Goal: Register for event/course

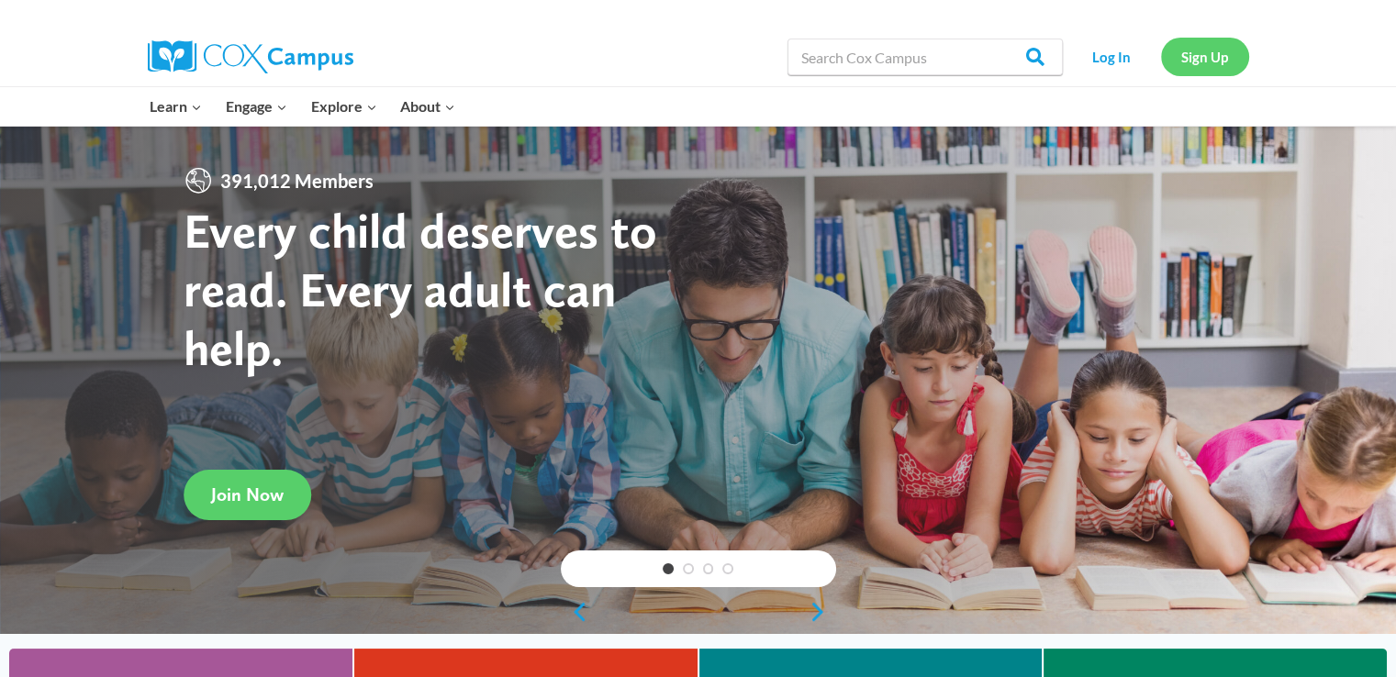
click at [1207, 55] on link "Sign Up" at bounding box center [1205, 57] width 88 height 38
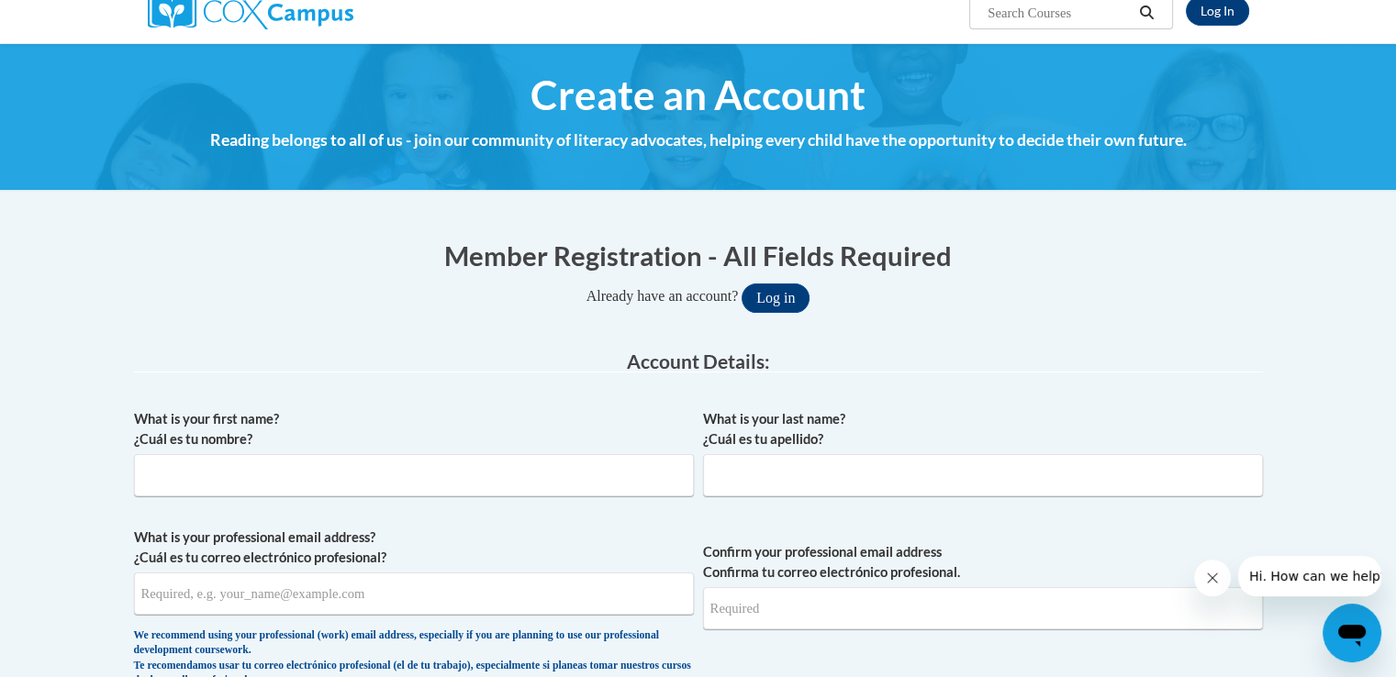
scroll to position [139, 0]
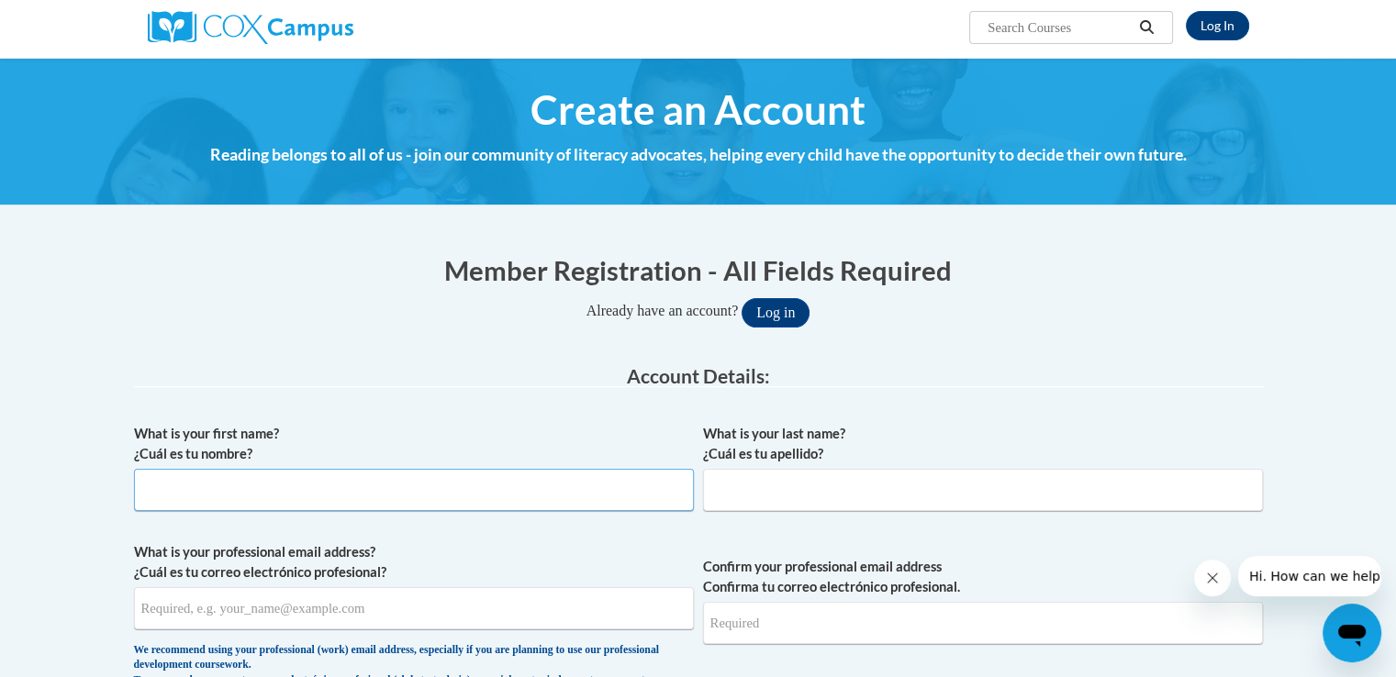
click at [529, 484] on input "What is your first name? ¿Cuál es tu nombre?" at bounding box center [414, 490] width 560 height 42
type input "Kristin"
click at [759, 496] on input "What is your last name? ¿Cuál es tu apellido?" at bounding box center [983, 490] width 560 height 42
type input "Brown"
click at [477, 603] on input "What is your professional email address? ¿Cuál es tu correo electrónico profesi…" at bounding box center [414, 608] width 560 height 42
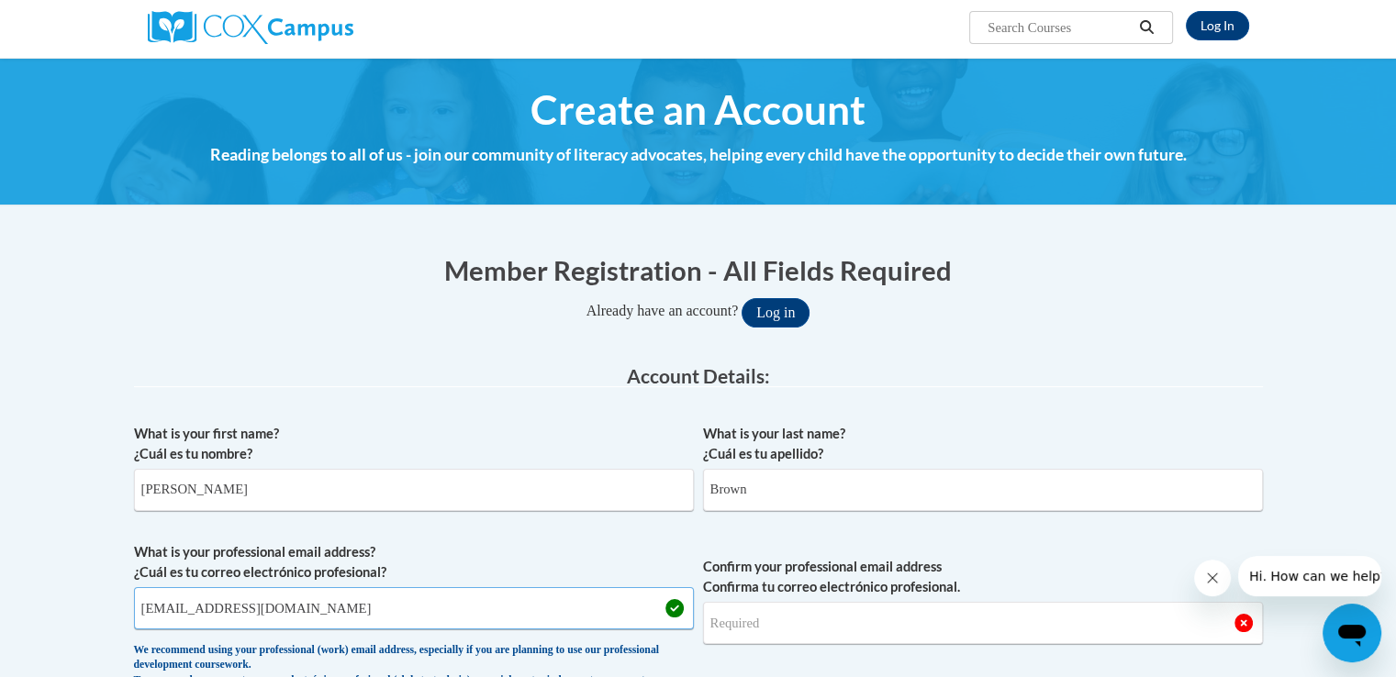
type input "brown.kristin17@yahoo.com"
click at [826, 641] on input "Confirm your professional email address Confirma tu correo electrónico profesio…" at bounding box center [983, 623] width 560 height 42
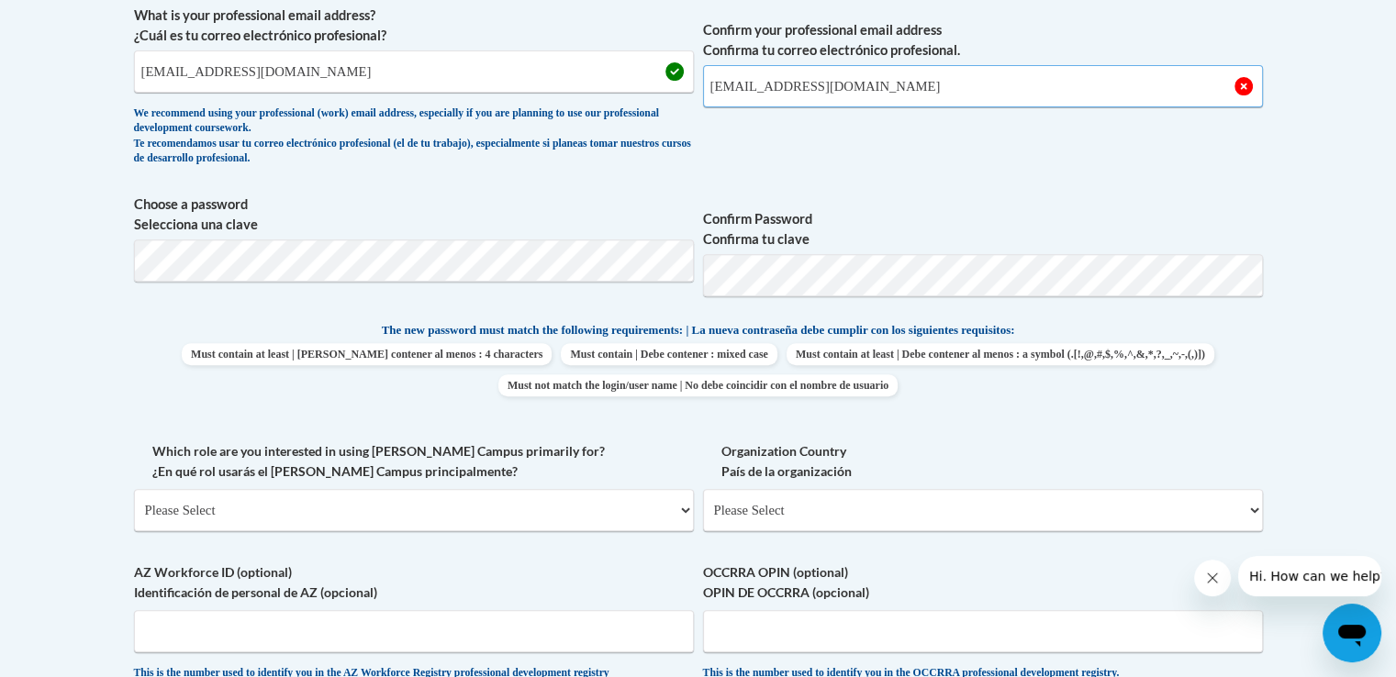
scroll to position [709, 0]
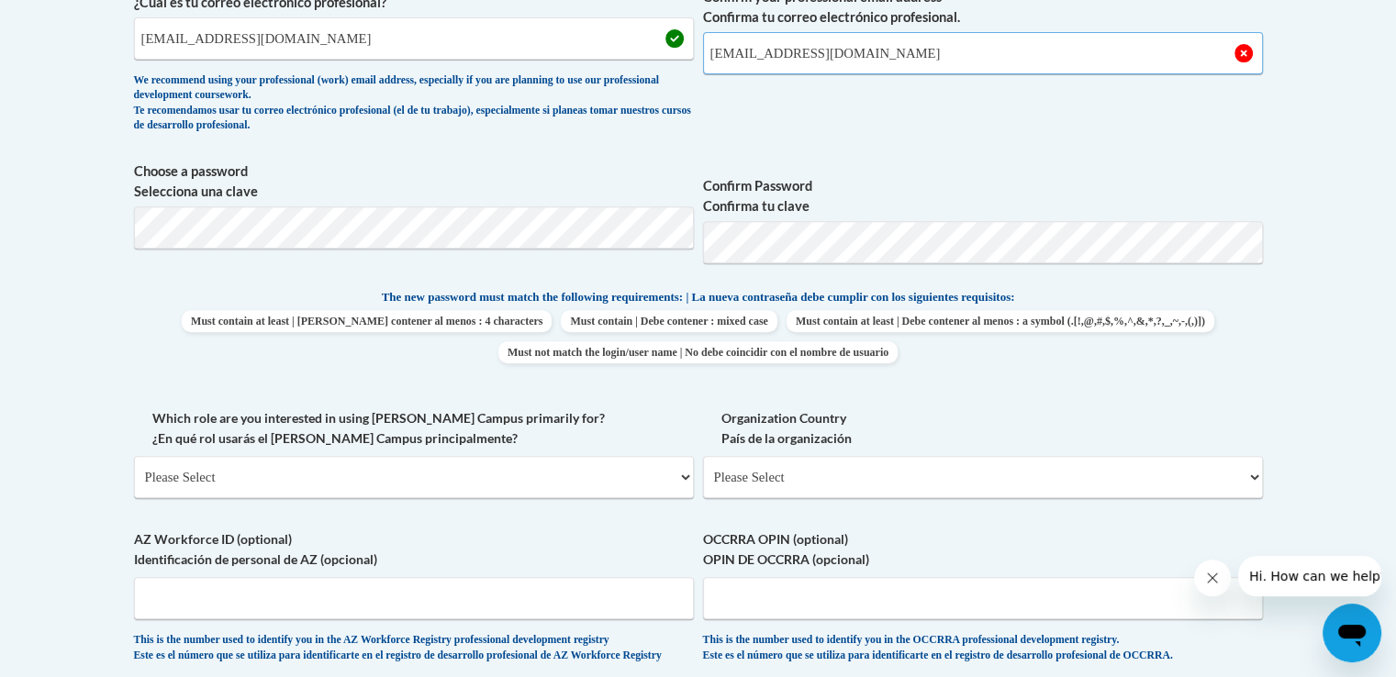
type input "brown.kristin17@yahoo.com"
click at [484, 472] on select "Please Select College/University | Colegio/Universidad Community/Nonprofit Part…" at bounding box center [414, 477] width 560 height 42
select select "fbf2d438-af2f-41f8-98f1-81c410e29de3"
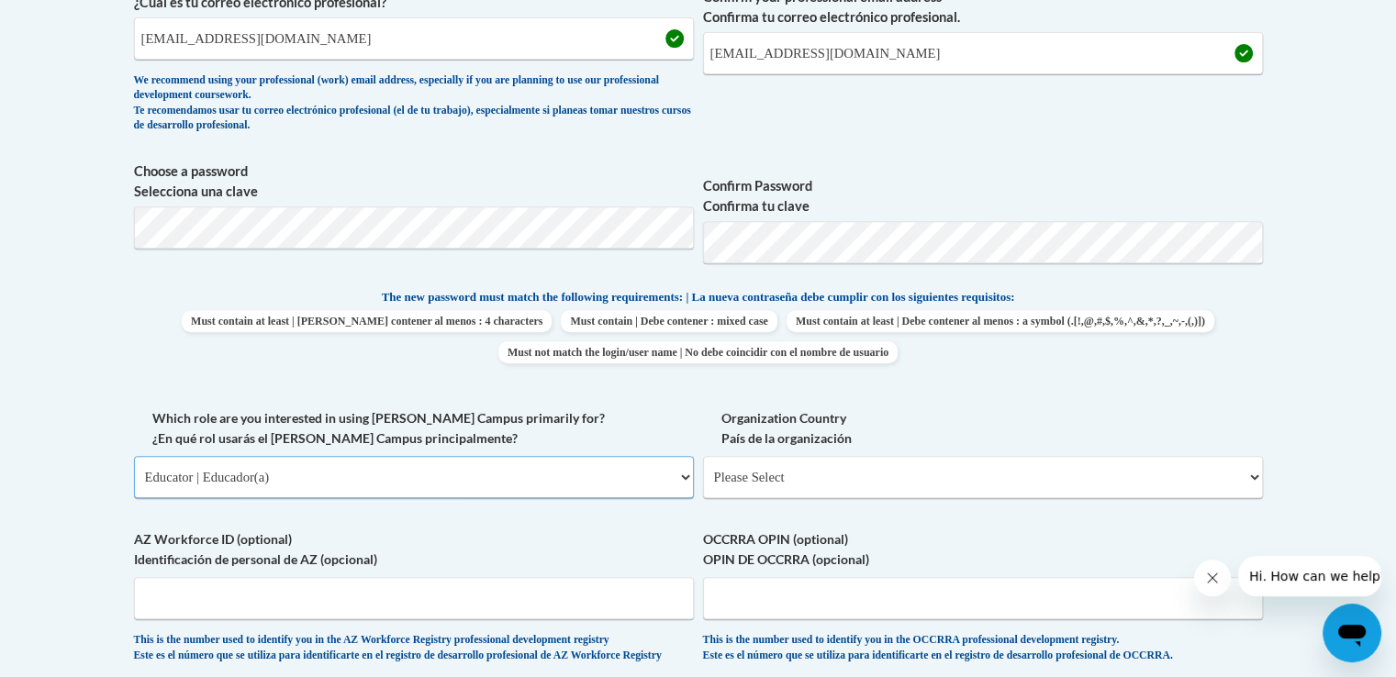
click at [134, 456] on select "Please Select College/University | Colegio/Universidad Community/Nonprofit Part…" at bounding box center [414, 477] width 560 height 42
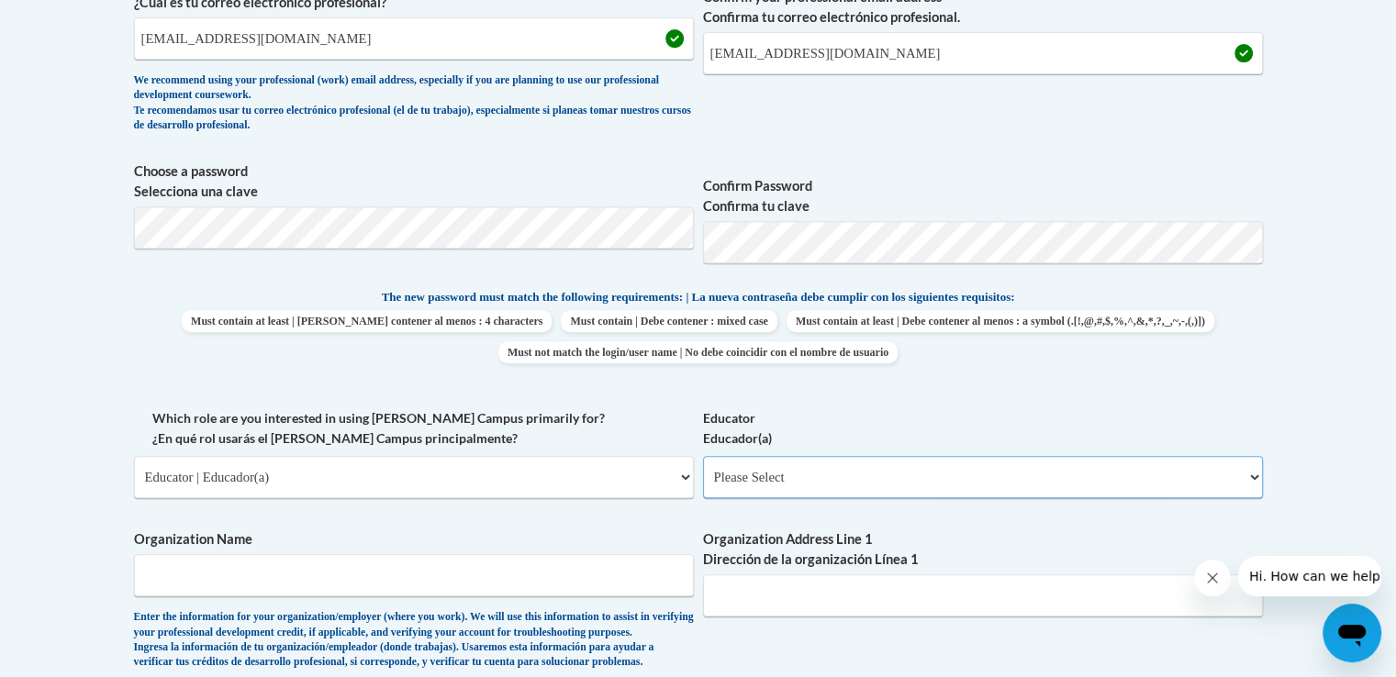
click at [762, 483] on select "Please Select Early Learning/Daycare Teacher/Family Home Care Provider | Maestr…" at bounding box center [983, 477] width 560 height 42
select select "d5fdb05a-b36c-4d60-97fa-9afceda7e903"
click at [703, 456] on select "Please Select Early Learning/Daycare Teacher/Family Home Care Provider | Maestr…" at bounding box center [983, 477] width 560 height 42
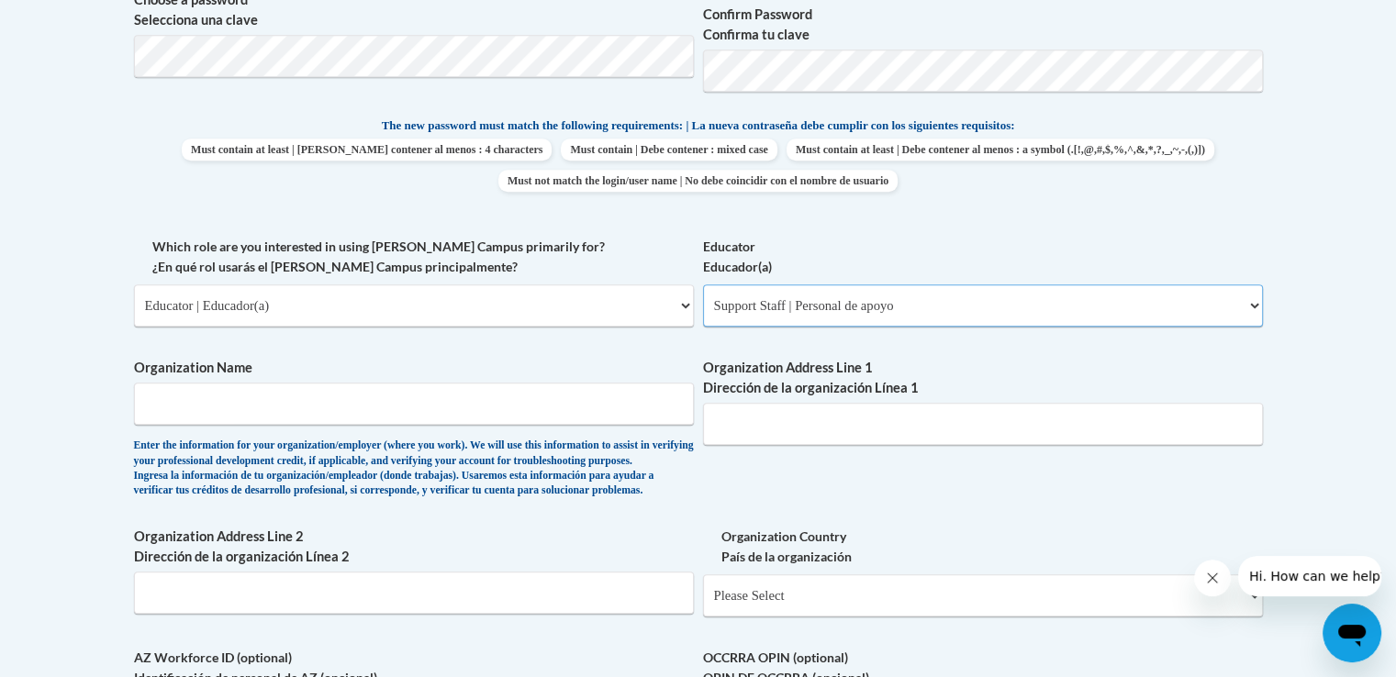
scroll to position [957, 0]
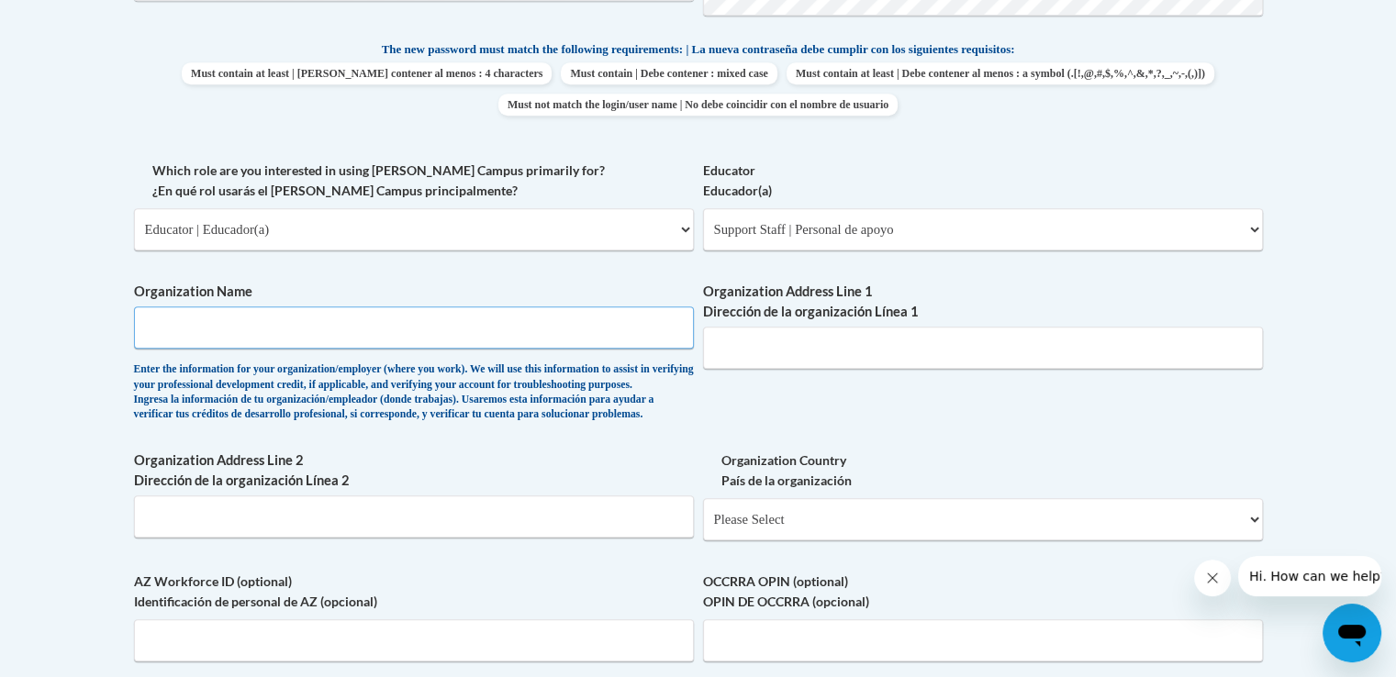
click at [471, 328] on input "Organization Name" at bounding box center [414, 327] width 560 height 42
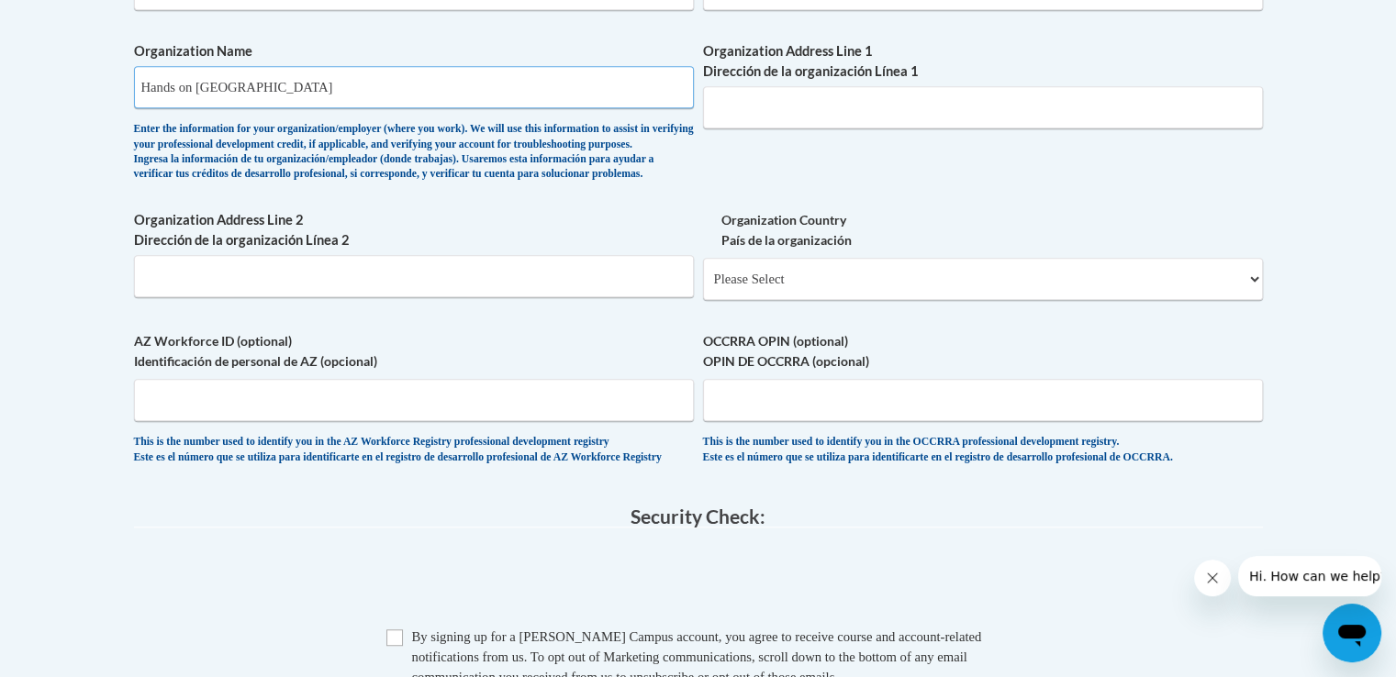
scroll to position [1413, 0]
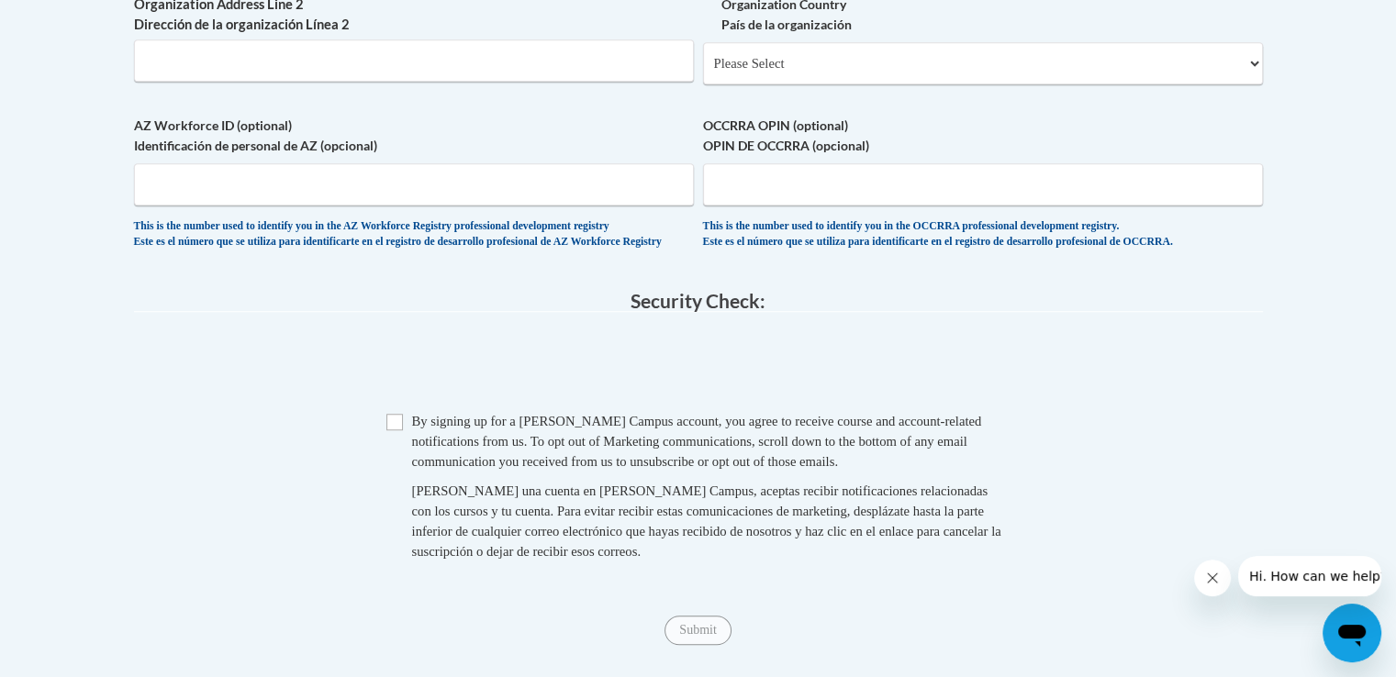
type input "Hands on Atlanta"
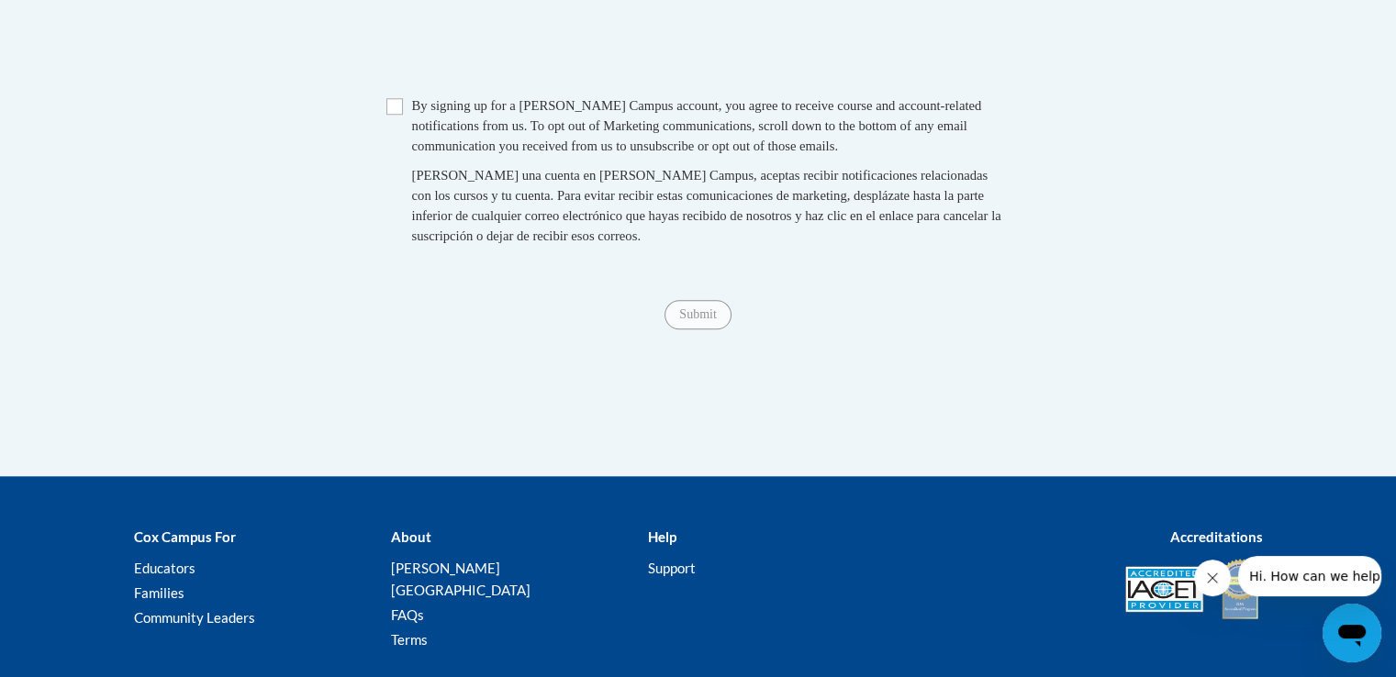
scroll to position [1732, 0]
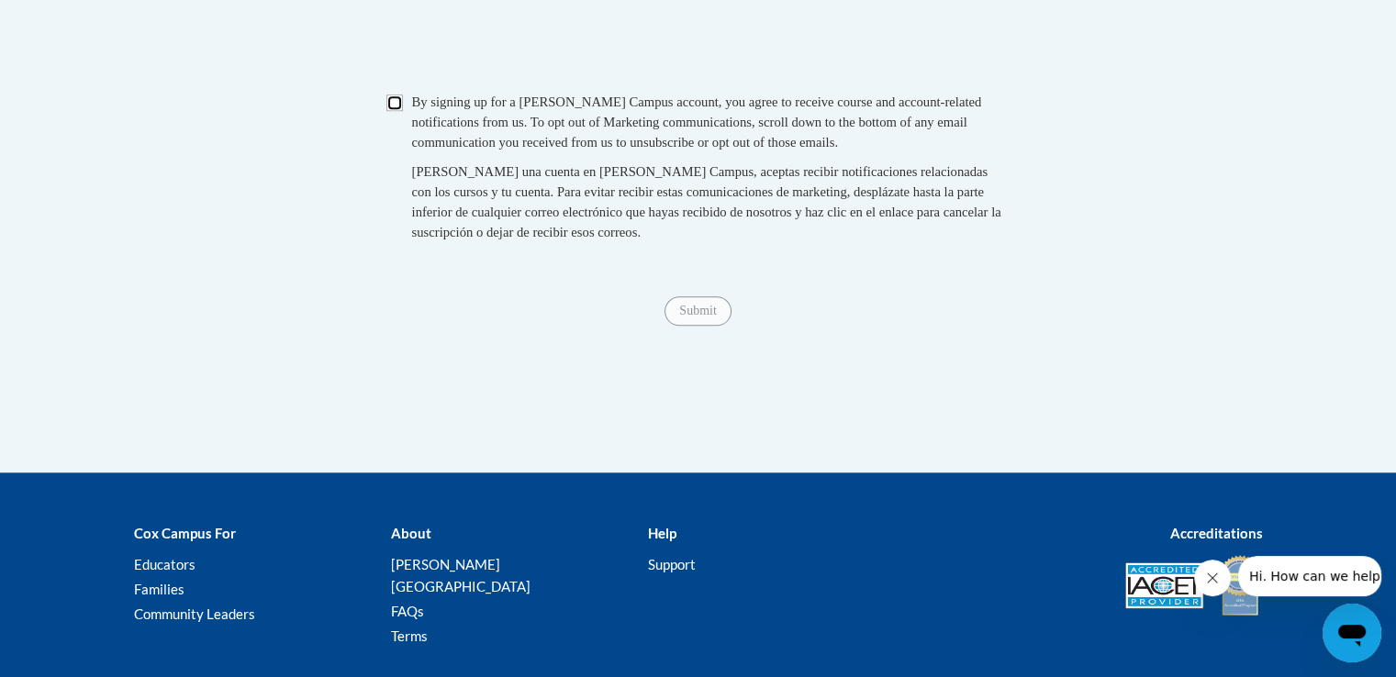
click at [396, 111] on input "Checkbox" at bounding box center [394, 103] width 17 height 17
checkbox input "true"
click at [713, 326] on input "Submit" at bounding box center [697, 310] width 66 height 29
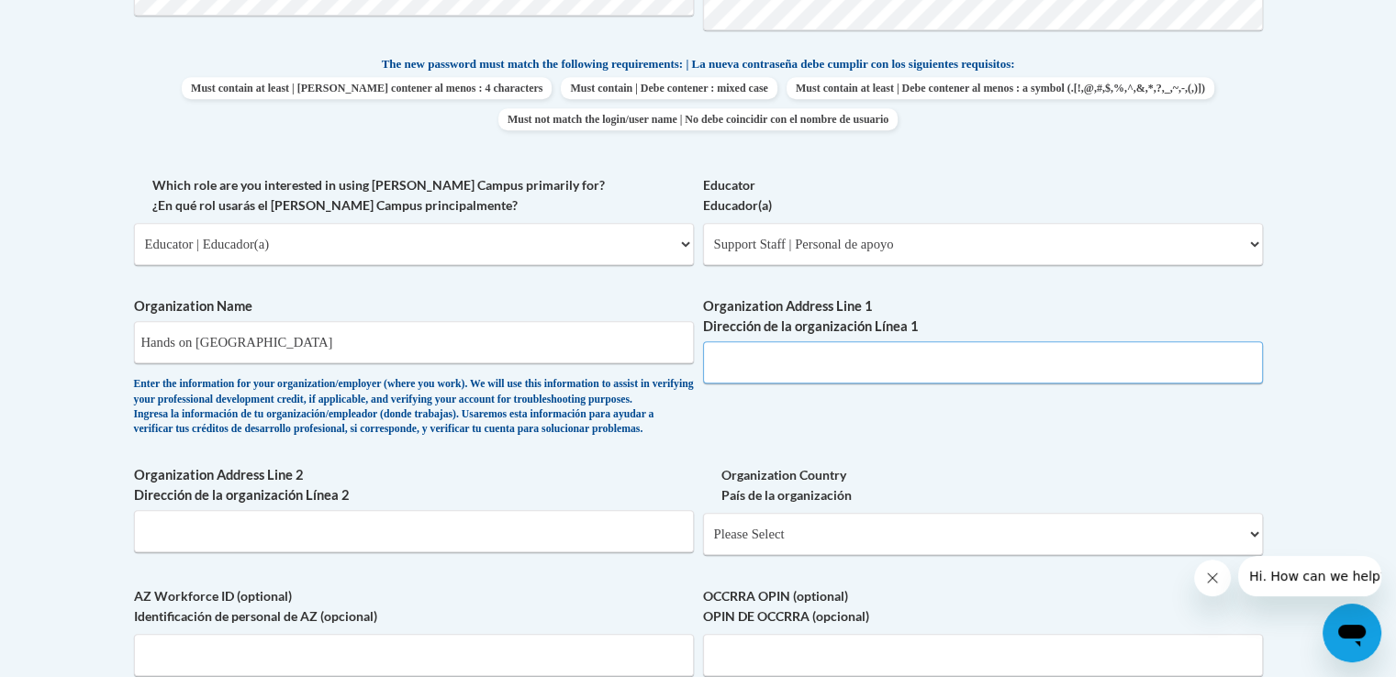
scroll to position [928, 0]
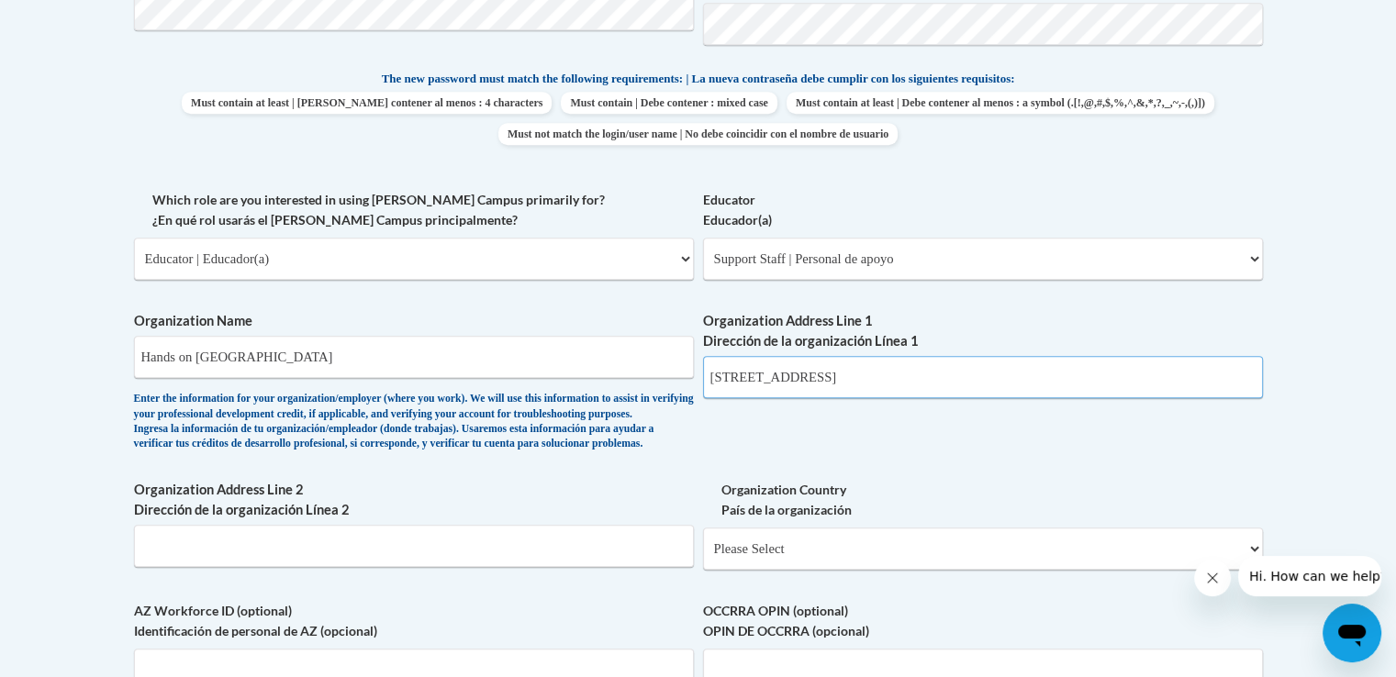
type input "970 Jefferson St NW Atlanta GA 30318"
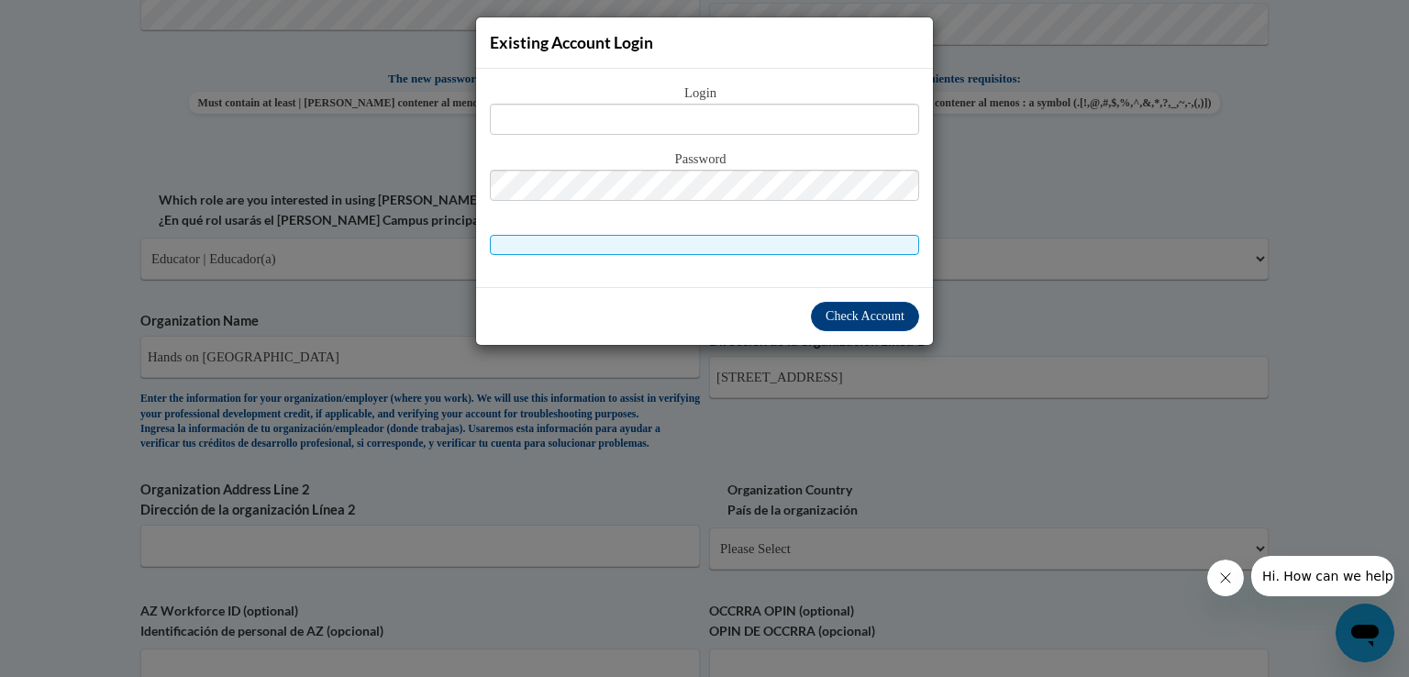
click at [1004, 173] on div "Existing Account Login Login Password" at bounding box center [704, 338] width 1409 height 677
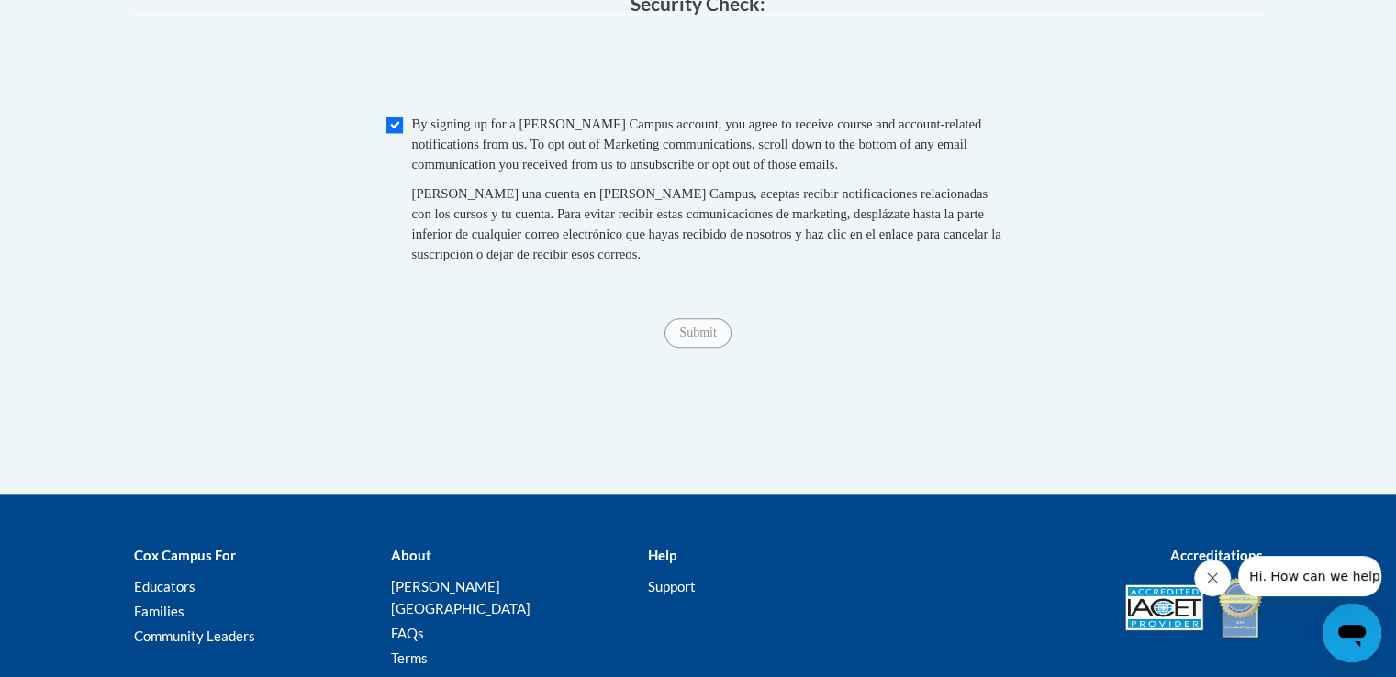
scroll to position [1211, 0]
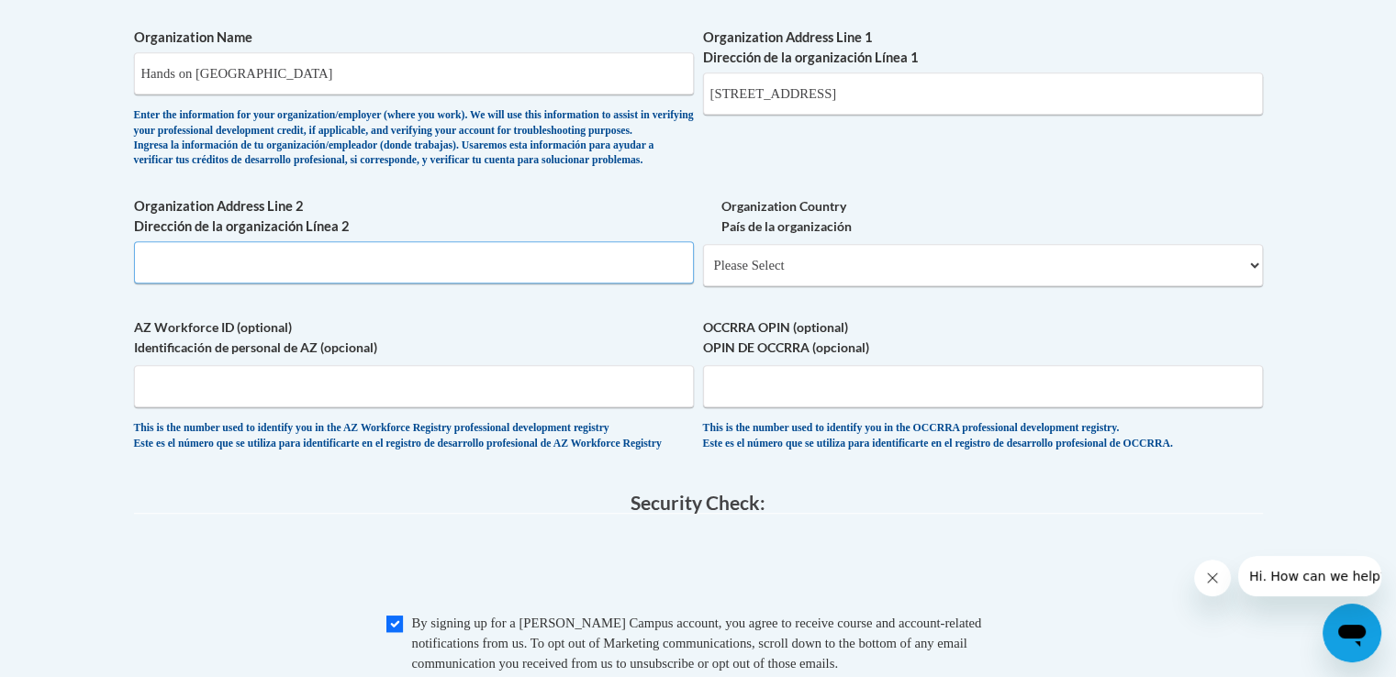
click at [514, 284] on input "Organization Address Line 2 Dirección de la organización Línea 2" at bounding box center [414, 262] width 560 height 42
click at [514, 284] on input "Atlanta" at bounding box center [414, 262] width 560 height 42
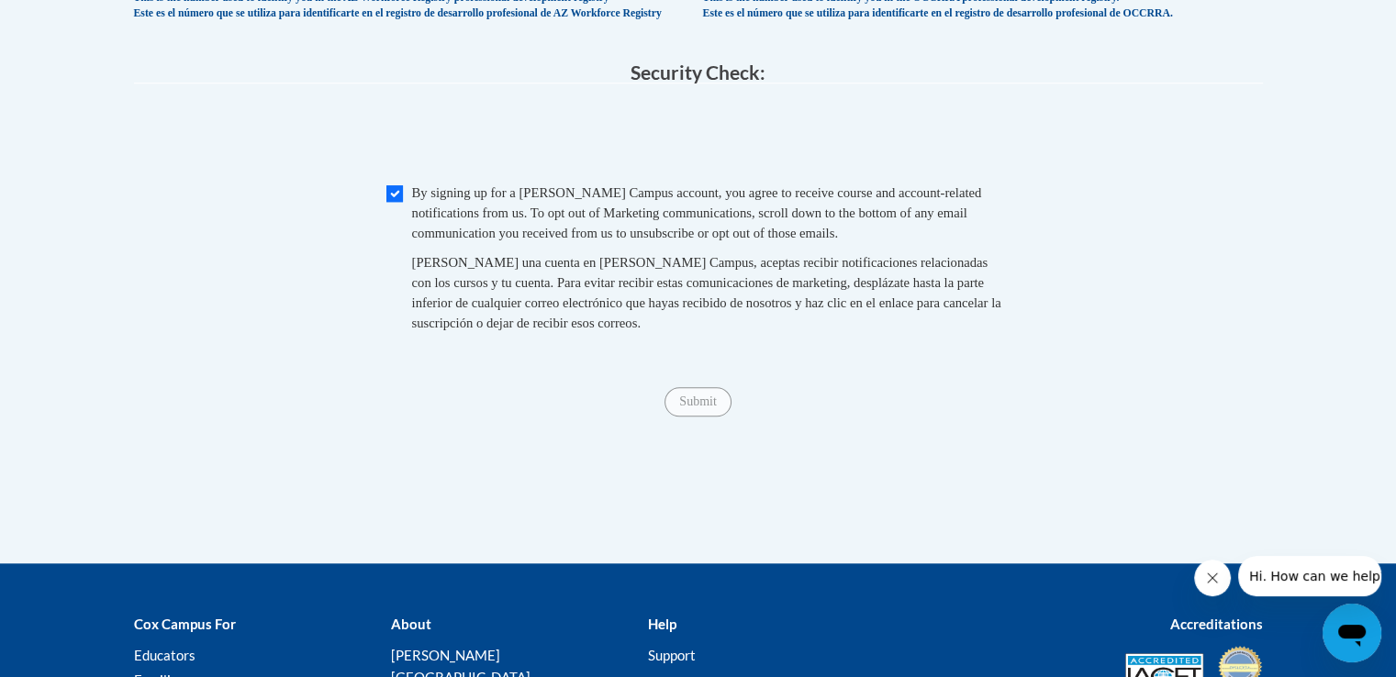
type input "Atlanta GA 30318"
click at [697, 417] on input "Submit" at bounding box center [697, 401] width 66 height 29
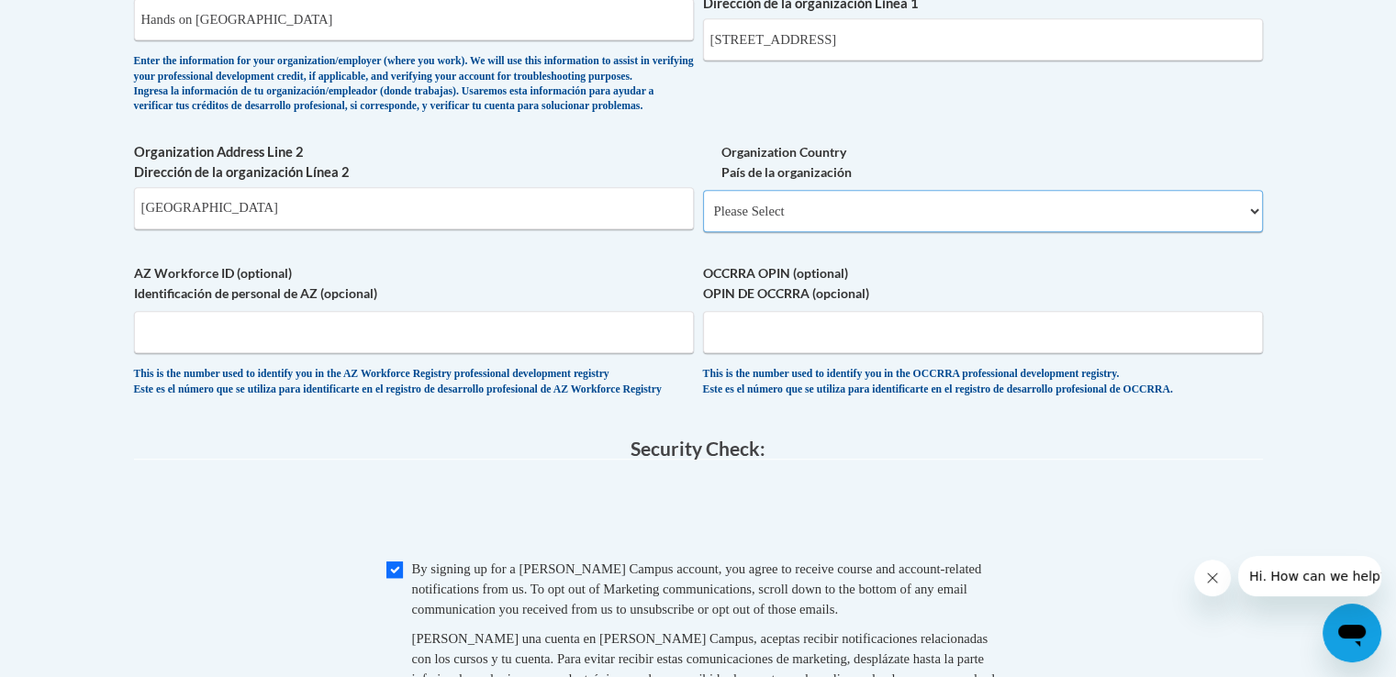
scroll to position [1233, 0]
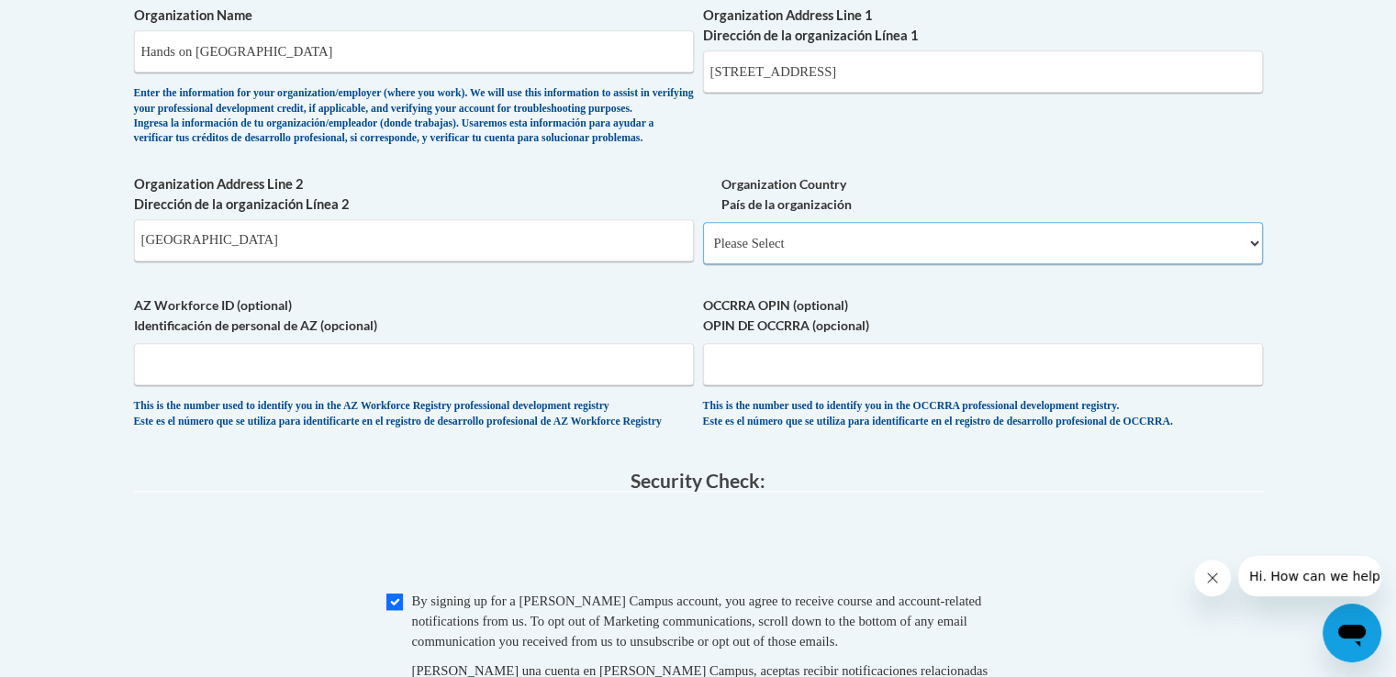
click at [881, 264] on select "Please Select United States | Estados Unidos Outside of the United States | Fue…" at bounding box center [983, 243] width 560 height 42
select select "ad49bcad-a171-4b2e-b99c-48b446064914"
click at [703, 250] on select "Please Select United States | Estados Unidos Outside of the United States | Fue…" at bounding box center [983, 243] width 560 height 42
select select
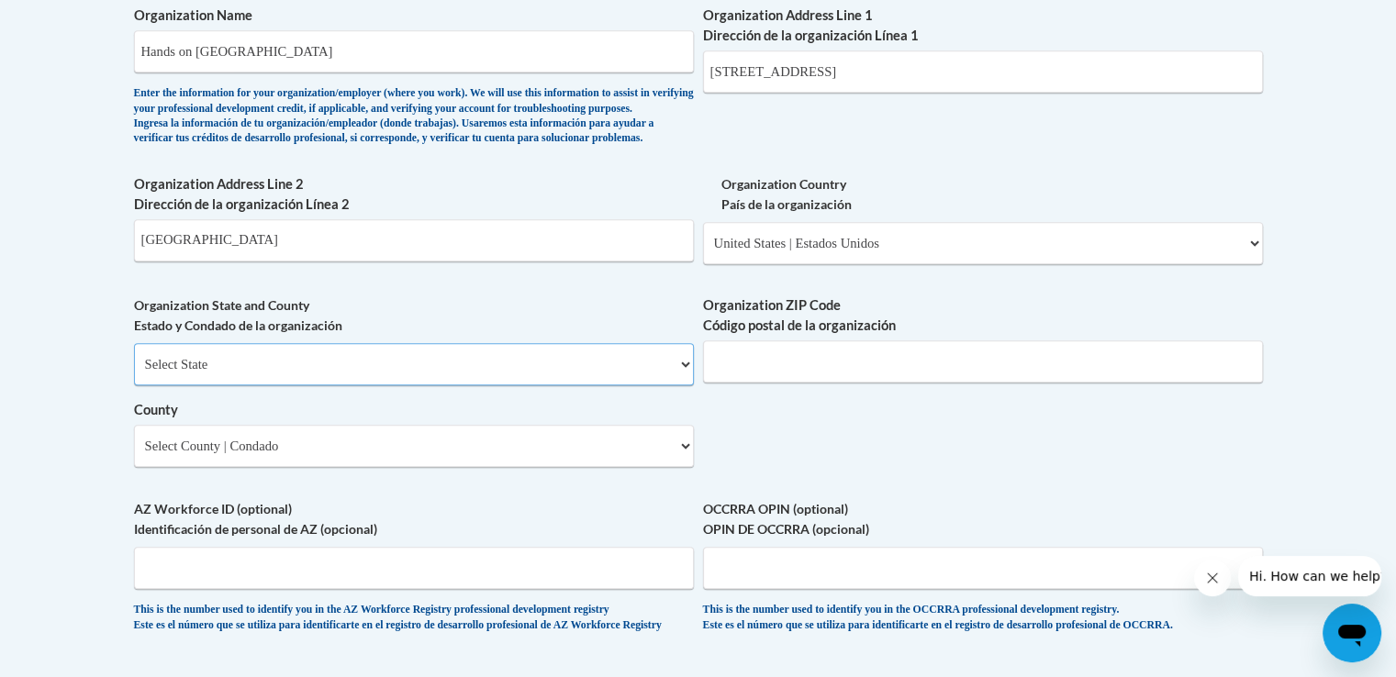
click at [323, 385] on select "Select State Alabama Alaska Arizona Arkansas California Colorado Connecticut De…" at bounding box center [414, 364] width 560 height 42
select select "Georgia"
click at [134, 373] on select "Select State Alabama Alaska Arizona Arkansas California Colorado Connecticut De…" at bounding box center [414, 364] width 560 height 42
click at [782, 383] on input "Organization ZIP Code Código postal de la organización" at bounding box center [983, 361] width 560 height 42
type input "30318"
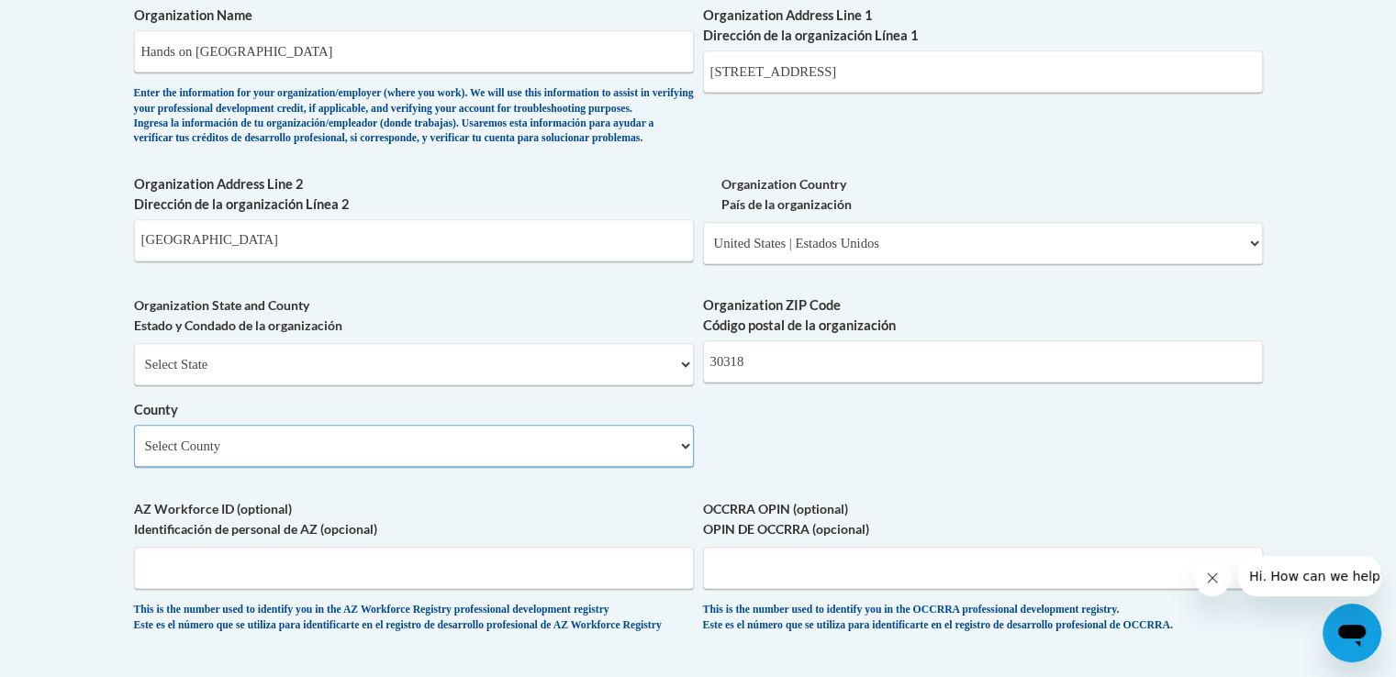
click at [228, 467] on select "Select County Appling Atkinson Bacon Baker Baldwin Banks Barrow Bartow Ben Hill…" at bounding box center [414, 446] width 560 height 42
select select "Fulton"
click at [134, 454] on select "Select County Appling Atkinson Bacon Baker Baldwin Banks Barrow Bartow Ben Hill…" at bounding box center [414, 446] width 560 height 42
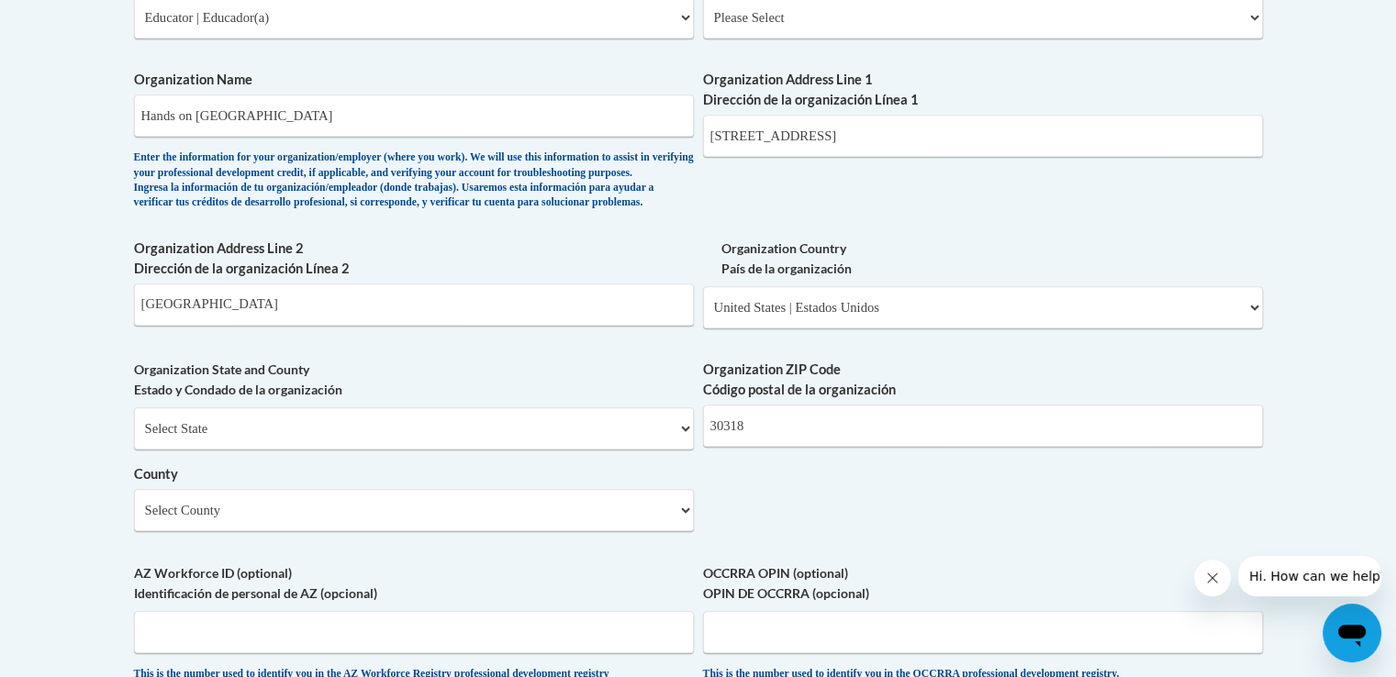
scroll to position [1845, 0]
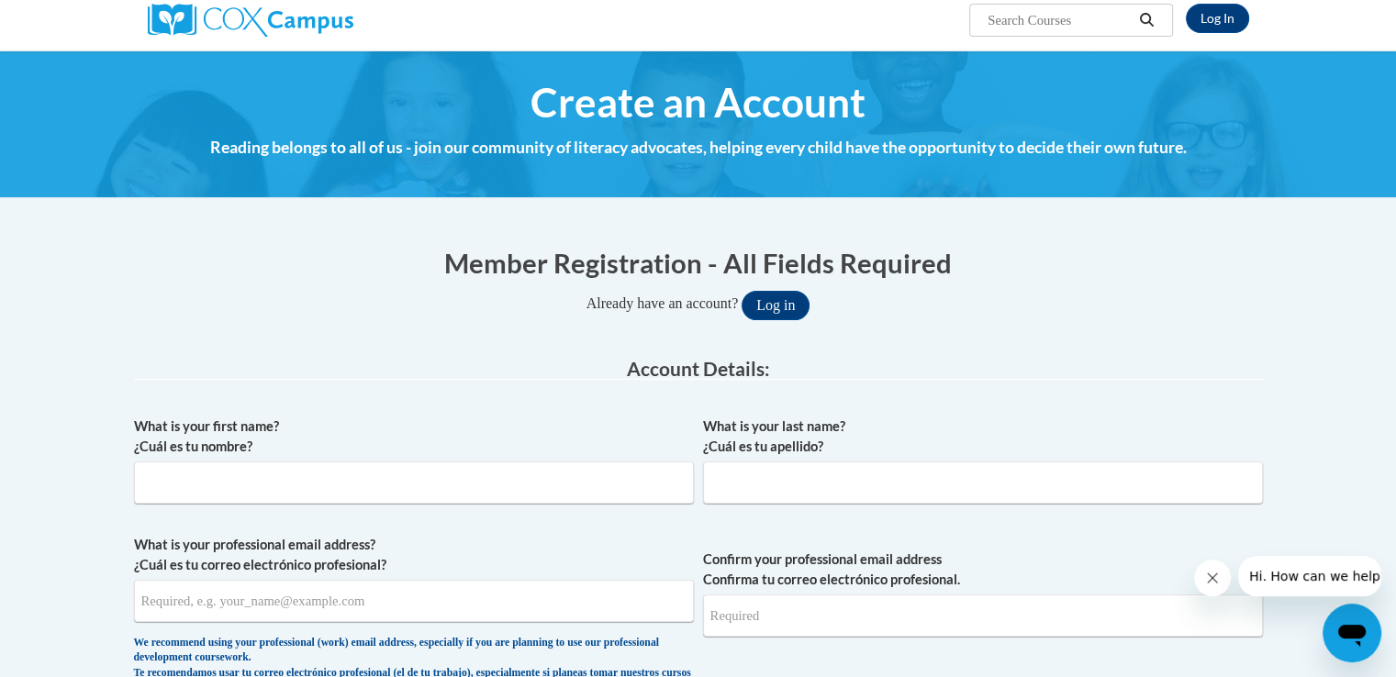
scroll to position [152, 0]
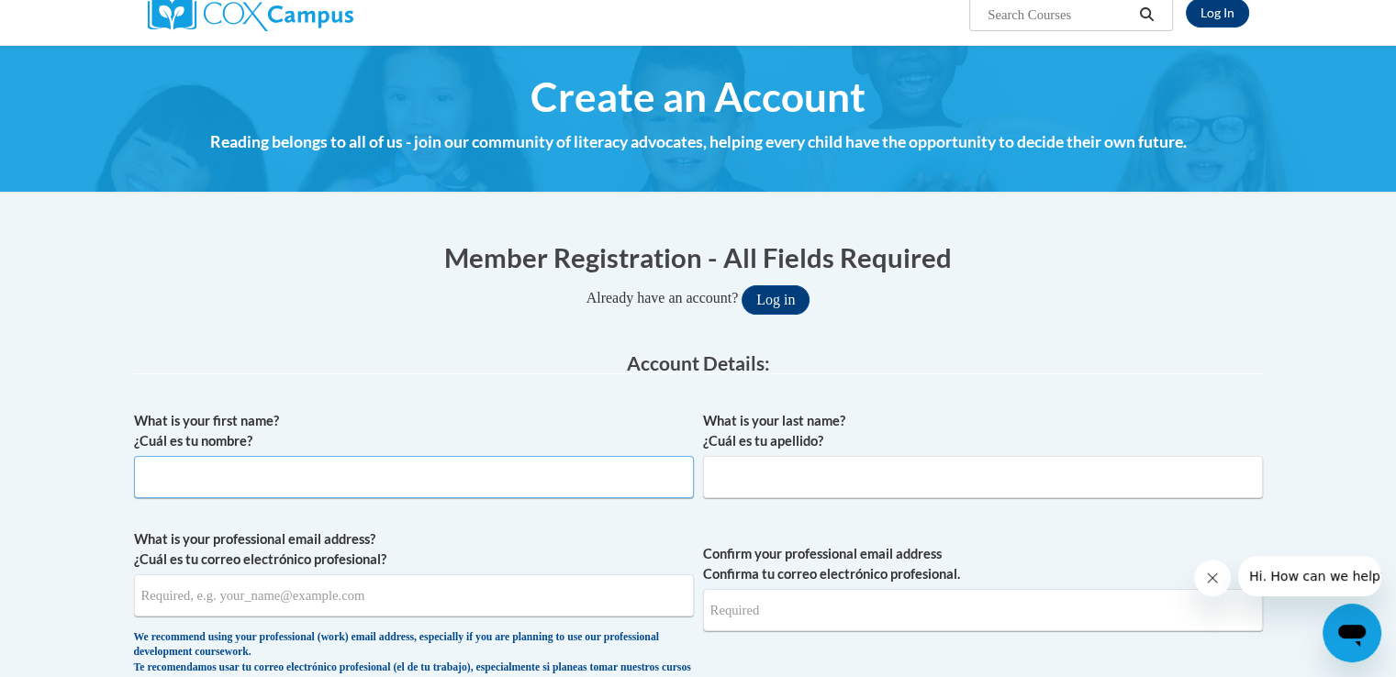
click at [327, 474] on input "What is your first name? ¿Cuál es tu nombre?" at bounding box center [414, 477] width 560 height 42
type input "[PERSON_NAME]"
click at [754, 480] on input "What is your last name? ¿Cuál es tu apellido?" at bounding box center [983, 477] width 560 height 42
type input "Brown"
click at [408, 607] on input "What is your professional email address? ¿Cuál es tu correo electrónico profesi…" at bounding box center [414, 595] width 560 height 42
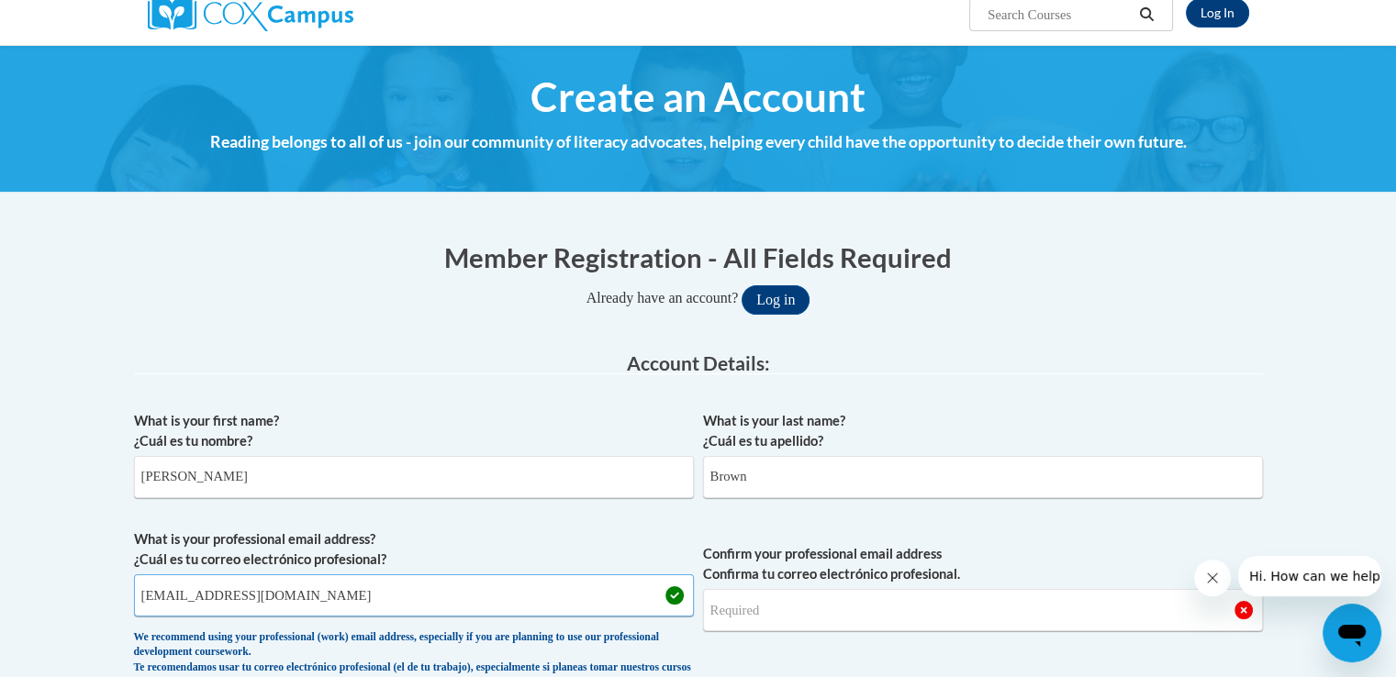
type input "brown.kristin17@yahoo.com"
click at [739, 613] on input "Confirm your professional email address Confirma tu correo electrónico profesio…" at bounding box center [983, 610] width 560 height 42
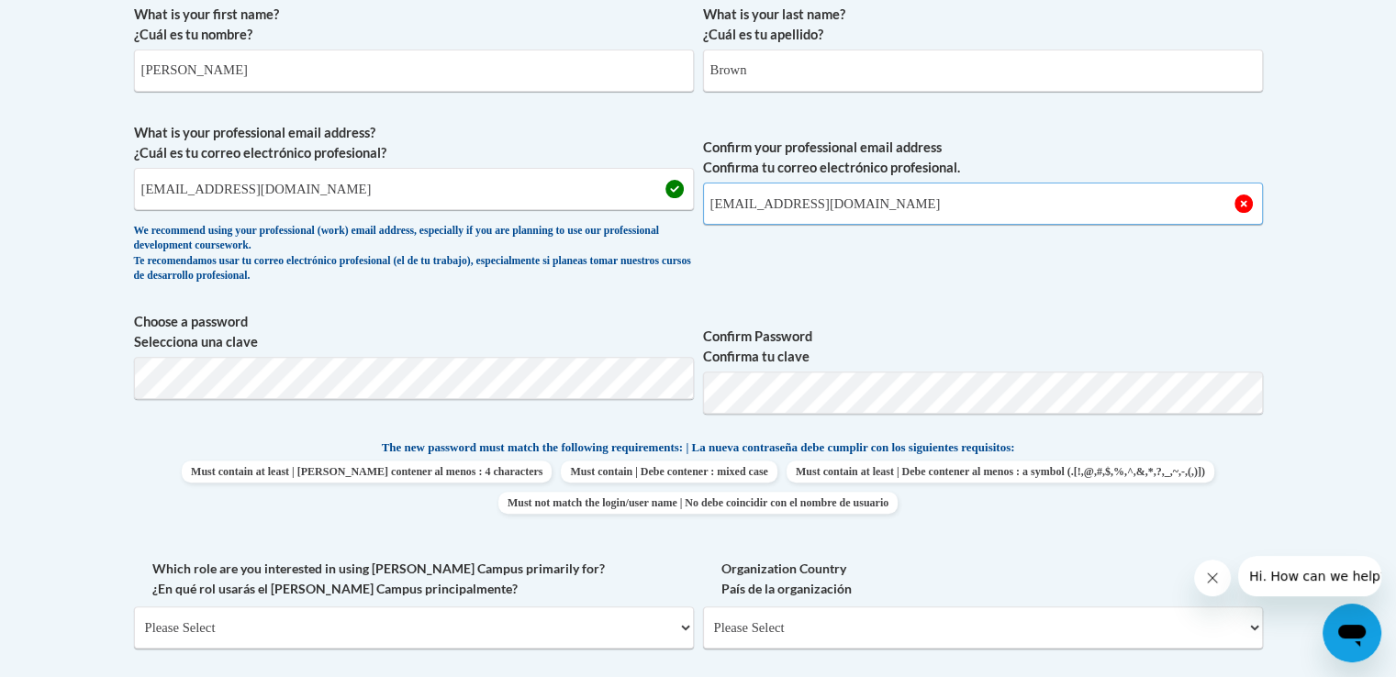
scroll to position [562, 0]
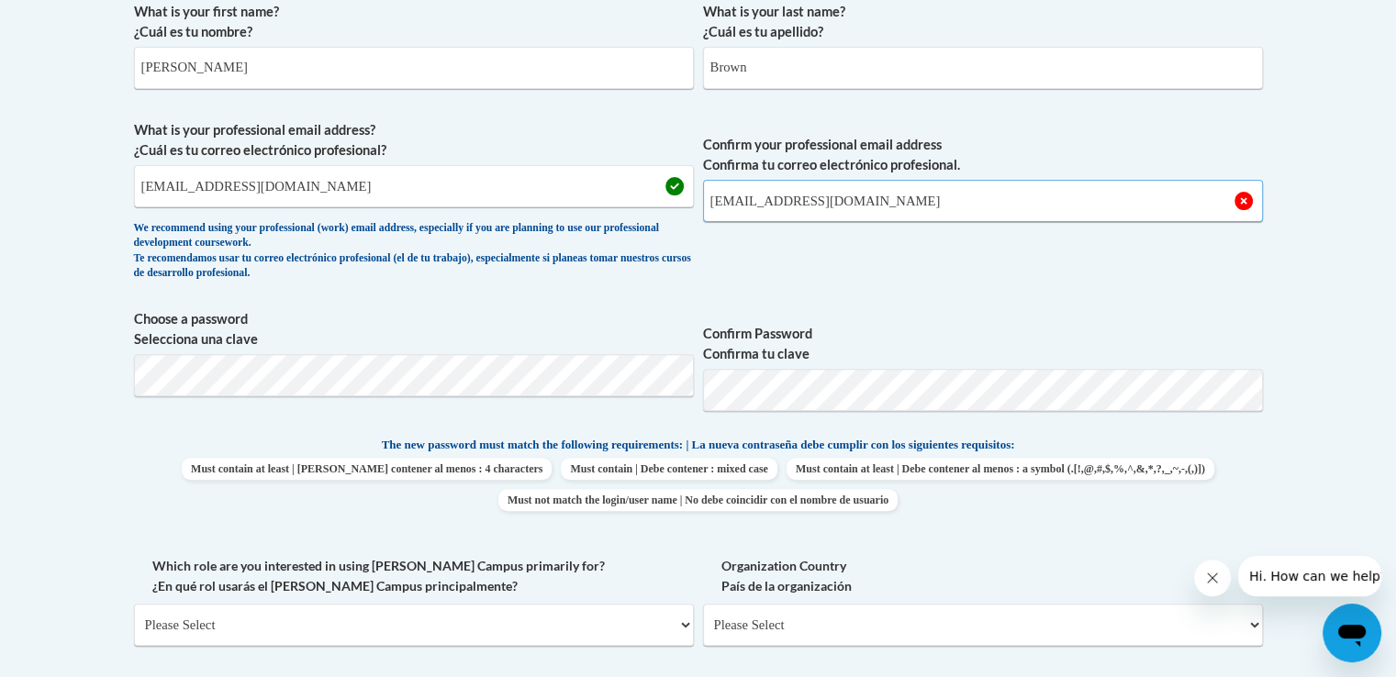
type input "brown.kristin17@yahoo.com"
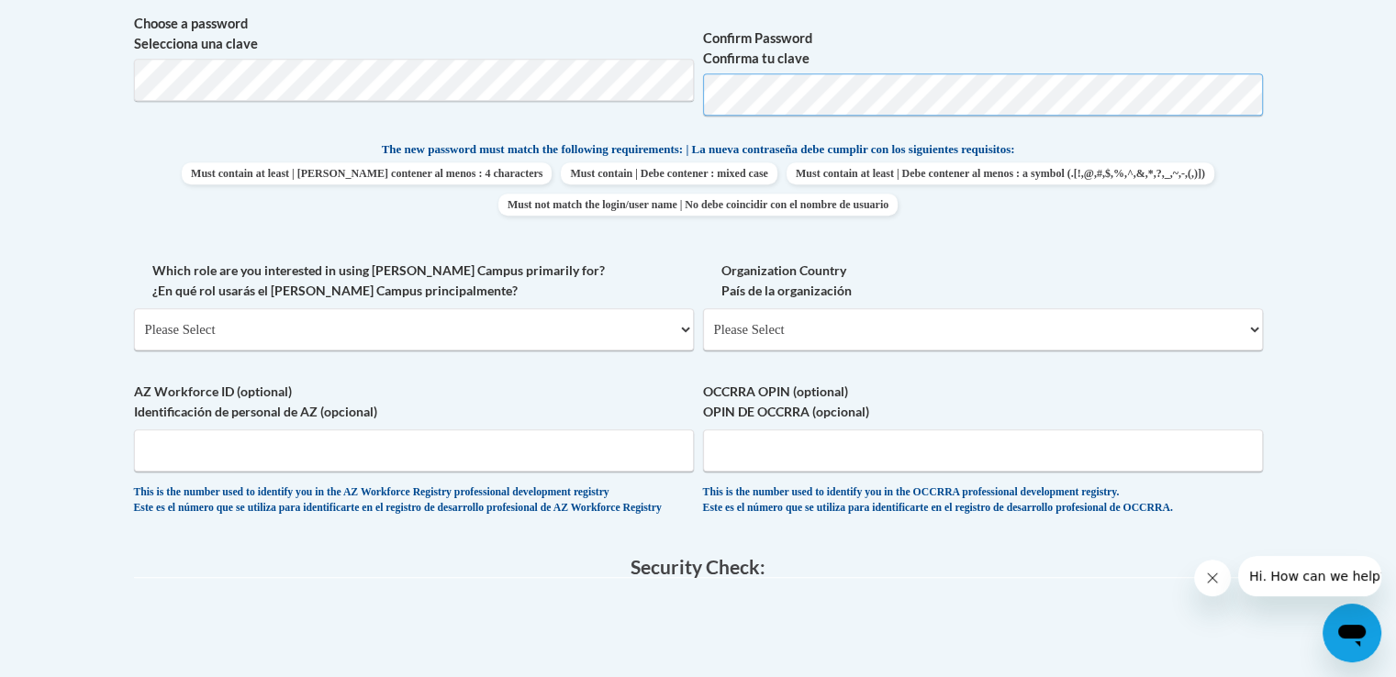
scroll to position [974, 0]
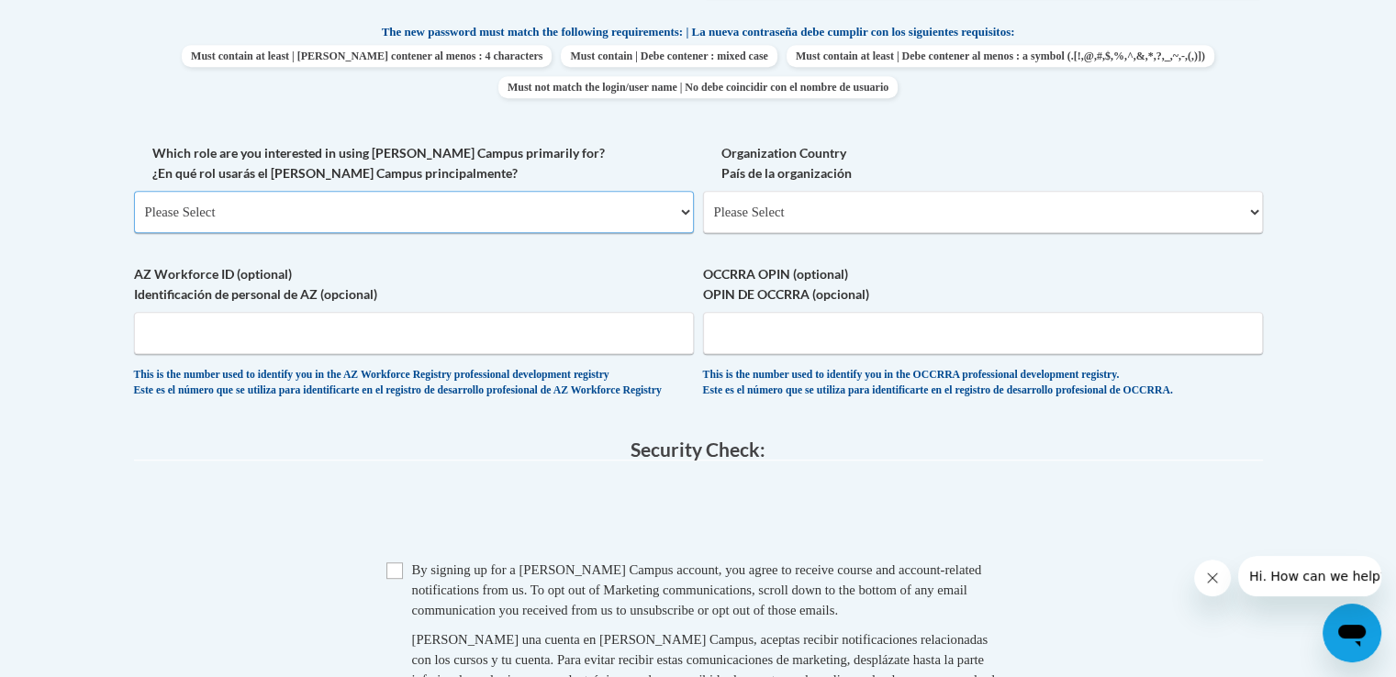
click at [439, 206] on select "Please Select College/University | Colegio/Universidad Community/Nonprofit Part…" at bounding box center [414, 212] width 560 height 42
select select "fbf2d438-af2f-41f8-98f1-81c410e29de3"
click at [134, 191] on select "Please Select College/University | Colegio/Universidad Community/Nonprofit Part…" at bounding box center [414, 212] width 560 height 42
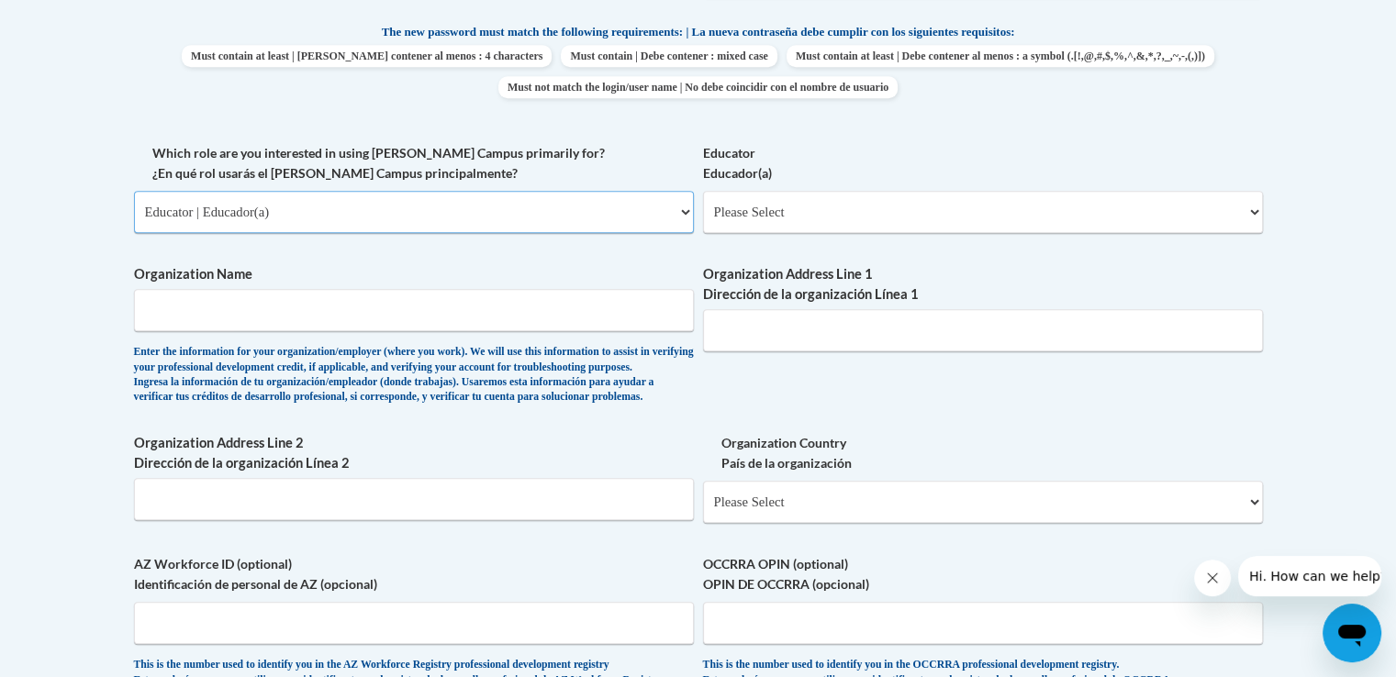
click at [480, 208] on select "Please Select College/University | Colegio/Universidad Community/Nonprofit Part…" at bounding box center [414, 212] width 560 height 42
click at [810, 205] on select "Please Select Early Learning/Daycare Teacher/Family Home Care Provider | Maestr…" at bounding box center [983, 212] width 560 height 42
select select "67563ca1-16dc-4830-a7b3-94a34bed3689"
click at [703, 191] on select "Please Select Early Learning/Daycare Teacher/Family Home Care Provider | Maestr…" at bounding box center [983, 212] width 560 height 42
click at [428, 310] on input "Organization Name" at bounding box center [414, 310] width 560 height 42
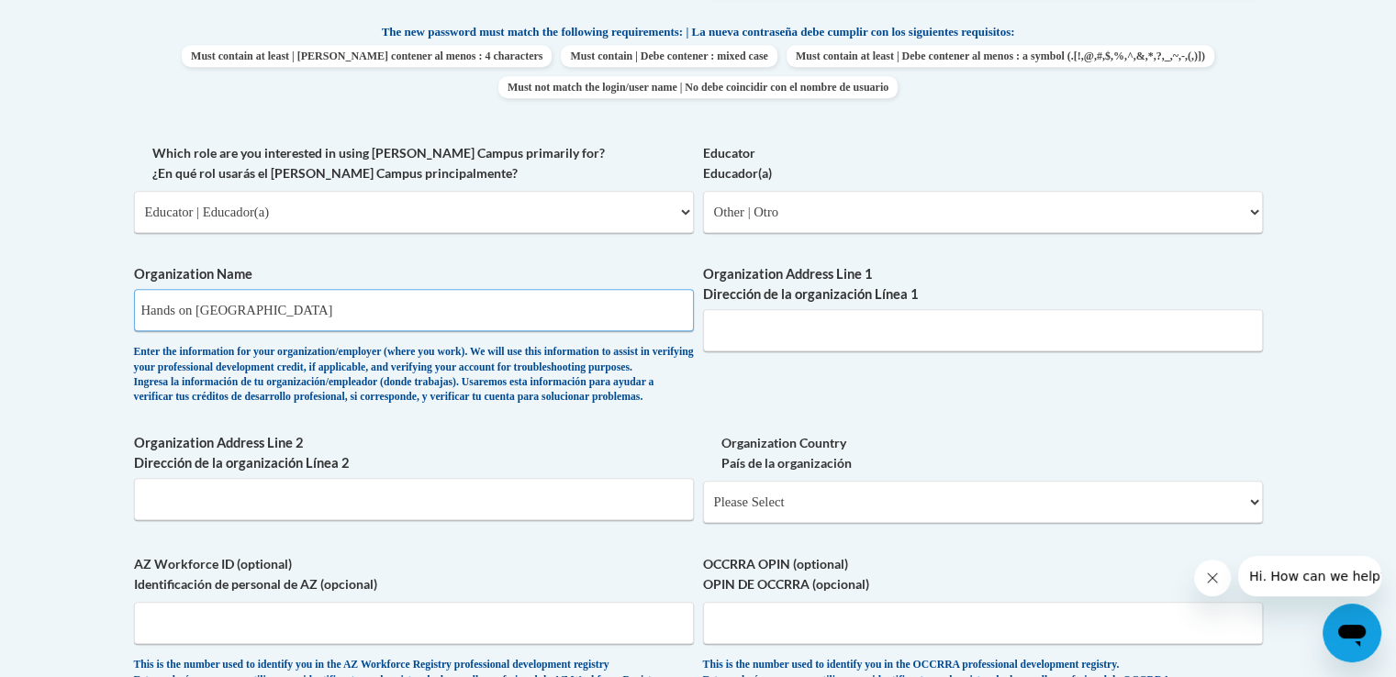
type input "Hands on Atlanta"
click at [780, 328] on input "Organization Address Line 1 Dirección de la organización Línea 1" at bounding box center [983, 330] width 560 height 42
type input "970 Jefferson St NW"
click at [429, 520] on input "Organization Address Line 2 Dirección de la organización Línea 2" at bounding box center [414, 499] width 560 height 42
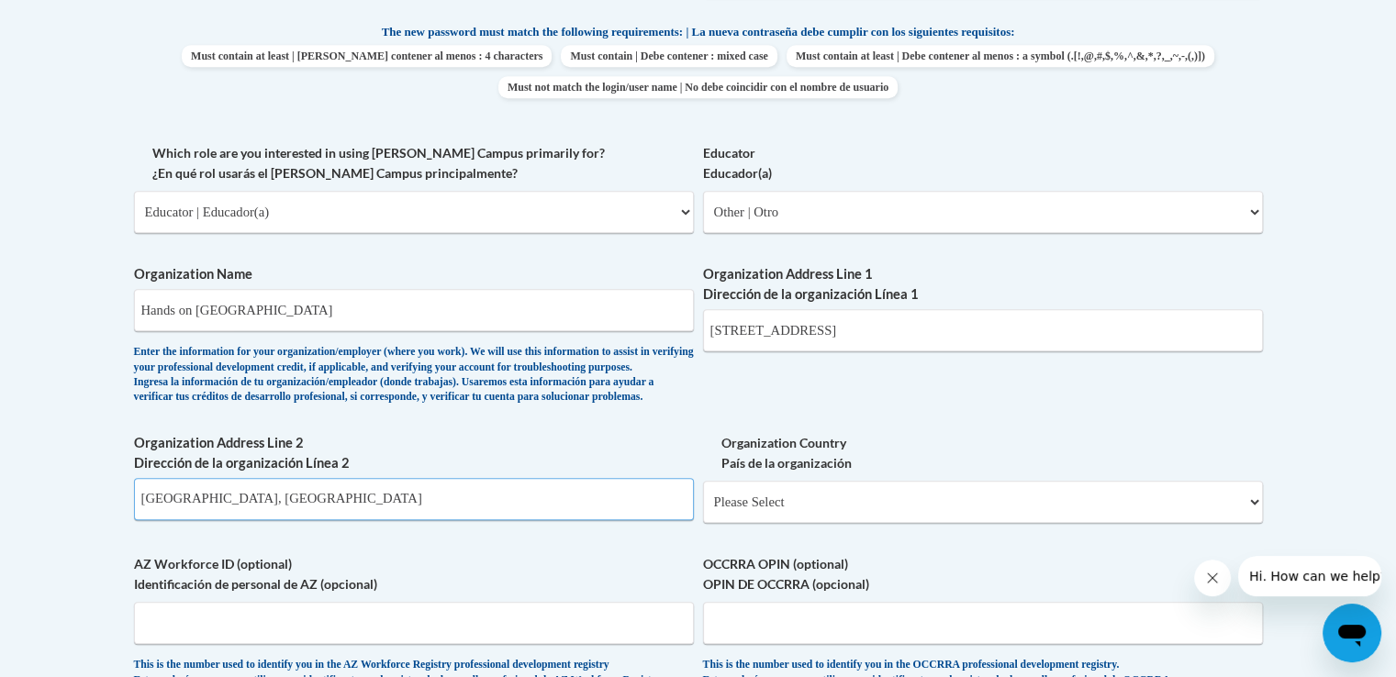
type input "Atlanta, GA"
click at [785, 523] on select "Please Select United States | Estados Unidos Outside of the United States | Fue…" at bounding box center [983, 502] width 560 height 42
click at [259, 520] on input "Atlanta, GA" at bounding box center [414, 499] width 560 height 42
drag, startPoint x: 259, startPoint y: 540, endPoint x: 50, endPoint y: 529, distance: 208.6
click at [50, 529] on body "This site uses cookies to help improve your learning experience. By continuing …" at bounding box center [698, 291] width 1396 height 2530
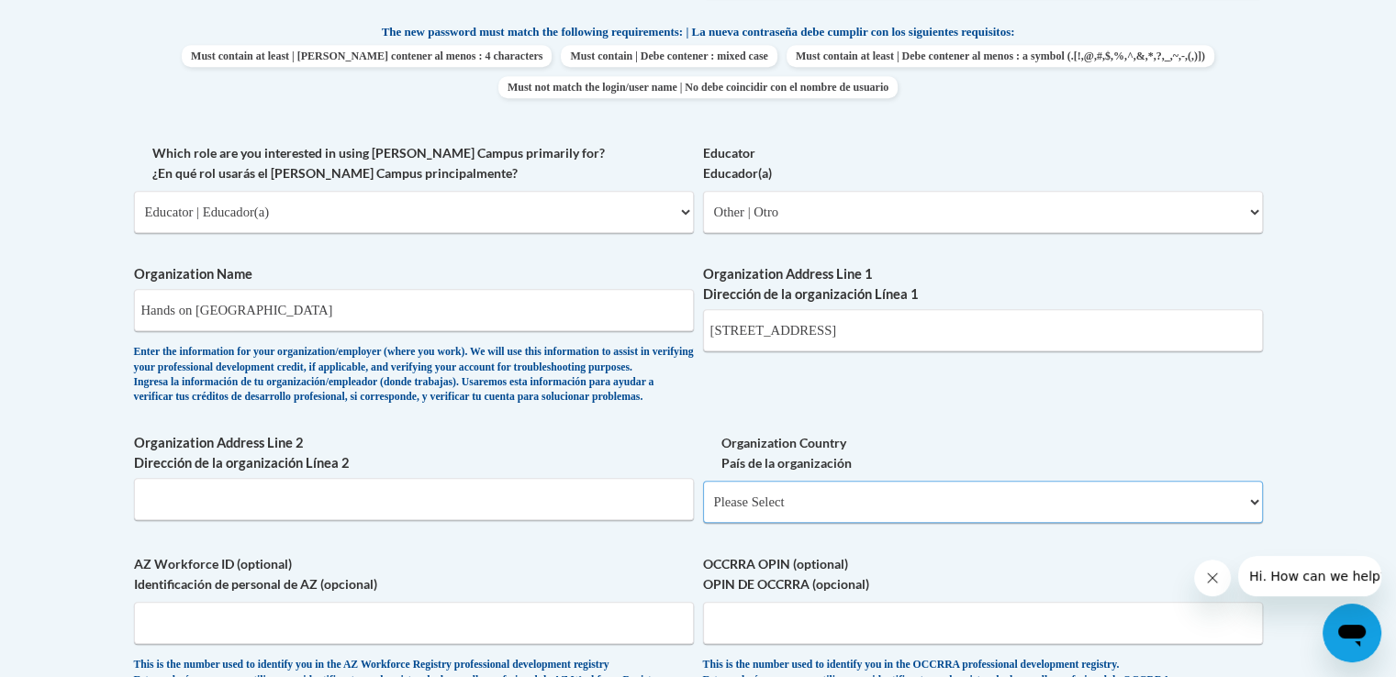
click at [804, 523] on select "Please Select United States | Estados Unidos Outside of the United States | Fue…" at bounding box center [983, 502] width 560 height 42
select select "ad49bcad-a171-4b2e-b99c-48b446064914"
click at [703, 510] on select "Please Select United States | Estados Unidos Outside of the United States | Fue…" at bounding box center [983, 502] width 560 height 42
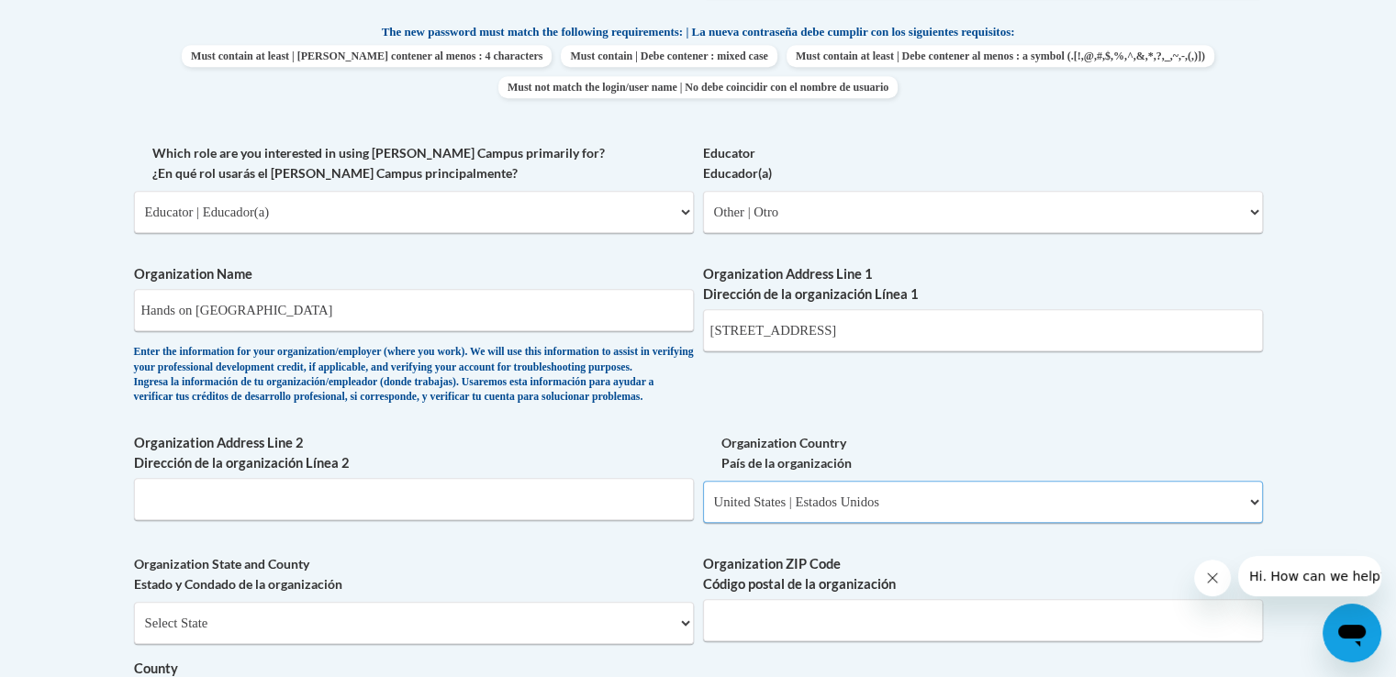
select select
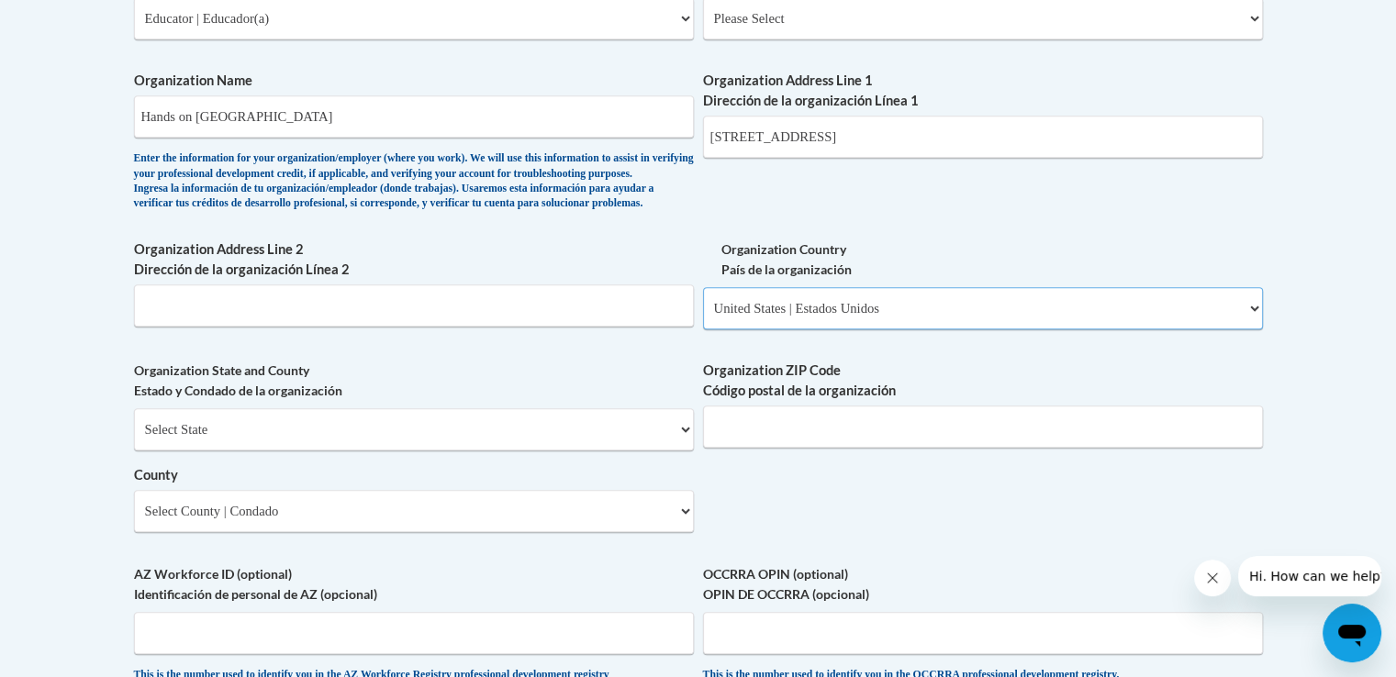
scroll to position [1200, 0]
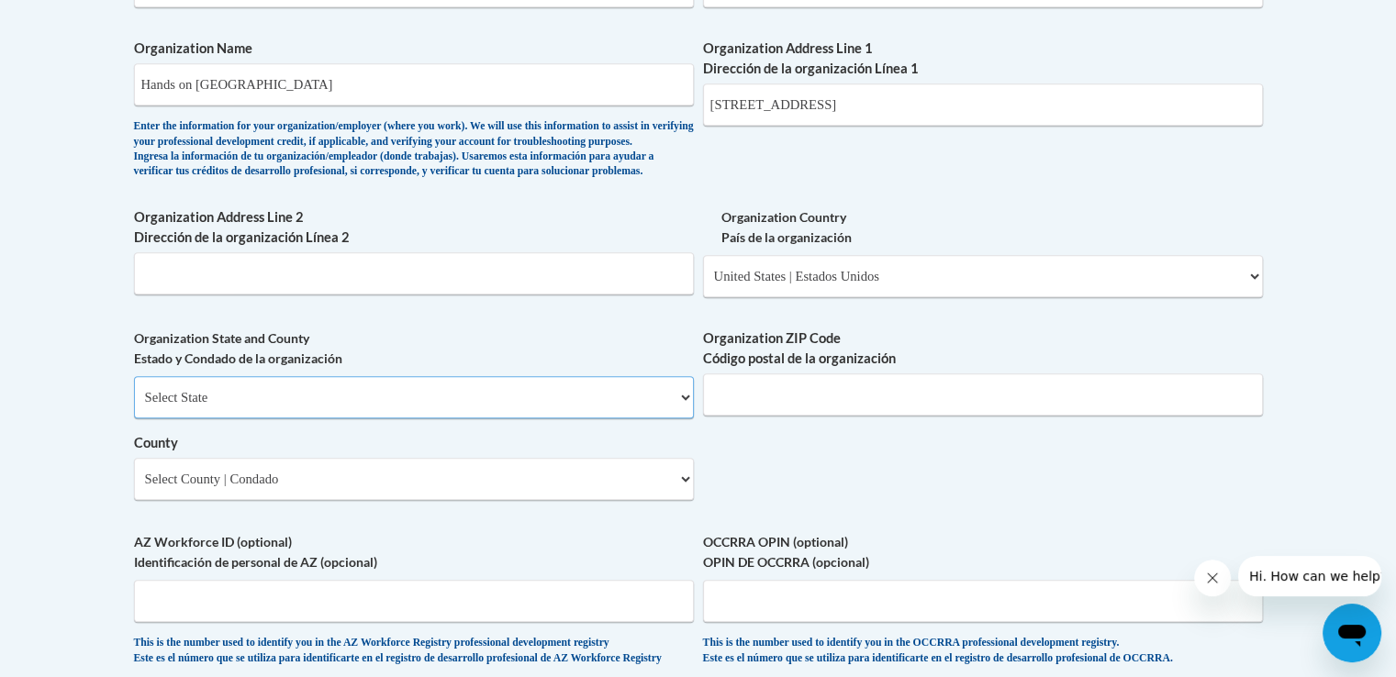
click at [492, 418] on select "Select State Alabama Alaska Arizona Arkansas California Colorado Connecticut De…" at bounding box center [414, 397] width 560 height 42
select select "Georgia"
click at [134, 406] on select "Select State Alabama Alaska Arizona Arkansas California Colorado Connecticut De…" at bounding box center [414, 397] width 560 height 42
click at [789, 416] on input "Organization ZIP Code Código postal de la organización" at bounding box center [983, 394] width 560 height 42
type input "30318"
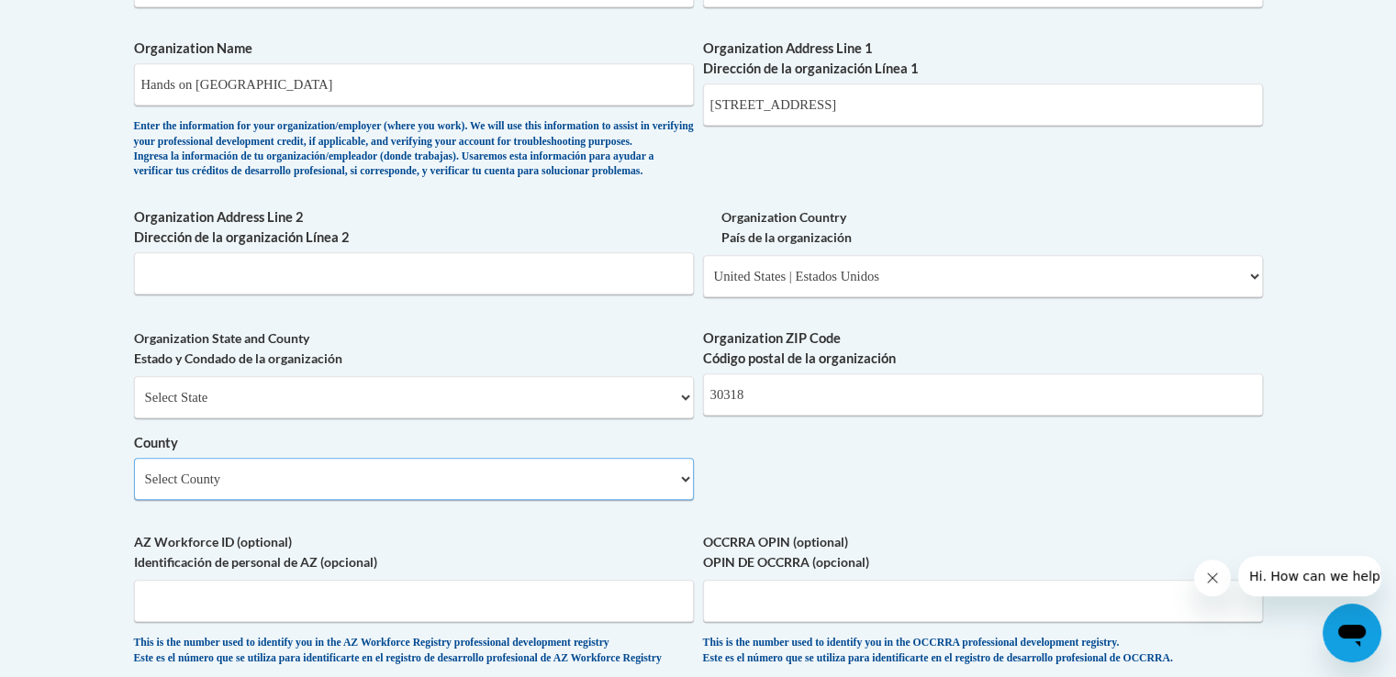
click at [403, 500] on select "Select County Appling Atkinson Bacon Baker Baldwin Banks Barrow Bartow Ben Hill…" at bounding box center [414, 479] width 560 height 42
select select "Fulton"
click at [134, 488] on select "Select County Appling Atkinson Bacon Baker Baldwin Banks Barrow Bartow Ben Hill…" at bounding box center [414, 479] width 560 height 42
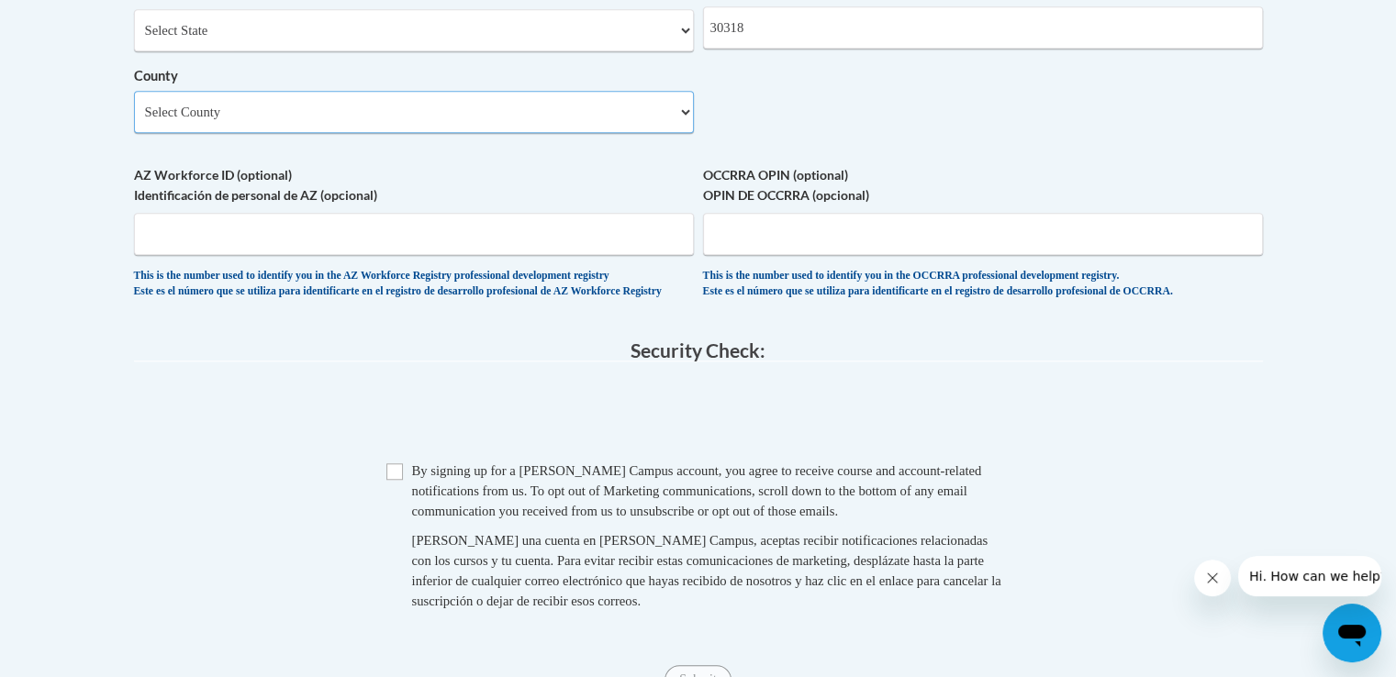
scroll to position [1608, 0]
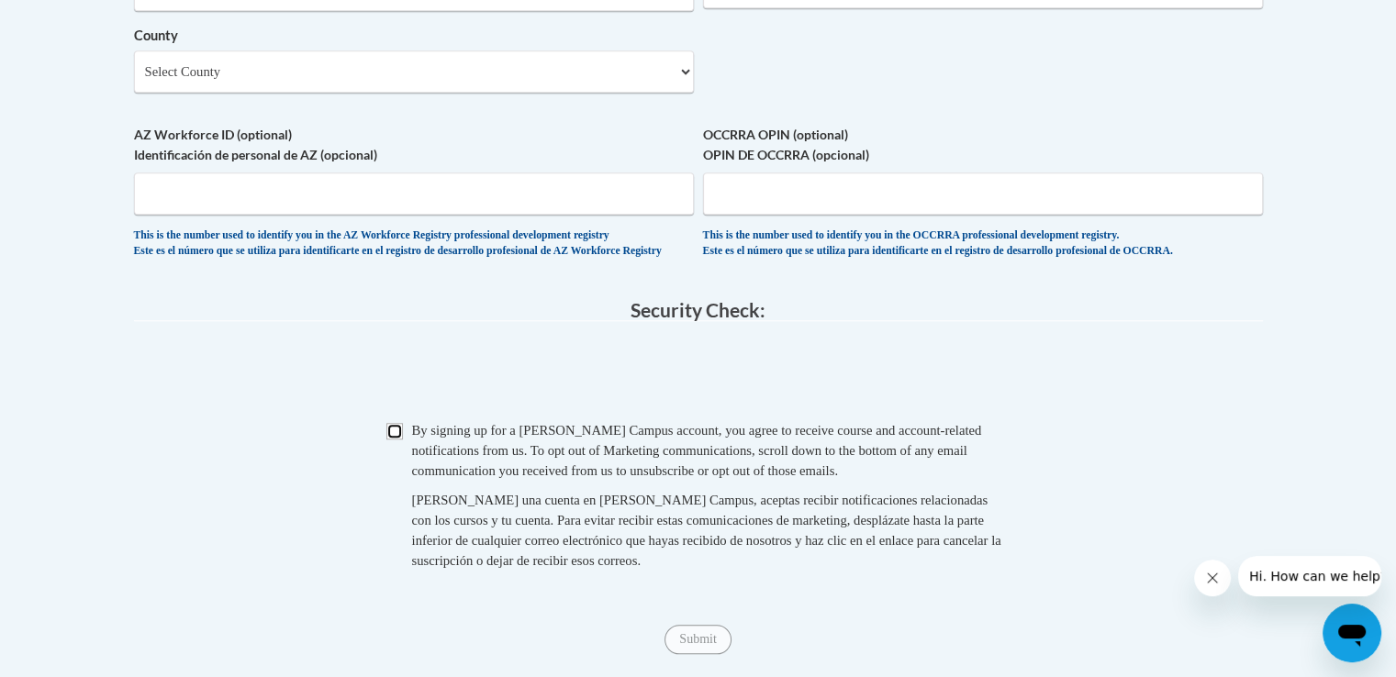
click at [397, 440] on input "Checkbox" at bounding box center [394, 431] width 17 height 17
checkbox input "true"
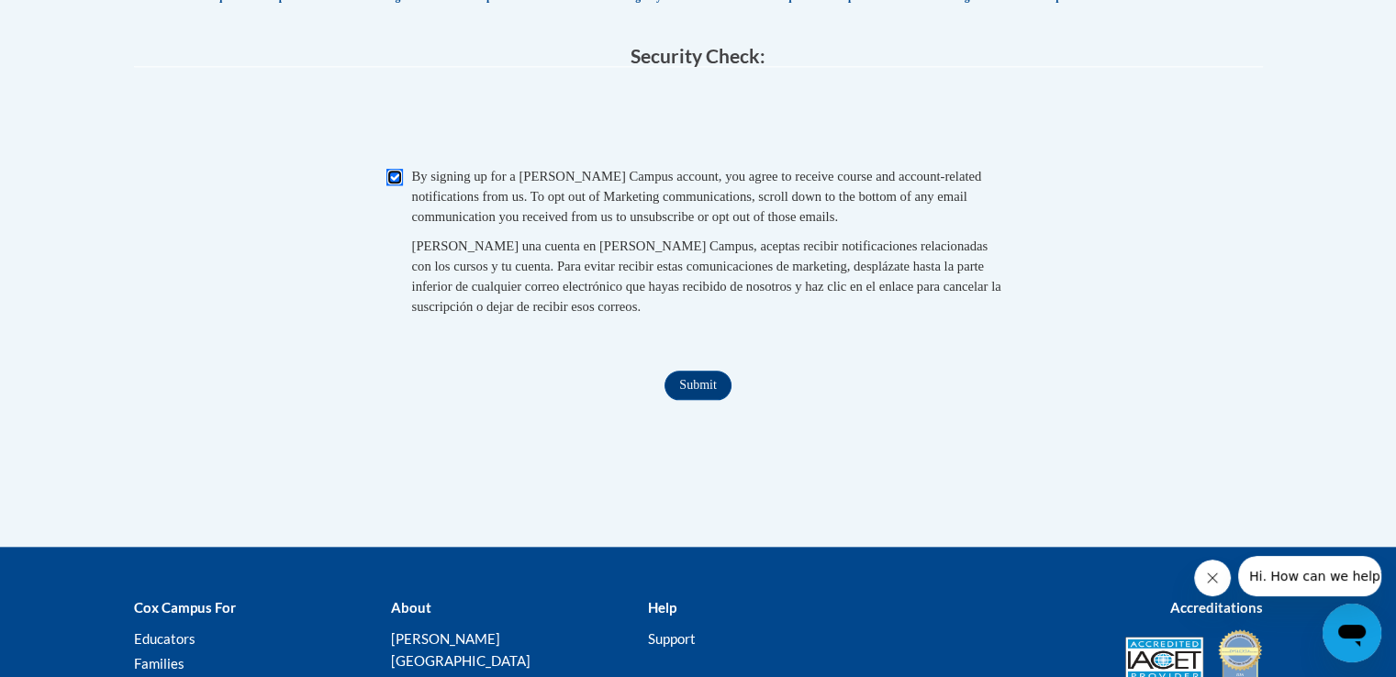
scroll to position [1991, 0]
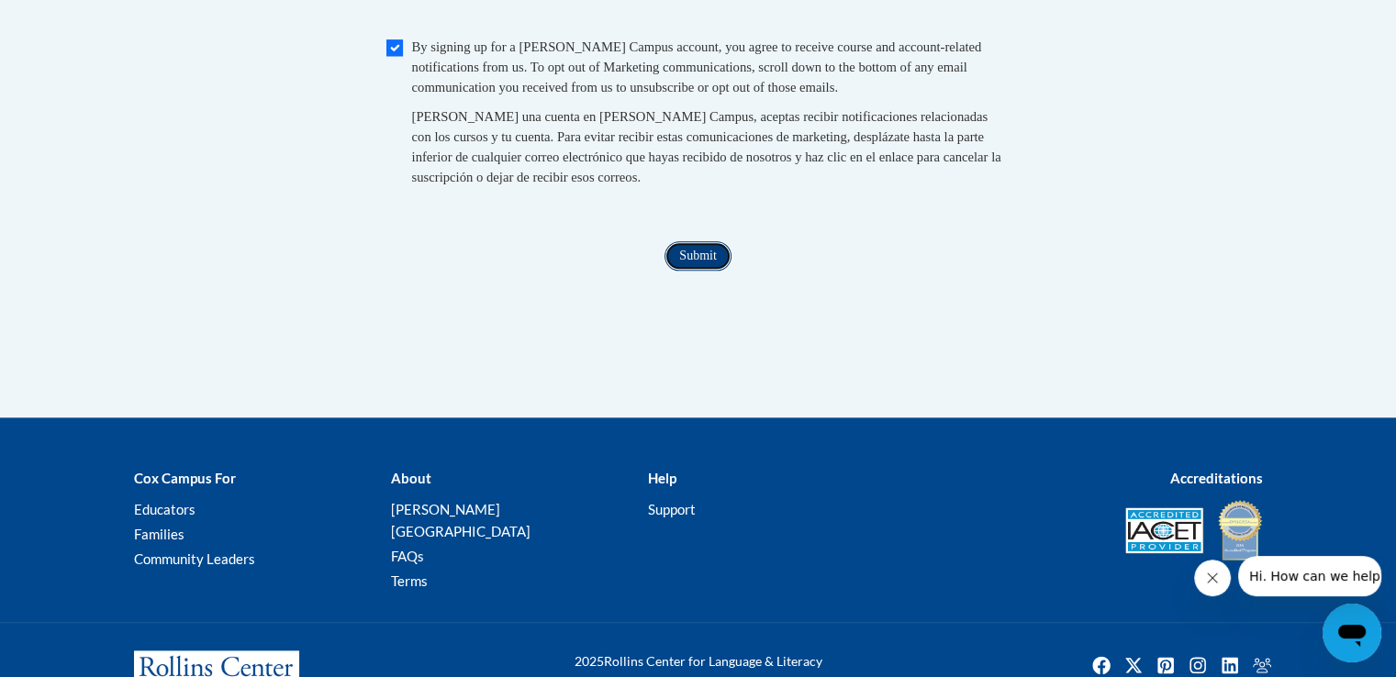
click at [708, 271] on input "Submit" at bounding box center [697, 255] width 66 height 29
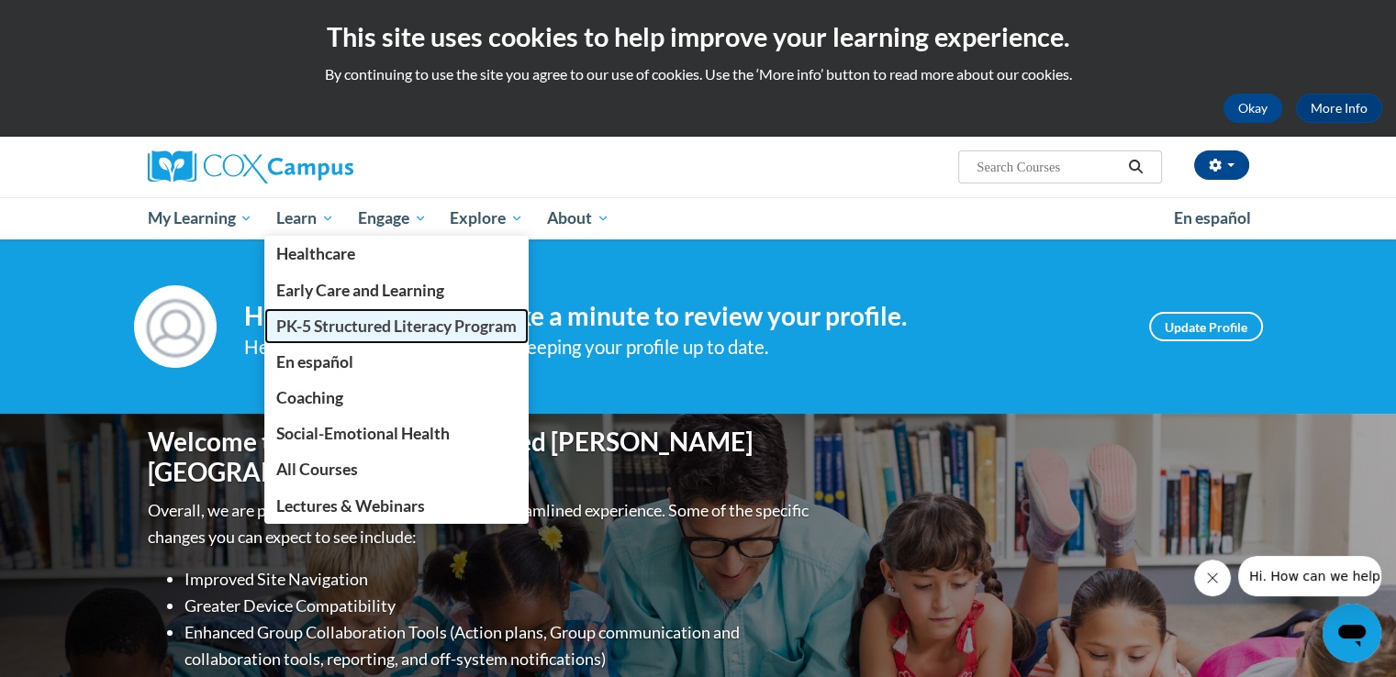
click at [334, 335] on span "PK-5 Structured Literacy Program" at bounding box center [396, 326] width 240 height 19
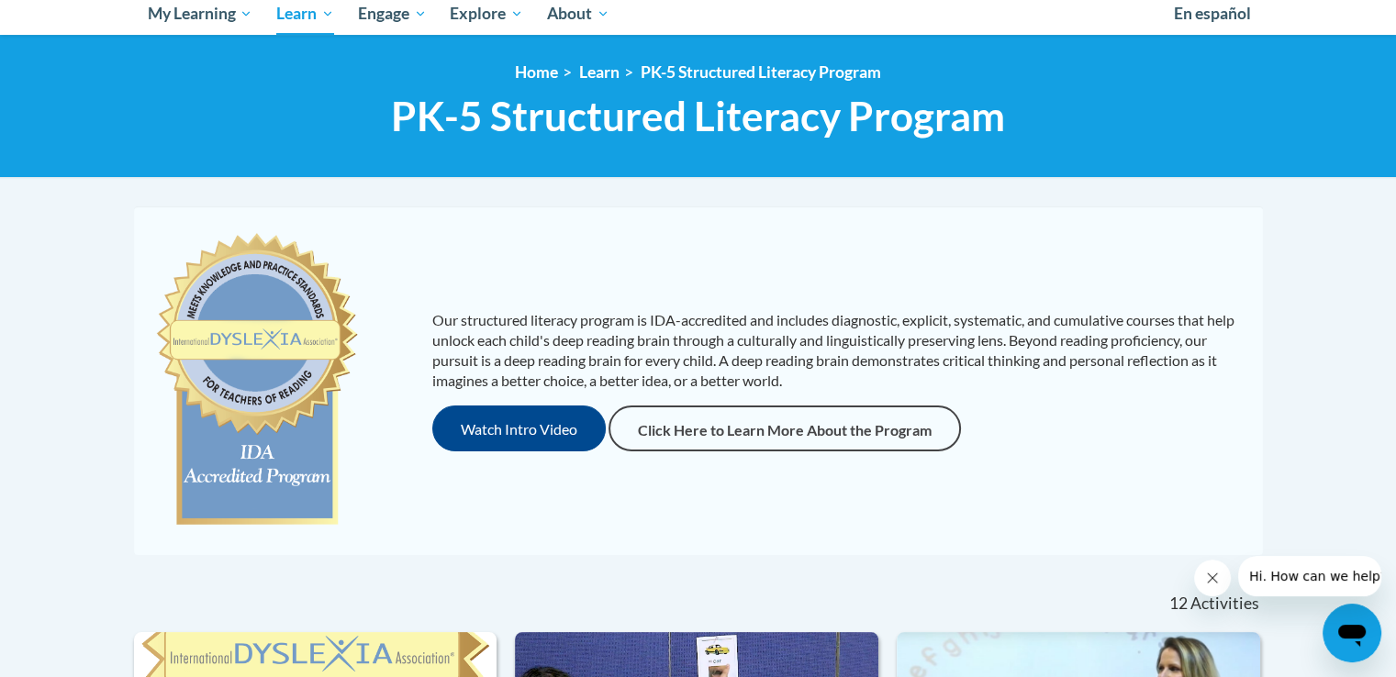
scroll to position [89, 0]
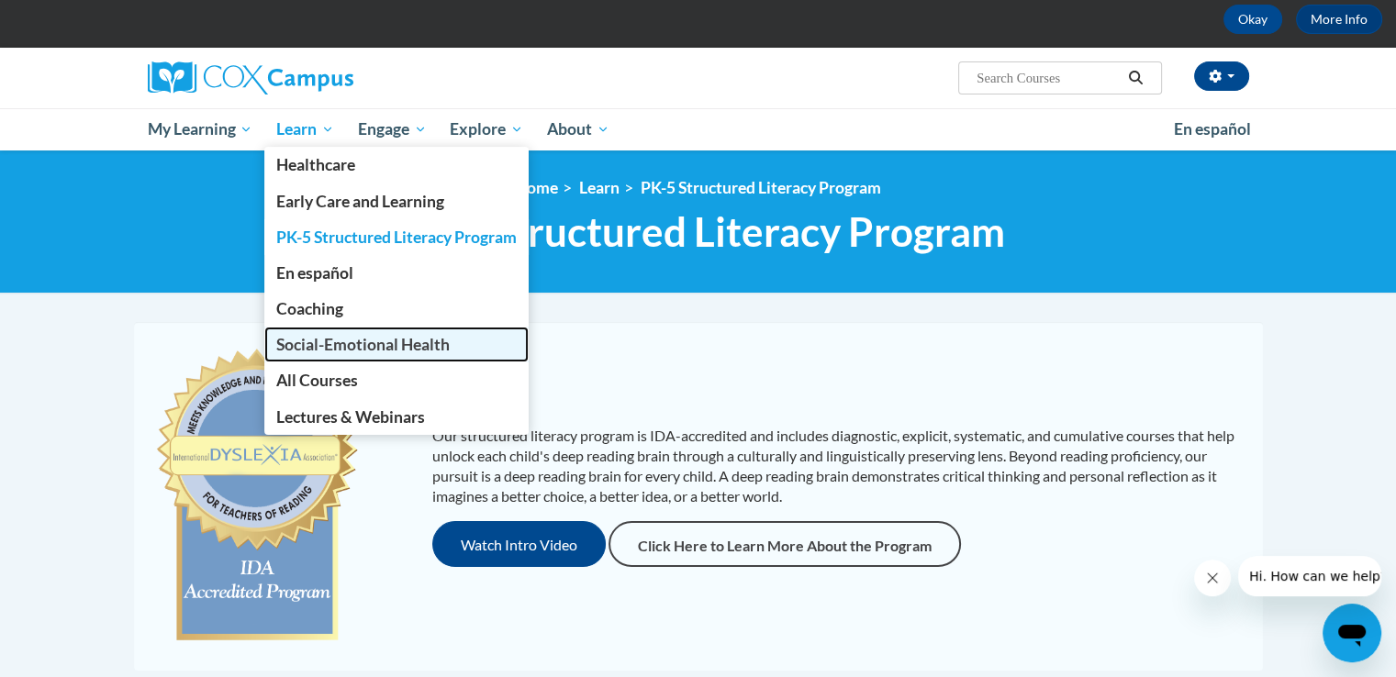
click at [326, 340] on span "Social-Emotional Health" at bounding box center [362, 344] width 173 height 19
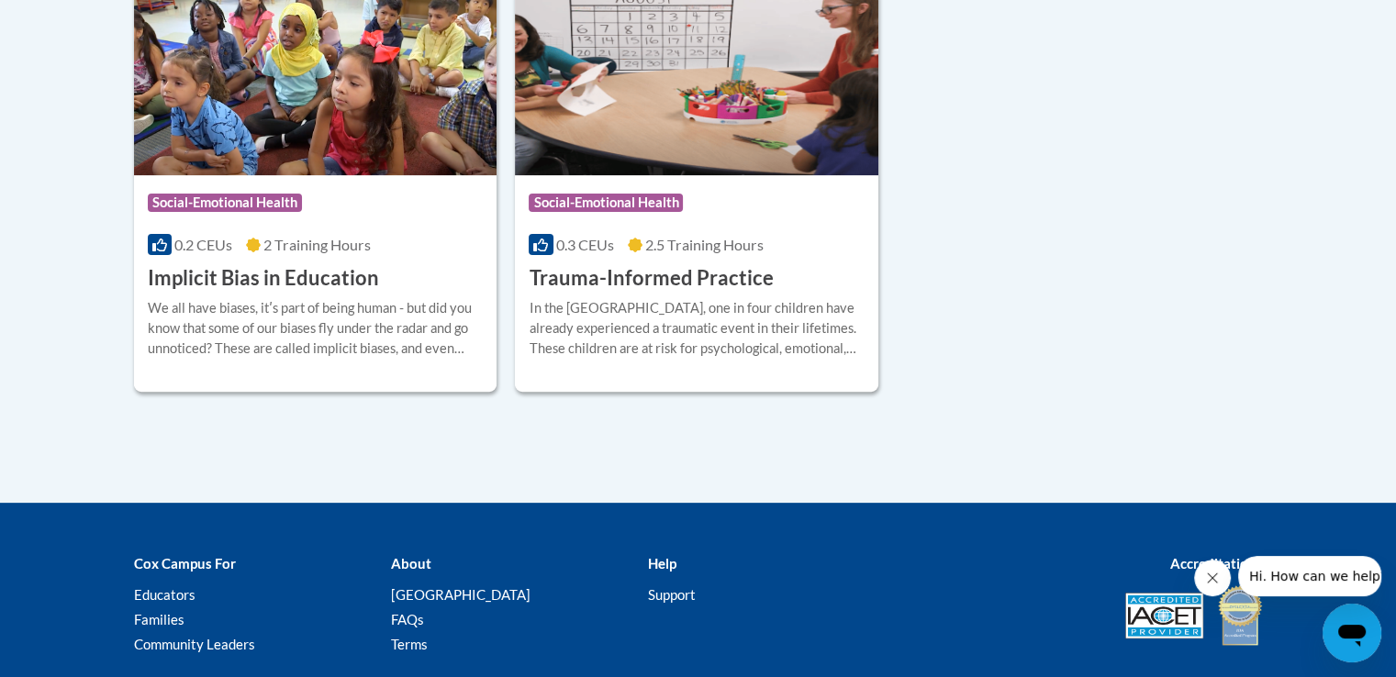
scroll to position [485, 0]
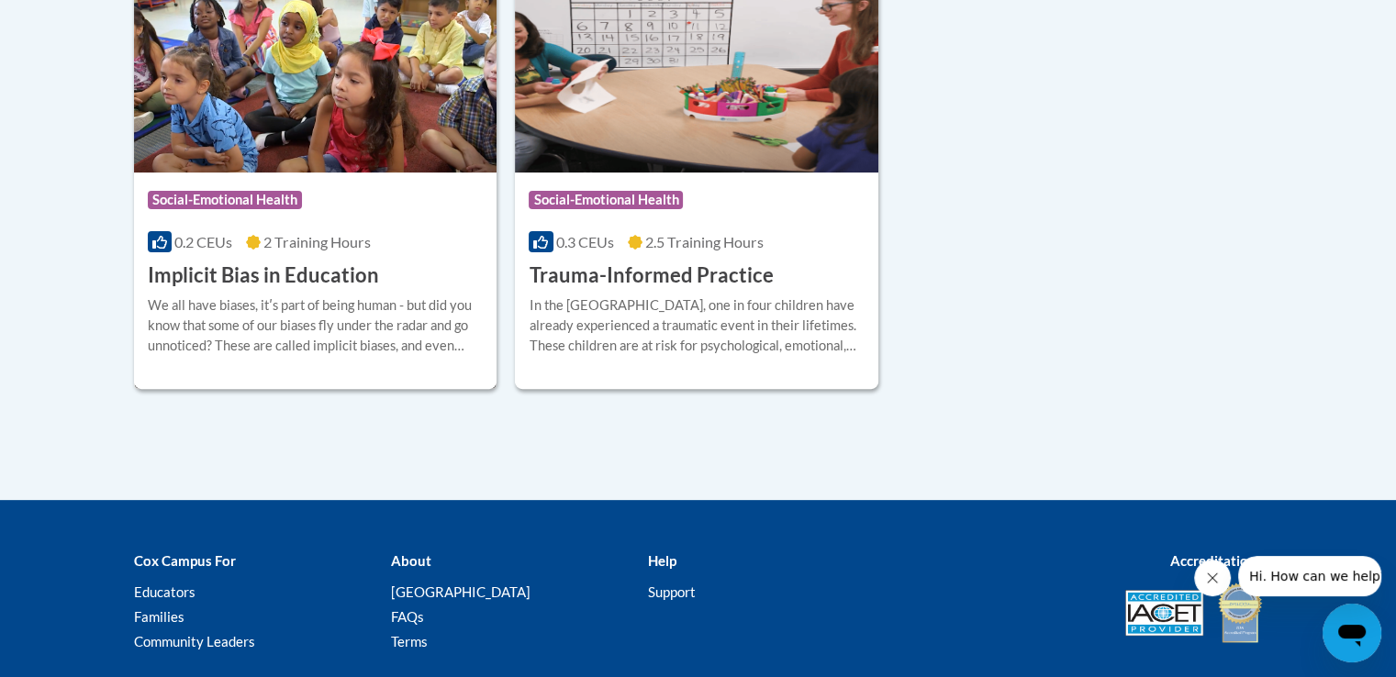
click at [318, 273] on h3 "Implicit Bias in Education" at bounding box center [263, 276] width 231 height 28
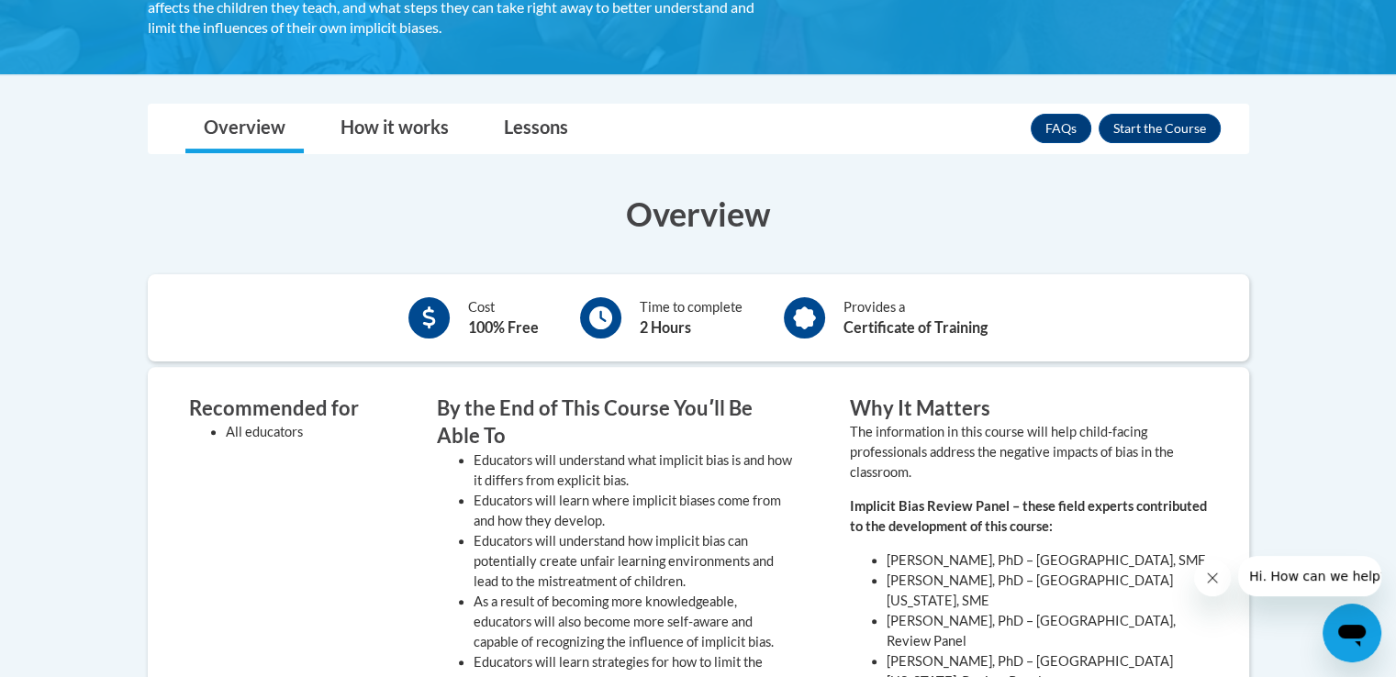
scroll to position [391, 0]
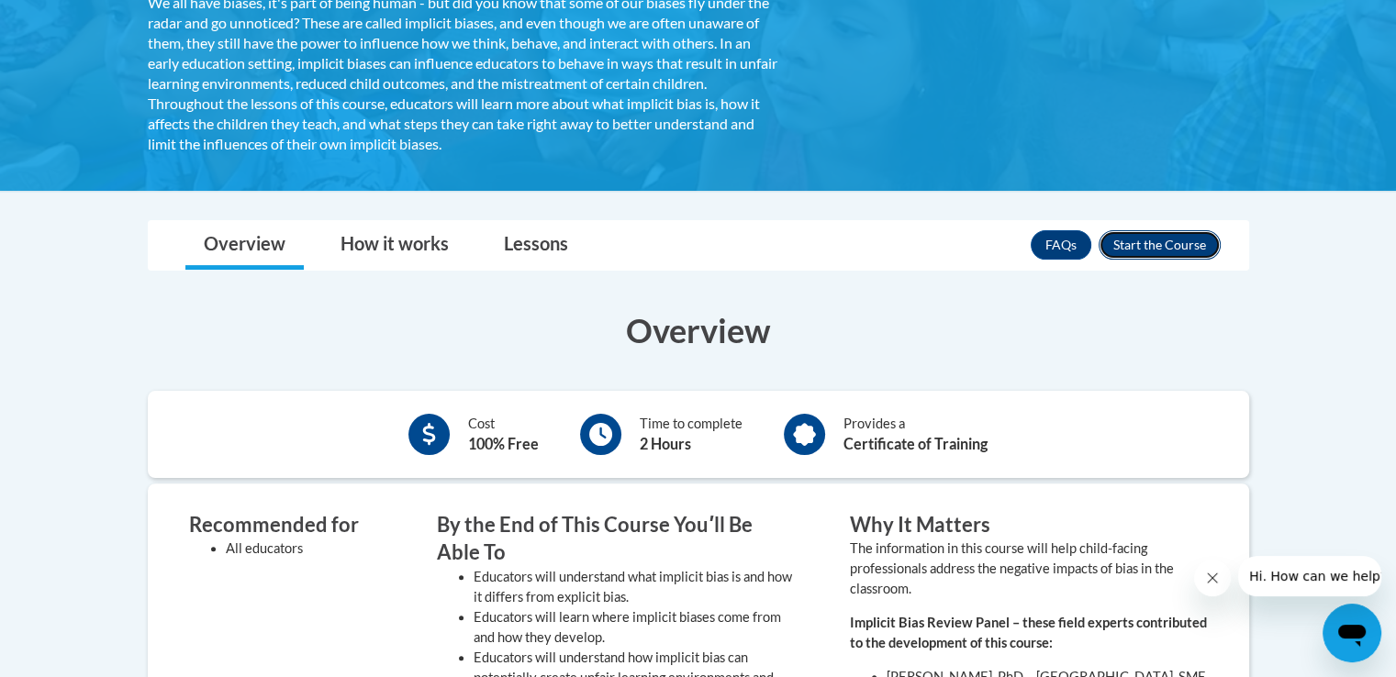
click at [1154, 239] on button "Enroll" at bounding box center [1159, 244] width 122 height 29
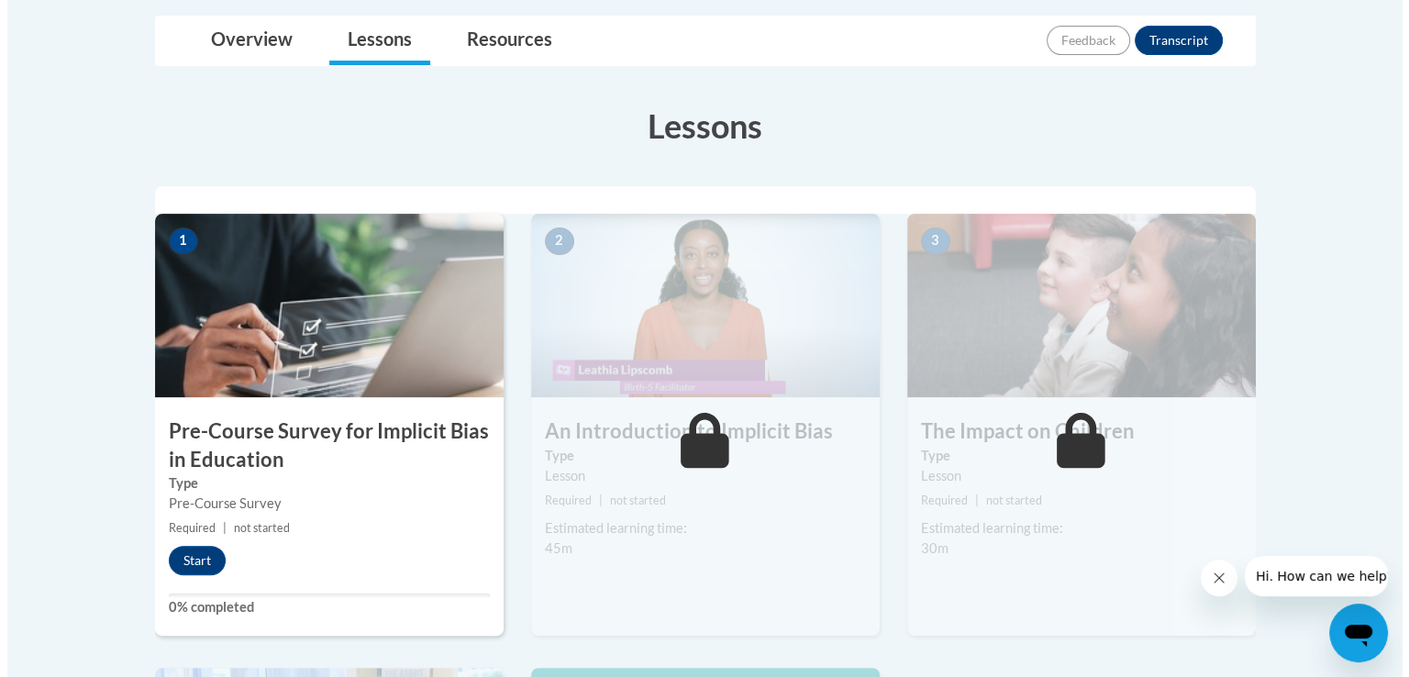
scroll to position [625, 0]
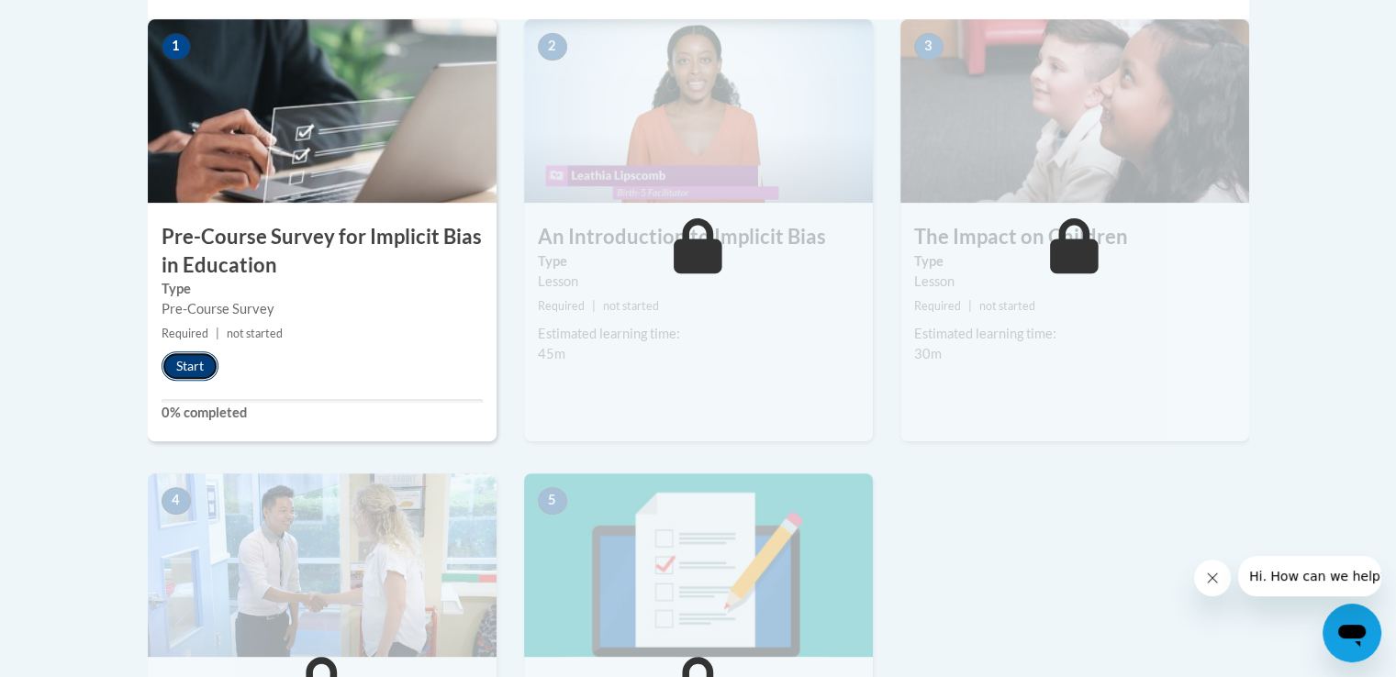
click at [198, 367] on button "Start" at bounding box center [189, 365] width 57 height 29
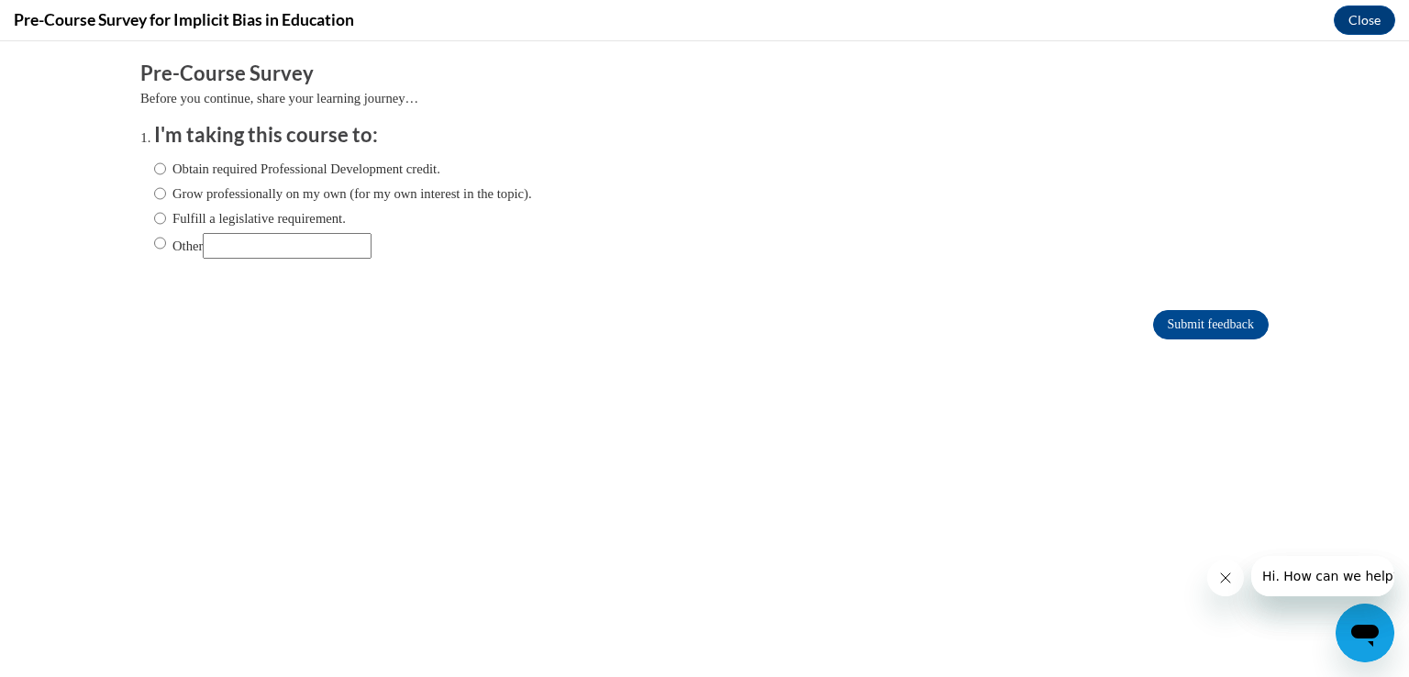
scroll to position [0, 0]
click at [154, 247] on input "Other" at bounding box center [160, 243] width 12 height 20
radio input "true"
click at [240, 238] on input "Other" at bounding box center [287, 246] width 169 height 26
type input "Service hours"
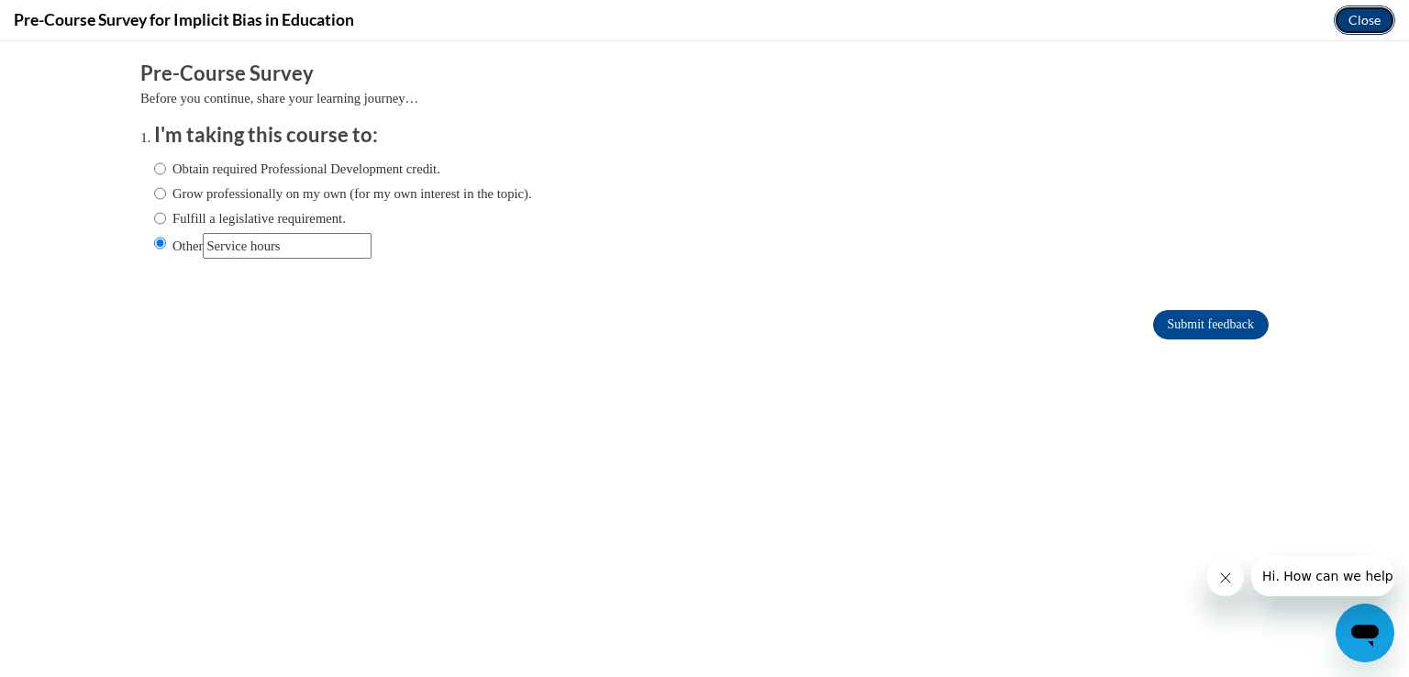
click at [1360, 27] on button "Close" at bounding box center [1364, 20] width 61 height 29
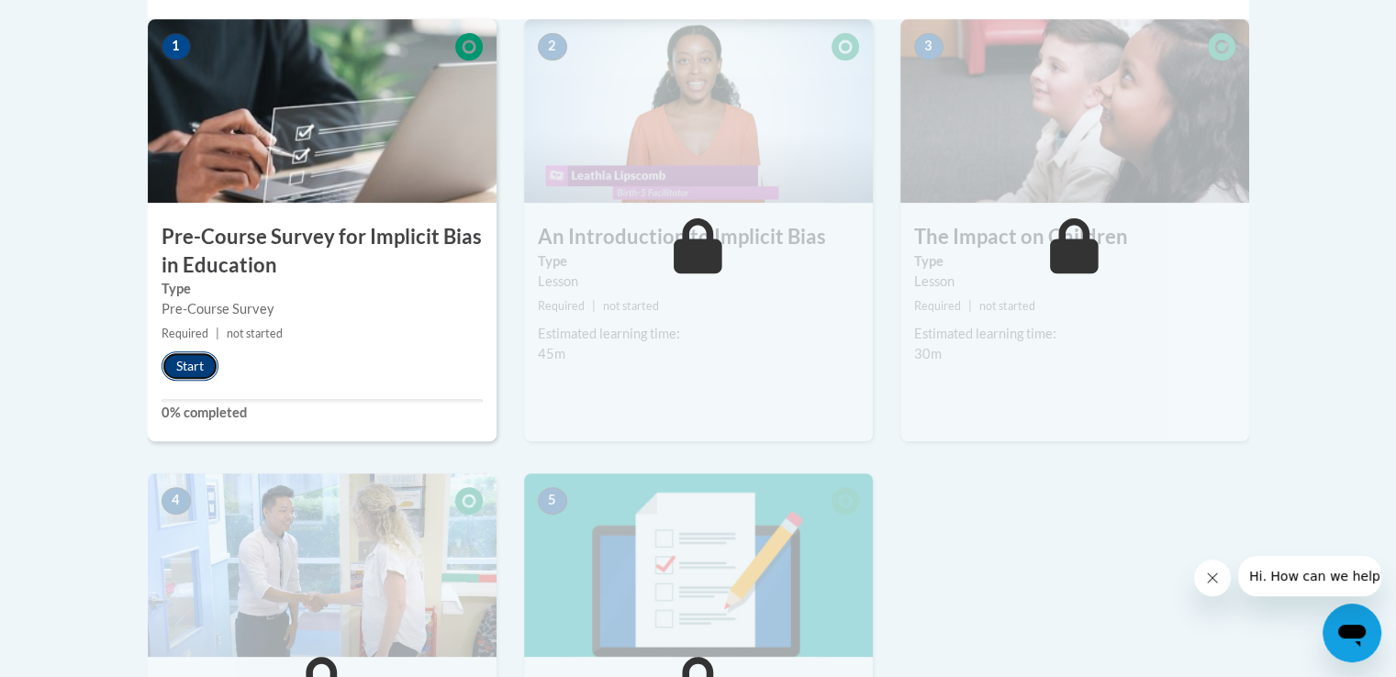
click at [190, 372] on button "Start" at bounding box center [189, 365] width 57 height 29
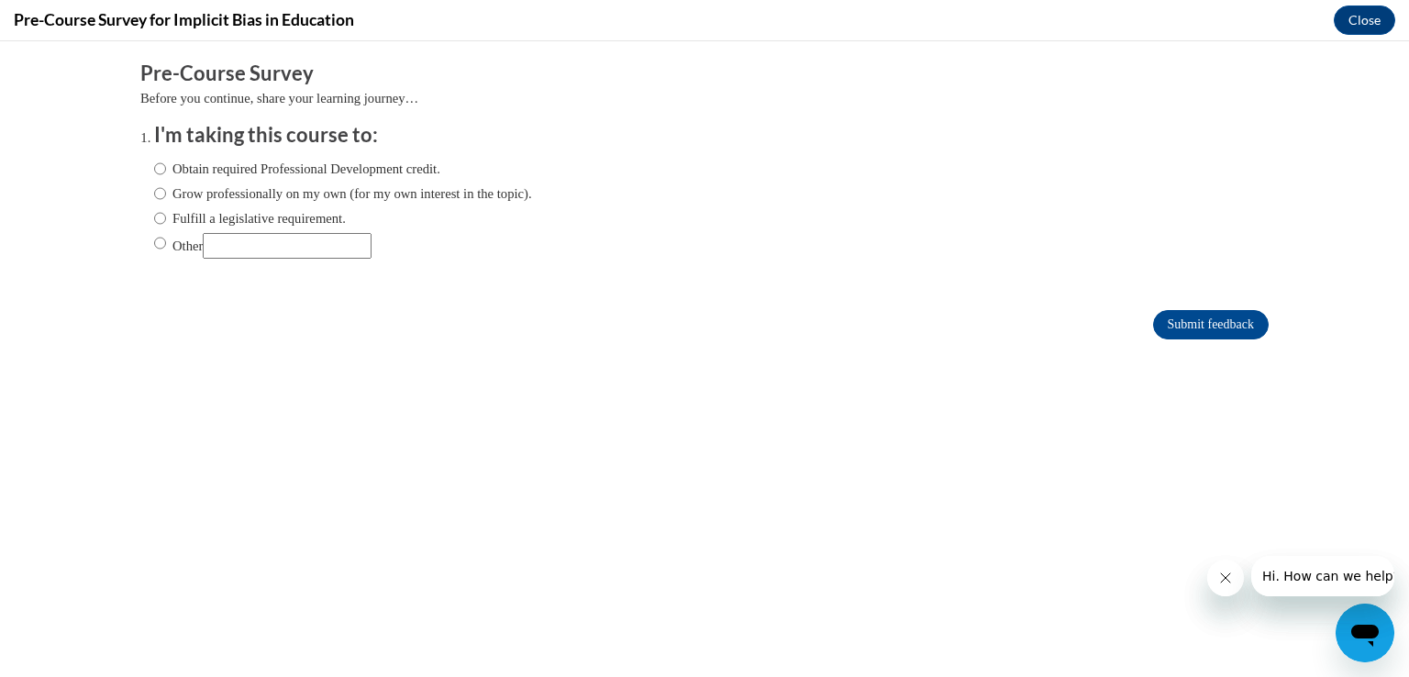
click at [140, 243] on ol "I'm taking this course to: Obtain required Professional Development credit. Gro…" at bounding box center [704, 204] width 1129 height 166
click at [154, 246] on input "Other" at bounding box center [160, 243] width 12 height 20
radio input "true"
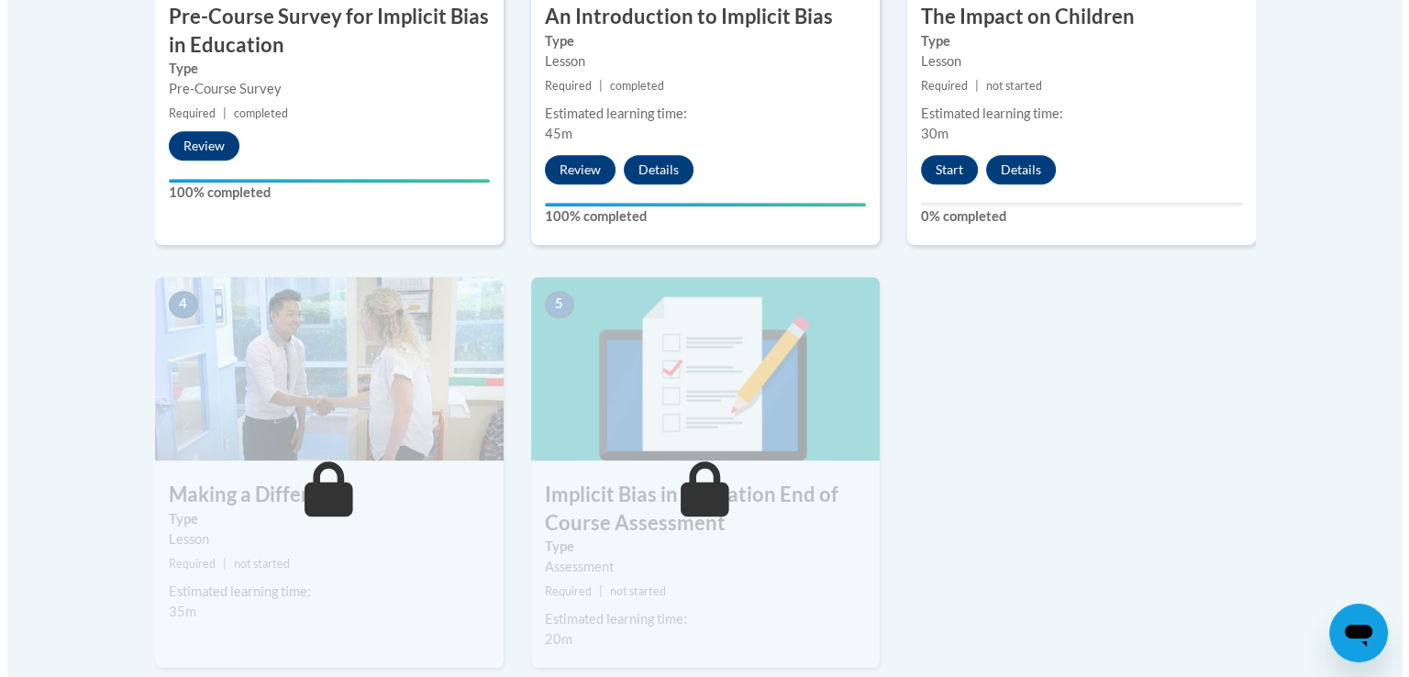
scroll to position [802, 0]
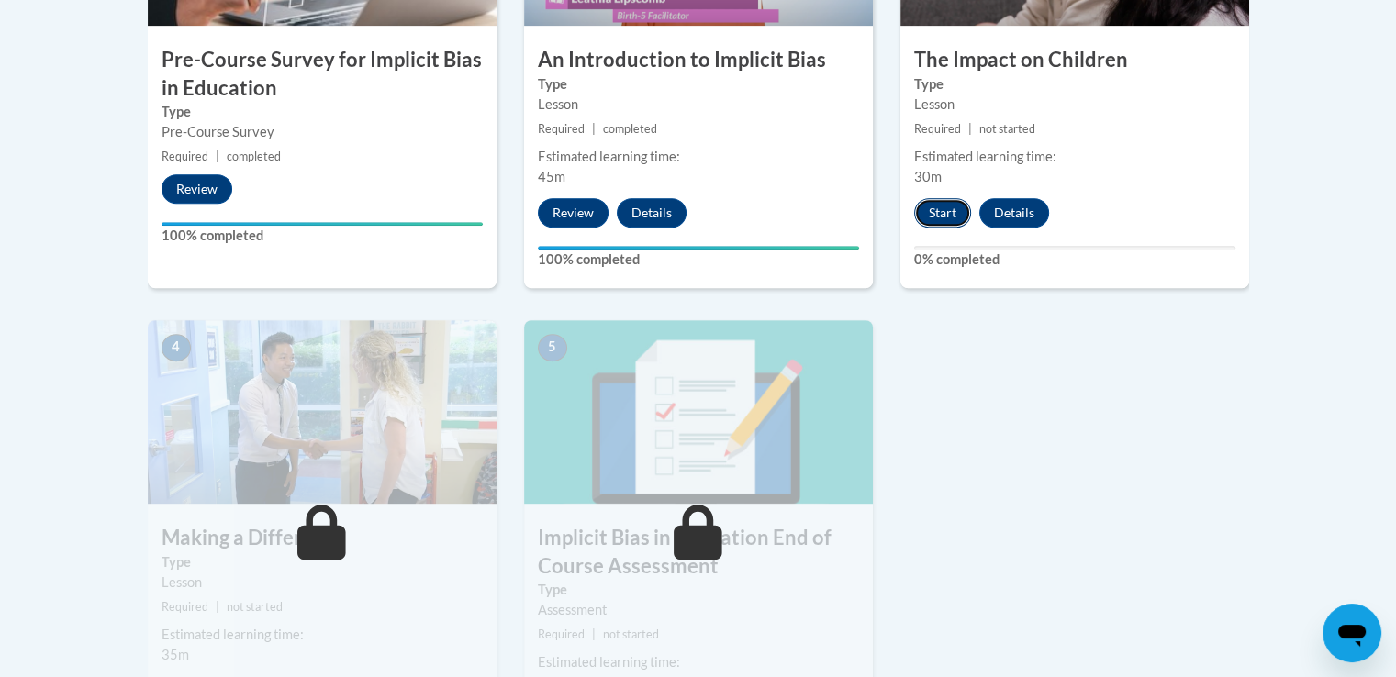
click at [950, 210] on button "Start" at bounding box center [942, 212] width 57 height 29
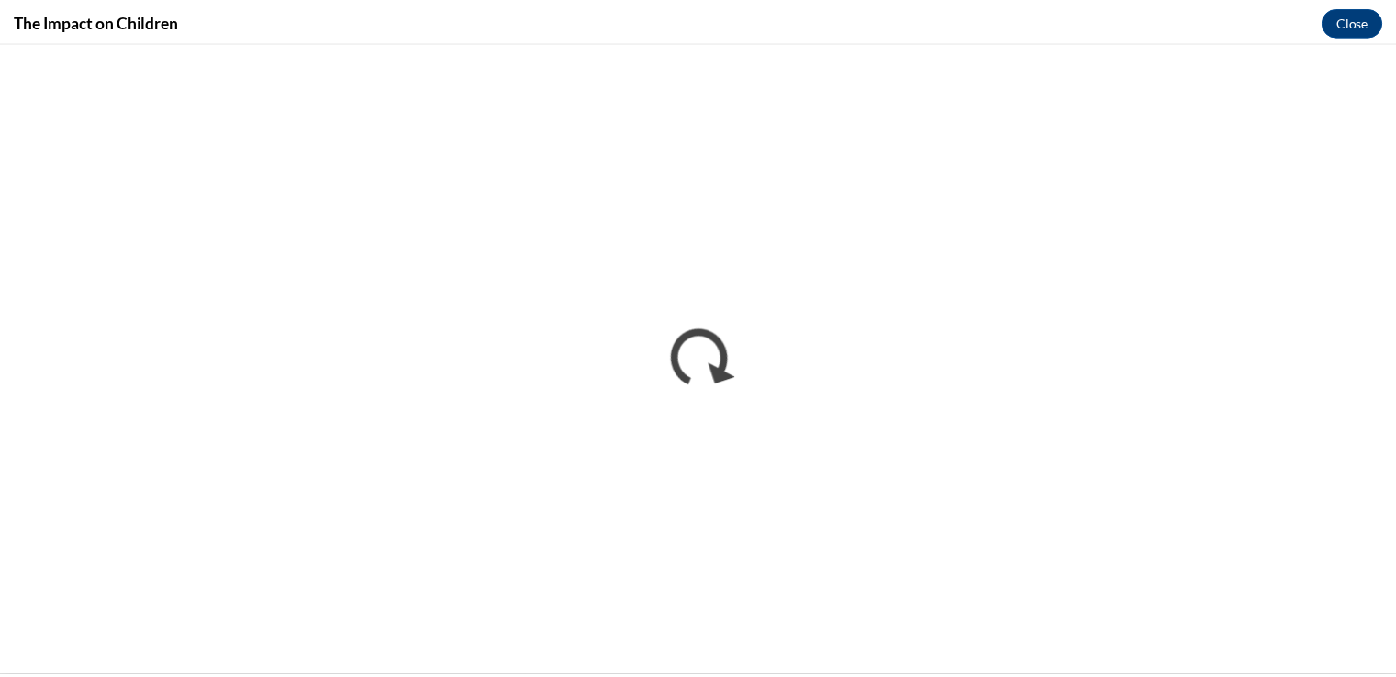
scroll to position [0, 0]
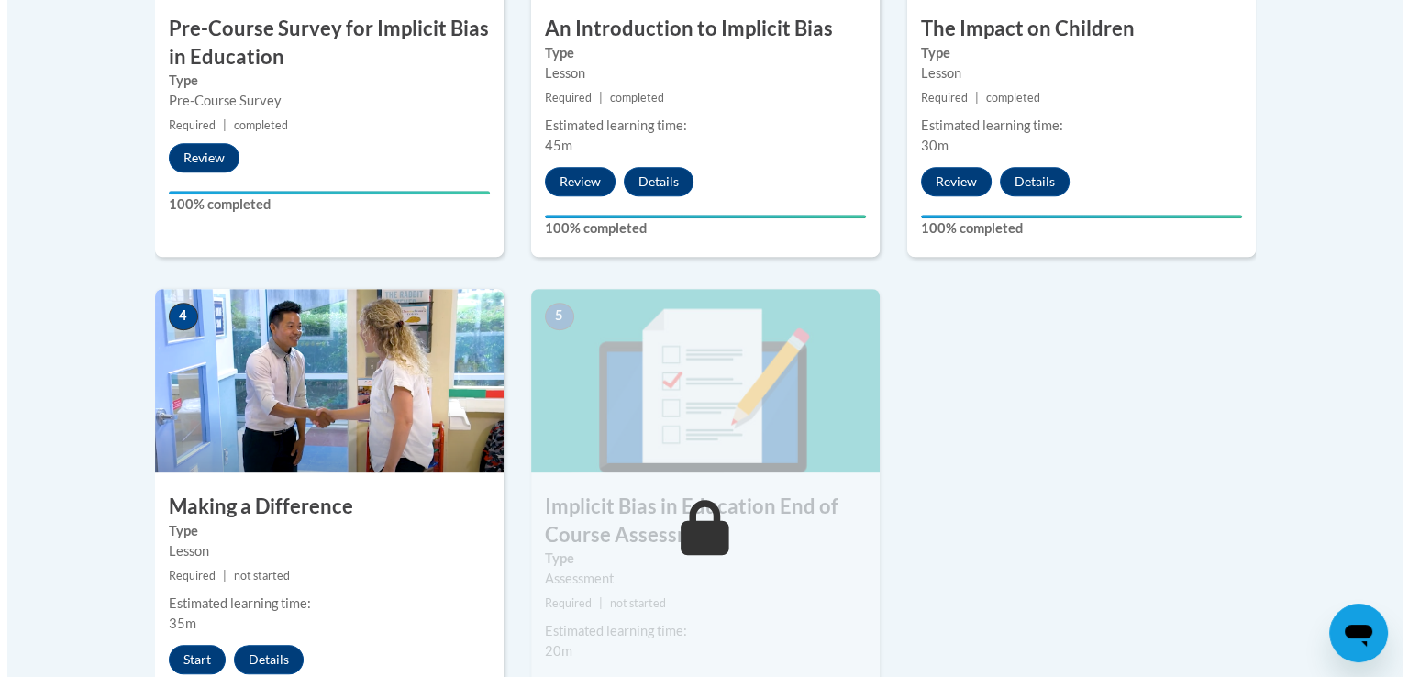
scroll to position [1049, 0]
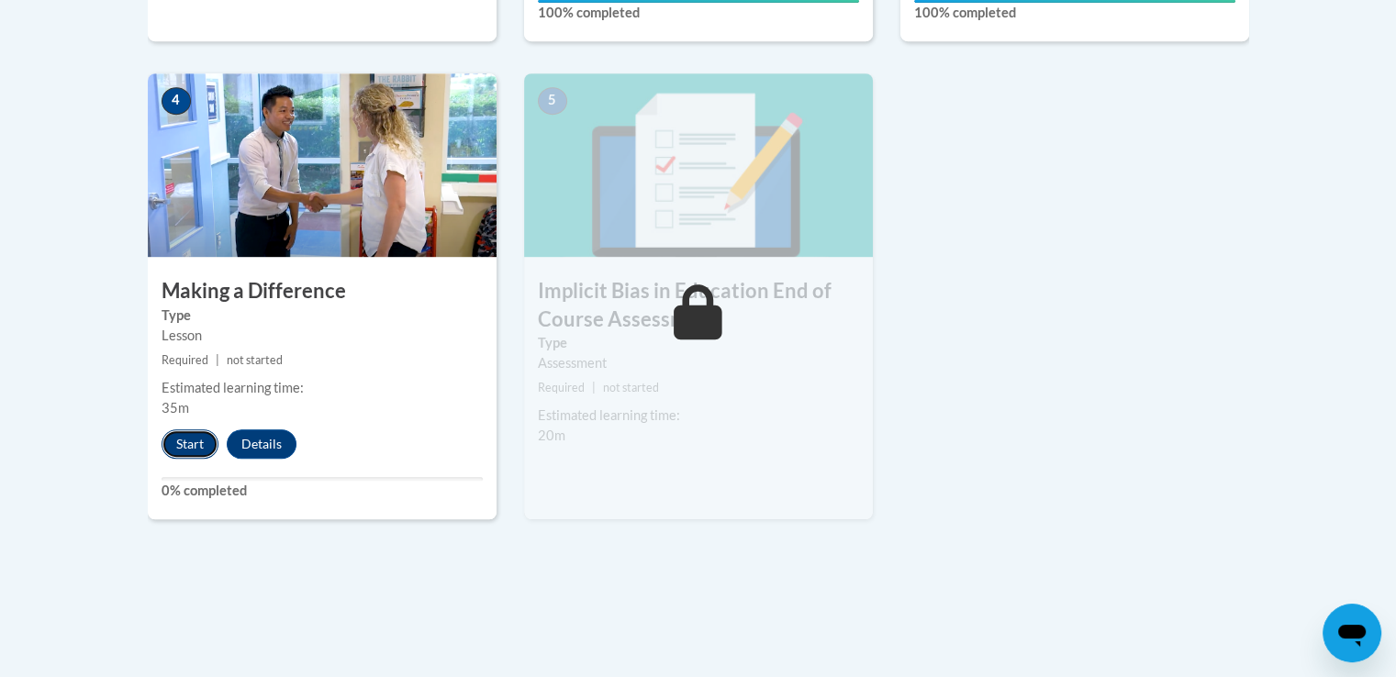
click at [191, 436] on button "Start" at bounding box center [189, 443] width 57 height 29
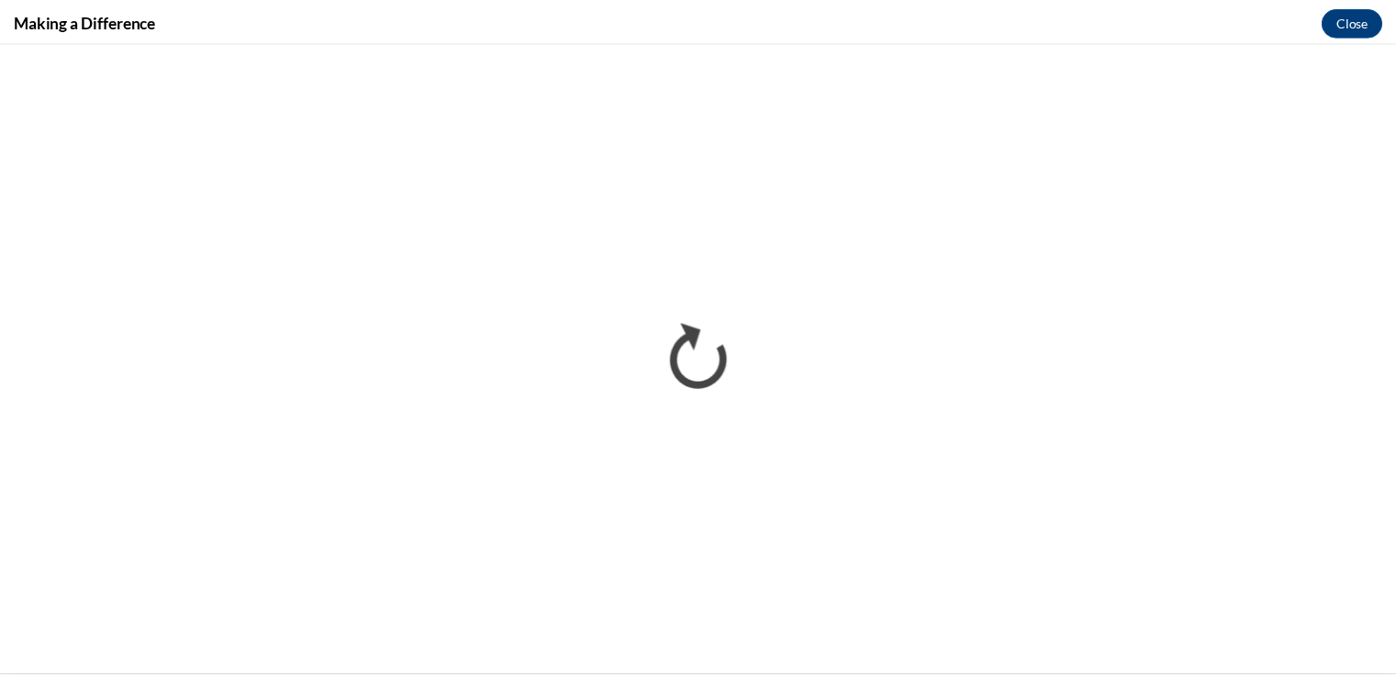
scroll to position [0, 0]
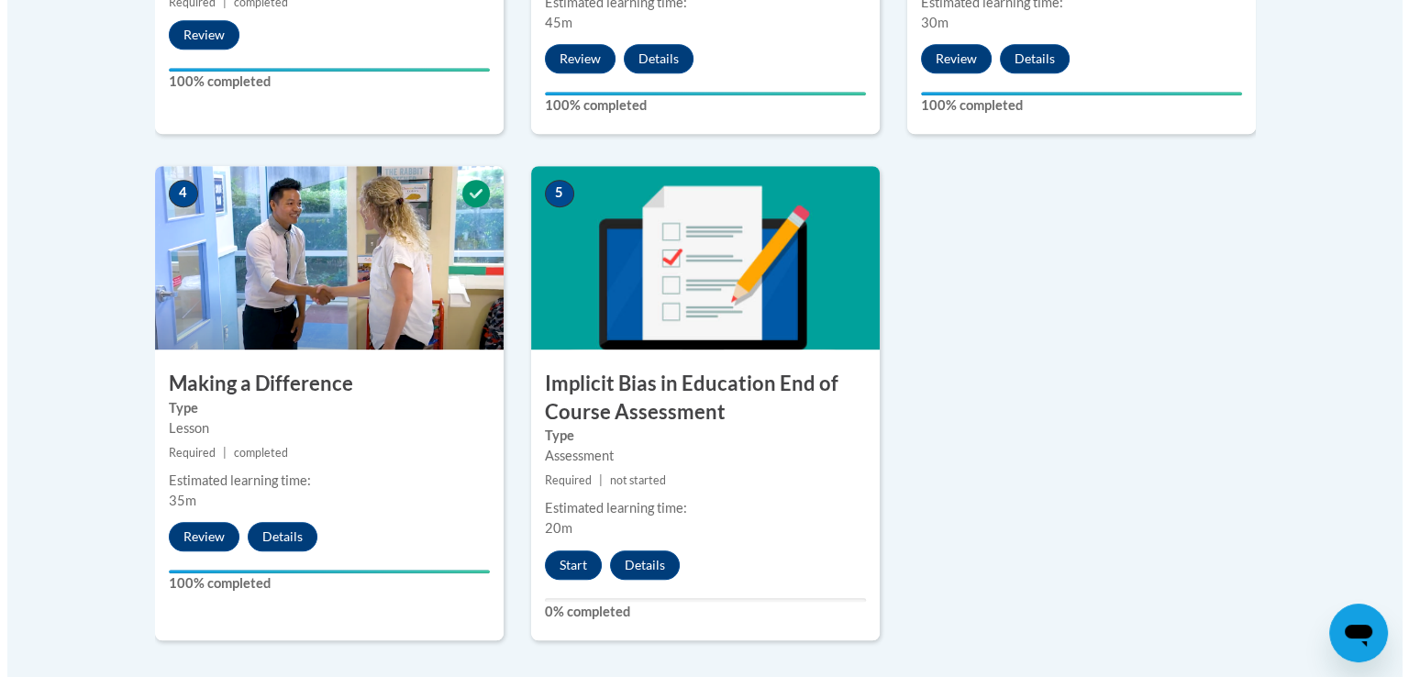
scroll to position [1156, 0]
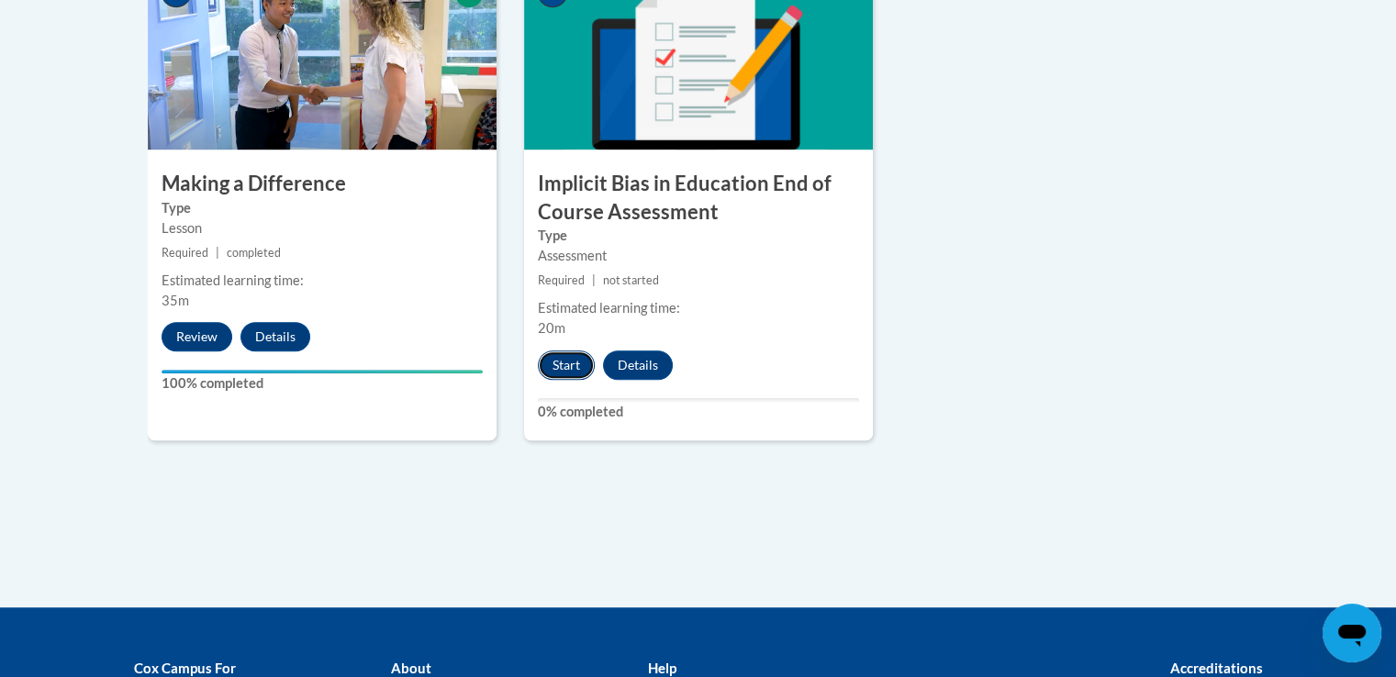
click at [565, 361] on button "Start" at bounding box center [566, 365] width 57 height 29
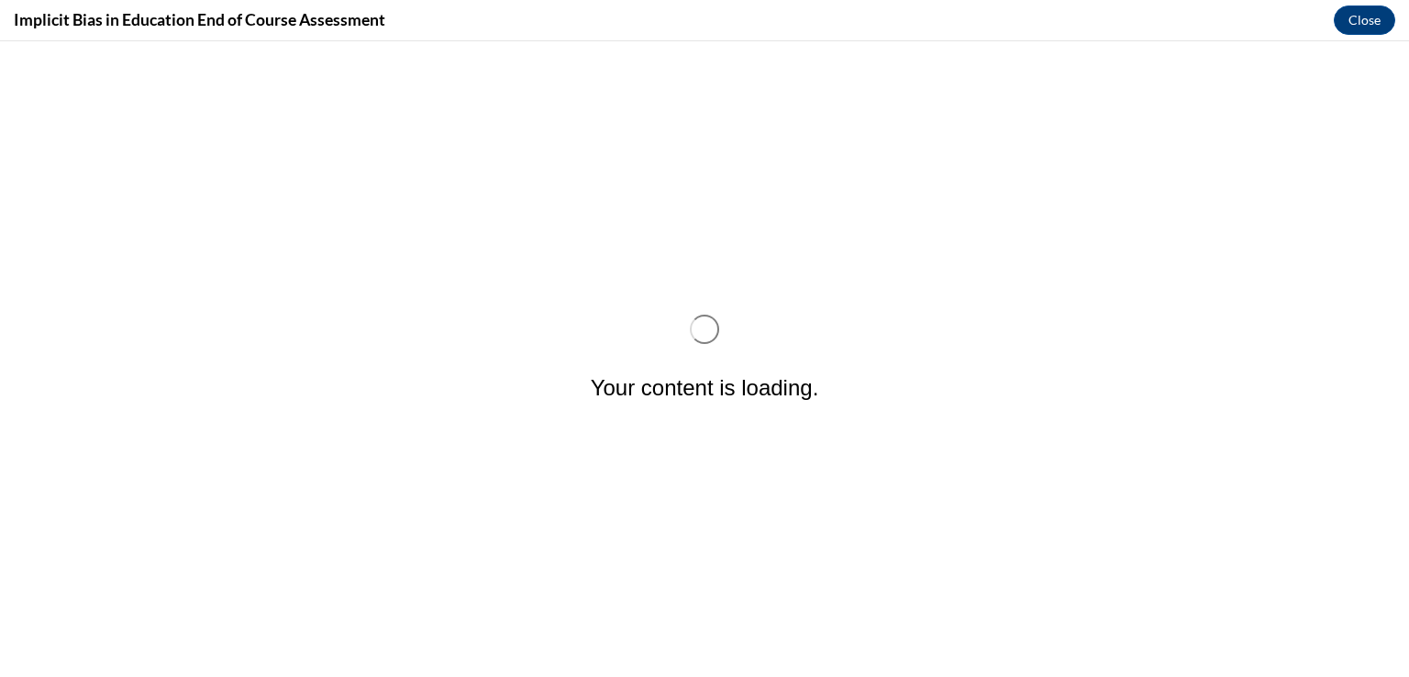
scroll to position [0, 0]
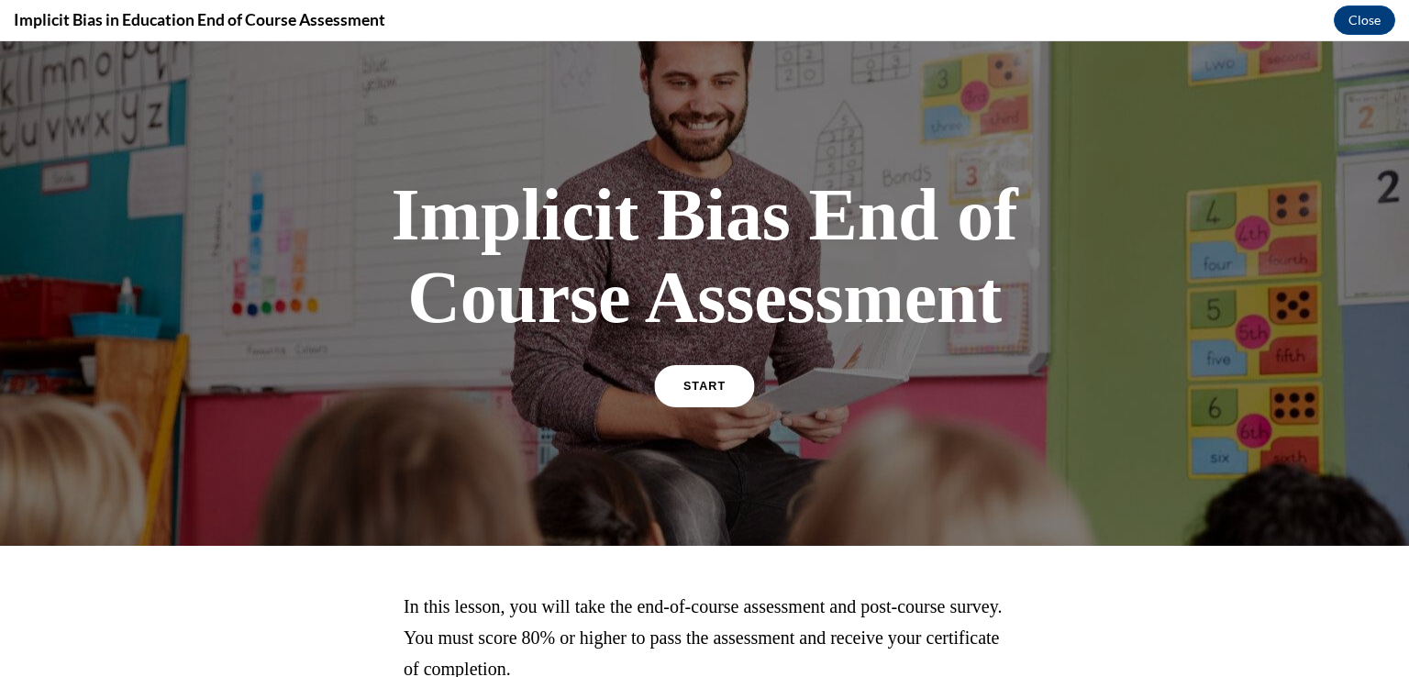
click at [680, 379] on link "START" at bounding box center [704, 386] width 100 height 42
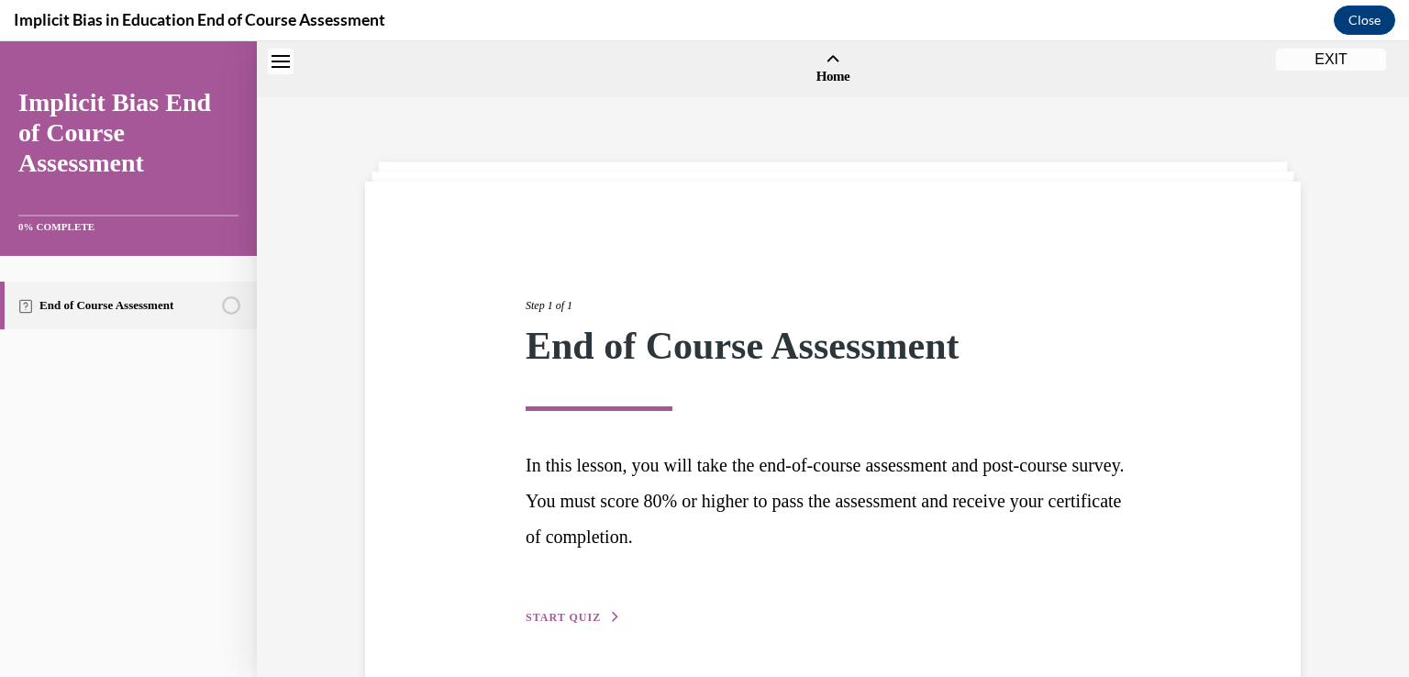
scroll to position [57, 0]
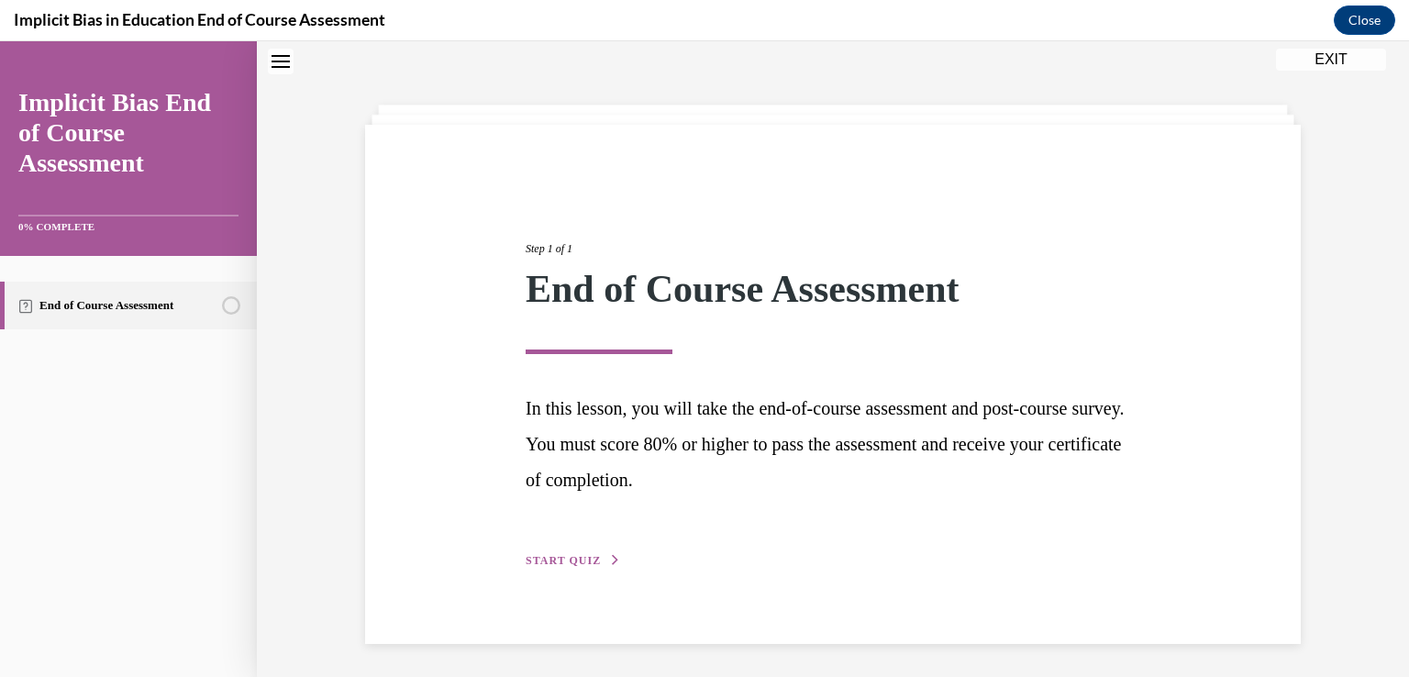
click at [567, 561] on span "START QUIZ" at bounding box center [563, 560] width 75 height 13
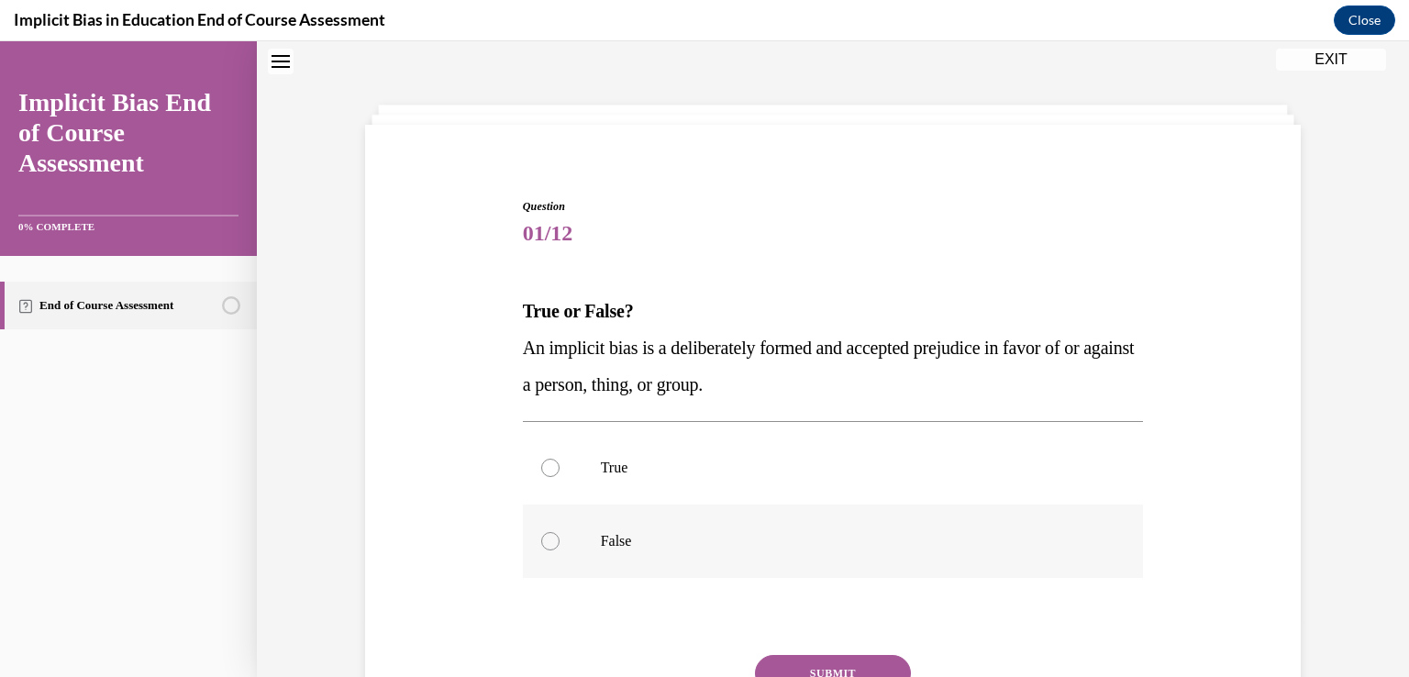
click at [636, 532] on p "False" at bounding box center [849, 541] width 497 height 18
click at [560, 532] on input "False" at bounding box center [550, 541] width 18 height 18
radio input "true"
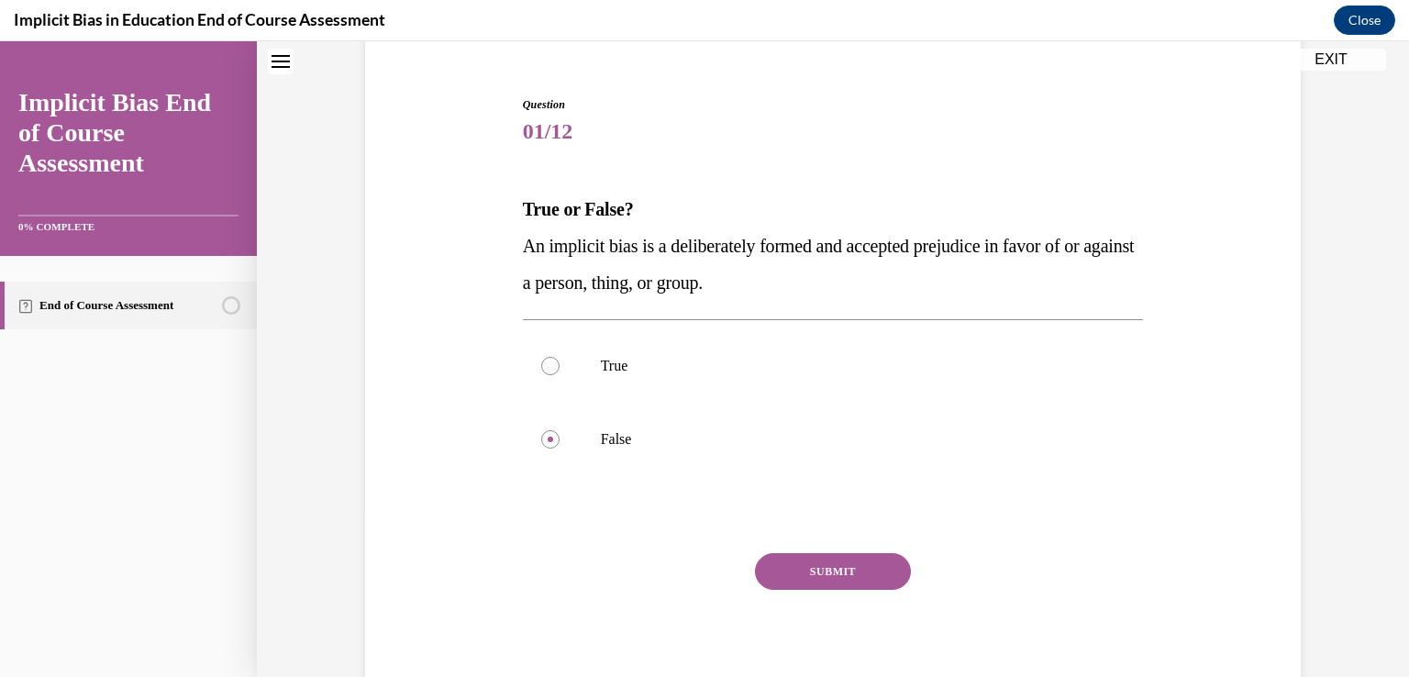
scroll to position [191, 0]
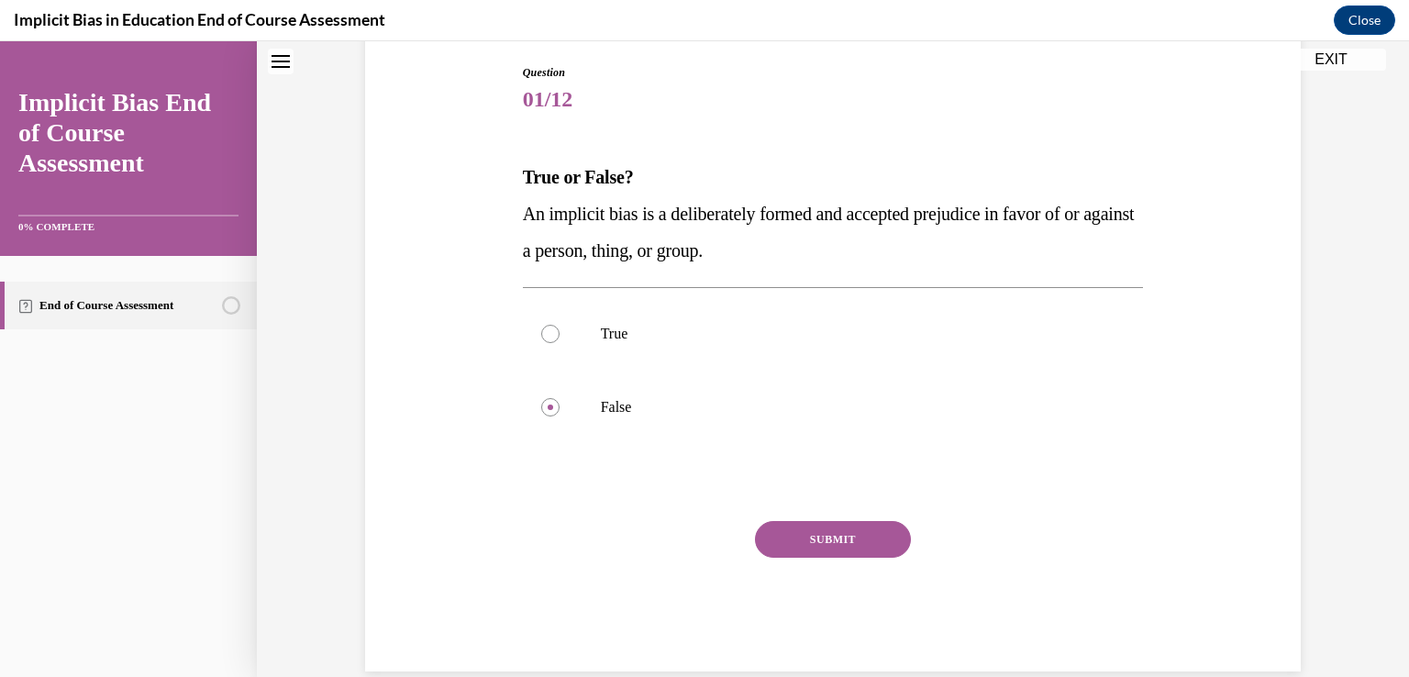
click at [871, 537] on button "SUBMIT" at bounding box center [833, 539] width 156 height 37
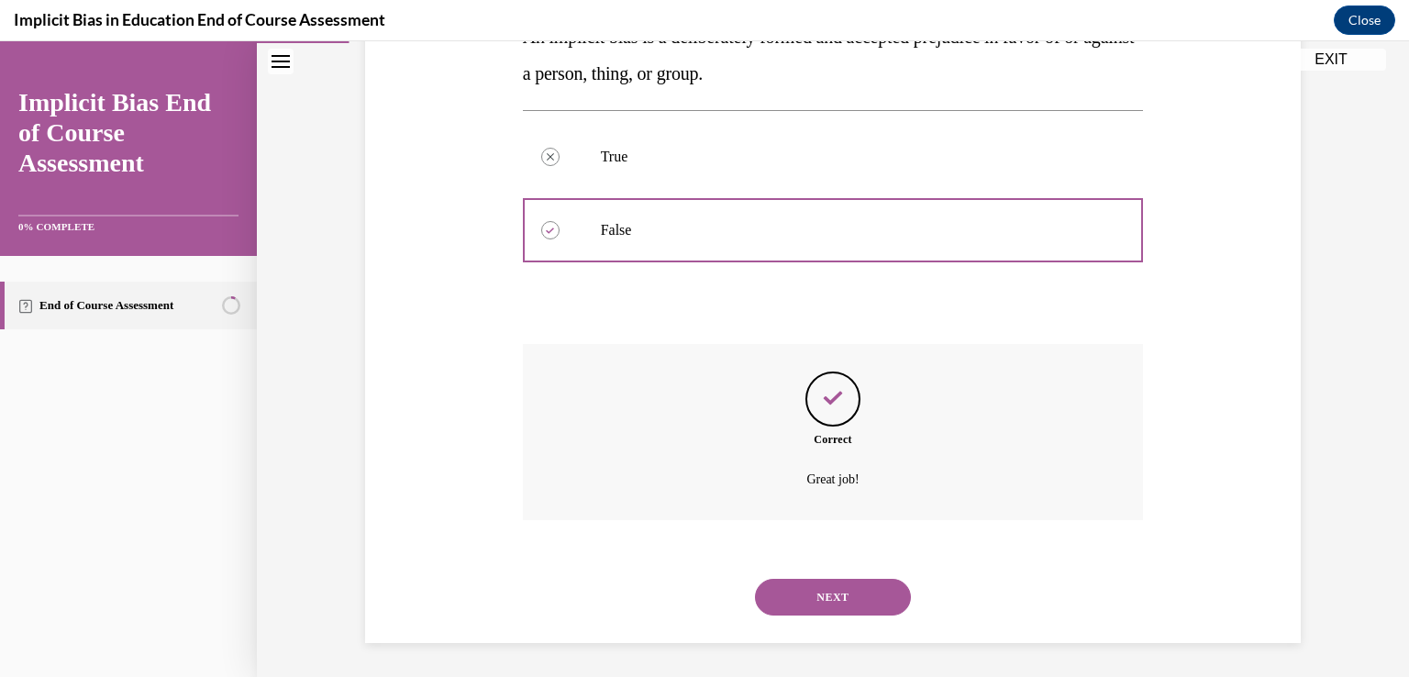
scroll to position [371, 0]
click at [851, 589] on button "NEXT" at bounding box center [833, 594] width 156 height 37
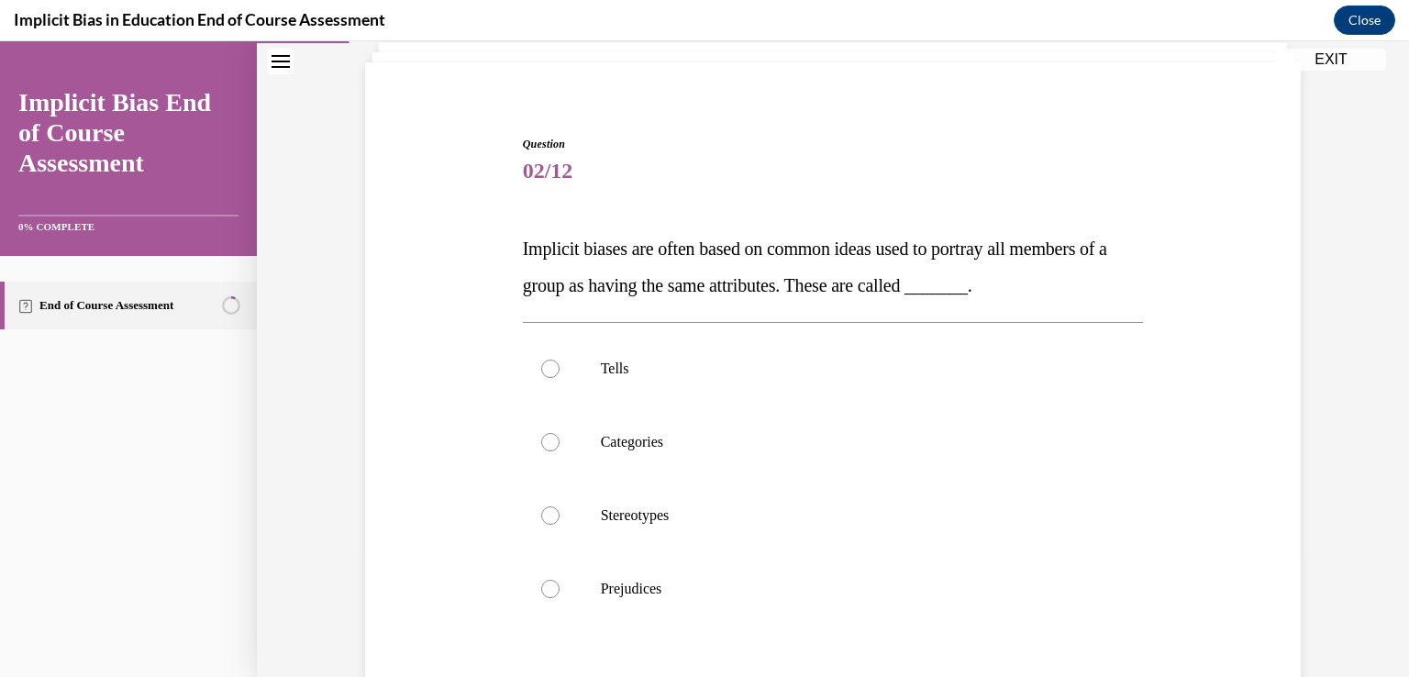
scroll to position [165, 0]
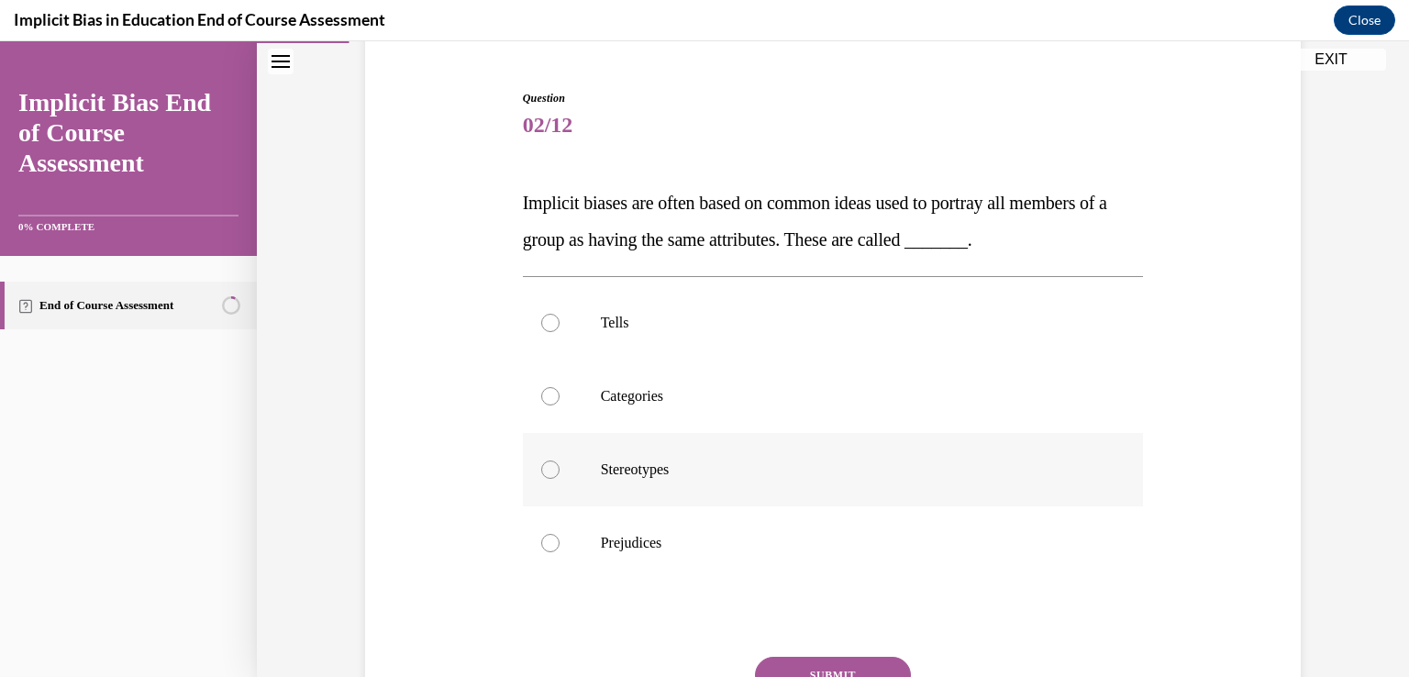
click at [665, 480] on label "Stereotypes" at bounding box center [833, 469] width 621 height 73
click at [560, 479] on input "Stereotypes" at bounding box center [550, 470] width 18 height 18
radio input "true"
click at [825, 666] on button "SUBMIT" at bounding box center [833, 675] width 156 height 37
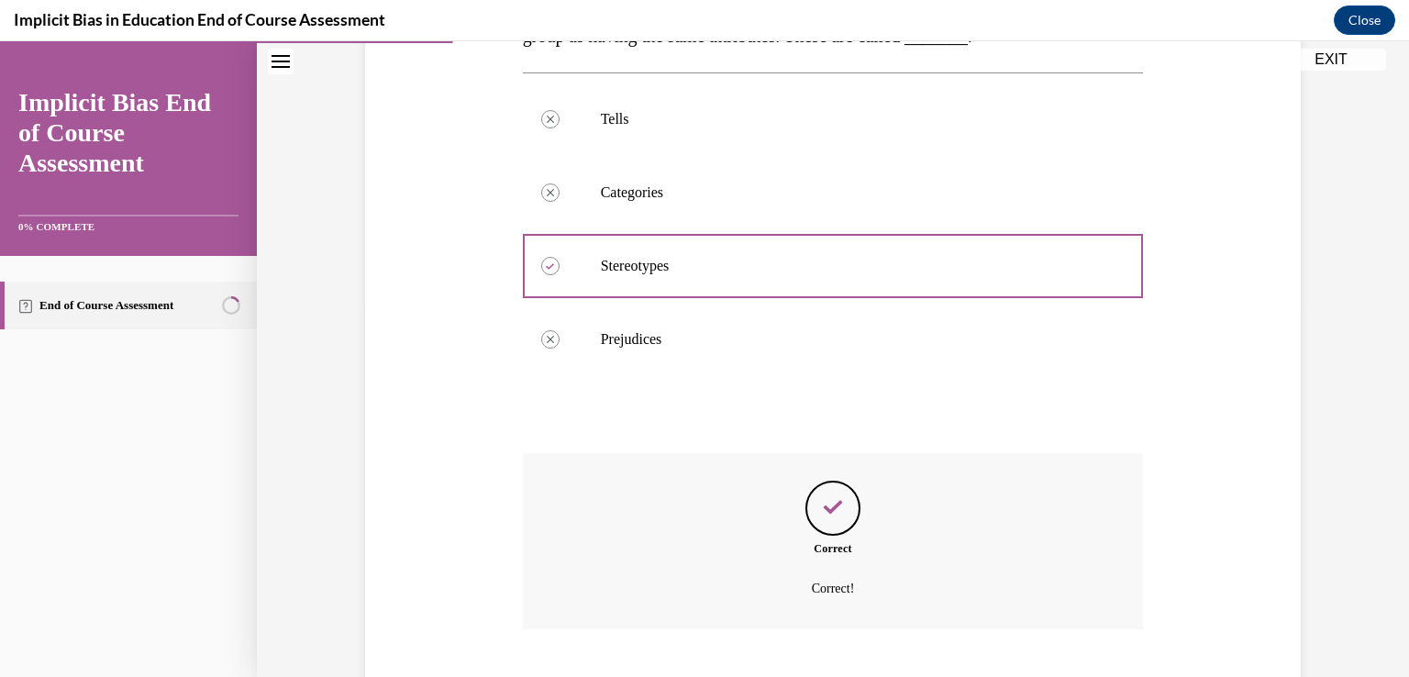
scroll to position [481, 0]
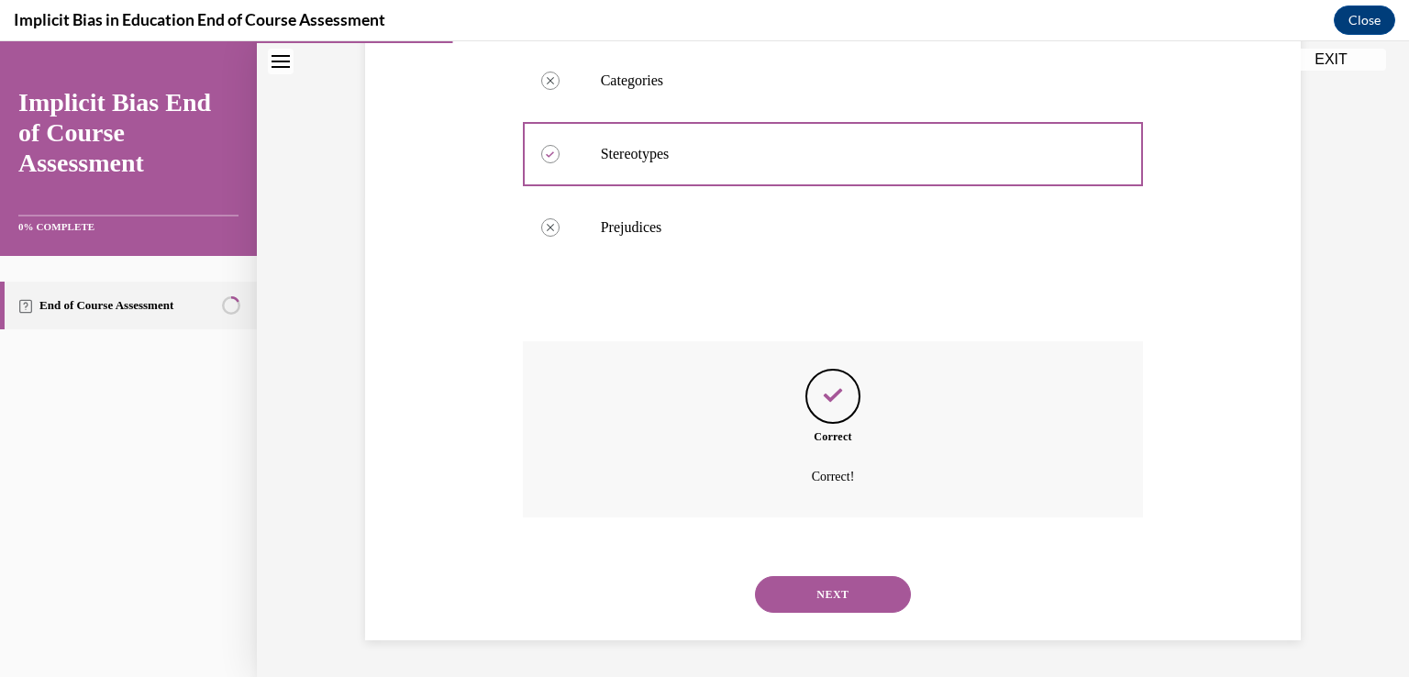
click at [820, 598] on button "NEXT" at bounding box center [833, 594] width 156 height 37
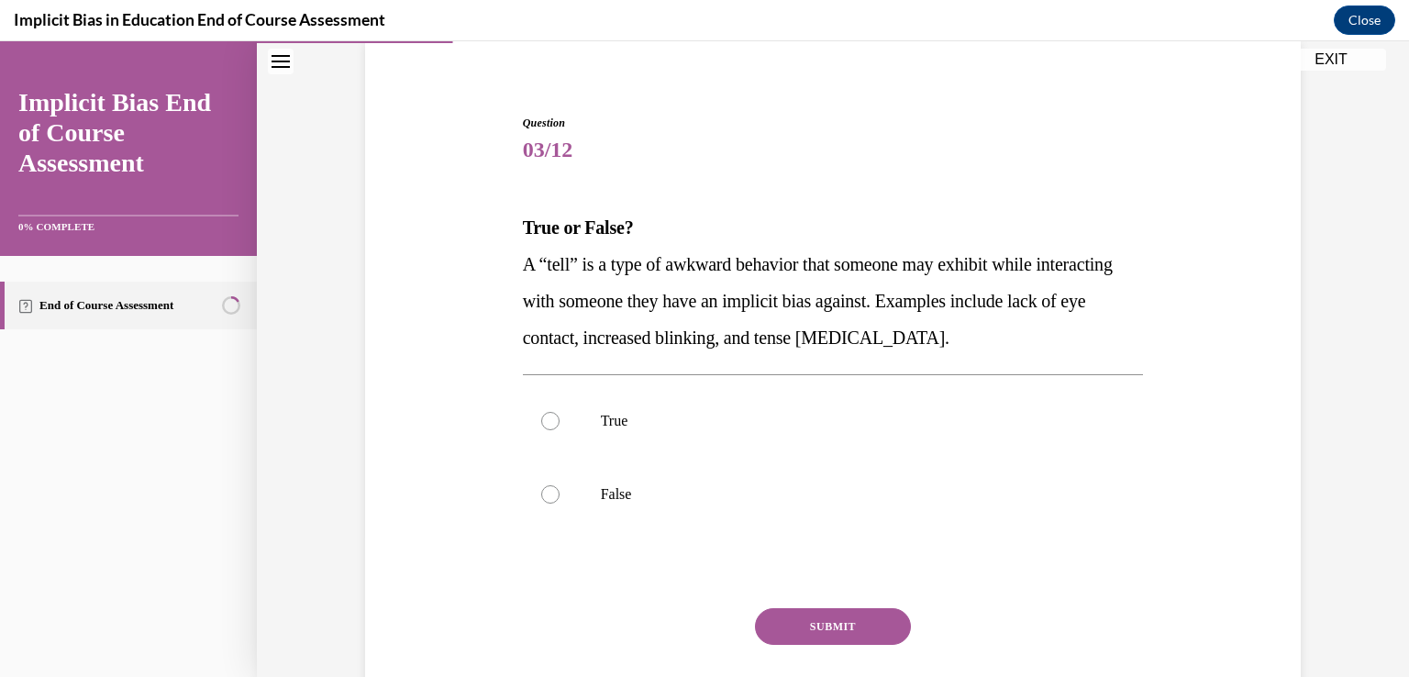
scroll to position [177, 0]
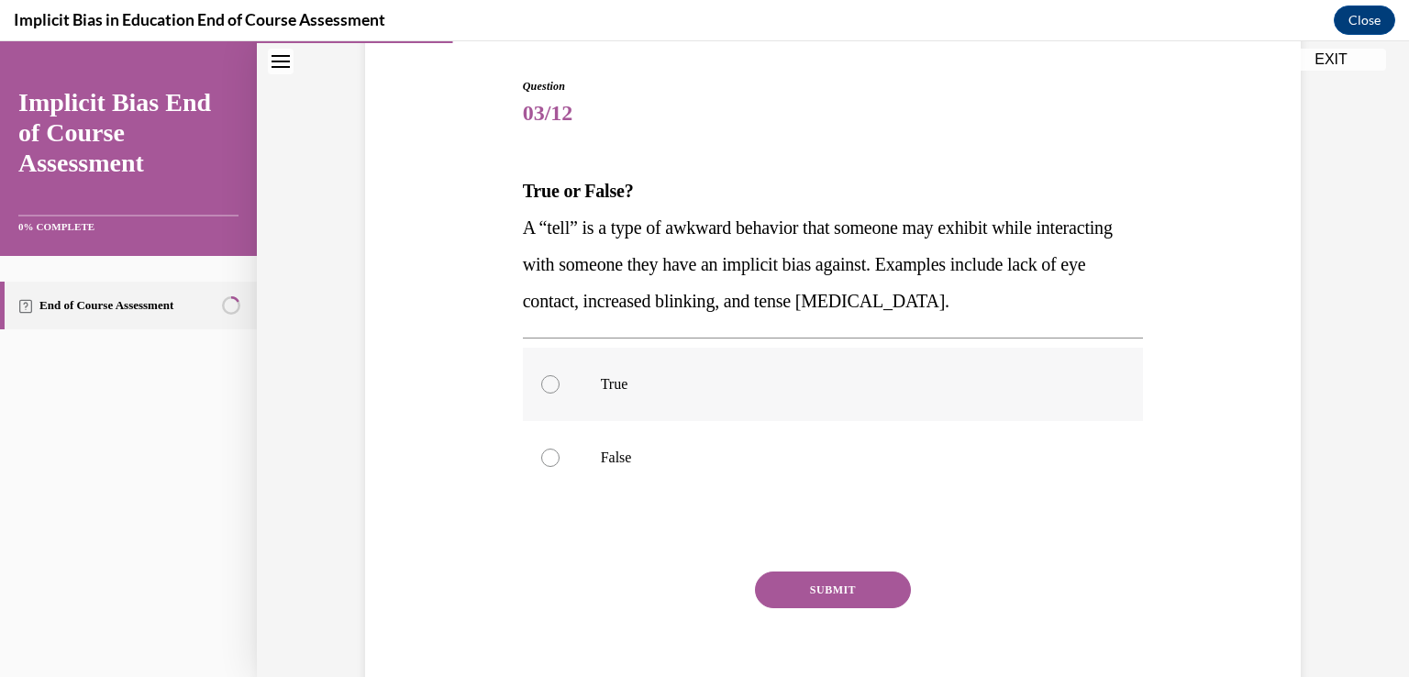
click at [724, 401] on label "True" at bounding box center [833, 384] width 621 height 73
click at [560, 394] on input "True" at bounding box center [550, 384] width 18 height 18
radio input "true"
click at [800, 579] on button "SUBMIT" at bounding box center [833, 590] width 156 height 37
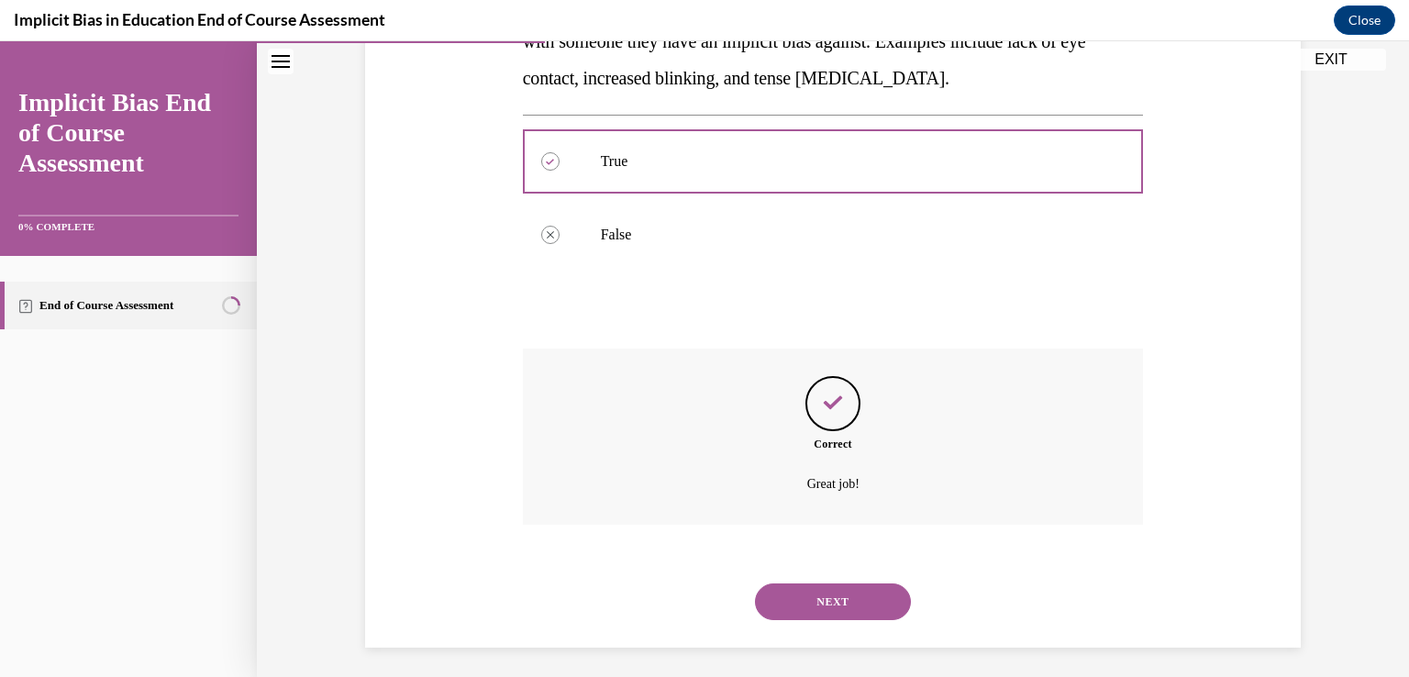
scroll to position [407, 0]
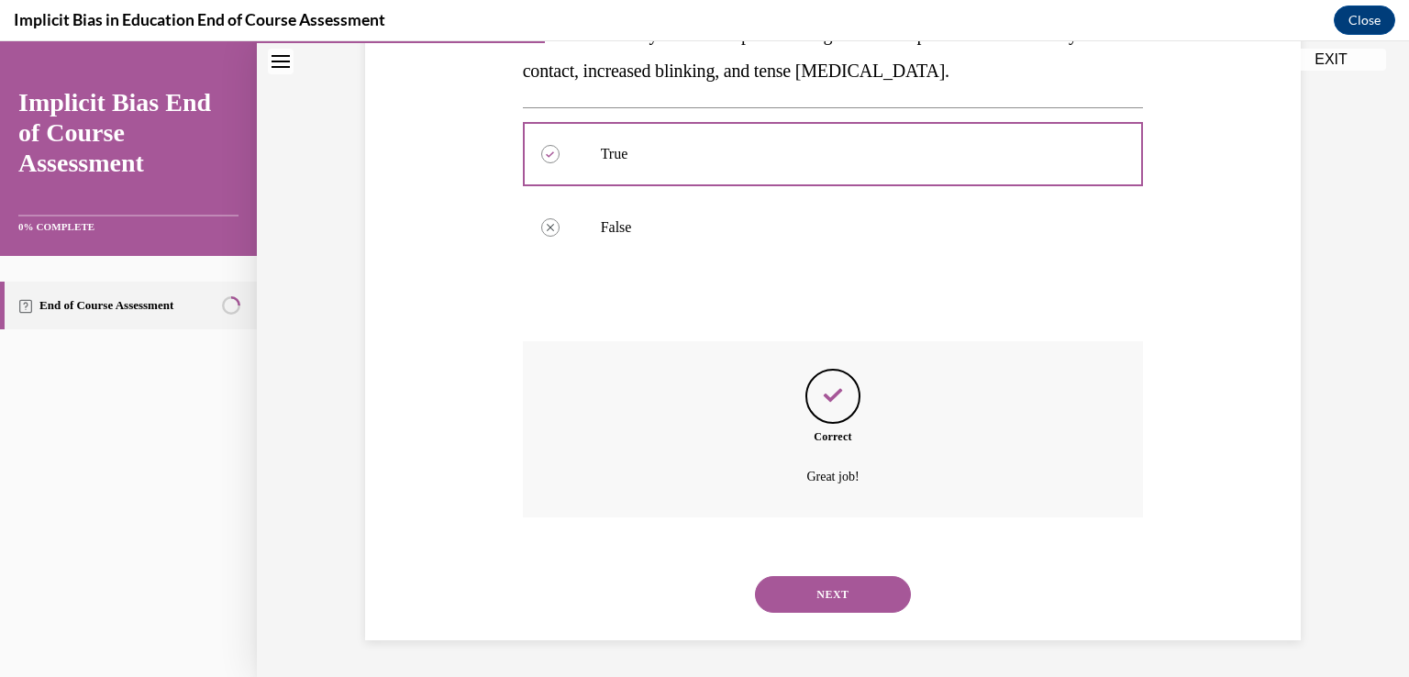
click at [806, 594] on button "NEXT" at bounding box center [833, 594] width 156 height 37
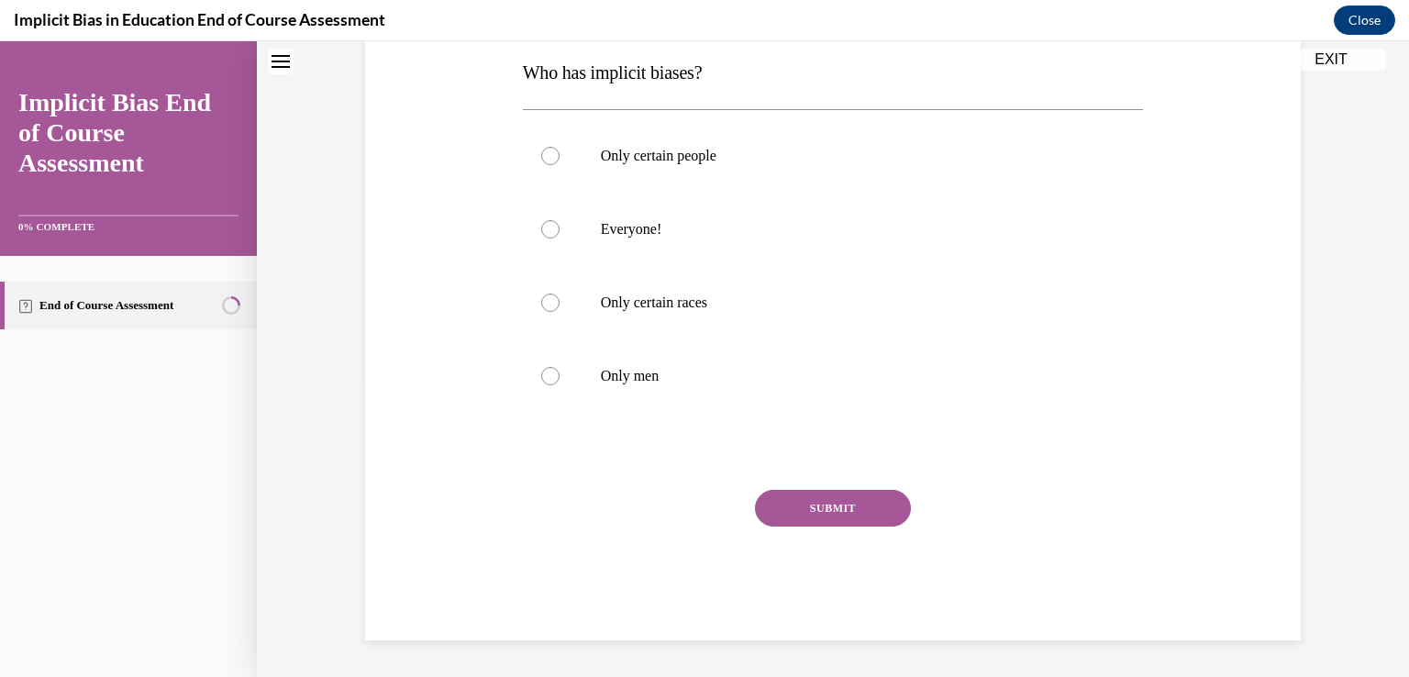
scroll to position [0, 0]
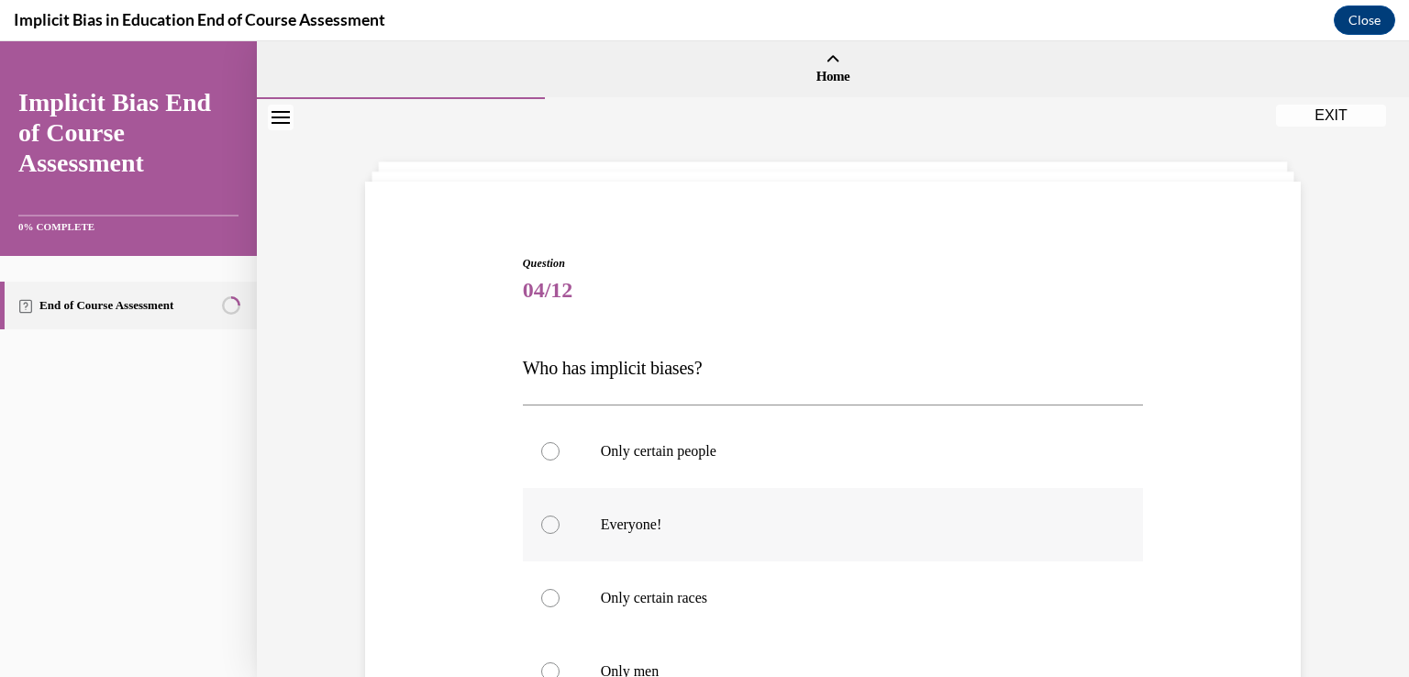
click at [764, 511] on label "Everyone!" at bounding box center [833, 524] width 621 height 73
click at [560, 516] on input "Everyone!" at bounding box center [550, 525] width 18 height 18
radio input "true"
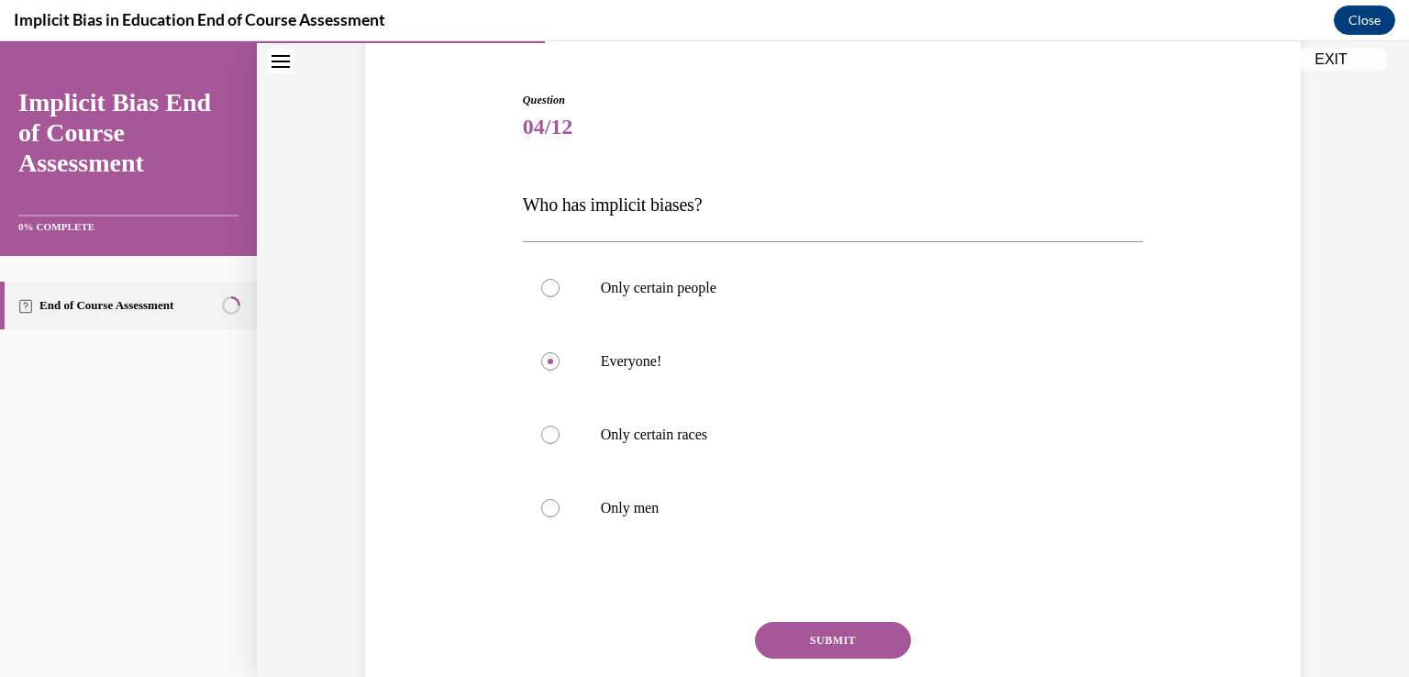
scroll to position [294, 0]
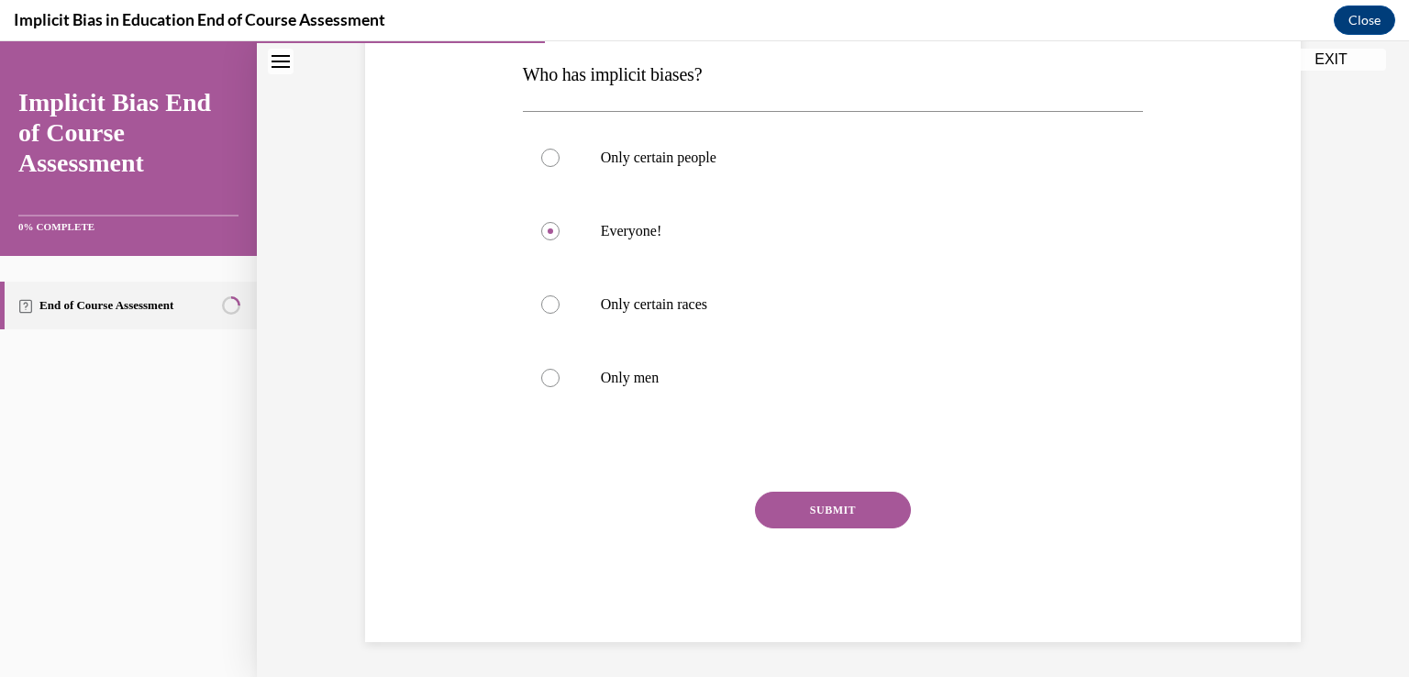
click at [873, 511] on button "SUBMIT" at bounding box center [833, 510] width 156 height 37
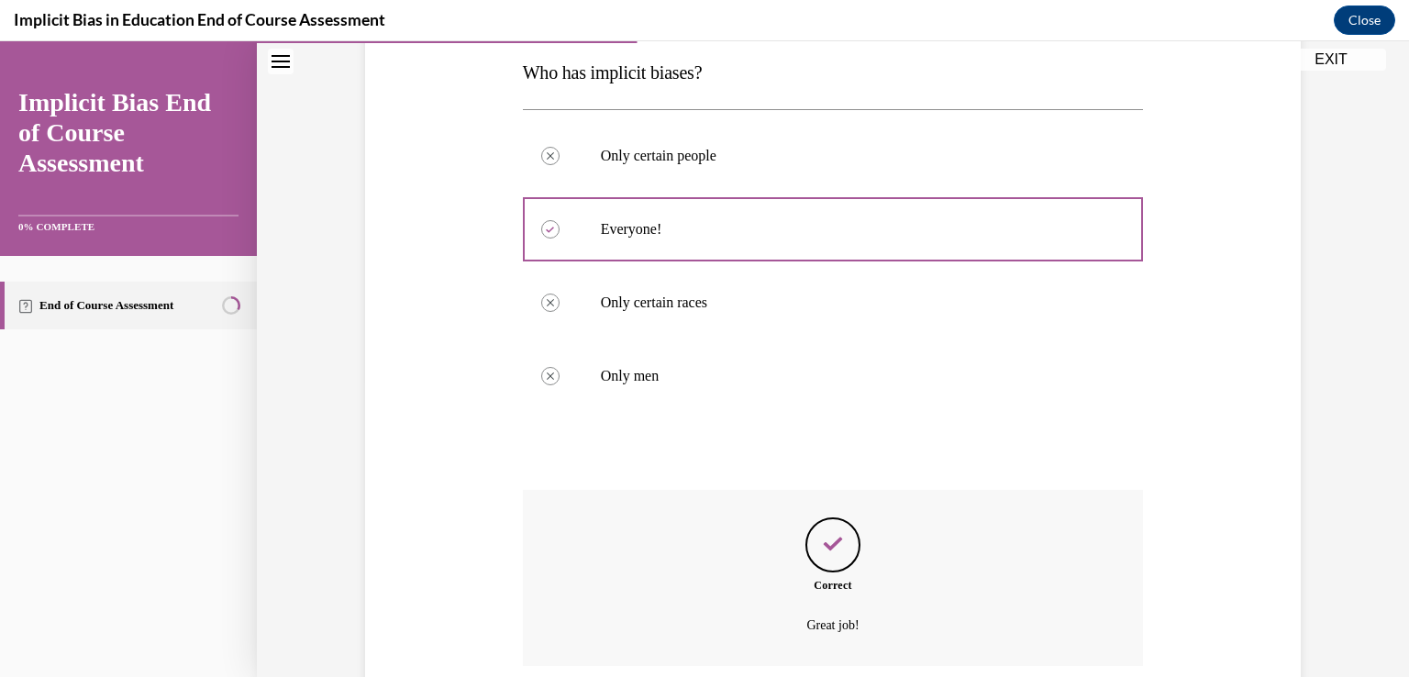
scroll to position [444, 0]
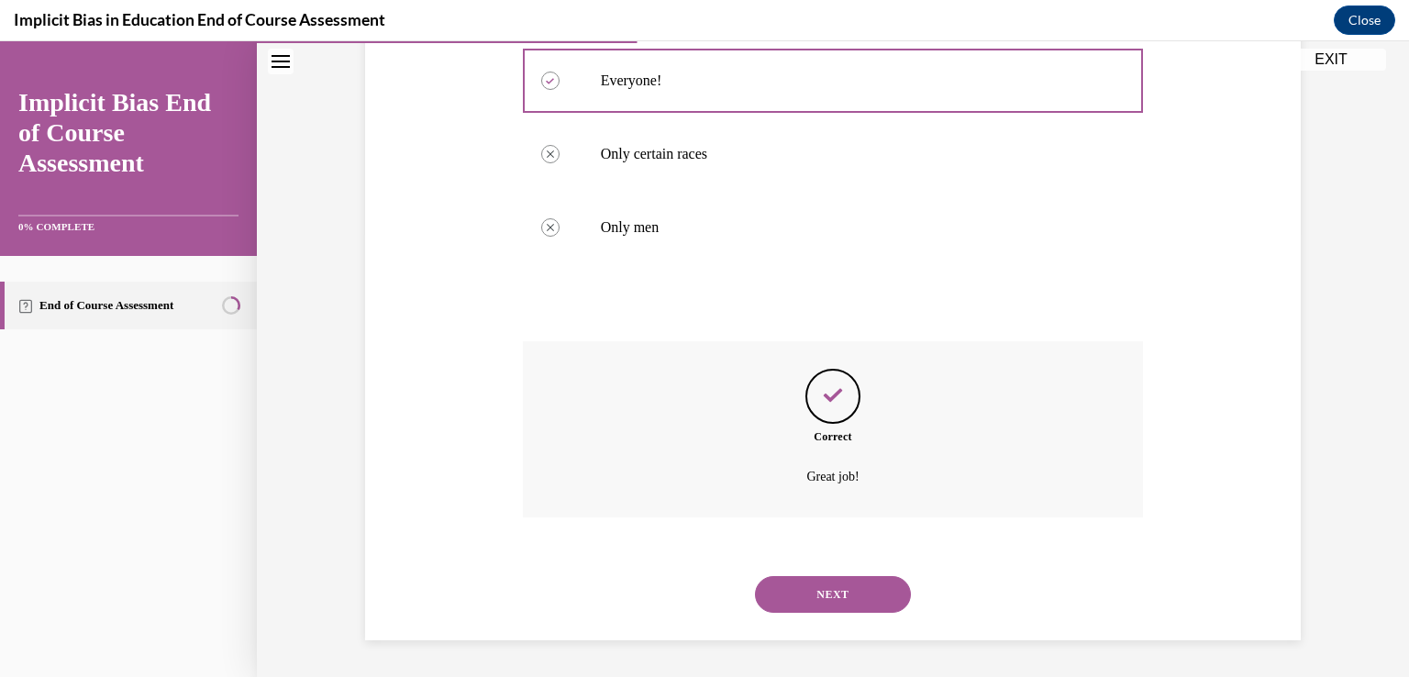
click at [807, 594] on button "NEXT" at bounding box center [833, 594] width 156 height 37
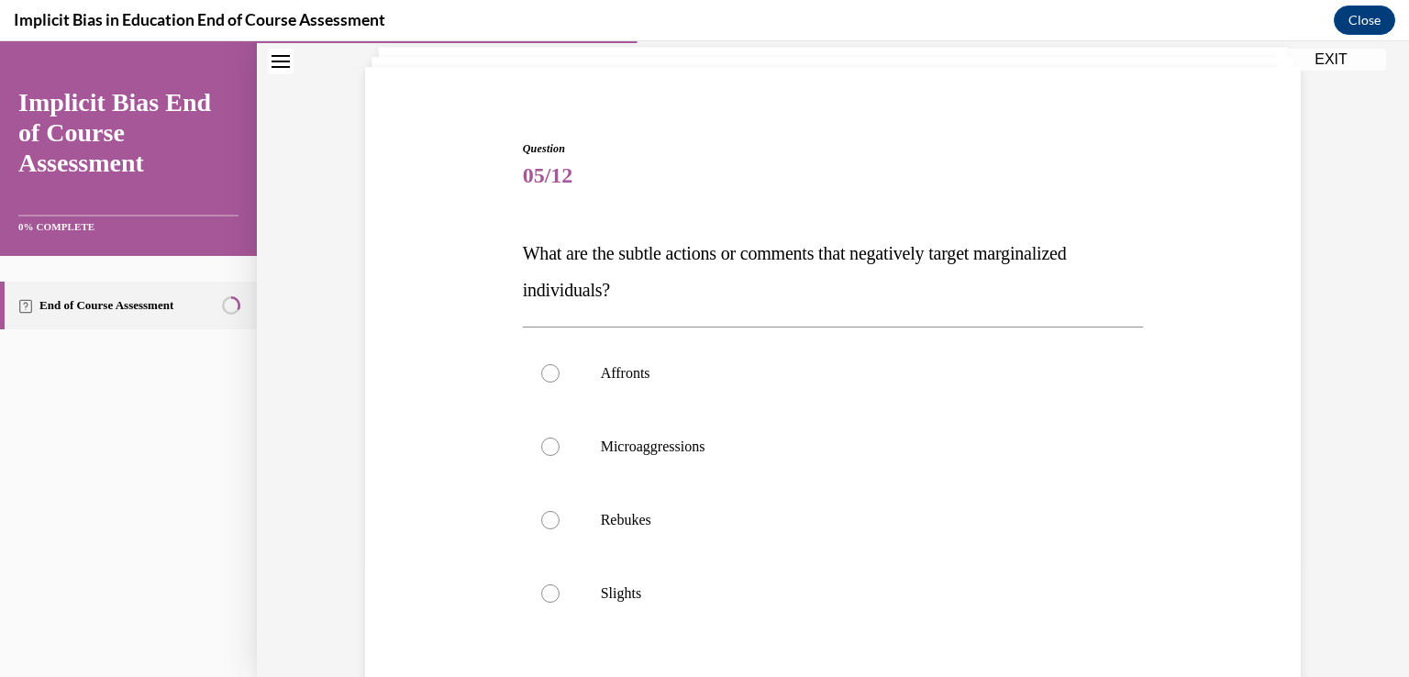
scroll to position [208, 0]
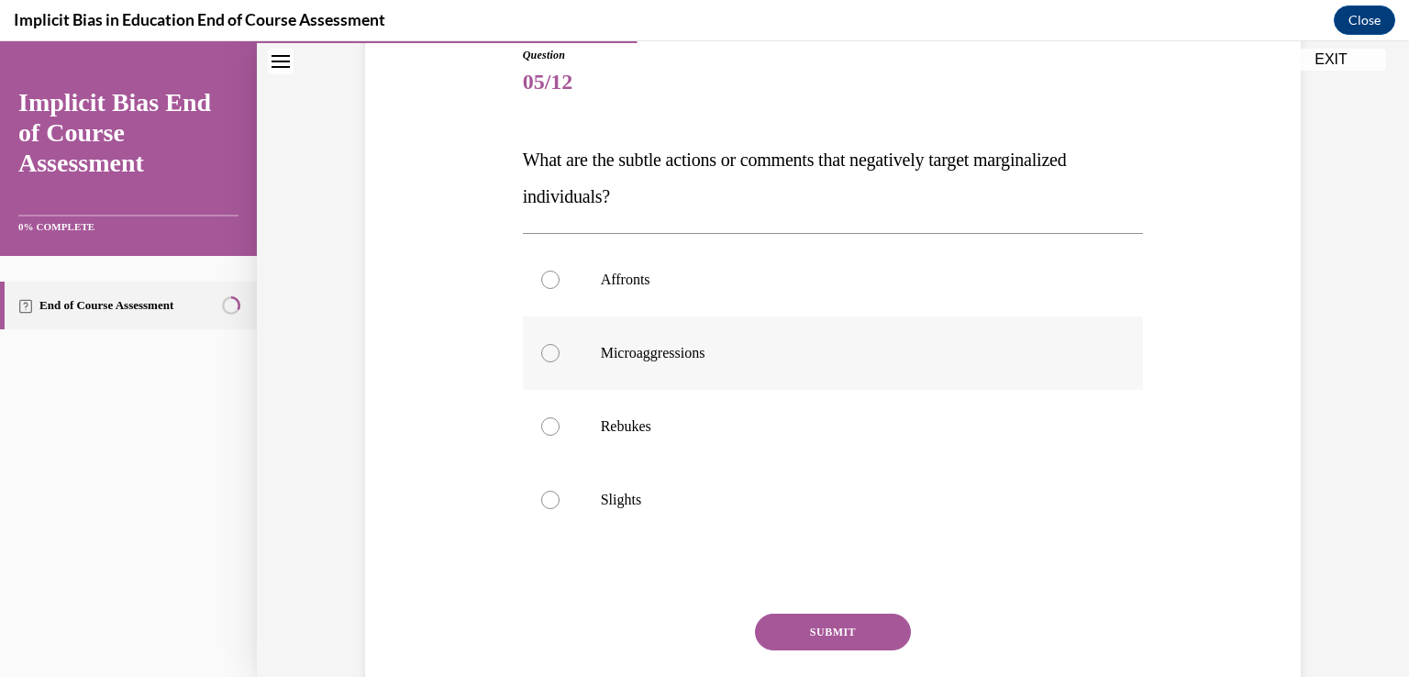
click at [835, 367] on label "Microaggressions" at bounding box center [833, 353] width 621 height 73
click at [560, 362] on input "Microaggressions" at bounding box center [550, 353] width 18 height 18
radio input "true"
click at [819, 639] on button "SUBMIT" at bounding box center [833, 632] width 156 height 37
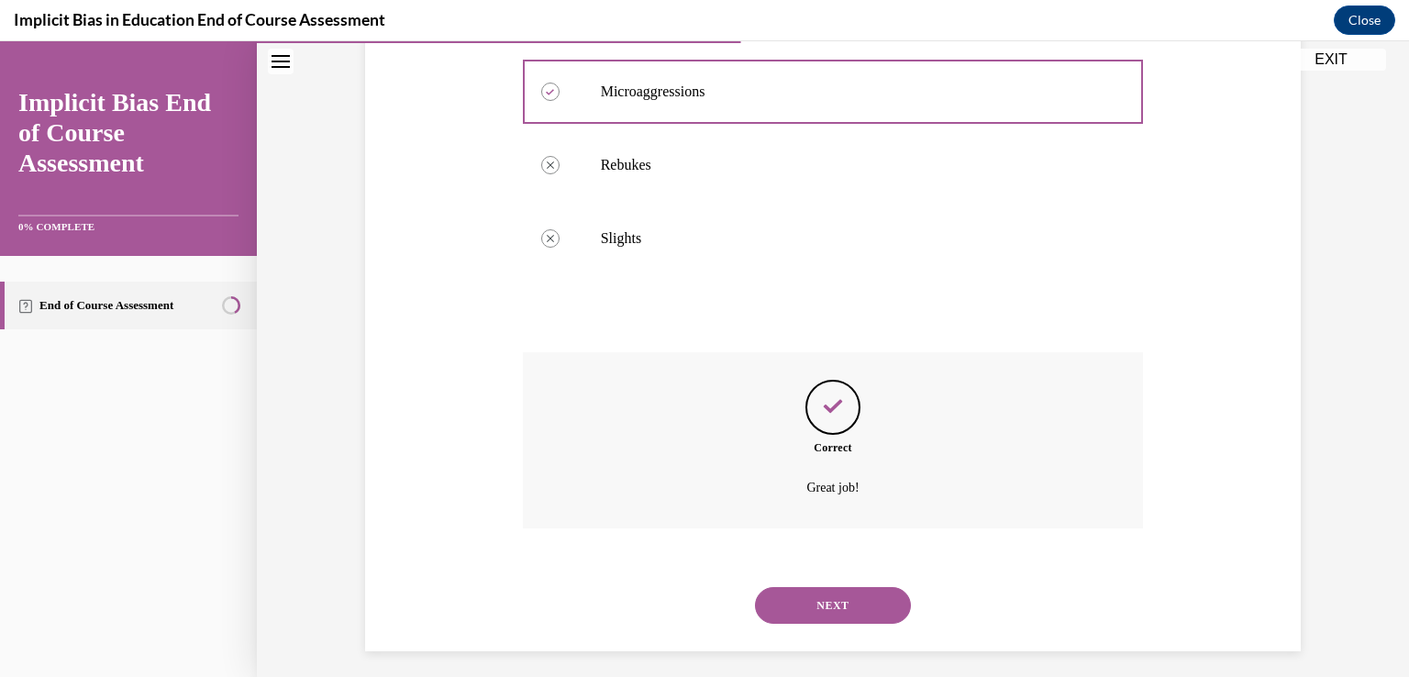
scroll to position [481, 0]
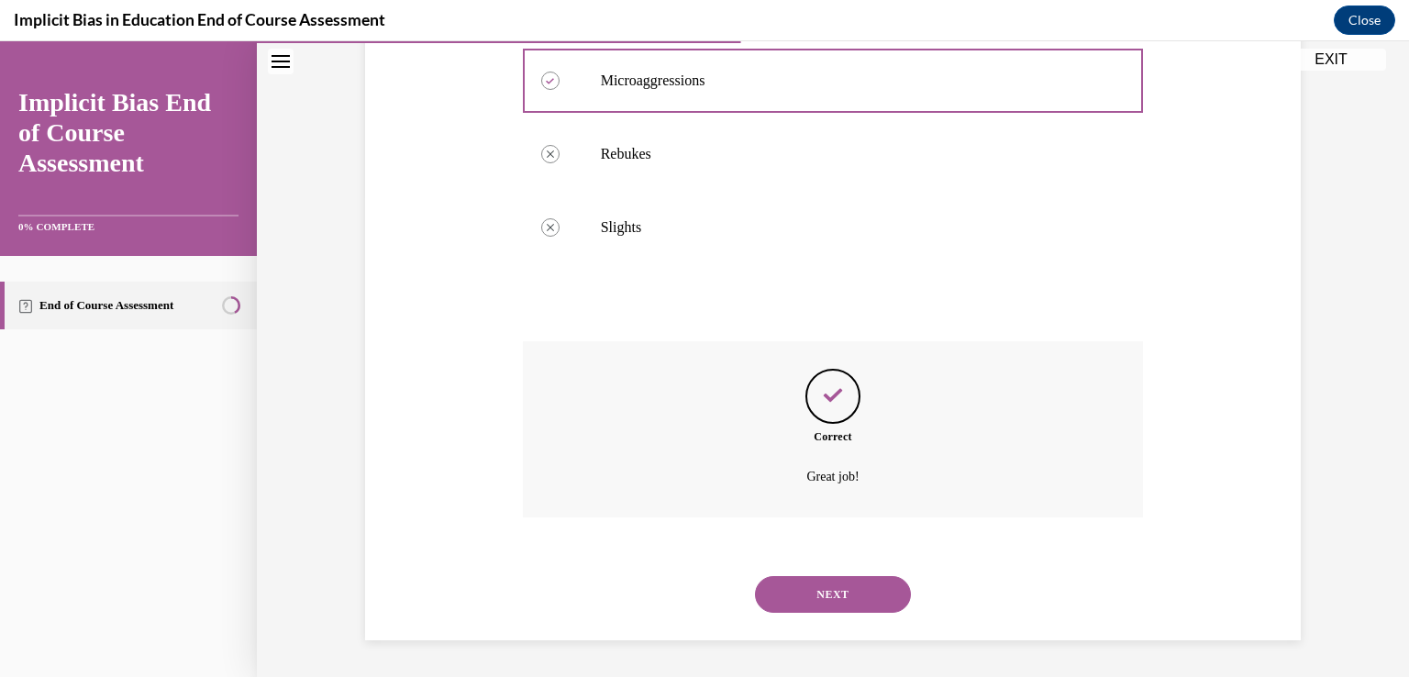
click at [832, 584] on button "NEXT" at bounding box center [833, 594] width 156 height 37
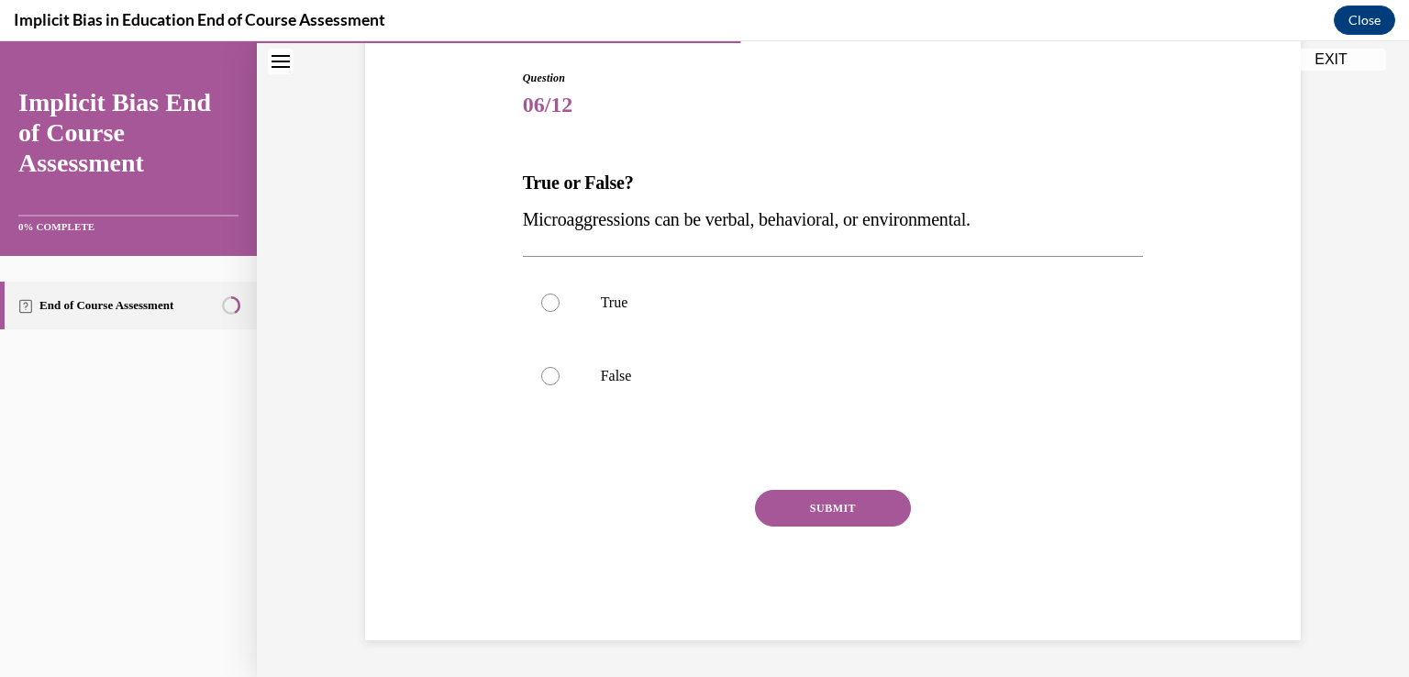
scroll to position [185, 0]
click at [683, 305] on p "True" at bounding box center [849, 303] width 497 height 18
click at [560, 305] on input "True" at bounding box center [550, 303] width 18 height 18
radio input "true"
click at [840, 501] on button "SUBMIT" at bounding box center [833, 508] width 156 height 37
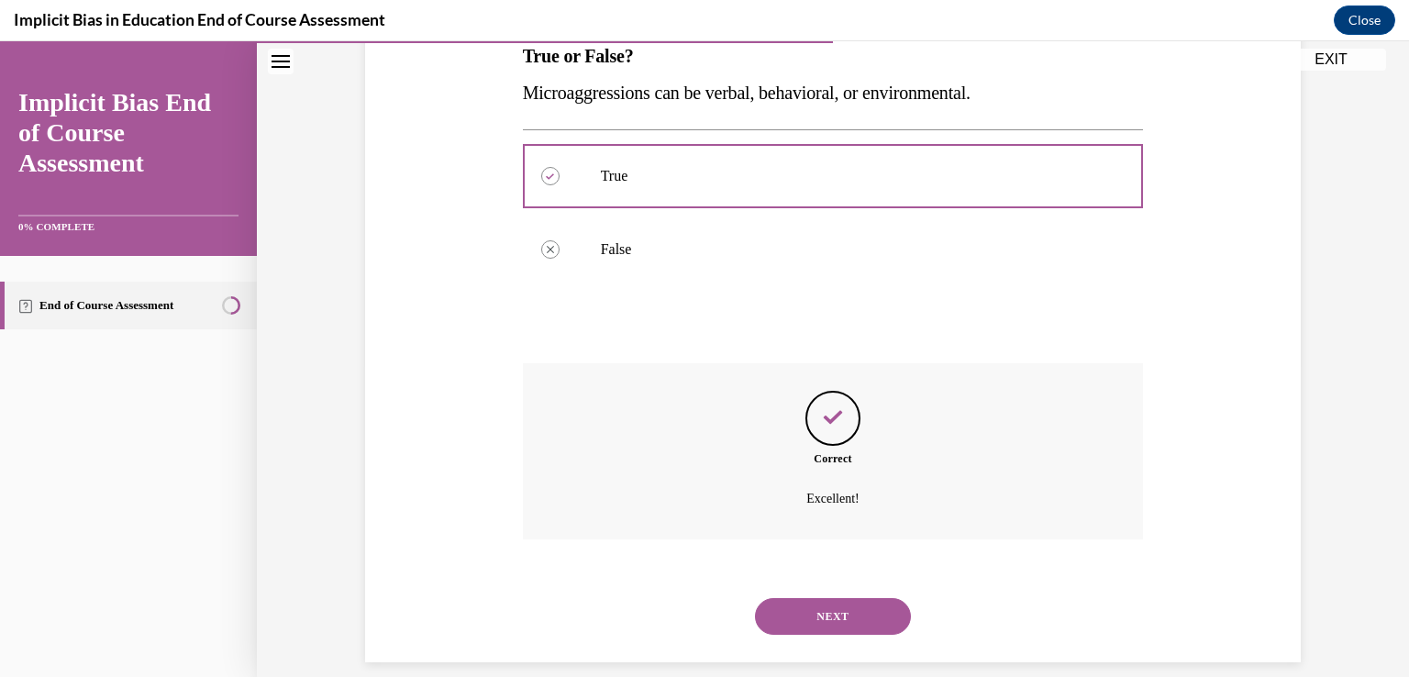
scroll to position [334, 0]
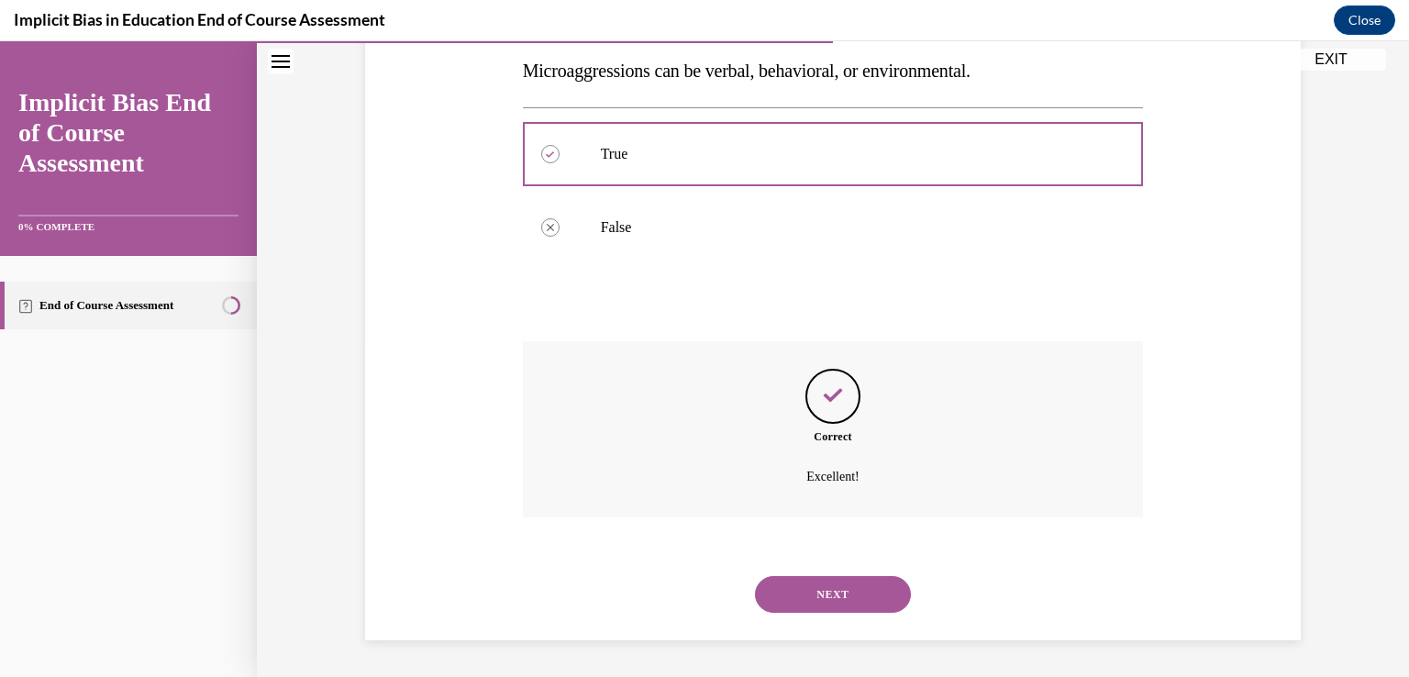
click at [807, 604] on button "NEXT" at bounding box center [833, 594] width 156 height 37
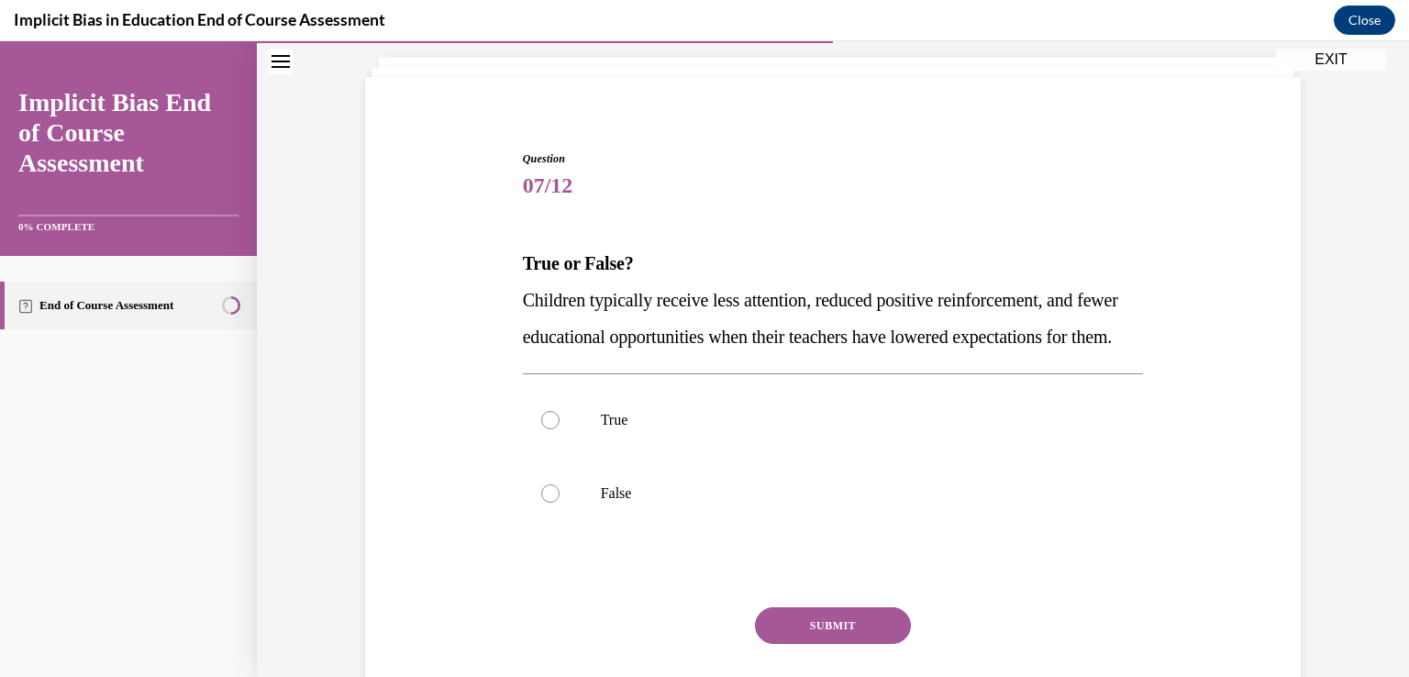
scroll to position [218, 0]
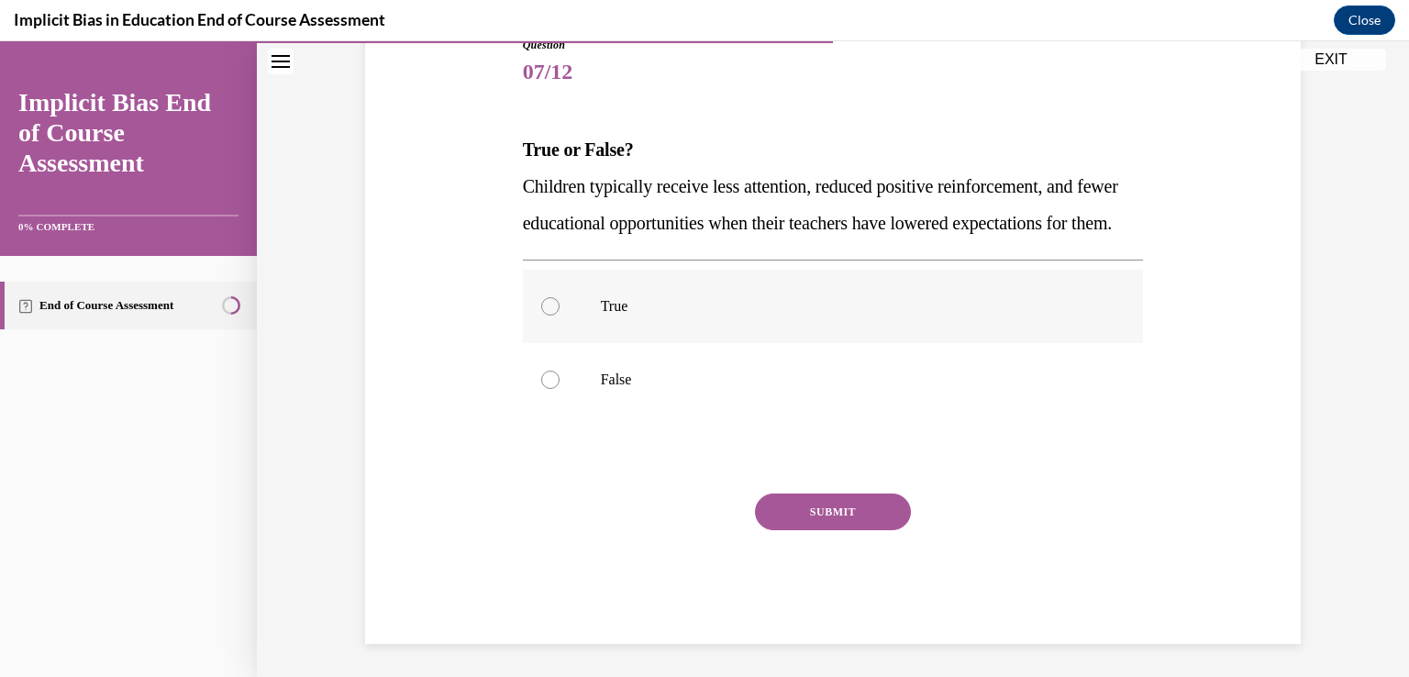
click at [807, 316] on p "True" at bounding box center [849, 306] width 497 height 18
click at [560, 316] on input "True" at bounding box center [550, 306] width 18 height 18
radio input "true"
click at [812, 530] on button "SUBMIT" at bounding box center [833, 512] width 156 height 37
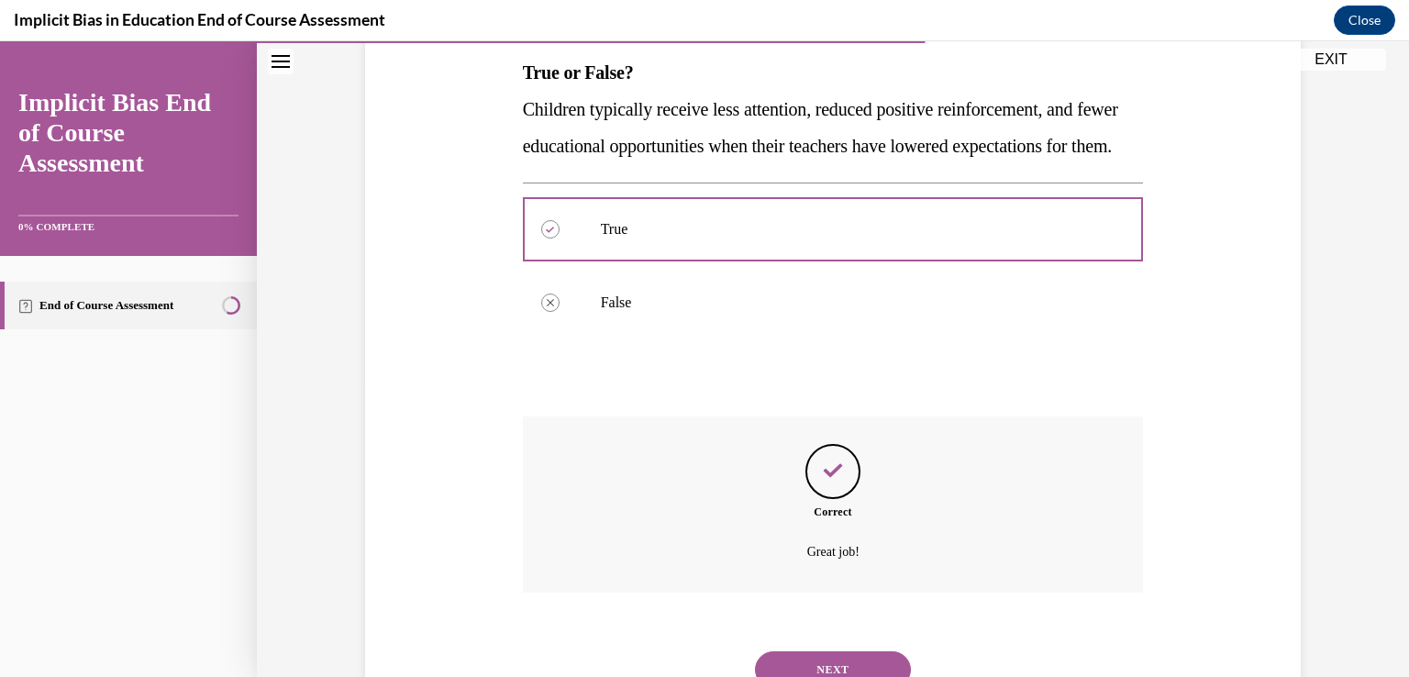
scroll to position [407, 0]
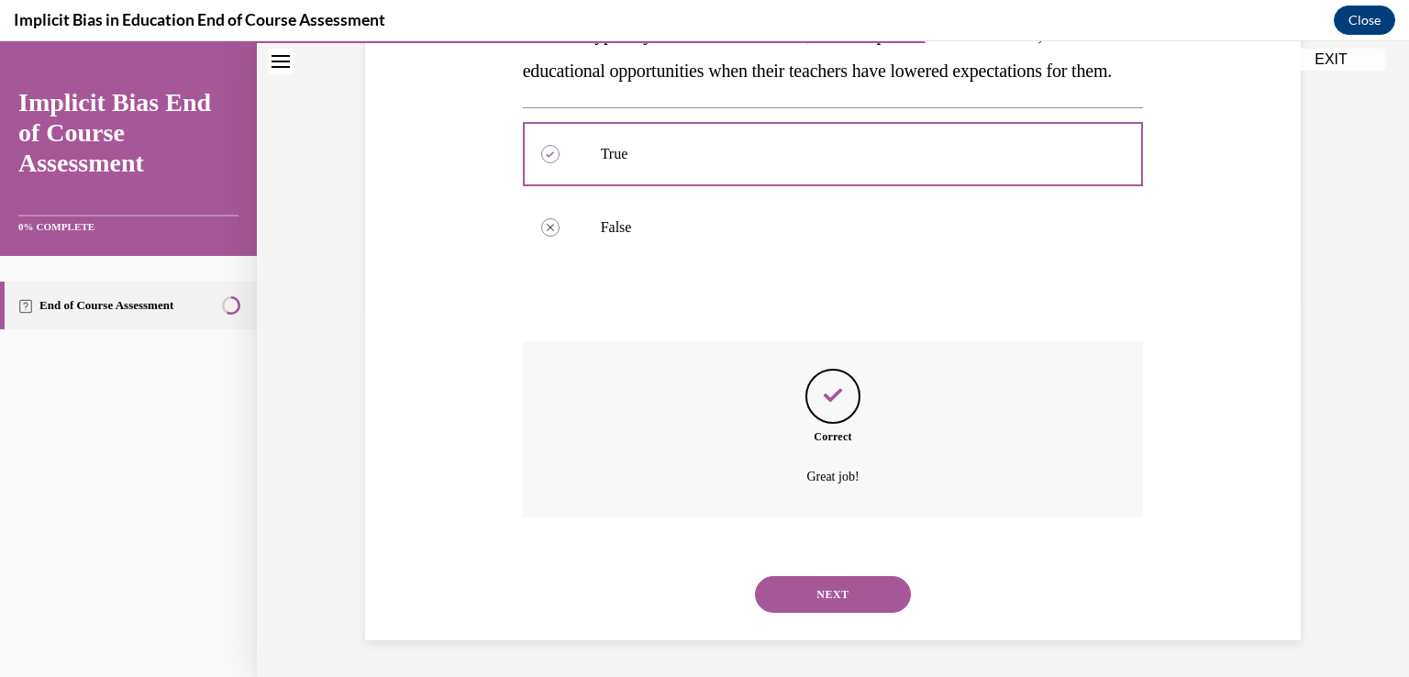
click at [811, 606] on button "NEXT" at bounding box center [833, 594] width 156 height 37
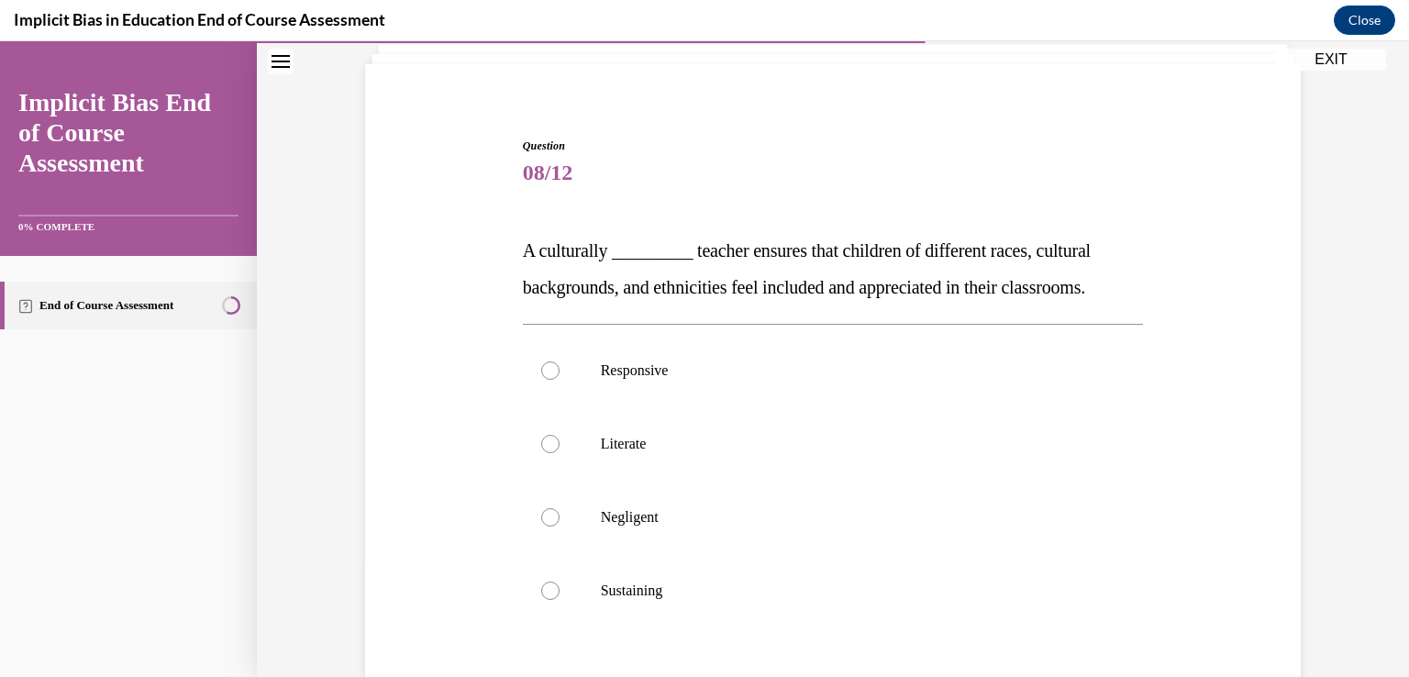
scroll to position [155, 0]
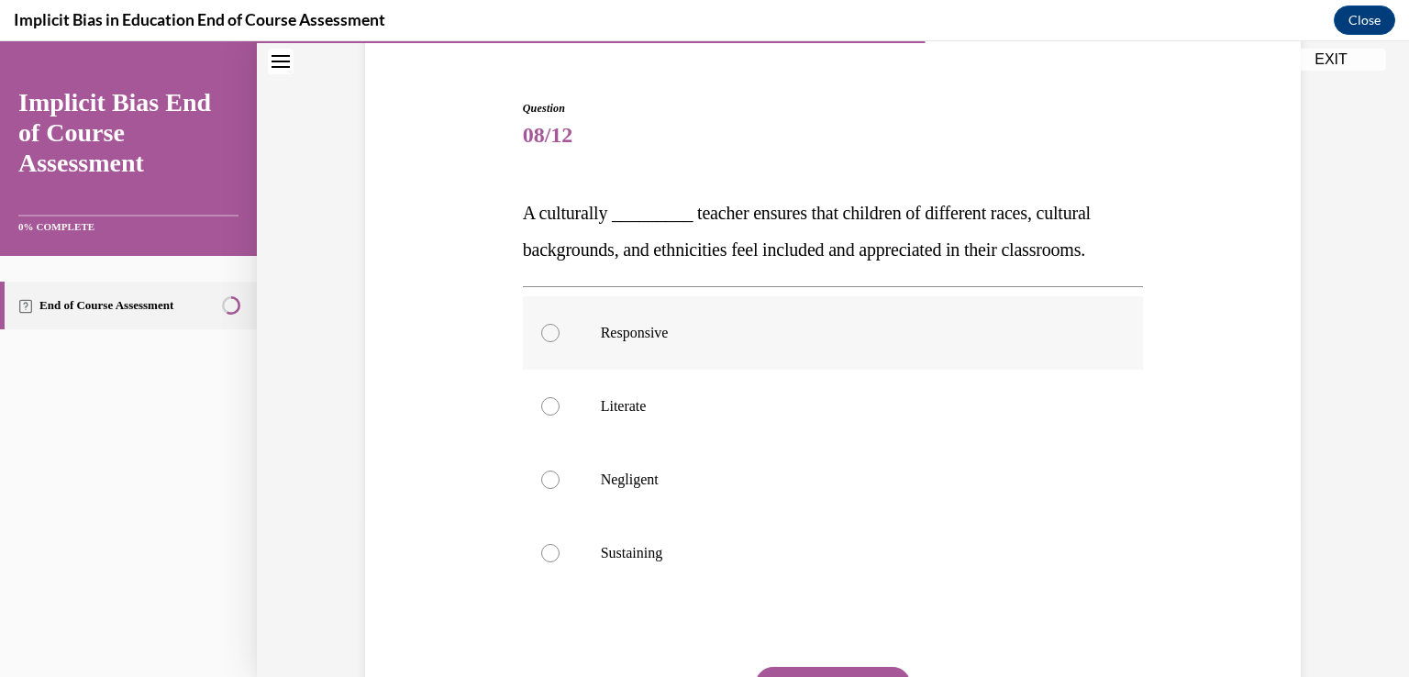
click at [696, 350] on label "Responsive" at bounding box center [833, 332] width 621 height 73
click at [560, 342] on input "Responsive" at bounding box center [550, 333] width 18 height 18
radio input "true"
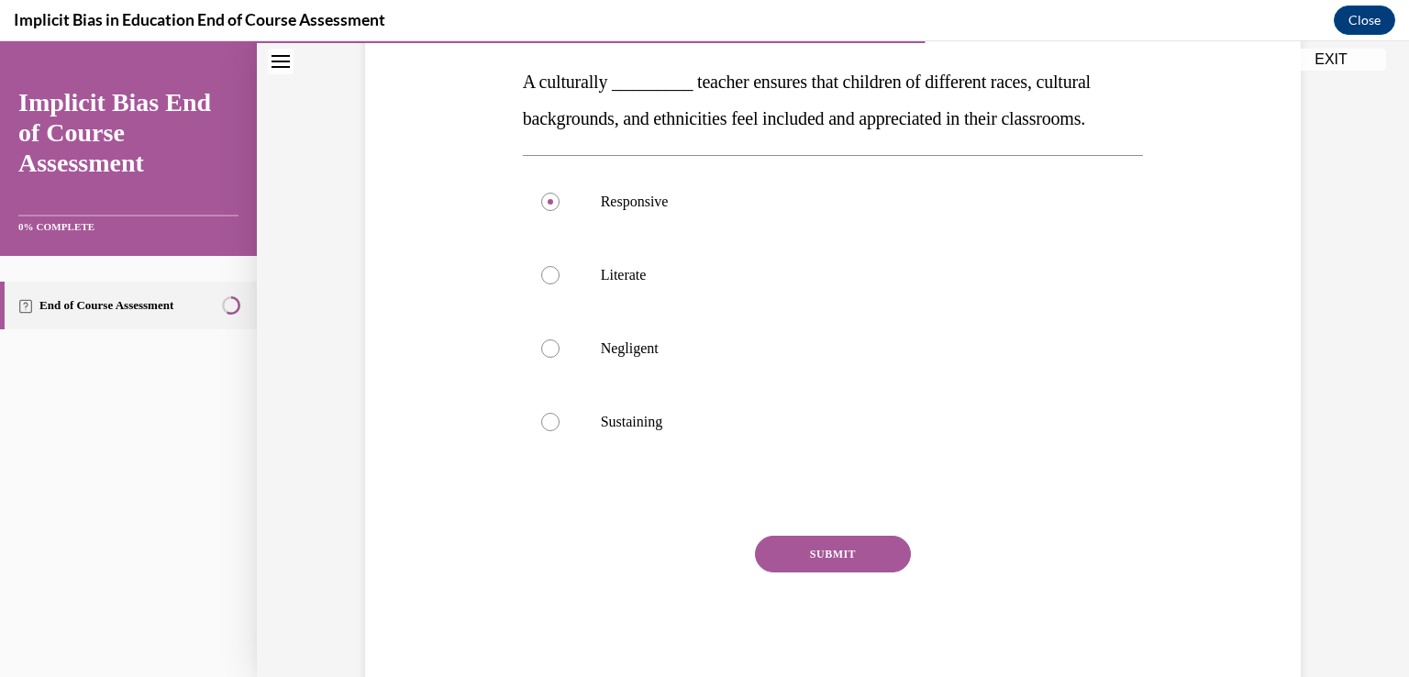
scroll to position [302, 0]
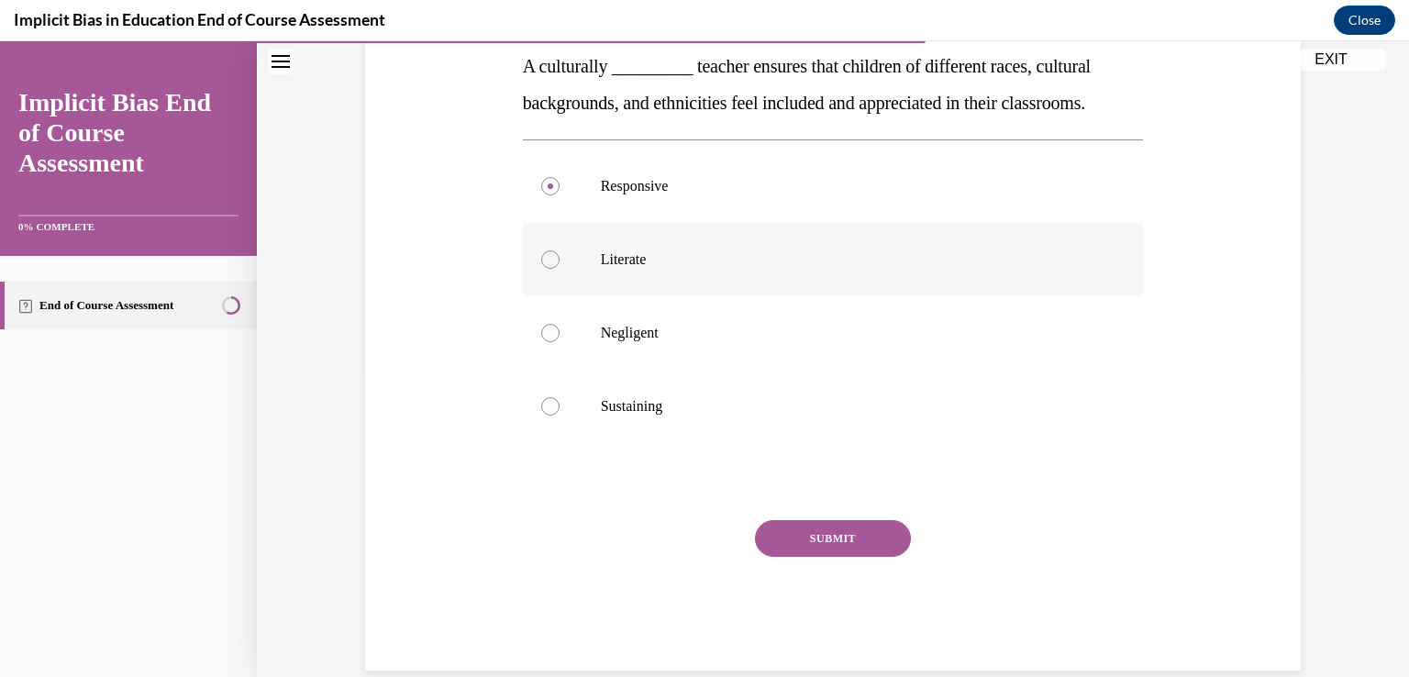
click at [677, 266] on p "Literate" at bounding box center [849, 259] width 497 height 18
click at [560, 266] on input "Literate" at bounding box center [550, 259] width 18 height 18
radio input "true"
click at [813, 525] on button "SUBMIT" at bounding box center [833, 538] width 156 height 37
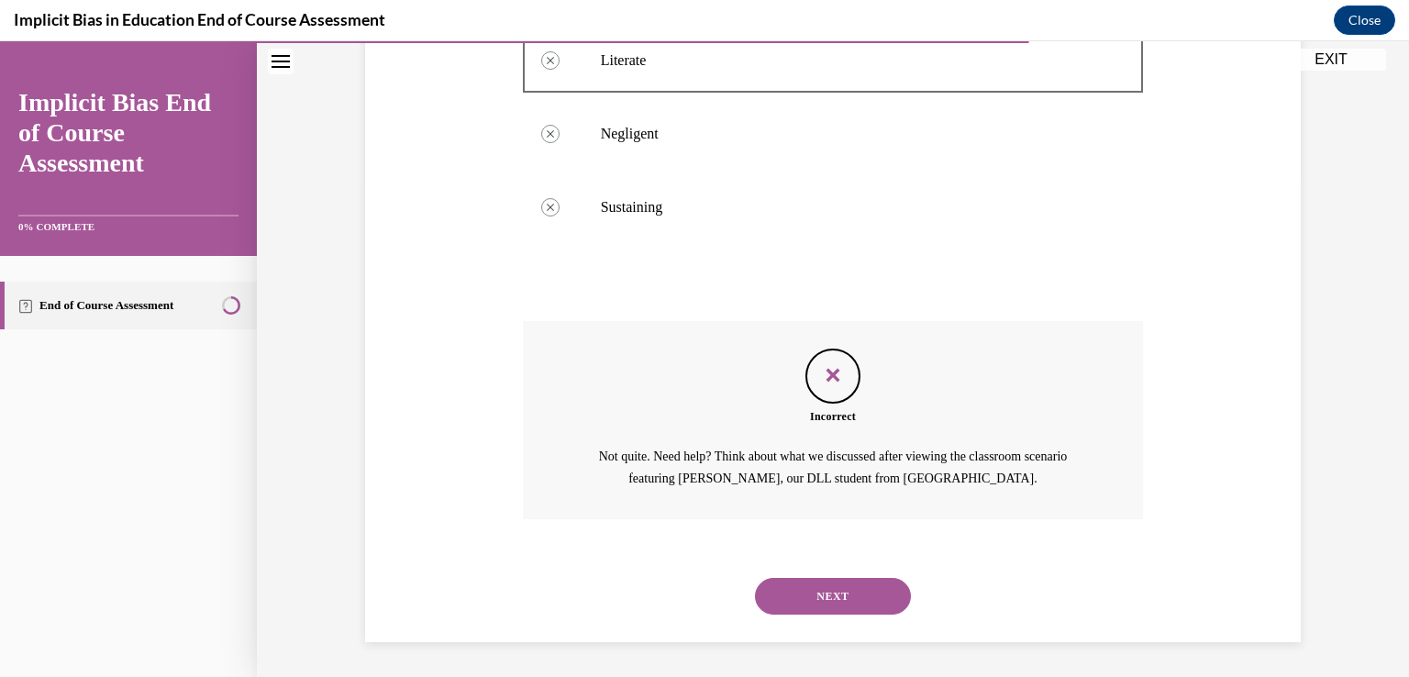
scroll to position [503, 0]
click at [807, 586] on button "NEXT" at bounding box center [833, 594] width 156 height 37
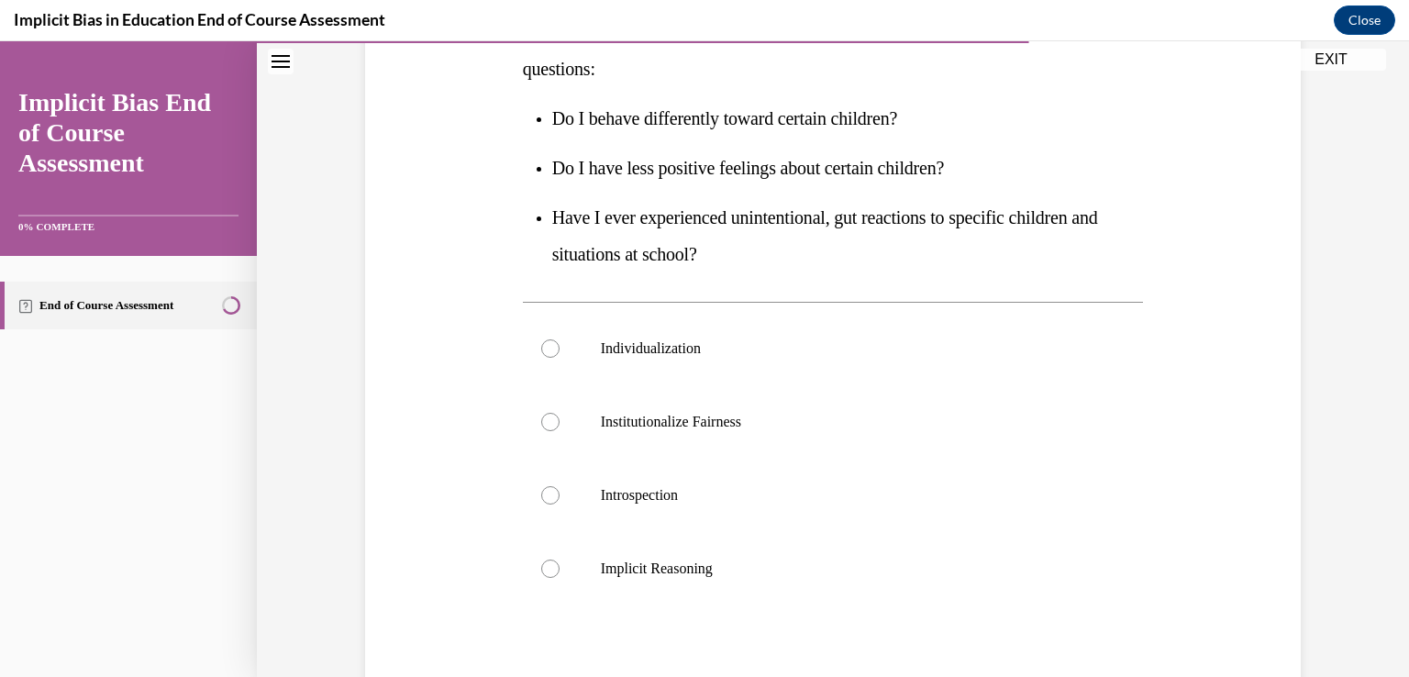
scroll to position [329, 0]
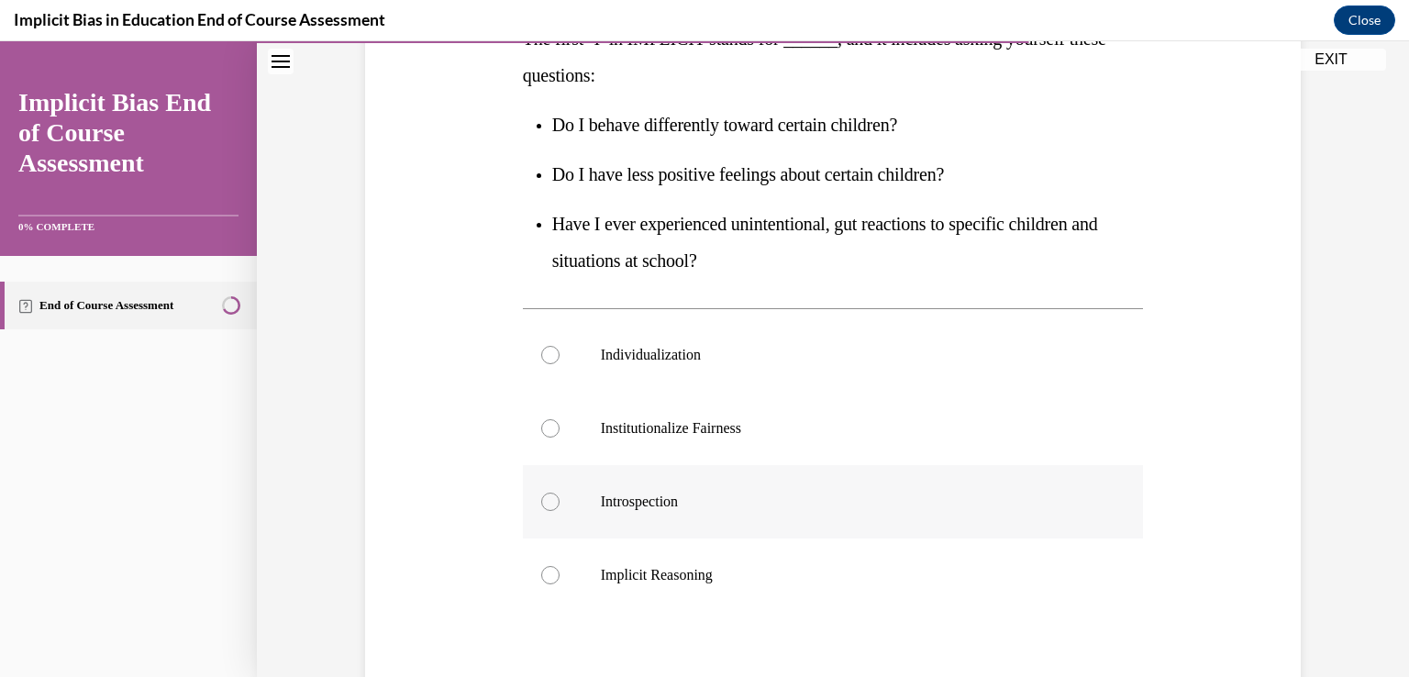
click at [636, 509] on p "Introspection" at bounding box center [849, 502] width 497 height 18
click at [560, 509] on input "Introspection" at bounding box center [550, 502] width 18 height 18
radio input "true"
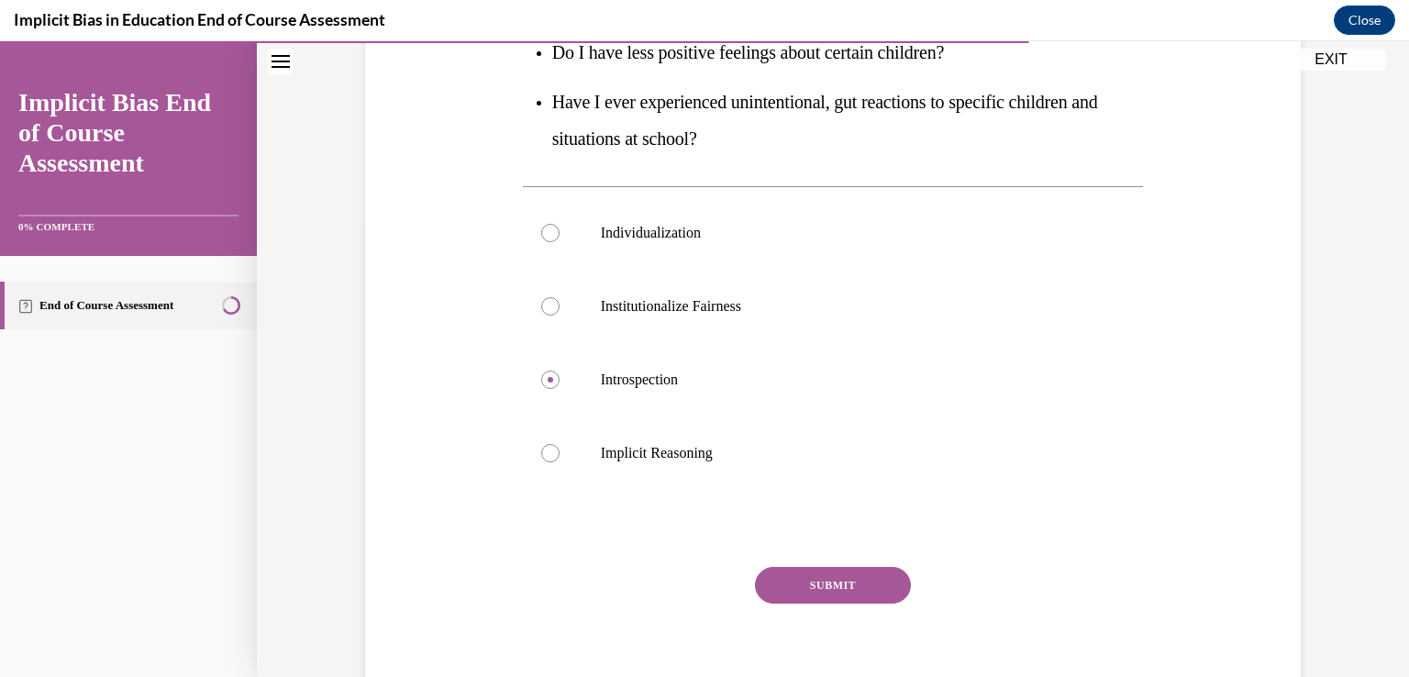
scroll to position [497, 0]
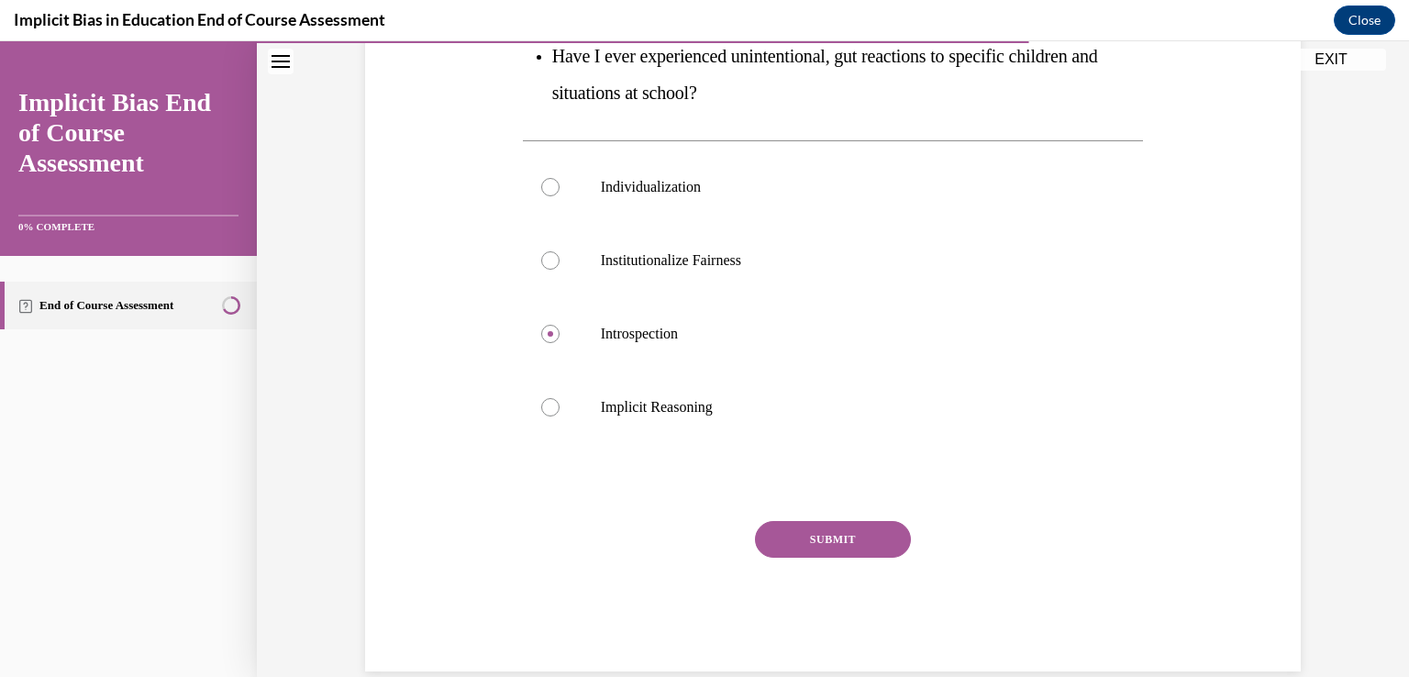
click at [869, 540] on button "SUBMIT" at bounding box center [833, 539] width 156 height 37
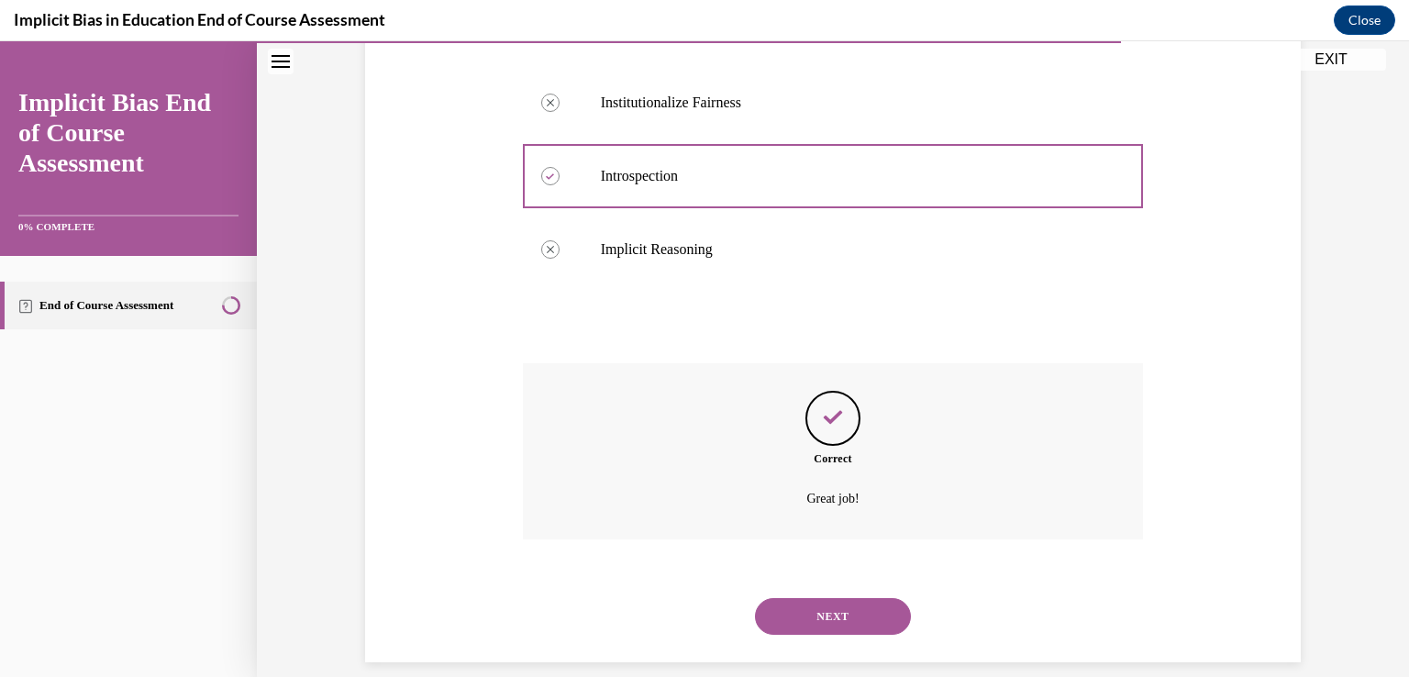
scroll to position [676, 0]
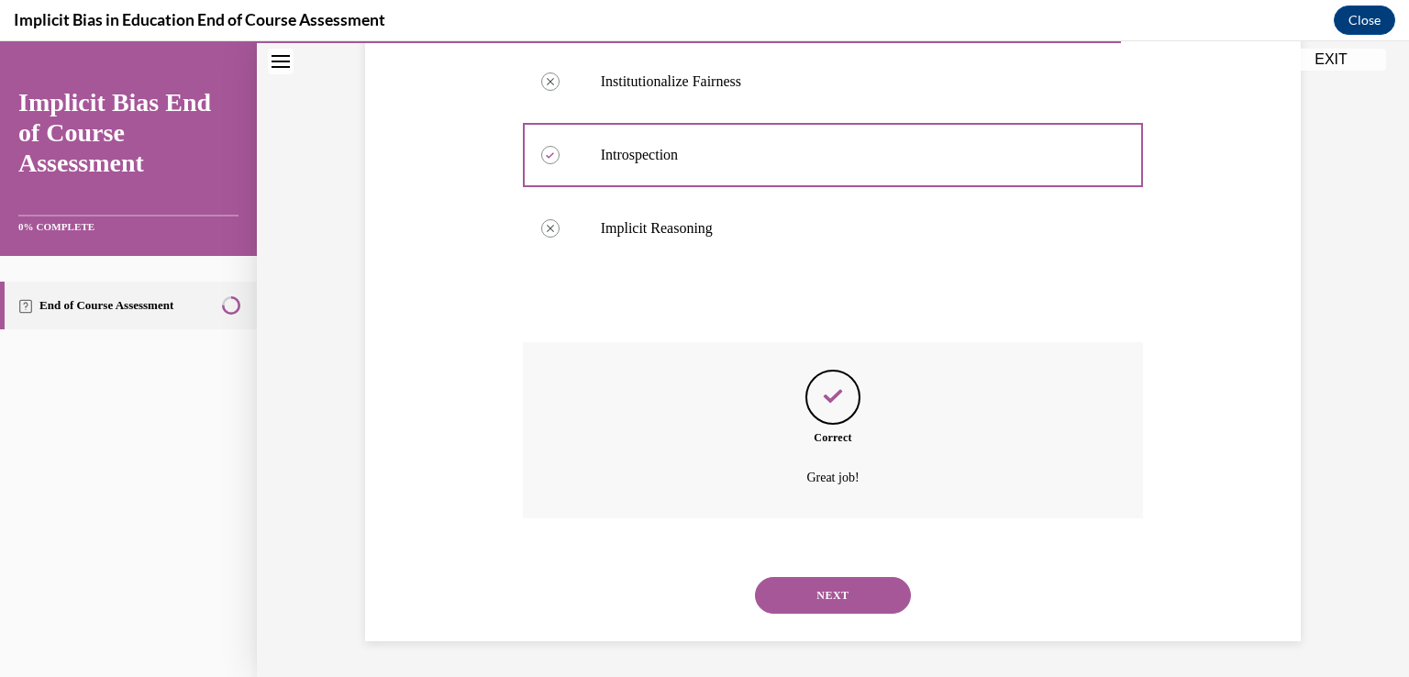
click at [788, 596] on button "NEXT" at bounding box center [833, 595] width 156 height 37
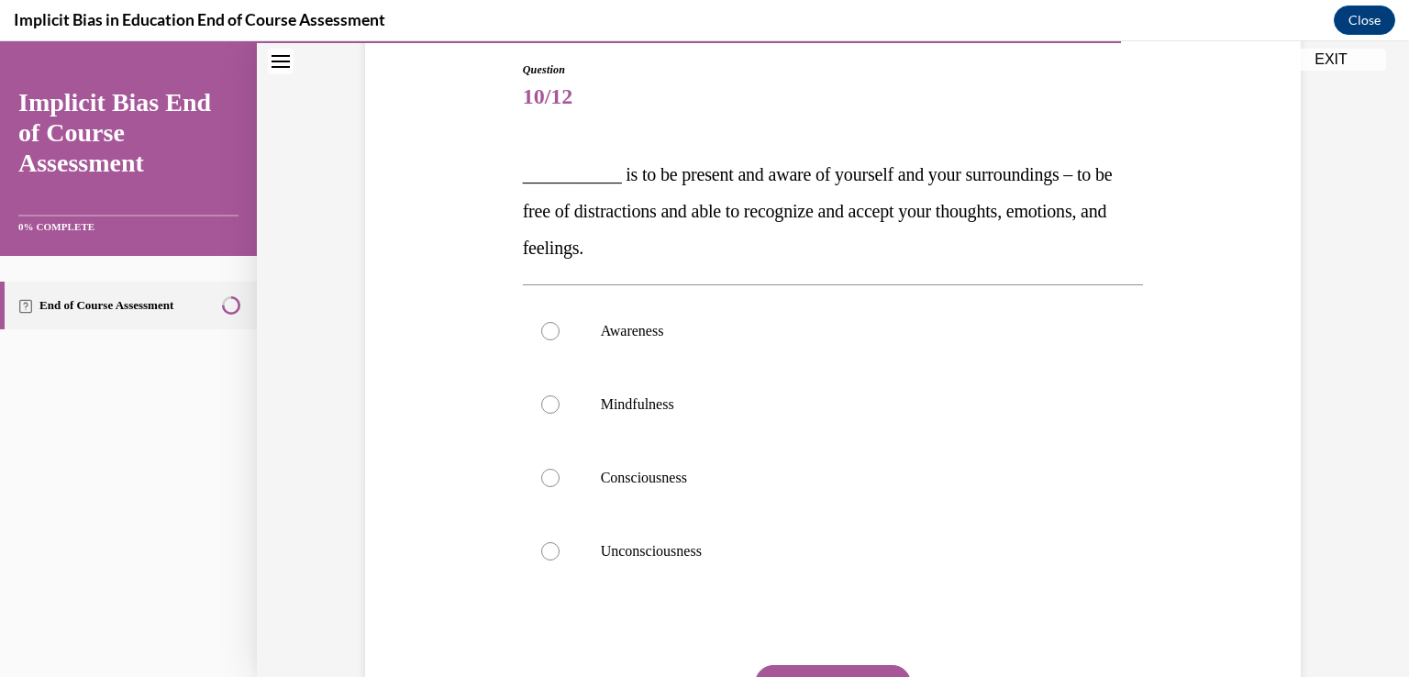
scroll to position [278, 0]
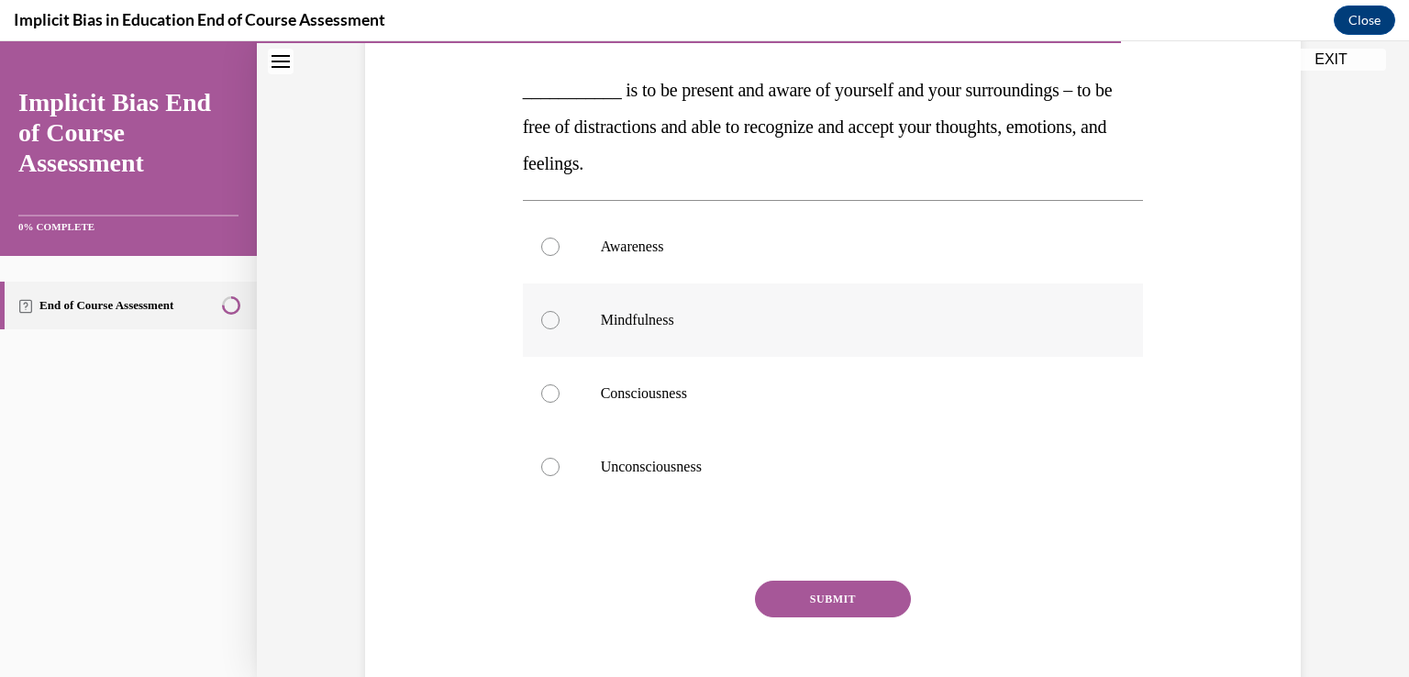
click at [693, 337] on label "Mindfulness" at bounding box center [833, 320] width 621 height 73
click at [560, 329] on input "Mindfulness" at bounding box center [550, 320] width 18 height 18
radio input "true"
click at [670, 248] on p "Awareness" at bounding box center [849, 247] width 497 height 18
click at [560, 248] on input "Awareness" at bounding box center [550, 247] width 18 height 18
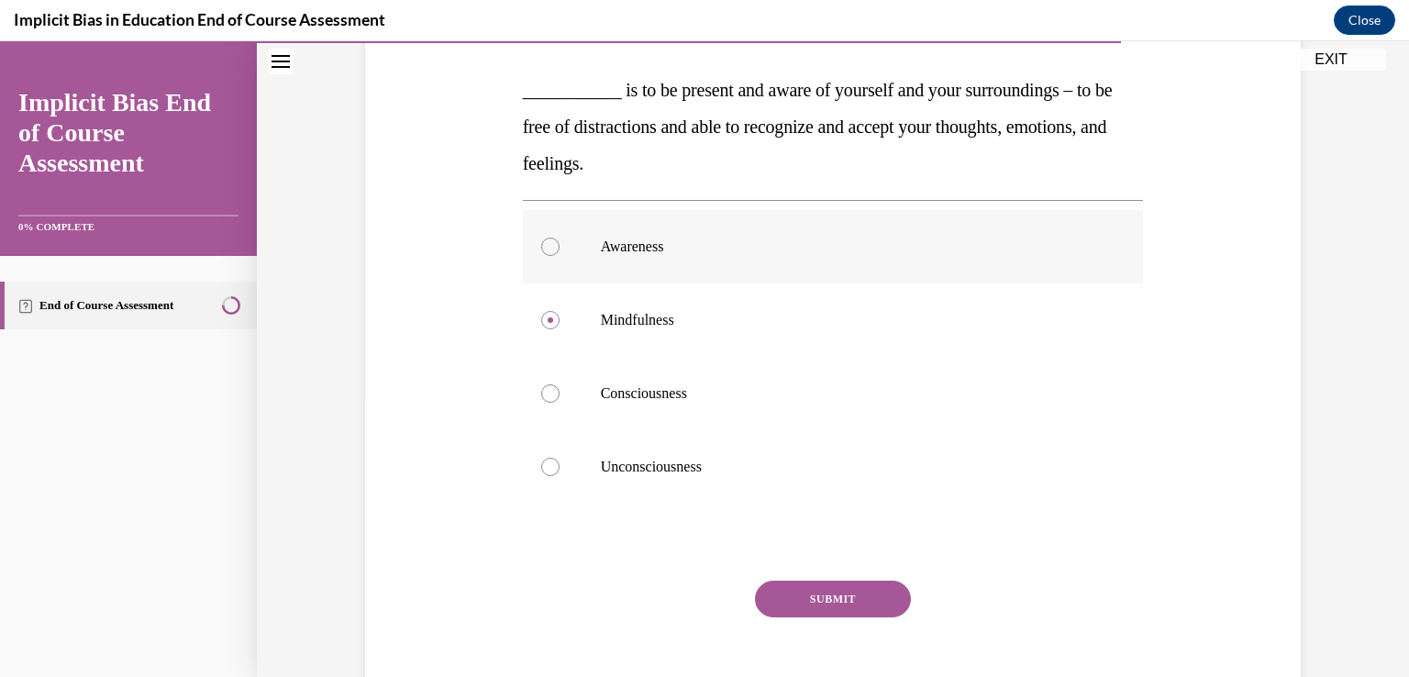
radio input "true"
click at [821, 594] on button "SUBMIT" at bounding box center [833, 599] width 156 height 37
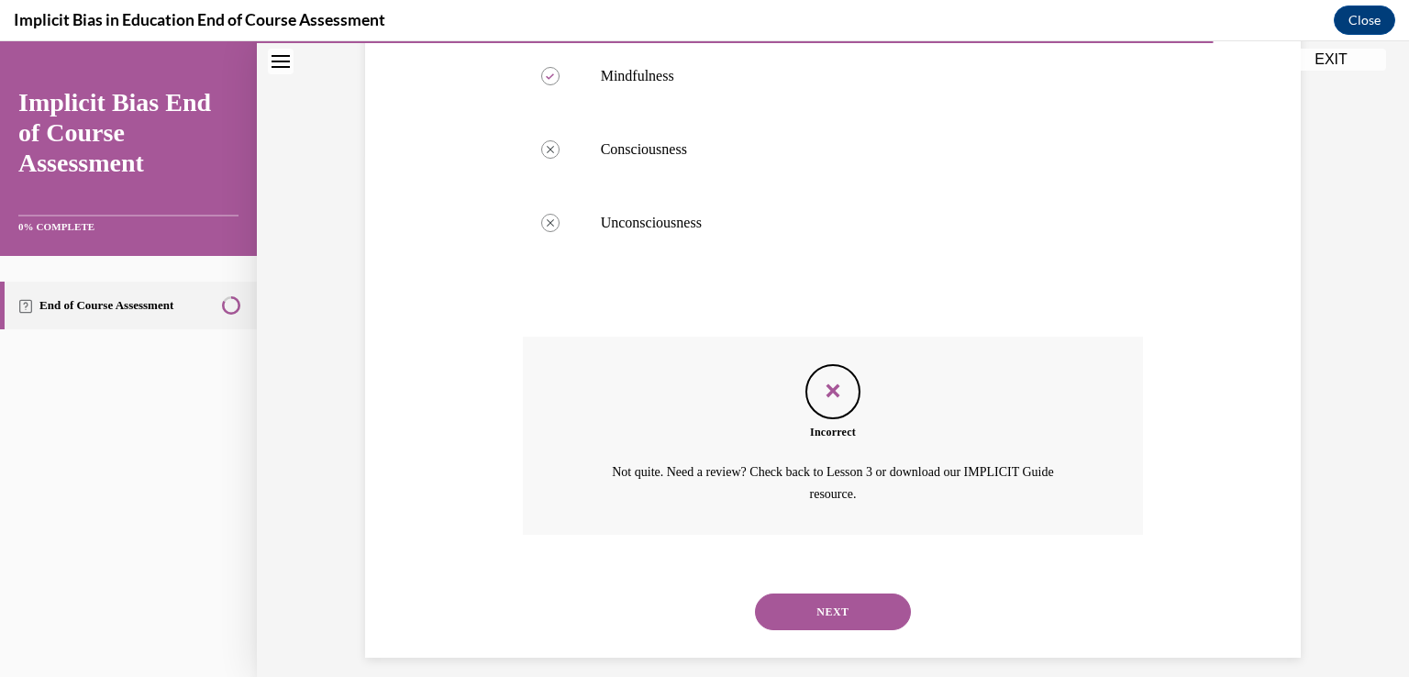
scroll to position [540, 0]
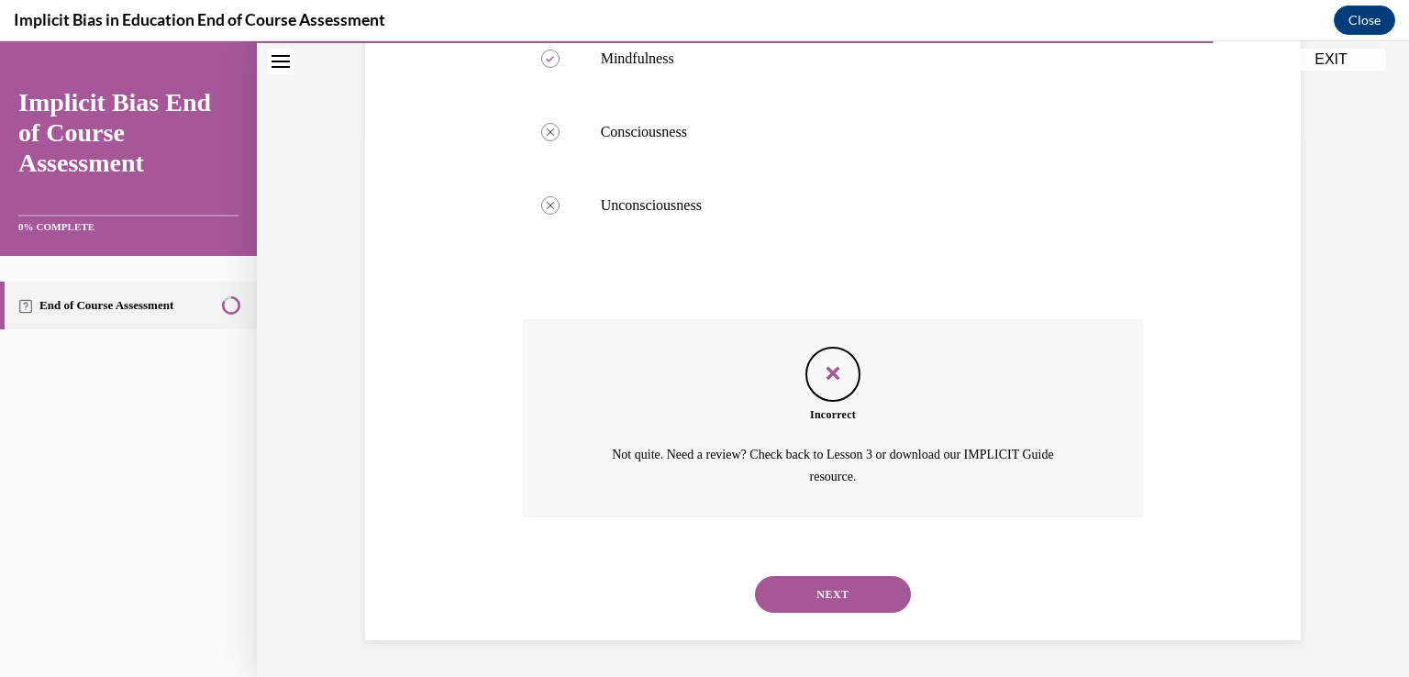
click at [809, 592] on button "NEXT" at bounding box center [833, 594] width 156 height 37
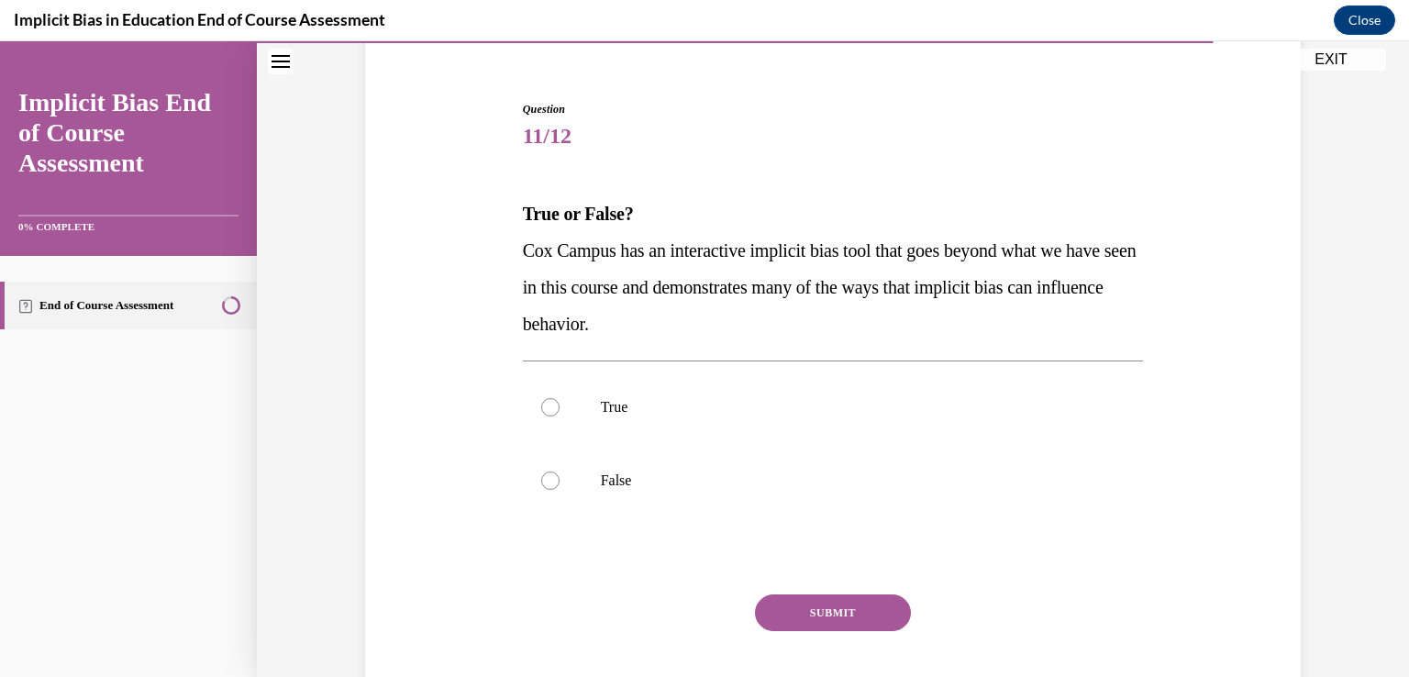
scroll to position [156, 0]
click at [729, 405] on p "True" at bounding box center [849, 405] width 497 height 18
click at [560, 405] on input "True" at bounding box center [550, 405] width 18 height 18
radio input "true"
click at [818, 610] on button "SUBMIT" at bounding box center [833, 611] width 156 height 37
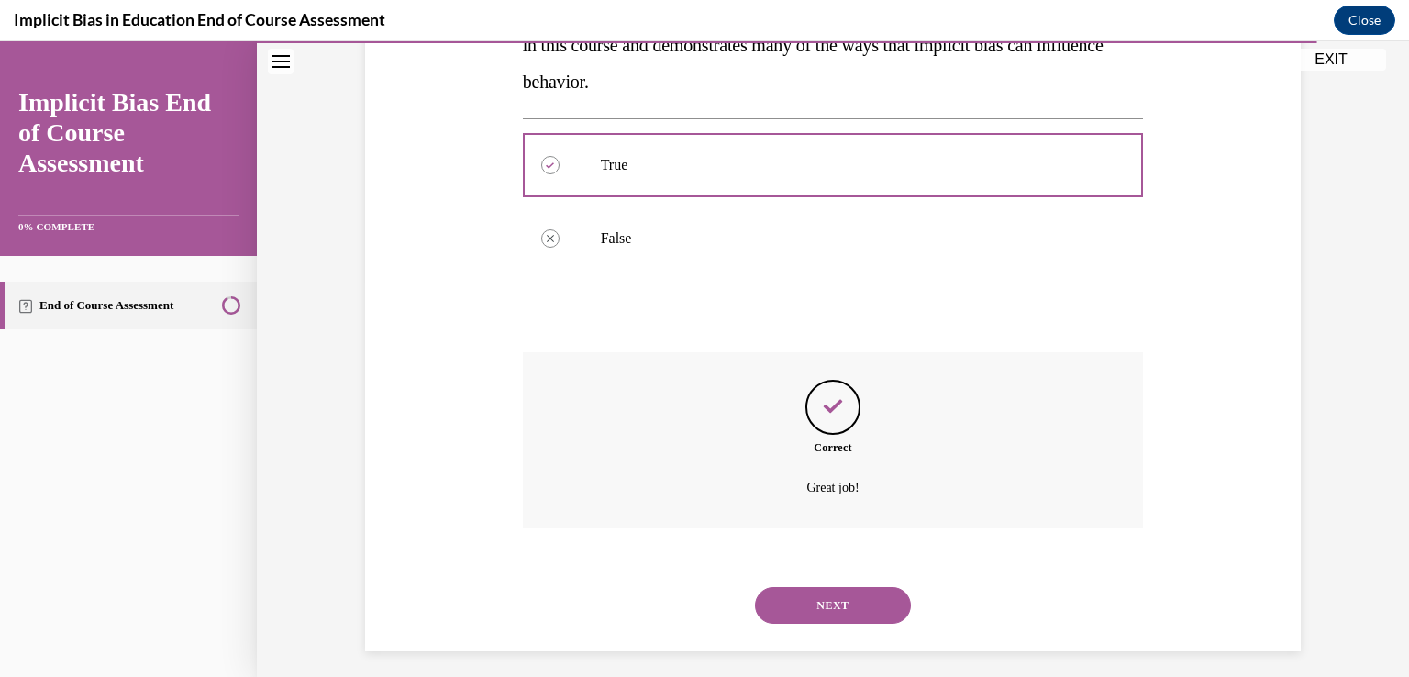
scroll to position [407, 0]
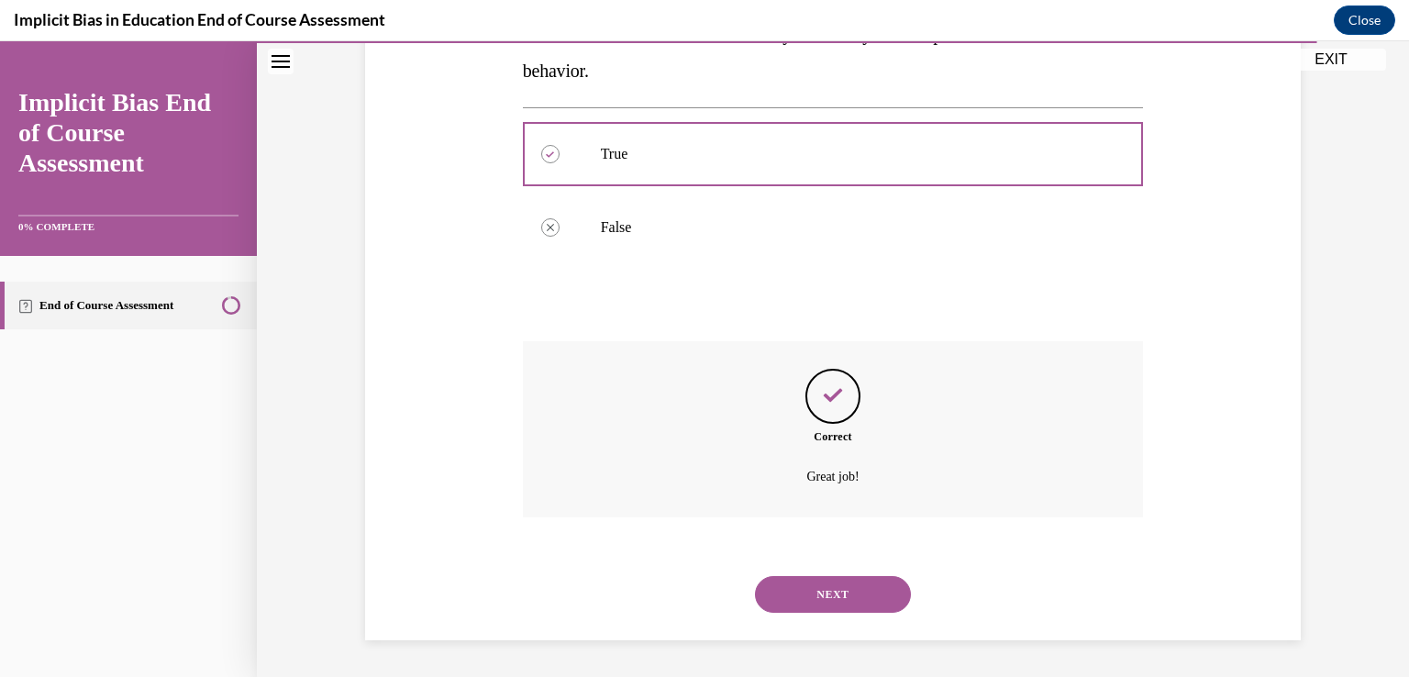
click at [811, 594] on button "NEXT" at bounding box center [833, 594] width 156 height 37
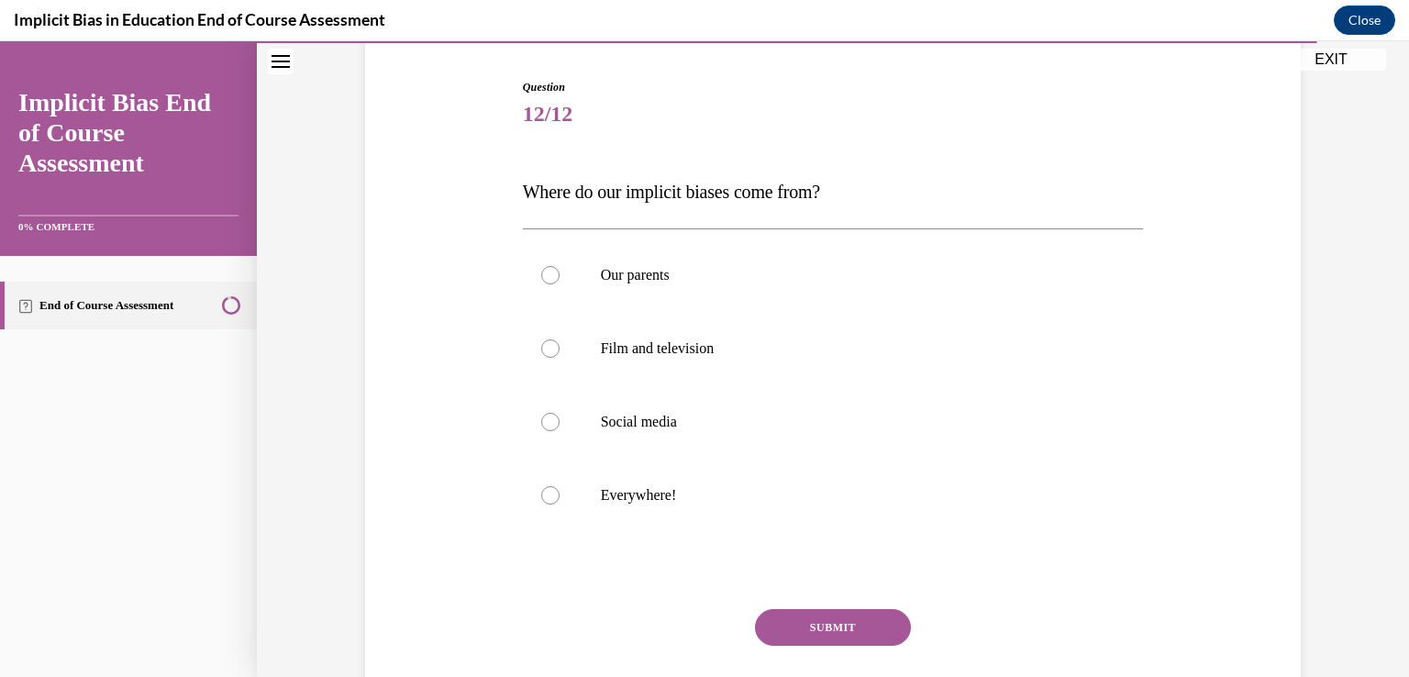
scroll to position [248, 0]
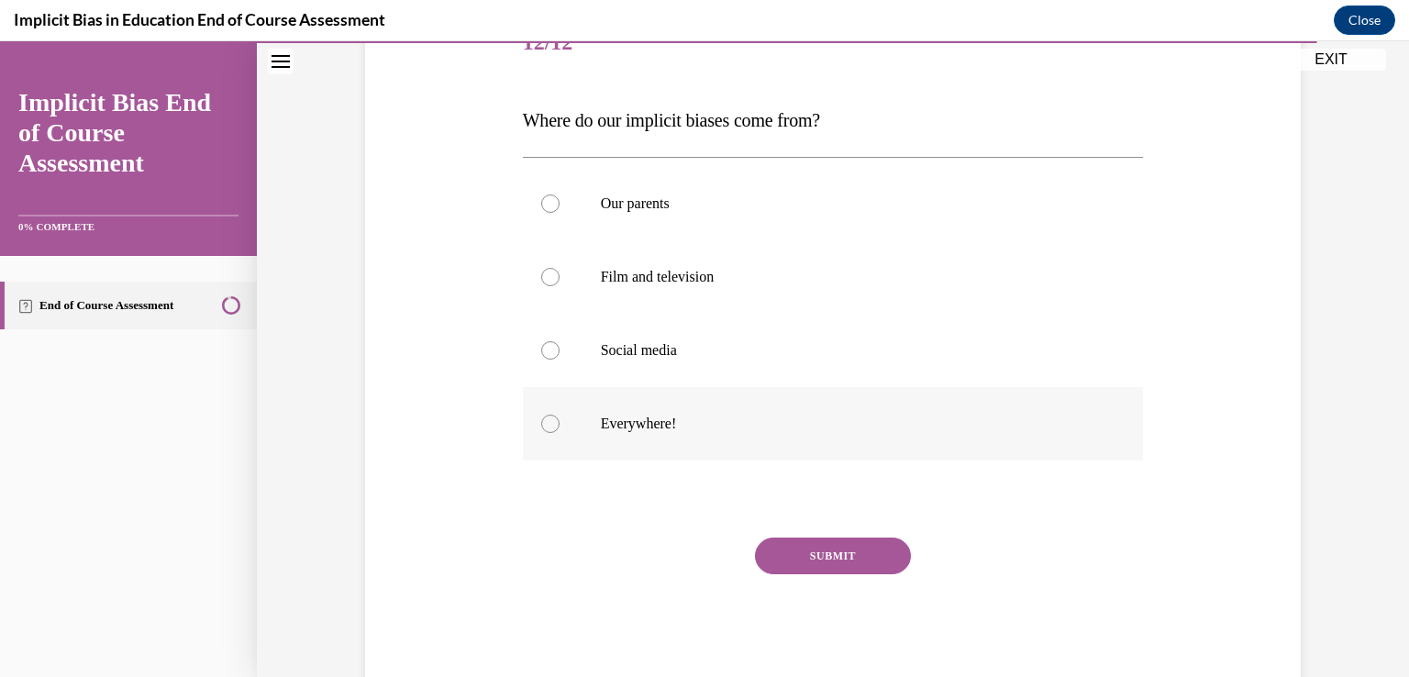
click at [650, 427] on p "Everywhere!" at bounding box center [849, 424] width 497 height 18
click at [560, 427] on input "Everywhere!" at bounding box center [550, 424] width 18 height 18
radio input "true"
click at [813, 562] on button "SUBMIT" at bounding box center [833, 556] width 156 height 37
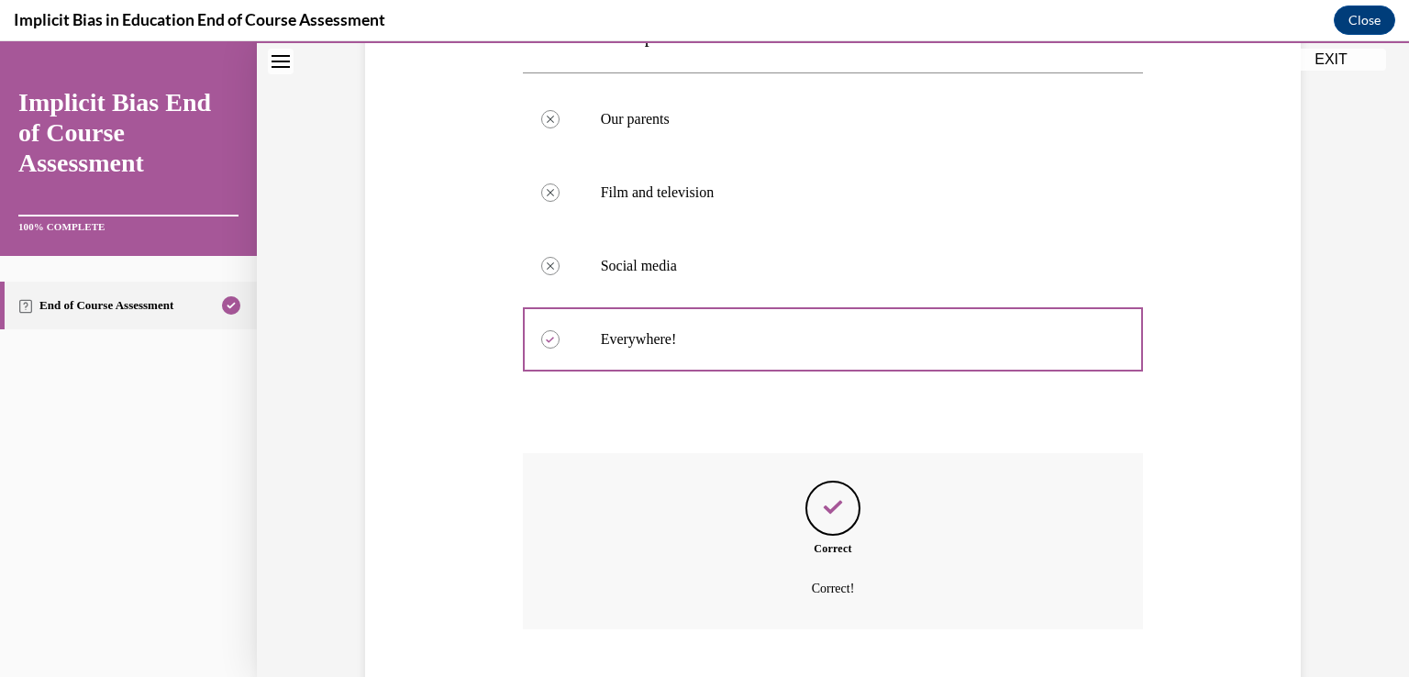
scroll to position [444, 0]
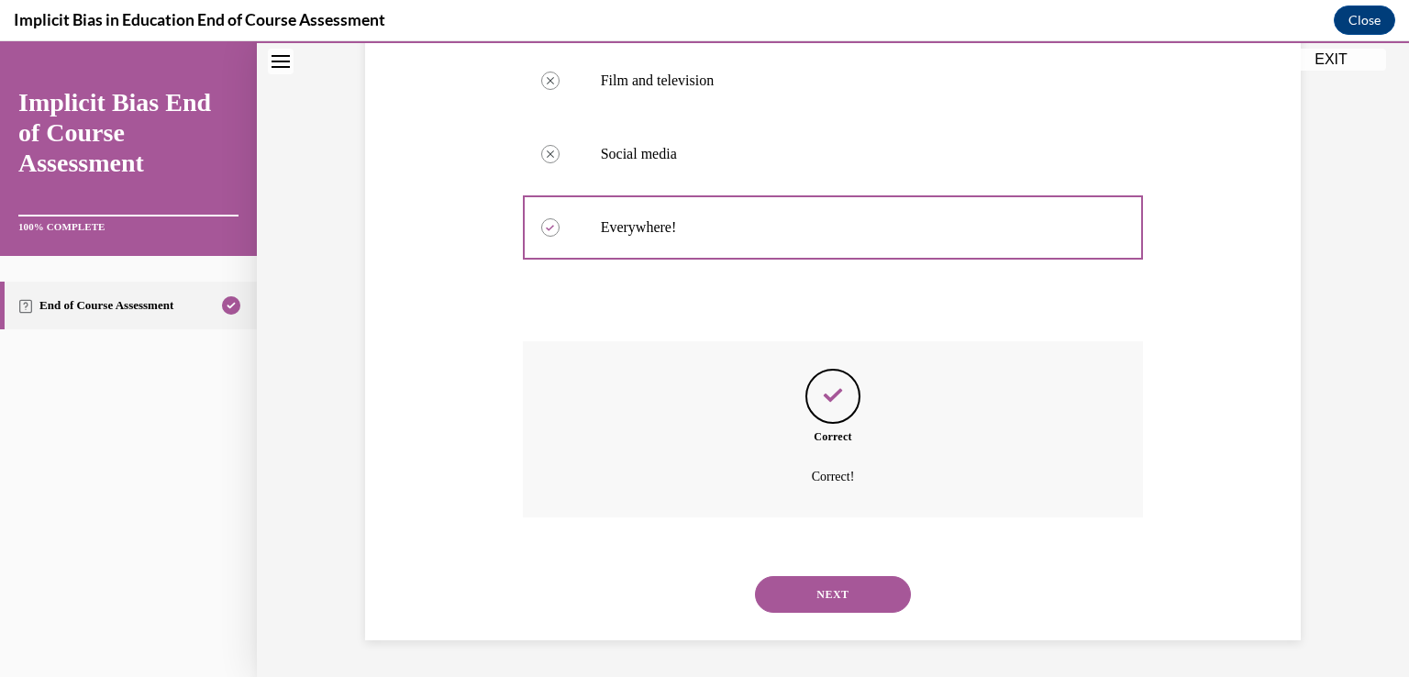
click at [818, 584] on button "NEXT" at bounding box center [833, 594] width 156 height 37
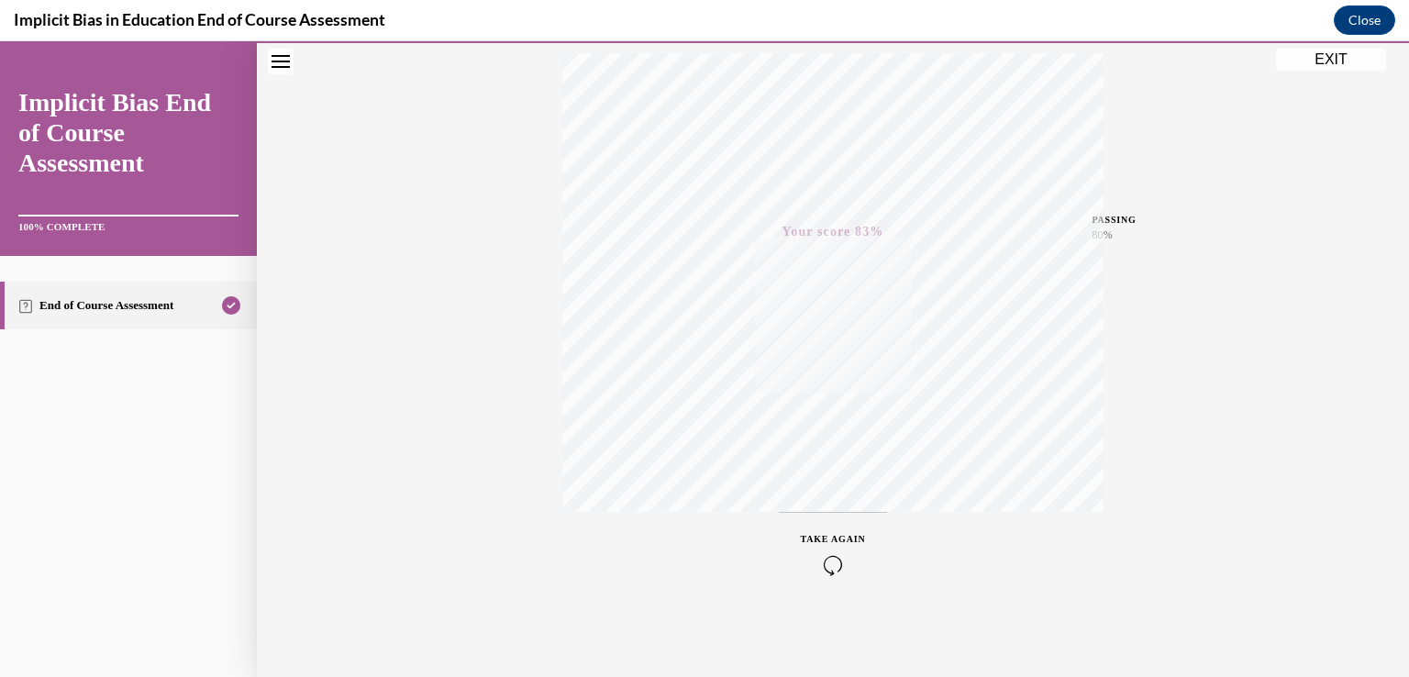
scroll to position [0, 0]
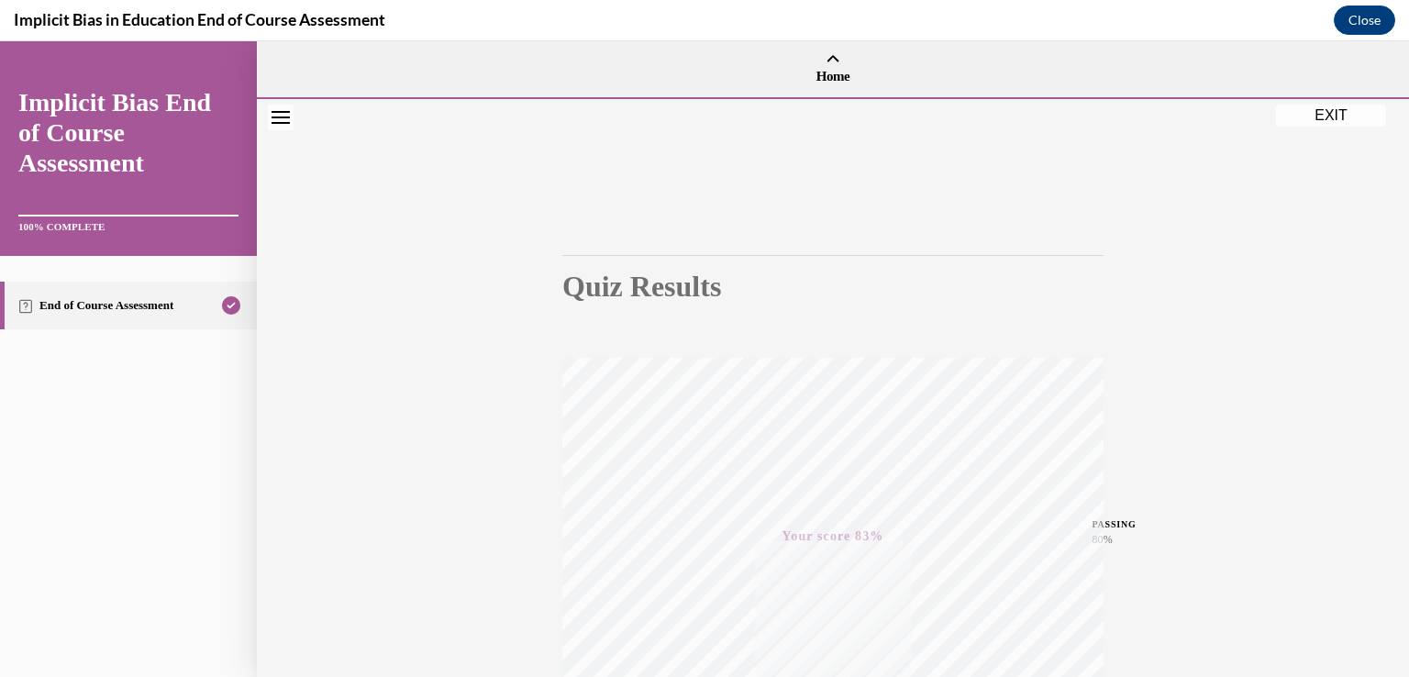
click at [1341, 116] on button "EXIT" at bounding box center [1331, 116] width 110 height 22
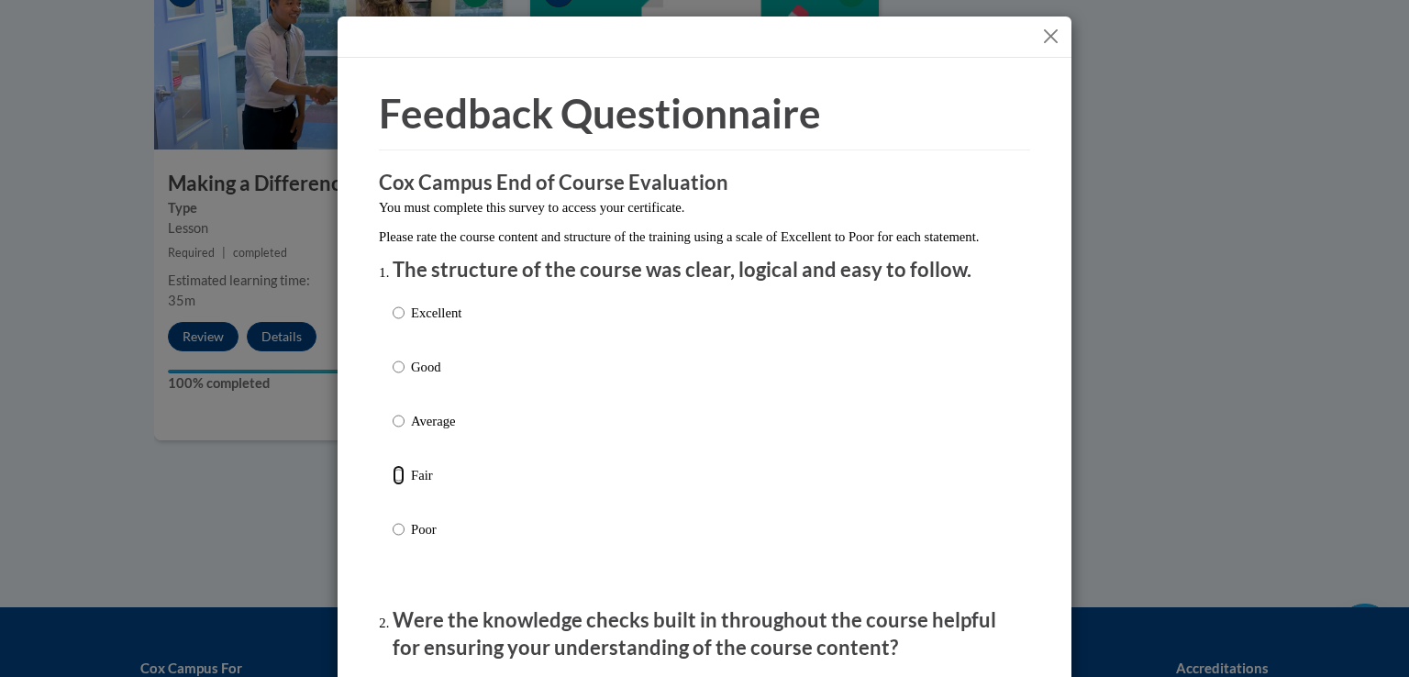
click at [394, 485] on input "Fair" at bounding box center [399, 475] width 12 height 20
radio input "true"
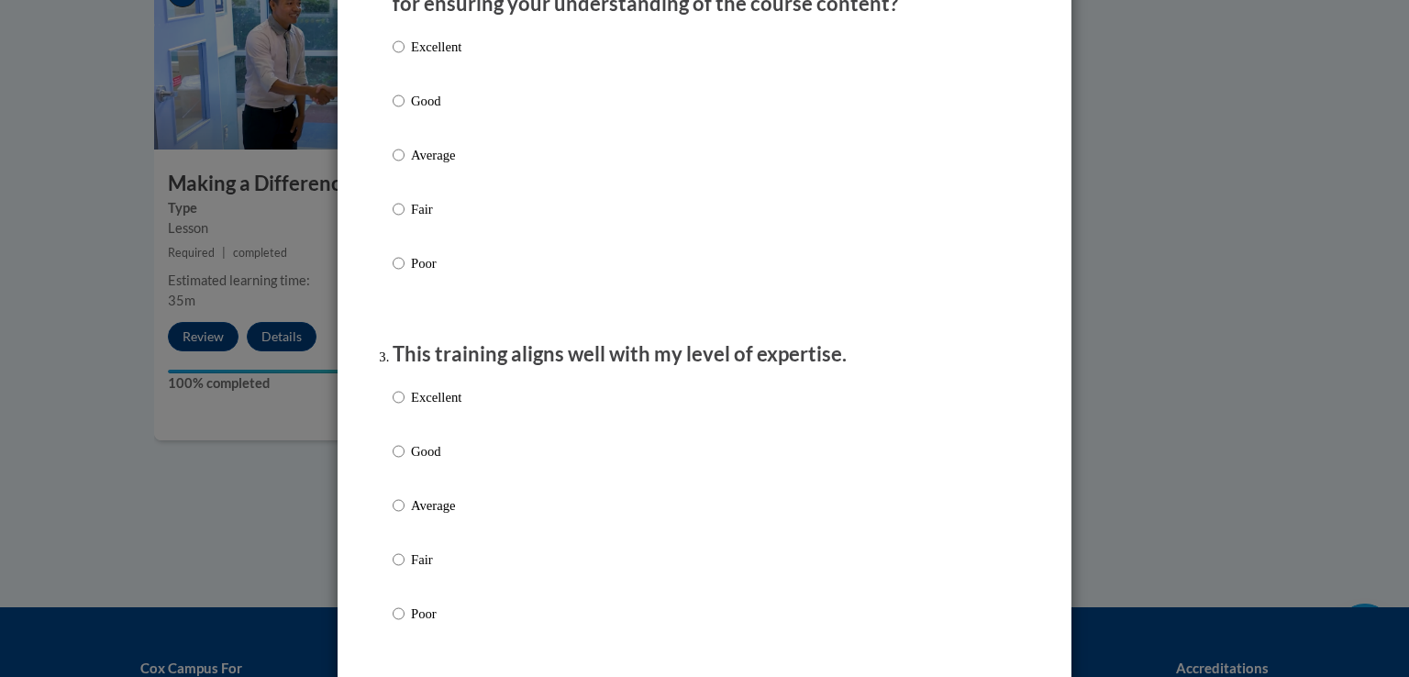
scroll to position [618, 0]
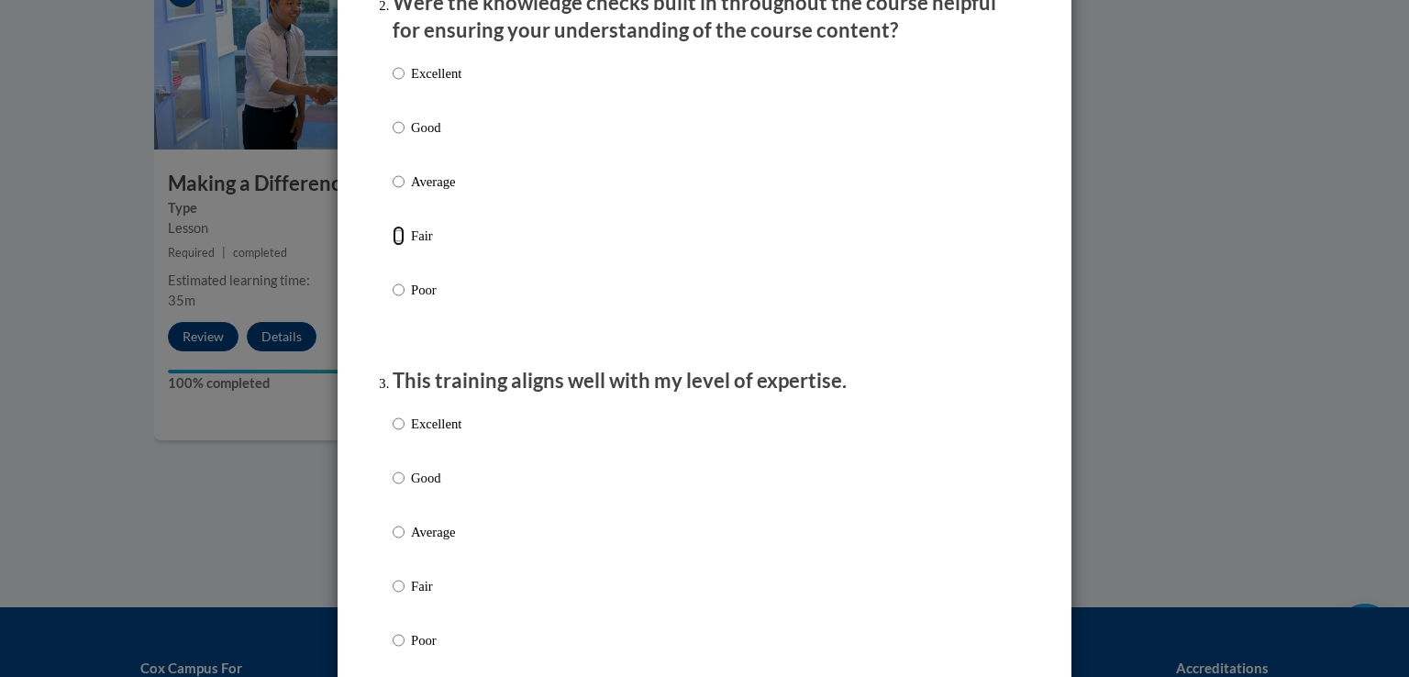
click at [393, 246] on input "Fair" at bounding box center [399, 236] width 12 height 20
radio input "true"
click at [394, 596] on input "Fair" at bounding box center [399, 586] width 12 height 20
radio input "true"
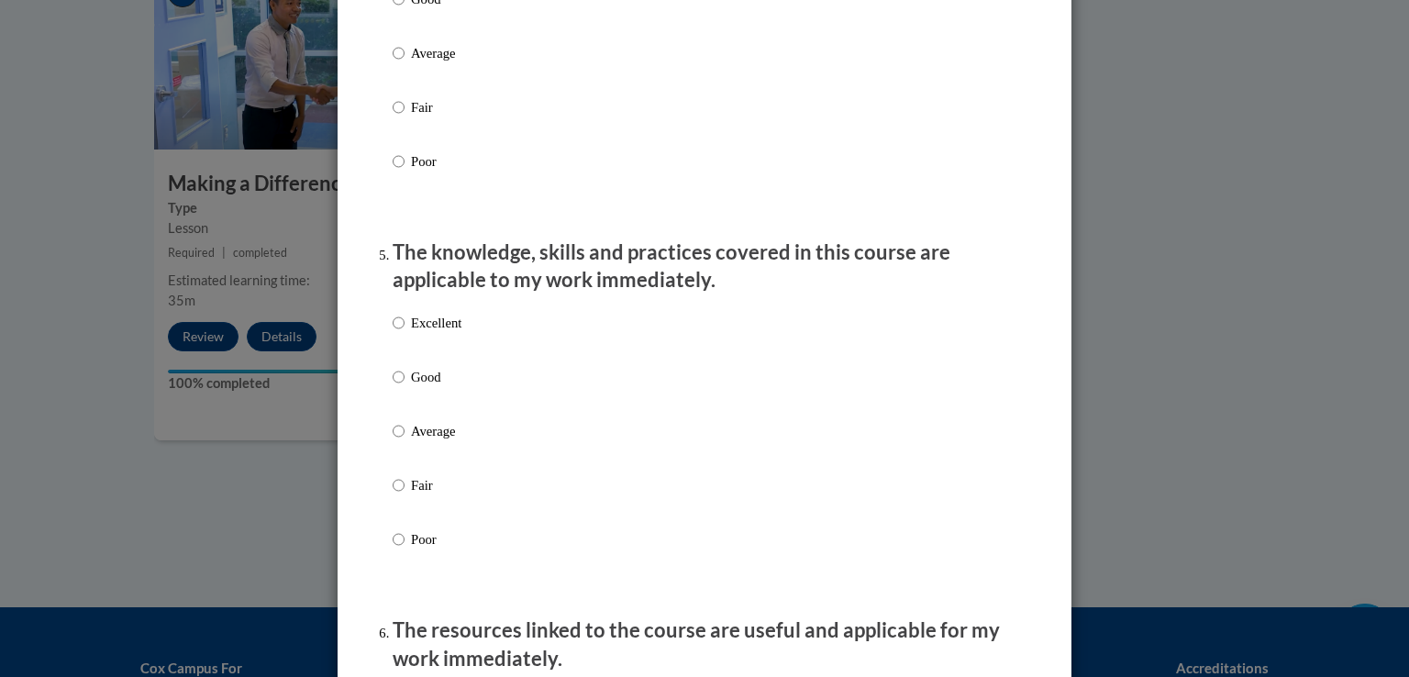
scroll to position [1529, 0]
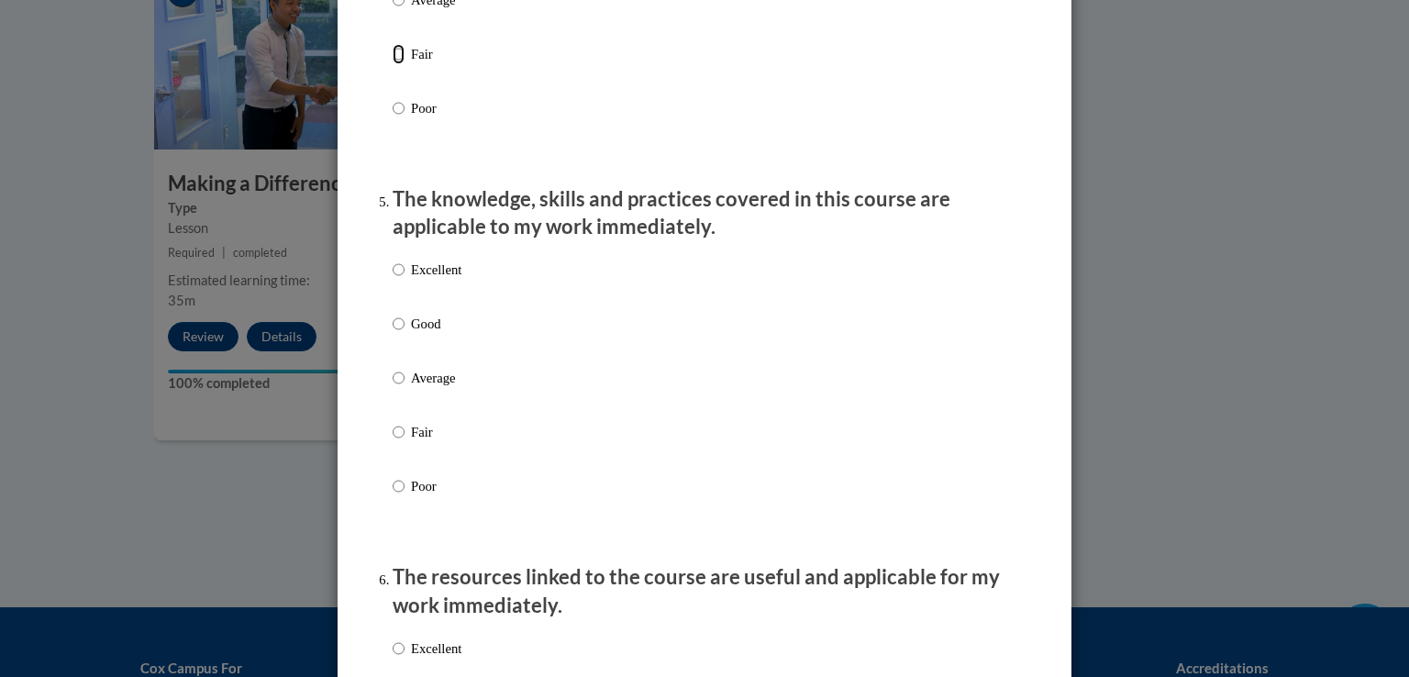
click at [393, 64] on input "Fair" at bounding box center [399, 54] width 12 height 20
radio input "true"
click at [393, 442] on input "Fair" at bounding box center [399, 432] width 12 height 20
radio input "true"
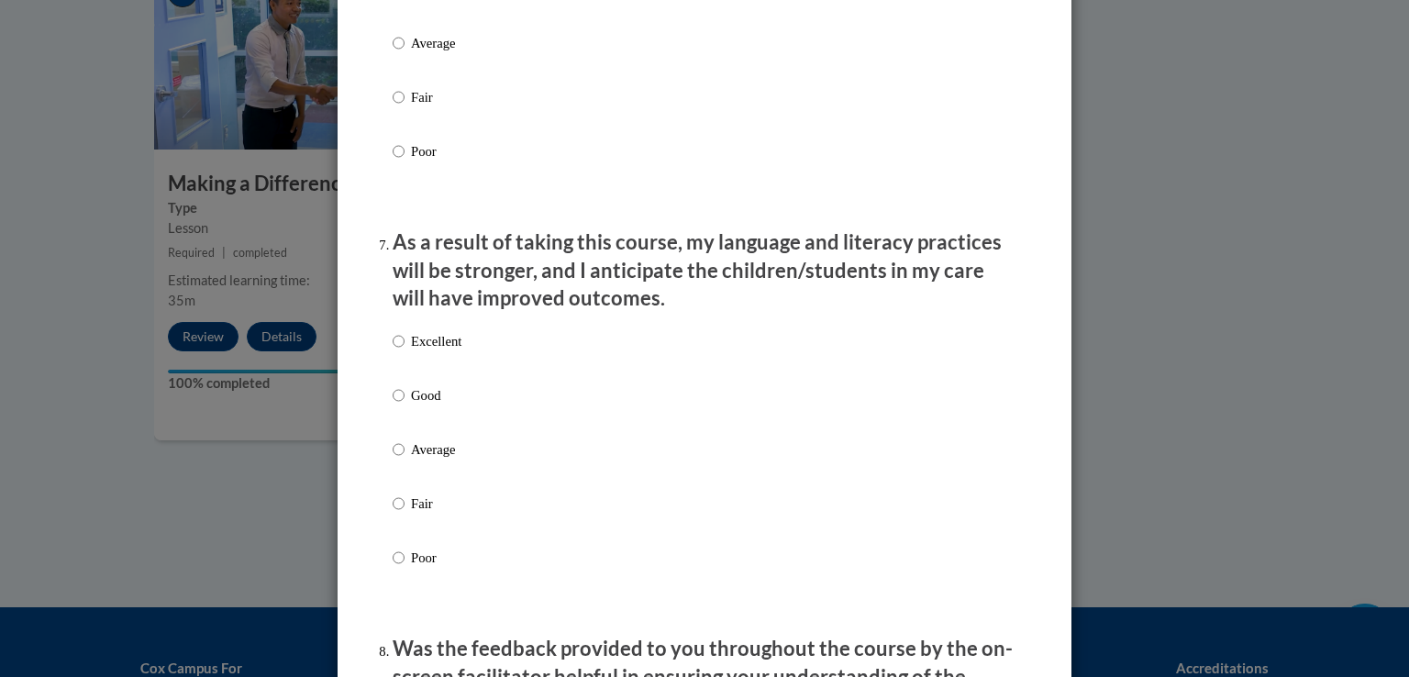
scroll to position [2265, 0]
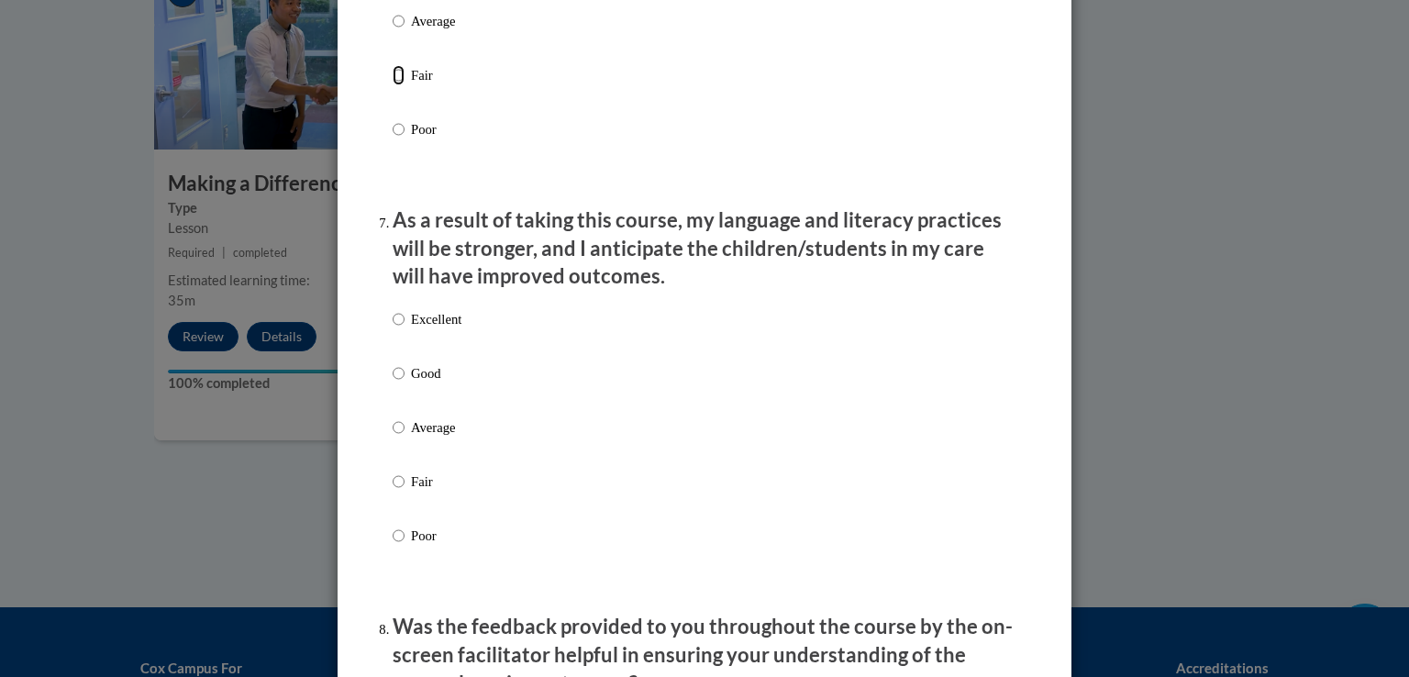
click at [395, 85] on input "Fair" at bounding box center [399, 75] width 12 height 20
radio input "true"
click at [393, 492] on input "Fair" at bounding box center [399, 482] width 12 height 20
radio input "true"
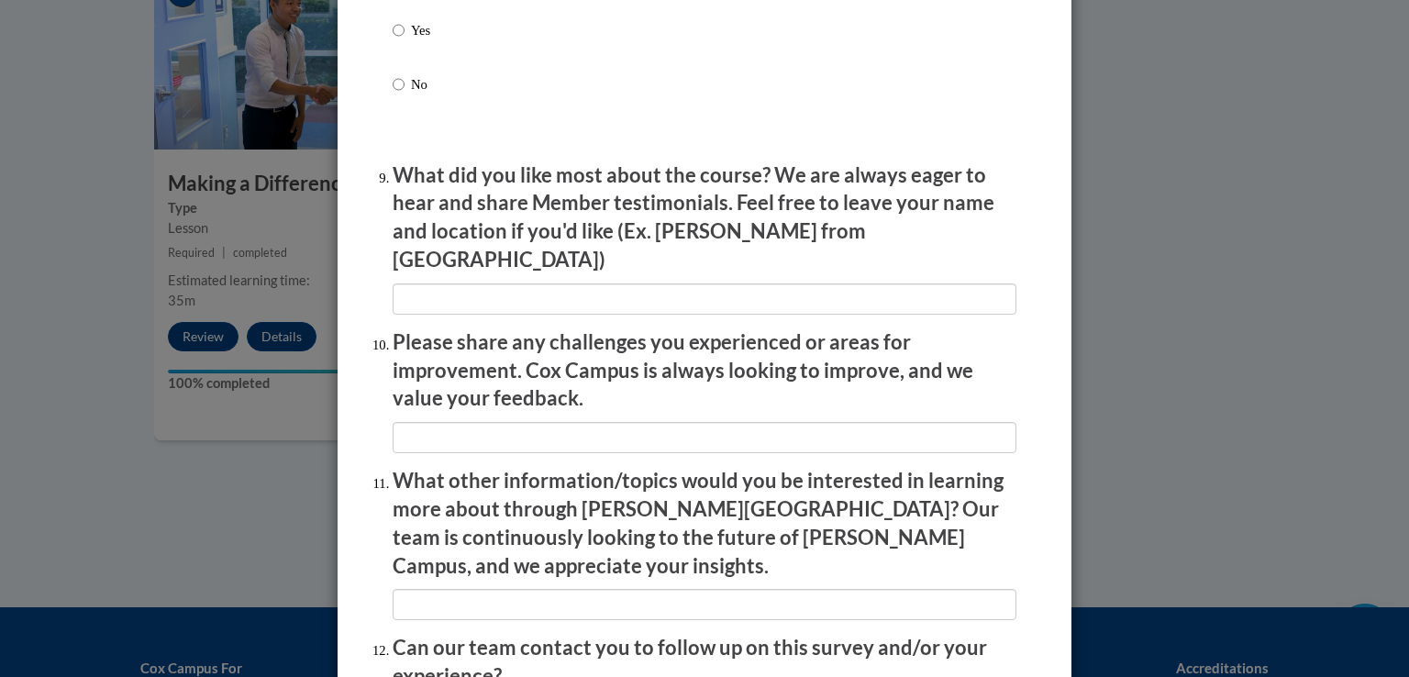
scroll to position [2966, 0]
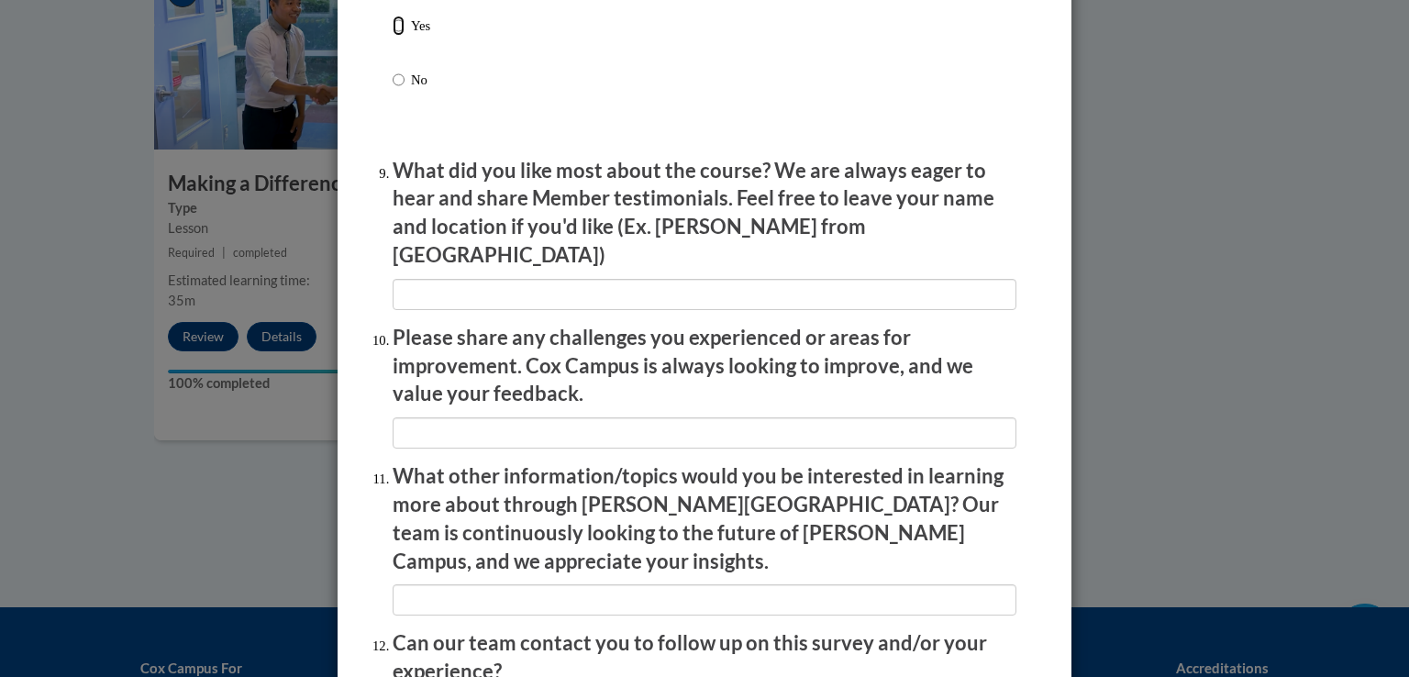
click at [393, 36] on input "Yes" at bounding box center [399, 26] width 12 height 20
radio input "true"
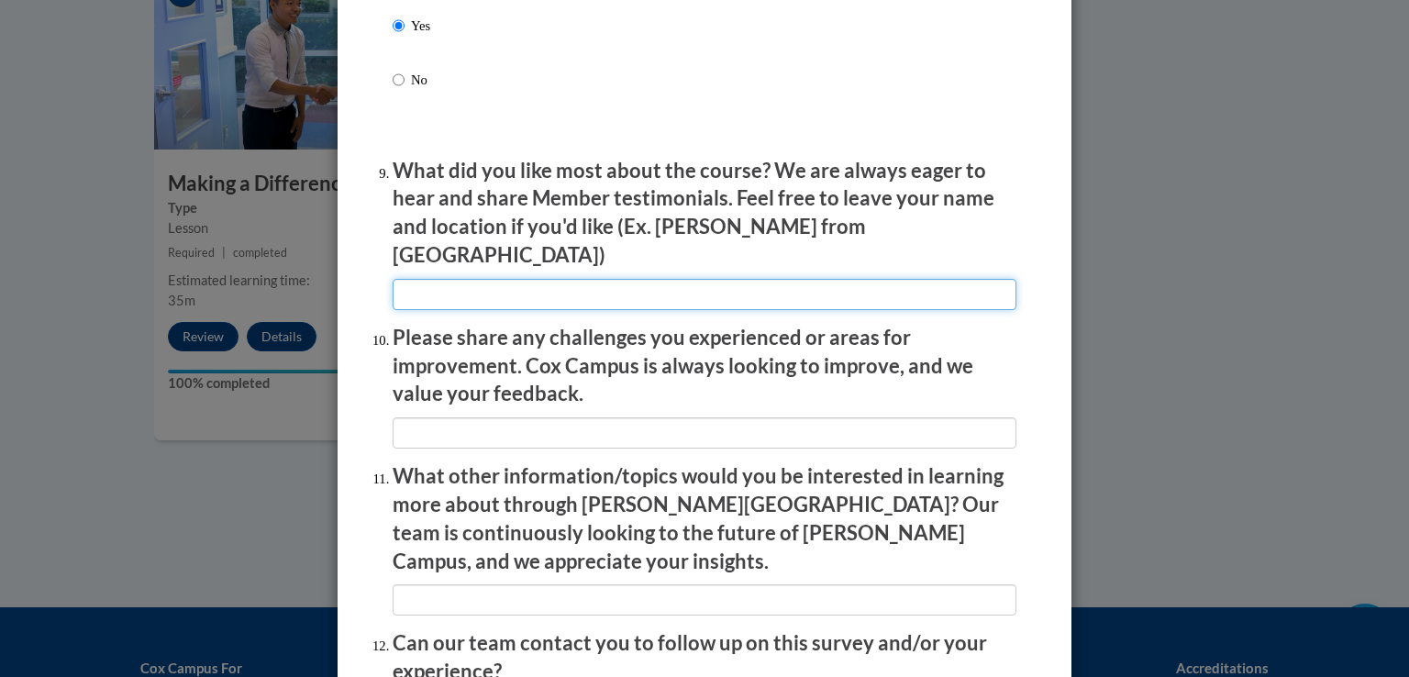
click at [461, 291] on input "textbox" at bounding box center [705, 294] width 624 height 31
type input "n/a"
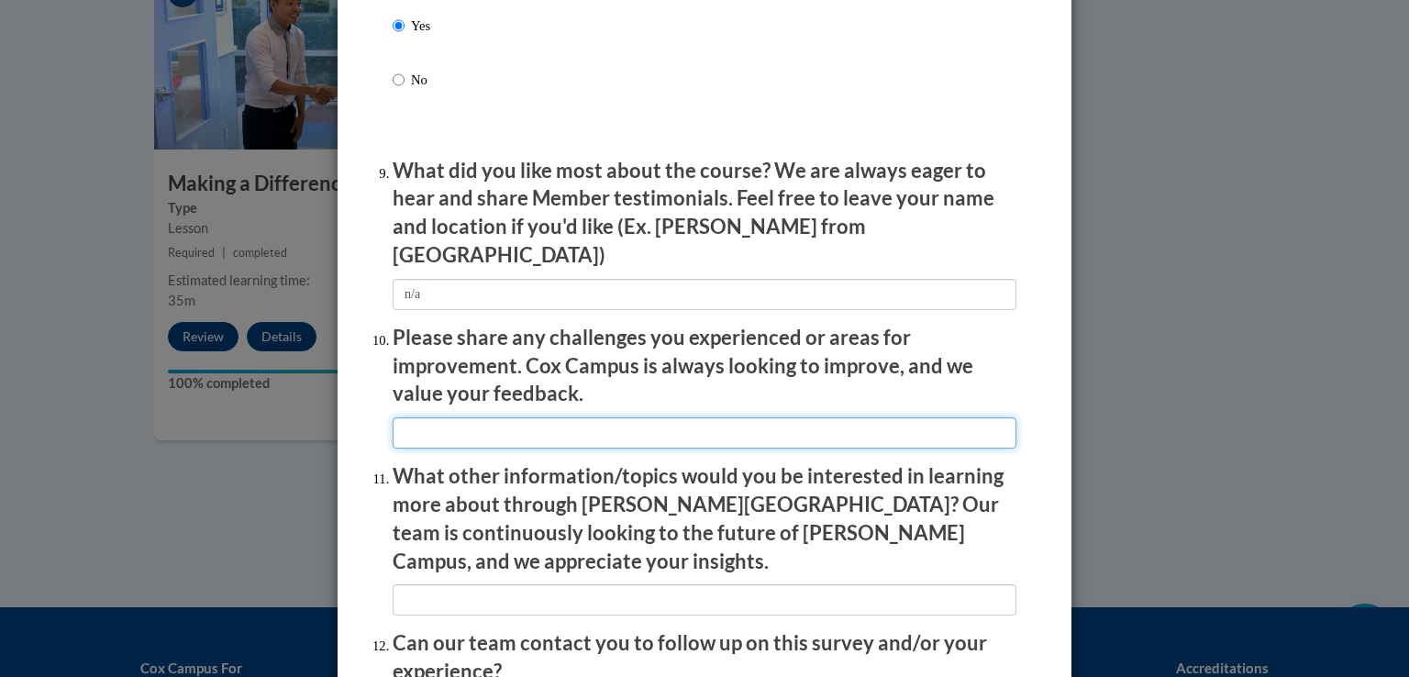
click at [440, 431] on input "textbox" at bounding box center [705, 432] width 624 height 31
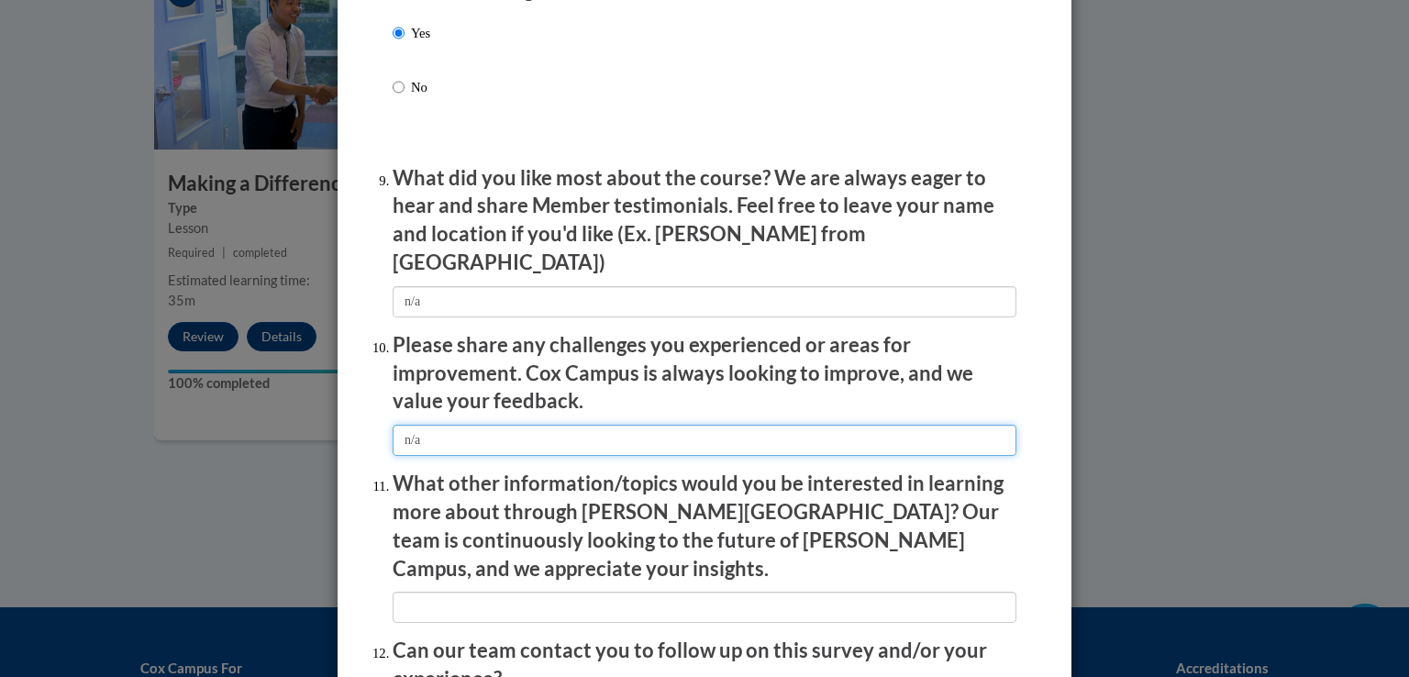
scroll to position [2956, 0]
type input "n/a"
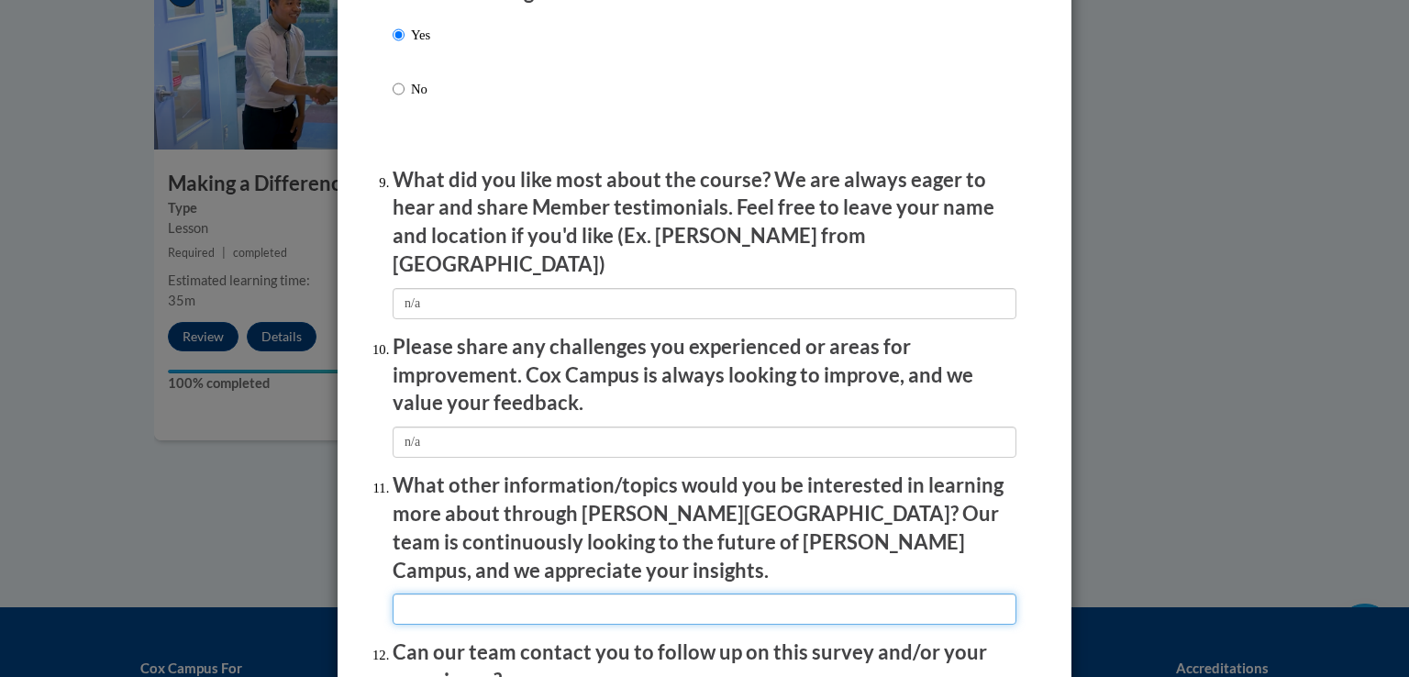
click at [439, 594] on input "textbox" at bounding box center [705, 609] width 624 height 31
type input "n/a"
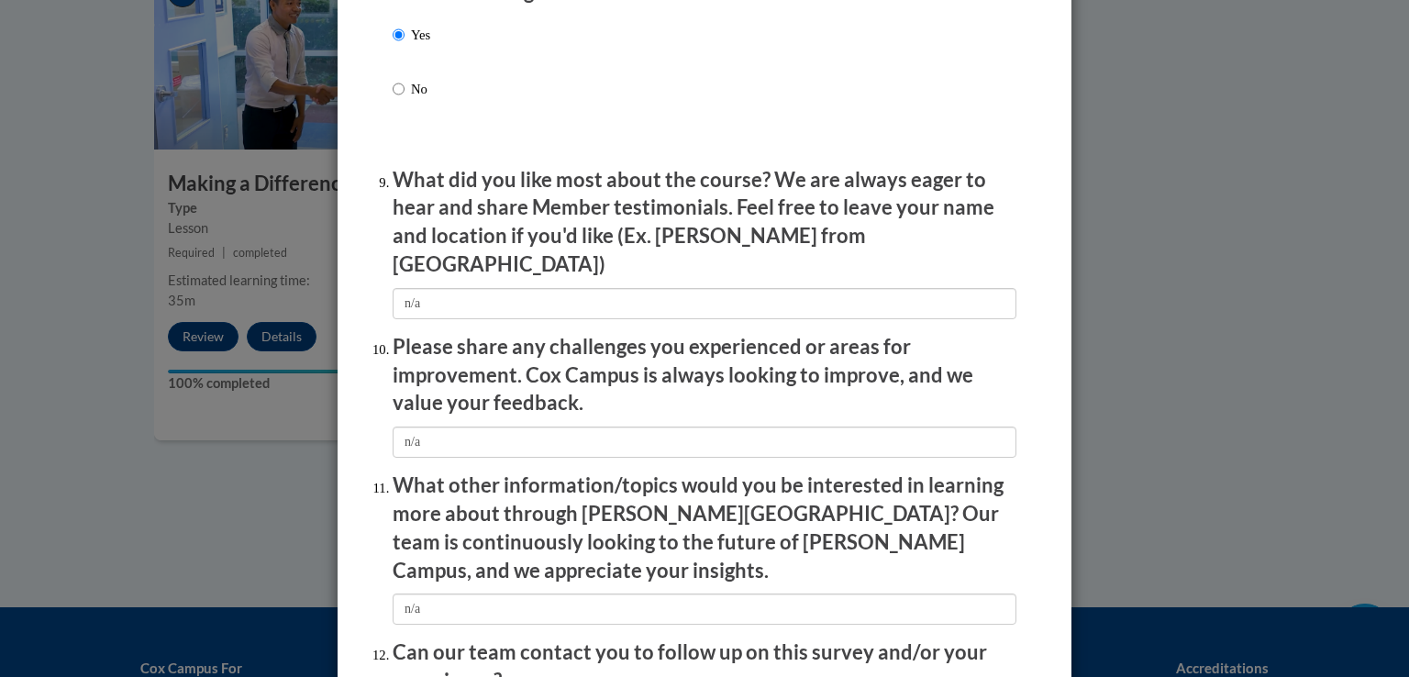
scroll to position [3144, 0]
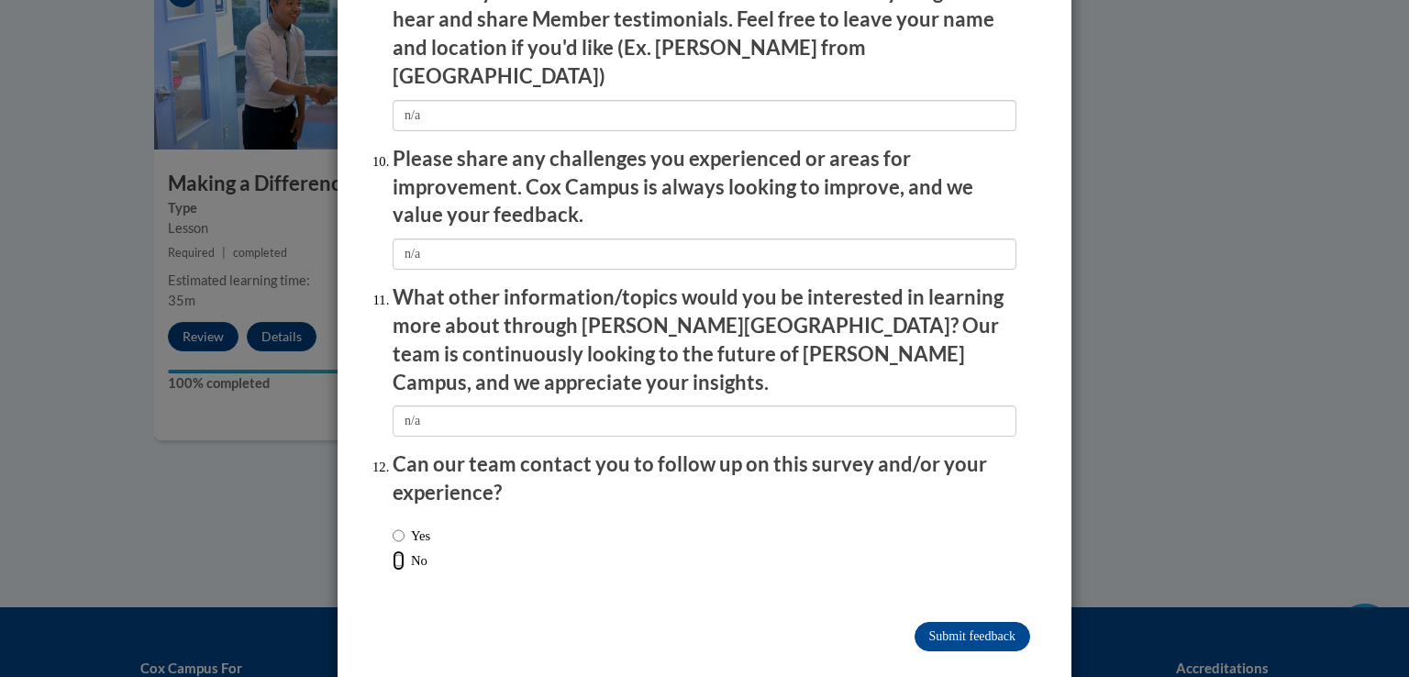
click at [393, 551] on input "No" at bounding box center [399, 561] width 12 height 20
radio input "true"
click at [980, 622] on input "Submit feedback" at bounding box center [973, 636] width 116 height 29
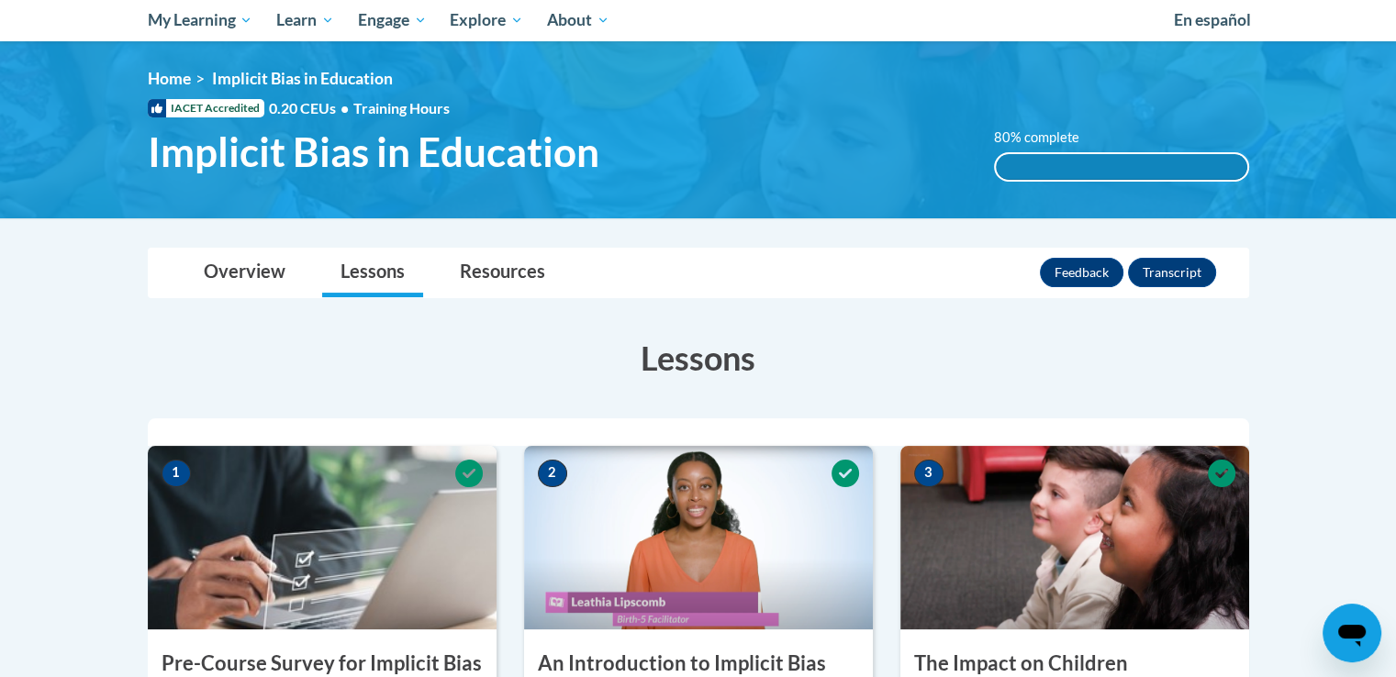
scroll to position [150, 0]
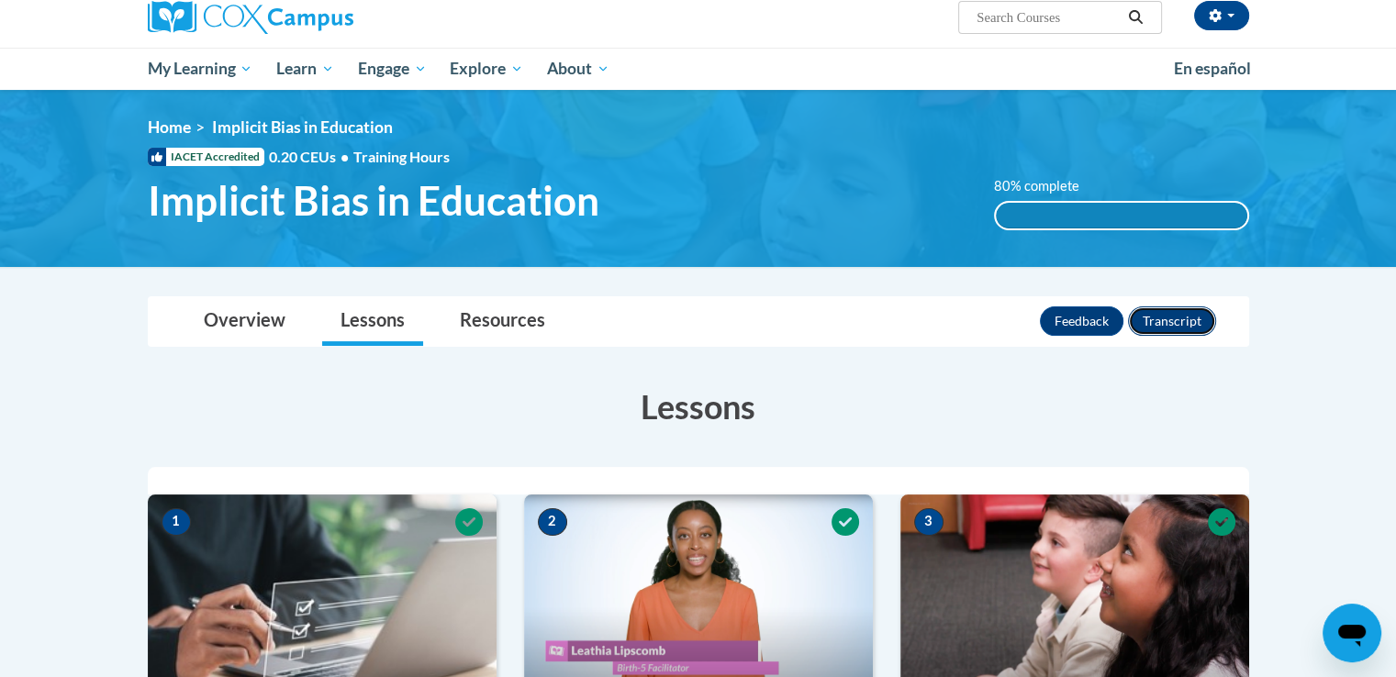
click at [1185, 329] on button "Transcript" at bounding box center [1172, 320] width 88 height 29
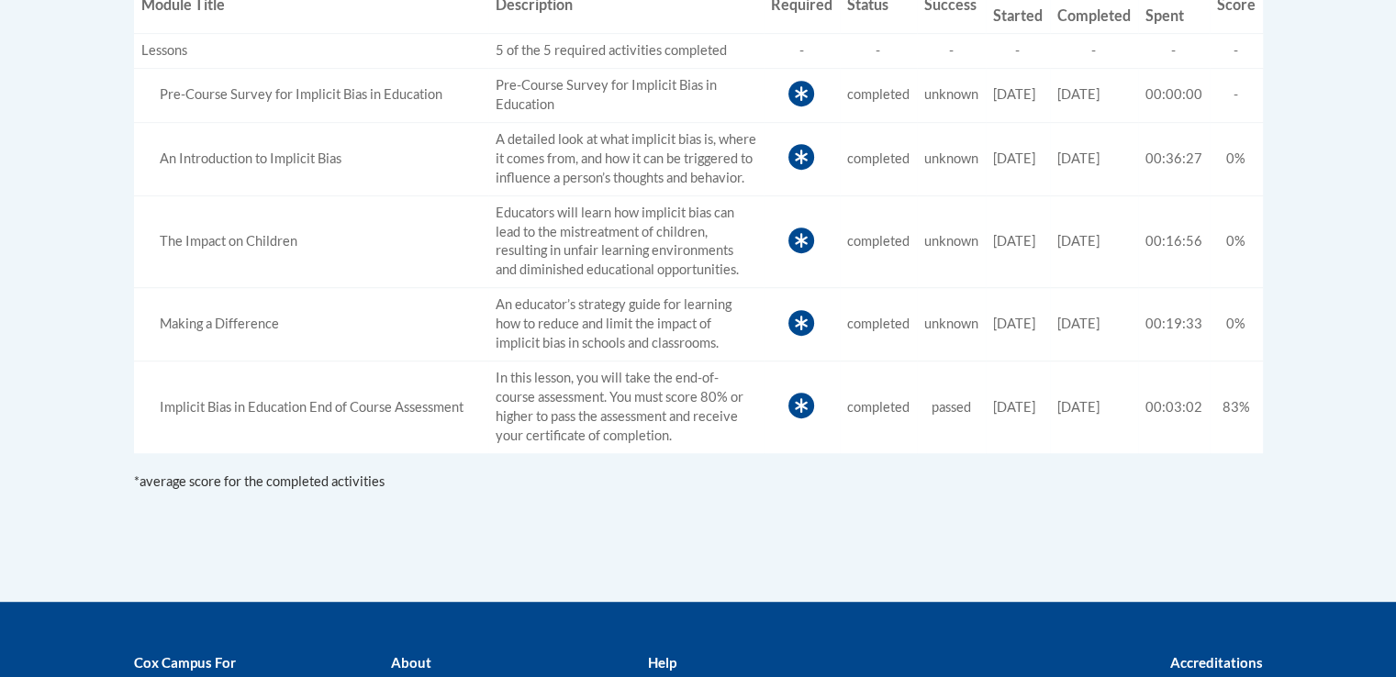
scroll to position [374, 0]
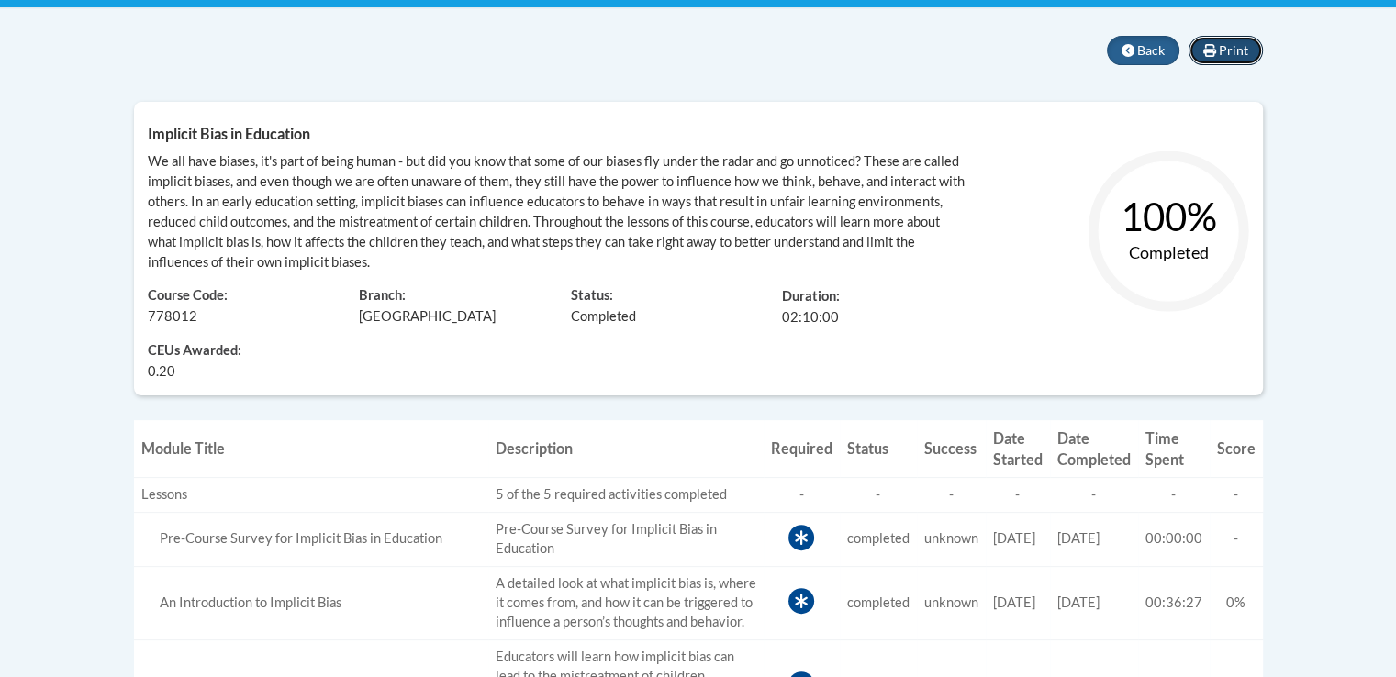
click at [1218, 52] on button "Print" at bounding box center [1225, 50] width 74 height 29
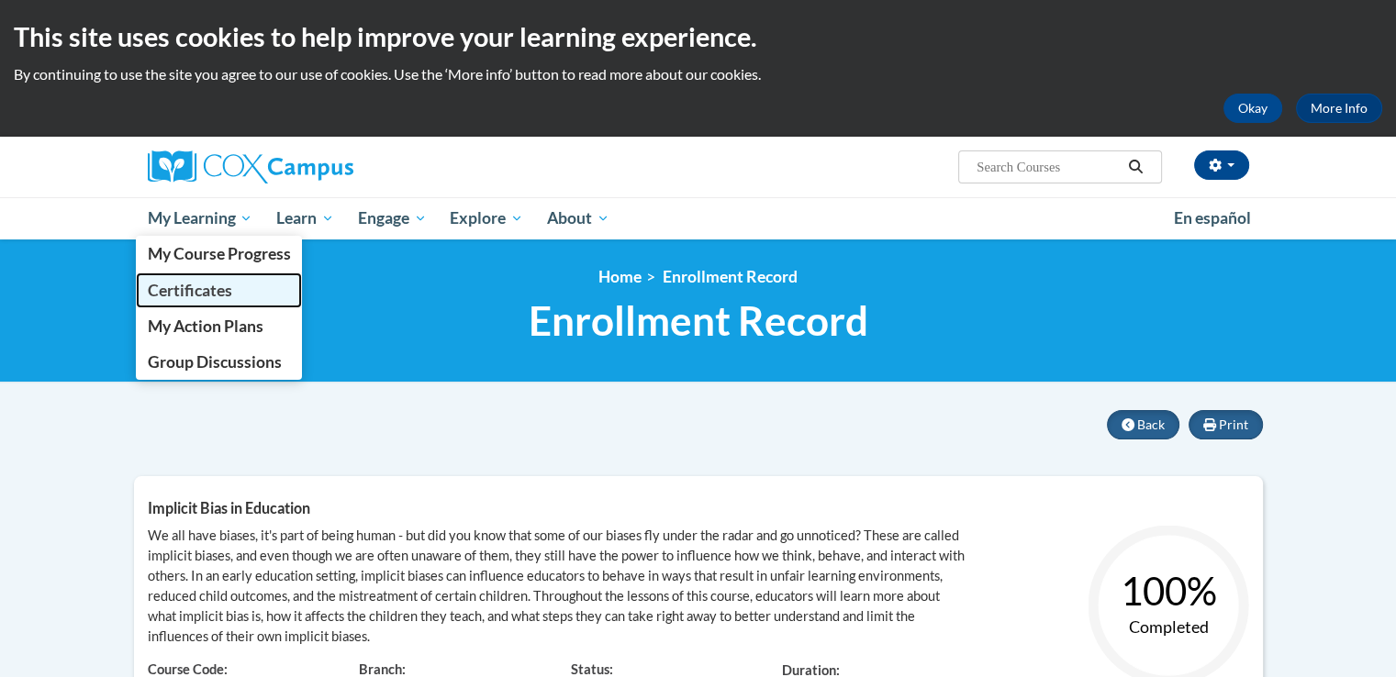
click at [190, 273] on link "Certificates" at bounding box center [219, 291] width 167 height 36
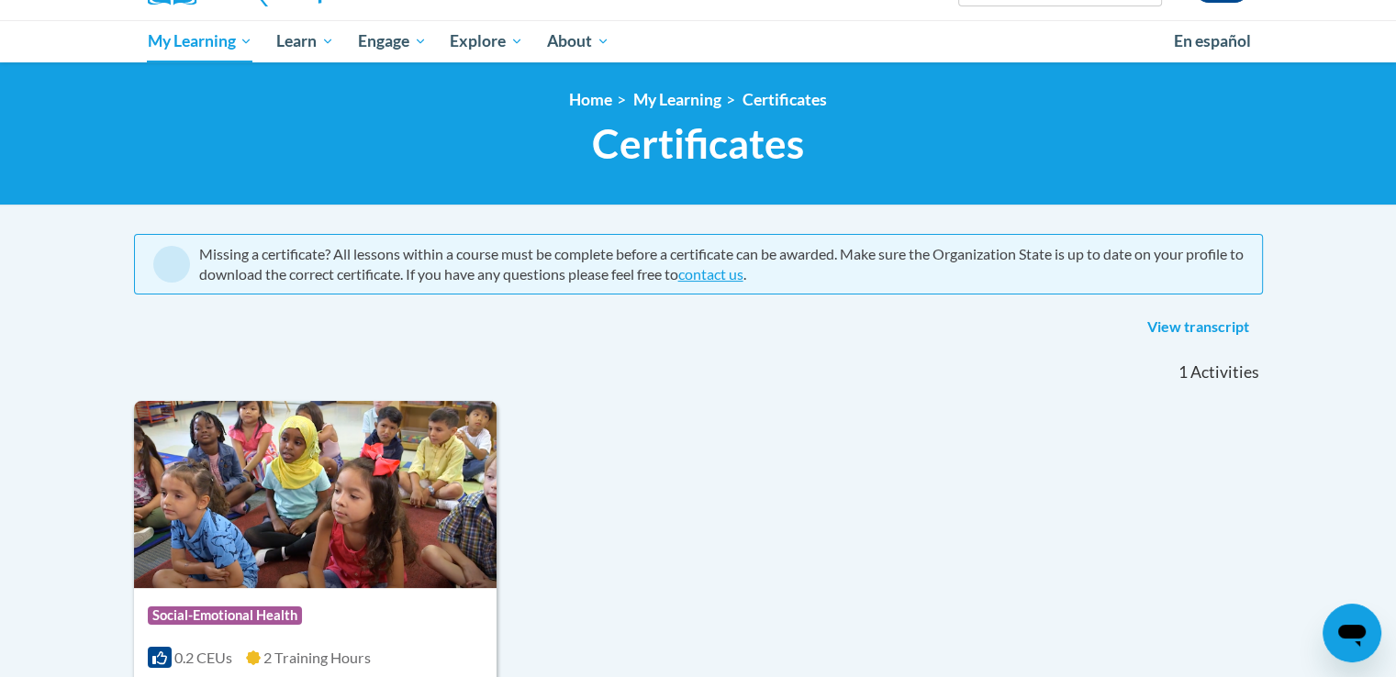
scroll to position [174, 0]
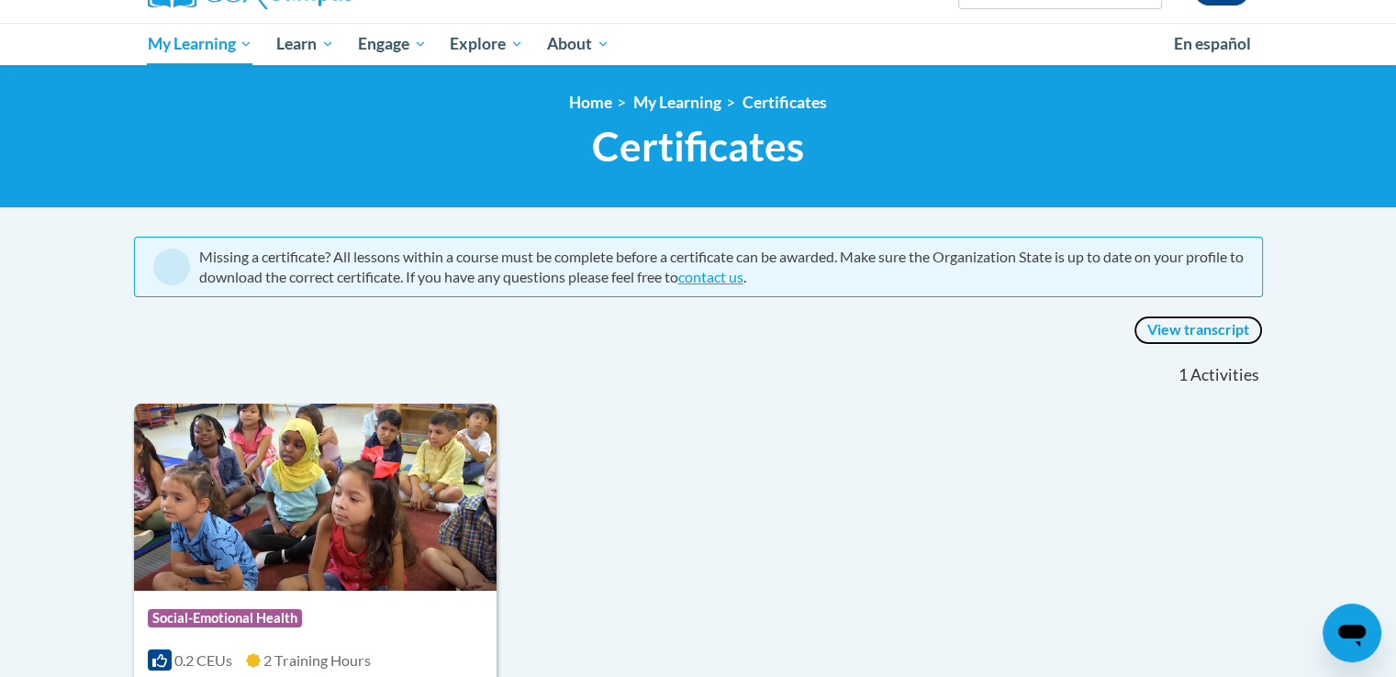
click at [1192, 328] on link "View transcript" at bounding box center [1197, 330] width 129 height 29
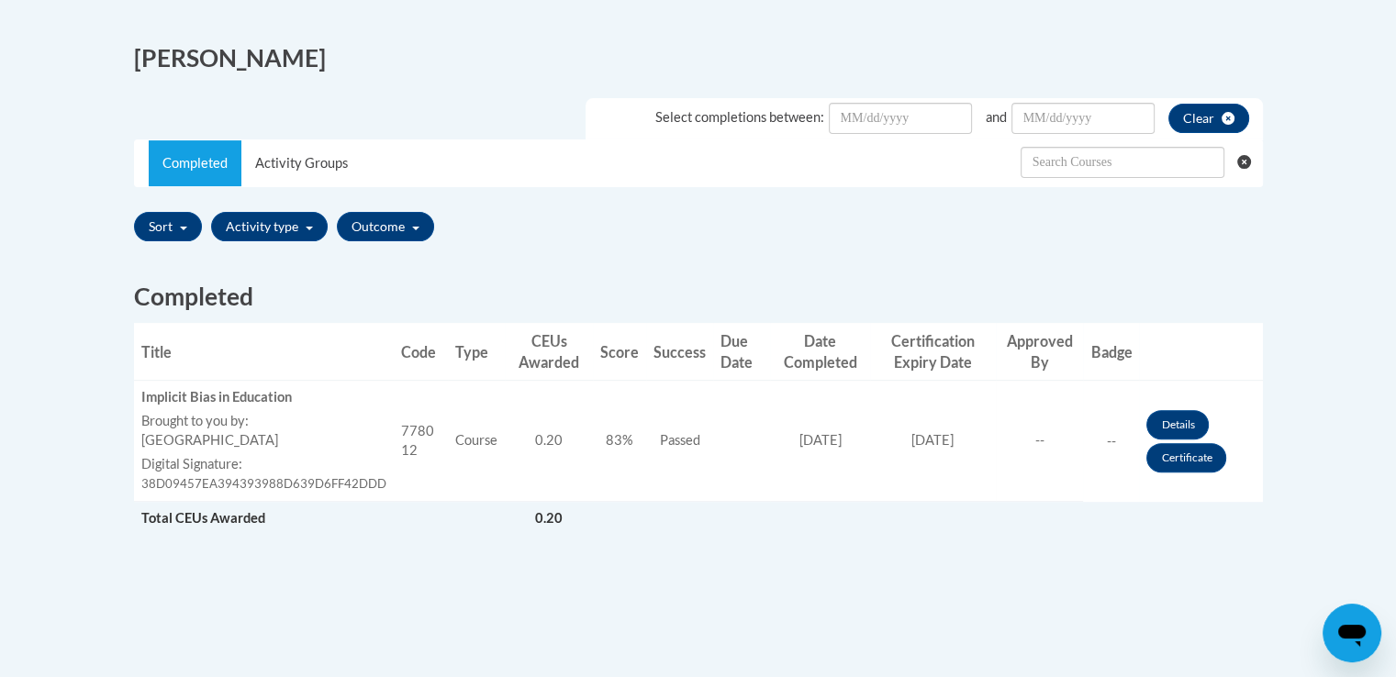
scroll to position [484, 0]
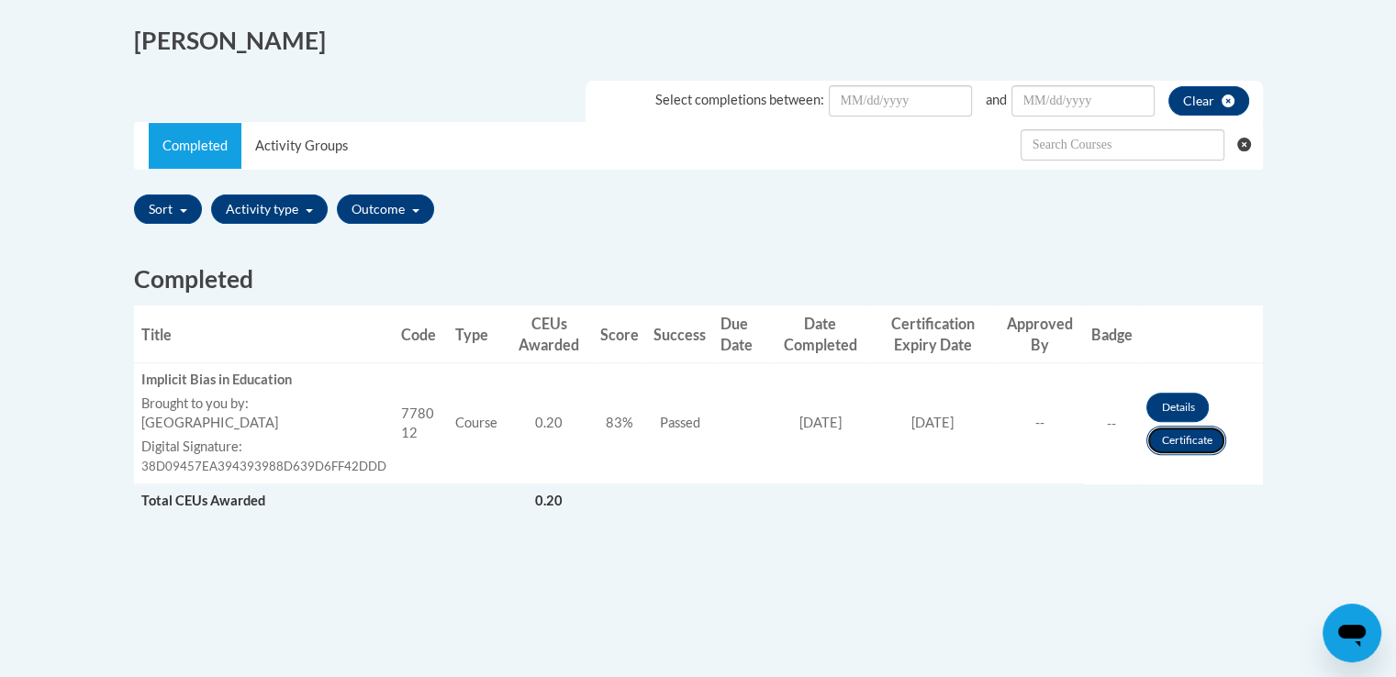
click at [1189, 449] on link "Certificate" at bounding box center [1186, 440] width 80 height 29
click at [1188, 442] on link "Certificate" at bounding box center [1186, 440] width 80 height 29
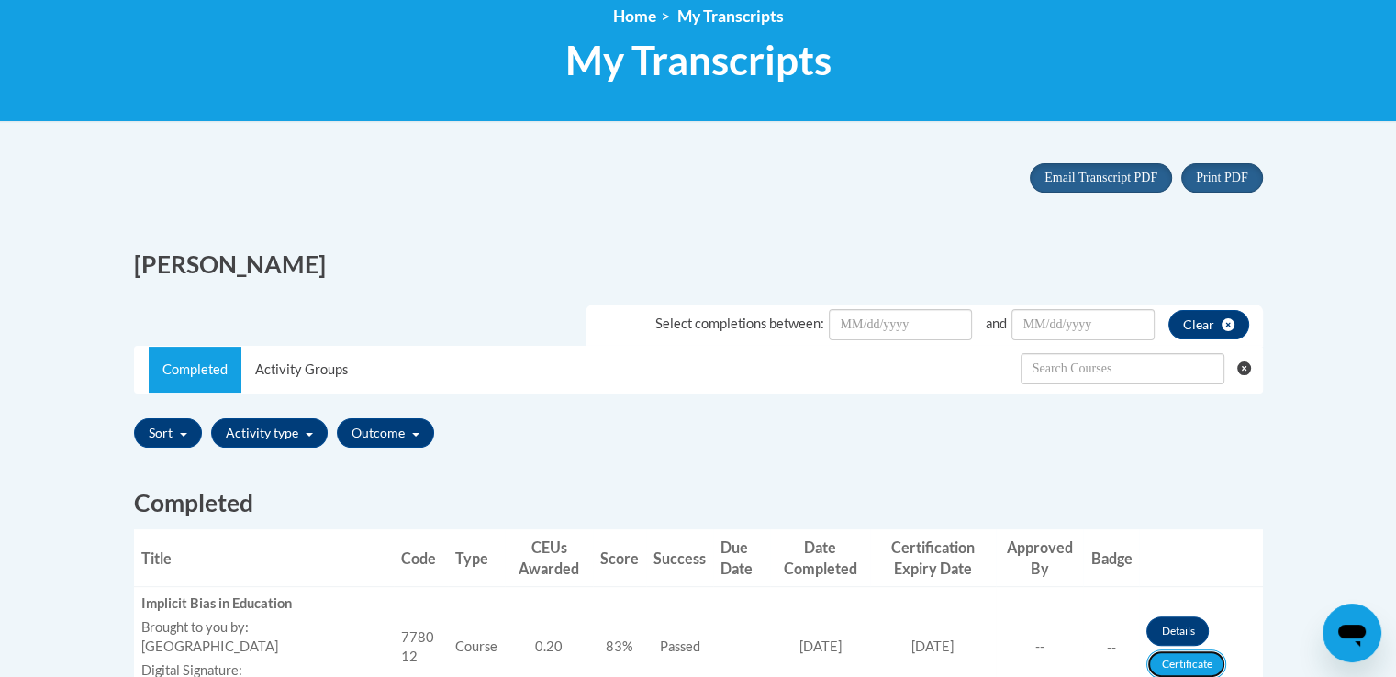
scroll to position [405, 0]
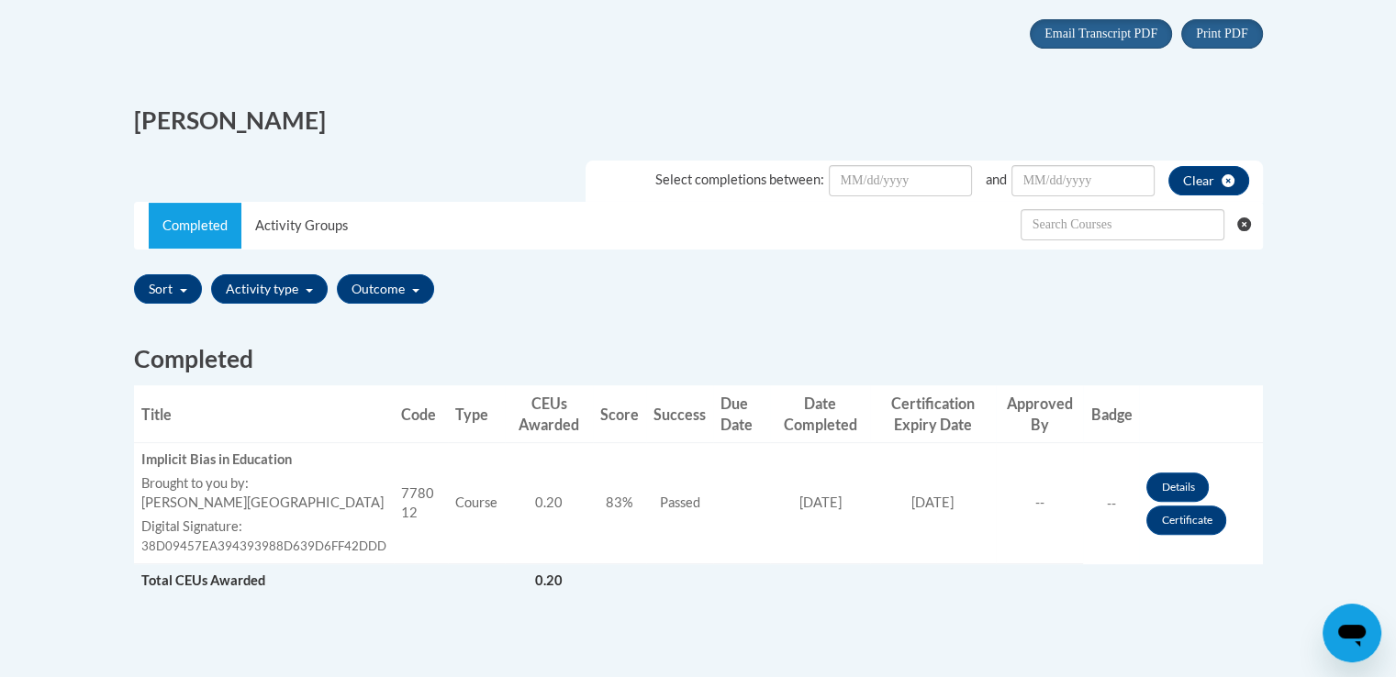
click at [1314, 88] on body "This site uses cookies to help improve your learning experience. By continuing …" at bounding box center [698, 339] width 1396 height 1488
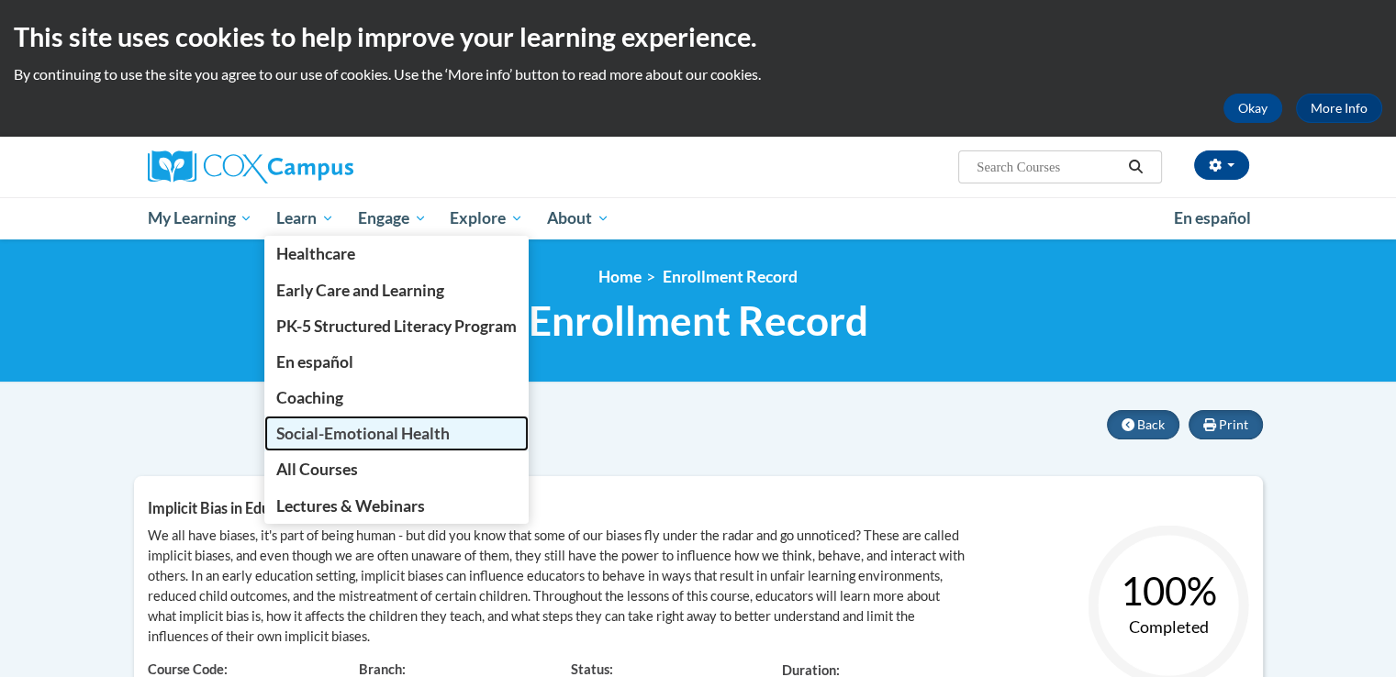
click at [333, 430] on span "Social-Emotional Health" at bounding box center [362, 433] width 173 height 19
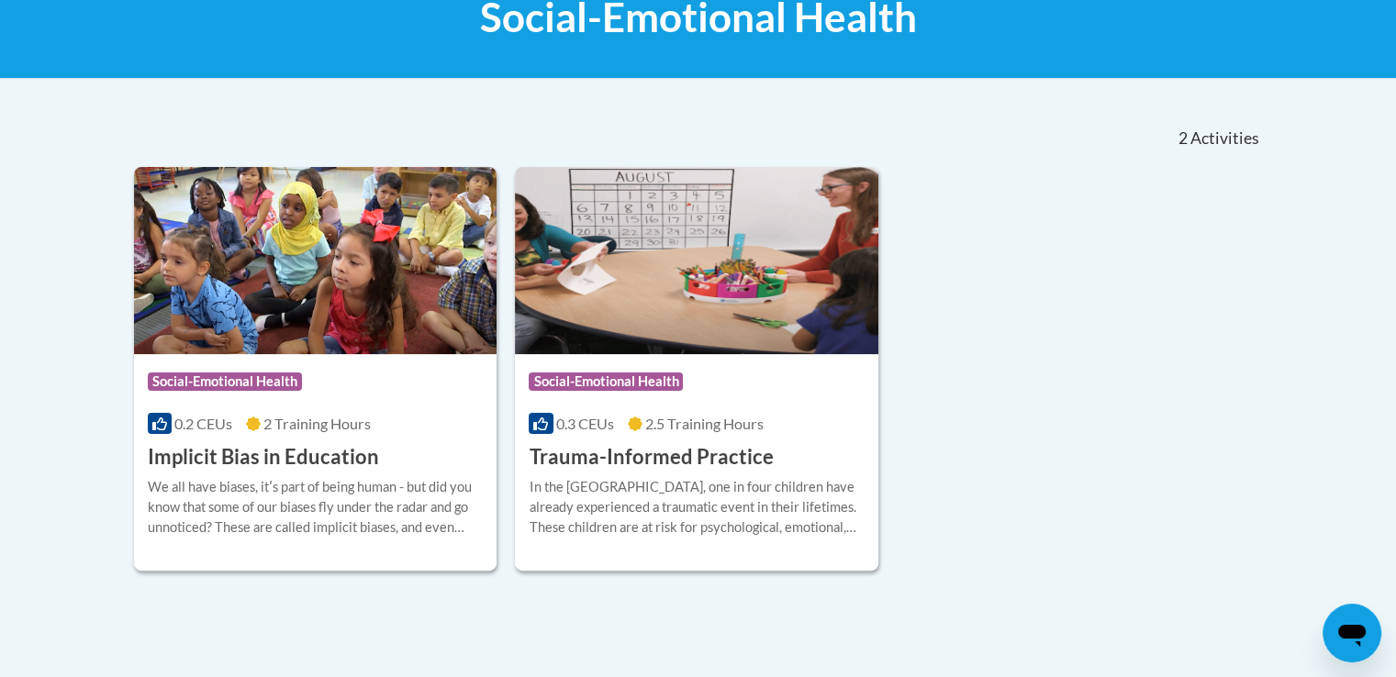
scroll to position [330, 0]
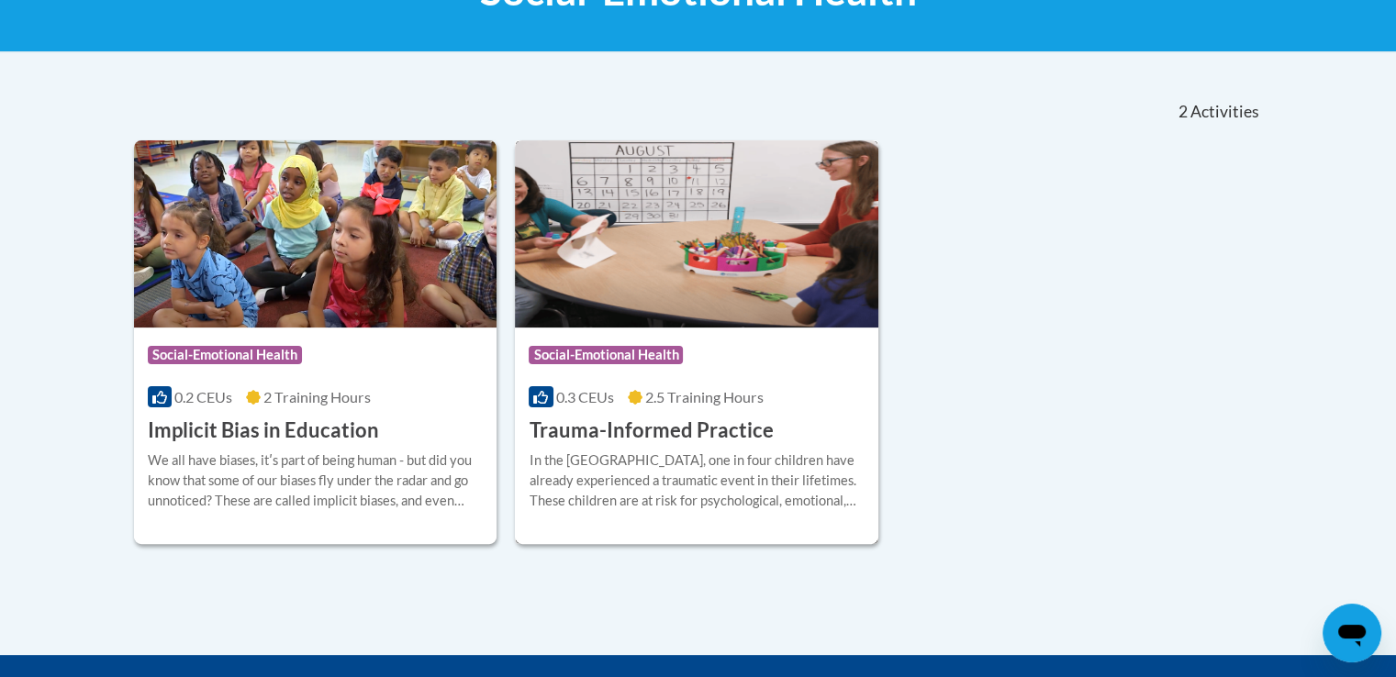
click at [758, 229] on img at bounding box center [696, 233] width 363 height 187
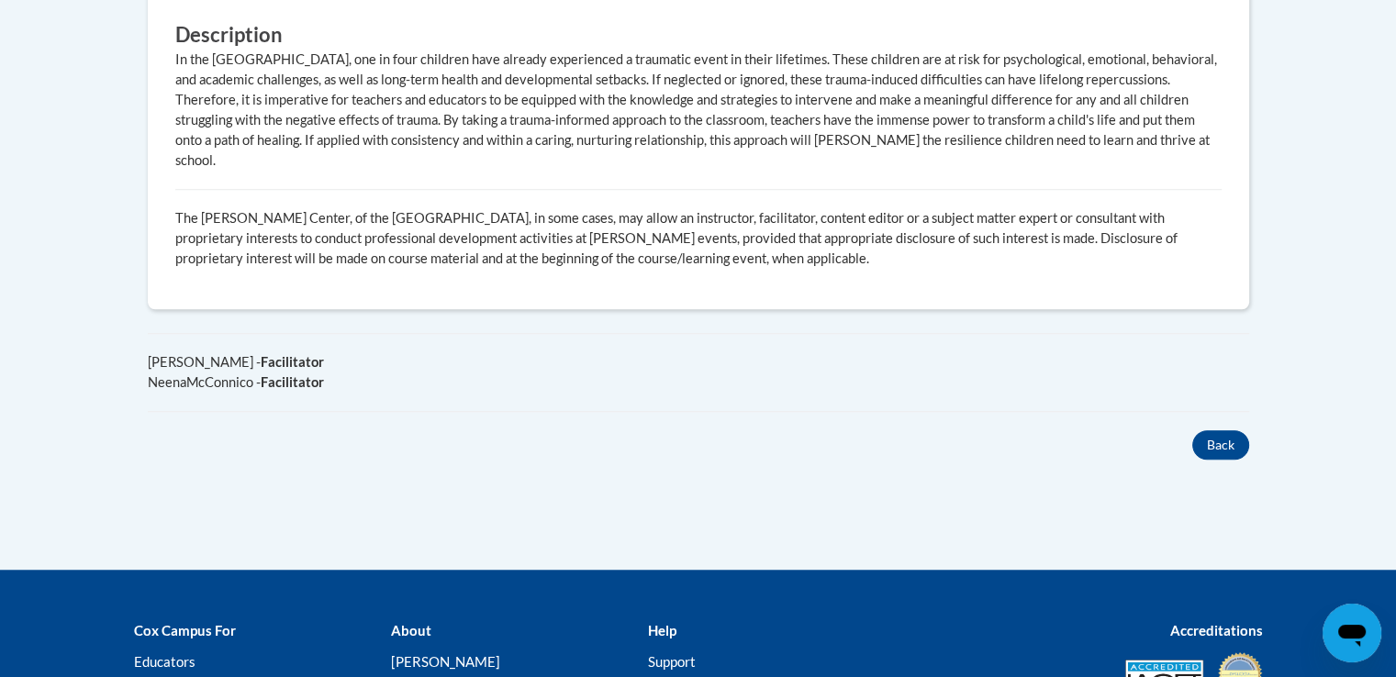
scroll to position [332, 0]
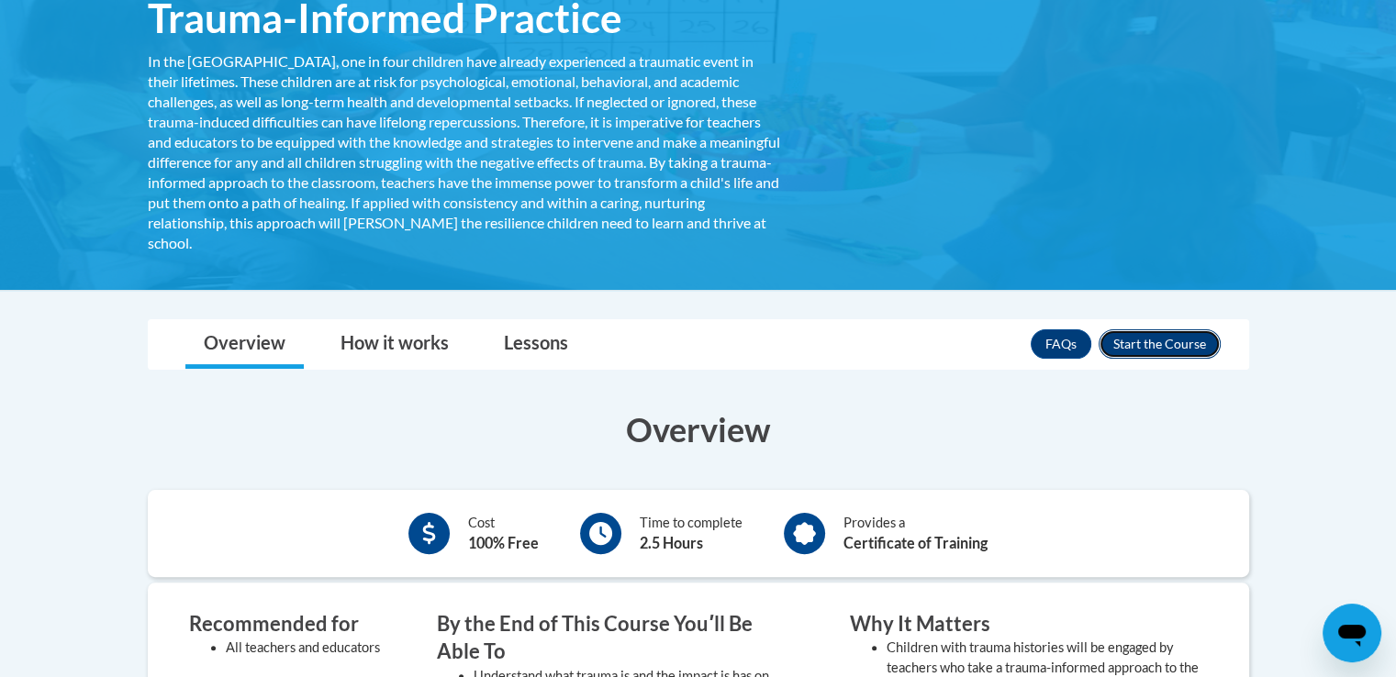
click at [1137, 343] on button "Enroll" at bounding box center [1159, 343] width 122 height 29
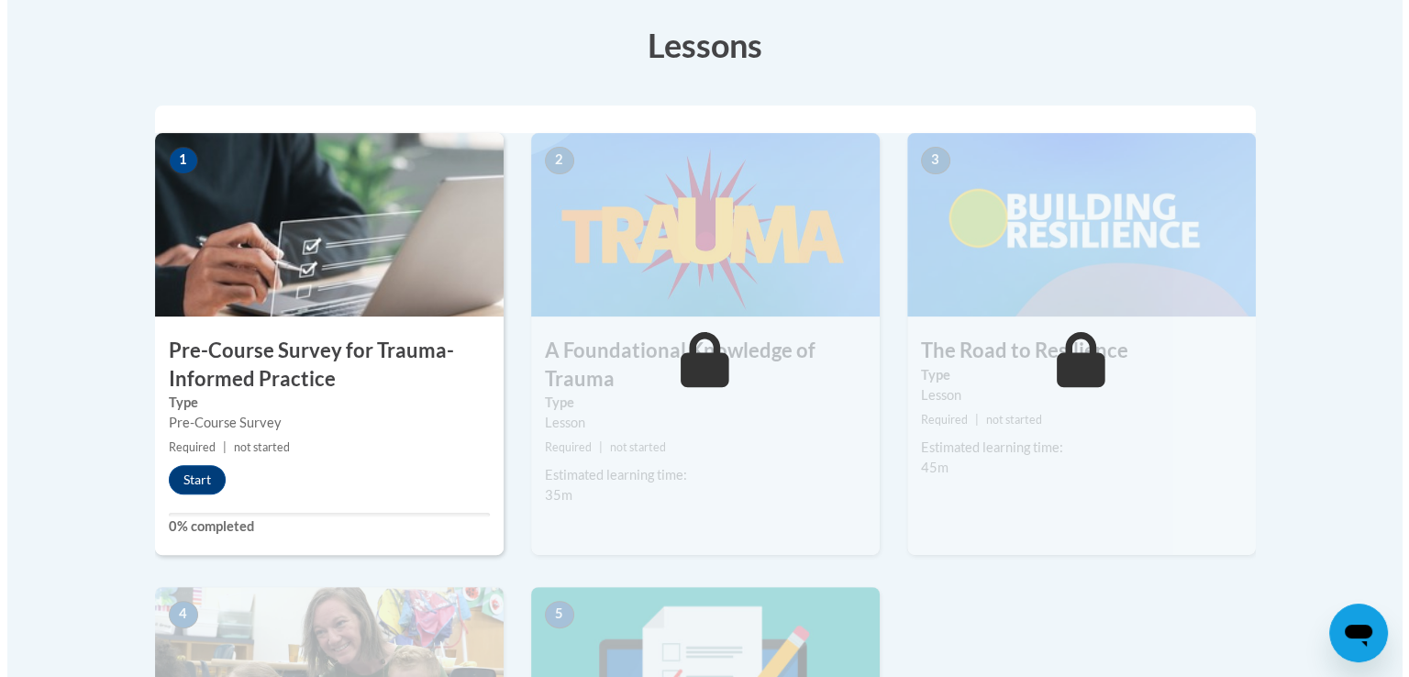
scroll to position [547, 0]
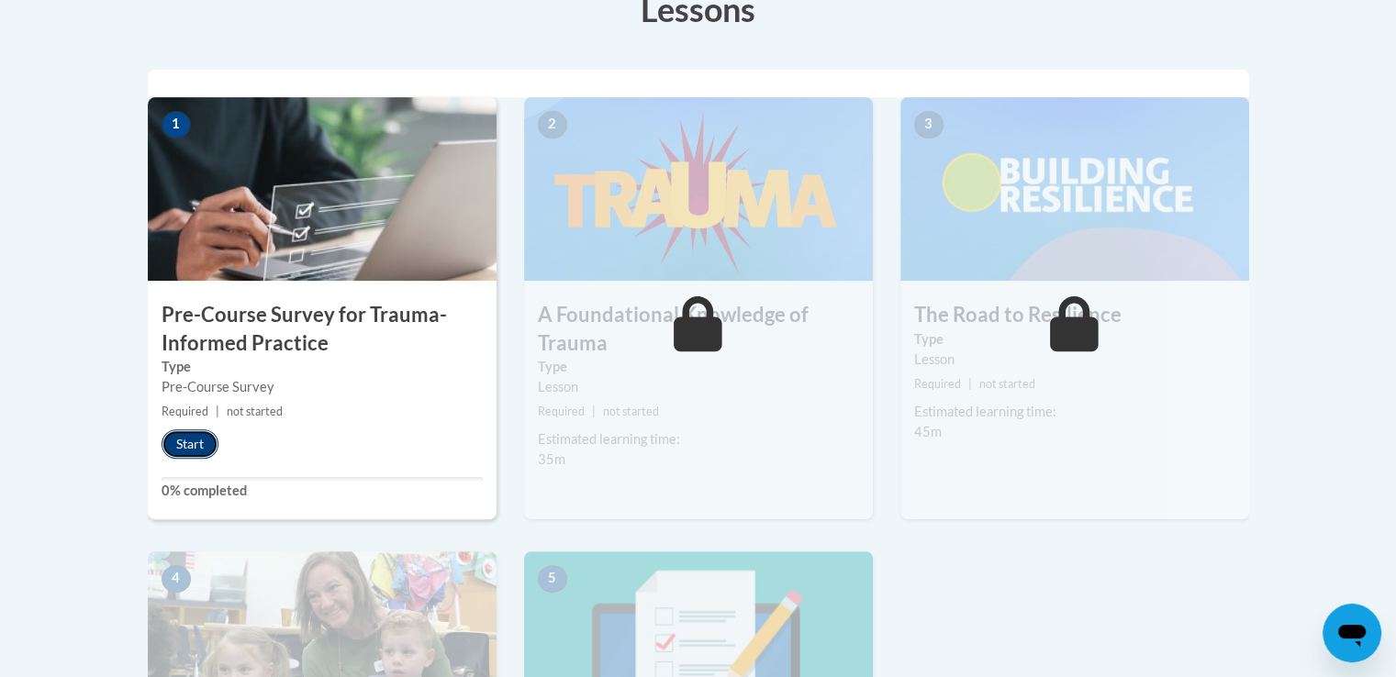
click at [180, 440] on button "Start" at bounding box center [189, 443] width 57 height 29
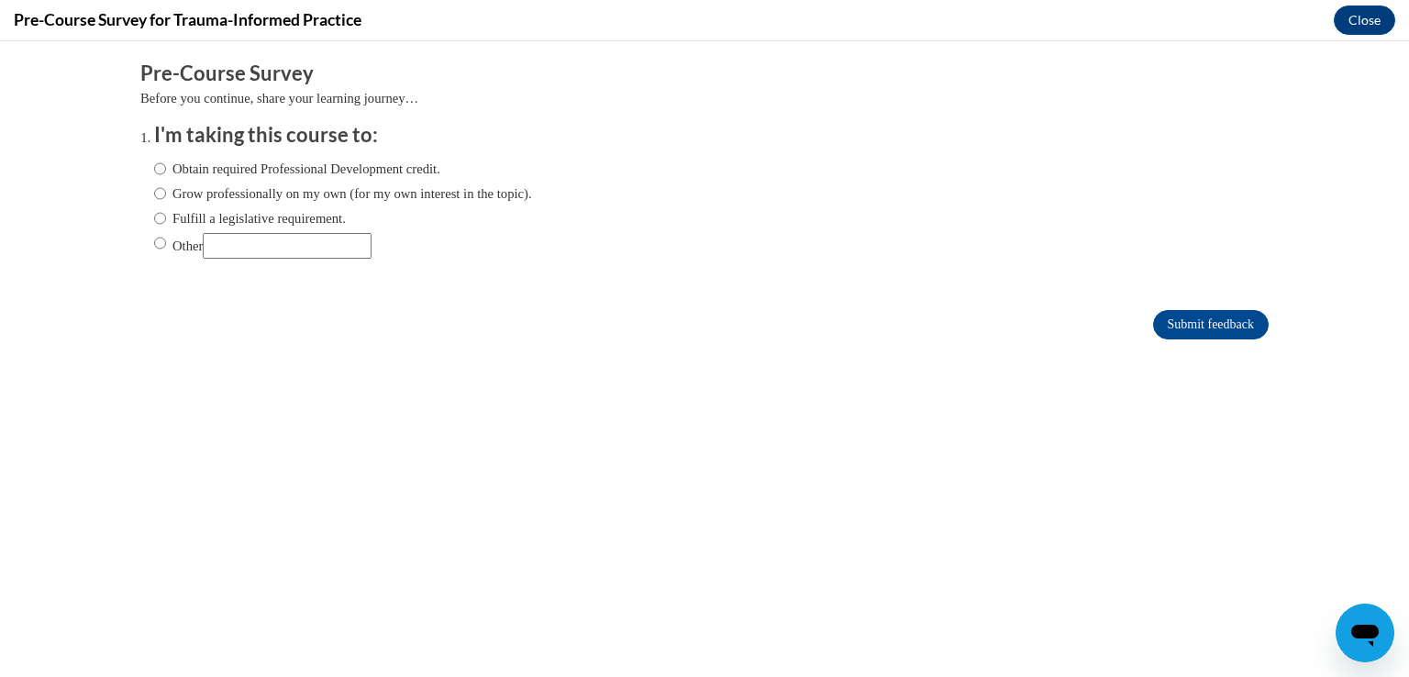
scroll to position [0, 0]
click at [154, 245] on input "Other" at bounding box center [160, 243] width 12 height 20
radio input "true"
click at [1163, 320] on input "Submit feedback" at bounding box center [1211, 324] width 116 height 29
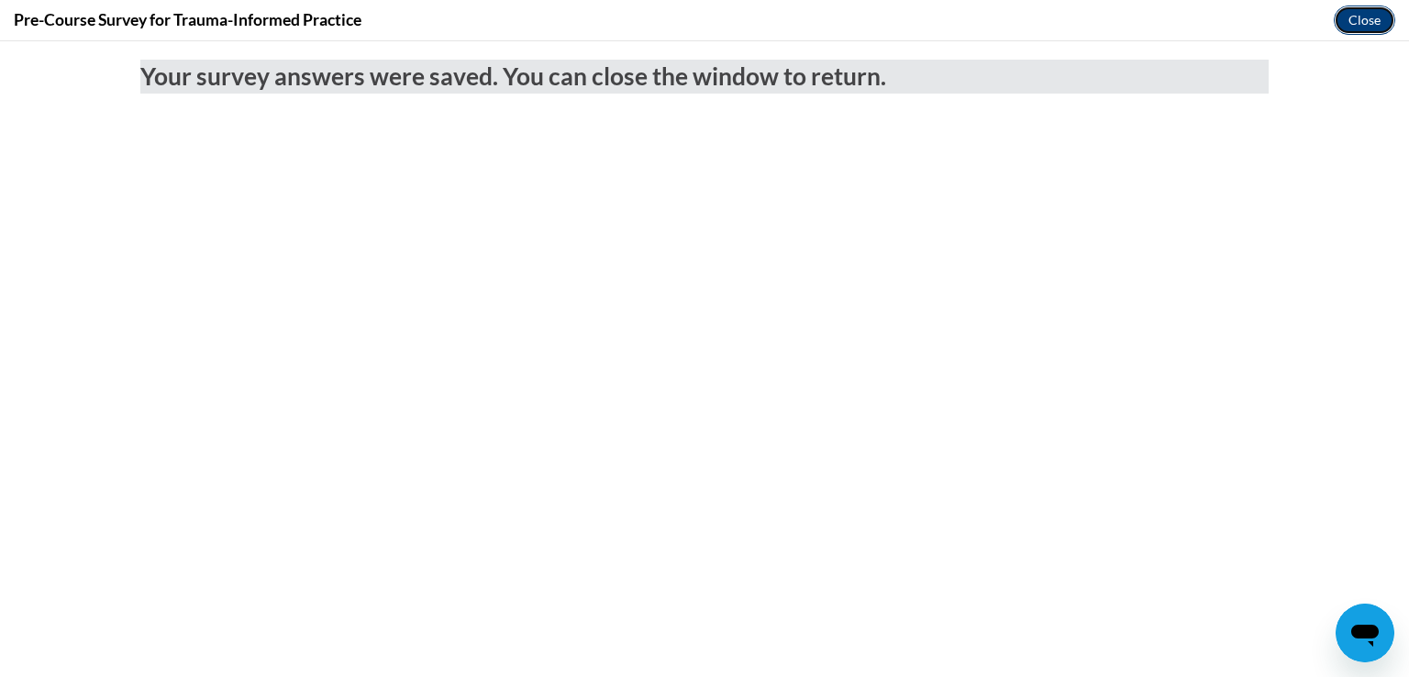
click at [1360, 19] on button "Close" at bounding box center [1364, 20] width 61 height 29
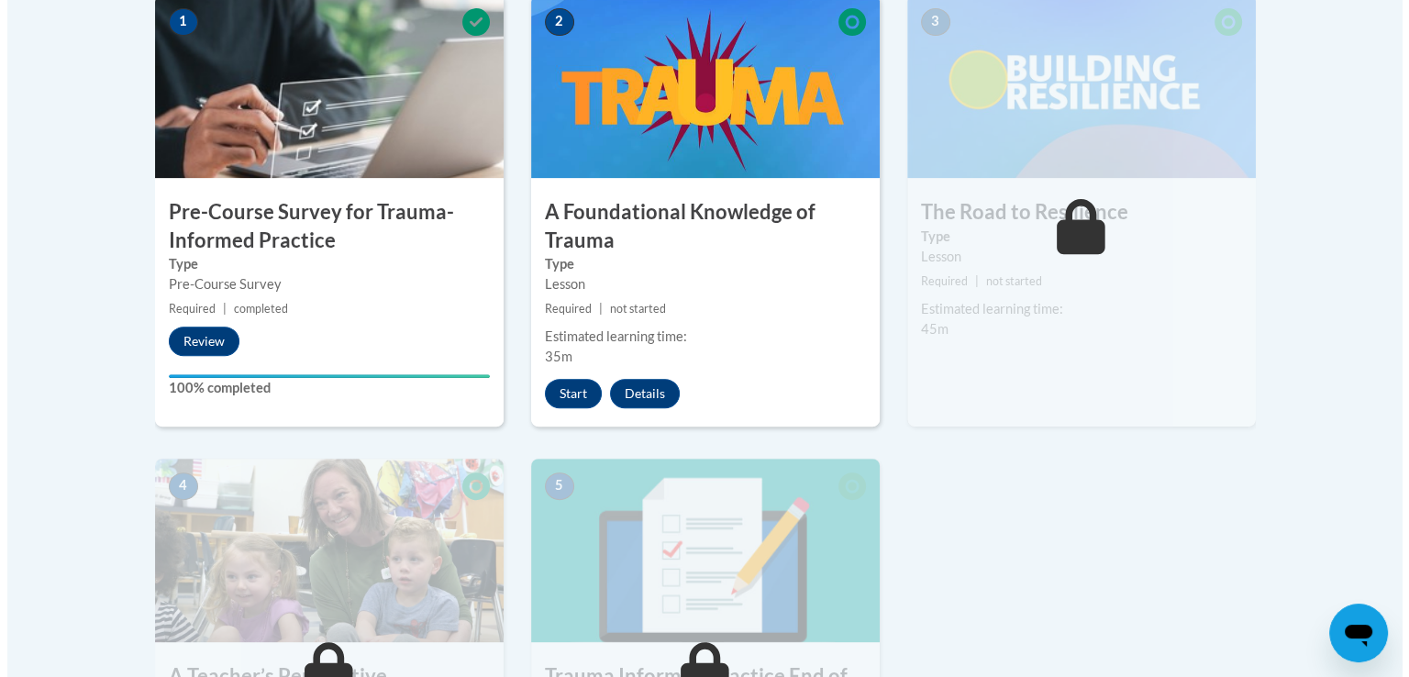
scroll to position [640, 0]
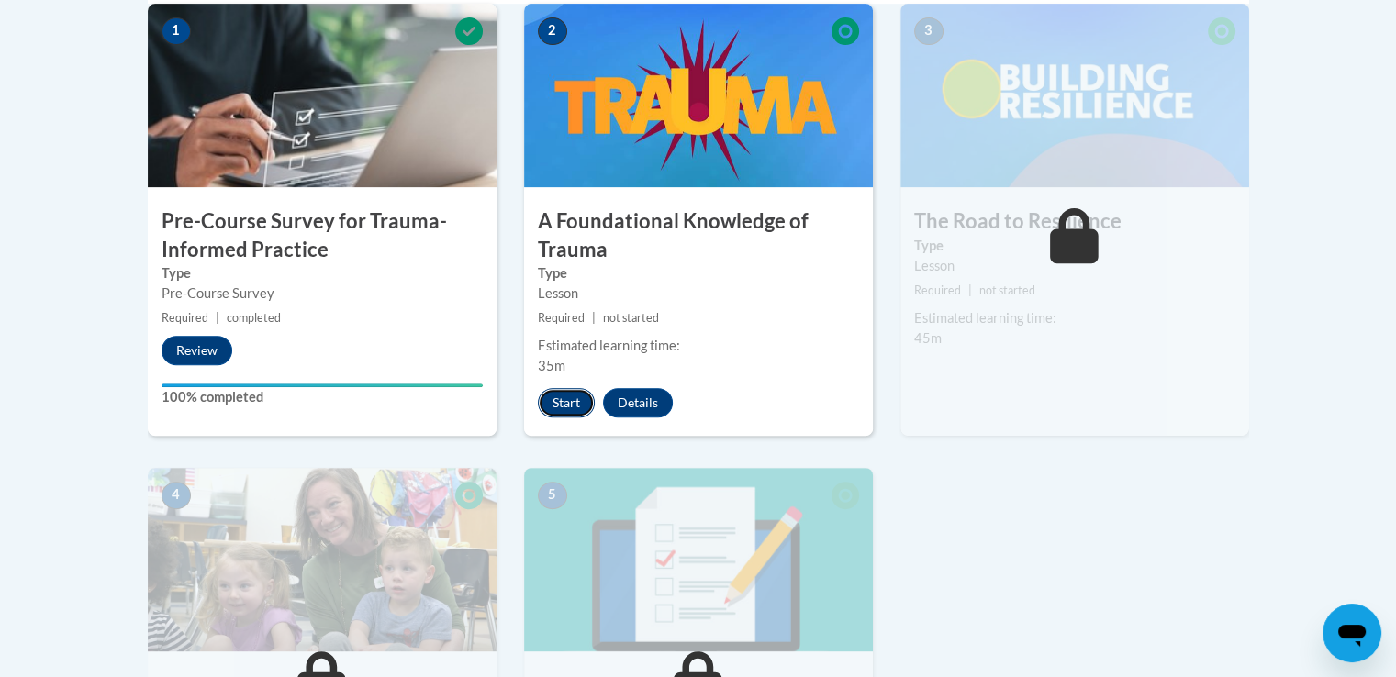
click at [553, 395] on button "Start" at bounding box center [566, 402] width 57 height 29
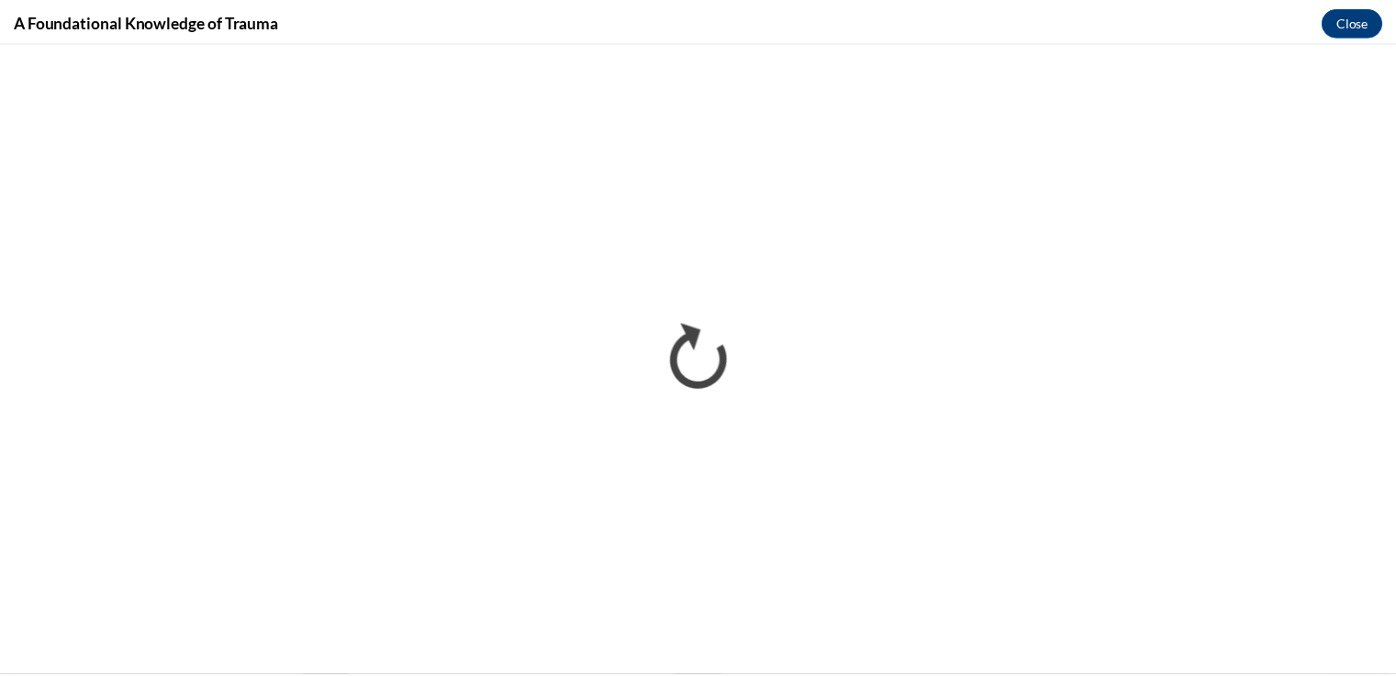
scroll to position [0, 0]
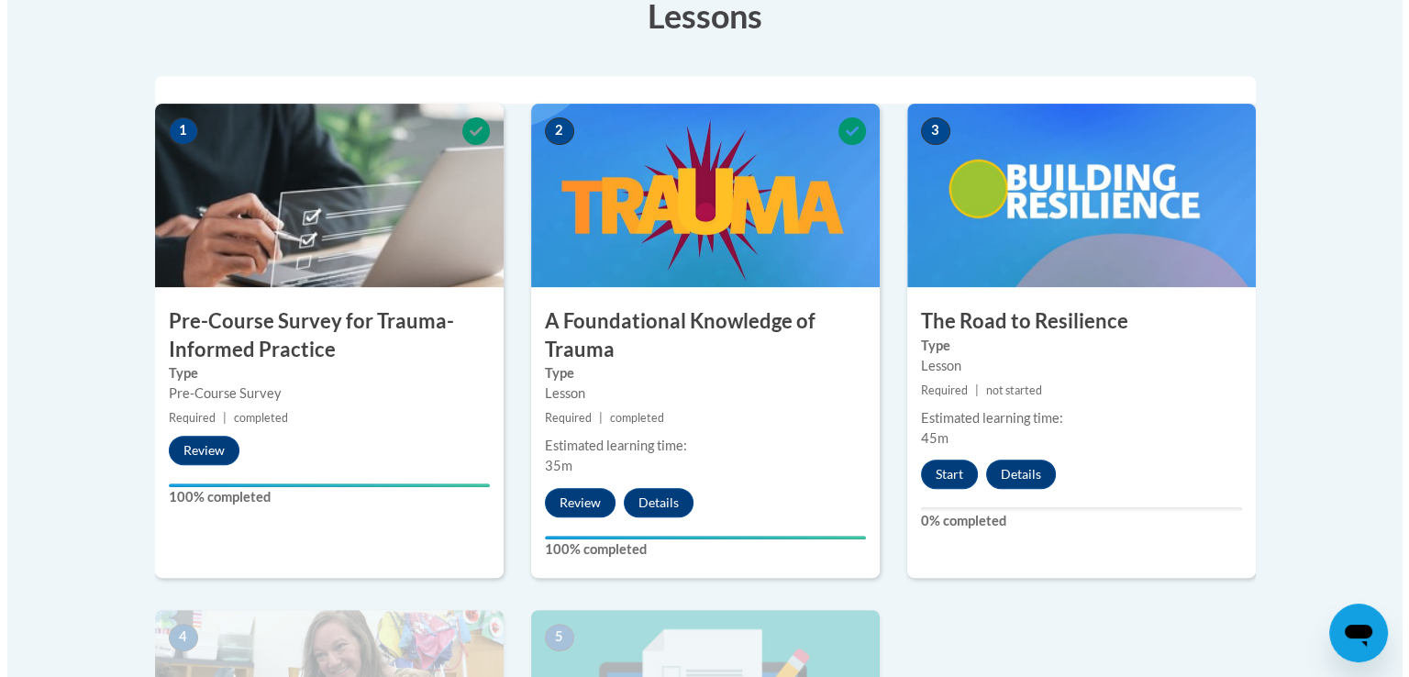
scroll to position [740, 0]
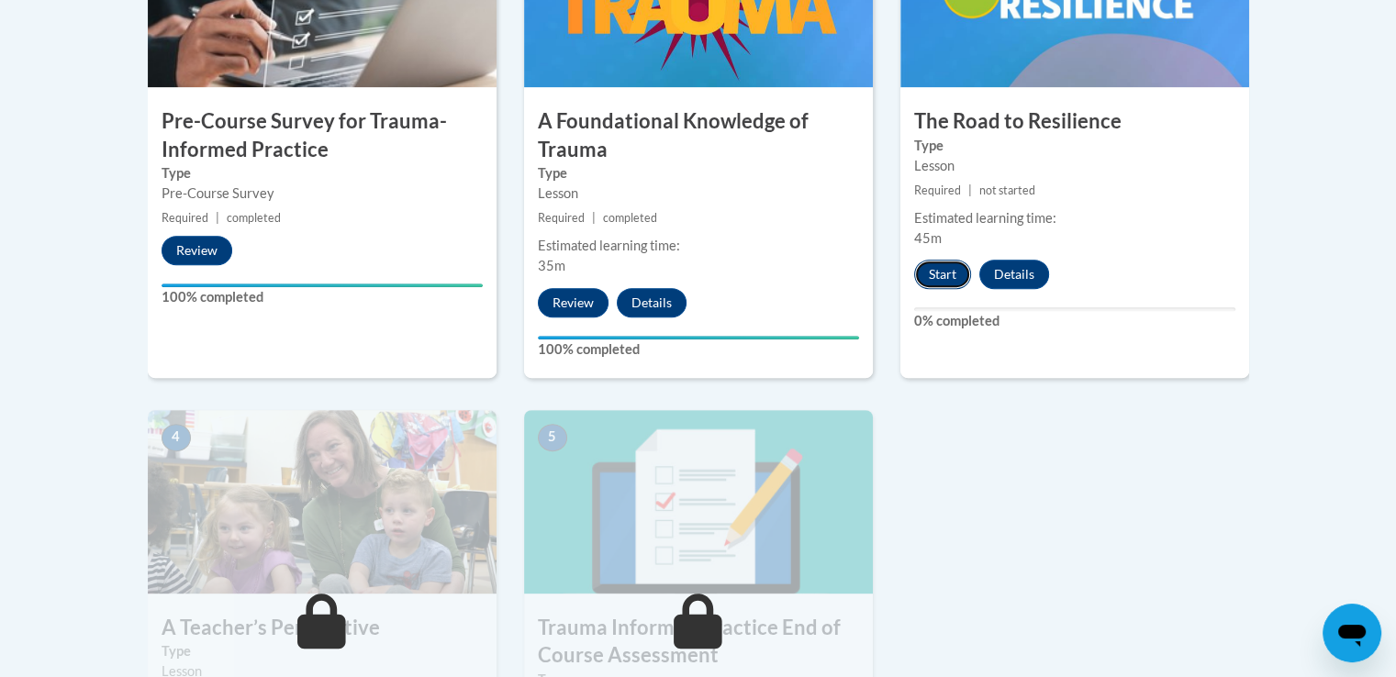
click at [936, 270] on button "Start" at bounding box center [942, 274] width 57 height 29
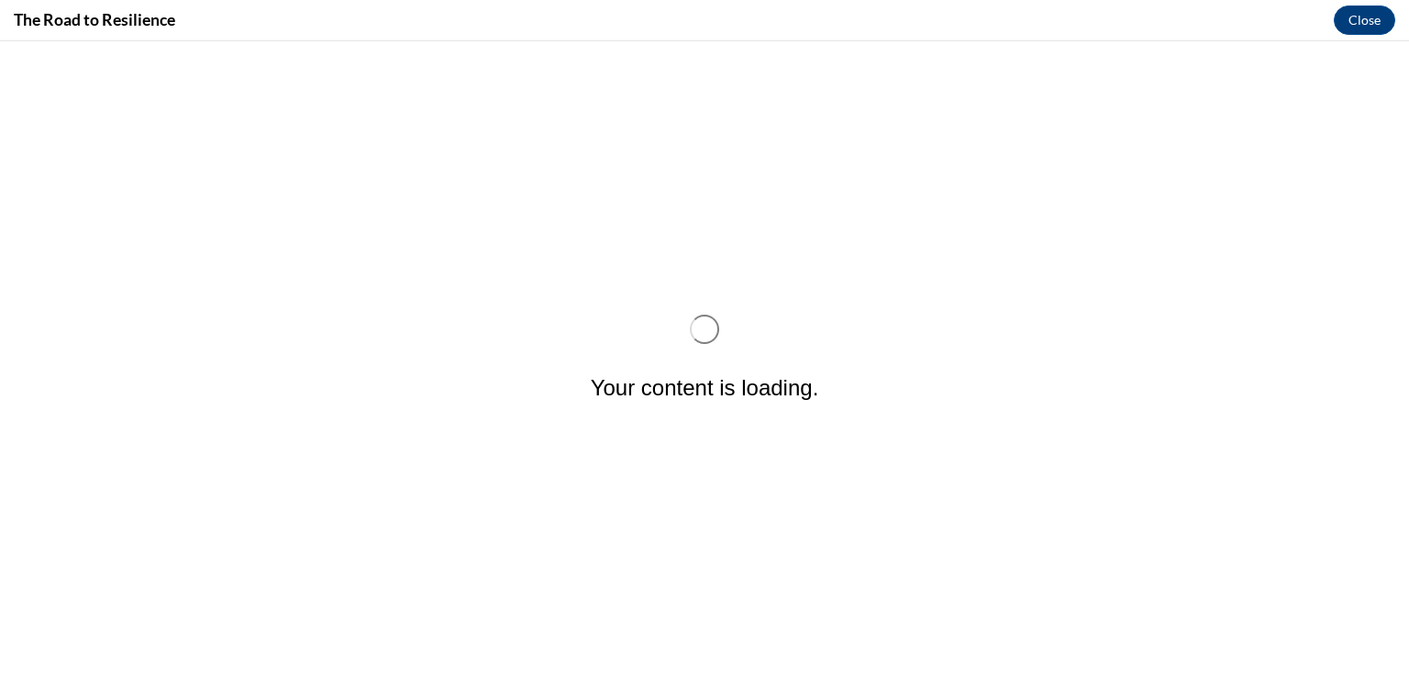
scroll to position [0, 0]
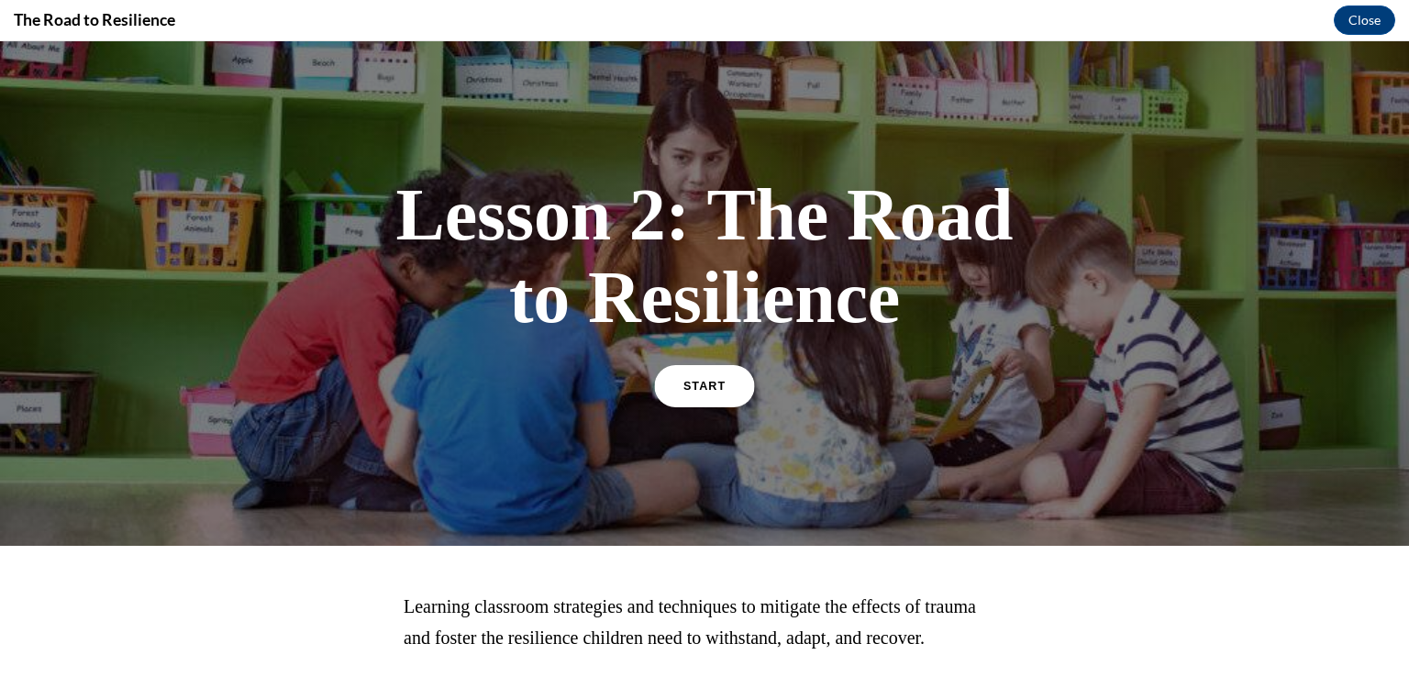
click at [708, 385] on span "START" at bounding box center [705, 387] width 42 height 14
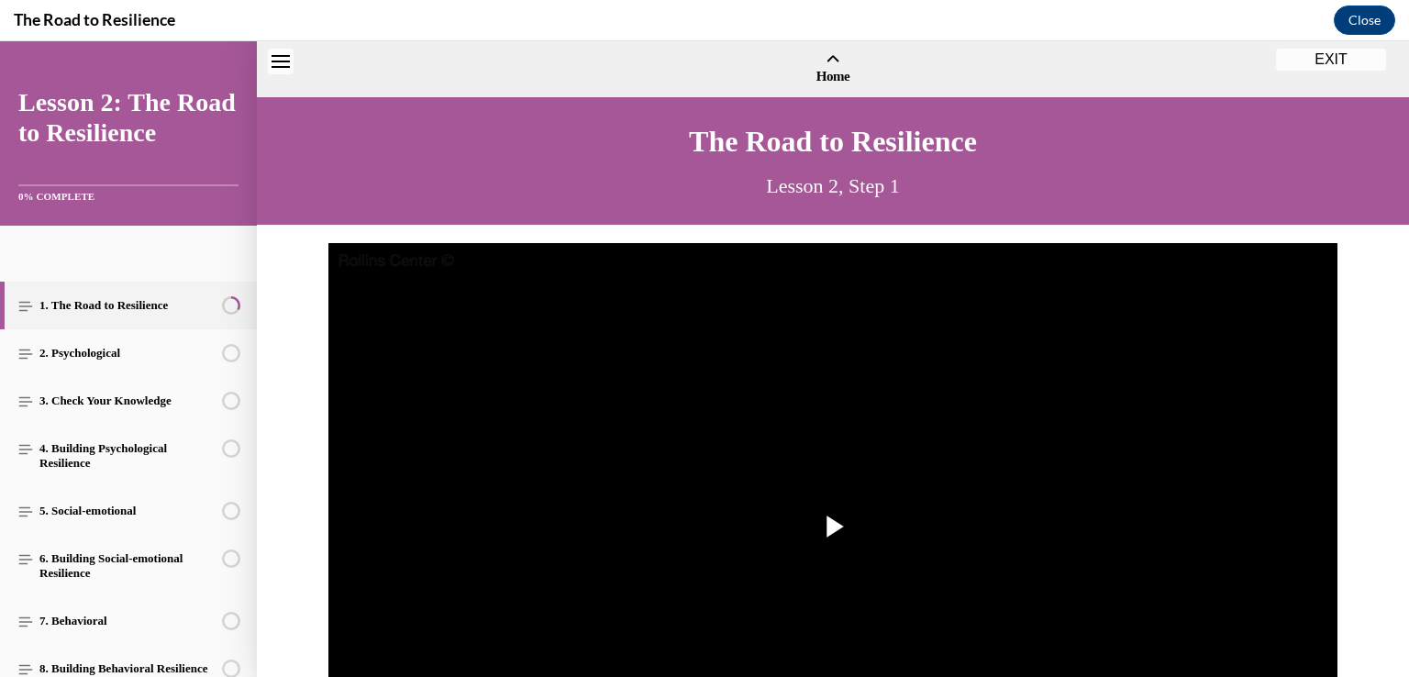
scroll to position [55, 0]
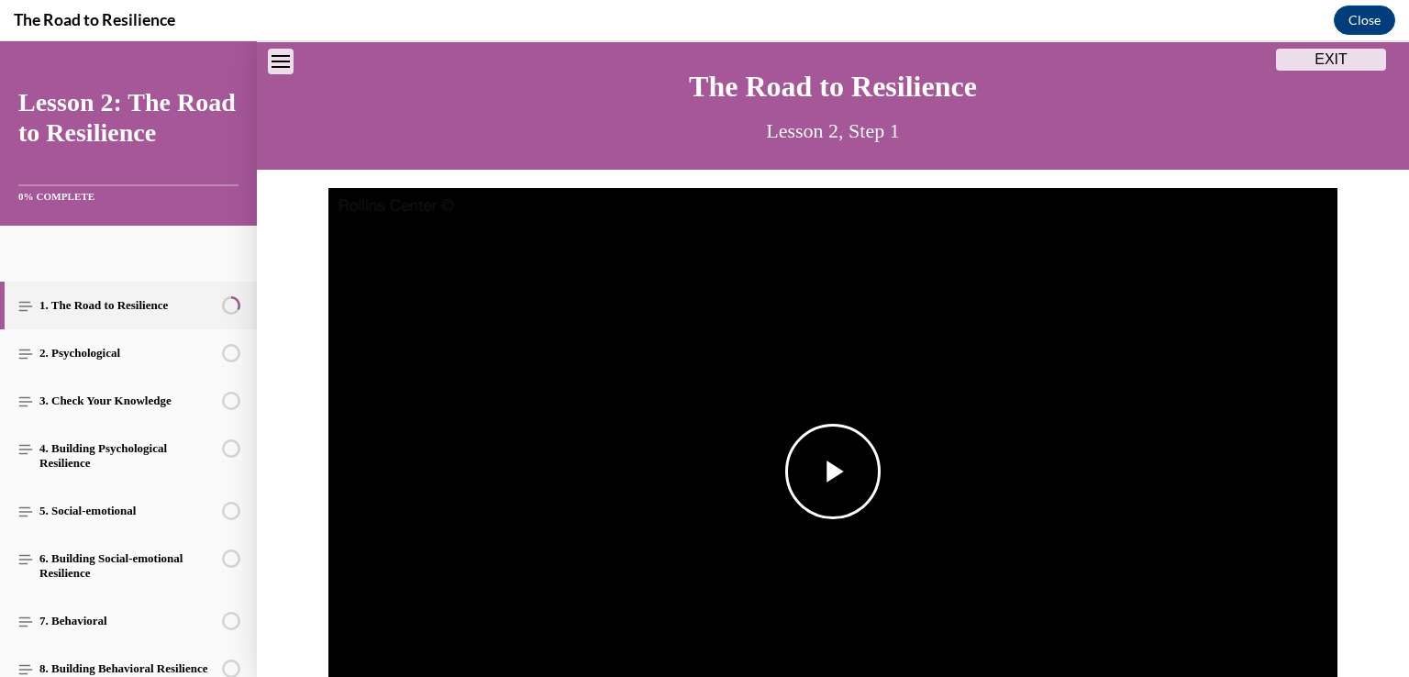
click at [833, 472] on span "Video player" at bounding box center [833, 472] width 0 height 0
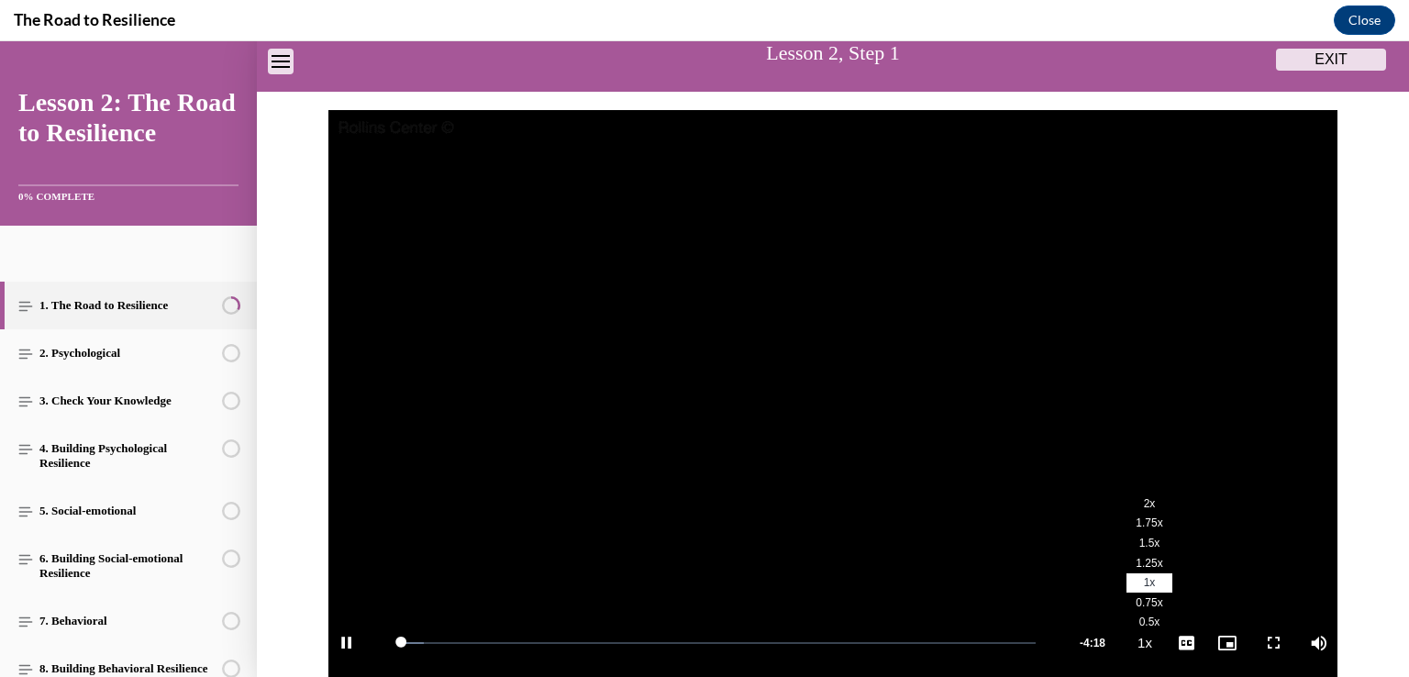
click at [1144, 508] on span "2x" at bounding box center [1150, 503] width 12 height 13
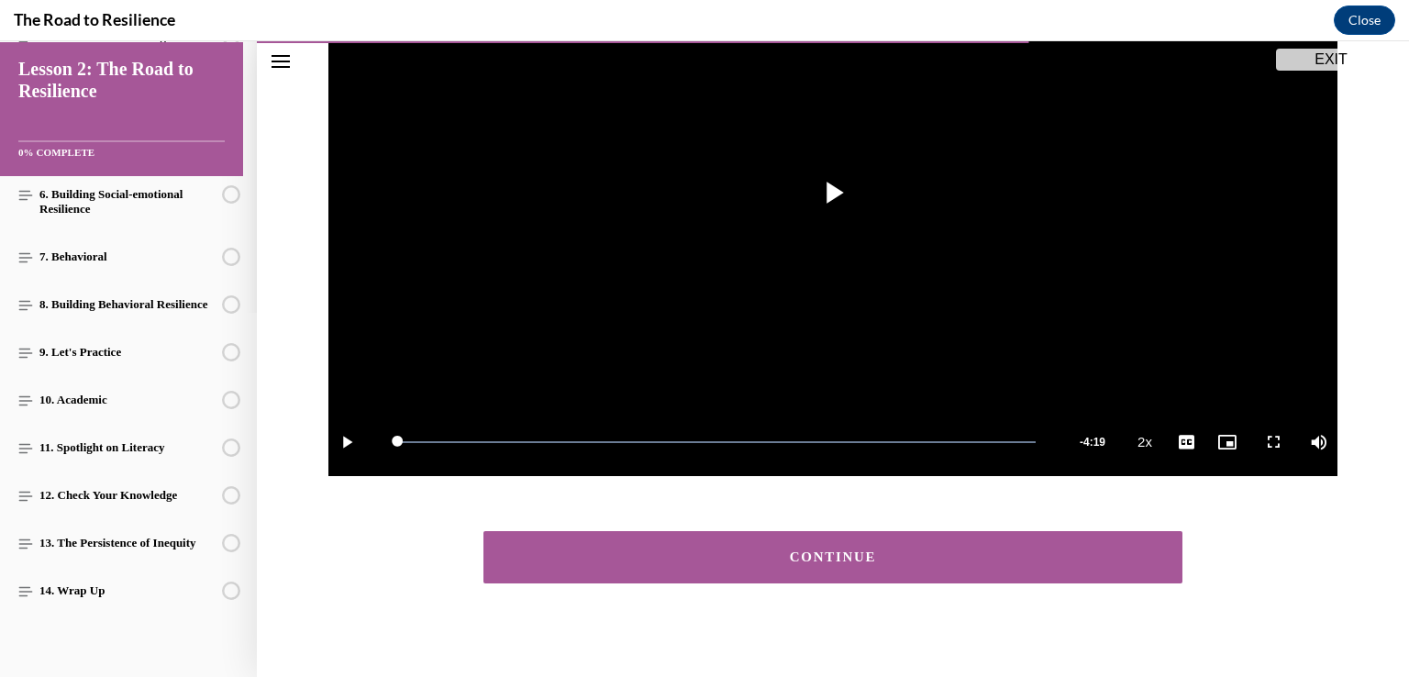
scroll to position [346, 0]
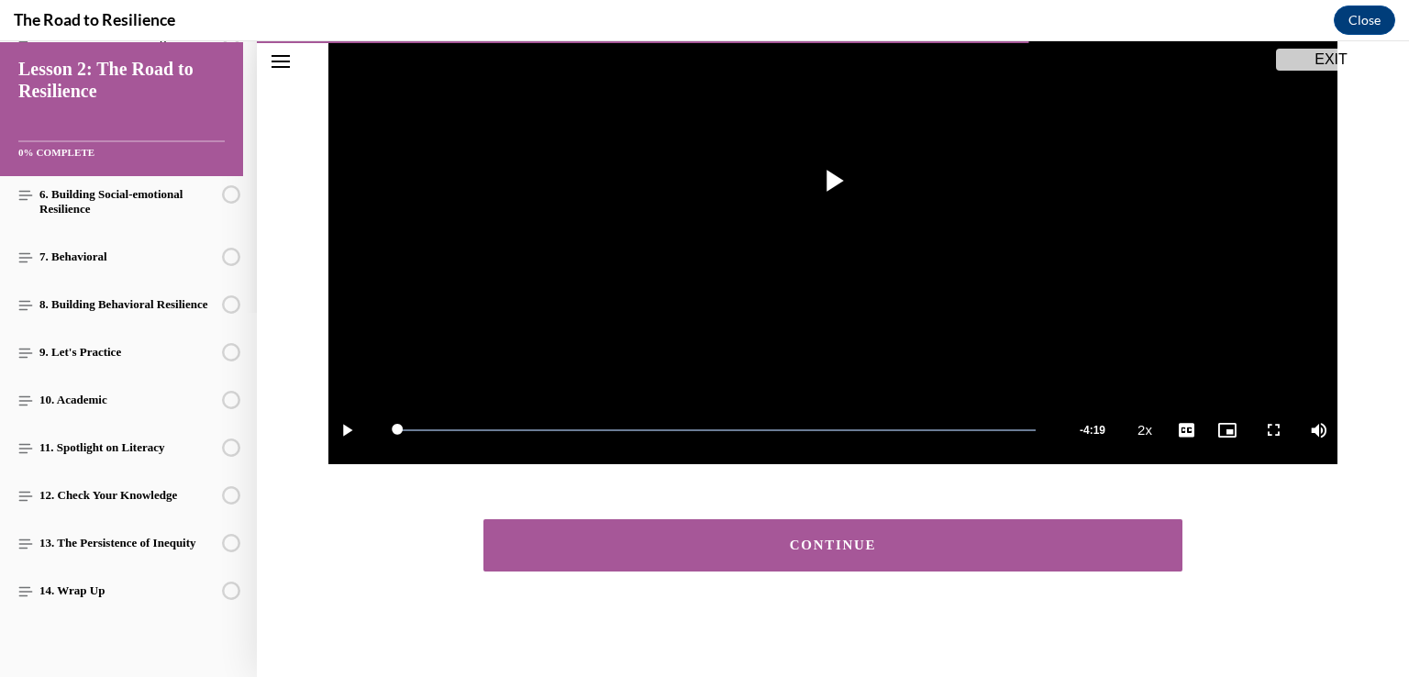
click at [1029, 542] on div "CONTINUE" at bounding box center [833, 546] width 642 height 14
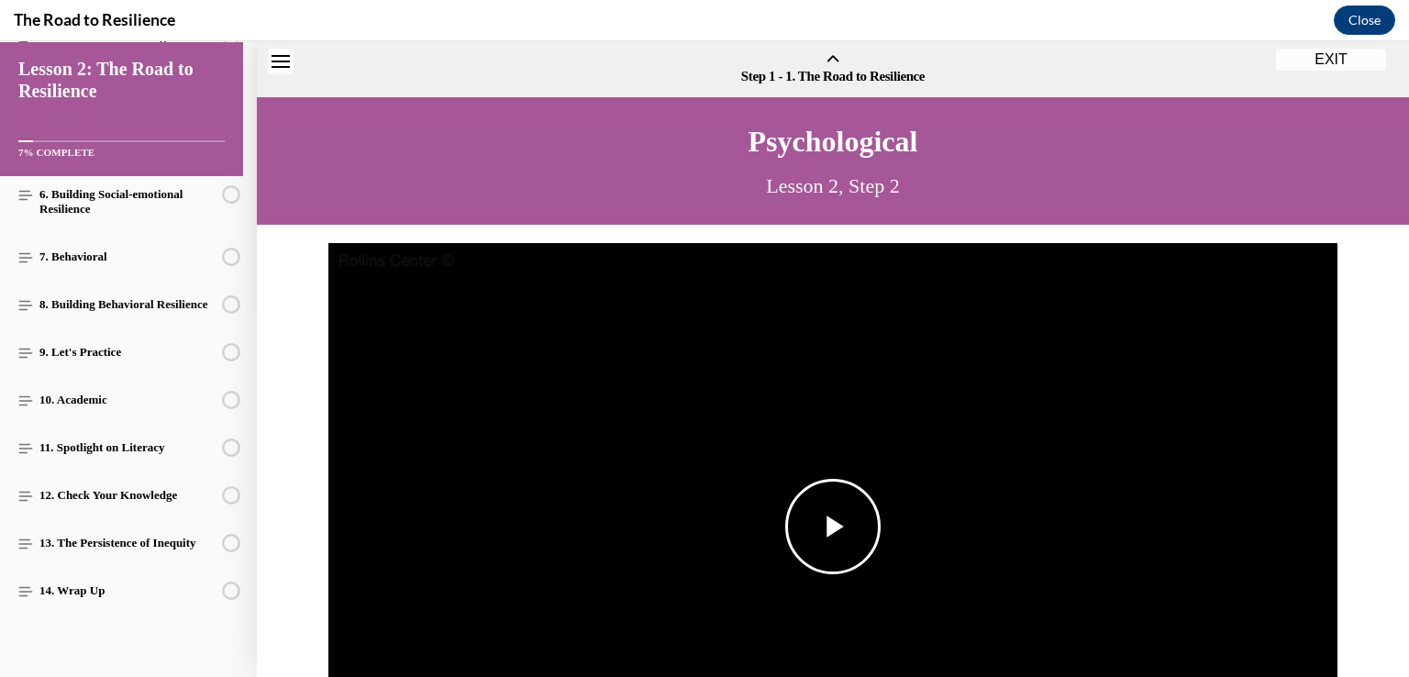
scroll to position [57, 0]
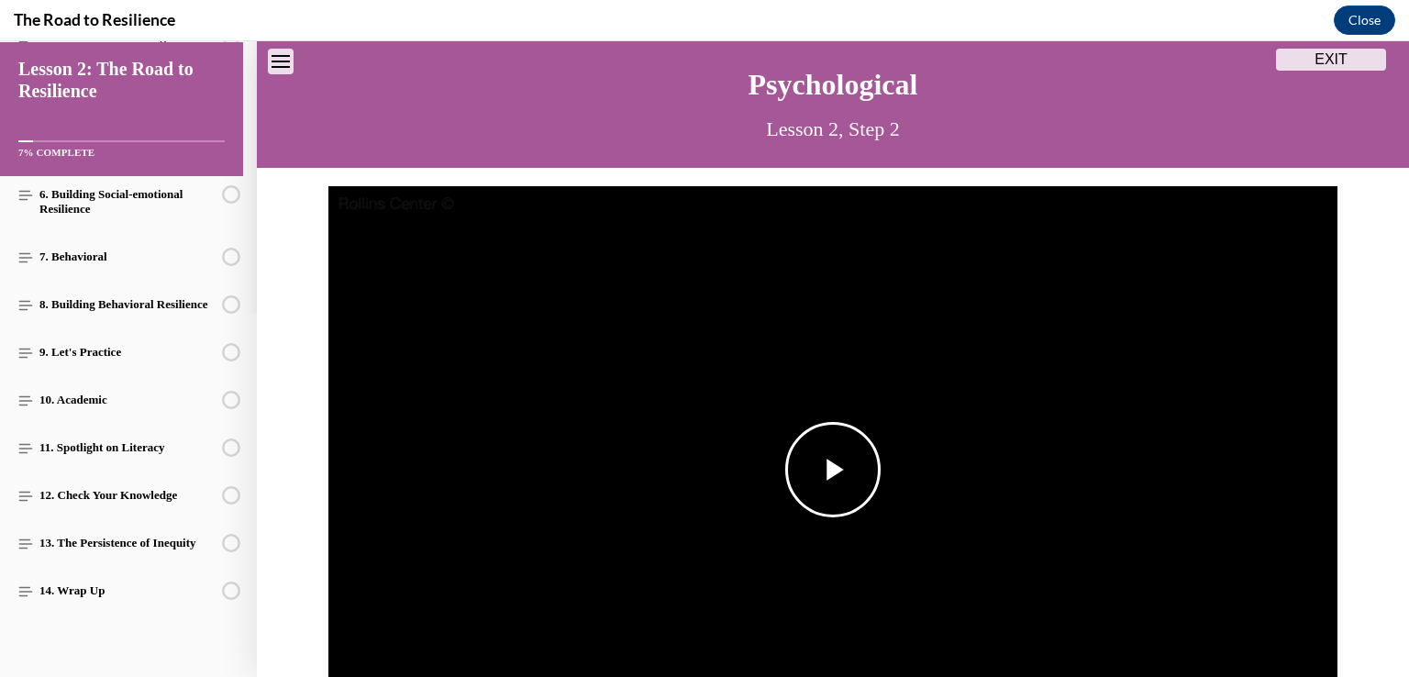
click at [833, 470] on span "Video player" at bounding box center [833, 470] width 0 height 0
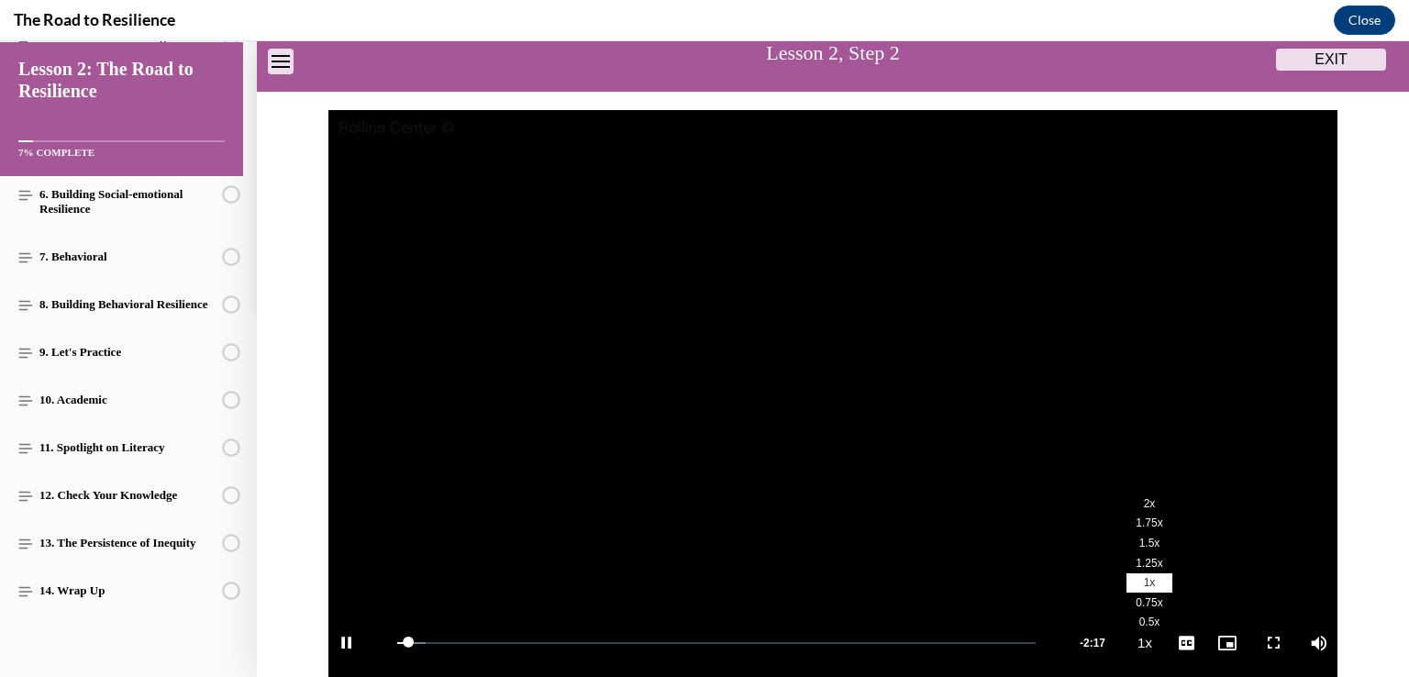
click at [1144, 497] on span "2x" at bounding box center [1150, 503] width 12 height 13
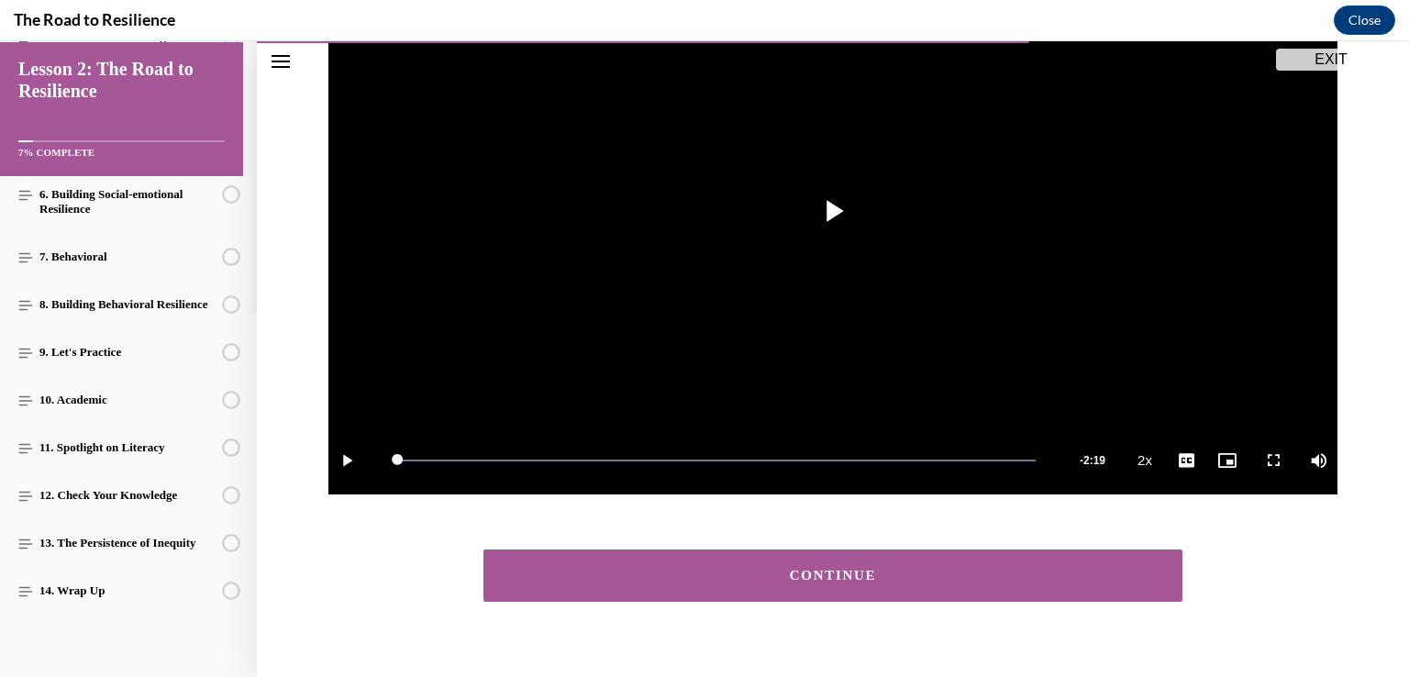
scroll to position [346, 0]
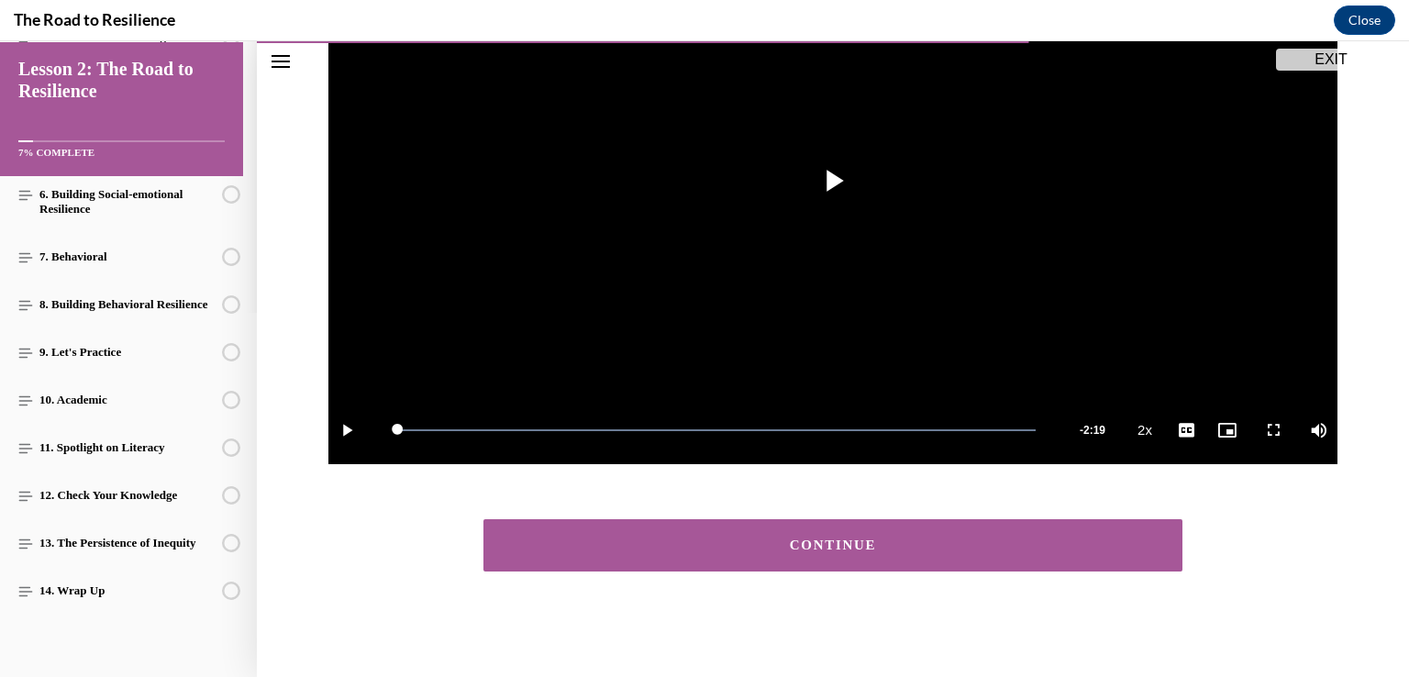
click at [1009, 556] on button "CONTINUE" at bounding box center [833, 545] width 699 height 52
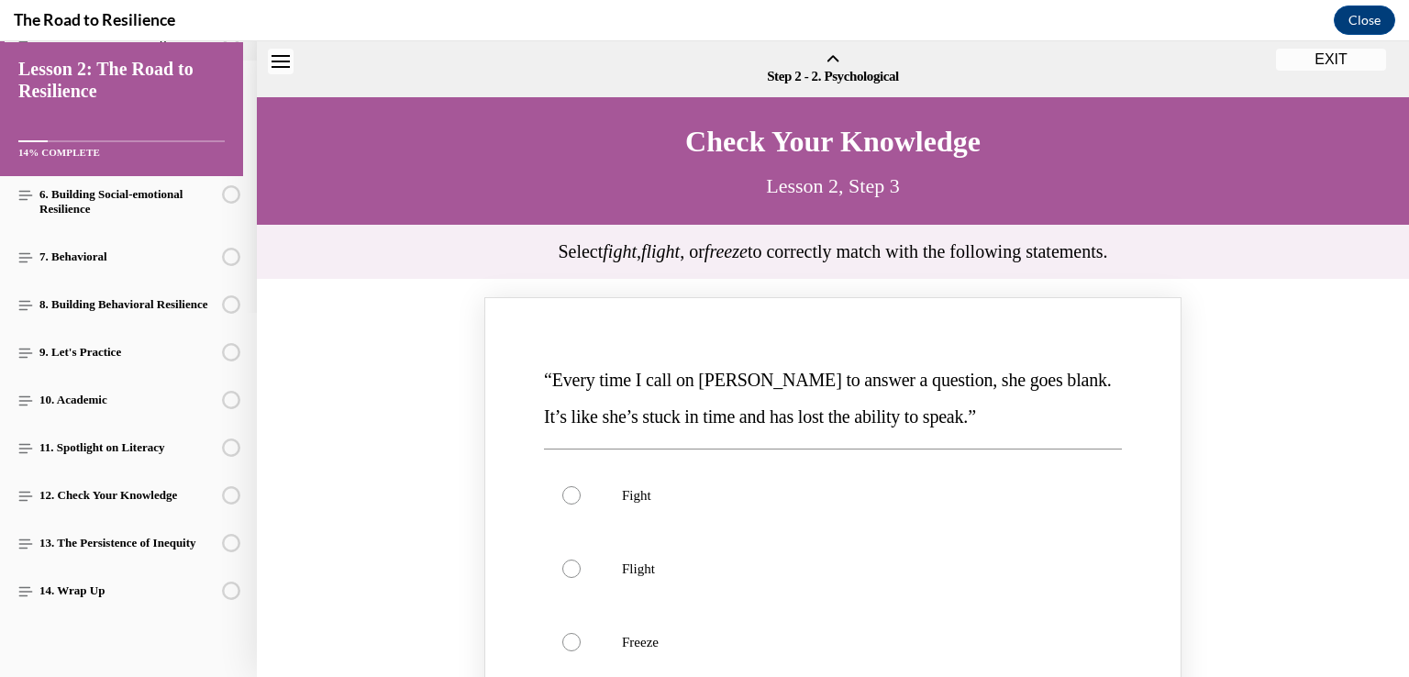
scroll to position [57, 0]
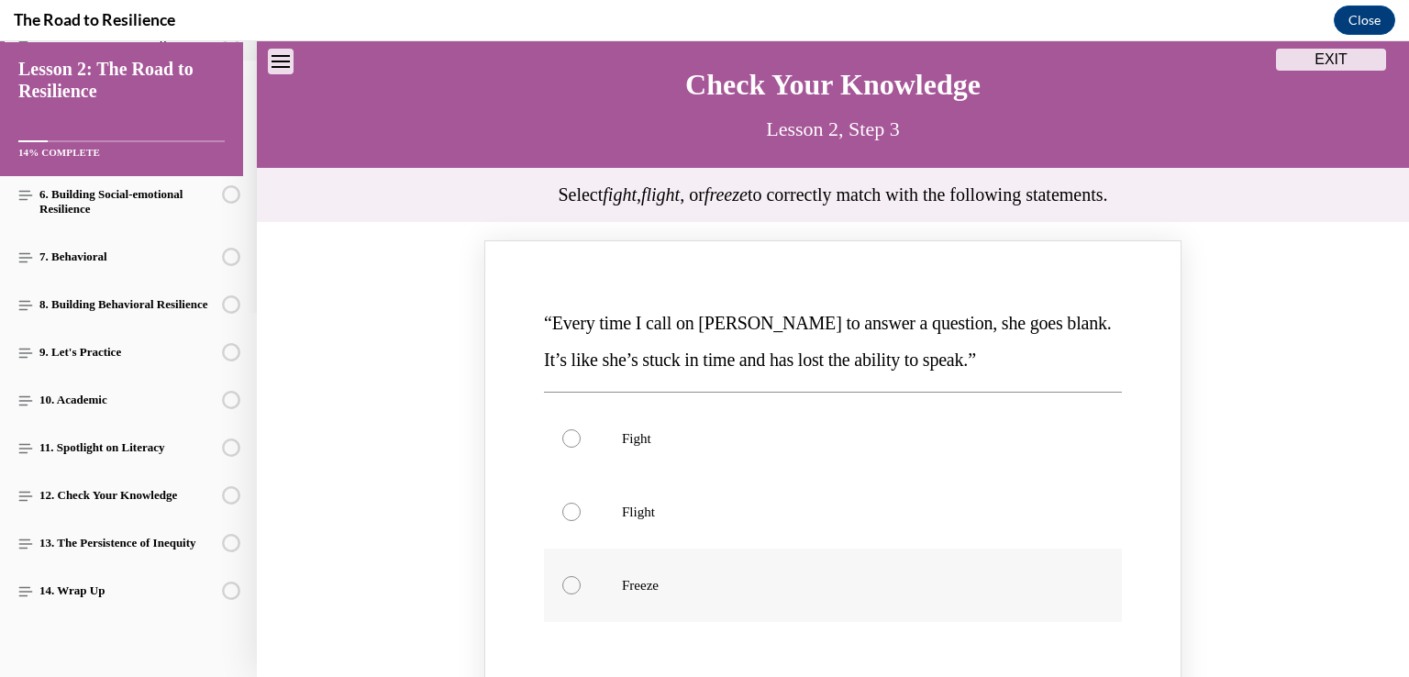
click at [562, 576] on div "Knowledge check: Multiple choice" at bounding box center [571, 585] width 18 height 18
click at [562, 576] on input "Freeze" at bounding box center [571, 585] width 18 height 18
radio input "true"
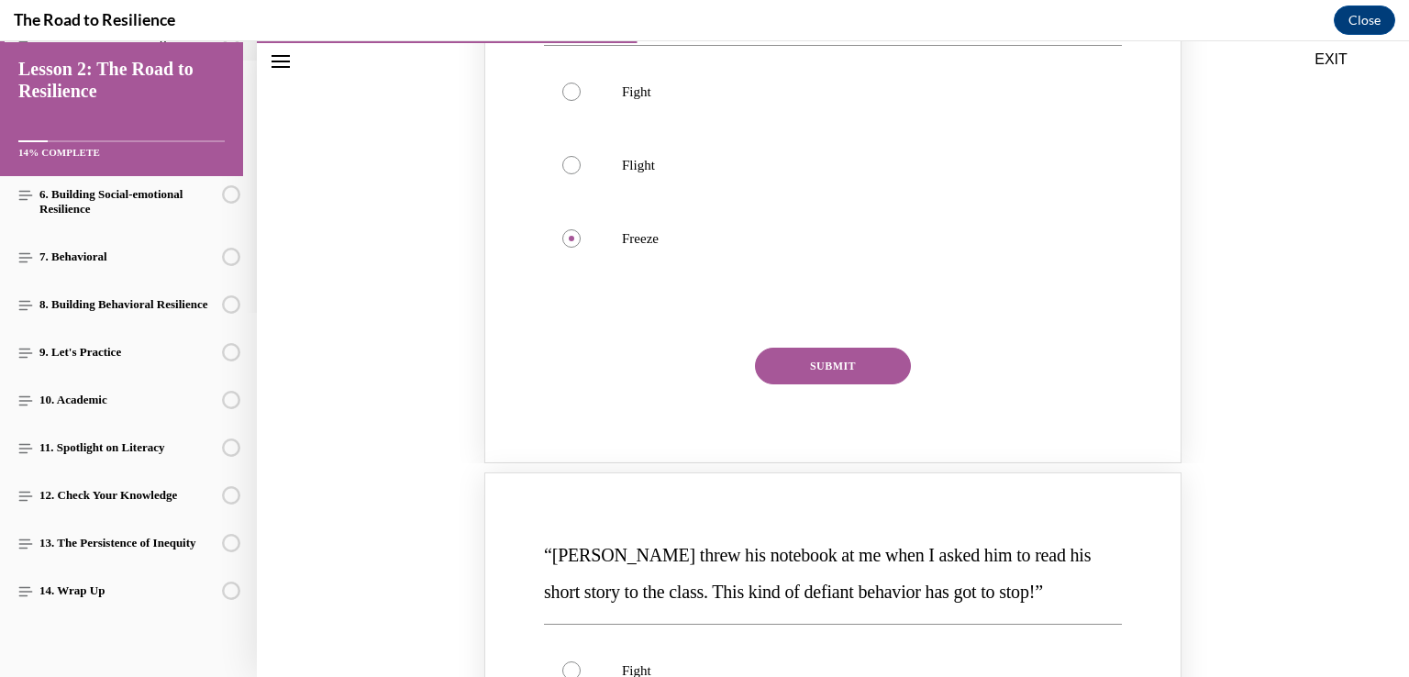
scroll to position [492, 0]
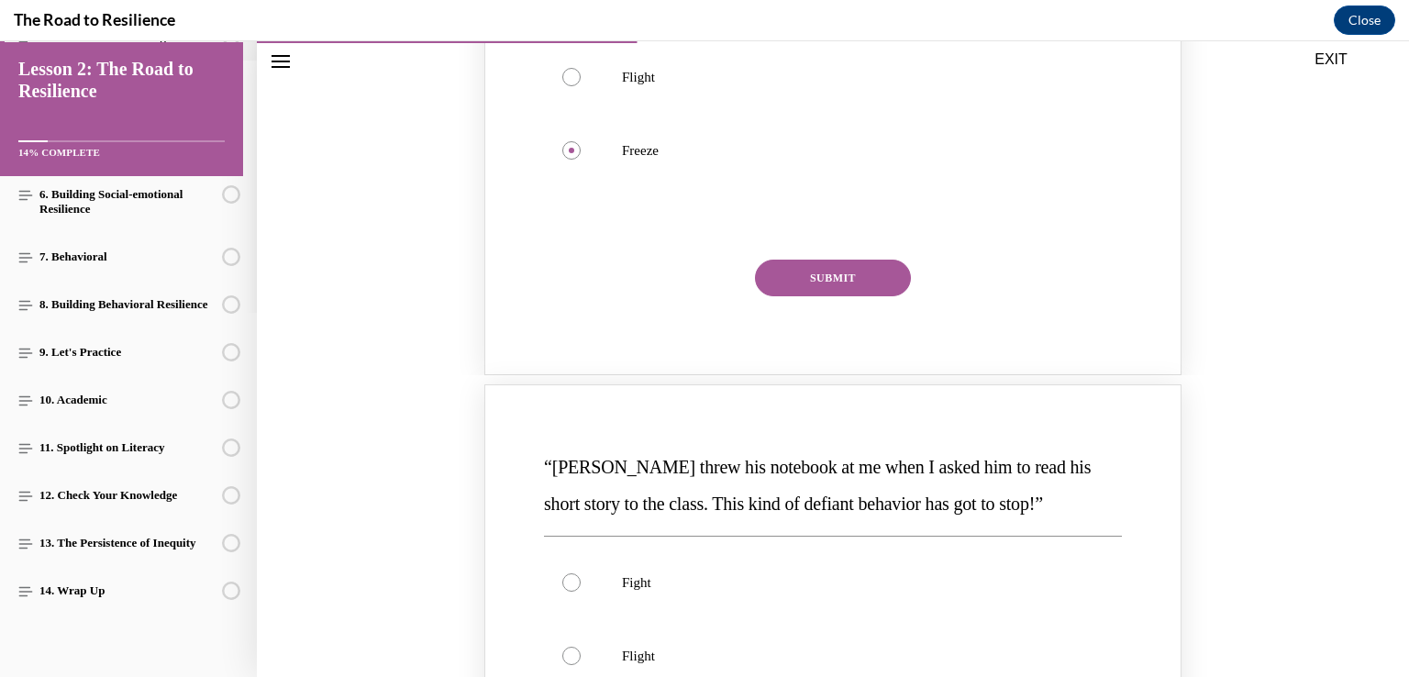
click at [838, 276] on button "SUBMIT" at bounding box center [833, 278] width 156 height 37
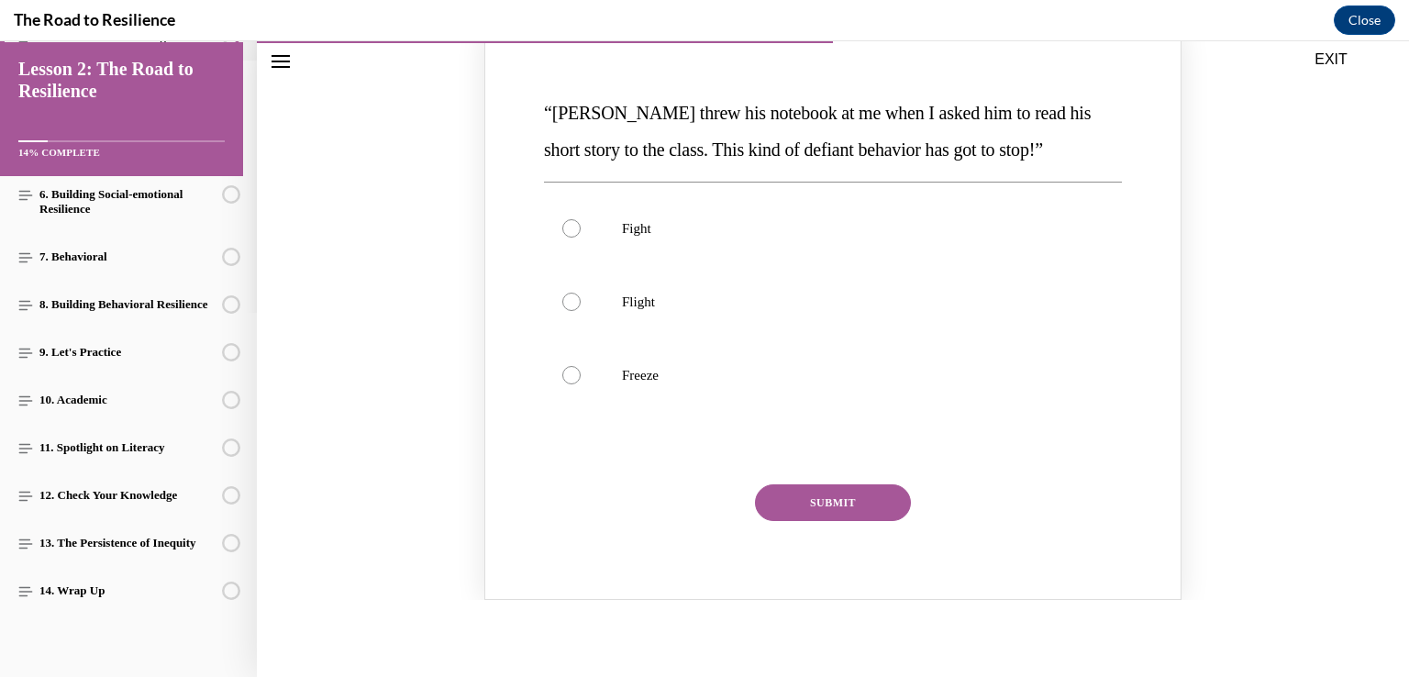
scroll to position [1015, 0]
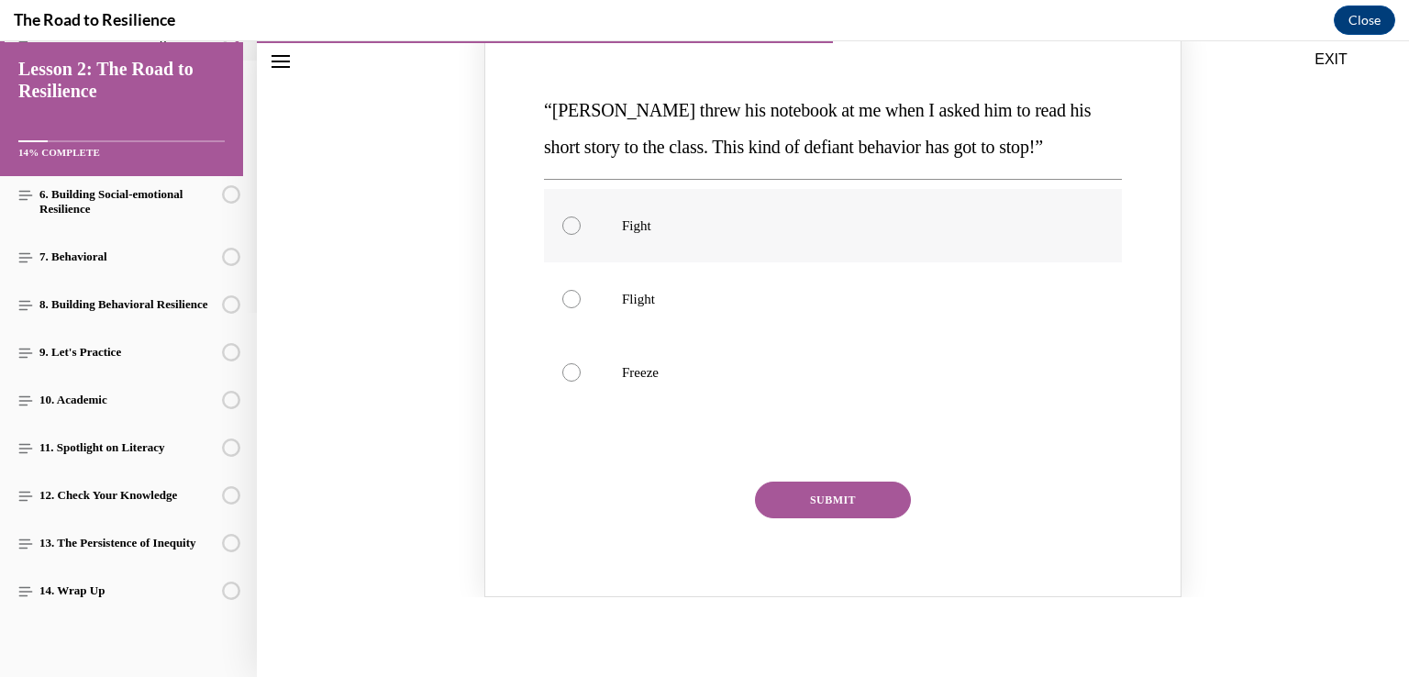
click at [563, 223] on div "Knowledge check: Multiple choice" at bounding box center [571, 226] width 18 height 18
click at [563, 223] on input "Fight" at bounding box center [571, 226] width 18 height 18
radio input "true"
click at [816, 495] on button "SUBMIT" at bounding box center [833, 500] width 156 height 37
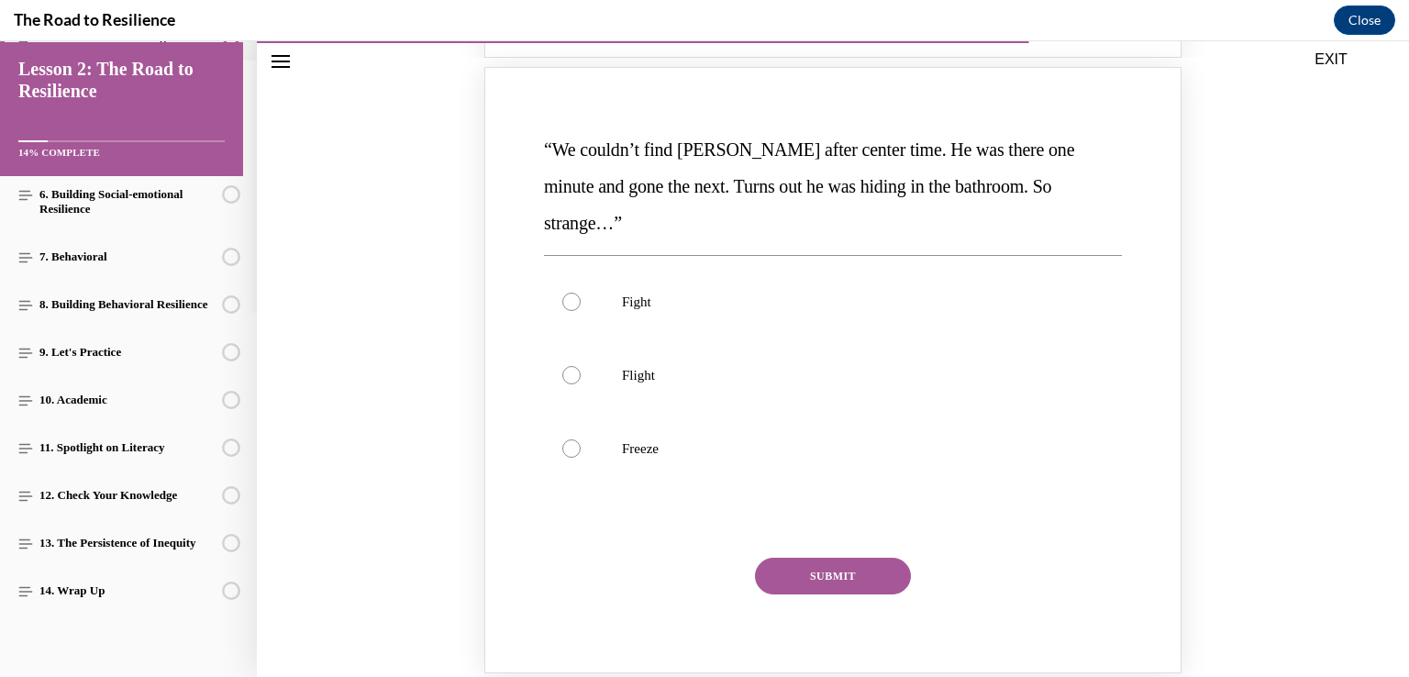
scroll to position [1786, 0]
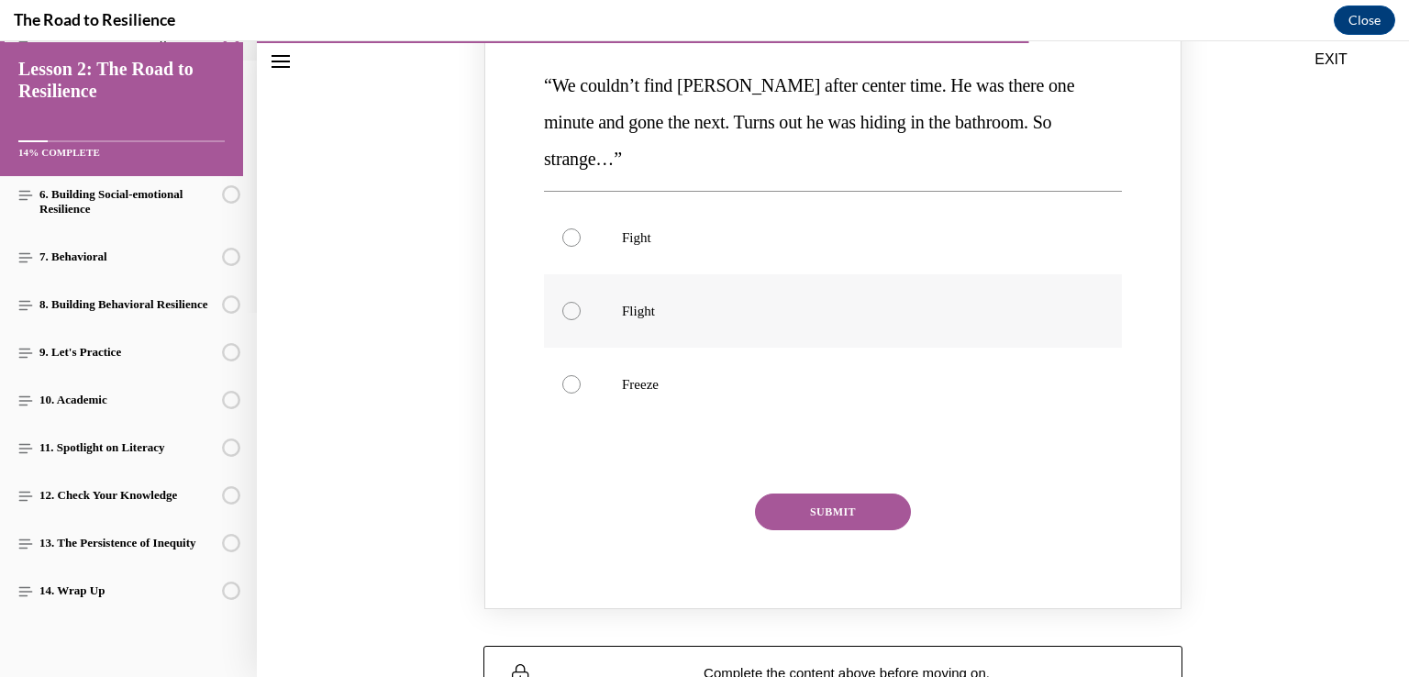
click at [564, 283] on label "Flight" at bounding box center [833, 310] width 578 height 73
click at [564, 302] on input "Flight" at bounding box center [571, 311] width 18 height 18
radio input "true"
click at [824, 494] on button "SUBMIT" at bounding box center [833, 512] width 156 height 37
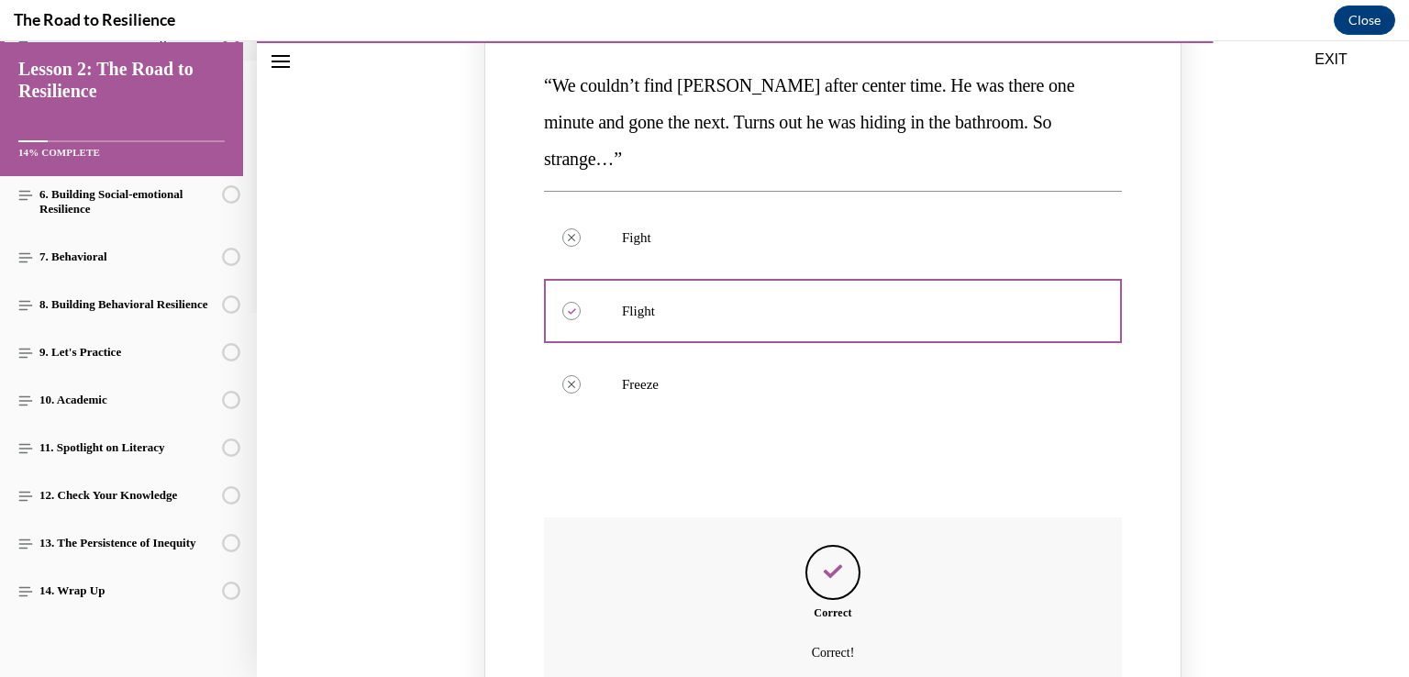
scroll to position [2041, 0]
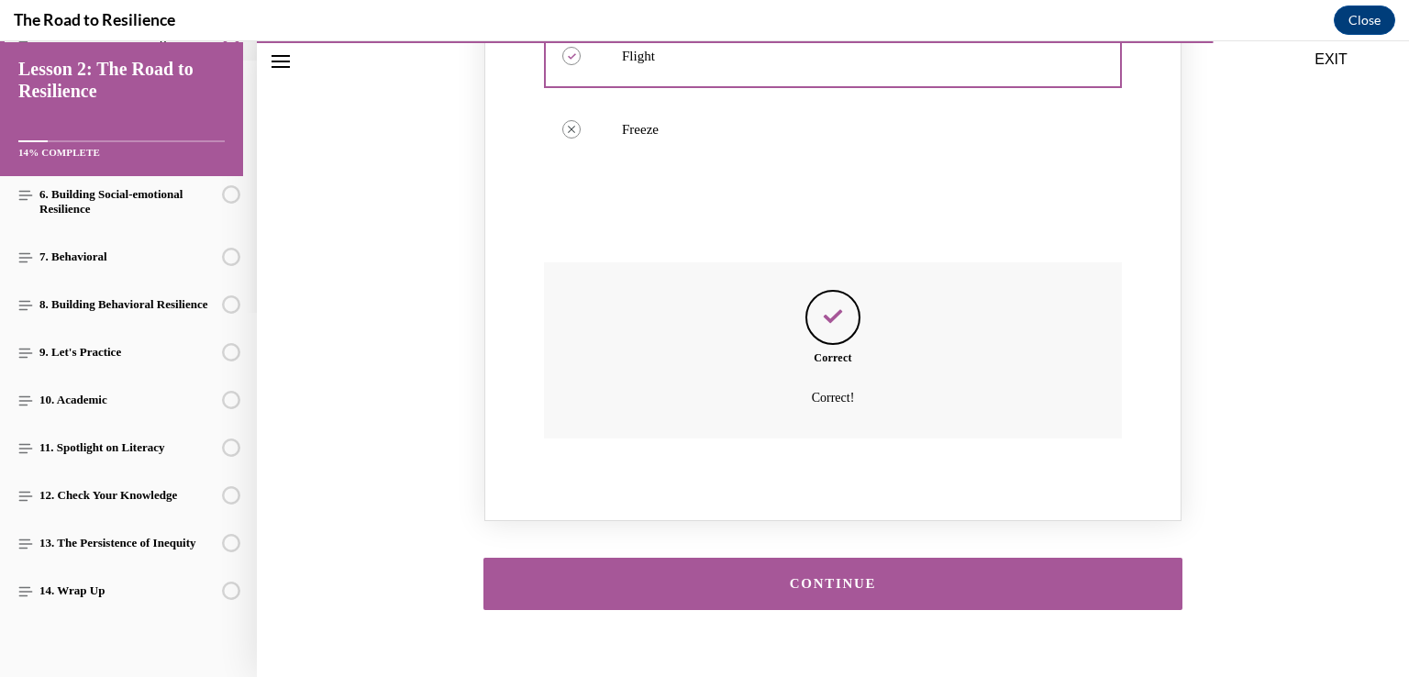
click at [958, 577] on div "CONTINUE" at bounding box center [833, 584] width 642 height 14
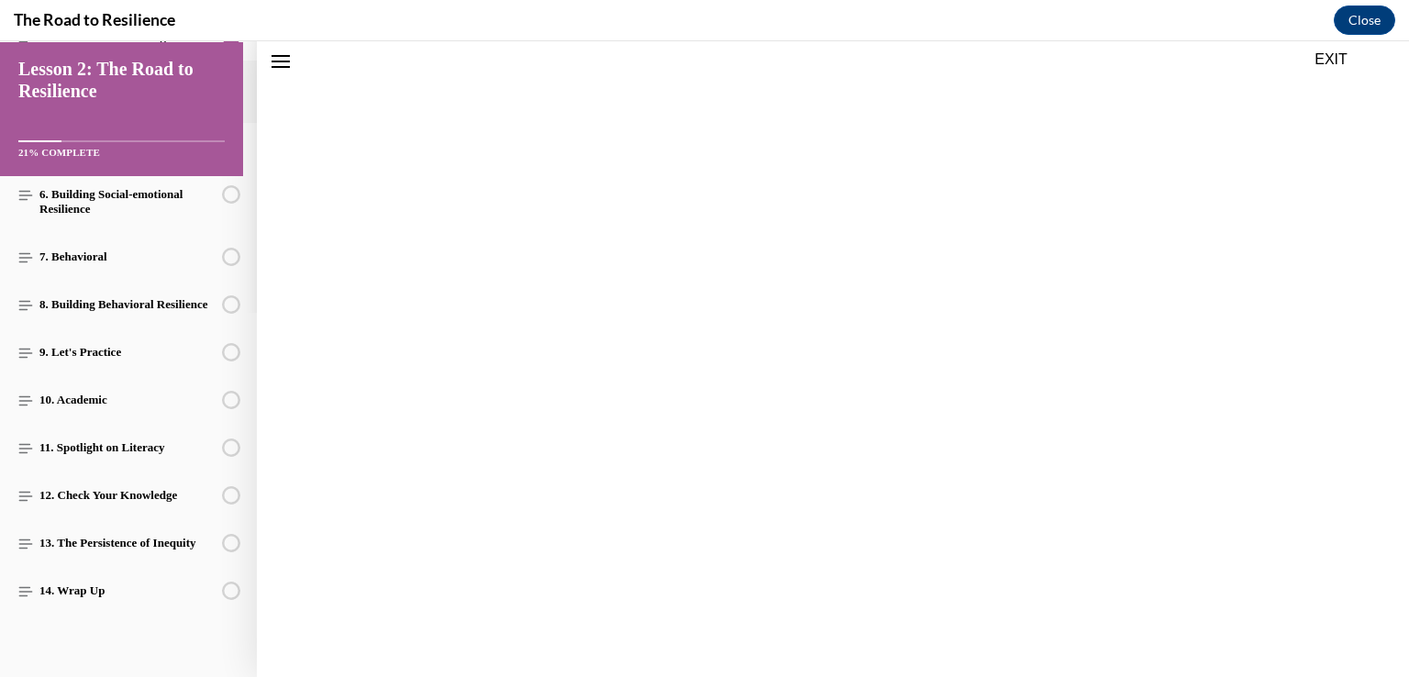
scroll to position [57, 0]
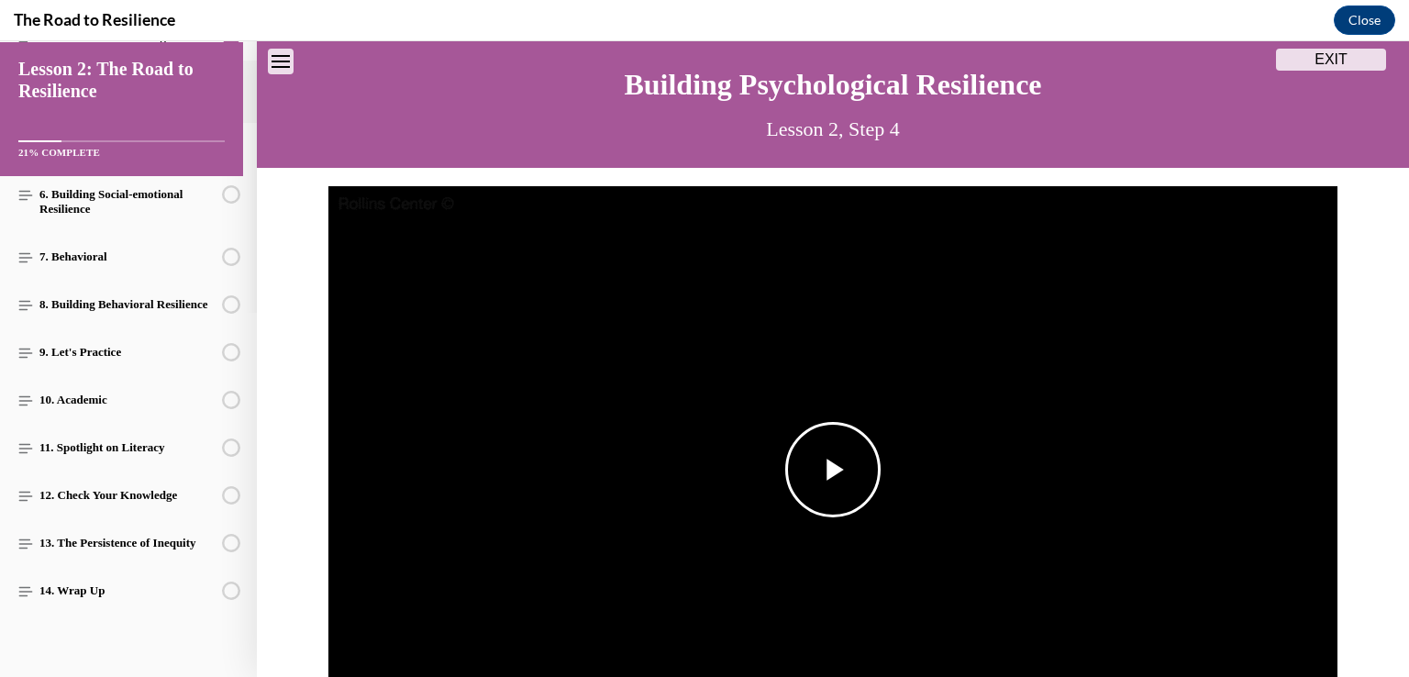
click at [833, 470] on span "Video player" at bounding box center [833, 470] width 0 height 0
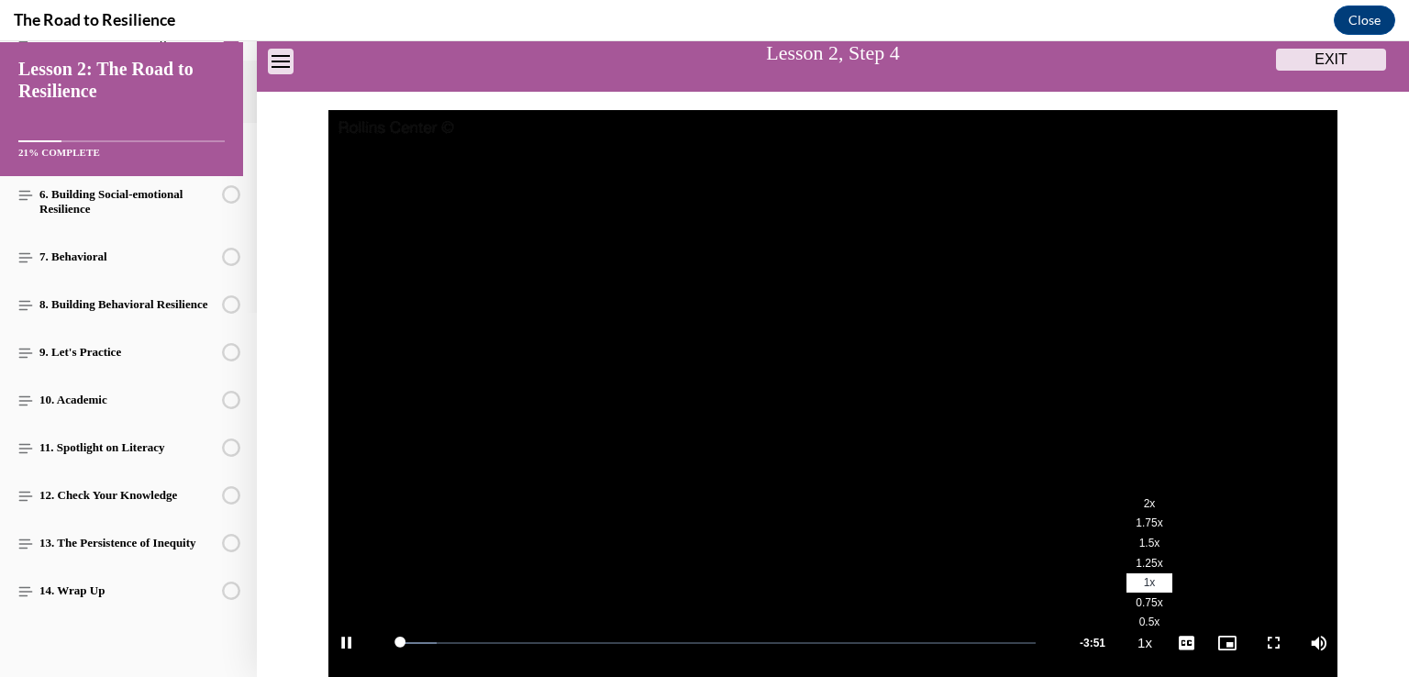
click at [1144, 501] on span "2x" at bounding box center [1150, 503] width 12 height 13
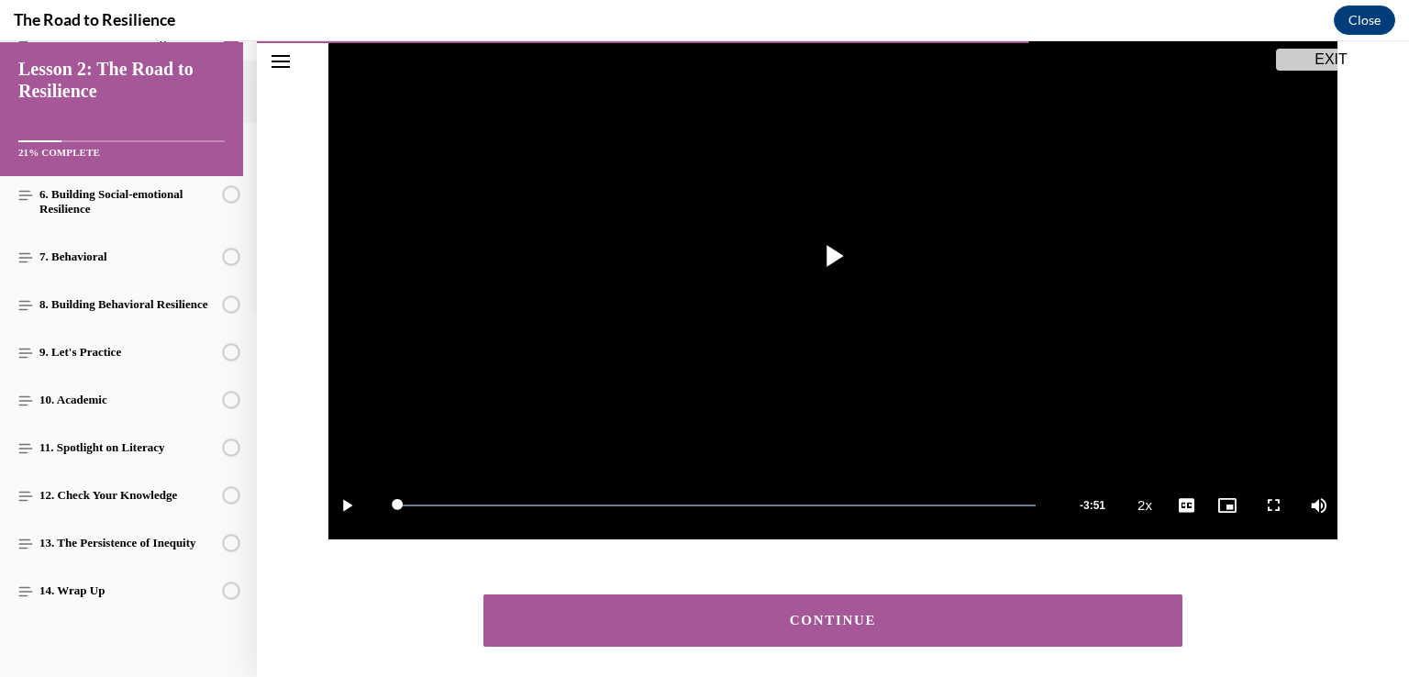
scroll to position [346, 0]
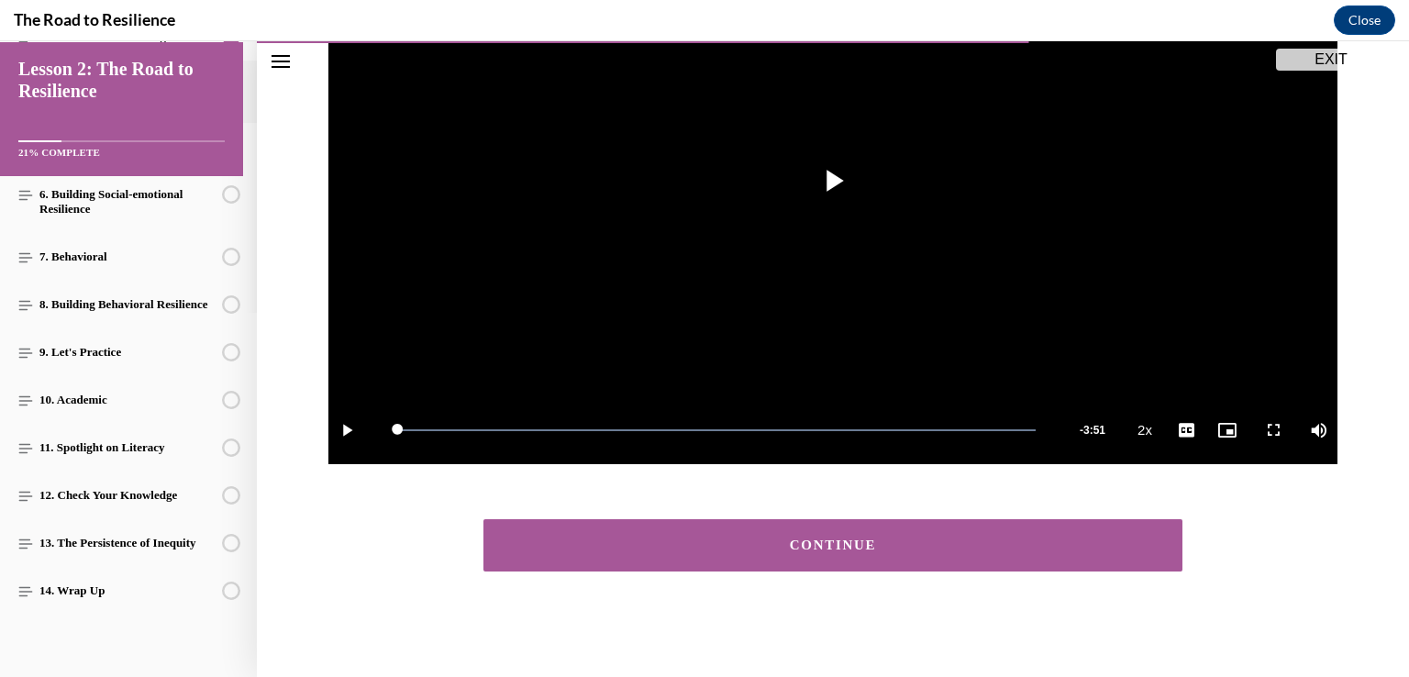
click at [836, 544] on div "CONTINUE" at bounding box center [833, 546] width 642 height 14
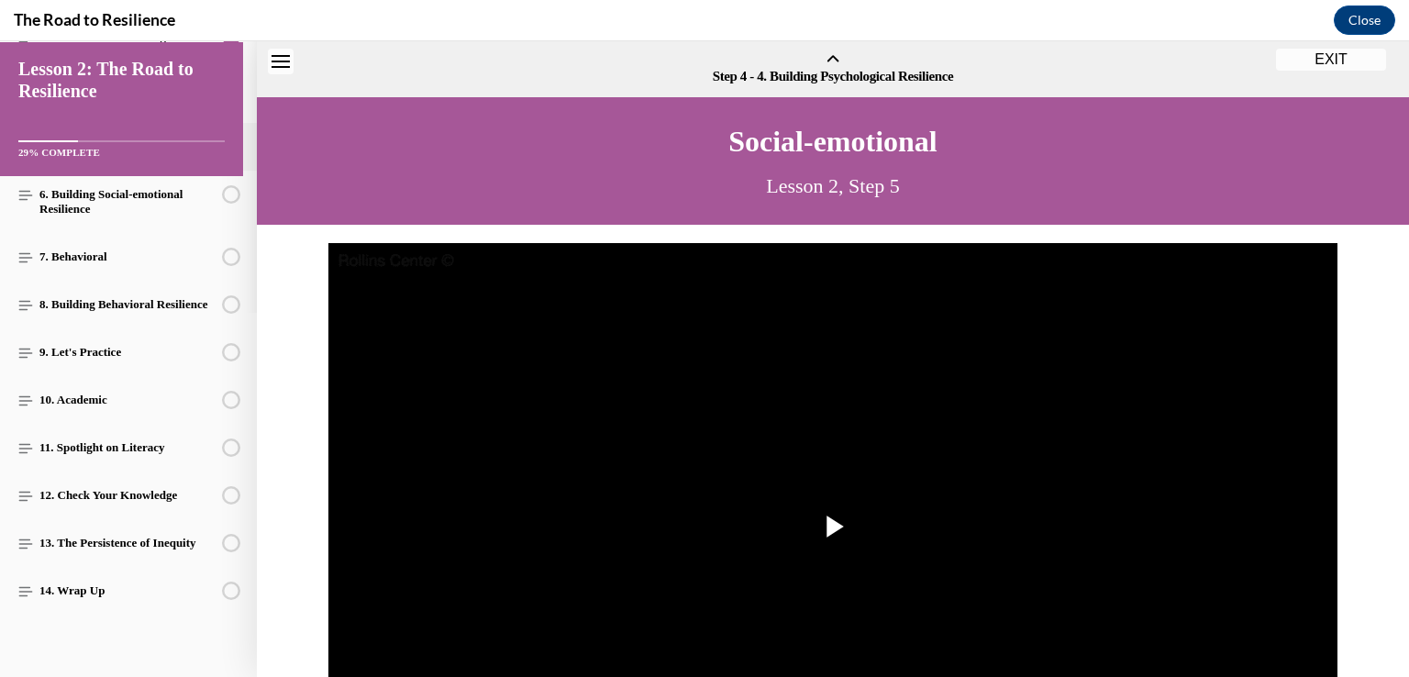
scroll to position [57, 0]
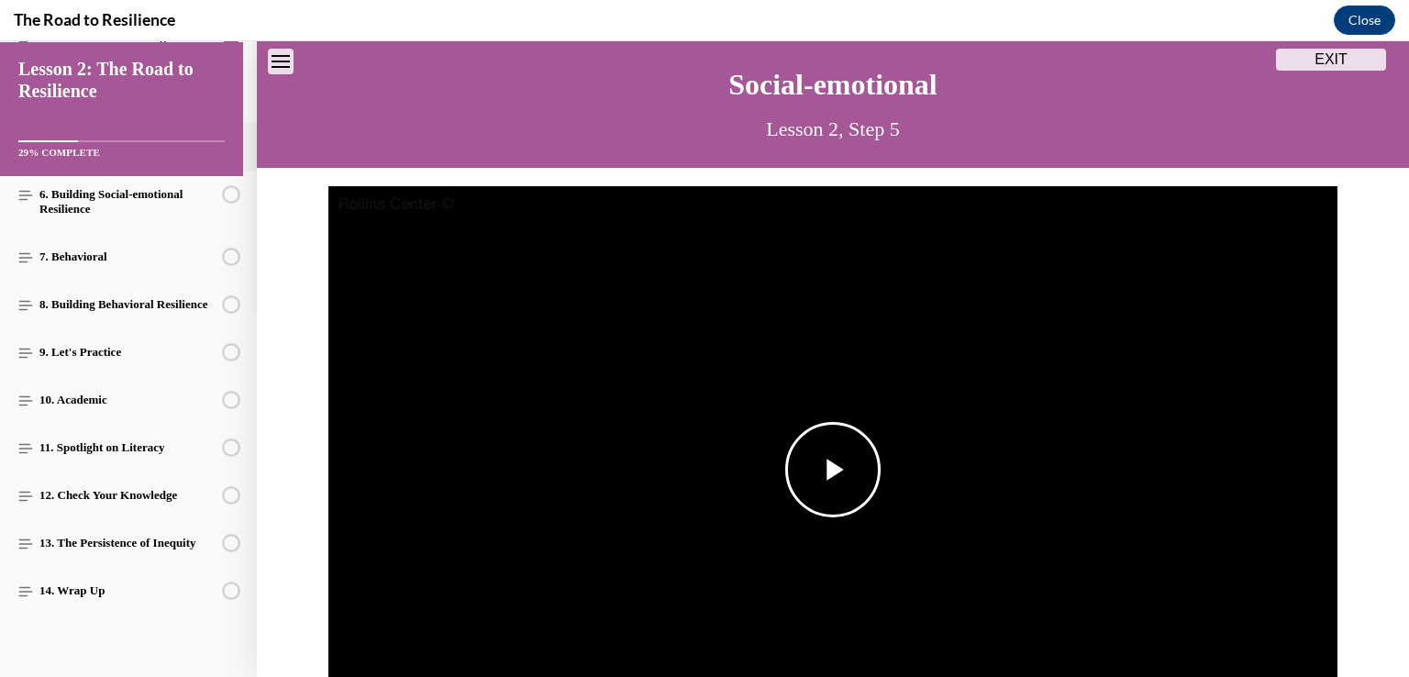
click at [833, 470] on span "Video player" at bounding box center [833, 470] width 0 height 0
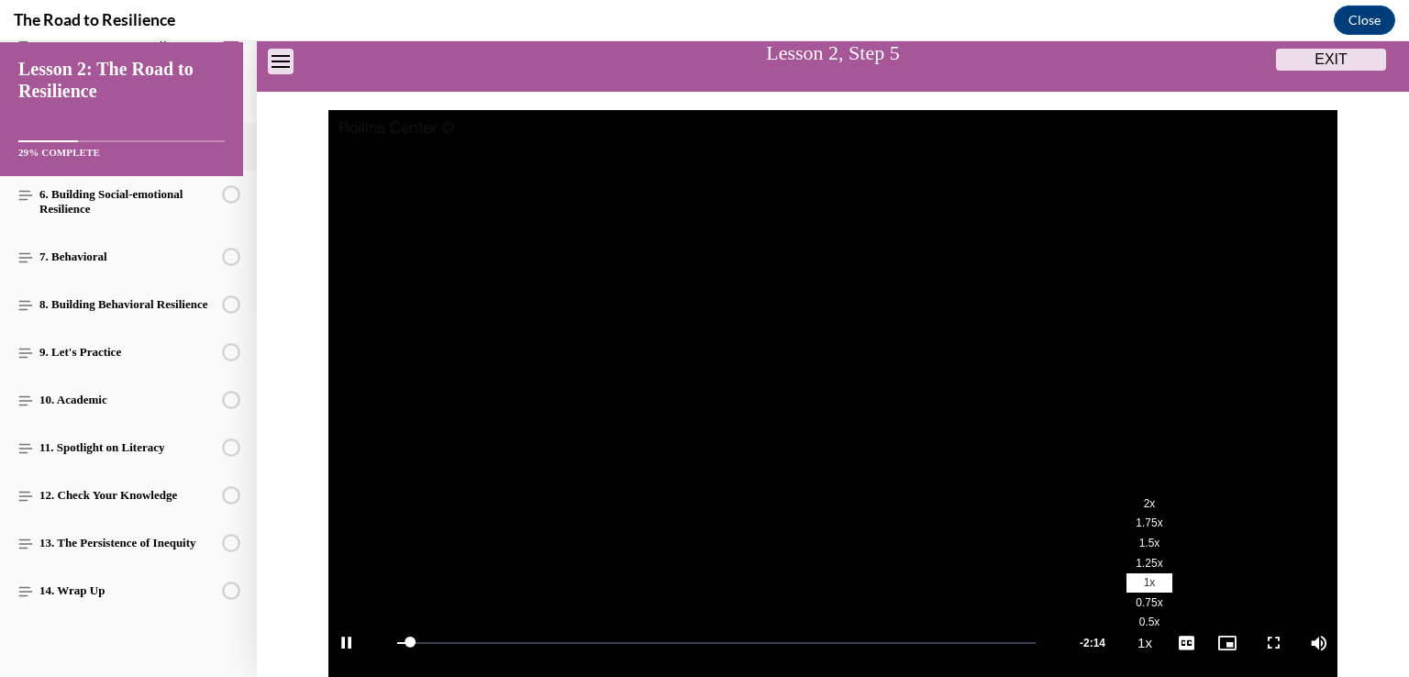
click at [1149, 497] on li "2x" at bounding box center [1150, 504] width 46 height 20
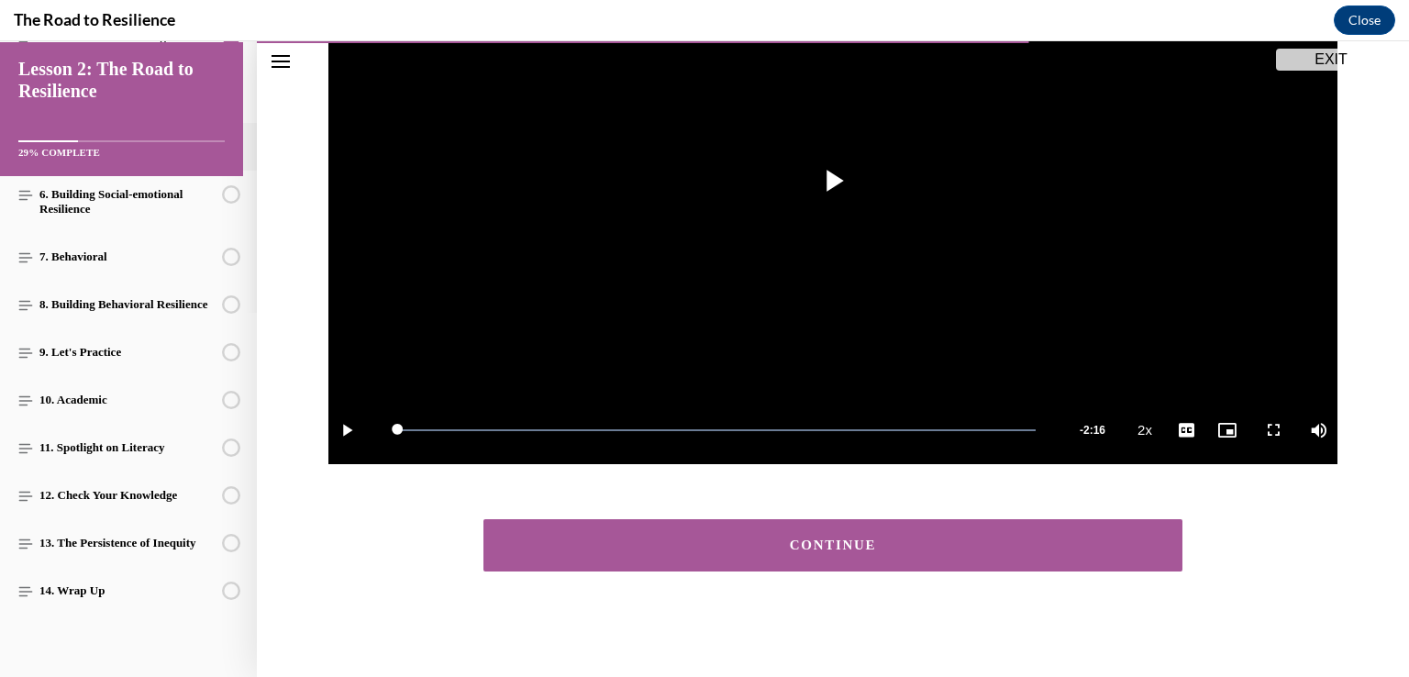
click at [951, 550] on div "CONTINUE" at bounding box center [833, 546] width 642 height 14
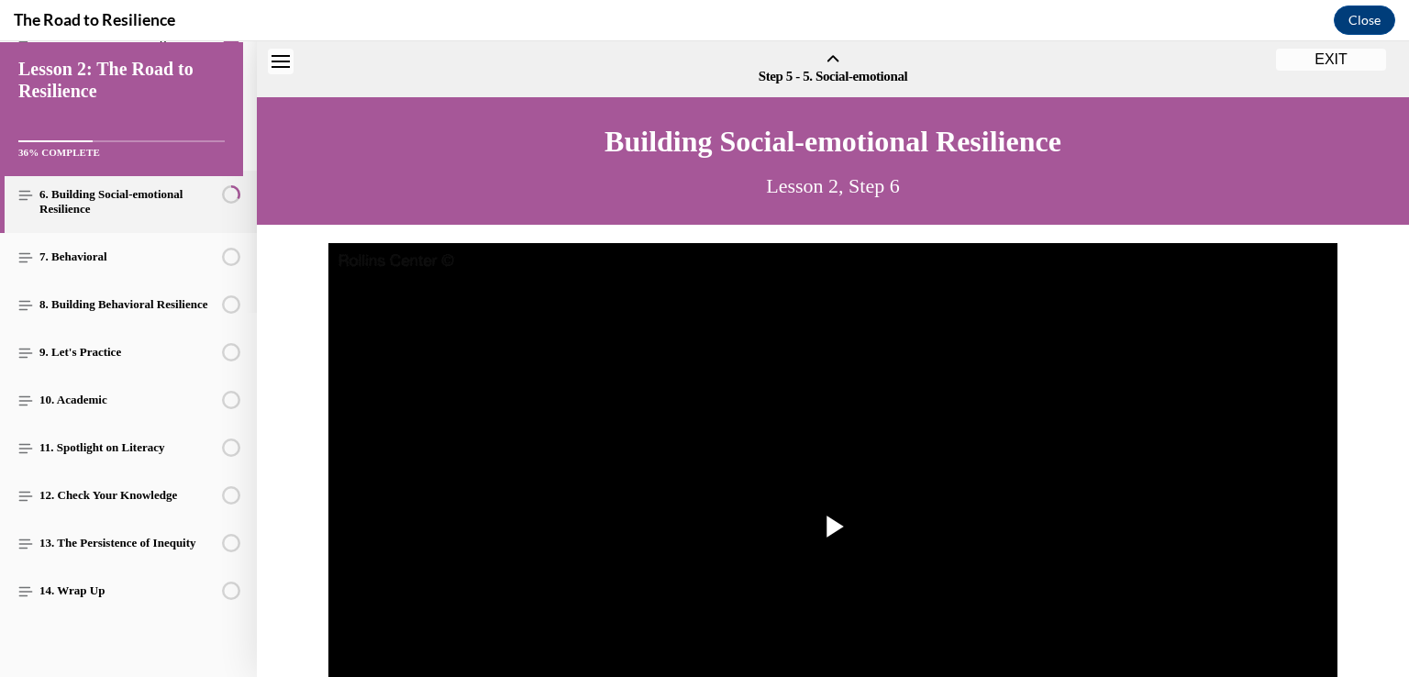
scroll to position [57, 0]
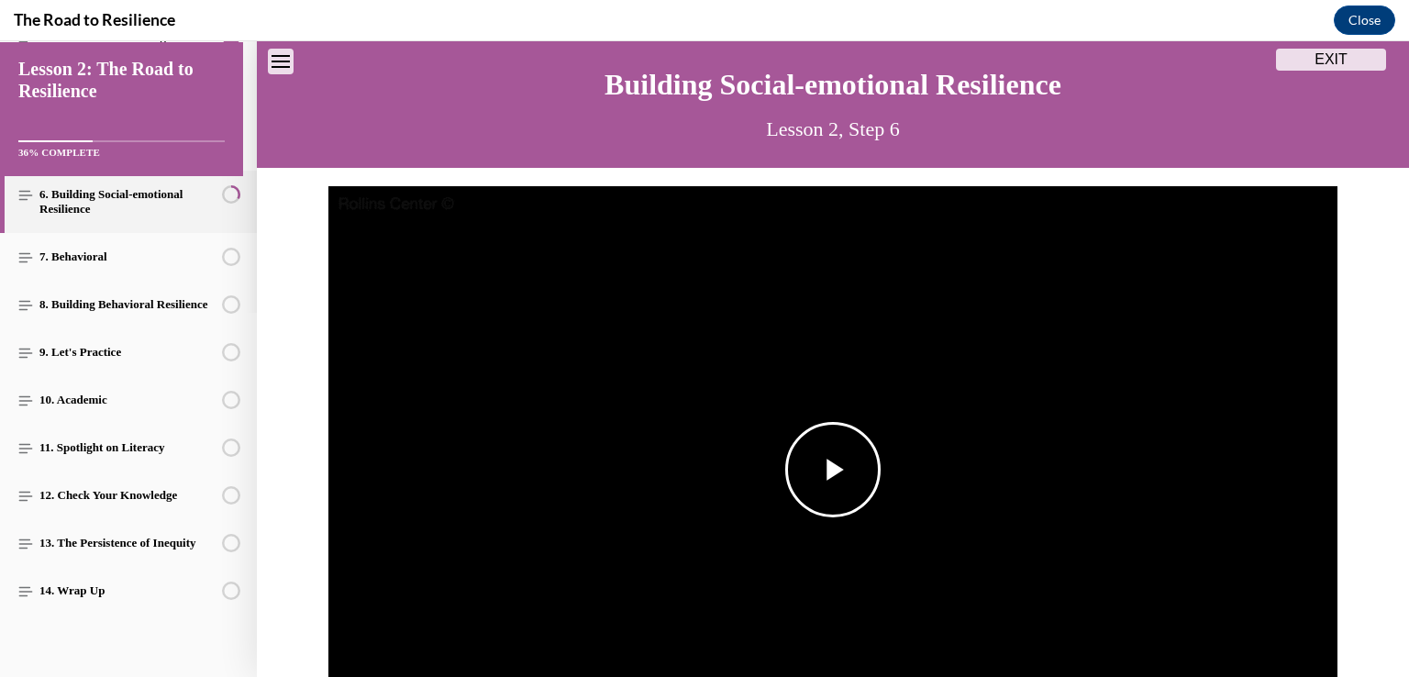
click at [833, 470] on span "Video player" at bounding box center [833, 470] width 0 height 0
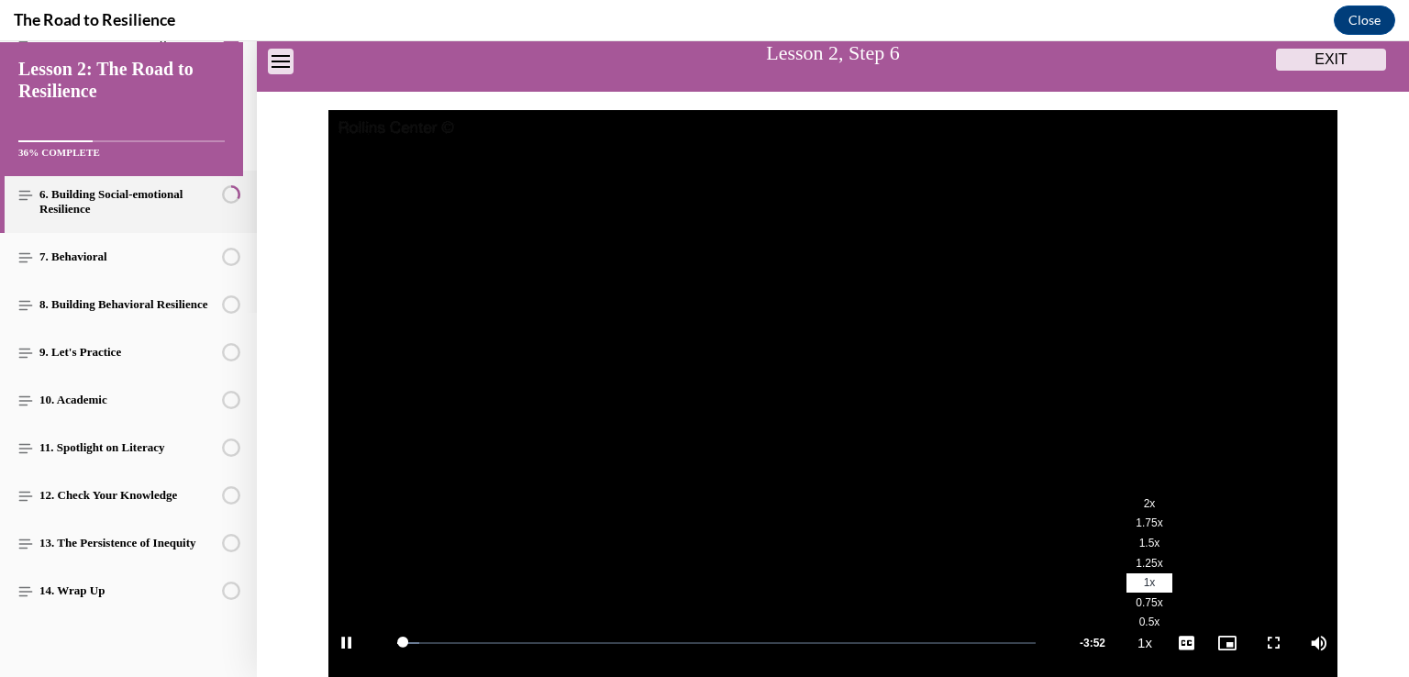
click at [1144, 499] on span "2x" at bounding box center [1150, 503] width 12 height 13
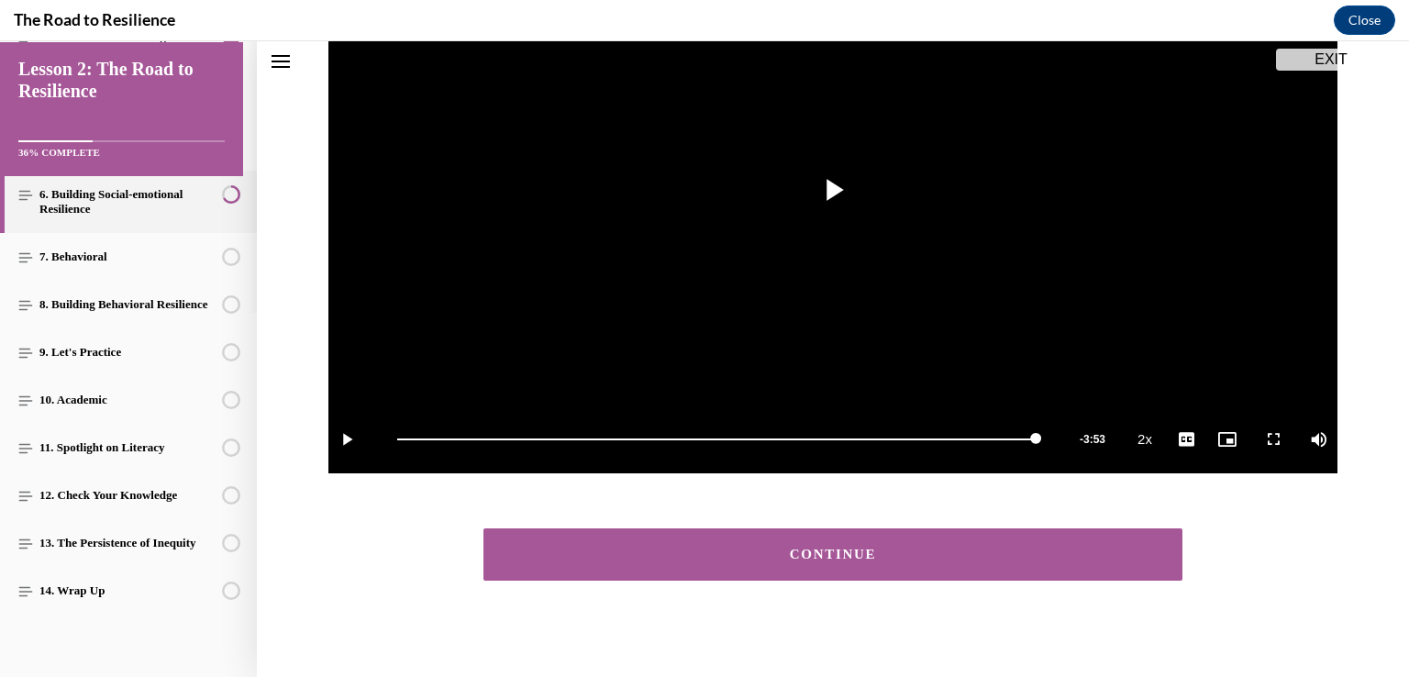
scroll to position [346, 0]
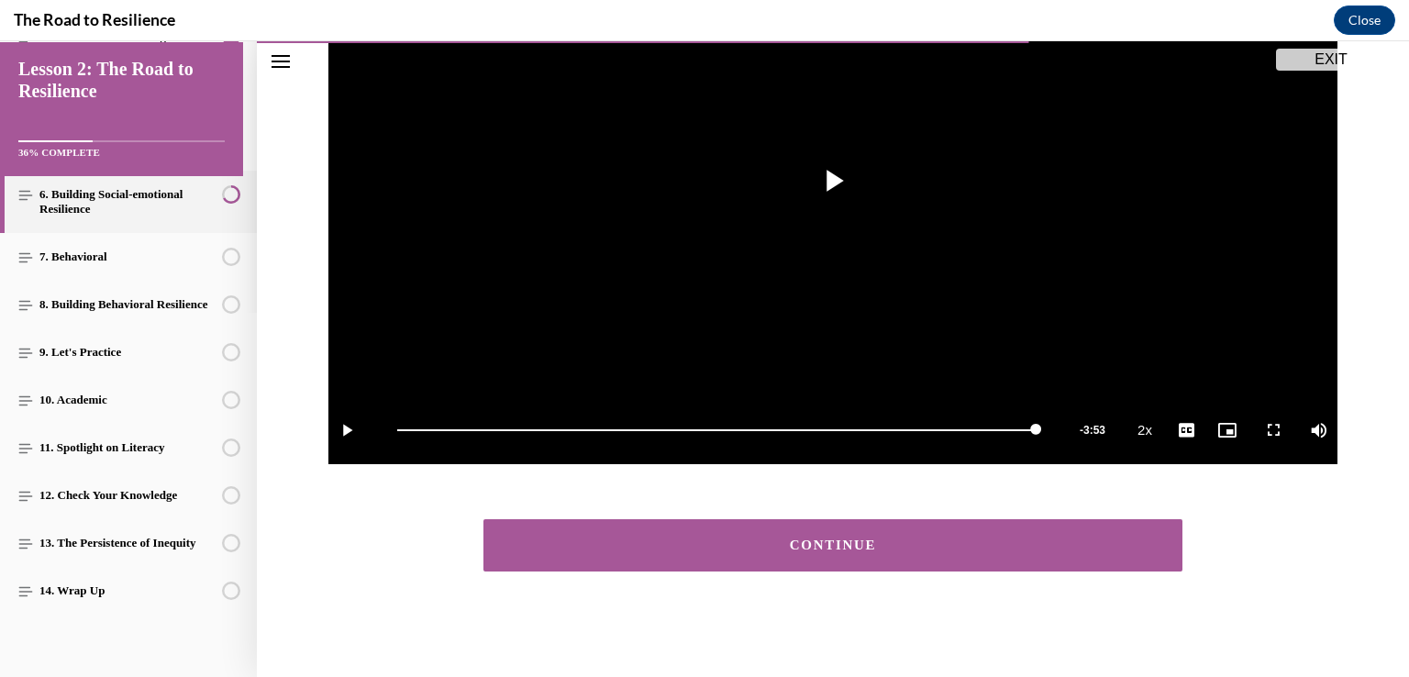
click at [928, 559] on button "CONTINUE" at bounding box center [833, 545] width 699 height 52
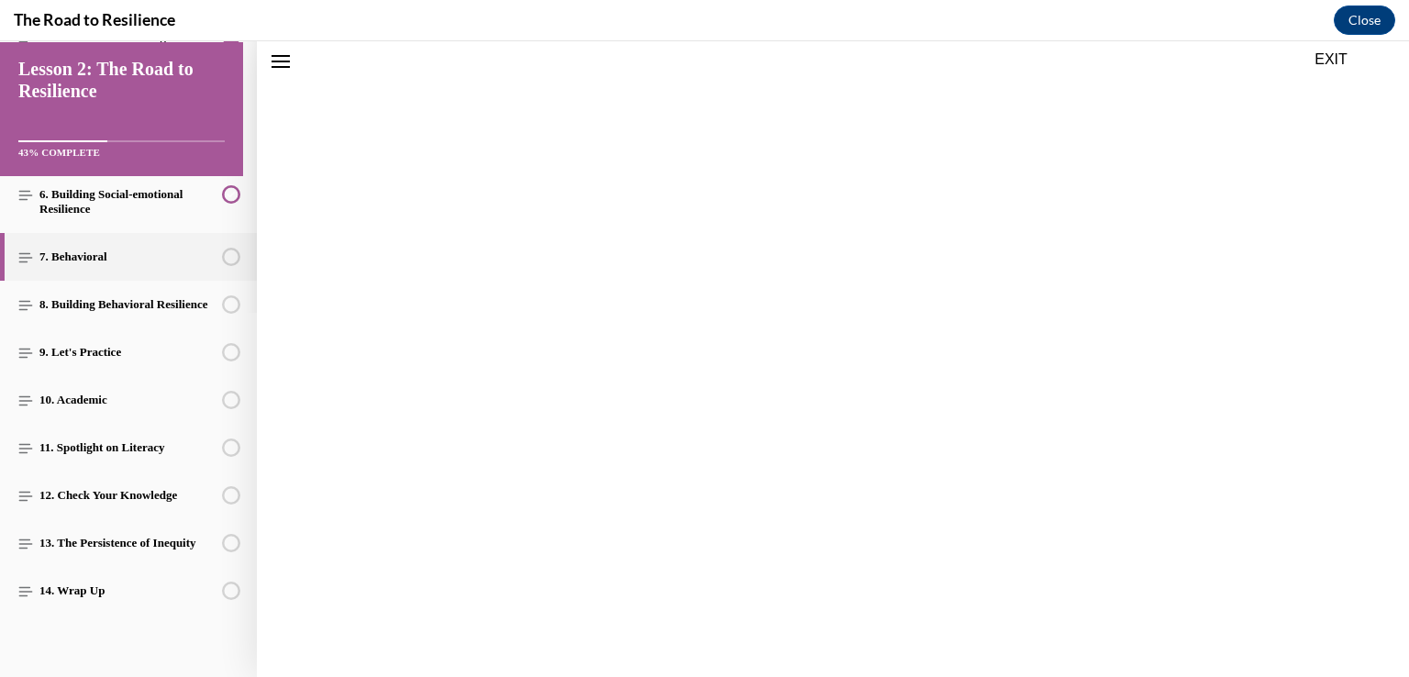
scroll to position [290, 0]
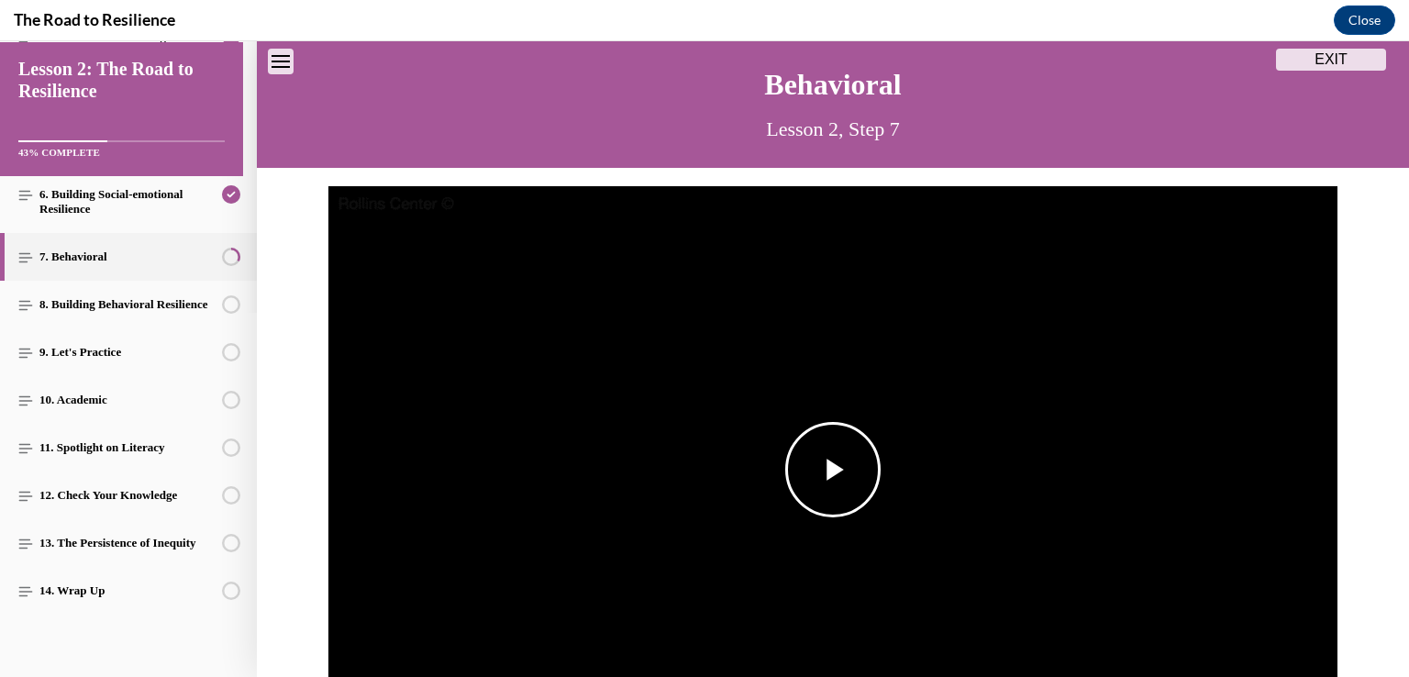
click at [833, 470] on span "Video player" at bounding box center [833, 470] width 0 height 0
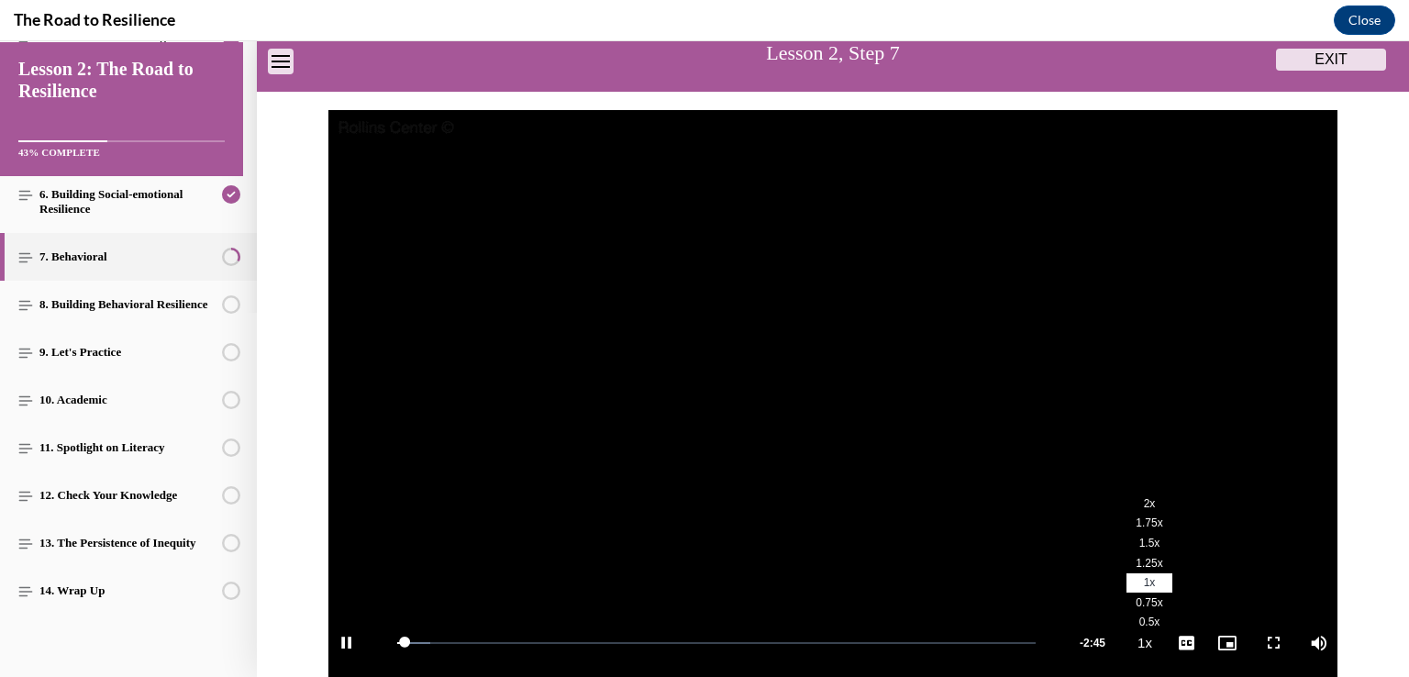
click at [1144, 502] on span "2x" at bounding box center [1150, 503] width 12 height 13
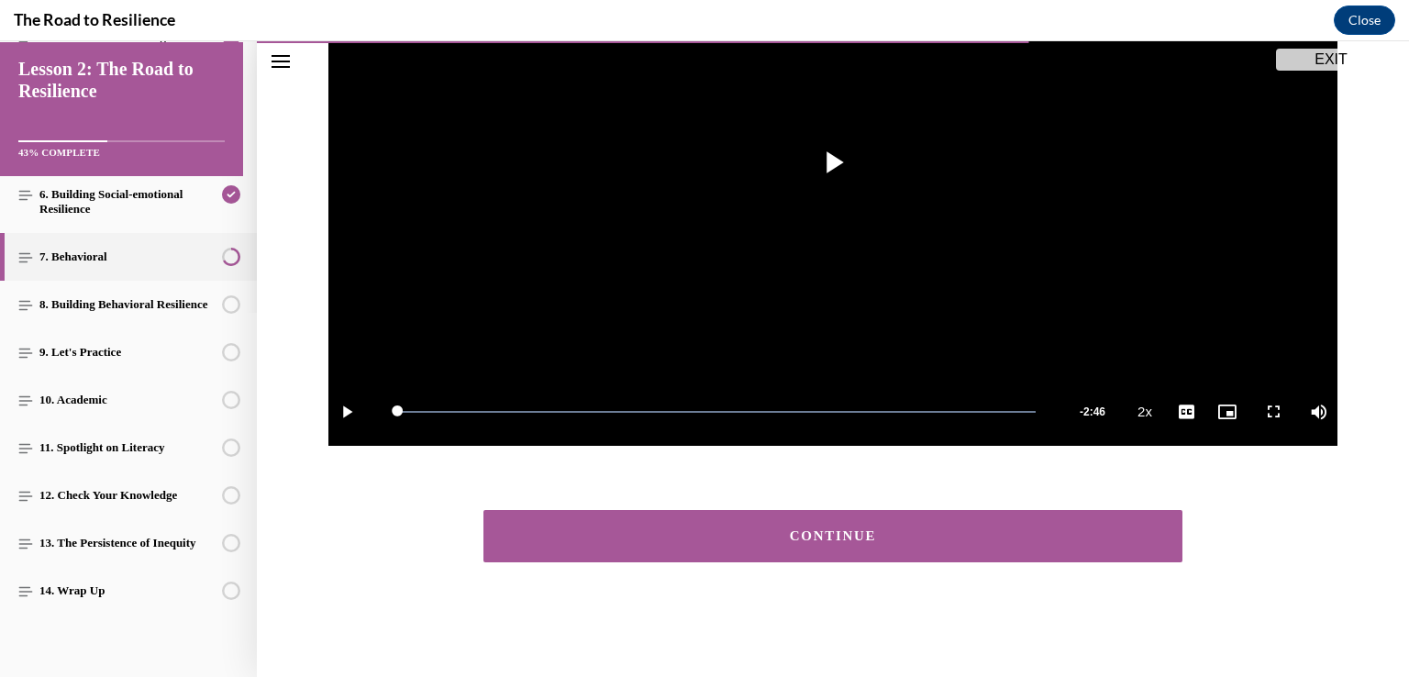
scroll to position [364, 0]
click at [950, 546] on button "CONTINUE" at bounding box center [833, 536] width 699 height 52
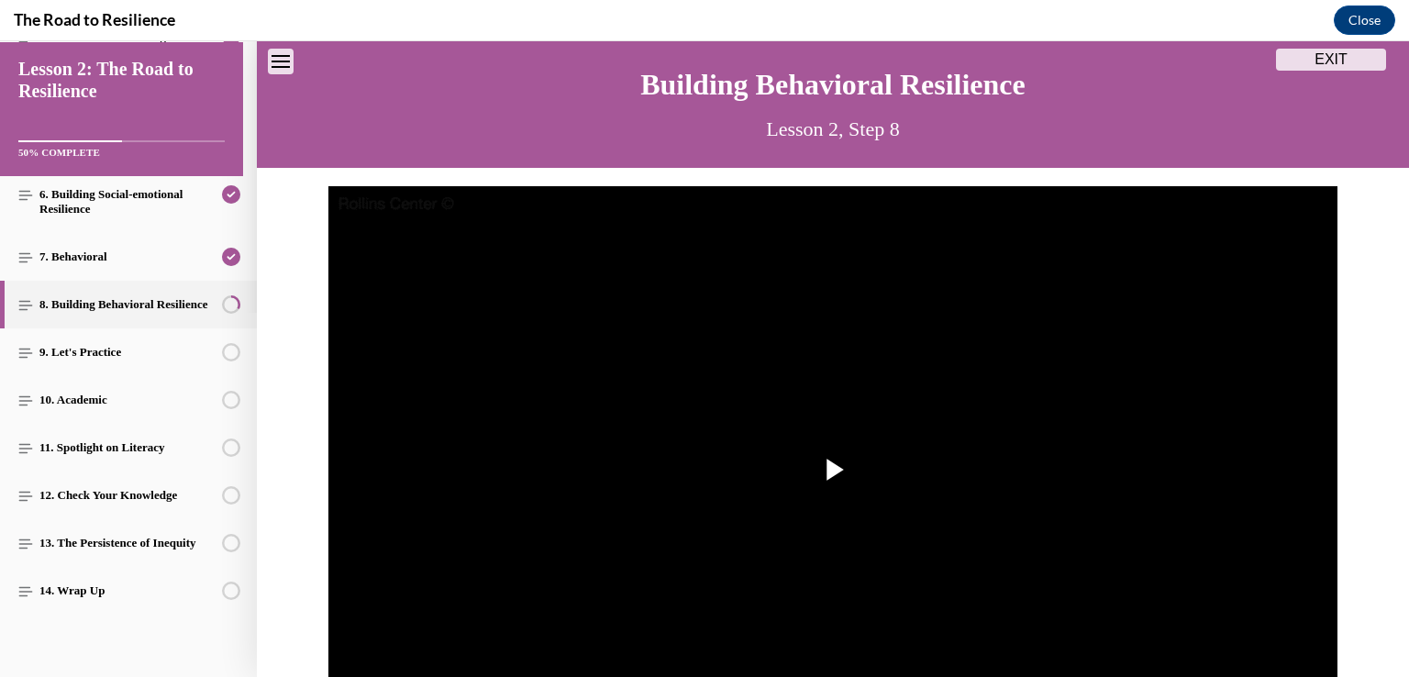
scroll to position [265, 0]
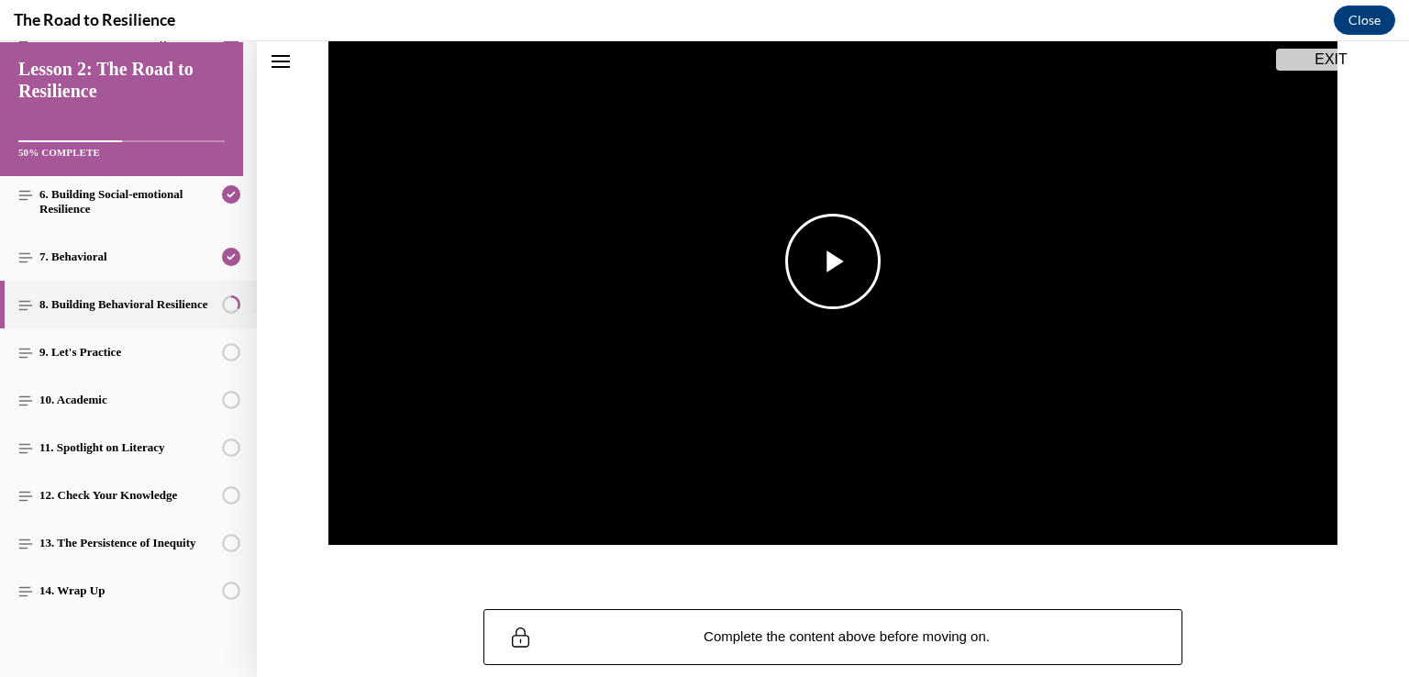
click at [833, 262] on span "Video player" at bounding box center [833, 262] width 0 height 0
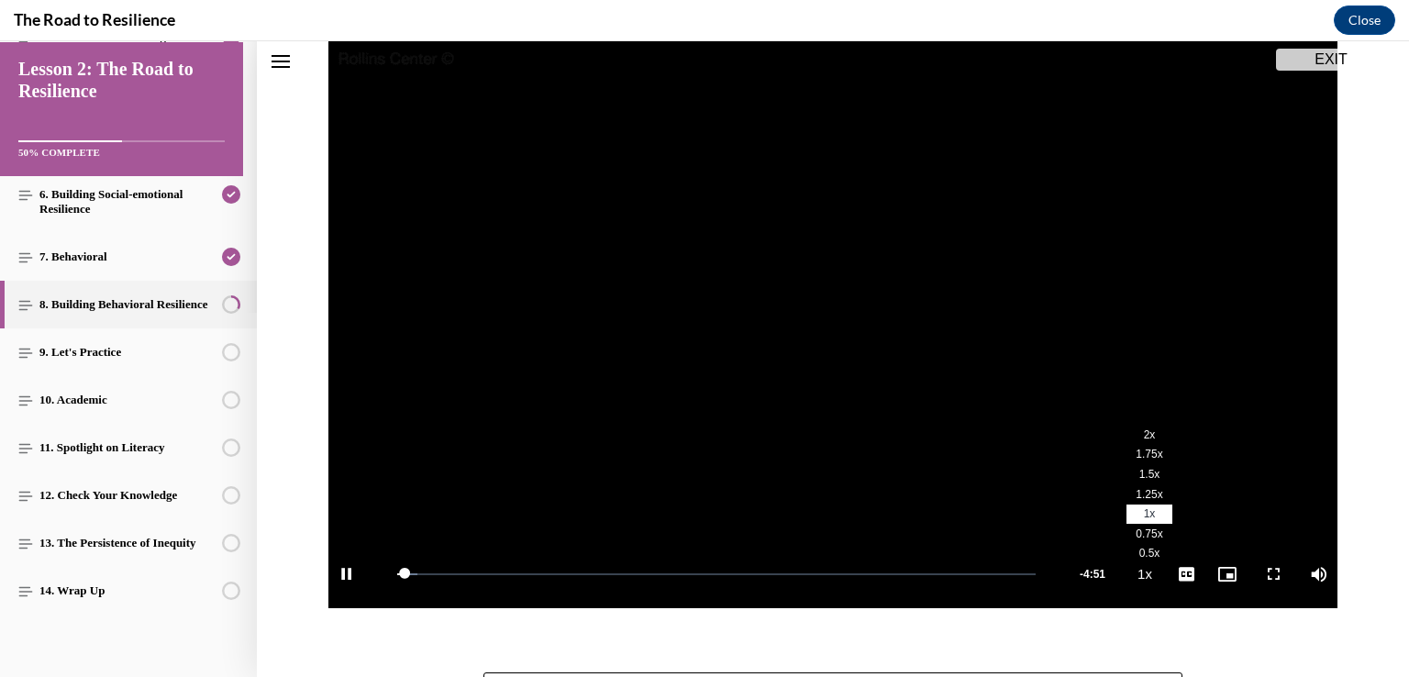
click at [1141, 436] on li "2x" at bounding box center [1150, 435] width 46 height 20
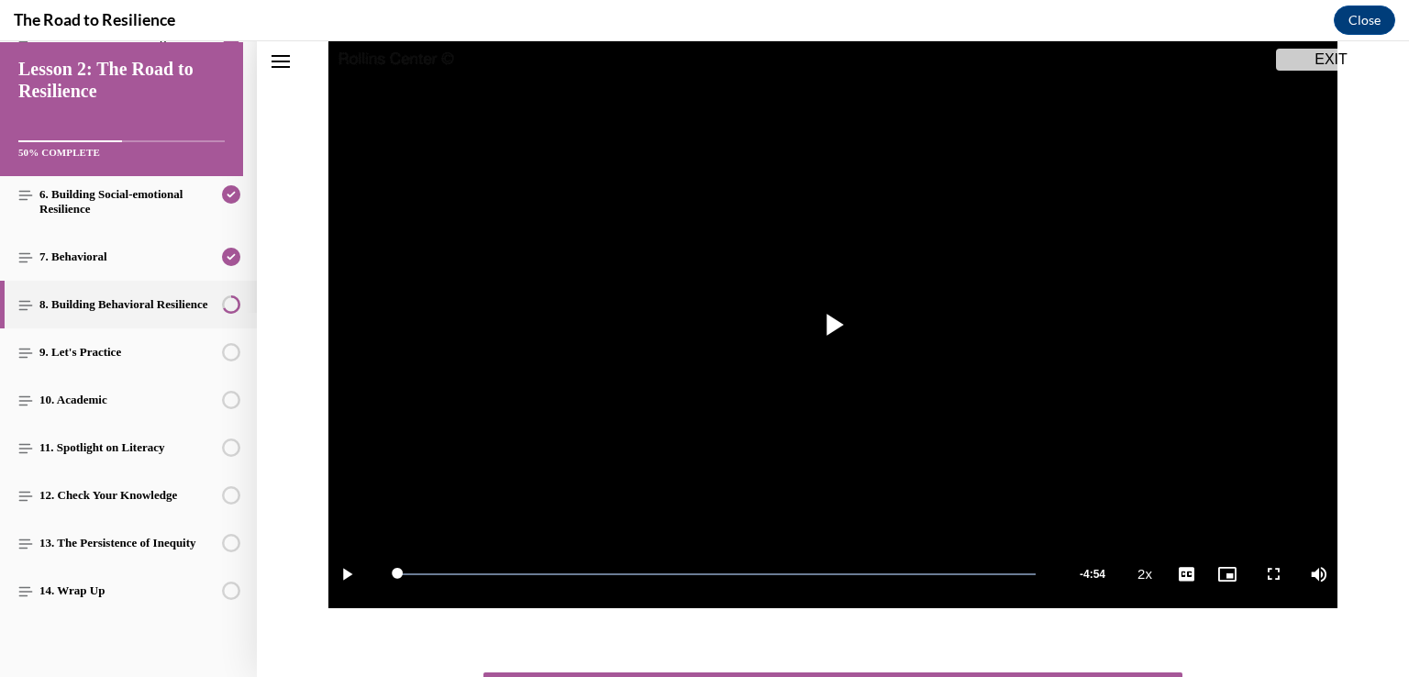
scroll to position [364, 0]
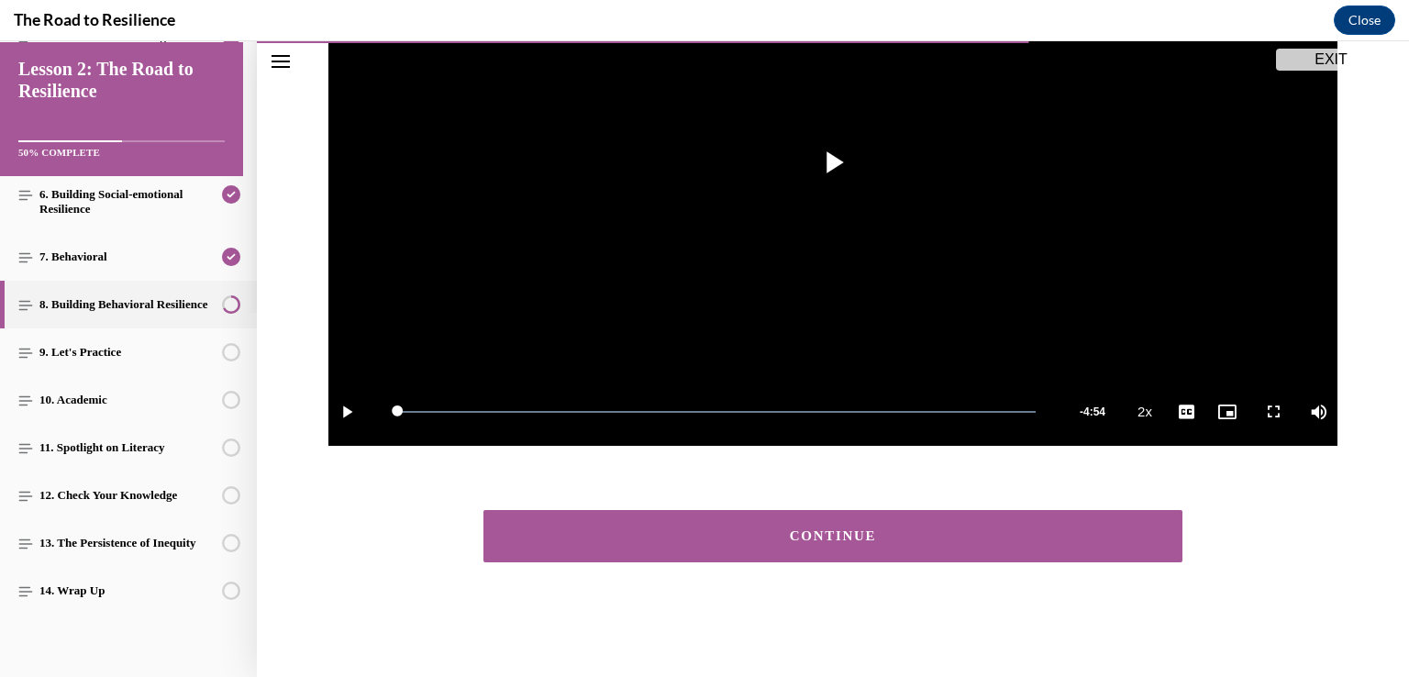
click at [923, 544] on button "CONTINUE" at bounding box center [833, 536] width 699 height 52
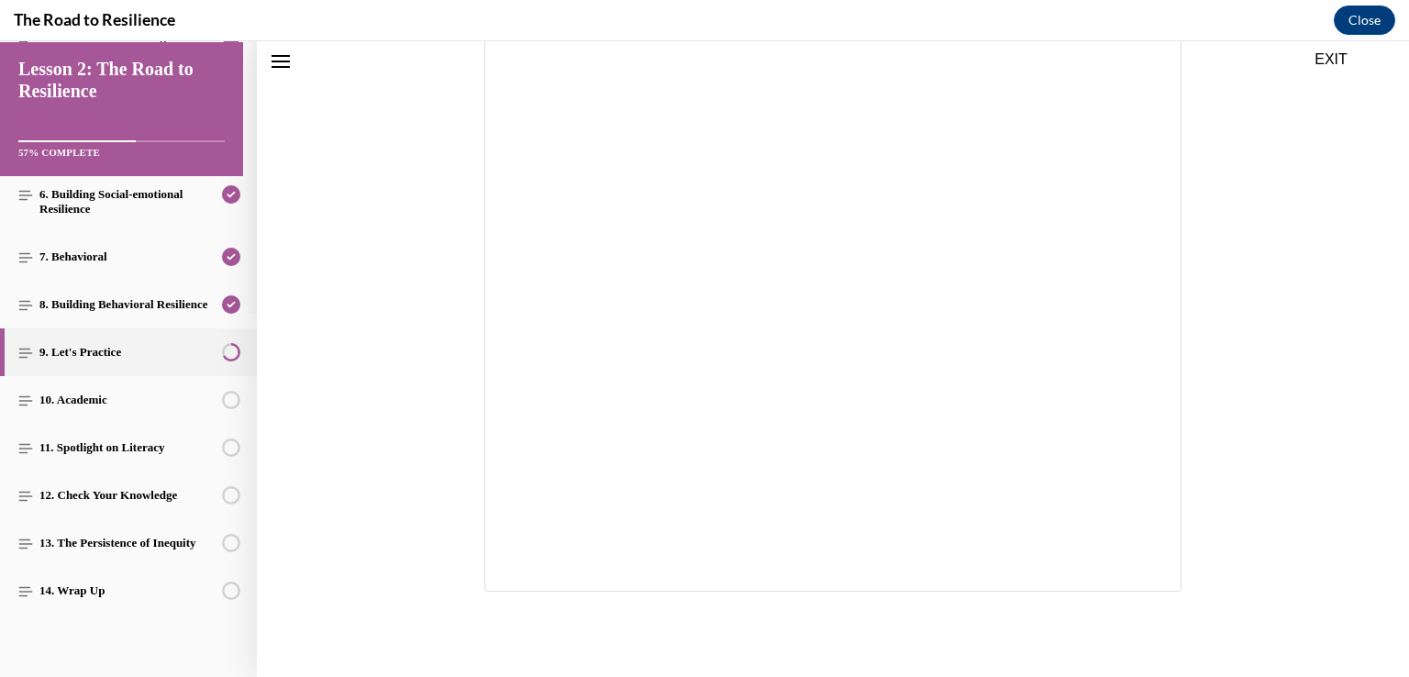
scroll to position [231, 0]
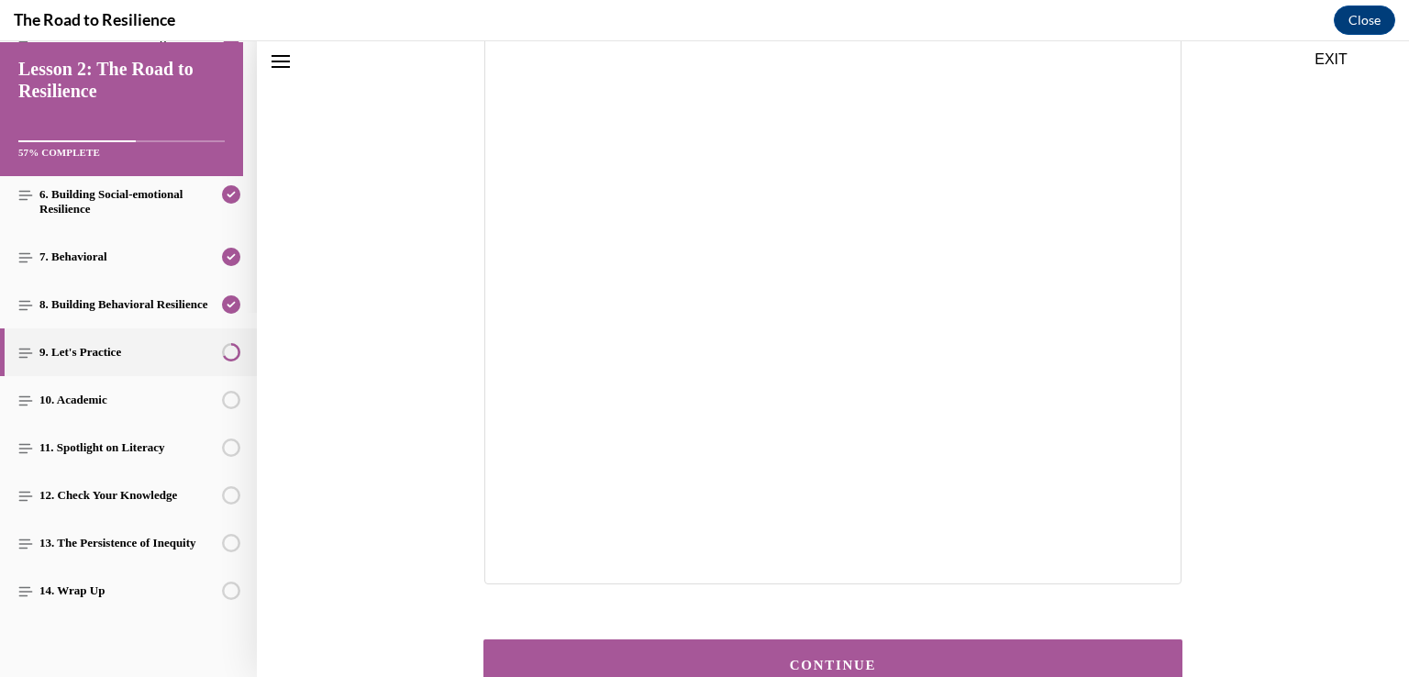
click at [882, 654] on button "CONTINUE" at bounding box center [833, 666] width 699 height 52
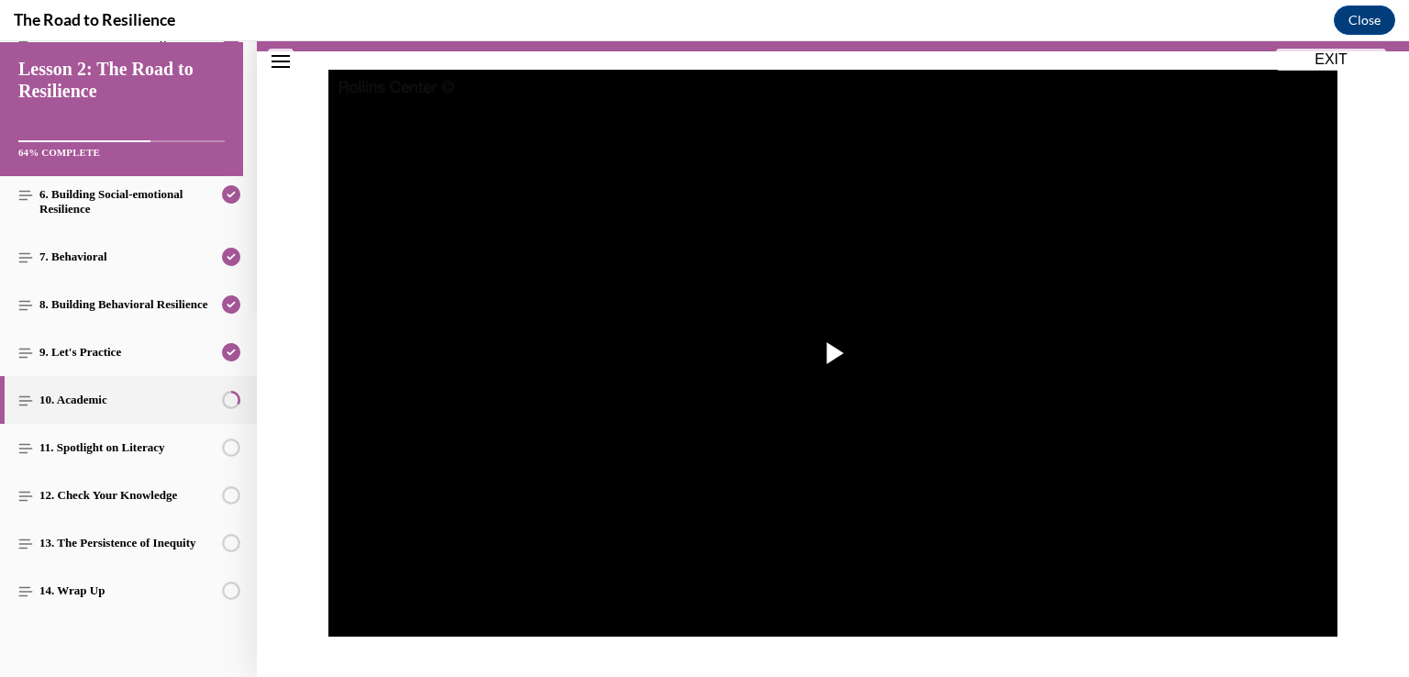
scroll to position [225, 0]
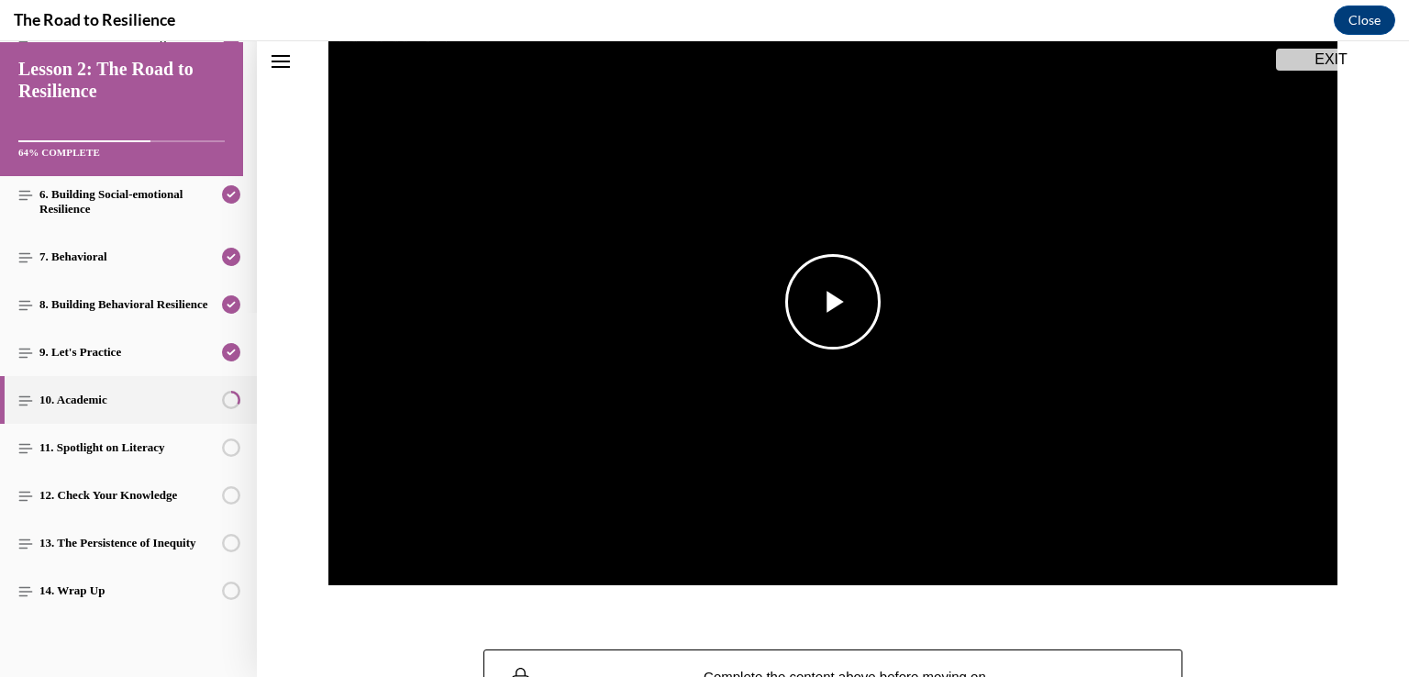
click at [833, 302] on span "Video player" at bounding box center [833, 302] width 0 height 0
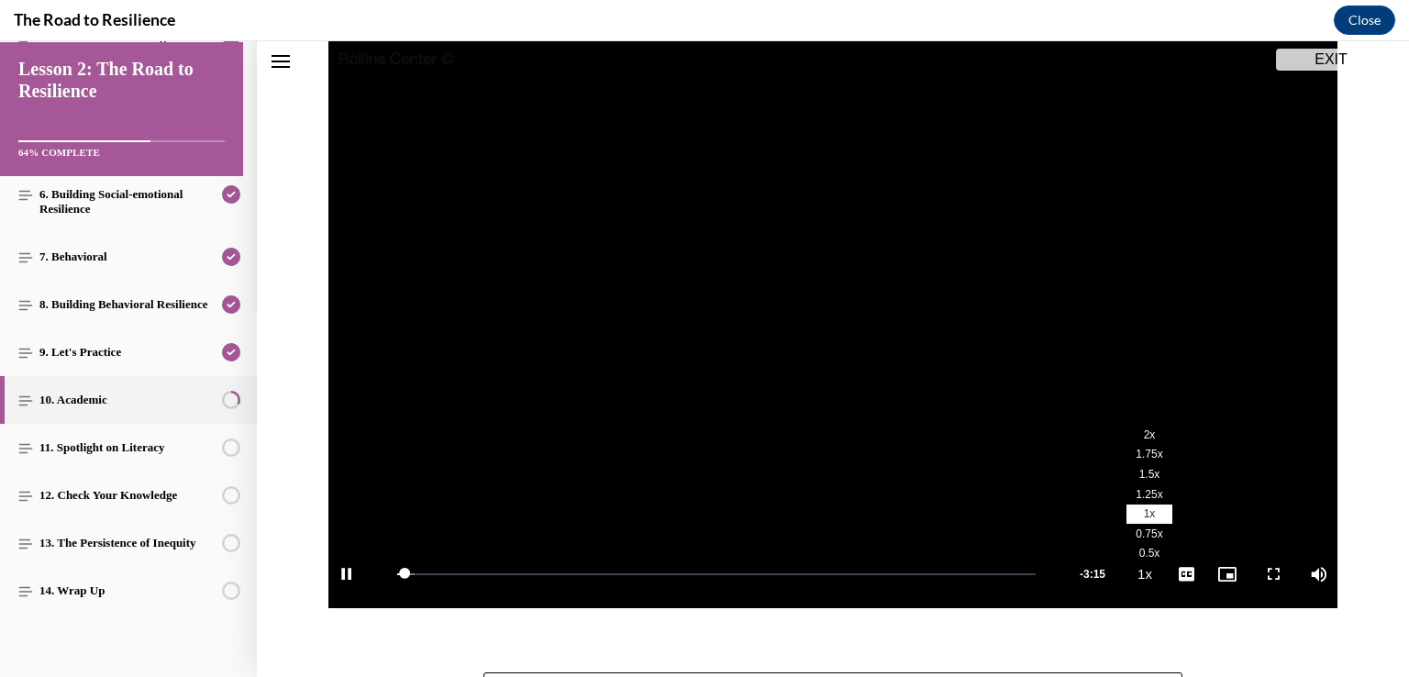
click at [1144, 434] on span "2x" at bounding box center [1150, 434] width 12 height 13
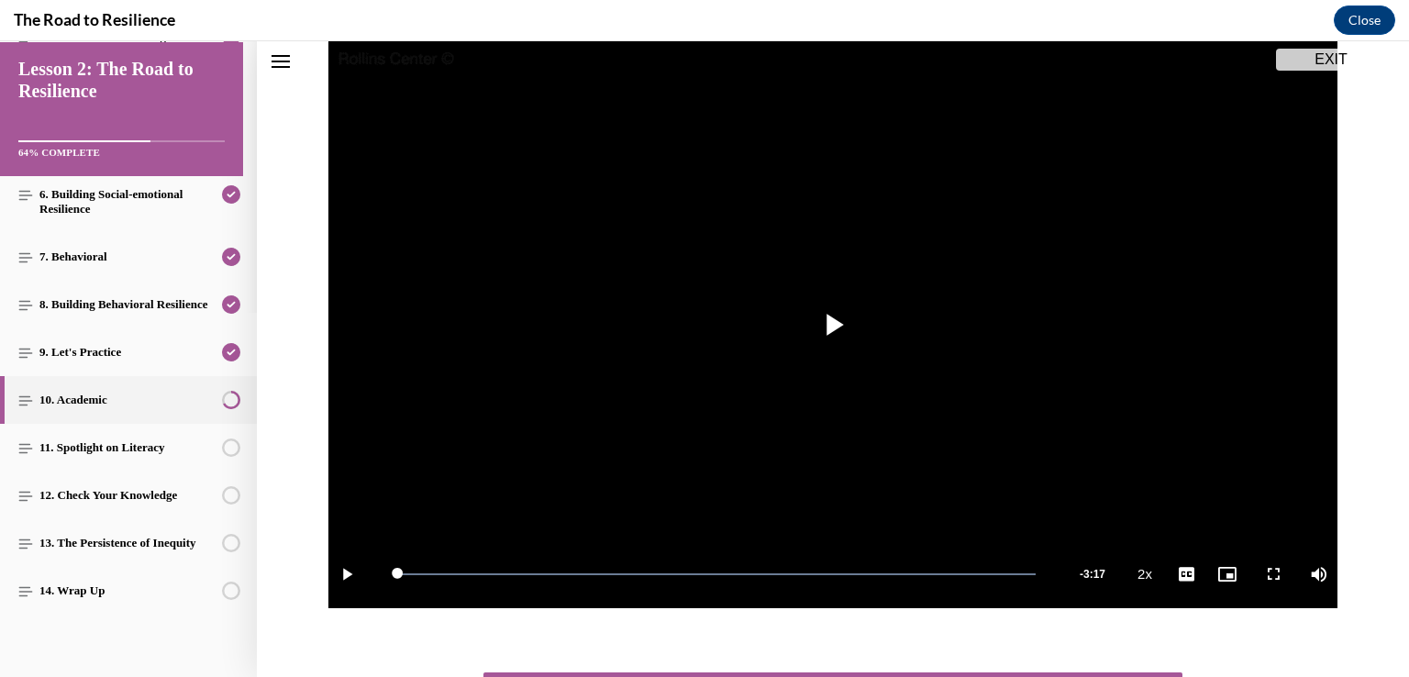
scroll to position [364, 0]
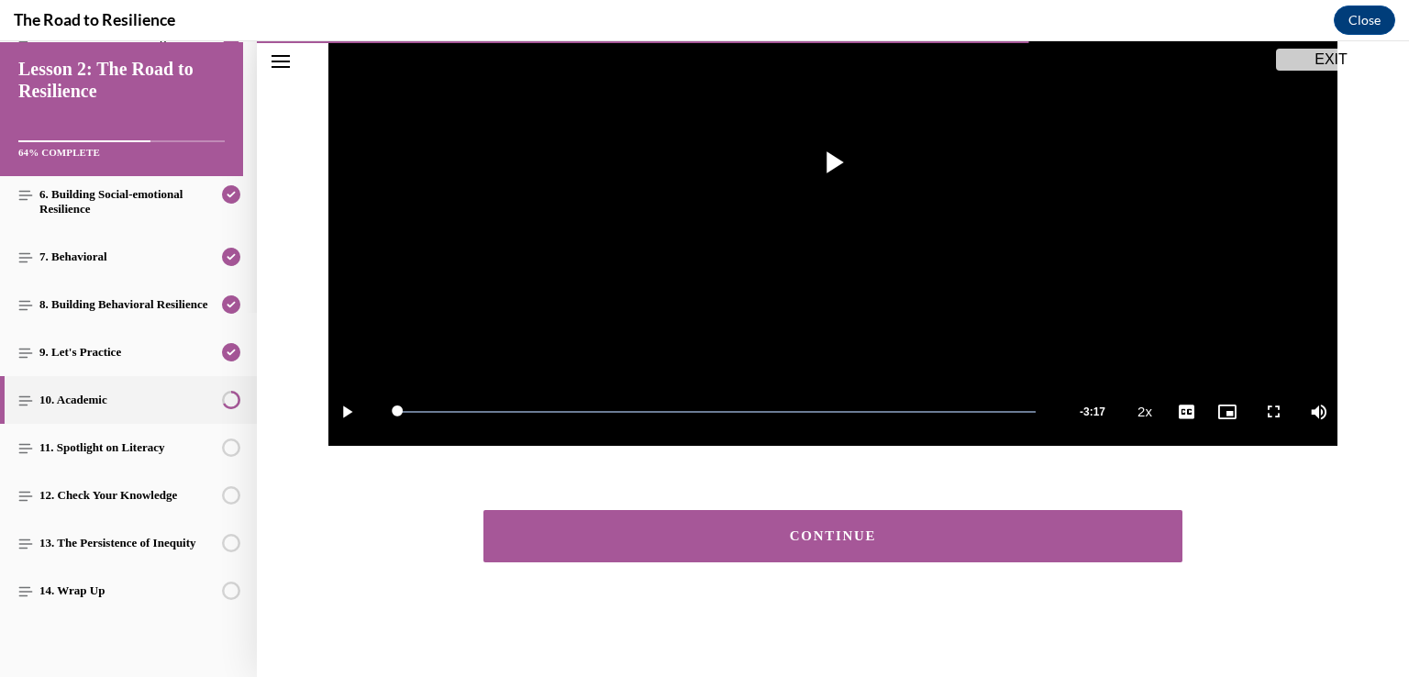
click at [947, 550] on button "CONTINUE" at bounding box center [833, 536] width 699 height 52
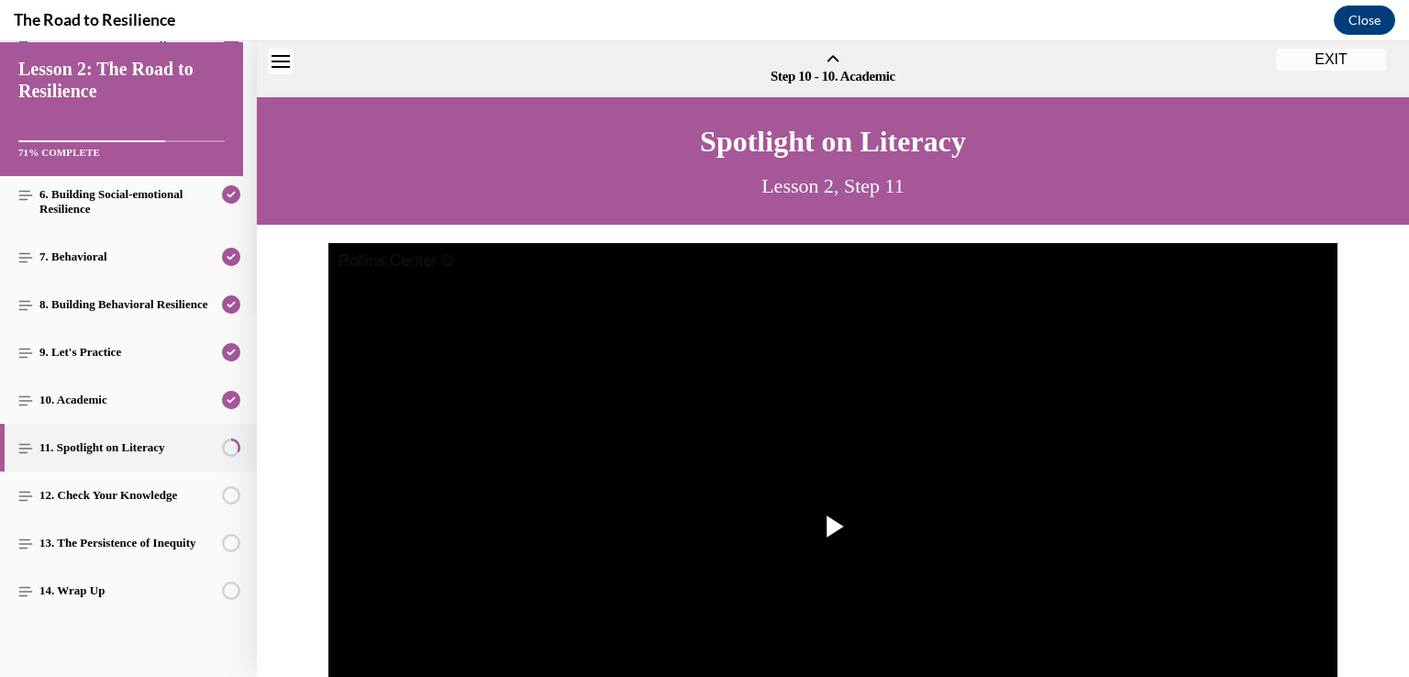
scroll to position [57, 0]
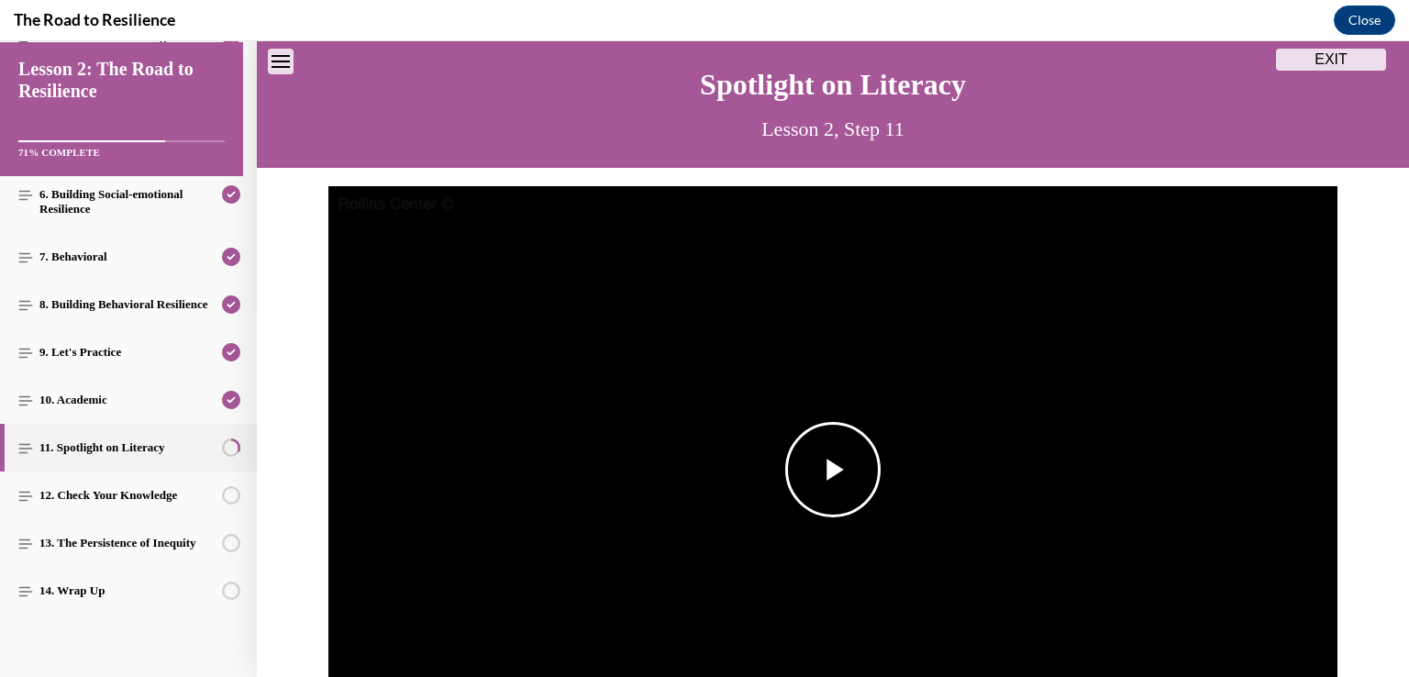
click at [833, 470] on span "Video player" at bounding box center [833, 470] width 0 height 0
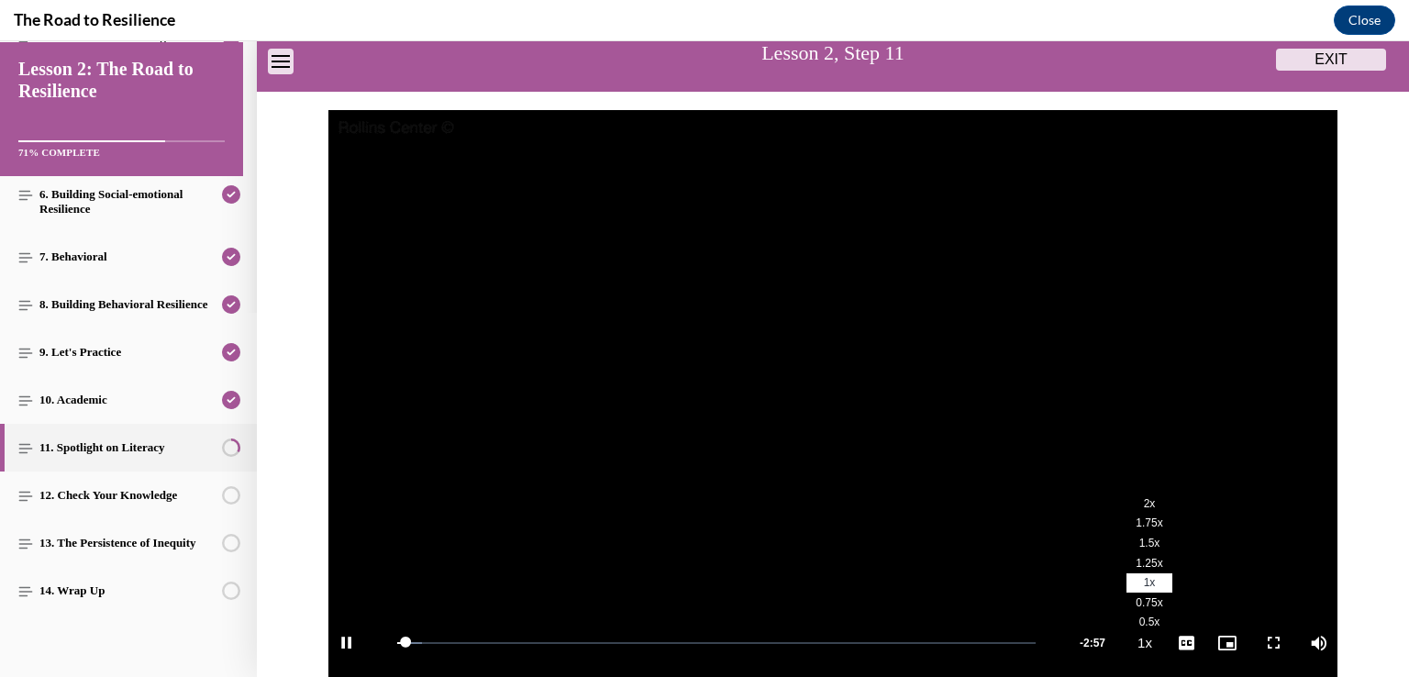
click at [1144, 498] on span "2x" at bounding box center [1150, 503] width 12 height 13
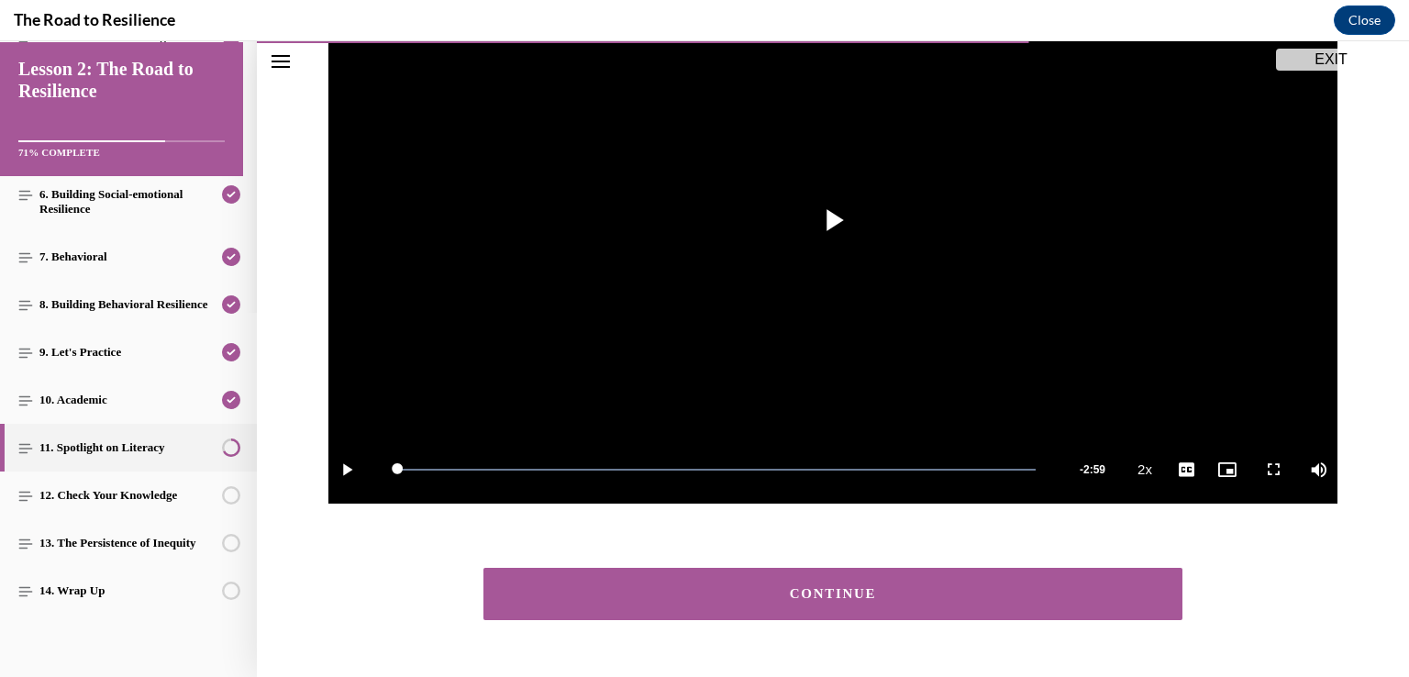
scroll to position [364, 0]
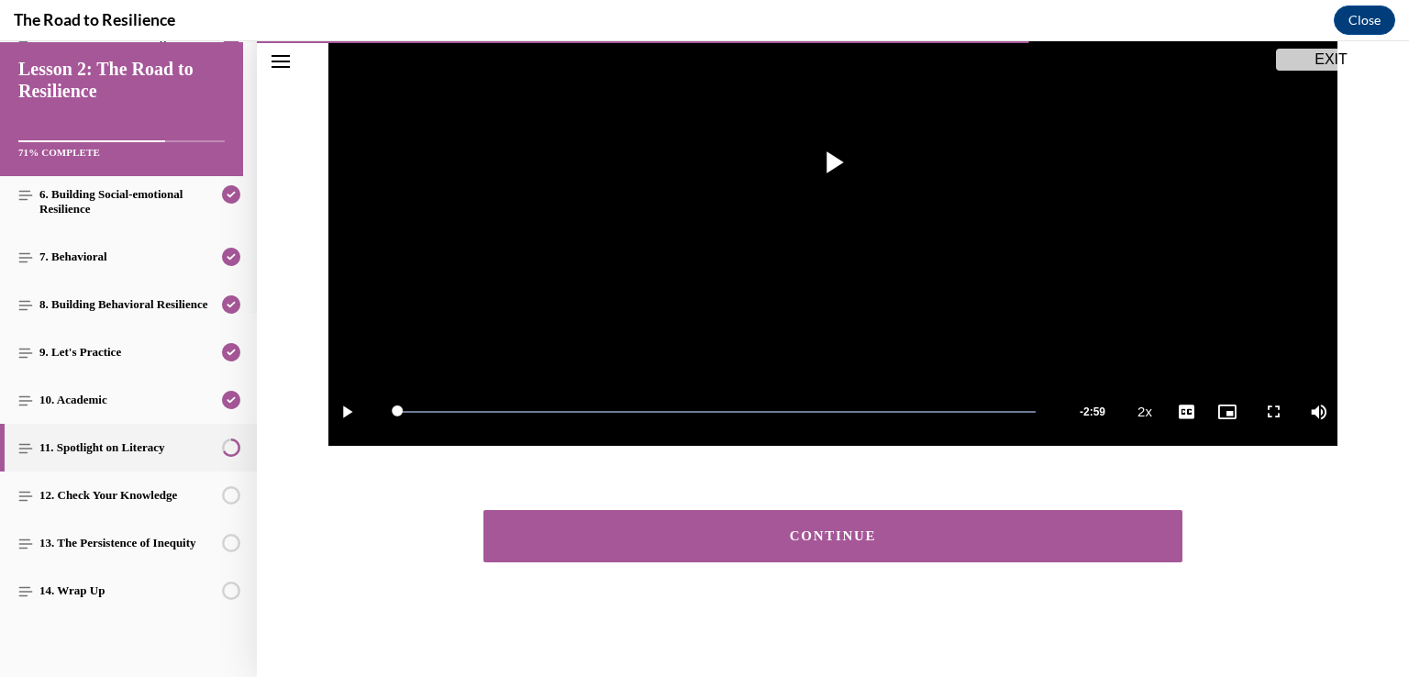
click at [967, 529] on div "CONTINUE" at bounding box center [833, 536] width 642 height 14
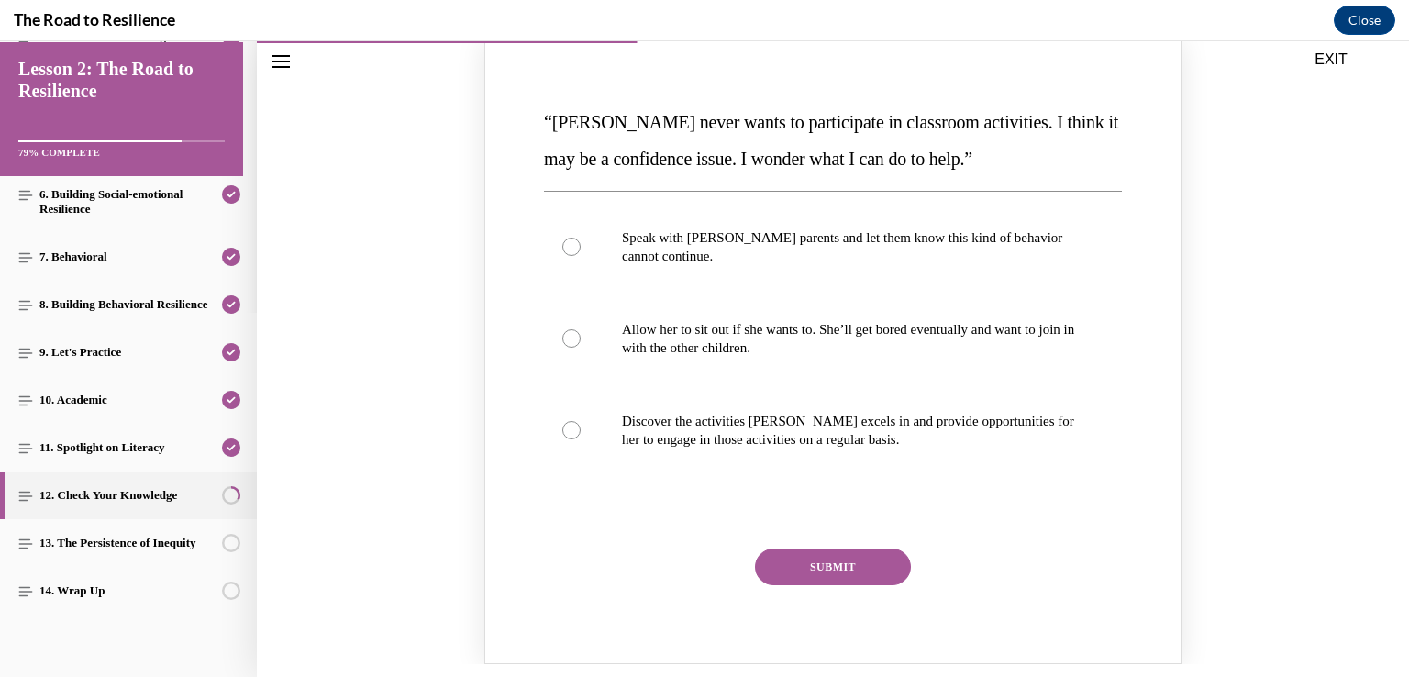
scroll to position [341, 0]
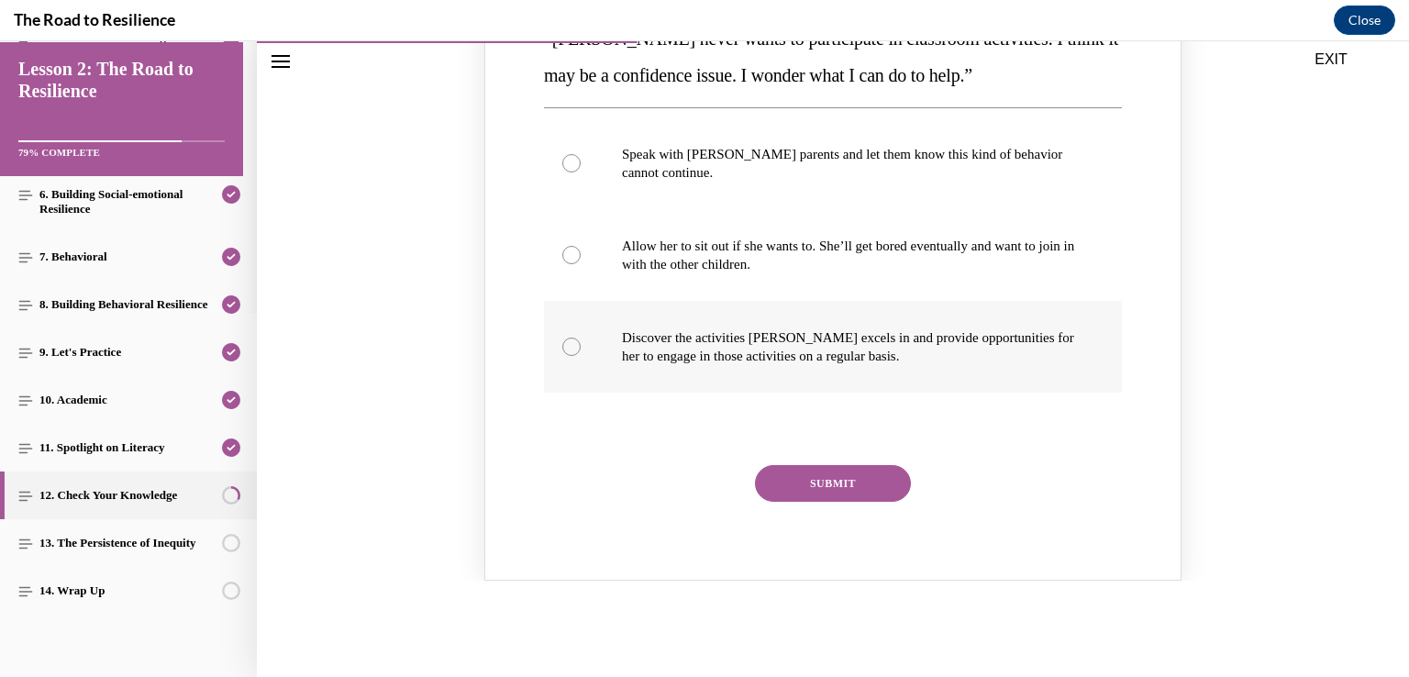
click at [564, 347] on div "Knowledge check: Multiple choice" at bounding box center [571, 347] width 18 height 18
click at [564, 347] on input "Discover the activities Mattison excels in and provide opportunities for her to…" at bounding box center [571, 347] width 18 height 18
radio input "true"
click at [818, 483] on button "SUBMIT" at bounding box center [833, 483] width 156 height 37
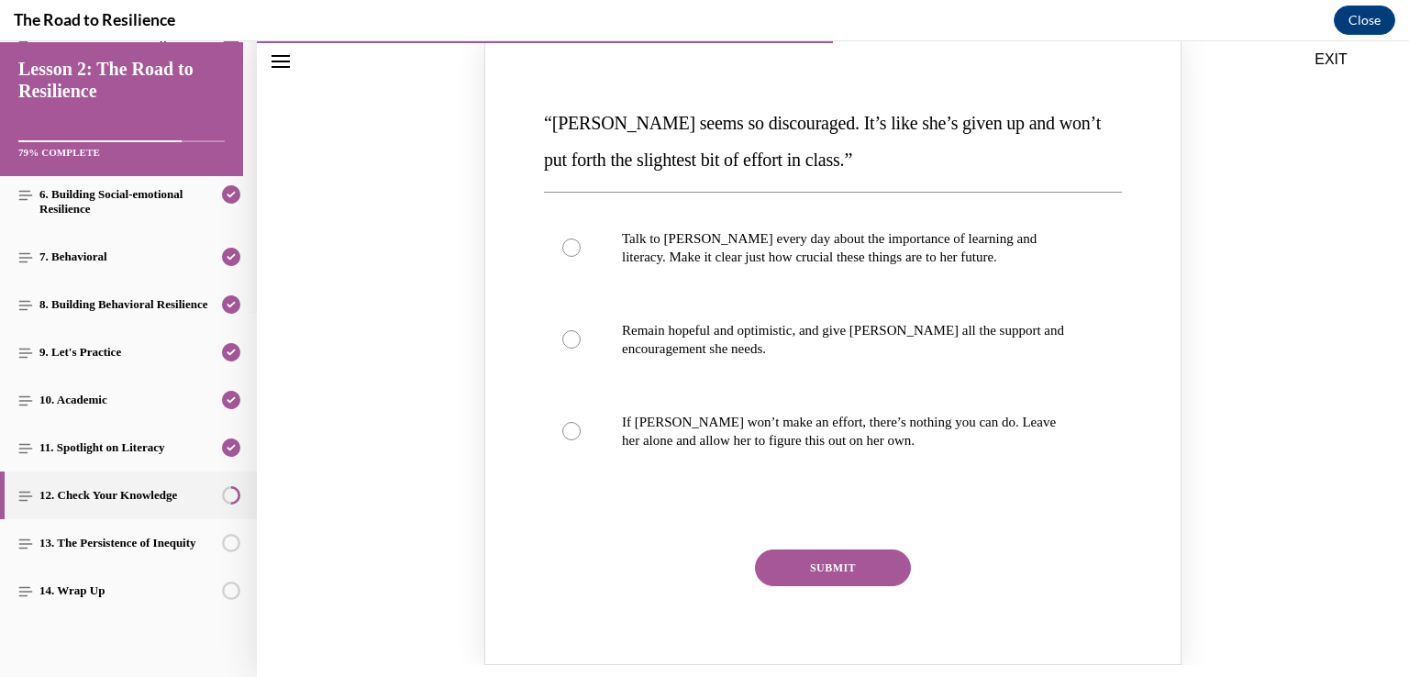
scroll to position [1134, 0]
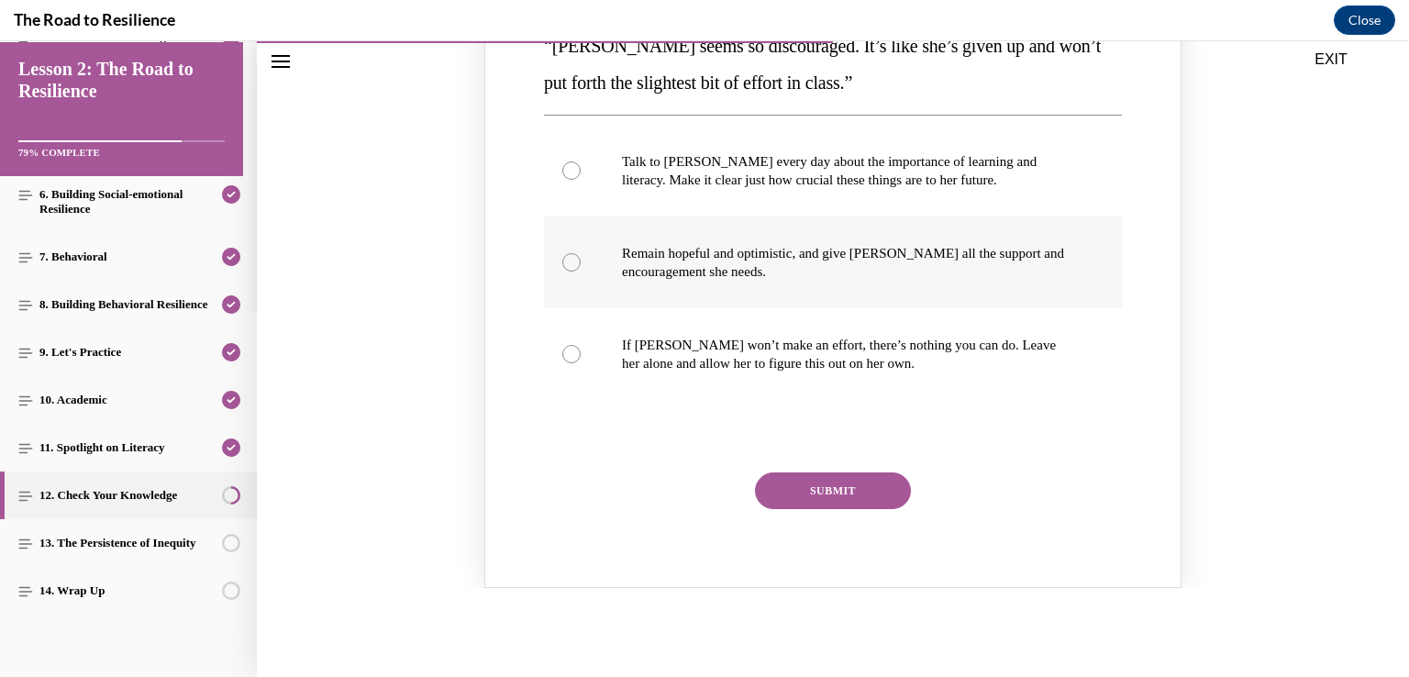
click at [562, 258] on div "Knowledge check: Multiple choice" at bounding box center [571, 262] width 18 height 18
click at [562, 258] on input "Remain hopeful and optimistic, and give Alyson all the support and encouragemen…" at bounding box center [571, 262] width 18 height 18
radio input "true"
click at [833, 485] on button "SUBMIT" at bounding box center [833, 491] width 156 height 37
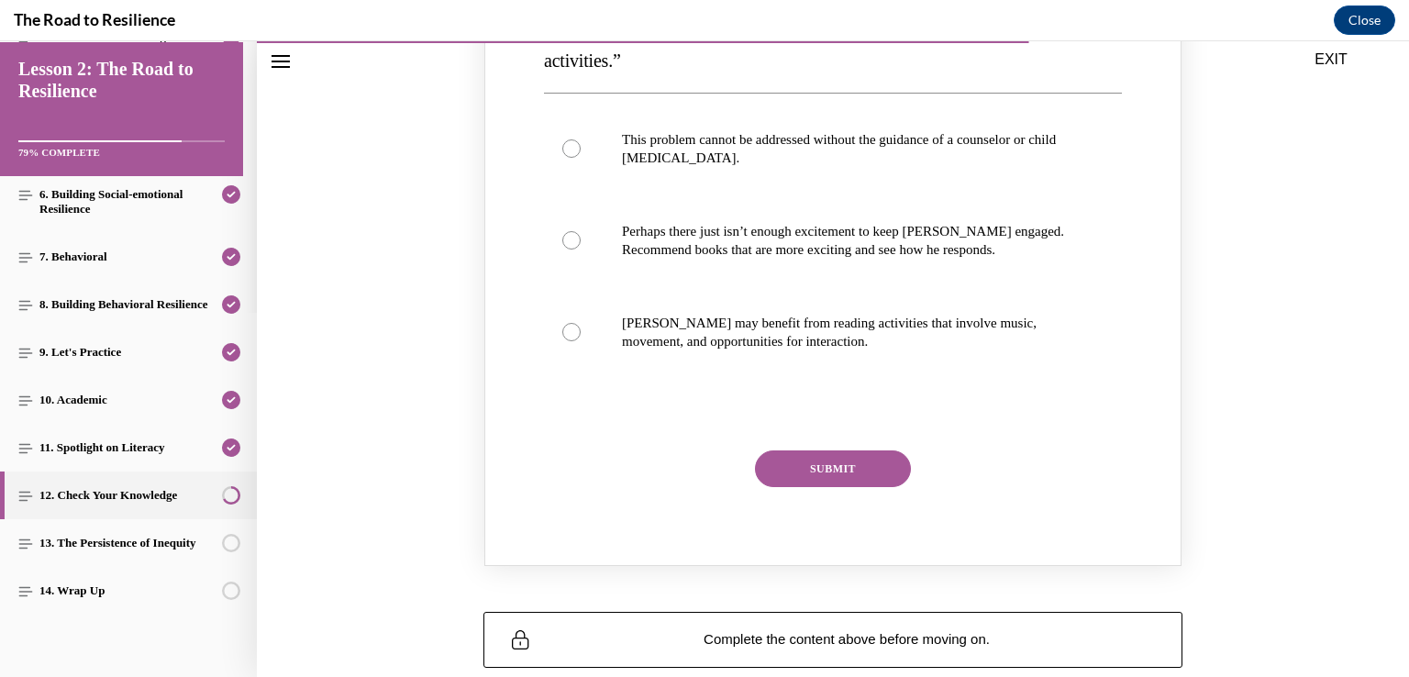
scroll to position [2007, 0]
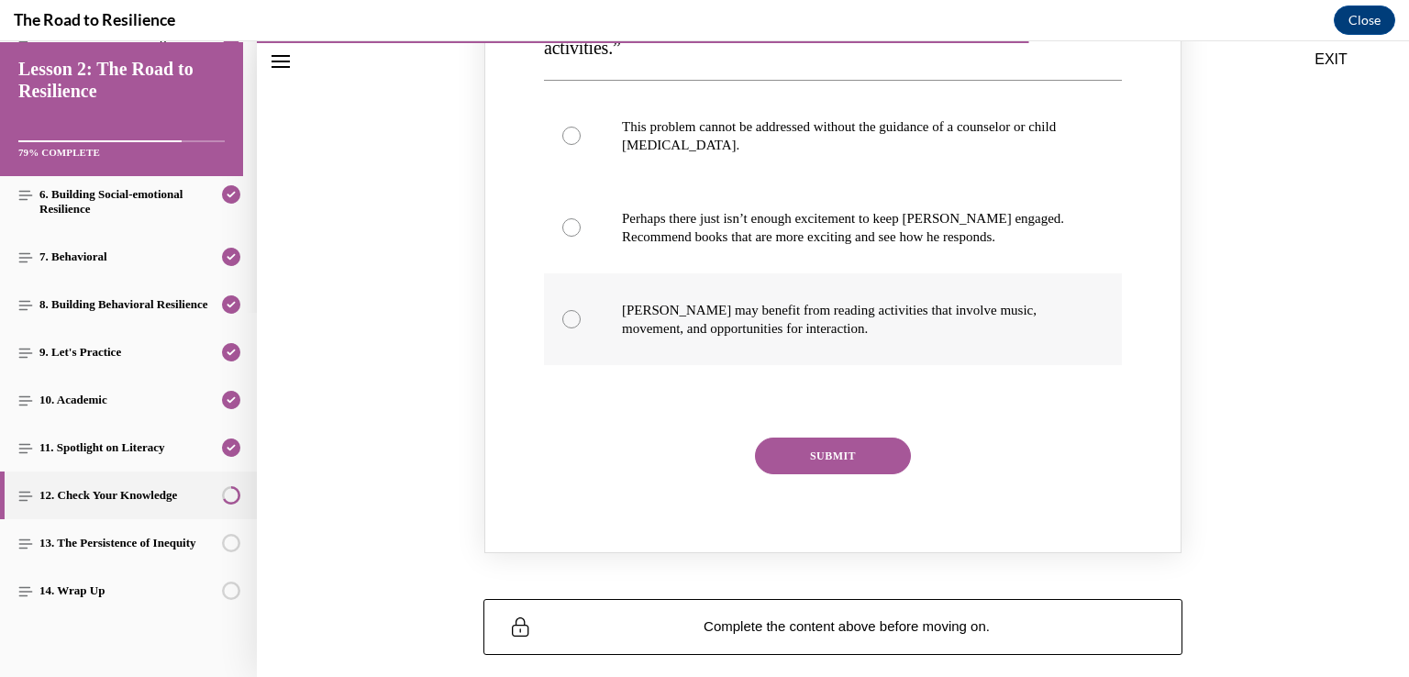
click at [560, 292] on label "Harrison may benefit from reading activities that involve music, movement, and …" at bounding box center [833, 319] width 578 height 92
click at [562, 310] on input "Harrison may benefit from reading activities that involve music, movement, and …" at bounding box center [571, 319] width 18 height 18
radio input "true"
click at [822, 438] on button "SUBMIT" at bounding box center [833, 456] width 156 height 37
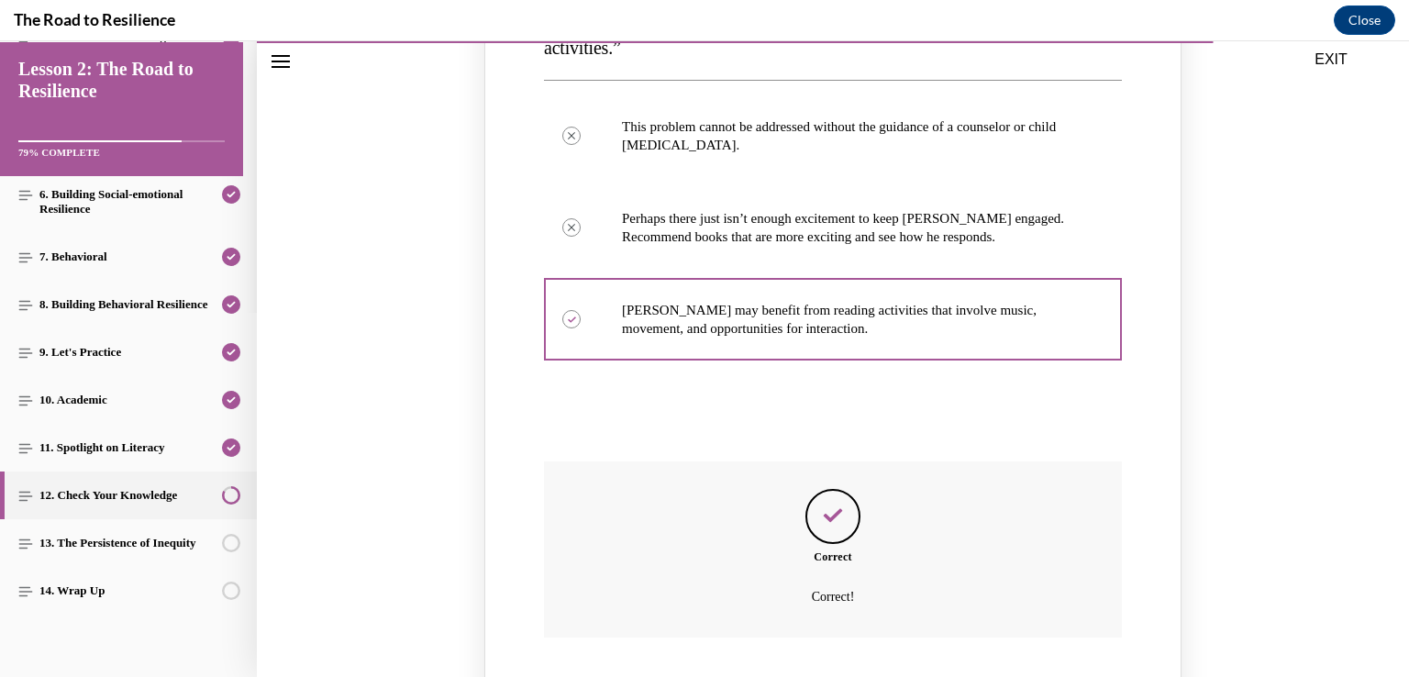
scroll to position [2224, 0]
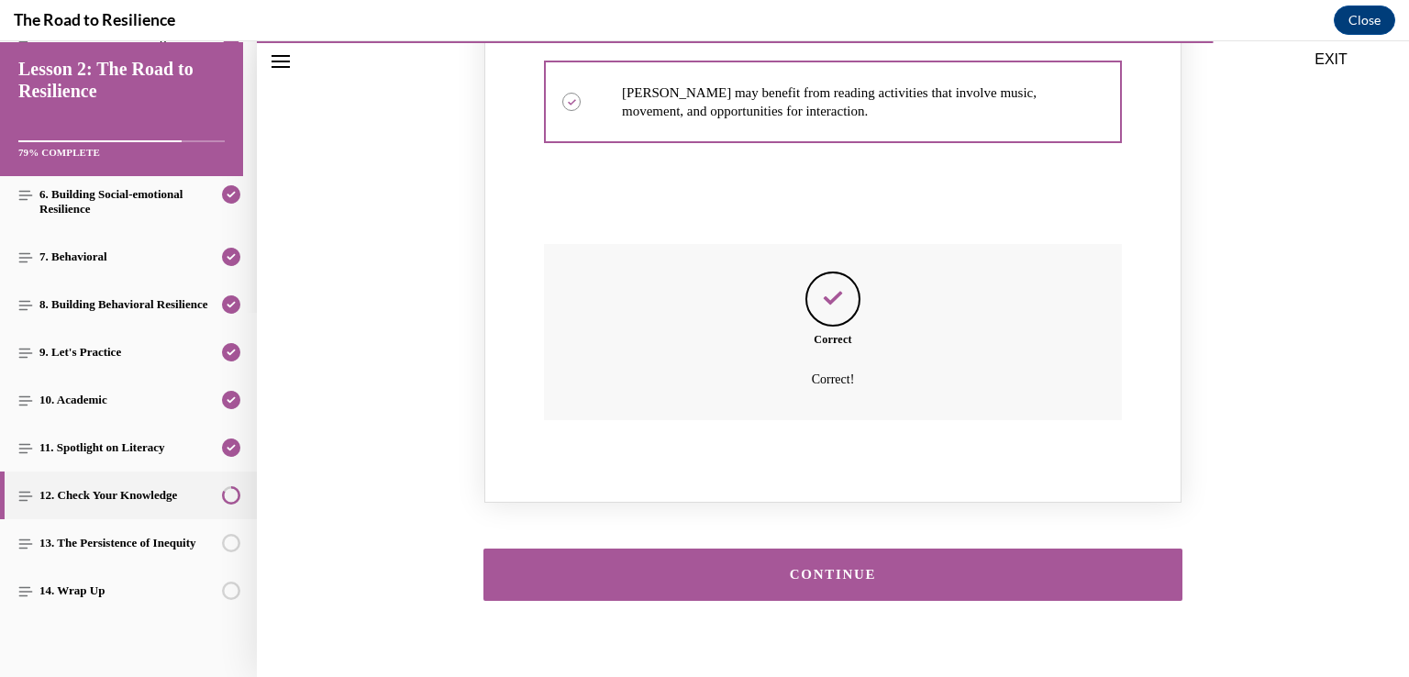
click at [1028, 549] on button "CONTINUE" at bounding box center [833, 575] width 699 height 52
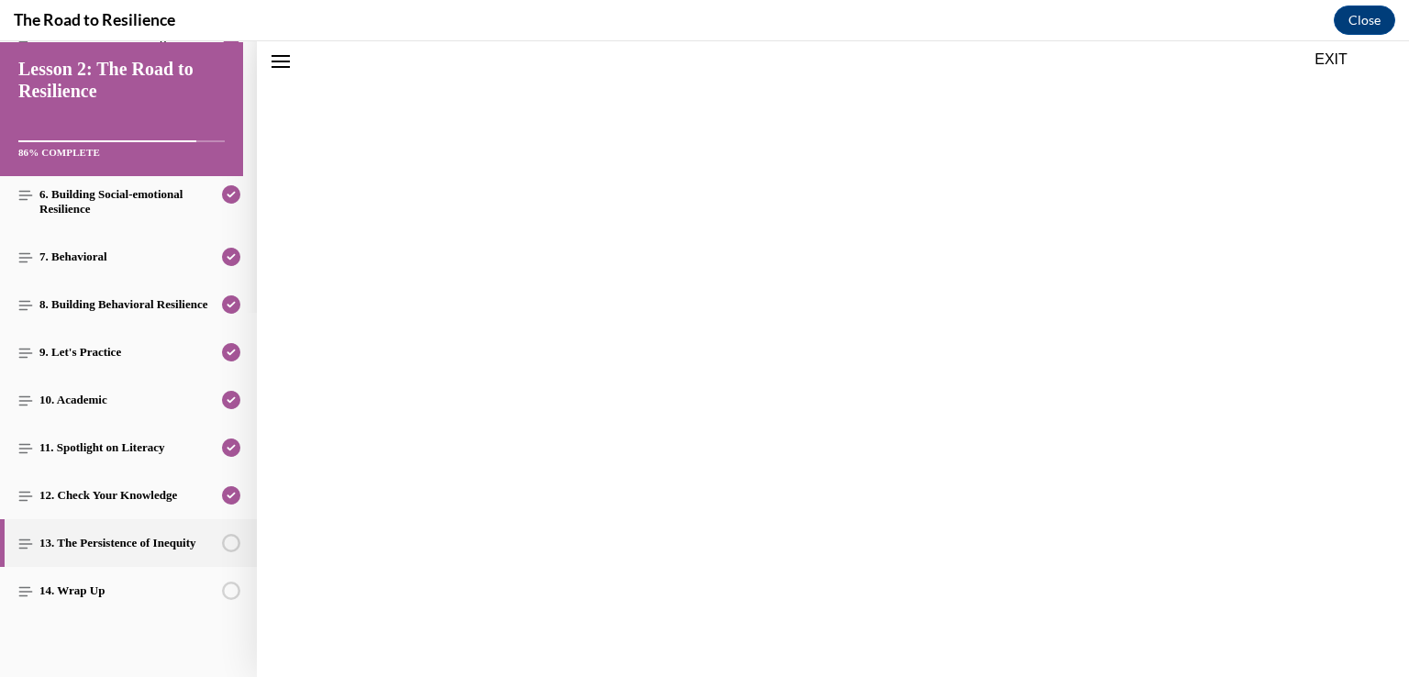
scroll to position [57, 0]
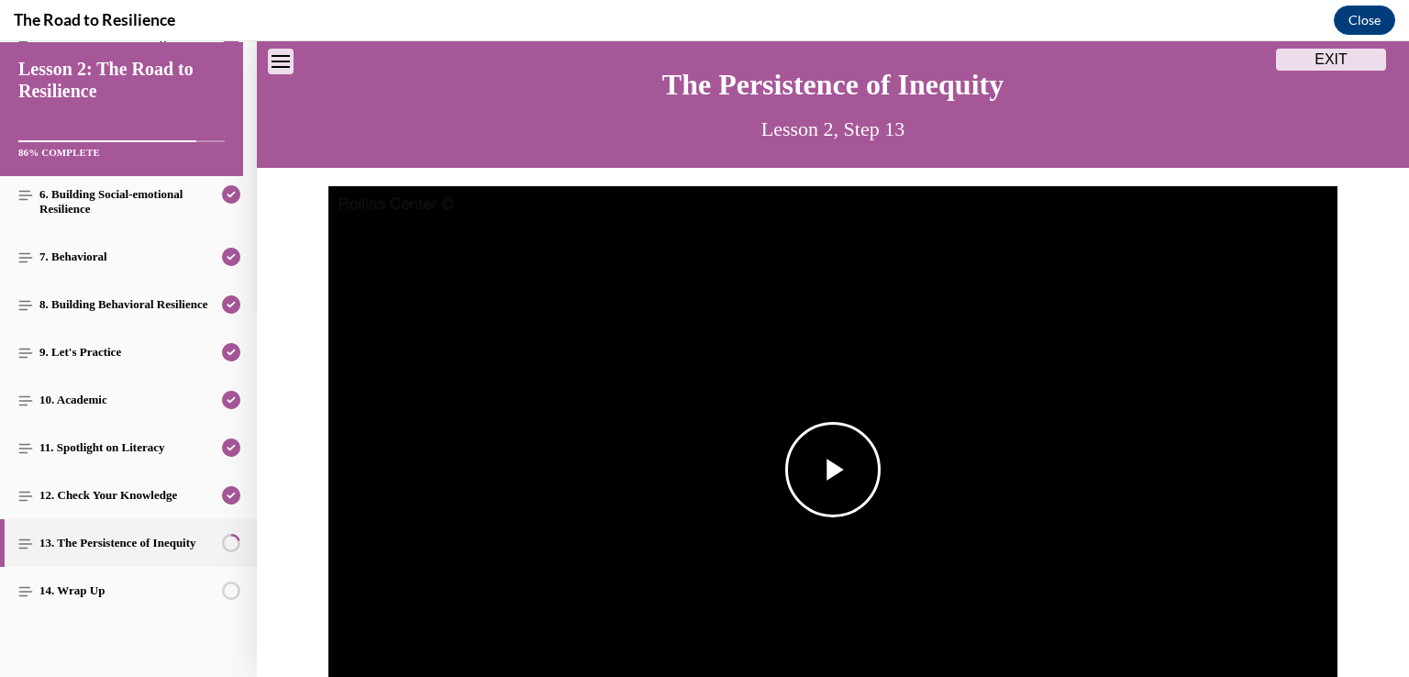
click at [833, 470] on span "Video player" at bounding box center [833, 470] width 0 height 0
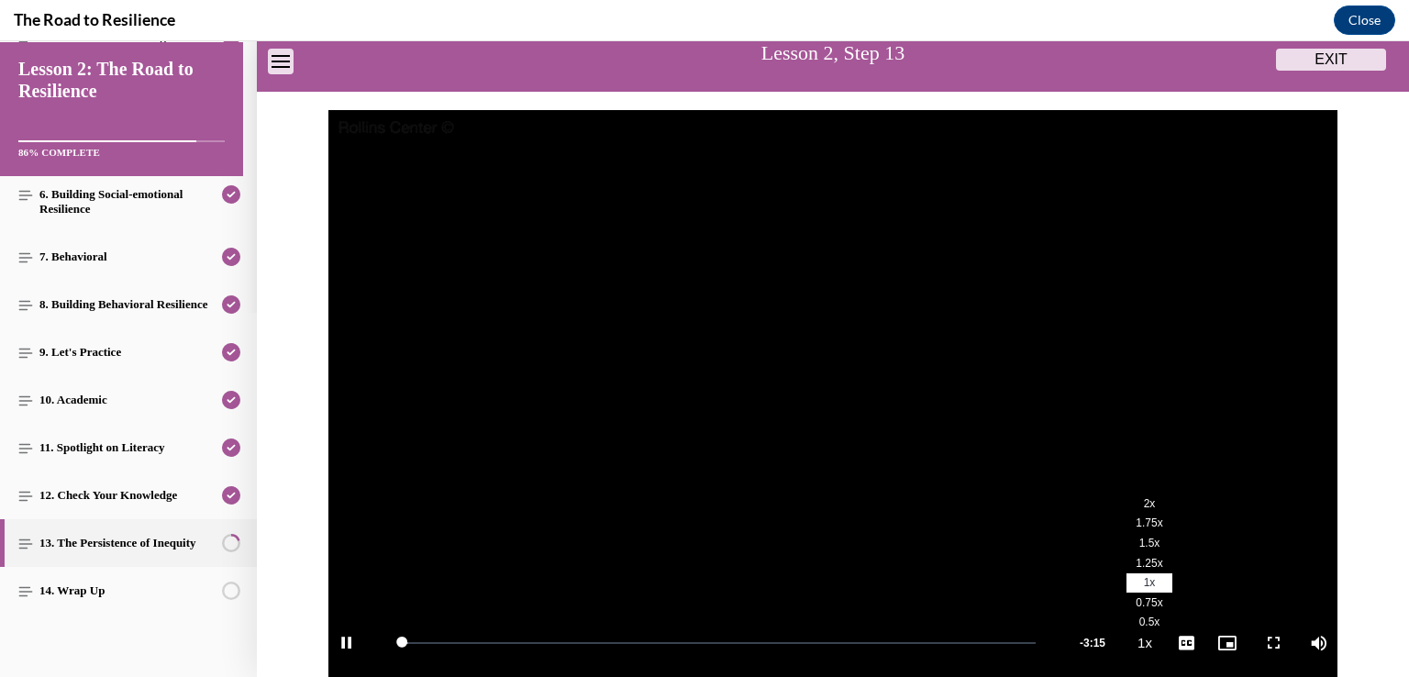
click at [1144, 506] on span "2x" at bounding box center [1150, 503] width 12 height 13
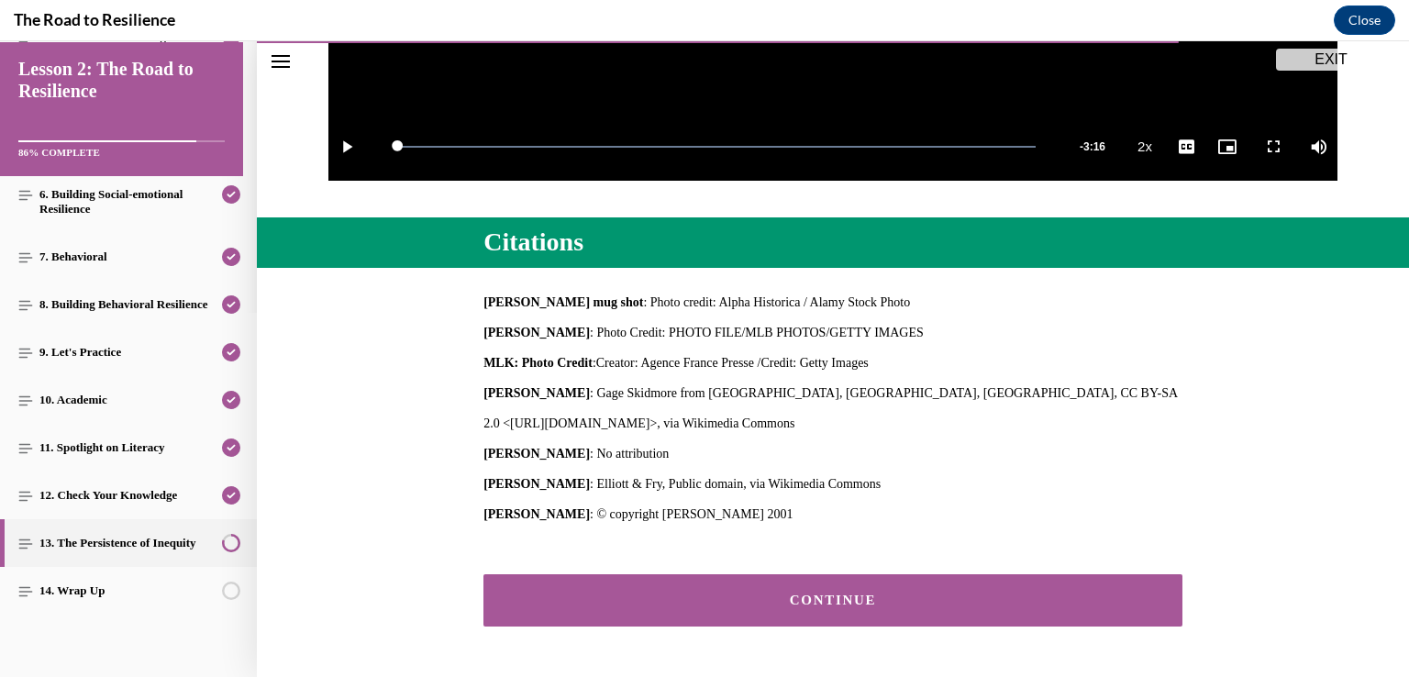
scroll to position [694, 0]
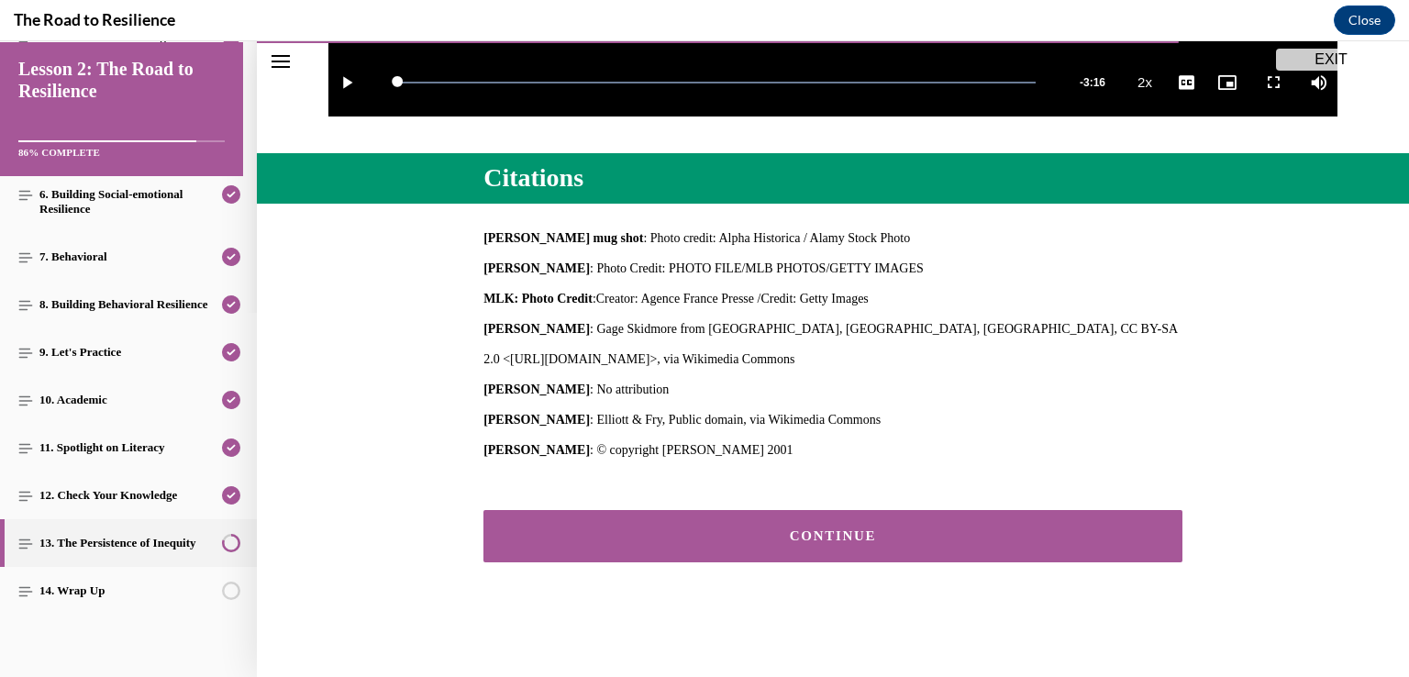
click at [976, 534] on div "CONTINUE" at bounding box center [833, 536] width 642 height 14
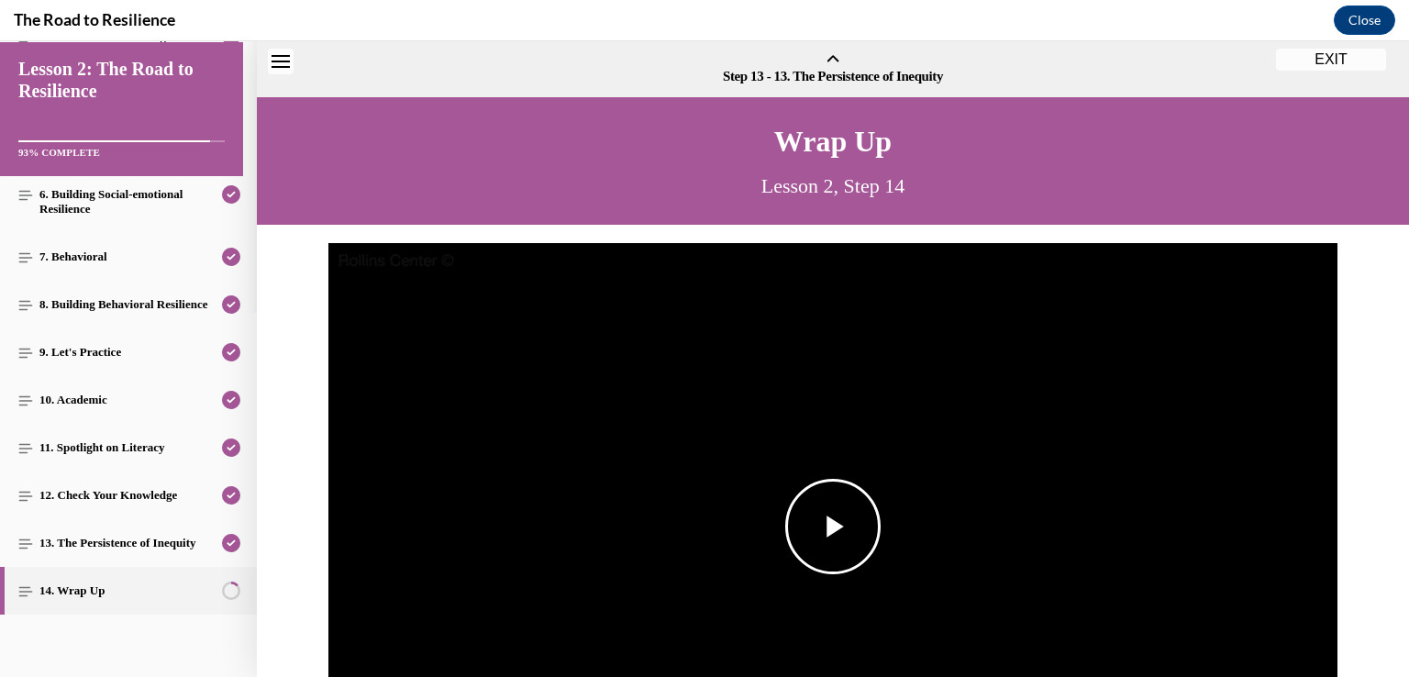
scroll to position [57, 0]
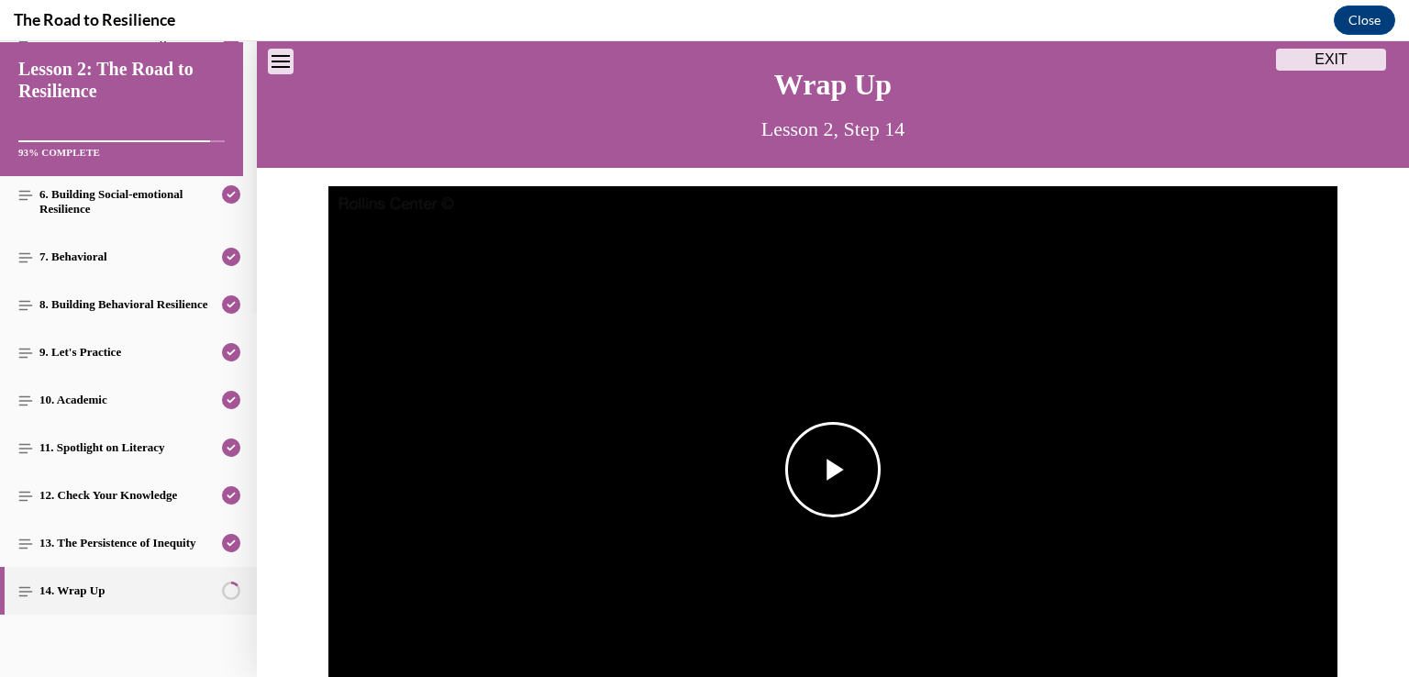
click at [833, 470] on span "Video player" at bounding box center [833, 470] width 0 height 0
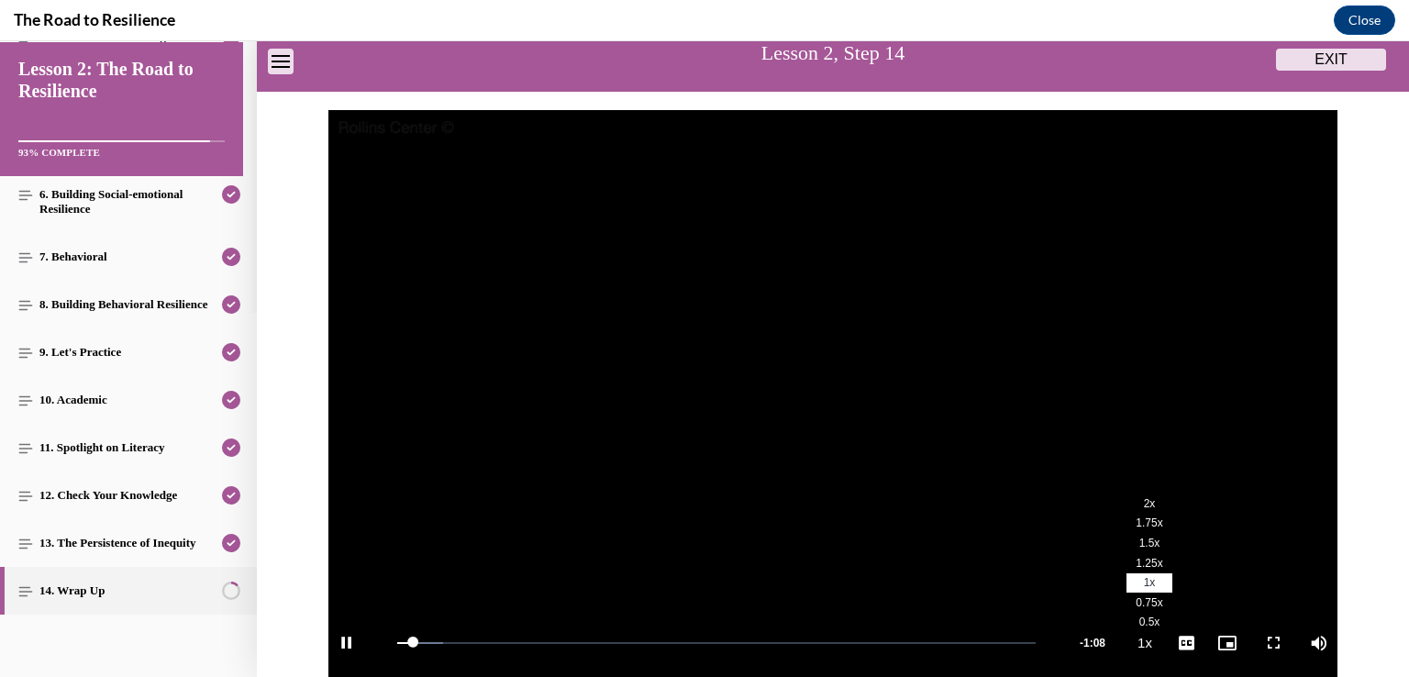
click at [1144, 506] on span "2x" at bounding box center [1150, 503] width 12 height 13
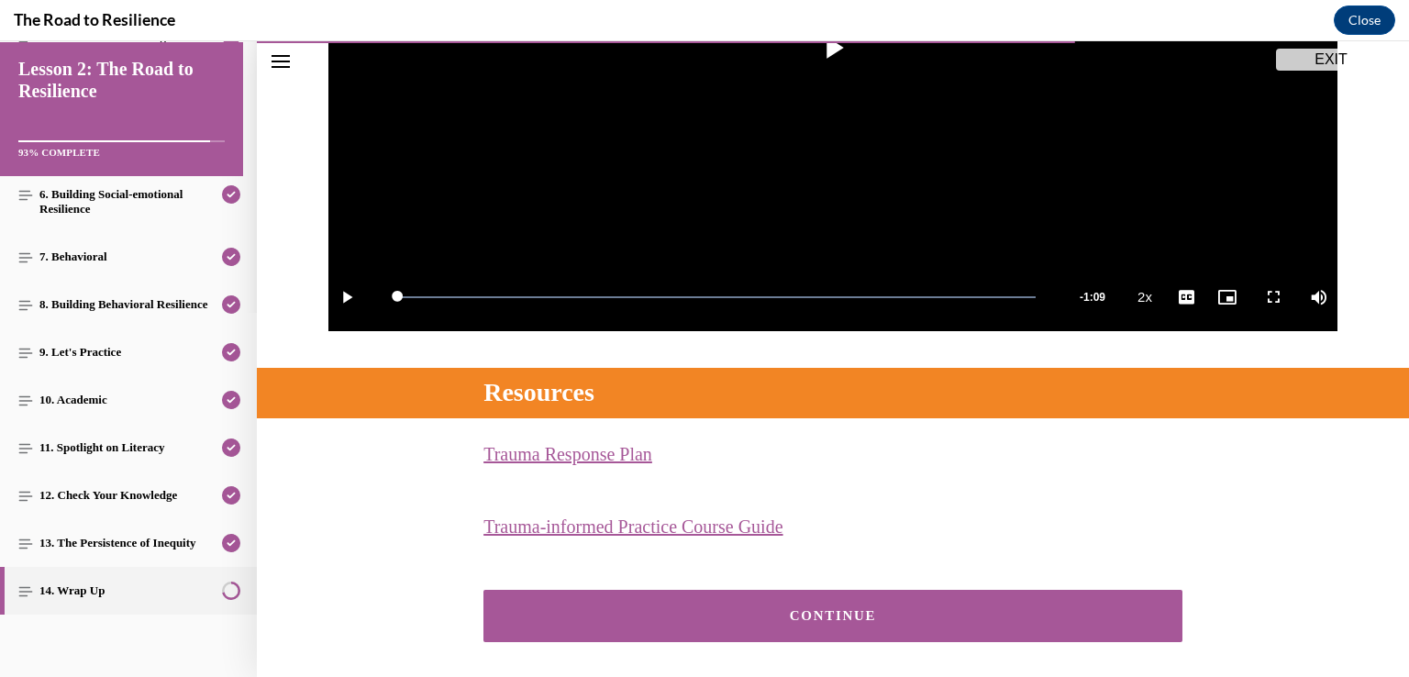
click at [864, 626] on button "CONTINUE" at bounding box center [833, 616] width 699 height 52
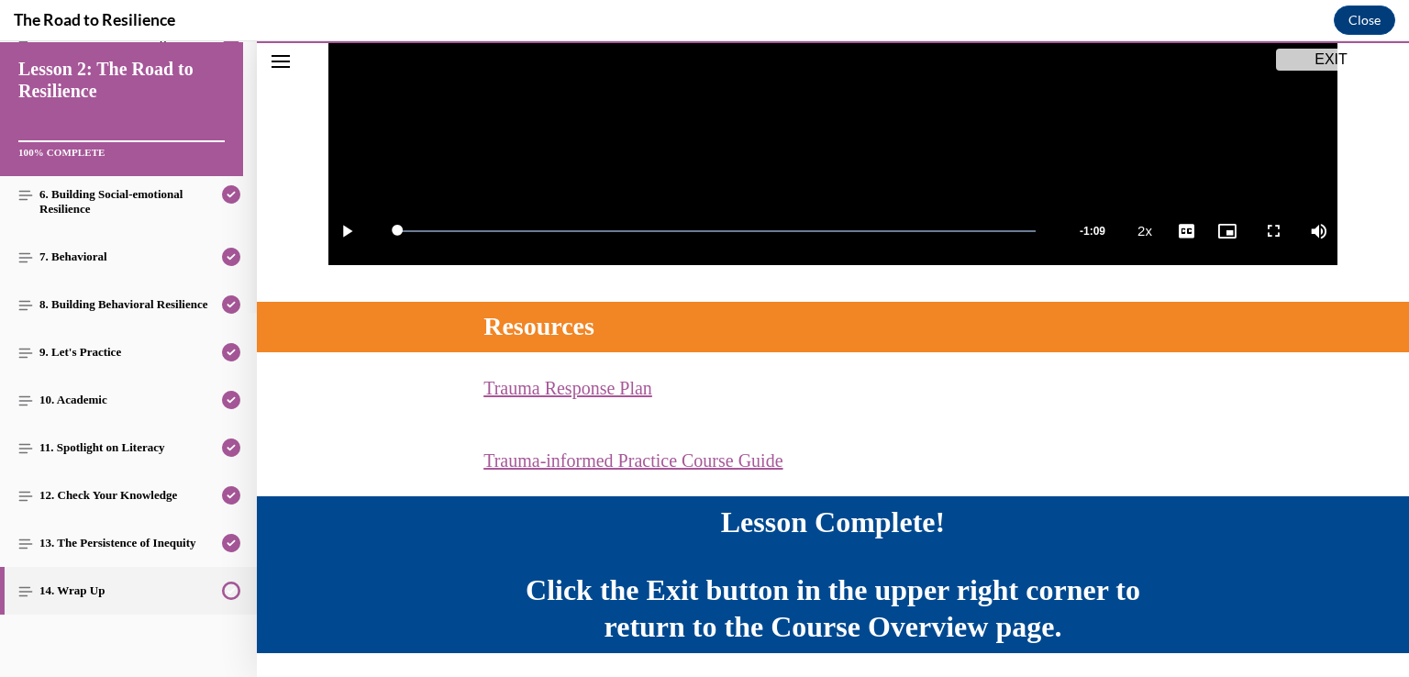
scroll to position [607, 0]
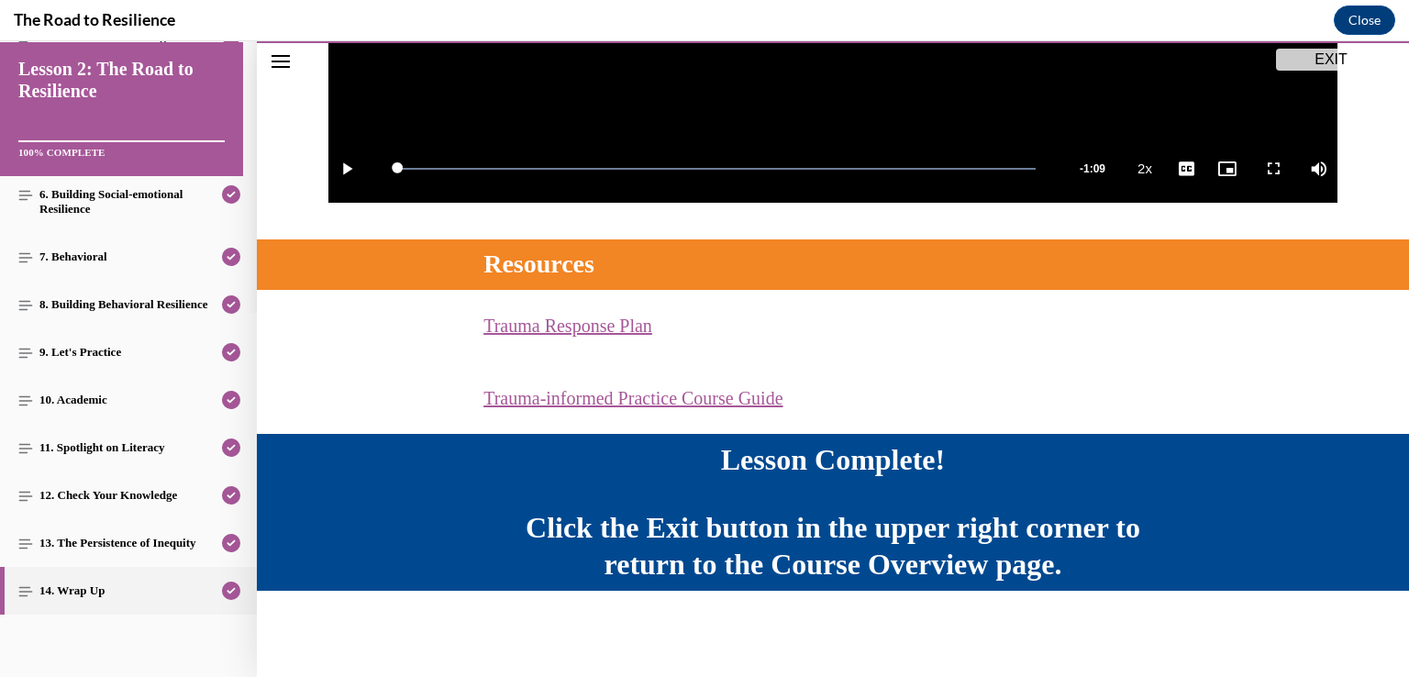
click at [1329, 56] on button "EXIT" at bounding box center [1331, 60] width 110 height 22
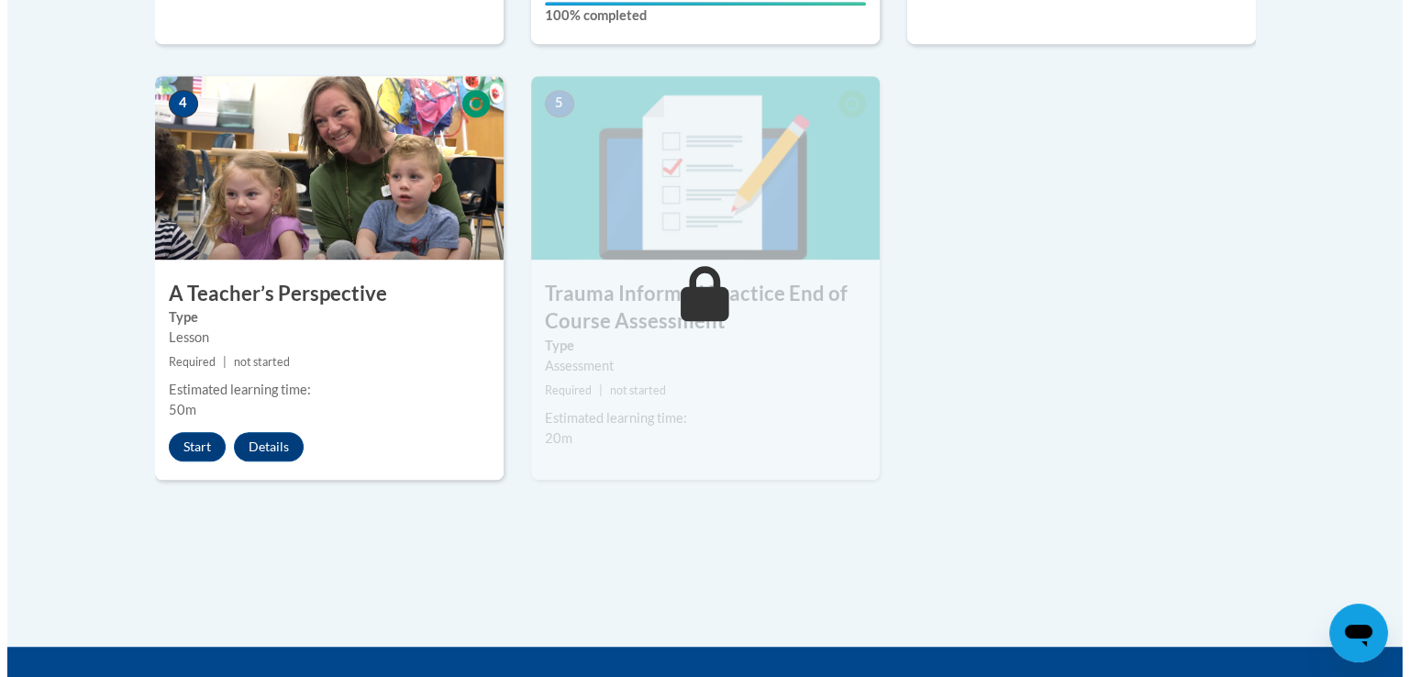
scroll to position [1077, 0]
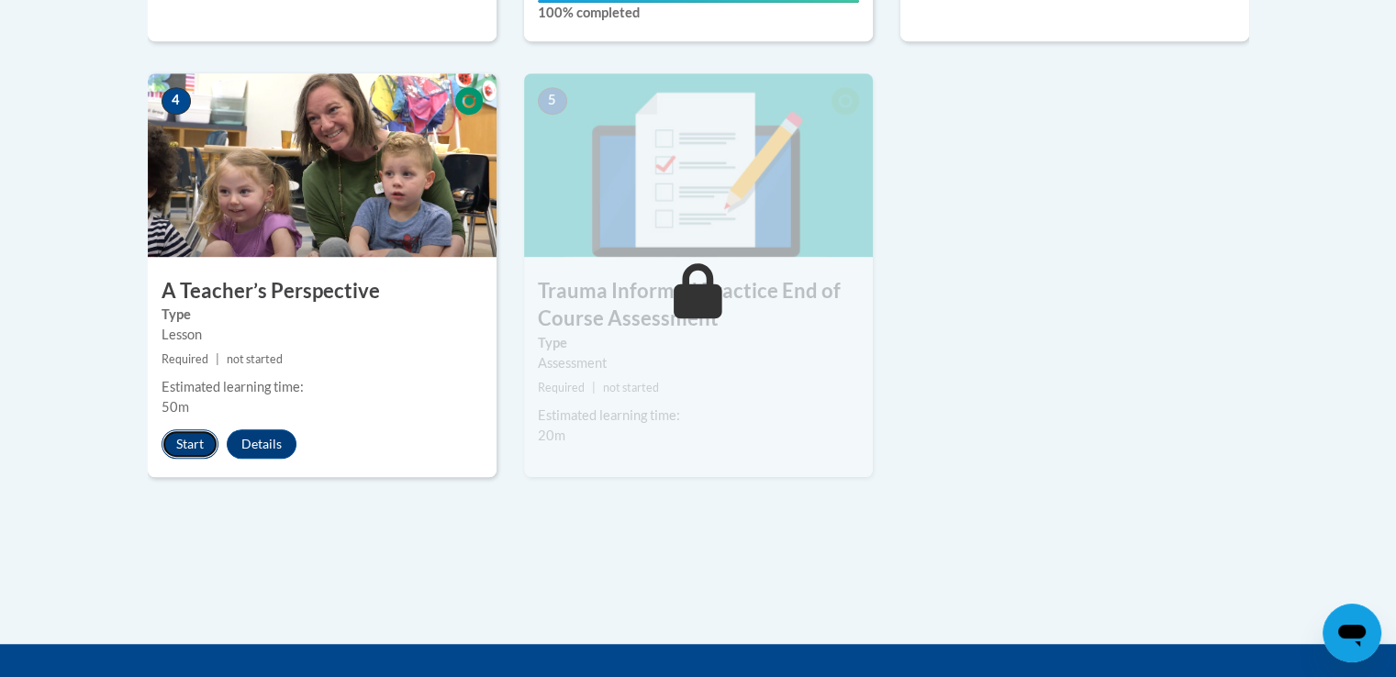
click at [175, 441] on button "Start" at bounding box center [189, 443] width 57 height 29
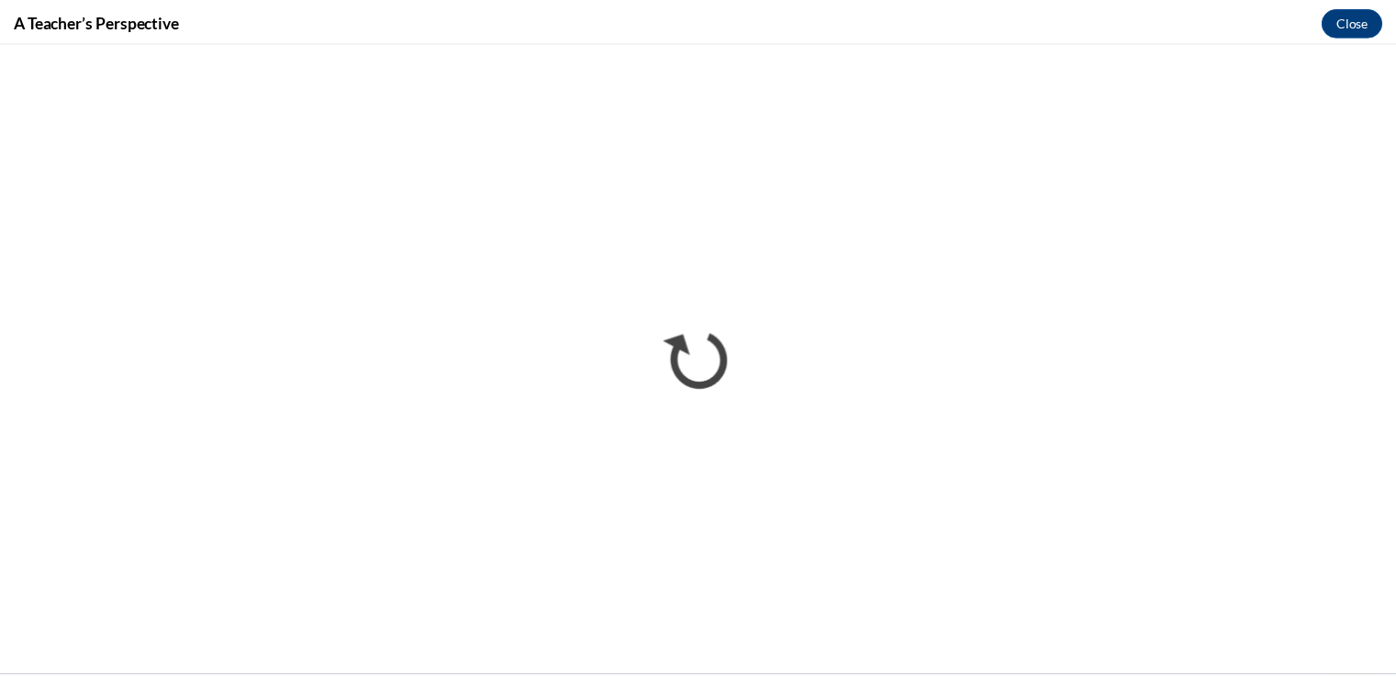
scroll to position [0, 0]
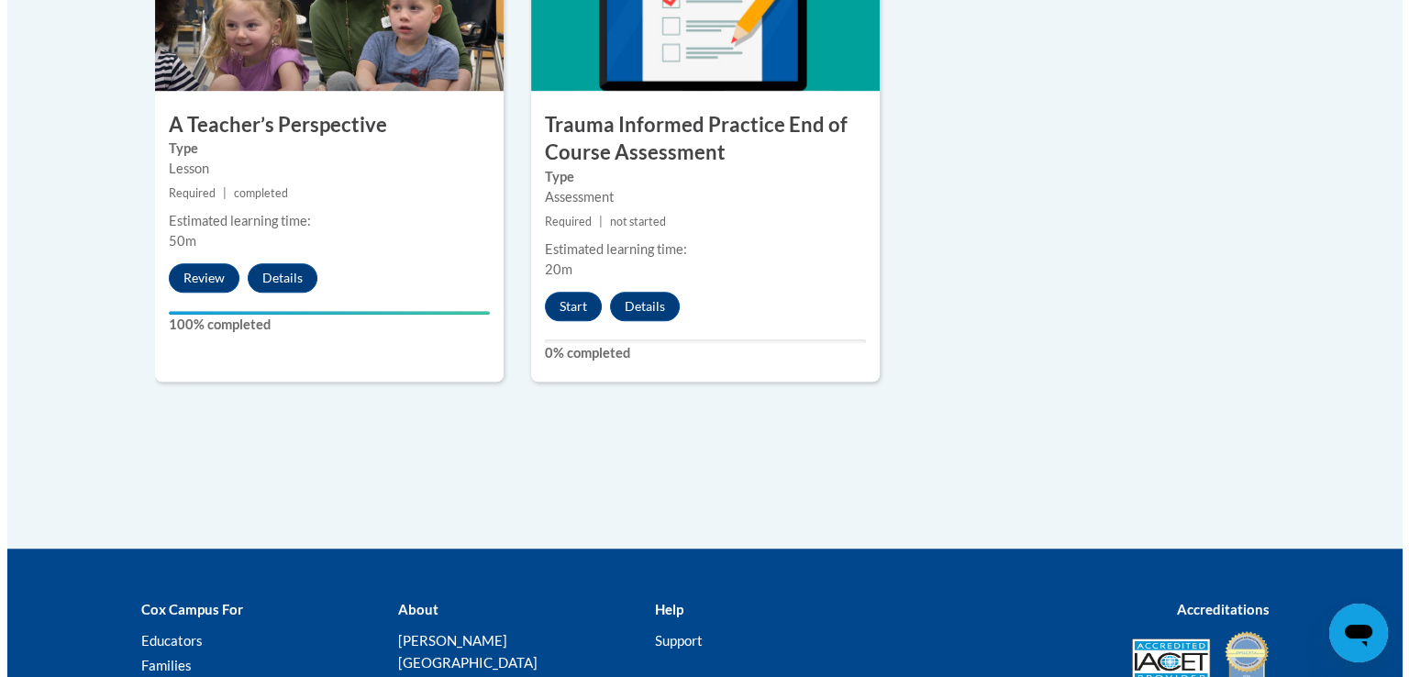
scroll to position [1248, 0]
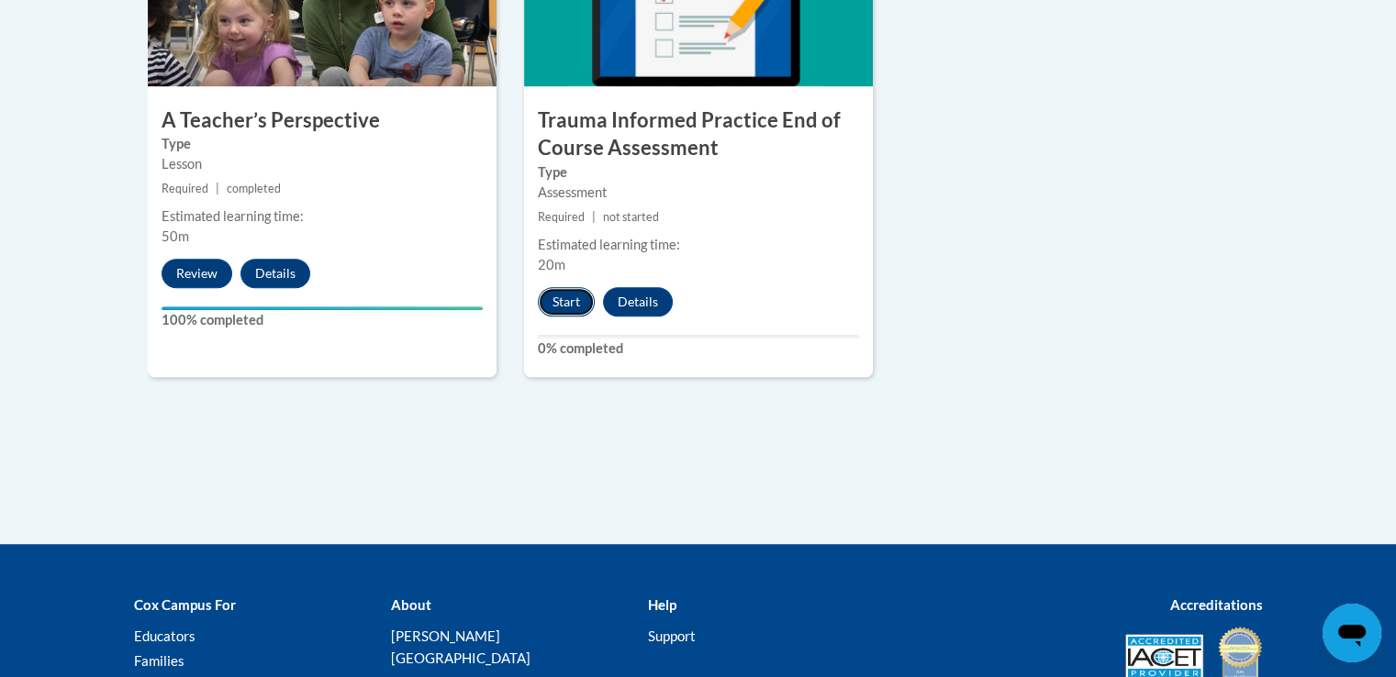
click at [564, 303] on button "Start" at bounding box center [566, 301] width 57 height 29
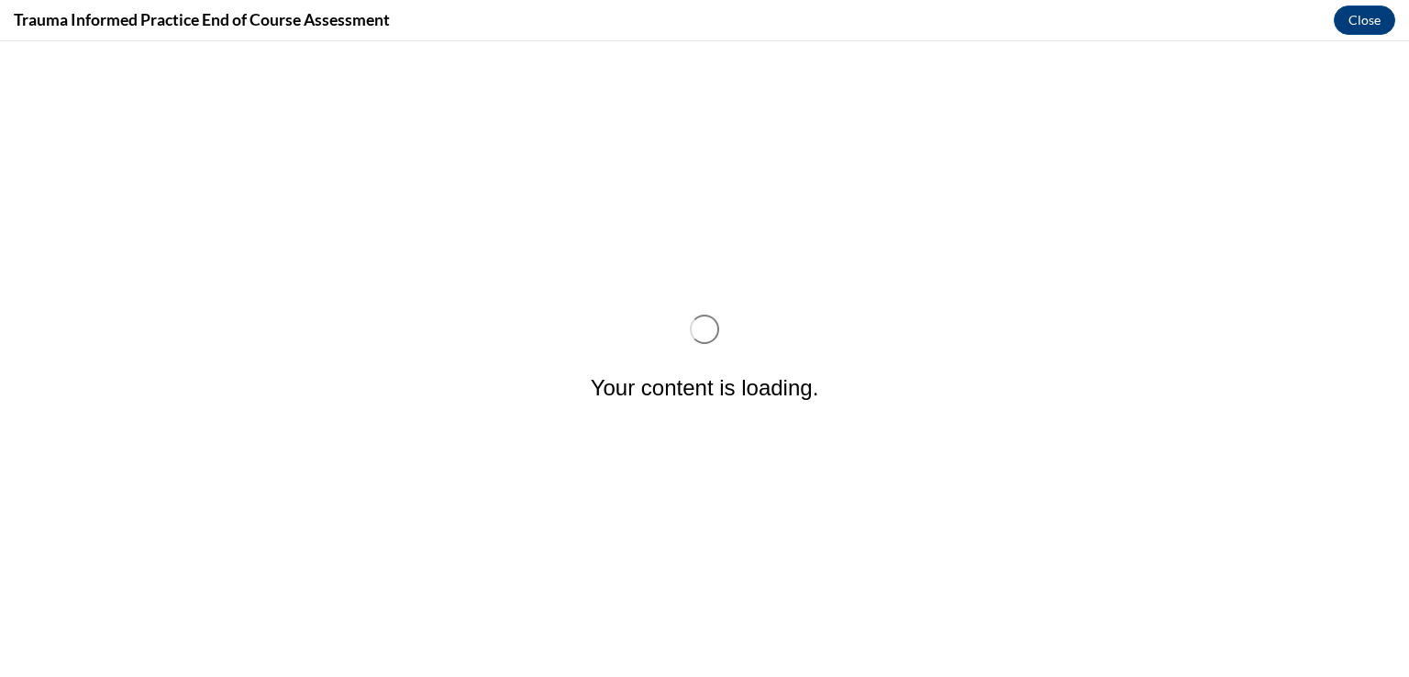
scroll to position [0, 0]
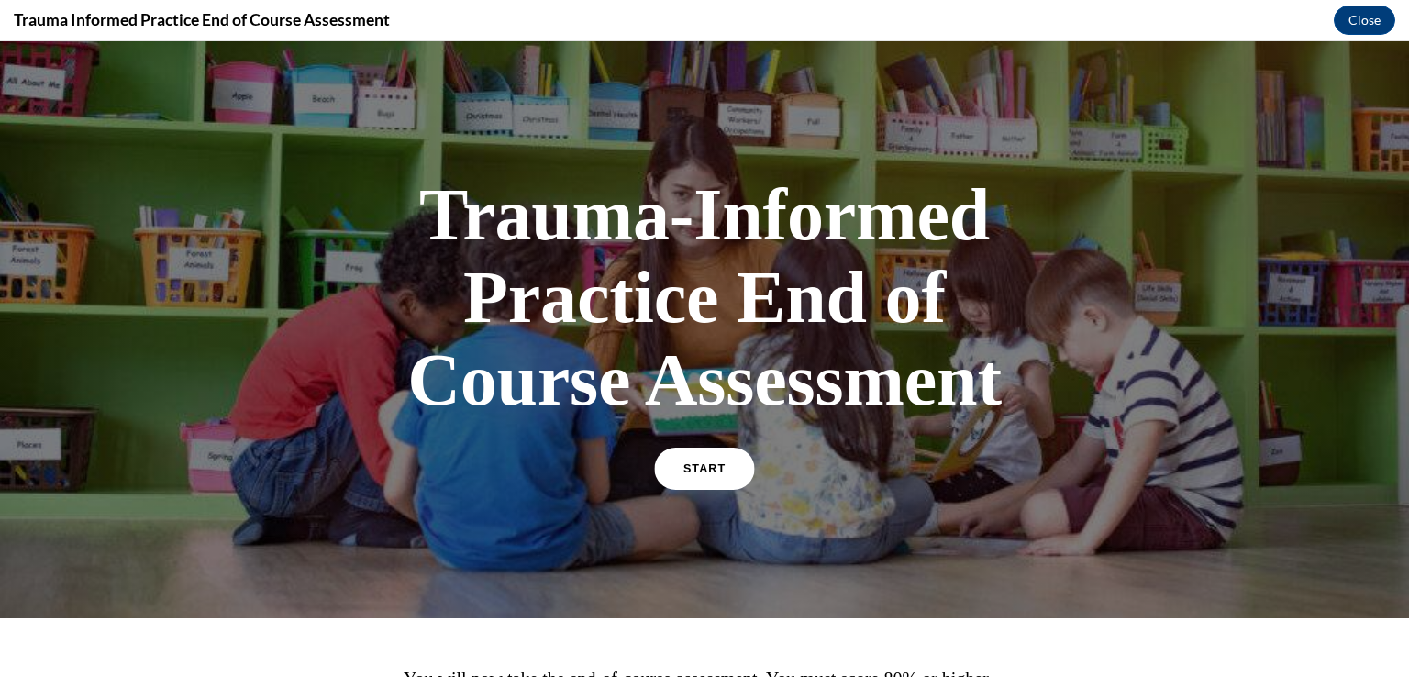
click at [707, 463] on span "START" at bounding box center [705, 469] width 42 height 14
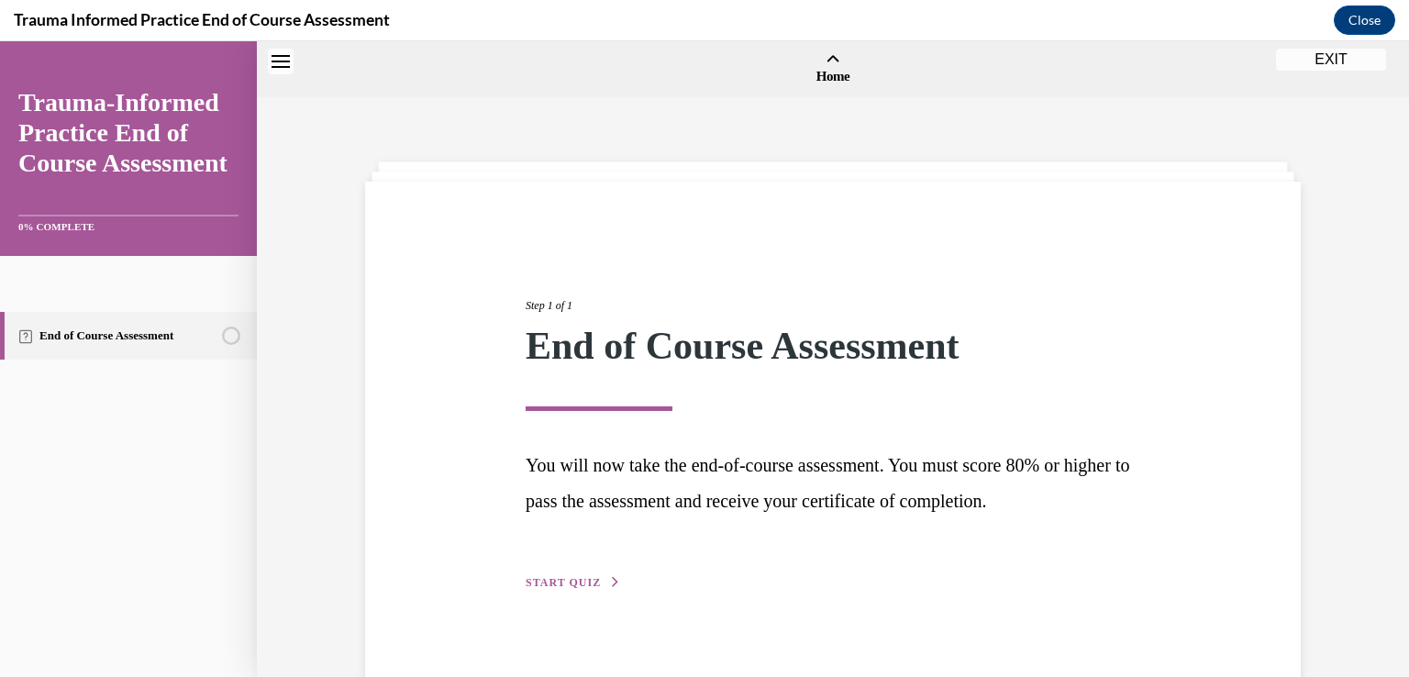
scroll to position [57, 0]
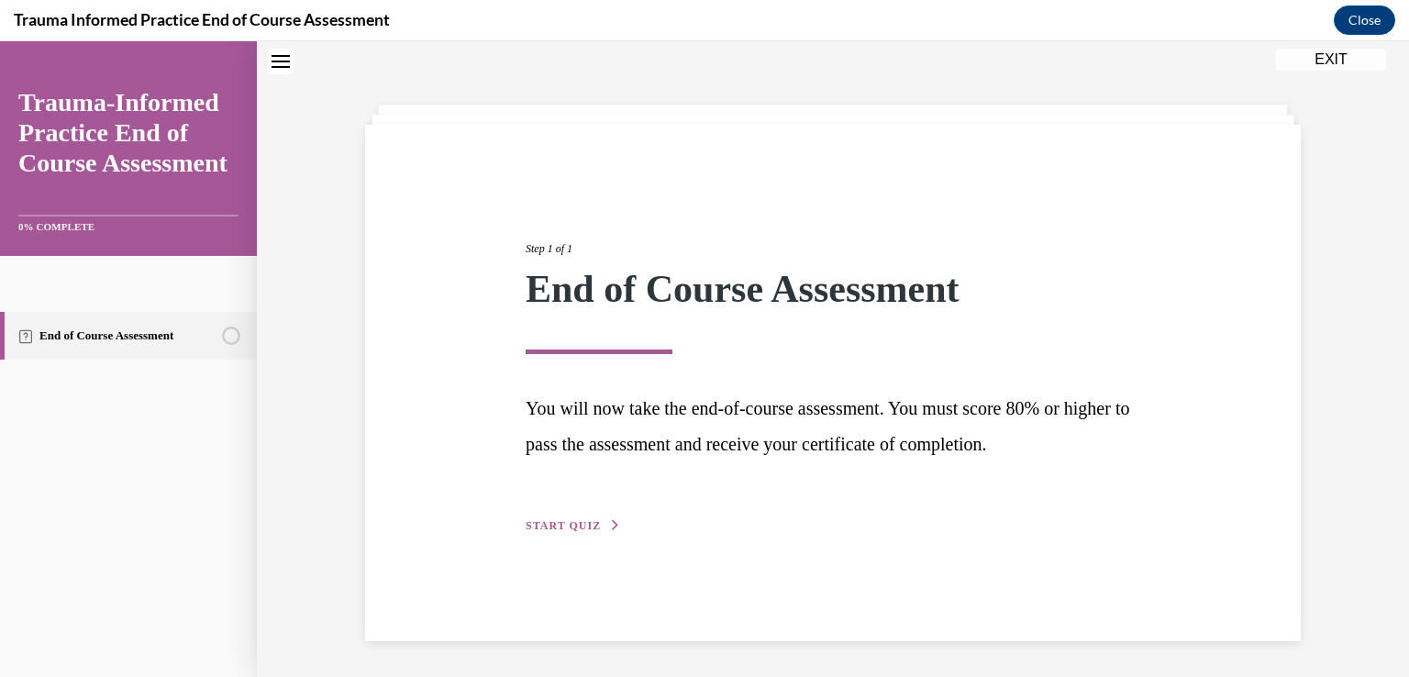
click at [558, 517] on button "START QUIZ" at bounding box center [573, 525] width 95 height 17
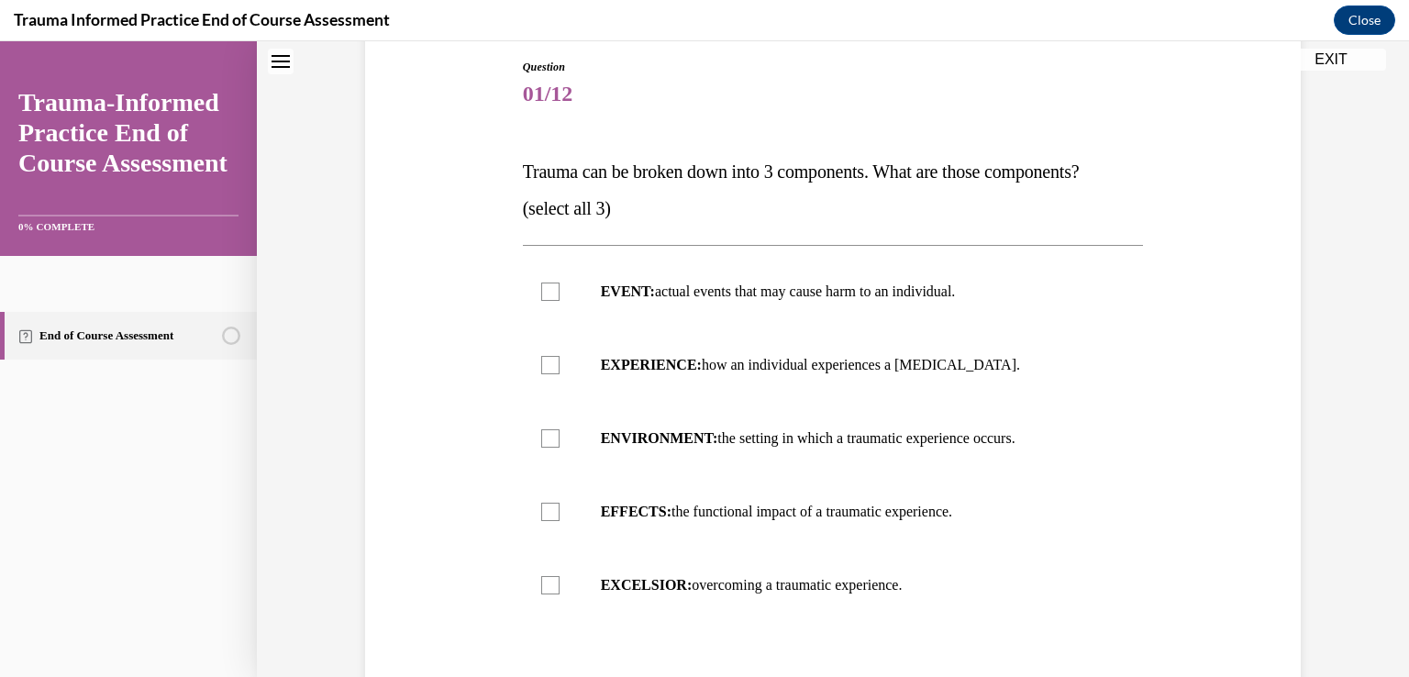
scroll to position [228, 0]
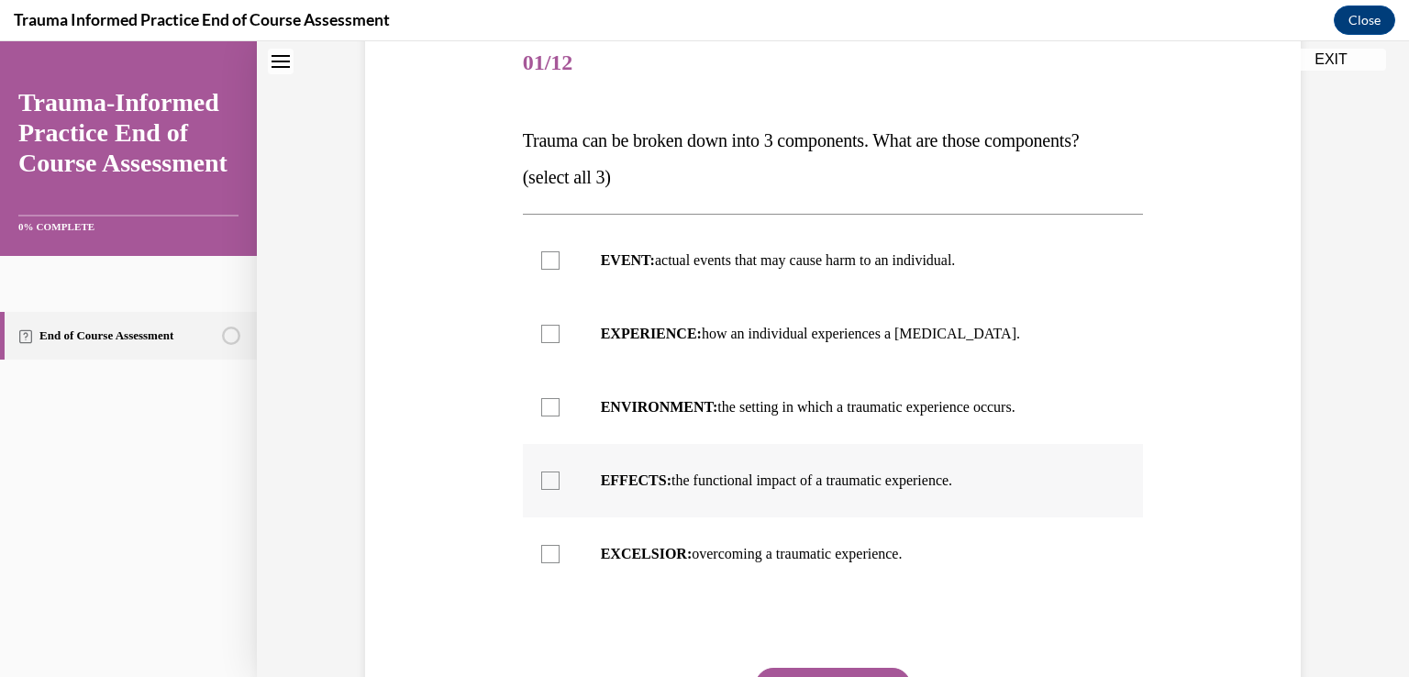
click at [541, 480] on div at bounding box center [550, 481] width 18 height 18
click at [541, 480] on input "EFFECTS: the functional impact of a traumatic experience." at bounding box center [550, 481] width 18 height 18
checkbox input "true"
click at [548, 331] on div at bounding box center [550, 334] width 18 height 18
click at [548, 331] on input "EXPERIENCE: how an individual experiences a [MEDICAL_DATA]." at bounding box center [550, 334] width 18 height 18
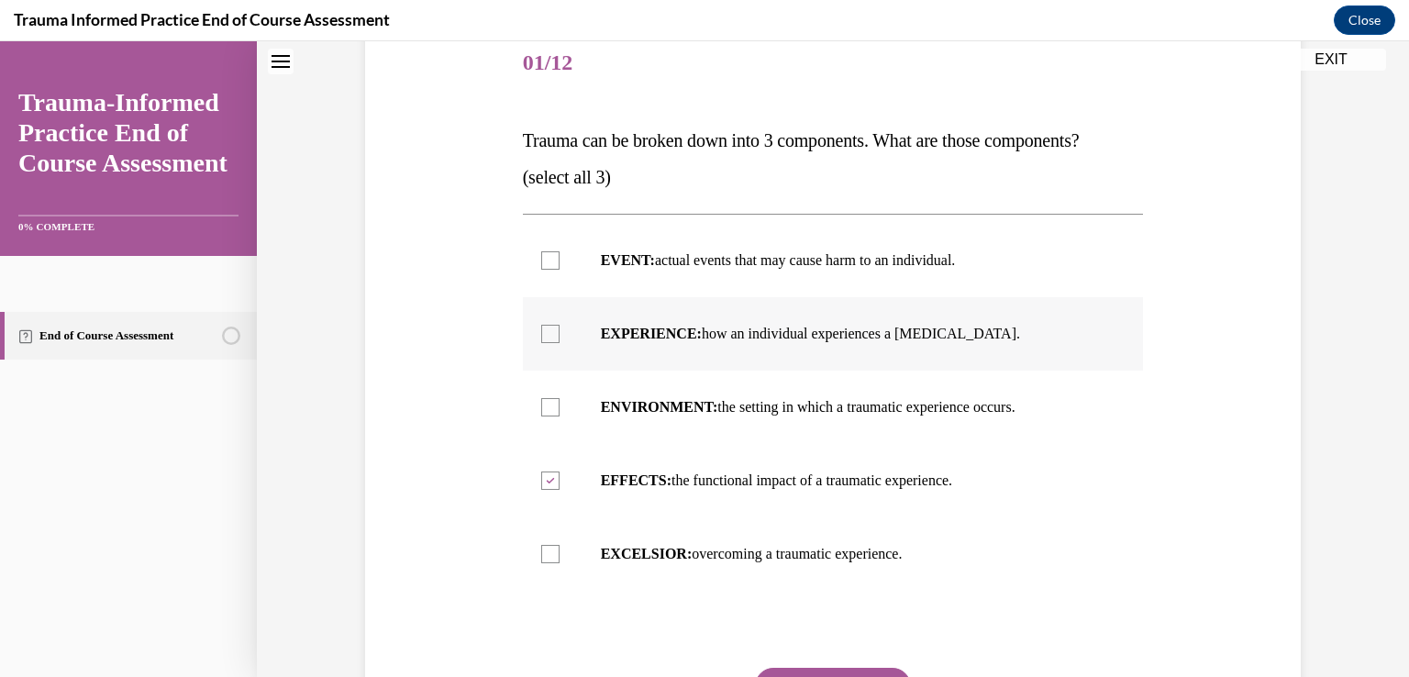
checkbox input "true"
click at [541, 258] on div at bounding box center [550, 260] width 18 height 18
click at [541, 258] on input "EVENT: actual events that may cause harm to an individual." at bounding box center [550, 260] width 18 height 18
checkbox input "true"
drag, startPoint x: 1389, startPoint y: 265, endPoint x: 1397, endPoint y: 365, distance: 100.3
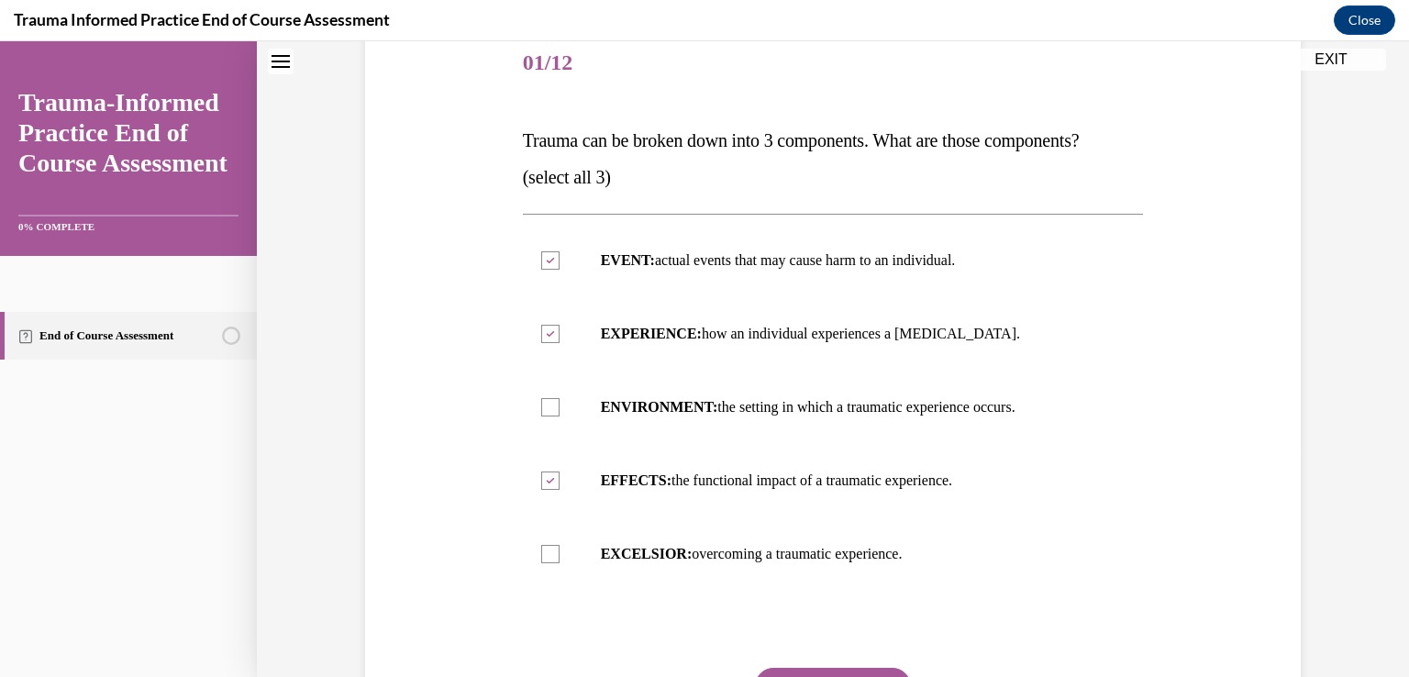
click at [1395, 365] on div "Home Step 1 of 1 End of Course Assessment You will now take the end-of-course a…" at bounding box center [833, 359] width 1152 height 636
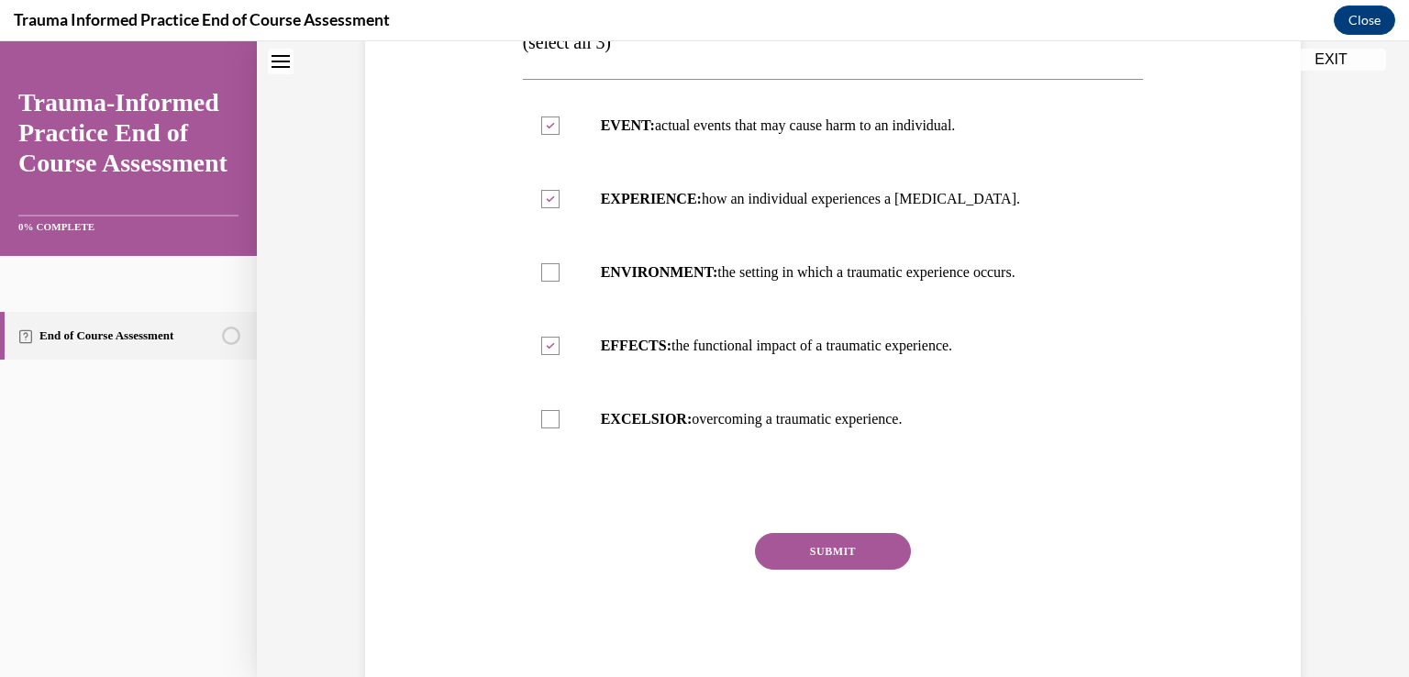
scroll to position [406, 0]
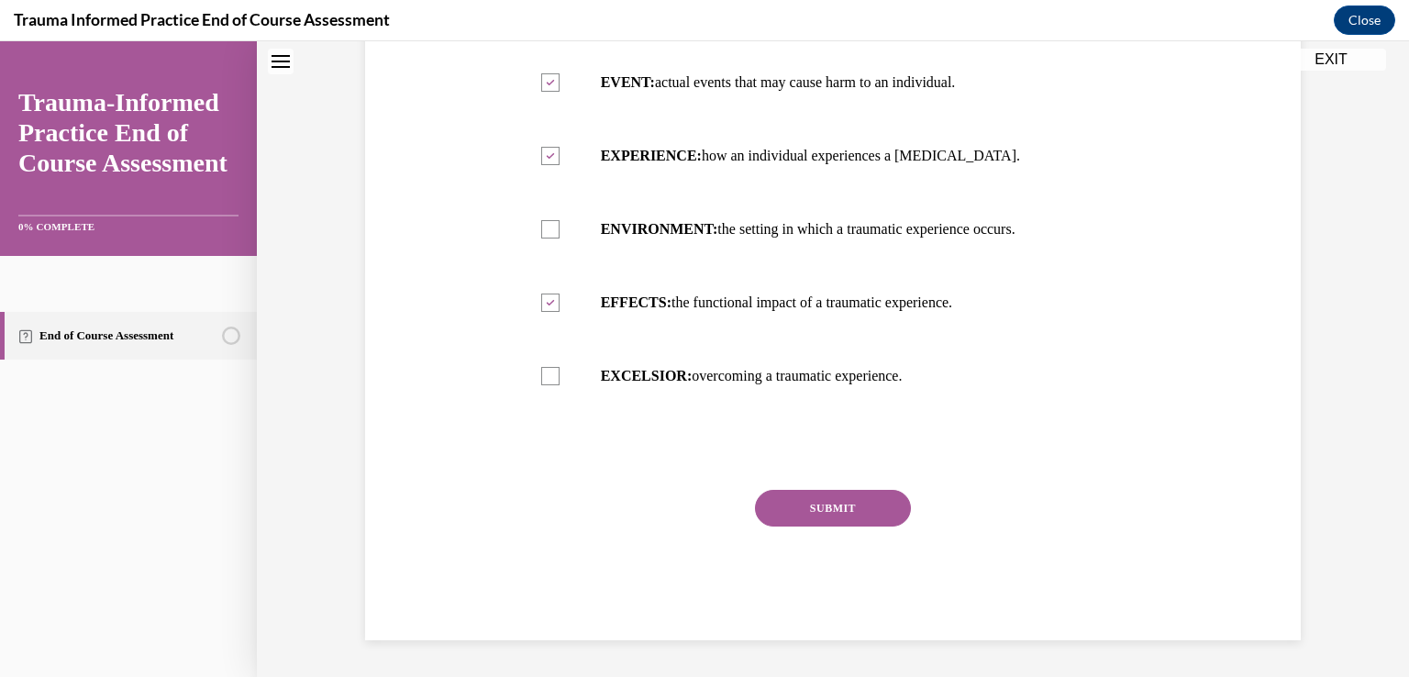
click at [856, 511] on button "SUBMIT" at bounding box center [833, 508] width 156 height 37
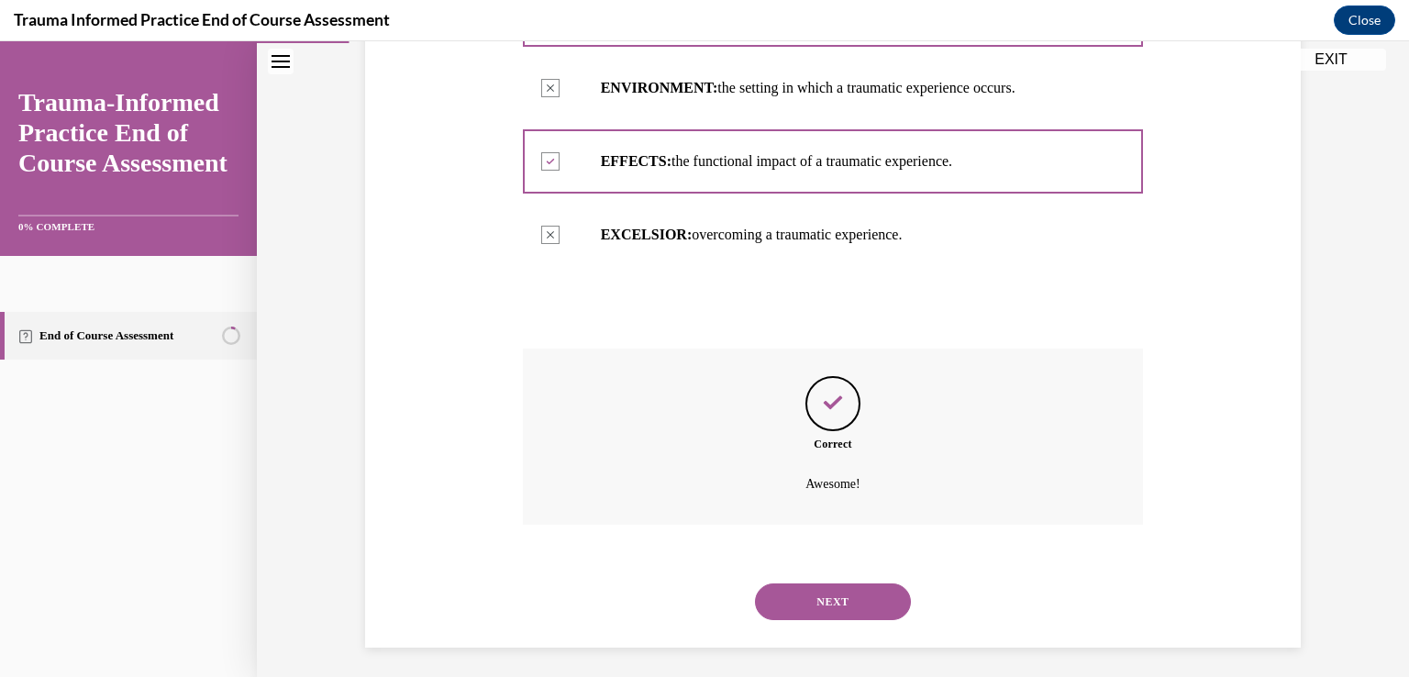
scroll to position [554, 0]
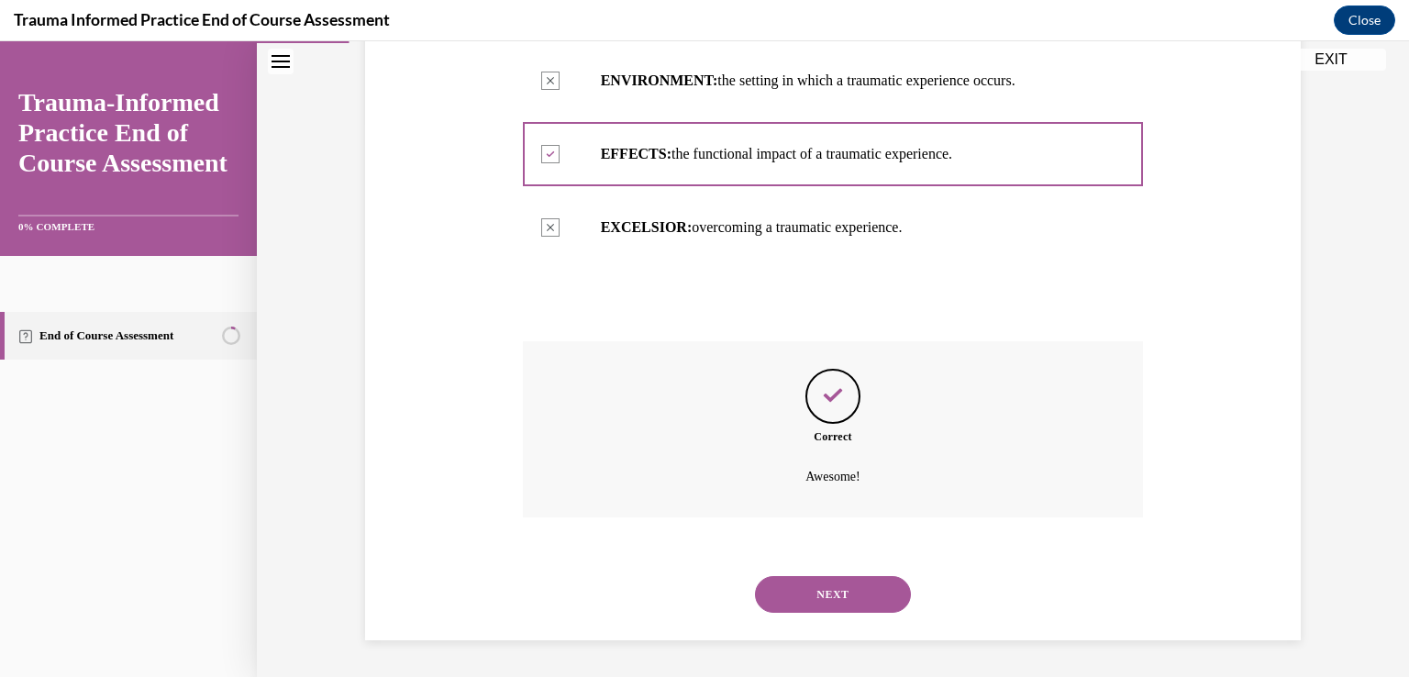
click at [813, 596] on button "NEXT" at bounding box center [833, 594] width 156 height 37
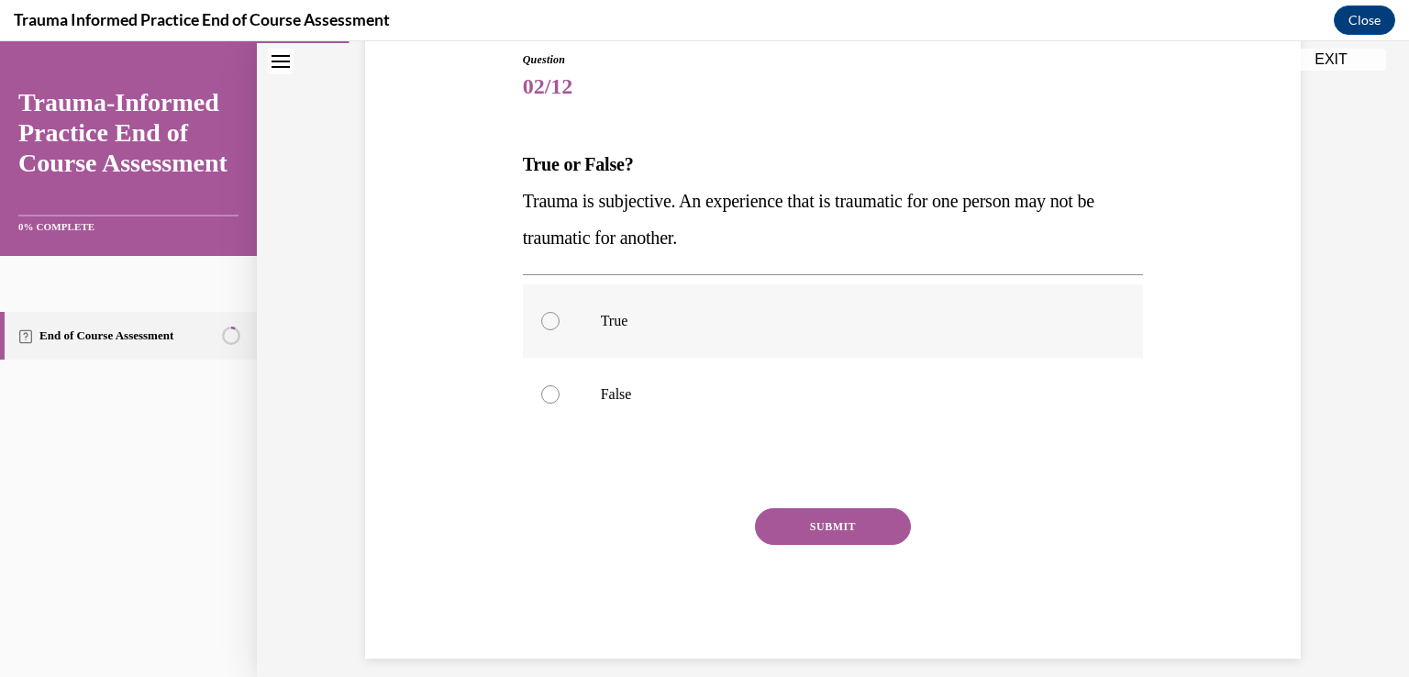
click at [588, 320] on label "True" at bounding box center [833, 320] width 621 height 73
click at [560, 320] on input "True" at bounding box center [550, 321] width 18 height 18
radio input "true"
click at [819, 522] on button "SUBMIT" at bounding box center [833, 526] width 156 height 37
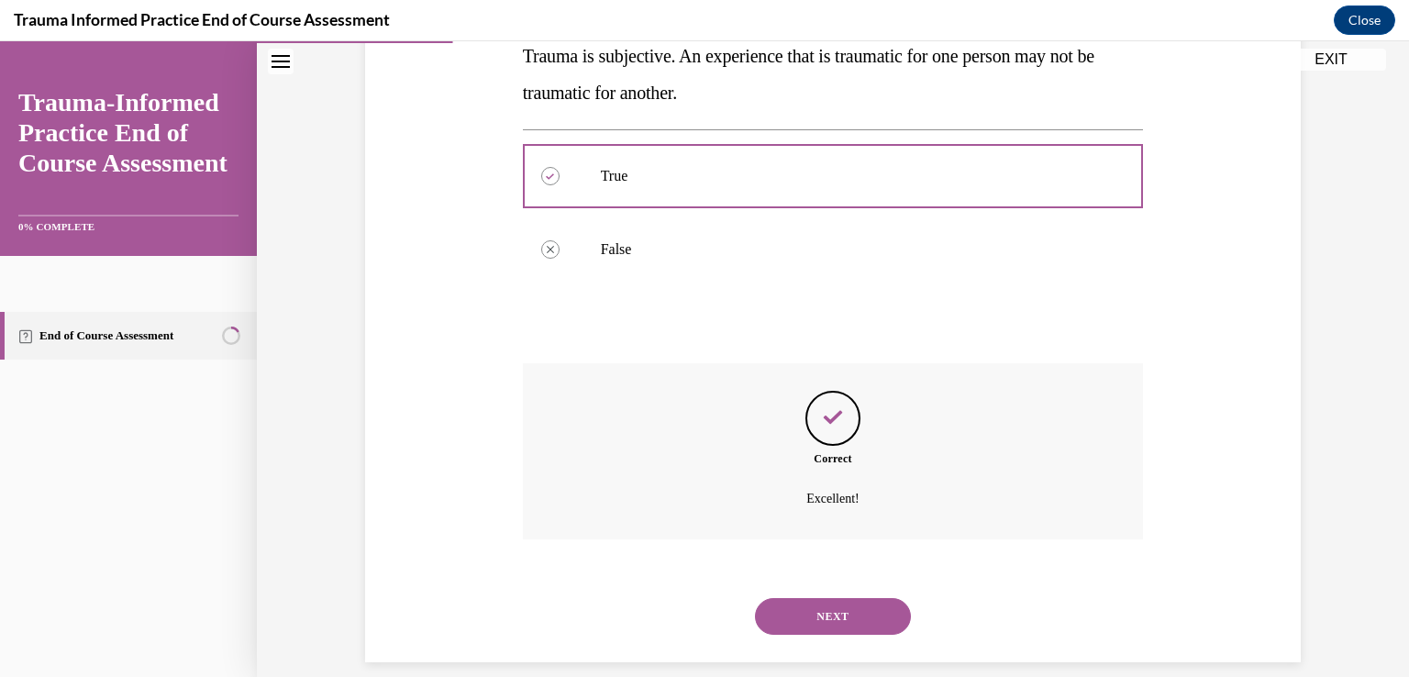
scroll to position [371, 0]
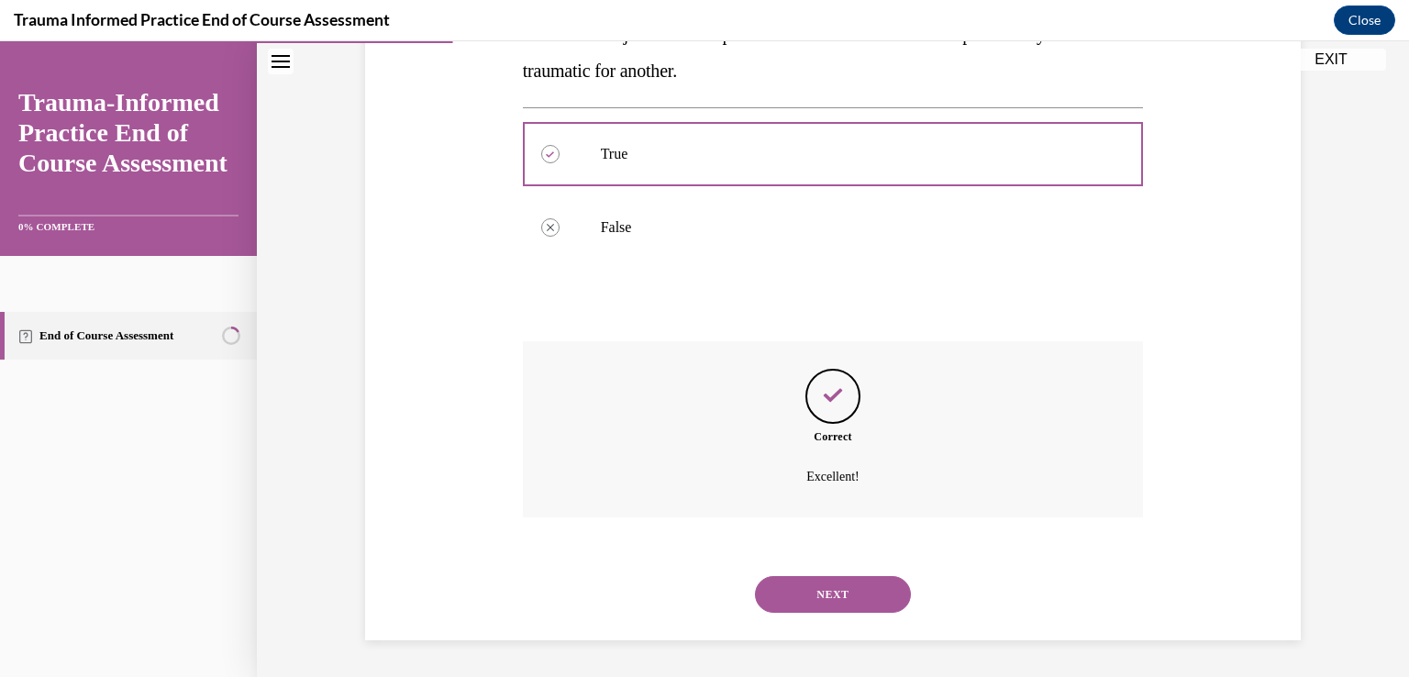
click at [845, 589] on button "NEXT" at bounding box center [833, 594] width 156 height 37
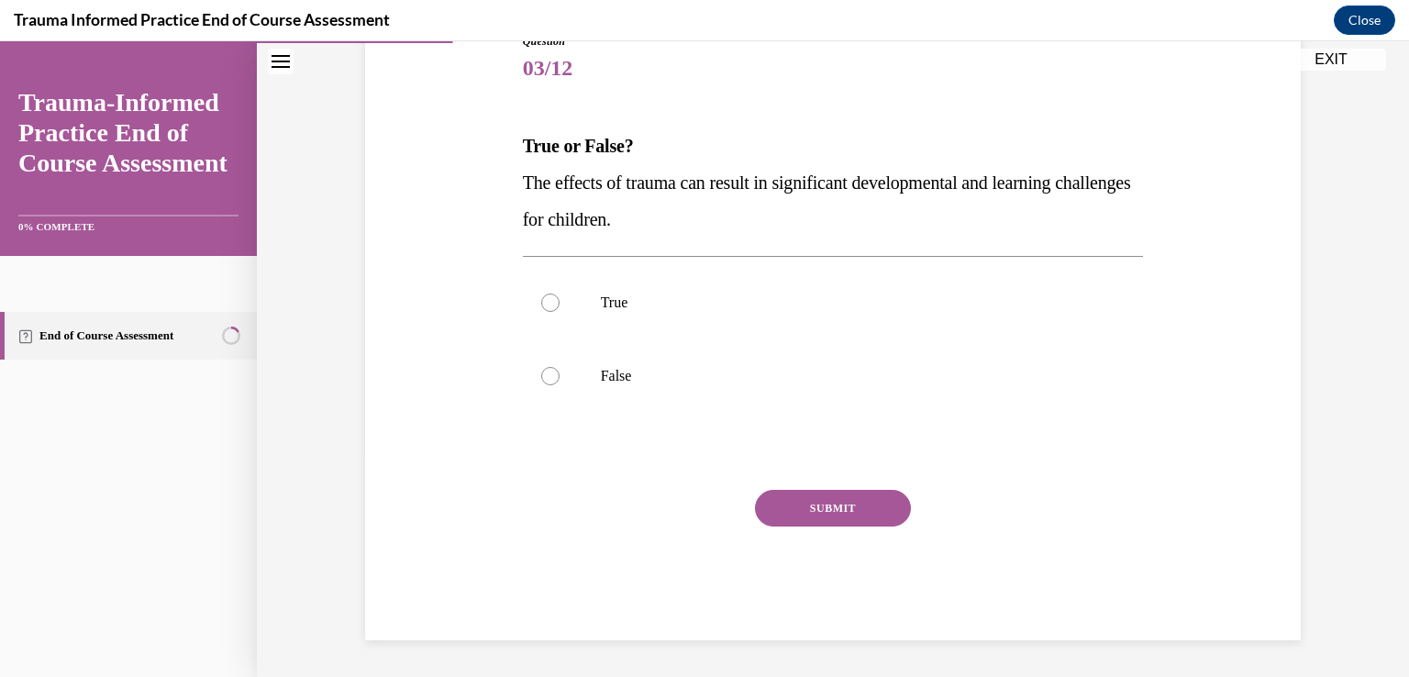
scroll to position [204, 0]
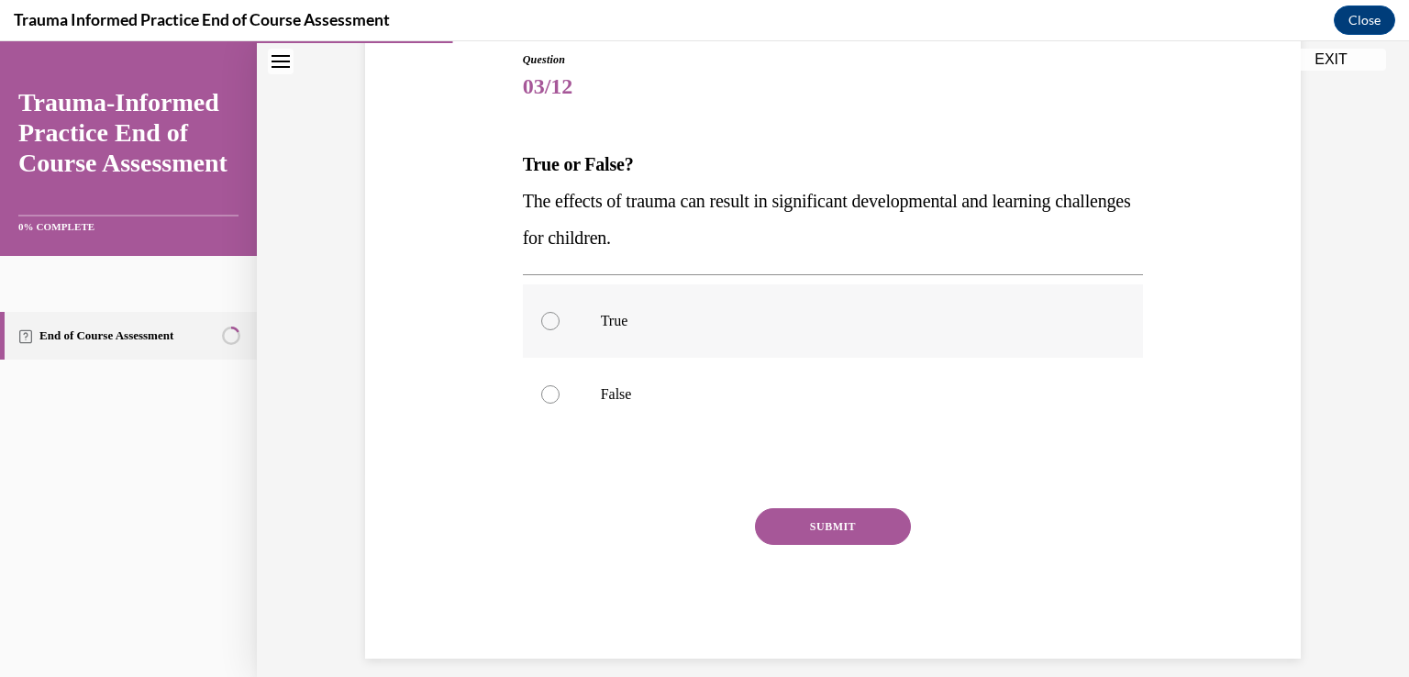
click at [573, 333] on label "True" at bounding box center [833, 320] width 621 height 73
click at [560, 330] on input "True" at bounding box center [550, 321] width 18 height 18
radio input "true"
click at [810, 522] on button "SUBMIT" at bounding box center [833, 526] width 156 height 37
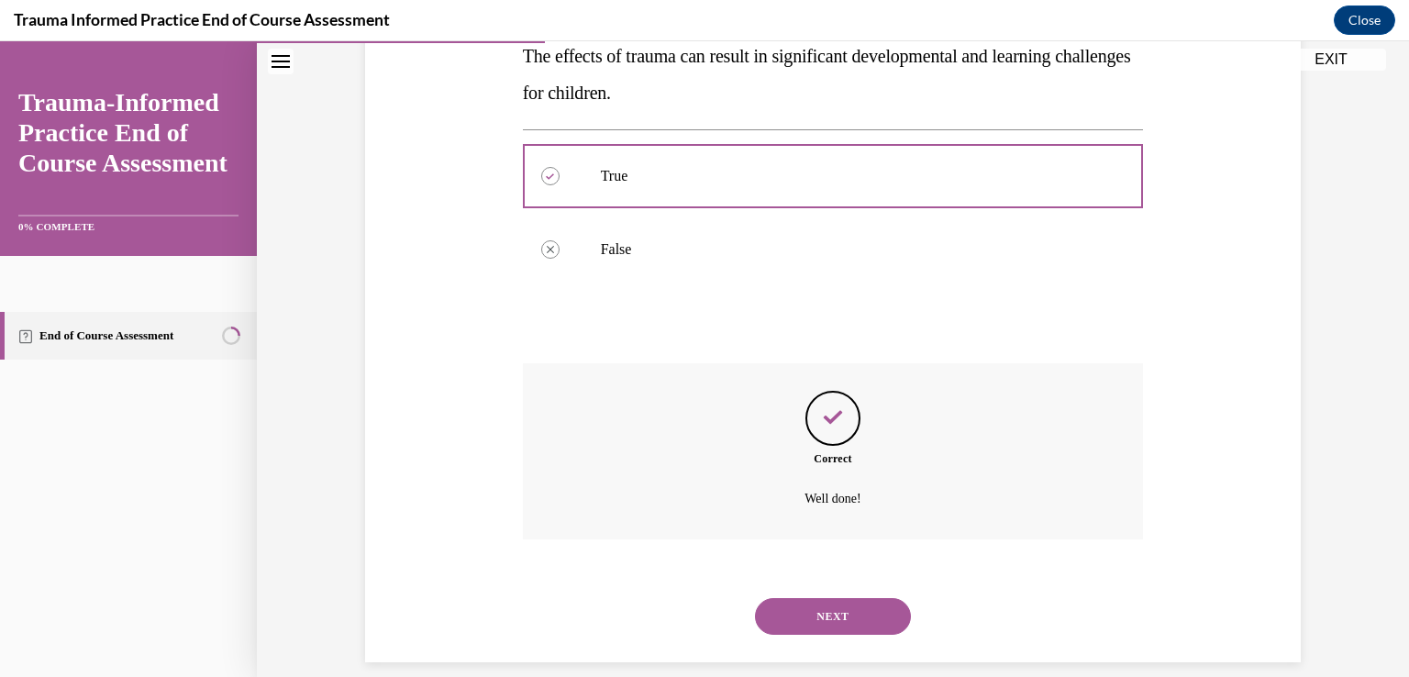
scroll to position [371, 0]
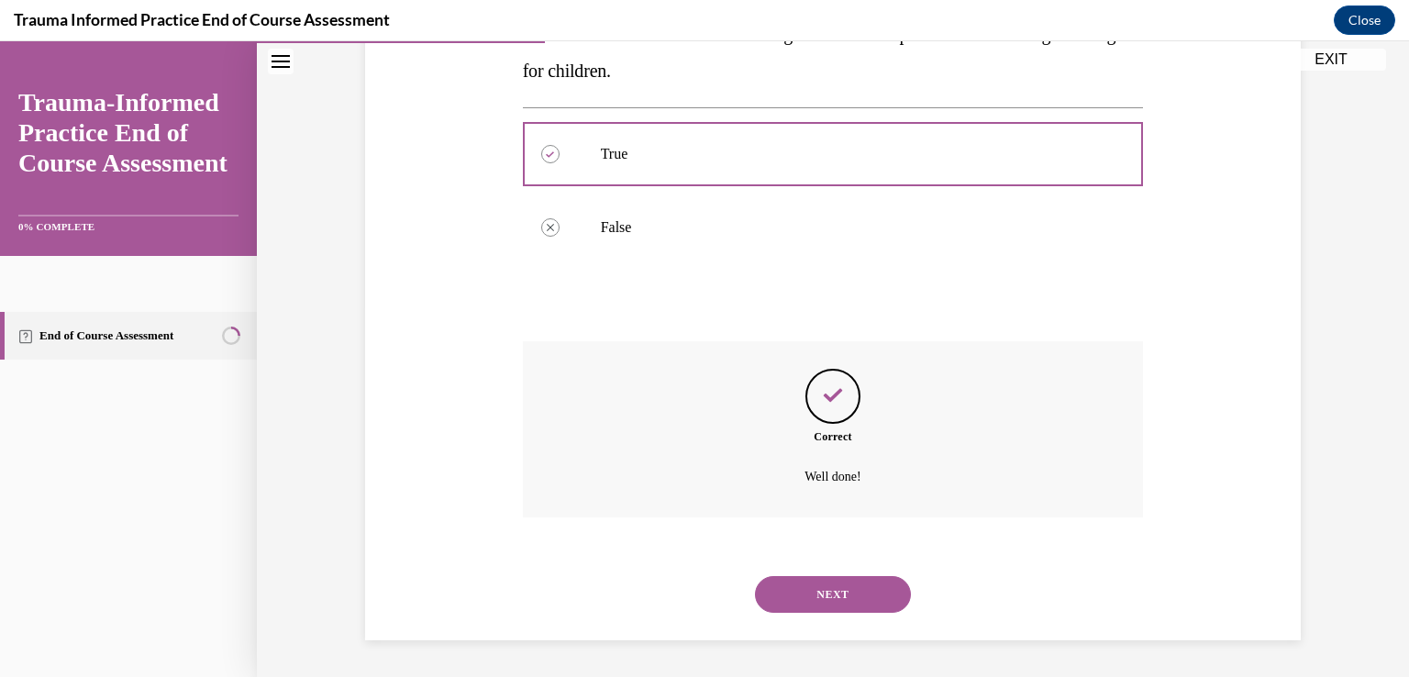
click at [811, 599] on button "NEXT" at bounding box center [833, 594] width 156 height 37
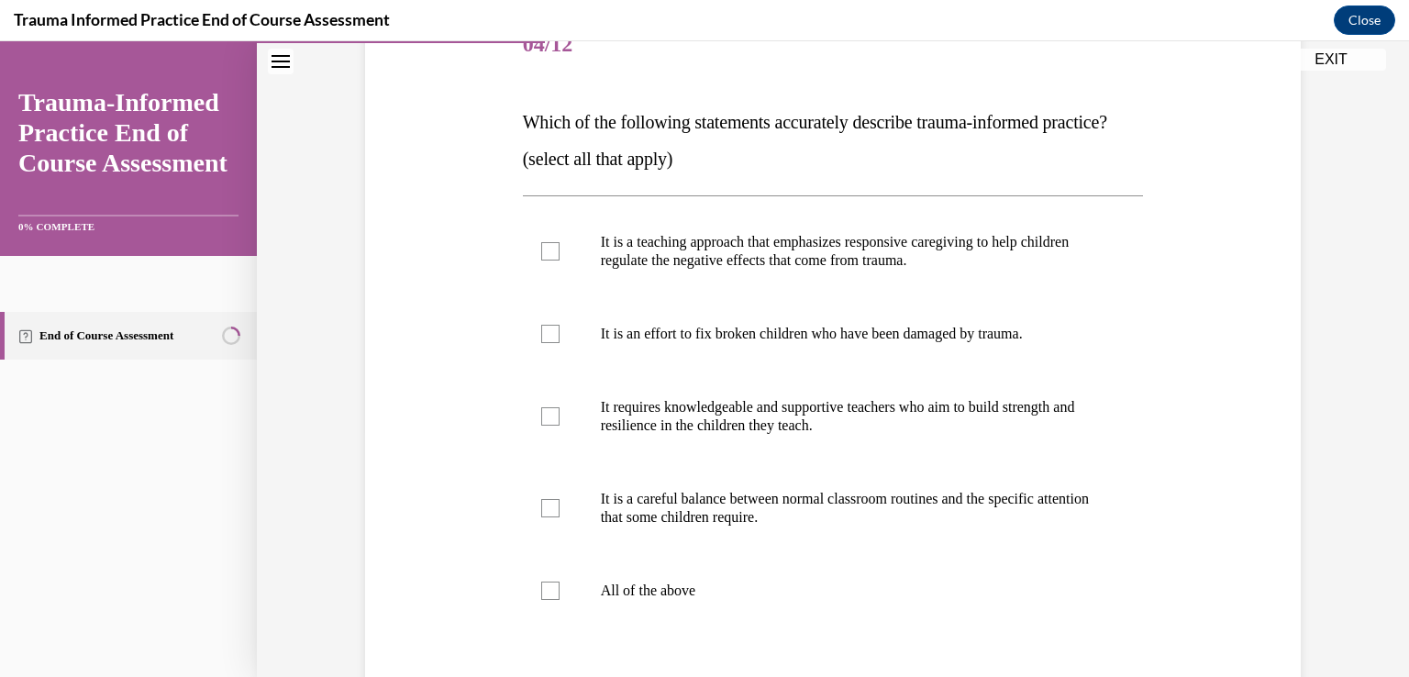
scroll to position [295, 0]
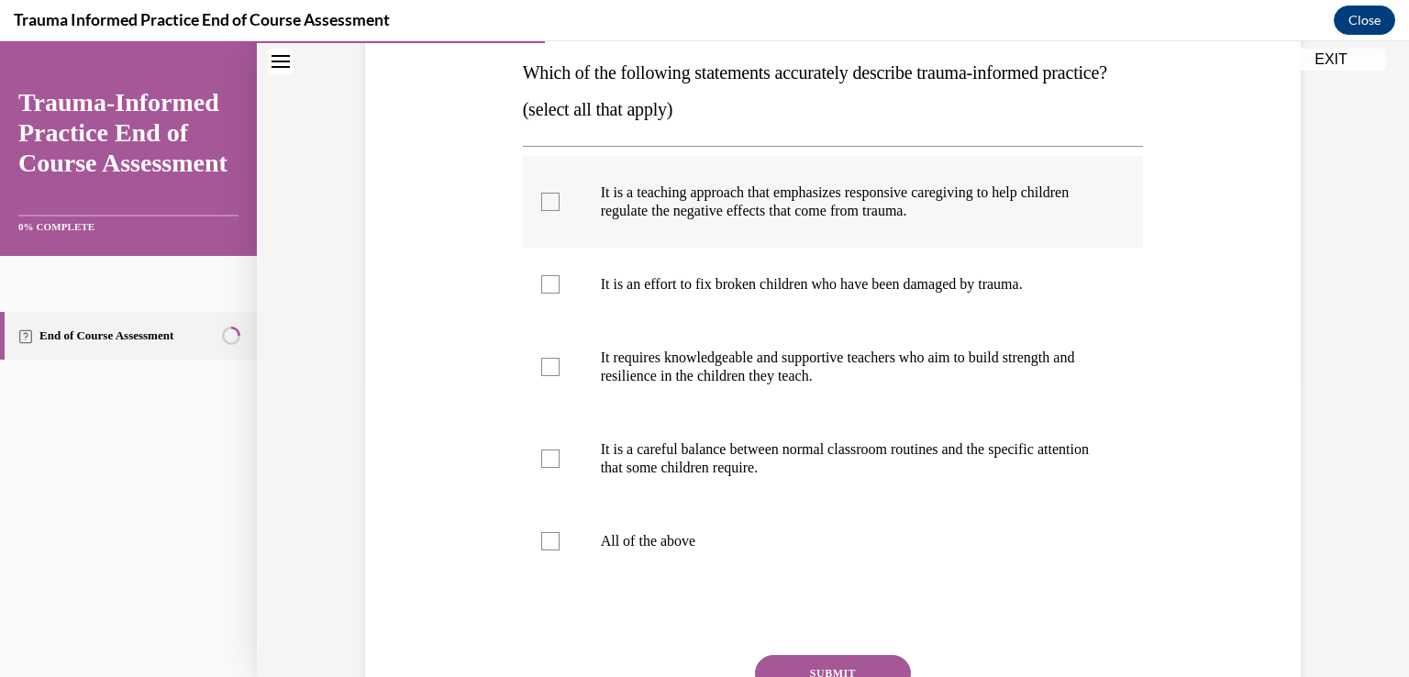
click at [542, 211] on div at bounding box center [550, 202] width 18 height 18
click at [542, 211] on input "It is a teaching approach that emphasizes responsive caregiving to help childre…" at bounding box center [550, 202] width 18 height 18
checkbox input "true"
click at [543, 376] on div at bounding box center [550, 367] width 18 height 18
click at [543, 376] on input "It requires knowledgeable and supportive teachers who aim to build strength and…" at bounding box center [550, 367] width 18 height 18
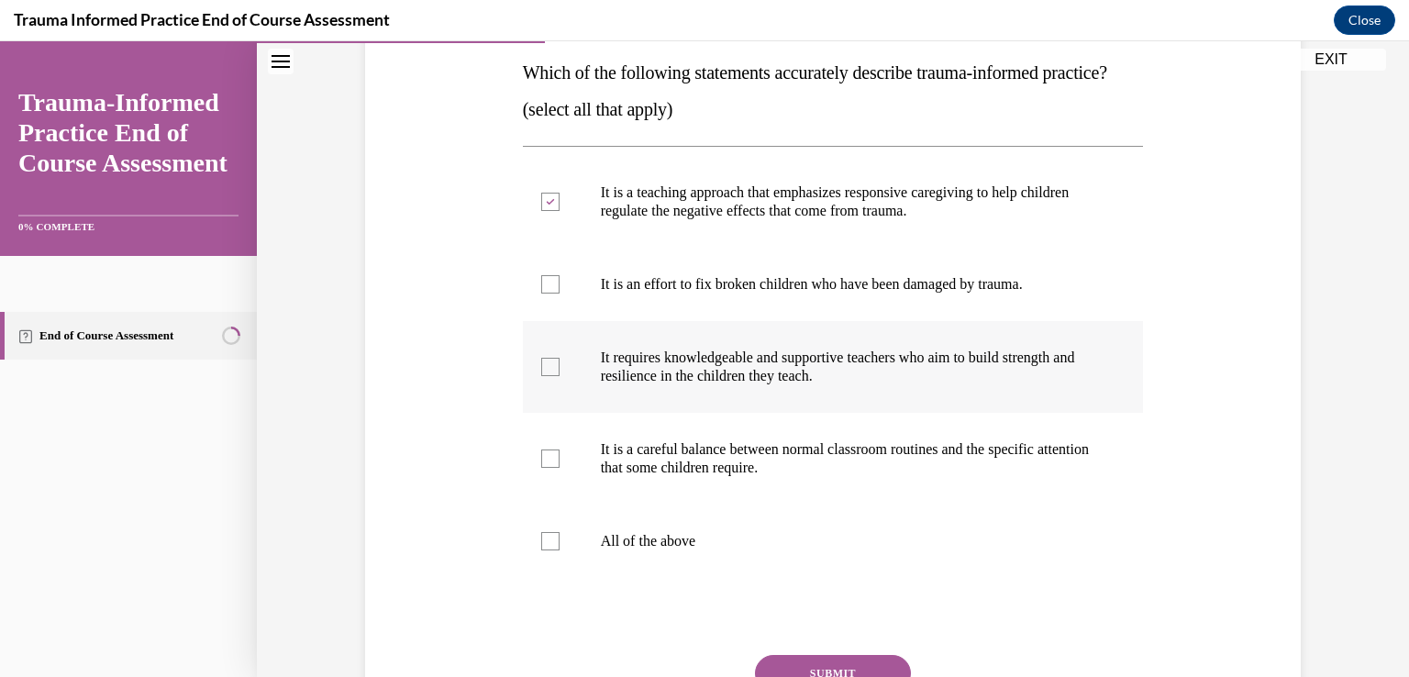
checkbox input "true"
click at [546, 468] on div at bounding box center [550, 459] width 18 height 18
click at [546, 468] on input "It is a careful balance between normal classroom routines and the specific atte…" at bounding box center [550, 459] width 18 height 18
checkbox input "true"
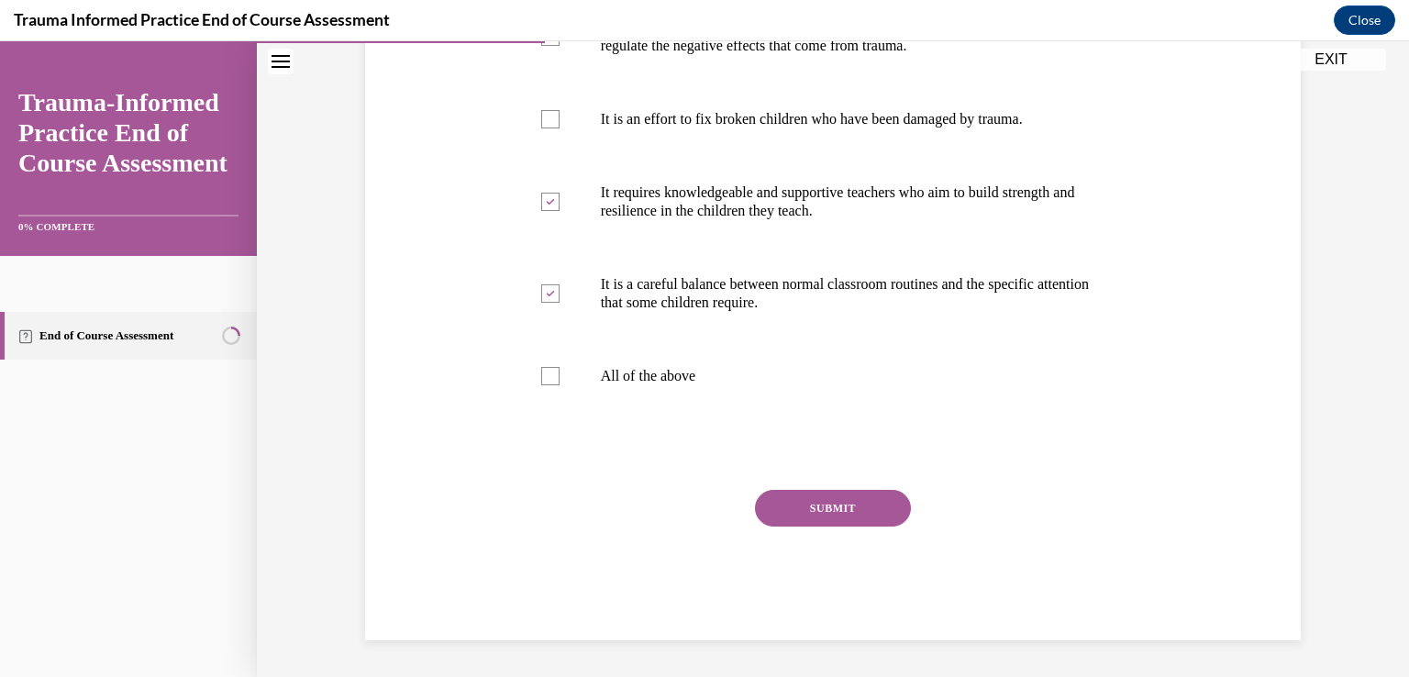
click at [858, 515] on button "SUBMIT" at bounding box center [833, 508] width 156 height 37
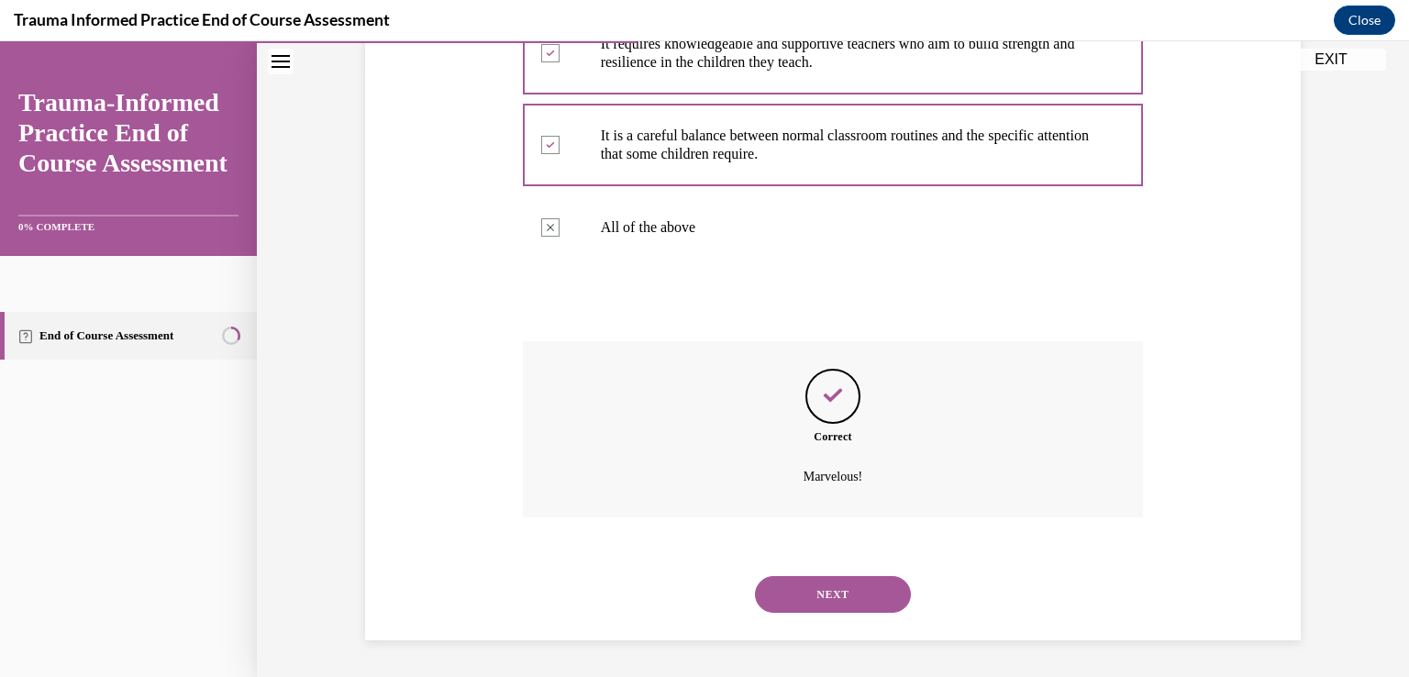
scroll to position [646, 0]
click at [817, 595] on button "NEXT" at bounding box center [833, 594] width 156 height 37
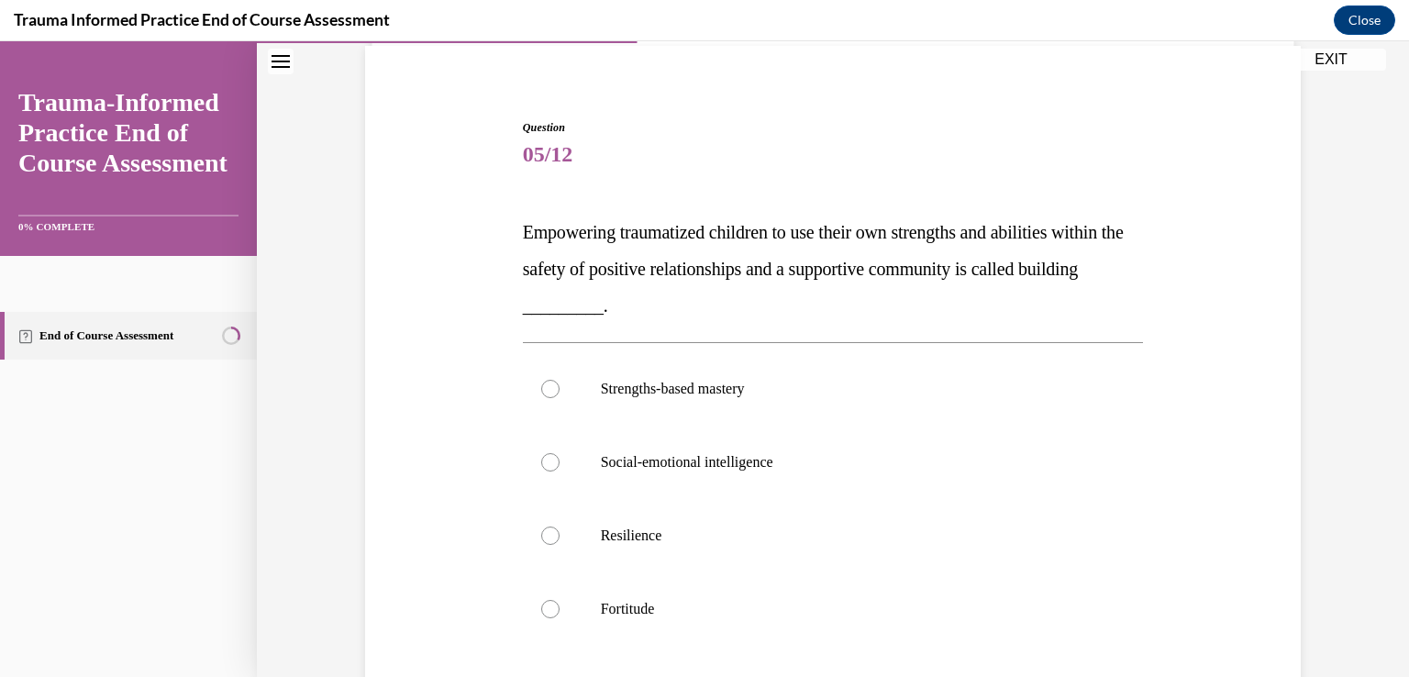
scroll to position [258, 0]
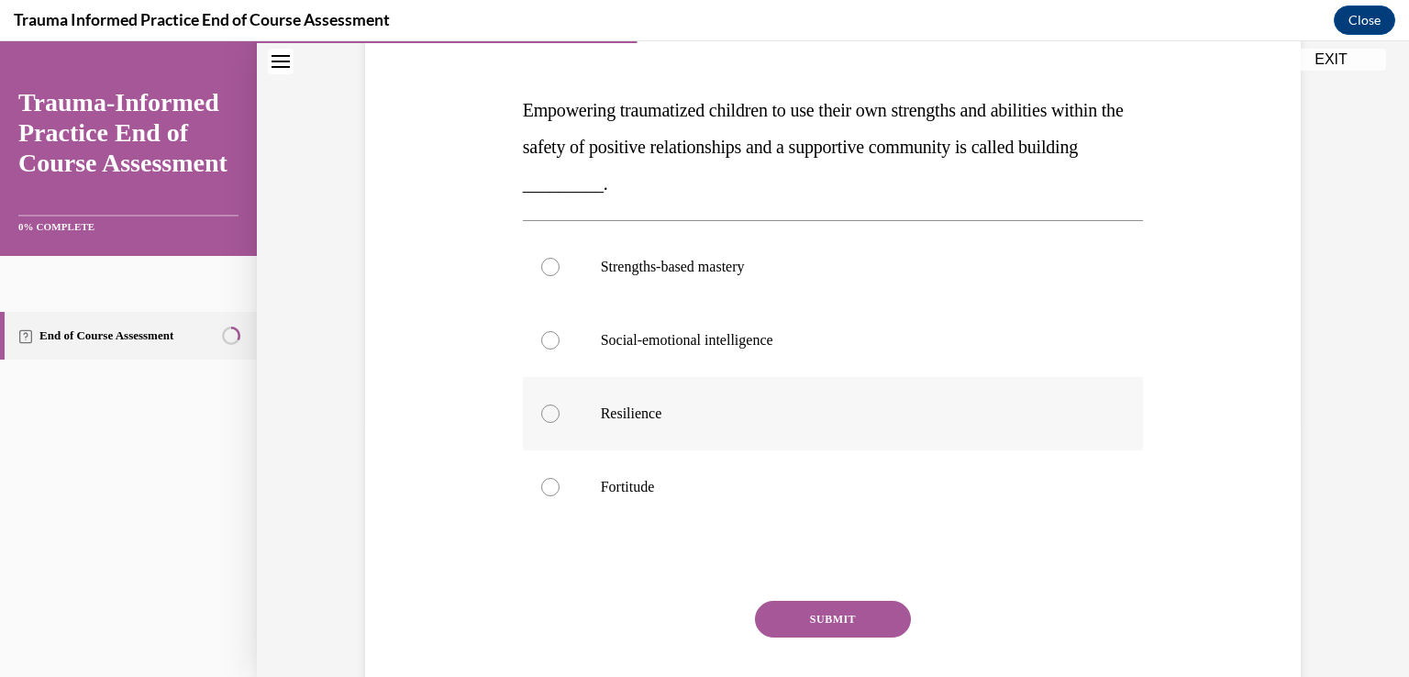
click at [575, 416] on label "Resilience" at bounding box center [833, 413] width 621 height 73
click at [560, 416] on input "Resilience" at bounding box center [550, 414] width 18 height 18
radio input "true"
click at [807, 626] on button "SUBMIT" at bounding box center [833, 619] width 156 height 37
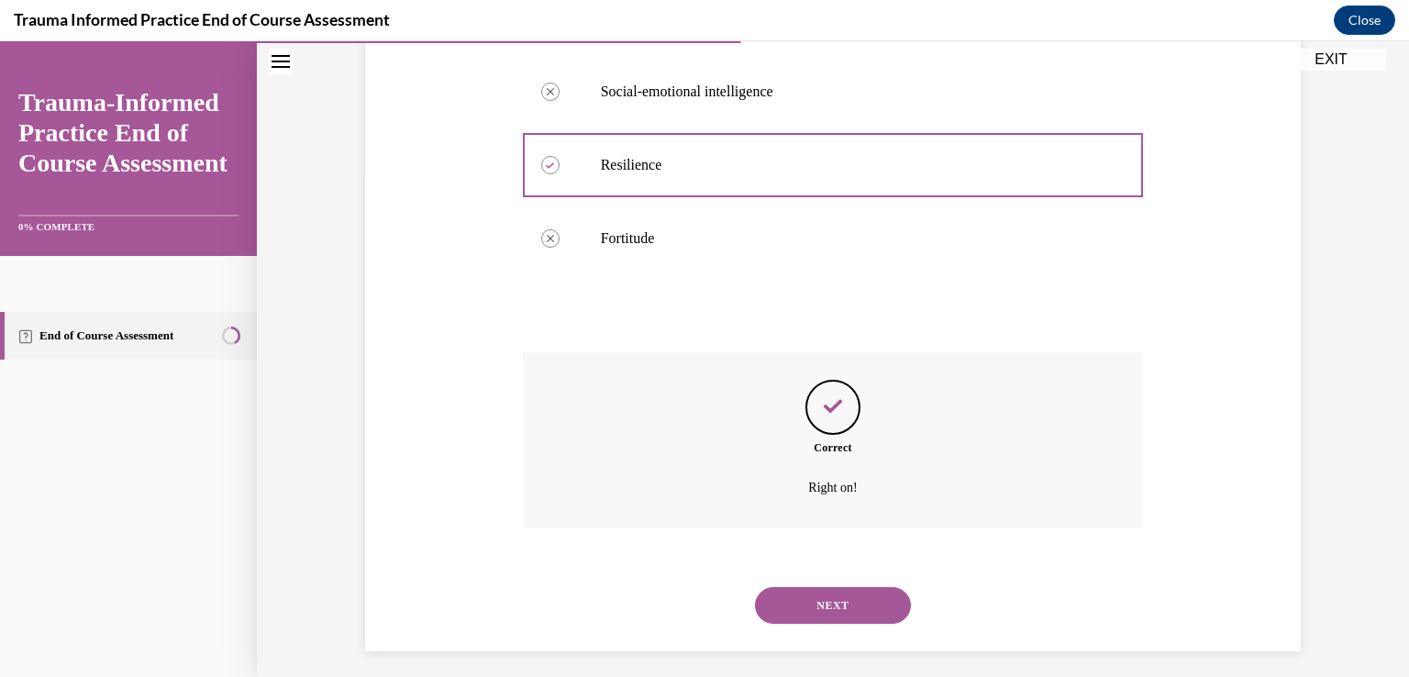
scroll to position [517, 0]
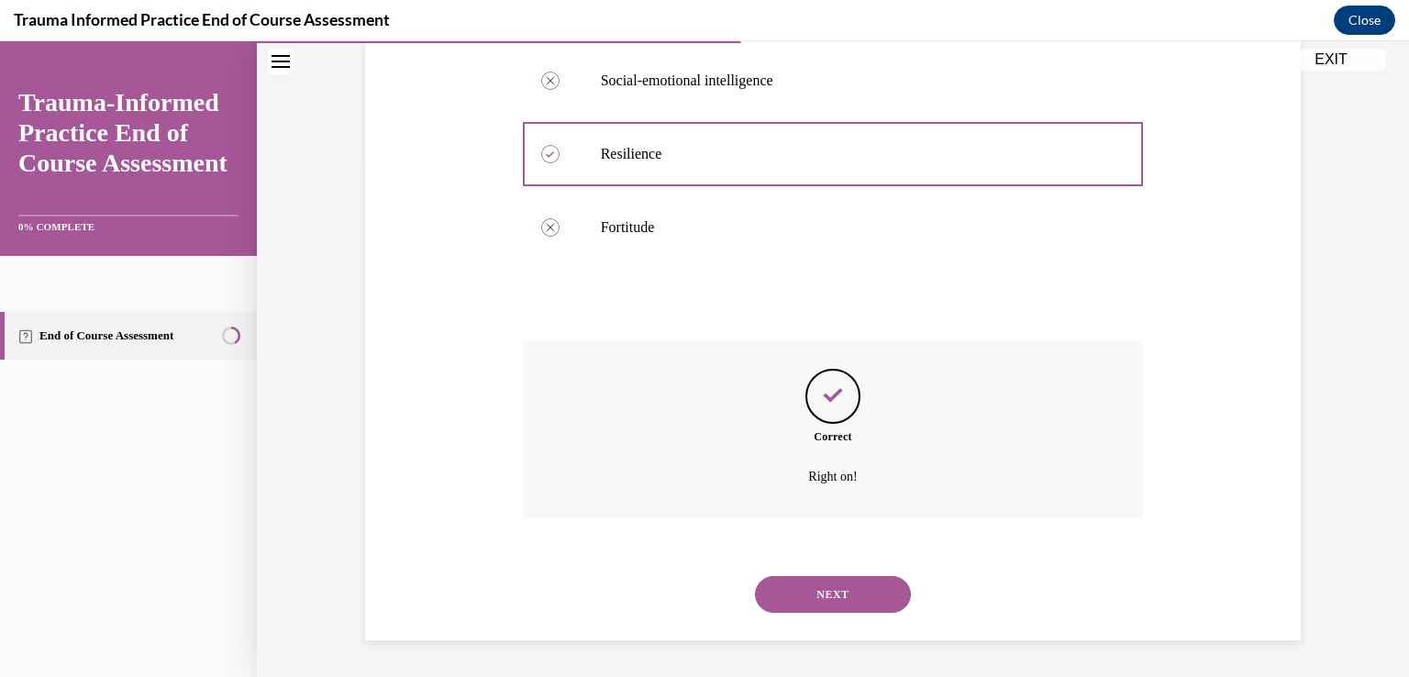
click at [800, 600] on button "NEXT" at bounding box center [833, 594] width 156 height 37
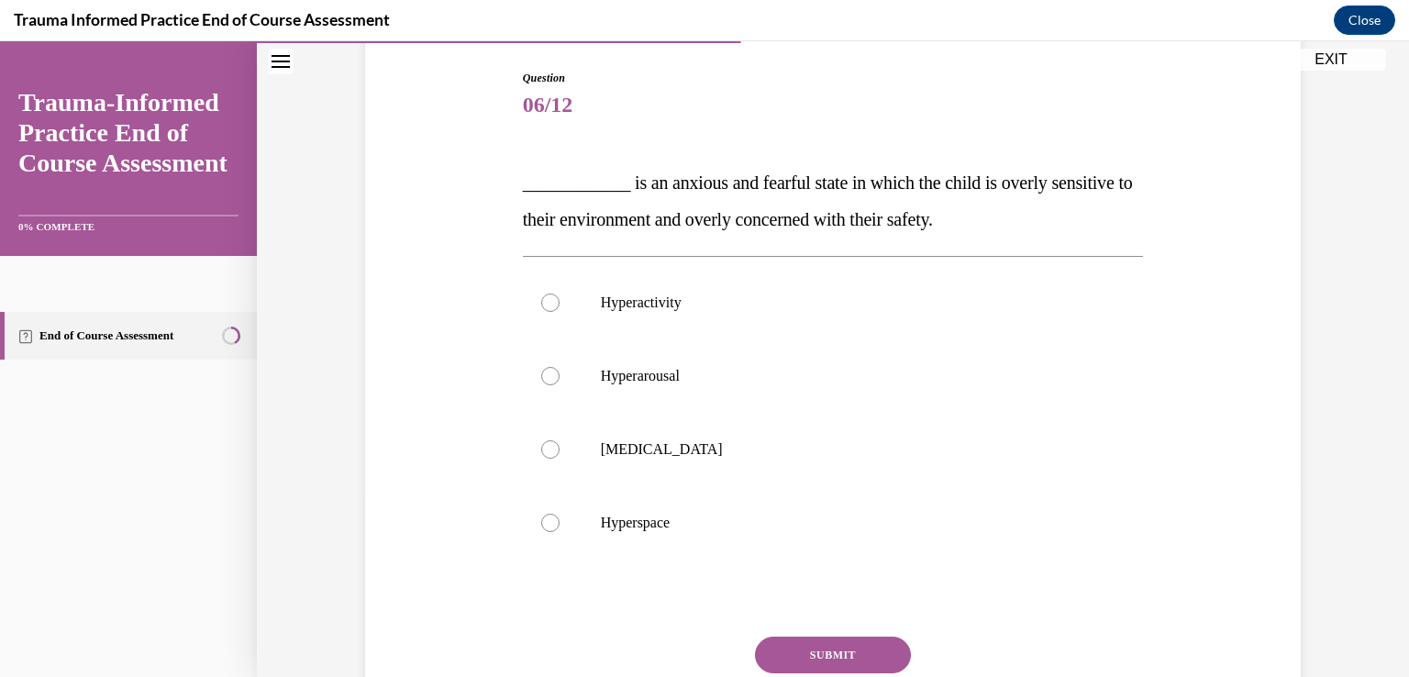
scroll to position [202, 0]
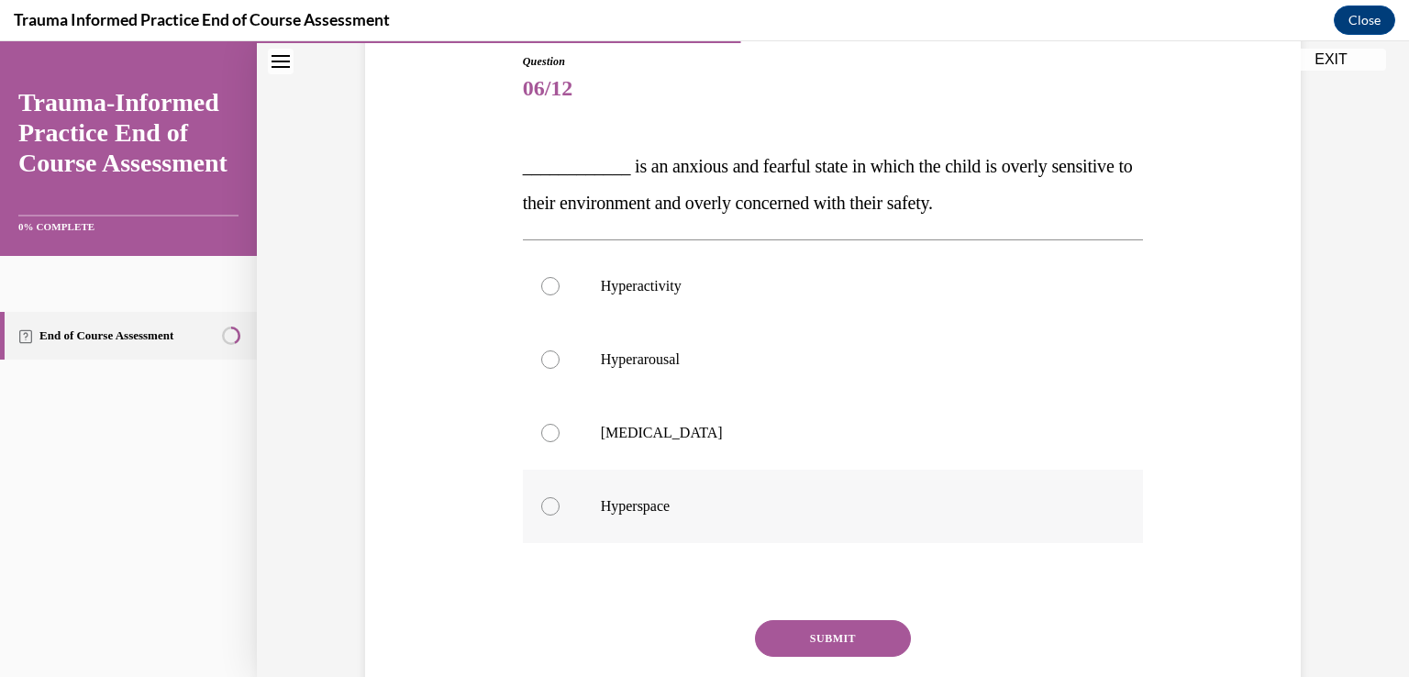
click at [643, 505] on p "Hyperspace" at bounding box center [849, 506] width 497 height 18
click at [560, 505] on input "Hyperspace" at bounding box center [550, 506] width 18 height 18
radio input "true"
click at [548, 284] on div at bounding box center [550, 286] width 18 height 18
click at [548, 284] on input "Hyperactivity" at bounding box center [550, 286] width 18 height 18
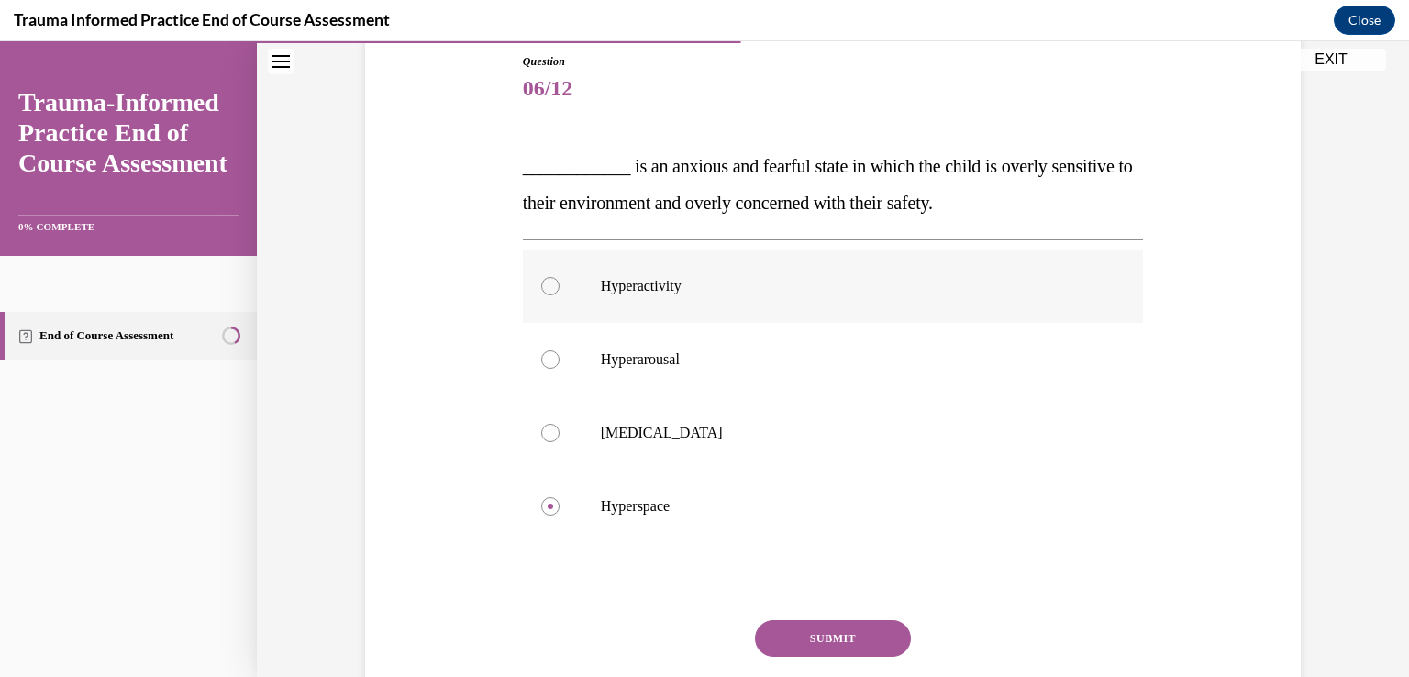
radio input "true"
click at [541, 352] on div at bounding box center [550, 360] width 18 height 18
click at [541, 352] on input "Hyperarousal" at bounding box center [550, 360] width 18 height 18
radio input "true"
click at [841, 650] on button "SUBMIT" at bounding box center [833, 638] width 156 height 37
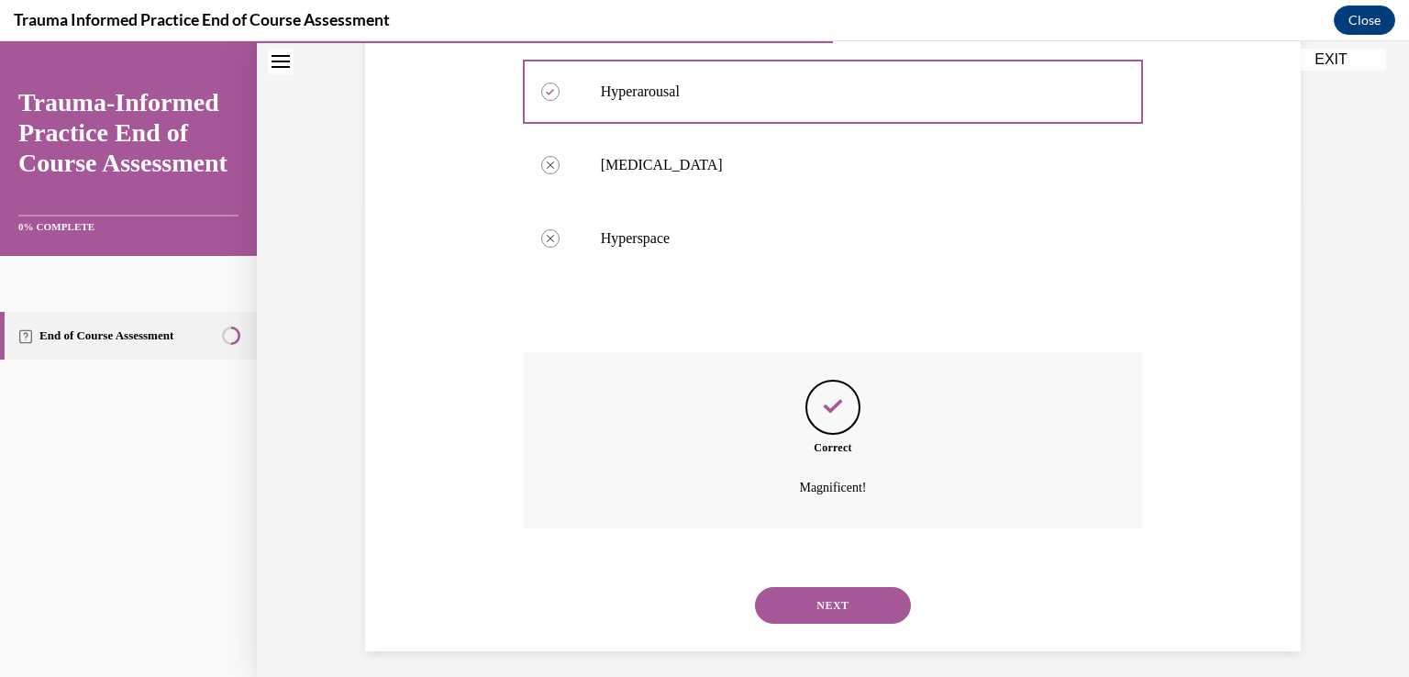
scroll to position [481, 0]
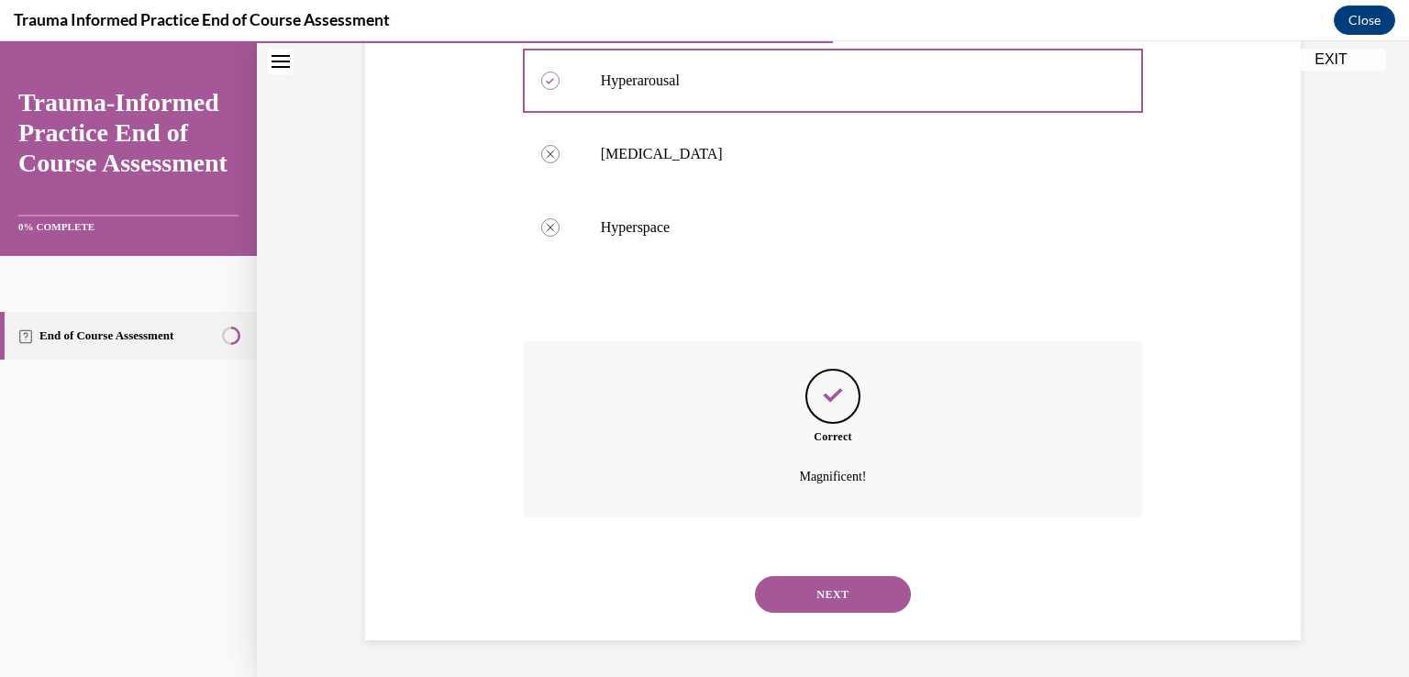
click at [809, 590] on button "NEXT" at bounding box center [833, 594] width 156 height 37
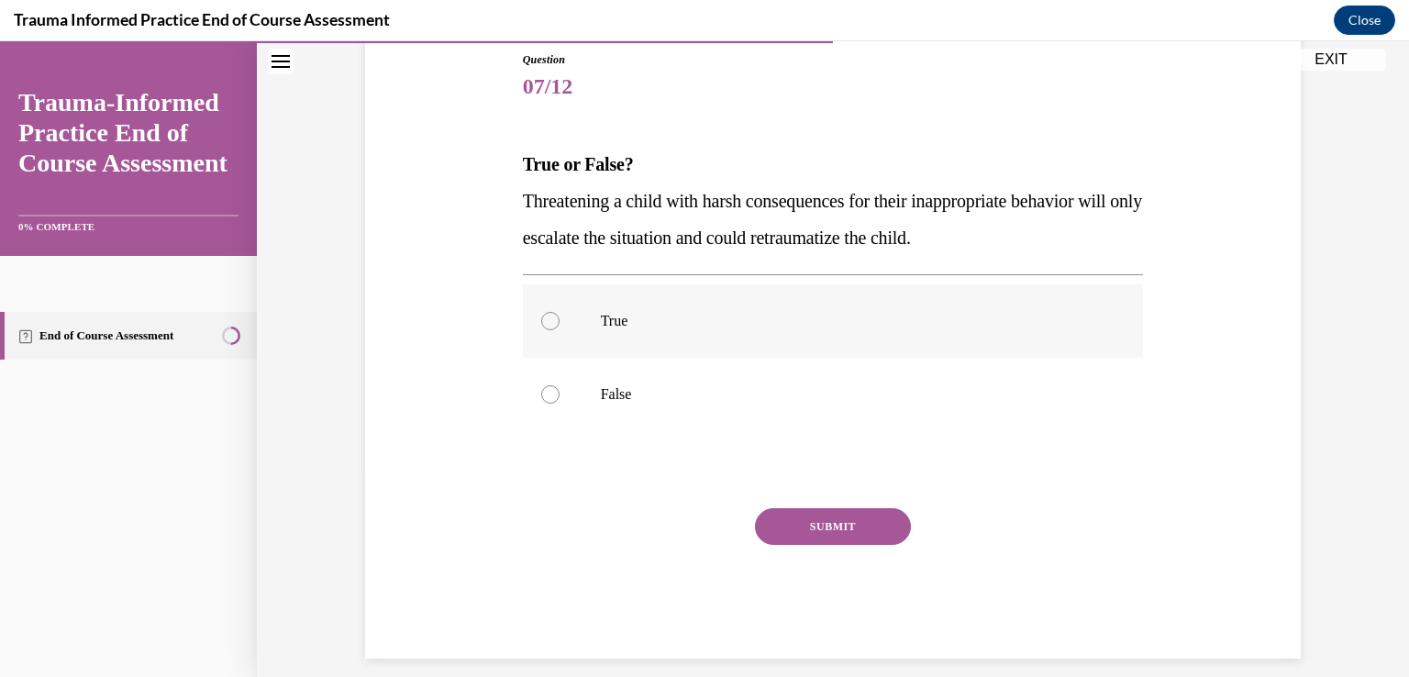
click at [565, 320] on label "True" at bounding box center [833, 320] width 621 height 73
click at [560, 320] on input "True" at bounding box center [550, 321] width 18 height 18
radio input "true"
click at [851, 533] on button "SUBMIT" at bounding box center [833, 526] width 156 height 37
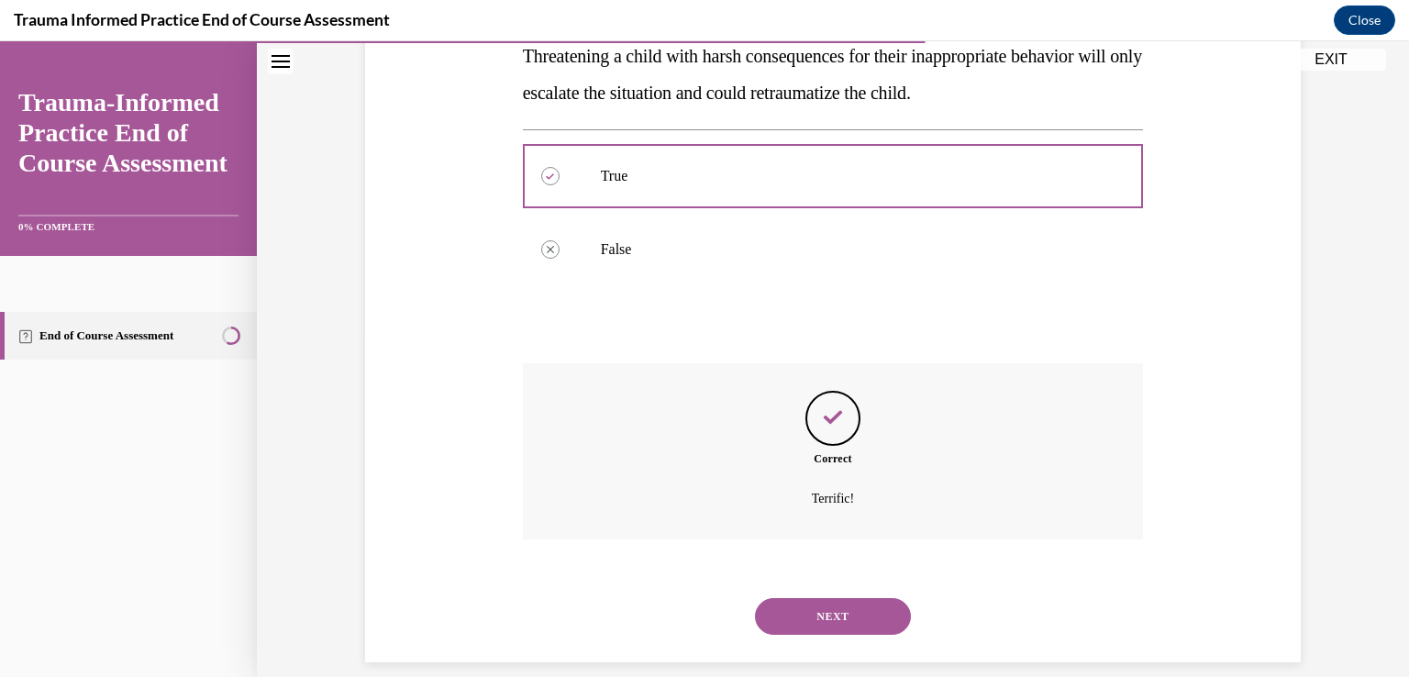
scroll to position [371, 0]
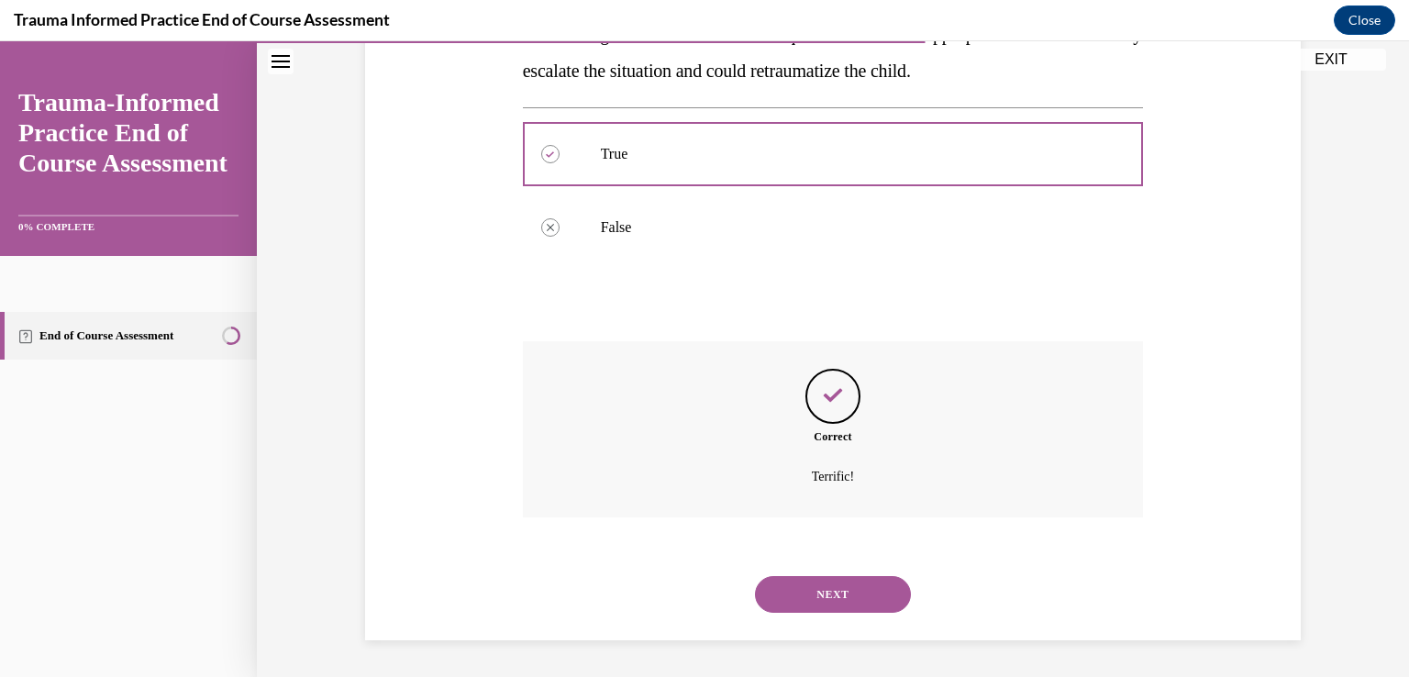
click at [831, 595] on button "NEXT" at bounding box center [833, 594] width 156 height 37
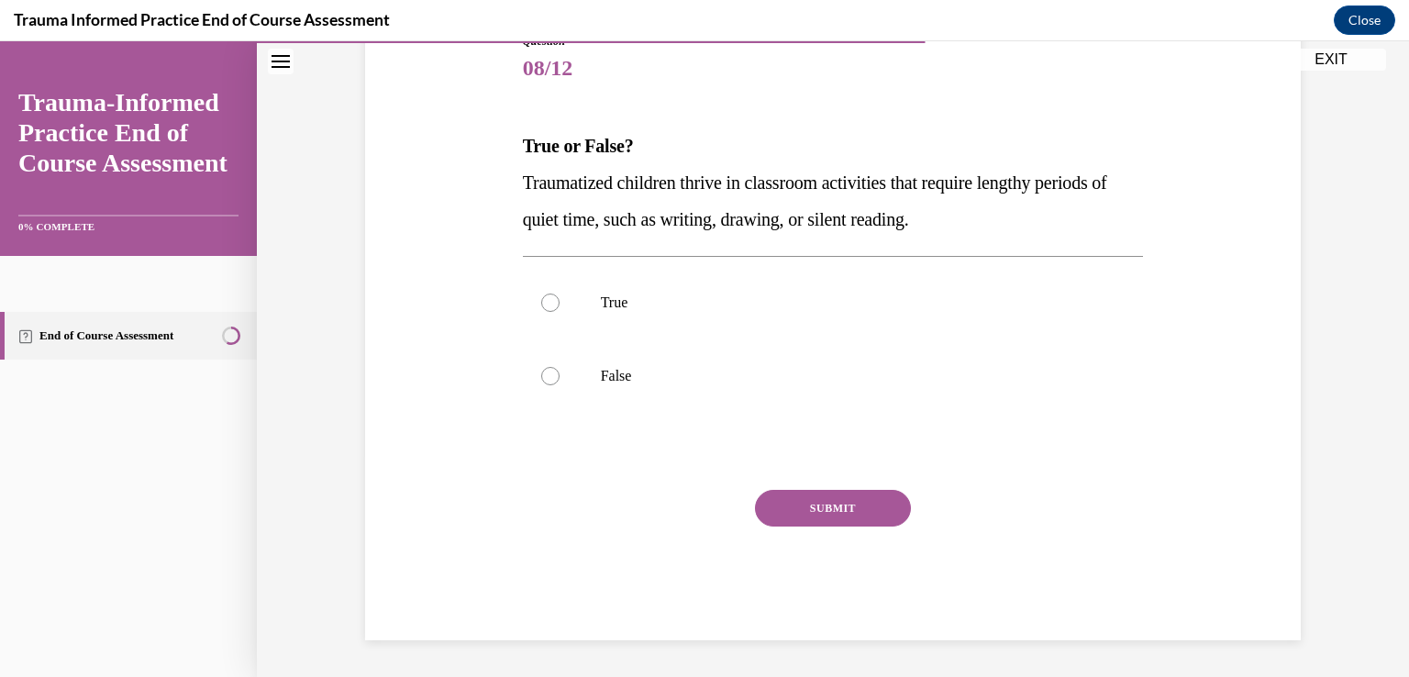
scroll to position [204, 0]
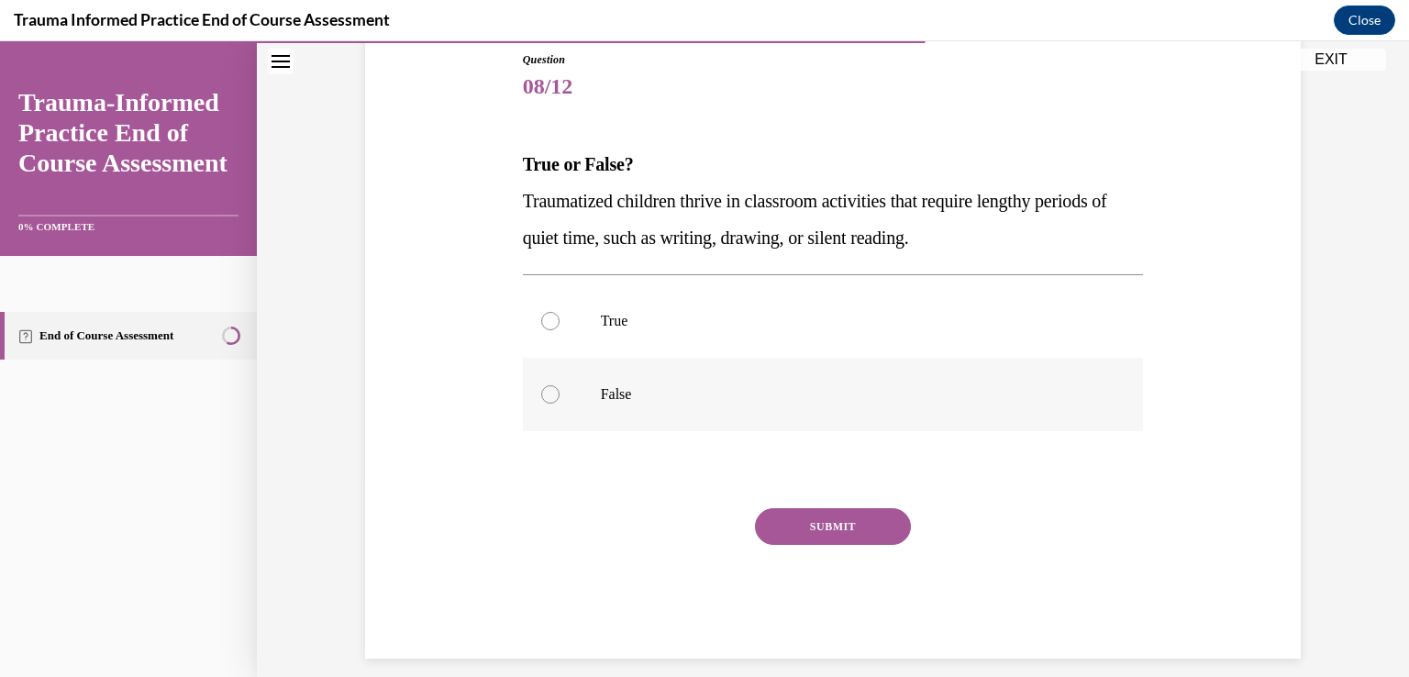
click at [648, 397] on p "False" at bounding box center [849, 394] width 497 height 18
click at [560, 397] on input "False" at bounding box center [550, 394] width 18 height 18
radio input "true"
click at [802, 523] on button "SUBMIT" at bounding box center [833, 526] width 156 height 37
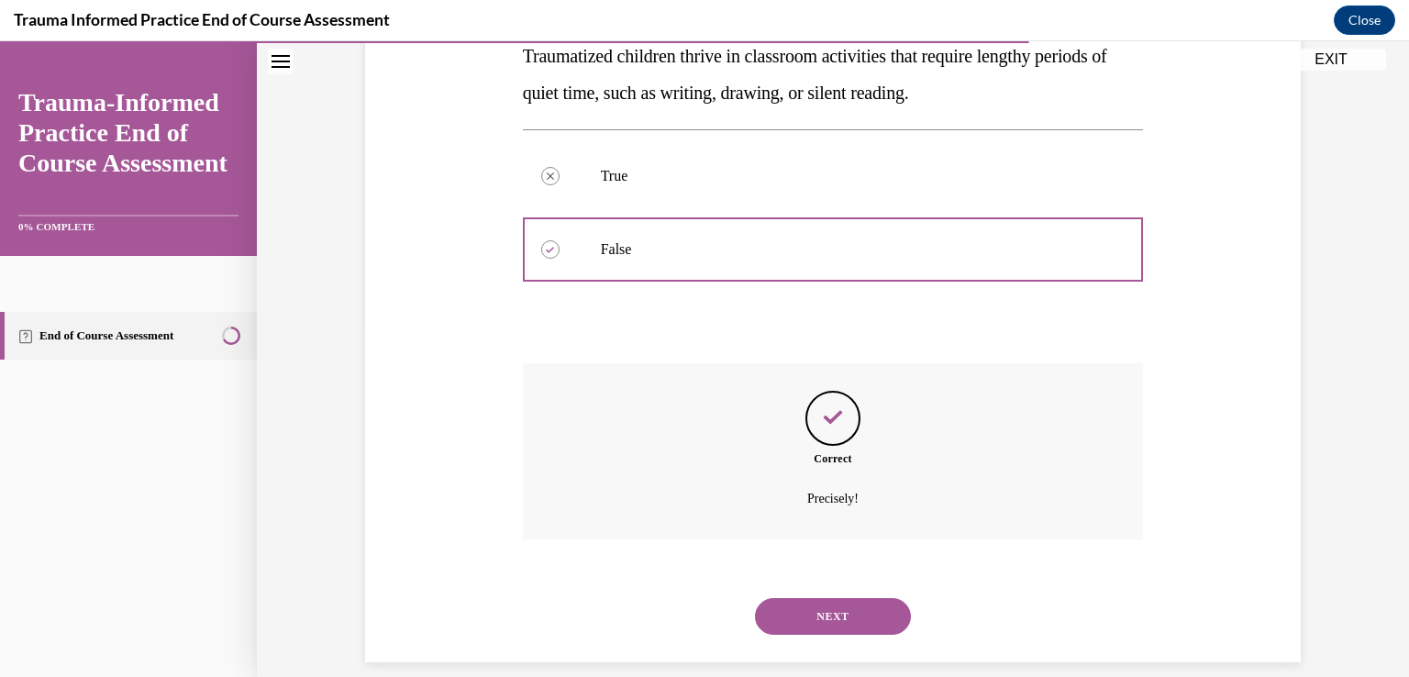
scroll to position [371, 0]
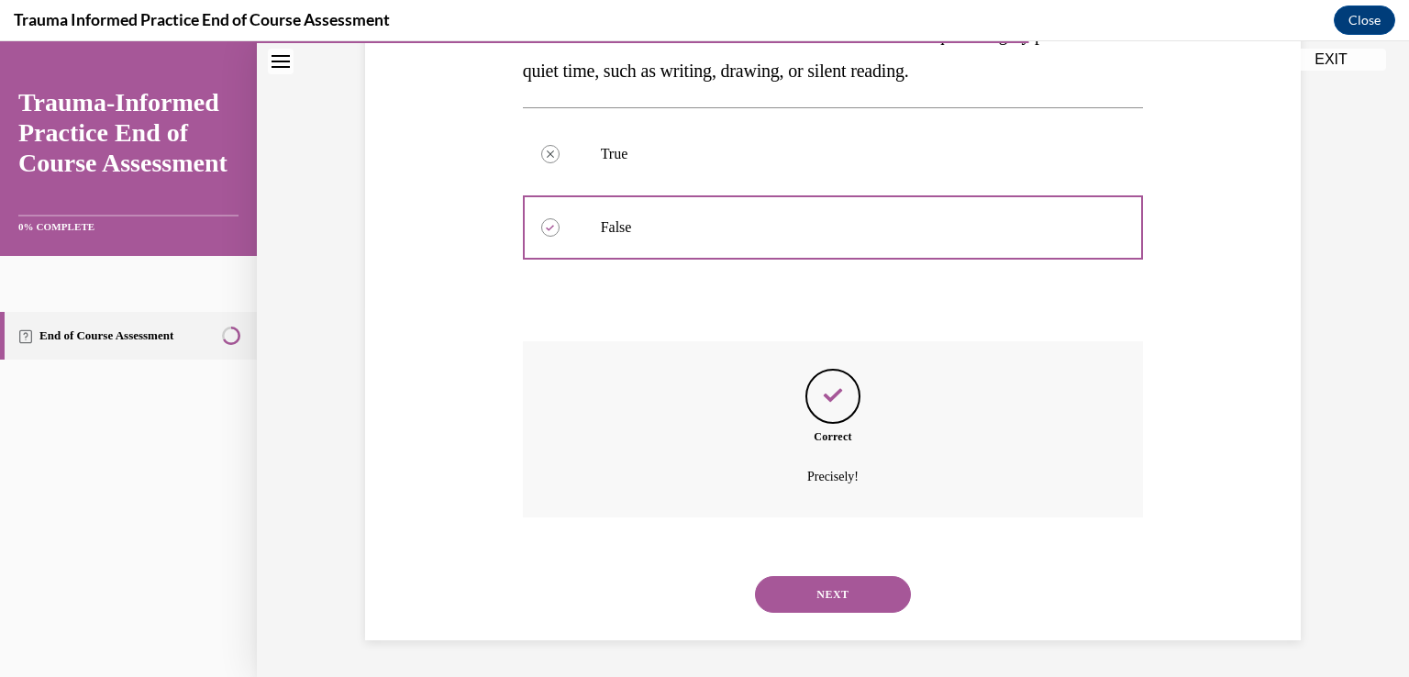
click at [804, 592] on button "NEXT" at bounding box center [833, 594] width 156 height 37
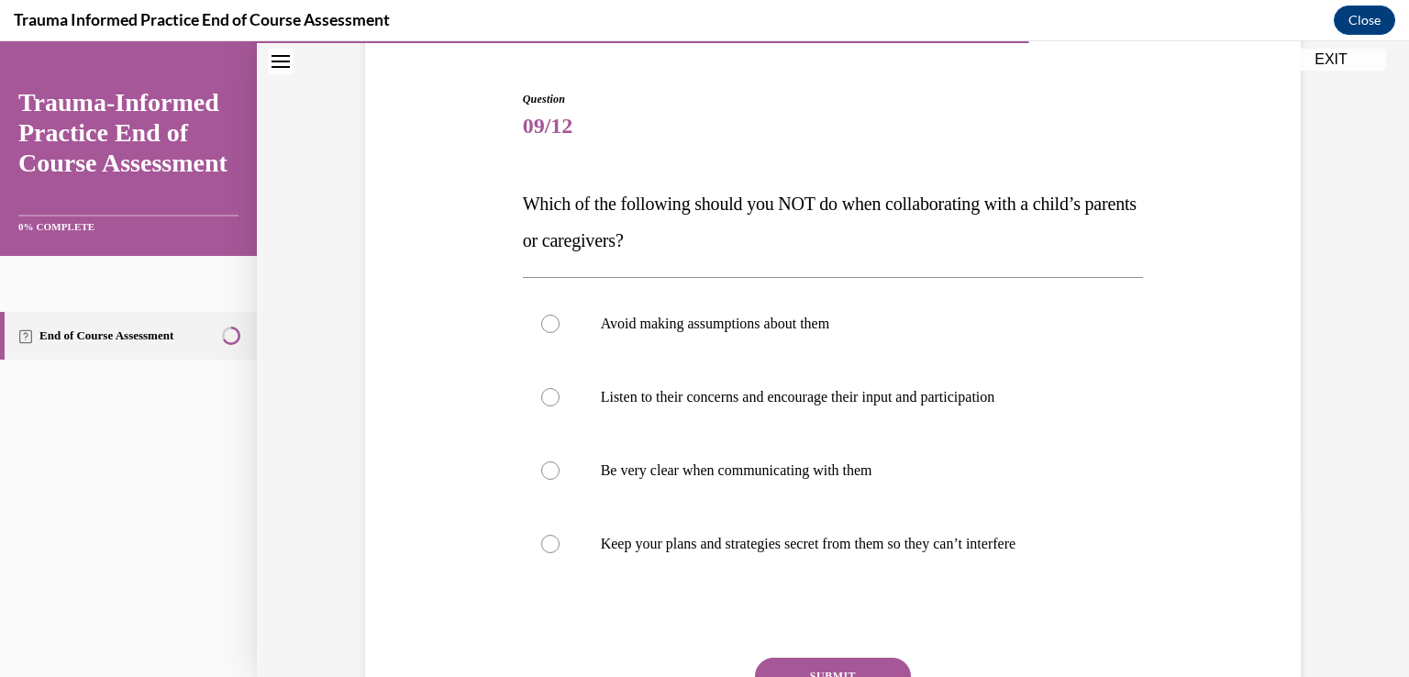
scroll to position [165, 0]
click at [593, 555] on label "Keep your plans and strategies secret from them so they can’t interfere" at bounding box center [833, 542] width 621 height 73
click at [560, 552] on input "Keep your plans and strategies secret from them so they can’t interfere" at bounding box center [550, 543] width 18 height 18
radio input "true"
click at [833, 672] on button "SUBMIT" at bounding box center [833, 675] width 156 height 37
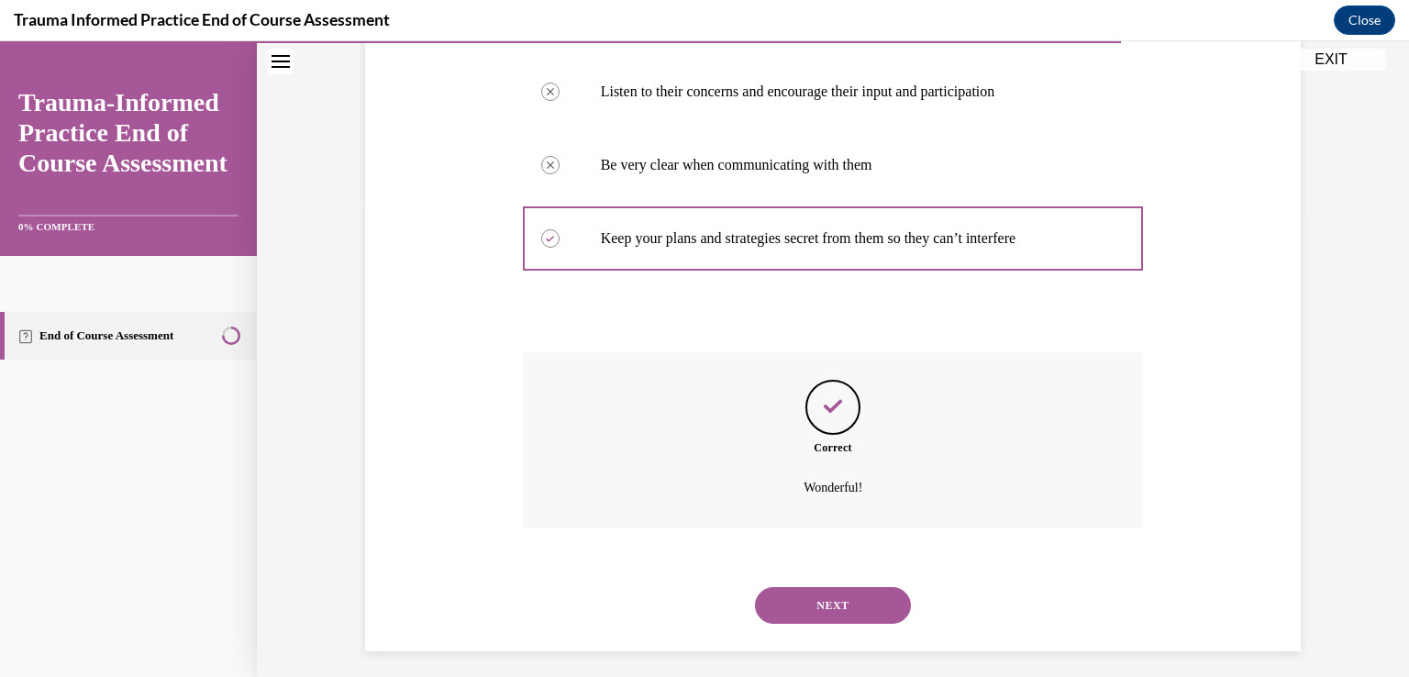
scroll to position [481, 0]
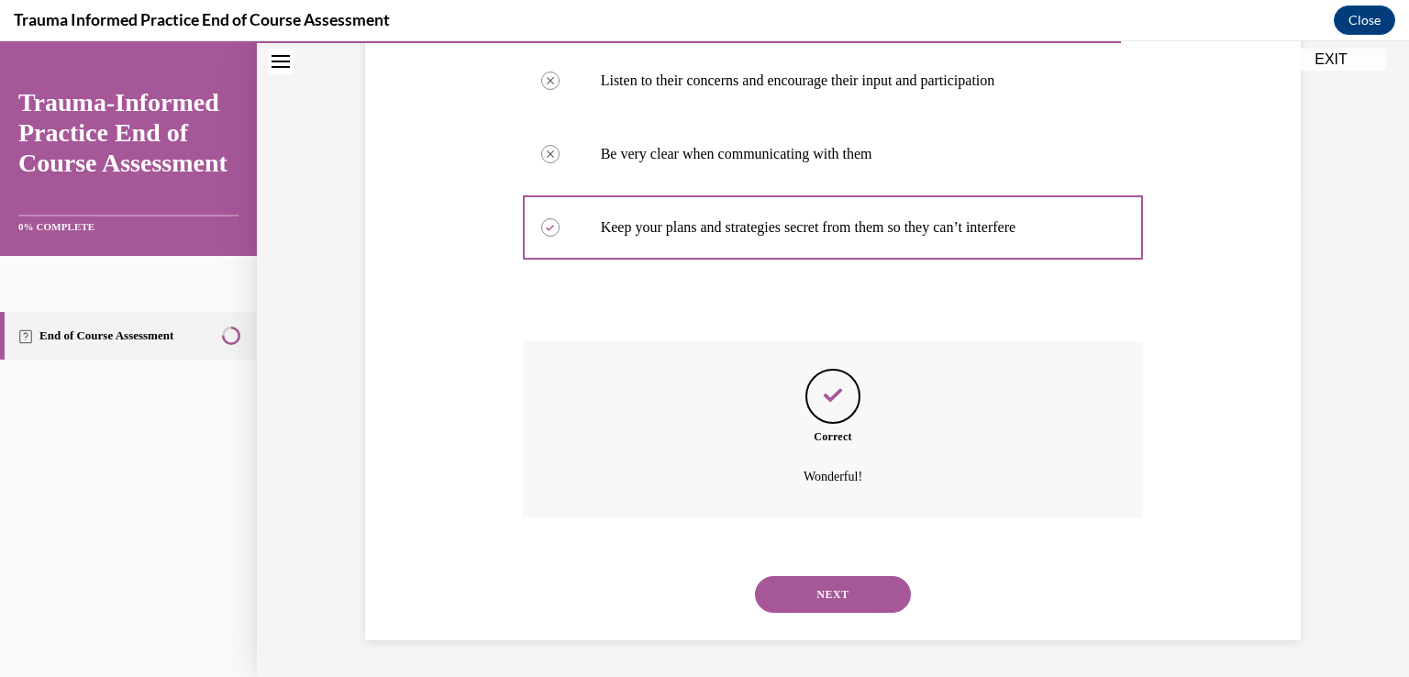
click at [844, 586] on button "NEXT" at bounding box center [833, 594] width 156 height 37
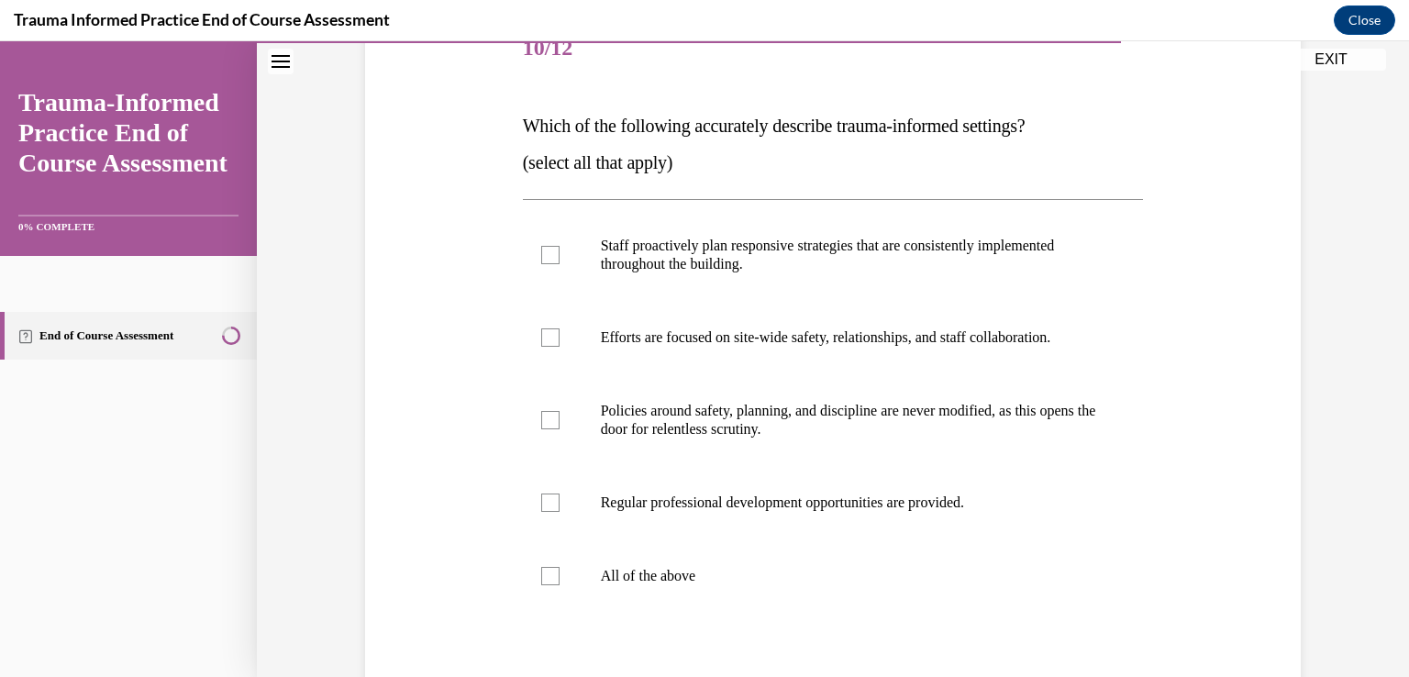
scroll to position [283, 0]
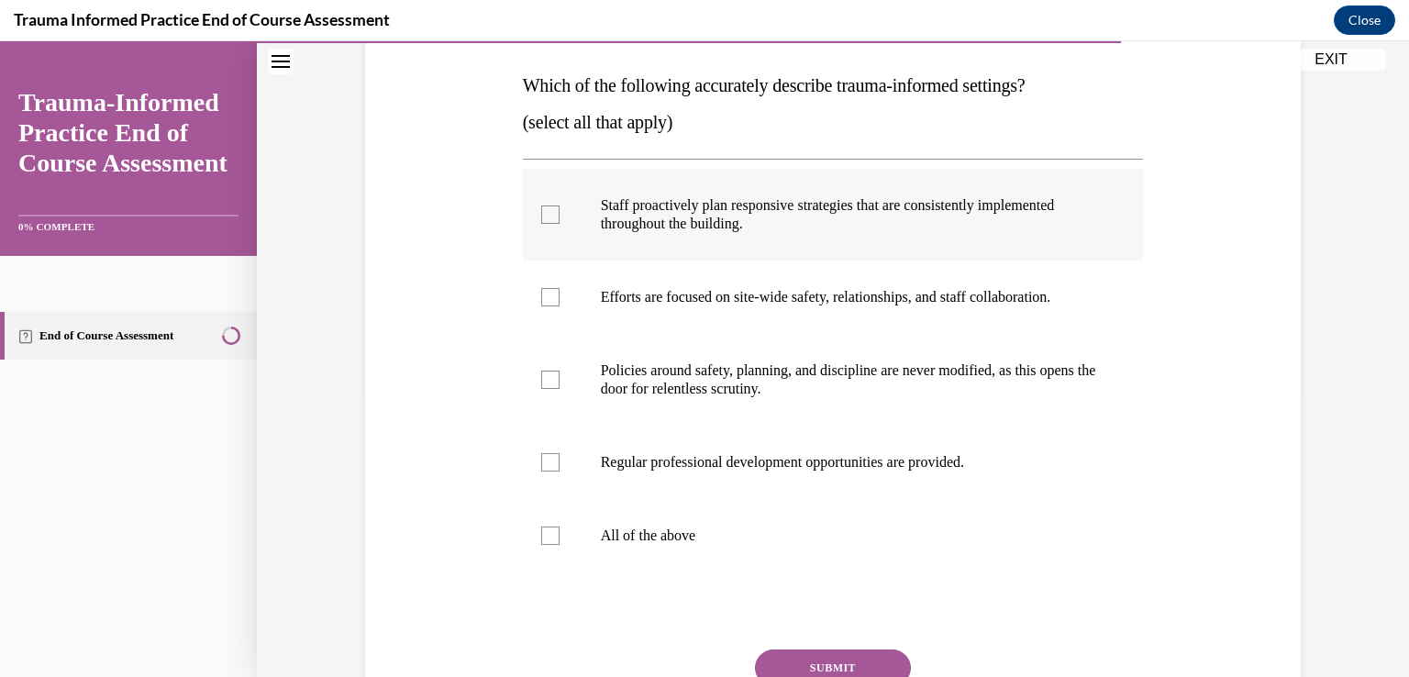
click at [540, 203] on label "Staff proactively plan responsive strategies that are consistently implemented …" at bounding box center [833, 215] width 621 height 92
click at [541, 206] on input "Staff proactively plan responsive strategies that are consistently implemented …" at bounding box center [550, 215] width 18 height 18
checkbox input "true"
click at [543, 306] on label "Efforts are focused on site-wide safety, relationships, and staff collaboration." at bounding box center [833, 297] width 621 height 73
click at [543, 306] on input "Efforts are focused on site-wide safety, relationships, and staff collaboration." at bounding box center [550, 297] width 18 height 18
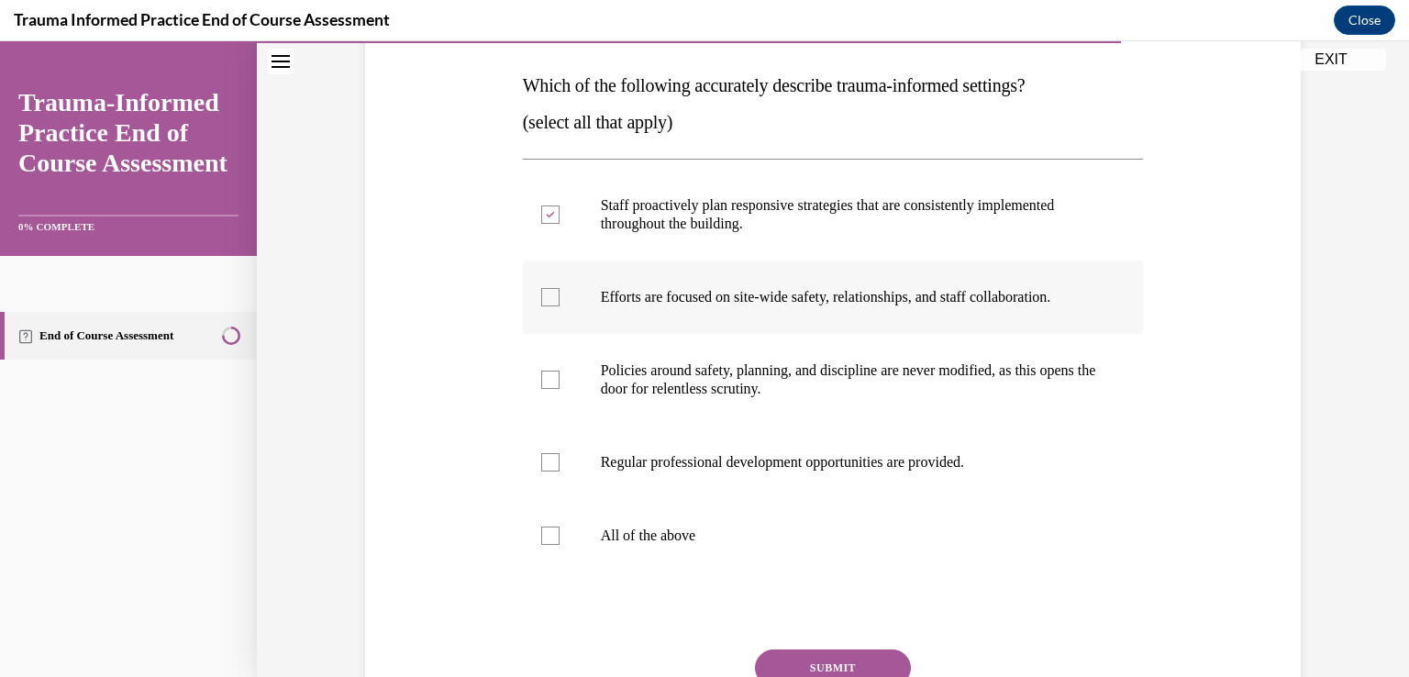
checkbox input "true"
click at [545, 459] on div at bounding box center [550, 462] width 18 height 18
click at [545, 459] on input "Regular professional development opportunities are provided." at bounding box center [550, 462] width 18 height 18
checkbox input "true"
click at [815, 657] on button "SUBMIT" at bounding box center [833, 668] width 156 height 37
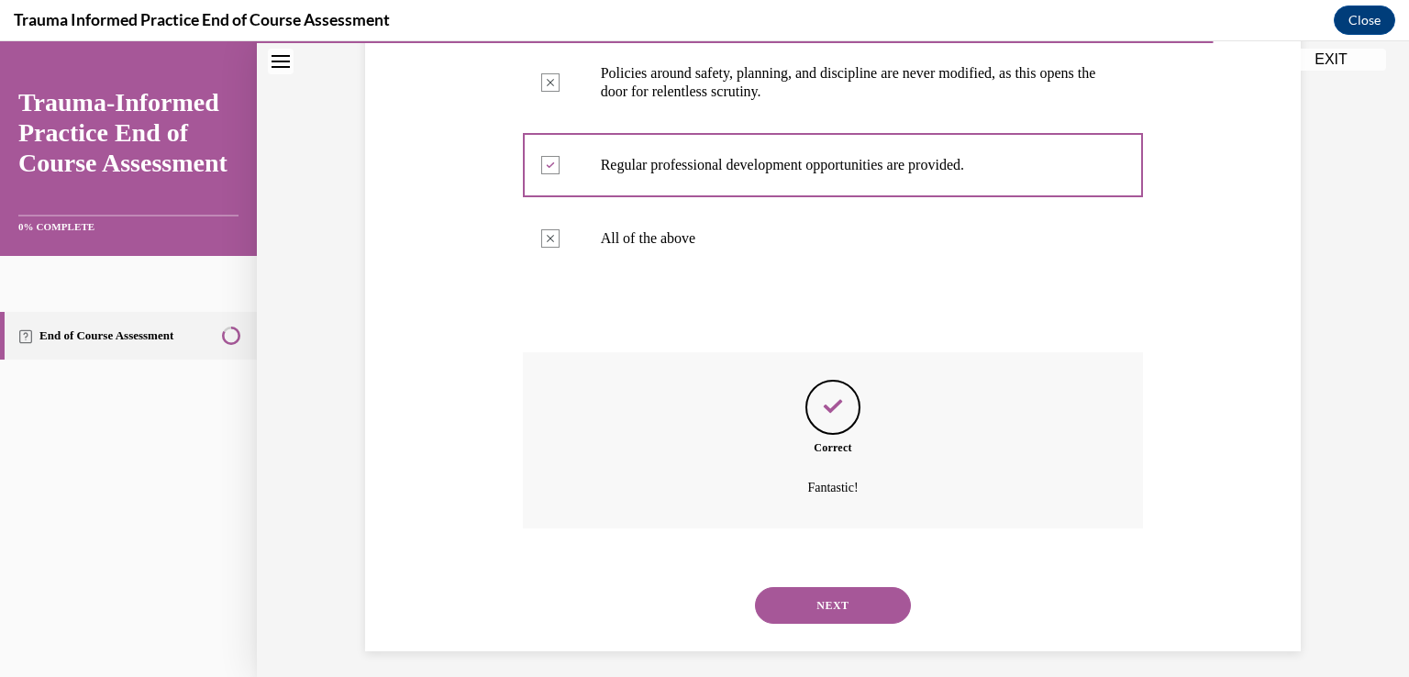
scroll to position [591, 0]
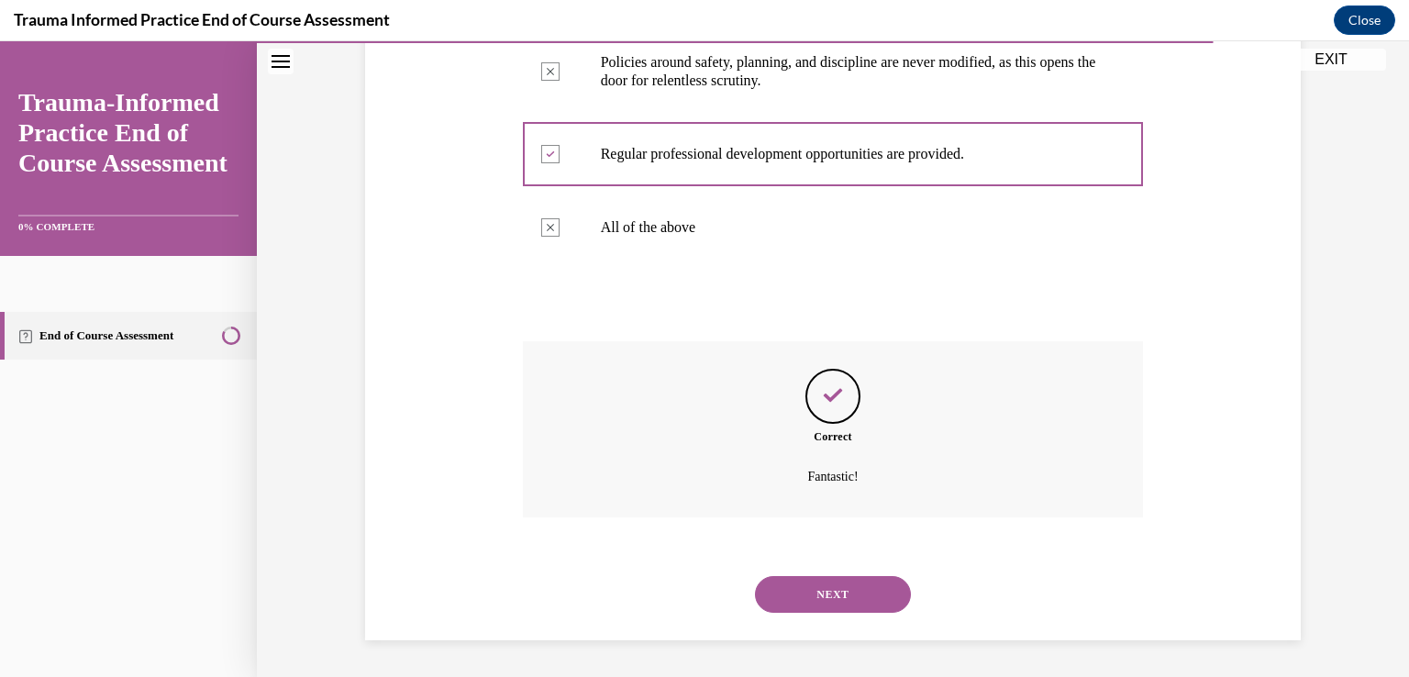
click at [803, 604] on button "NEXT" at bounding box center [833, 594] width 156 height 37
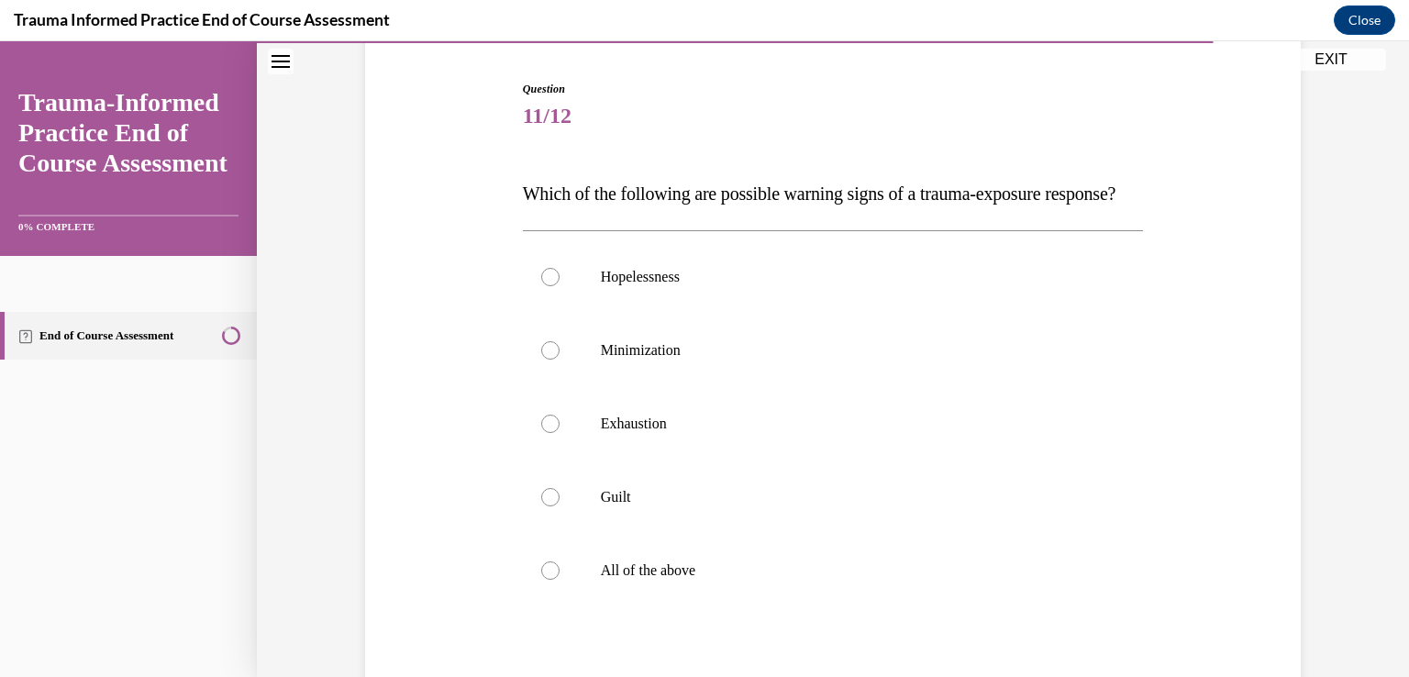
scroll to position [273, 0]
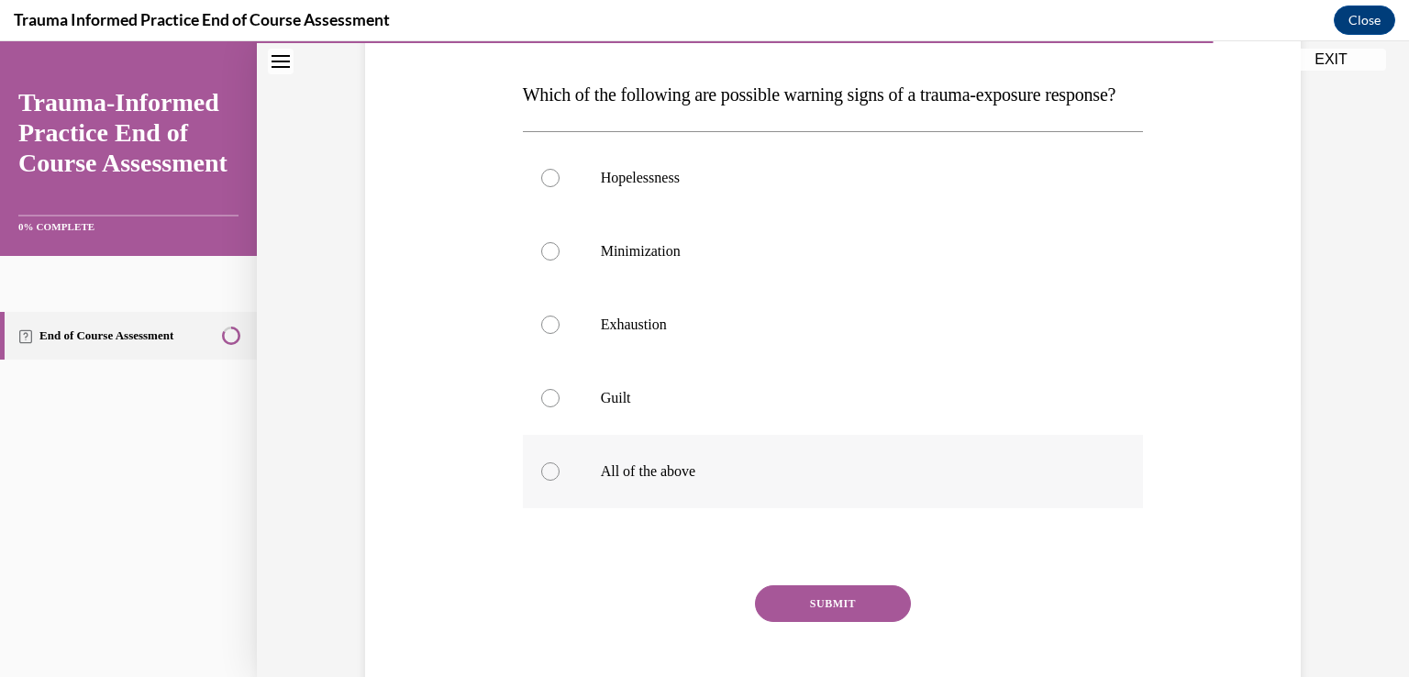
click at [541, 481] on div at bounding box center [550, 471] width 18 height 18
click at [541, 481] on input "All of the above" at bounding box center [550, 471] width 18 height 18
radio input "true"
click at [827, 622] on button "SUBMIT" at bounding box center [833, 603] width 156 height 37
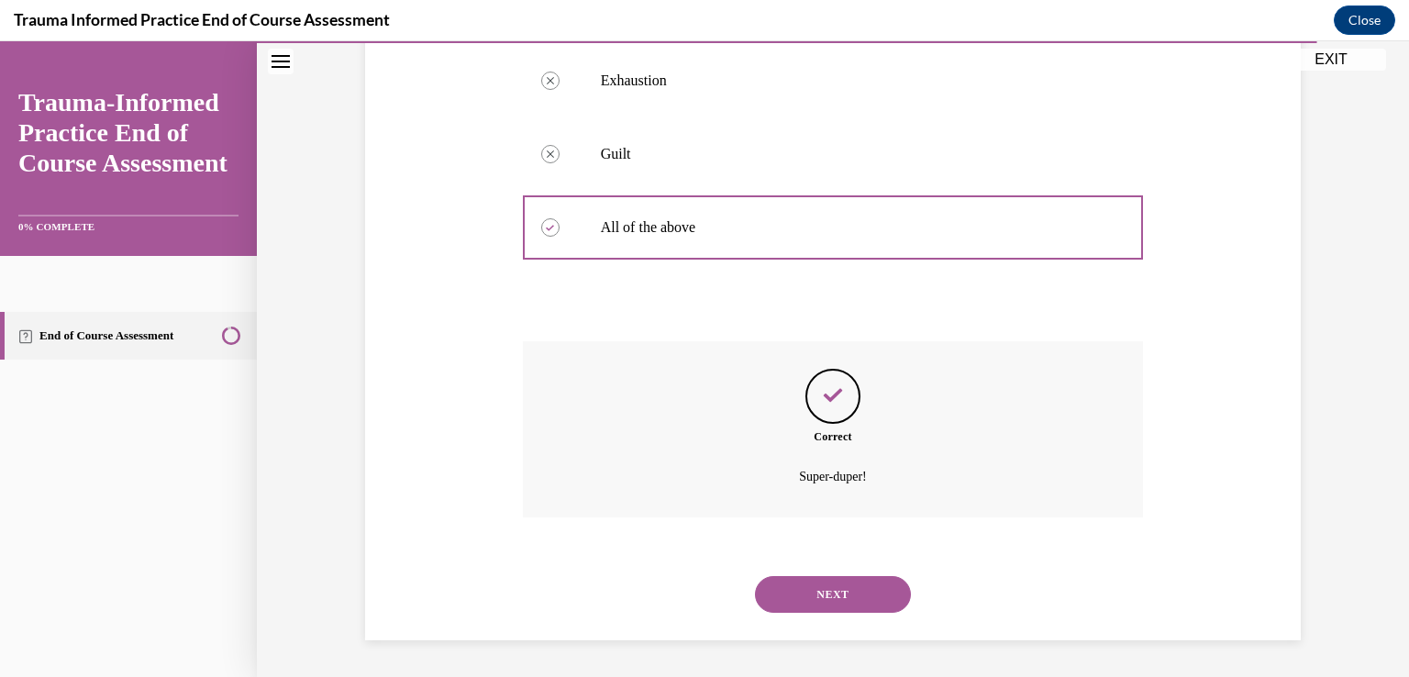
scroll to position [554, 0]
click at [820, 593] on button "NEXT" at bounding box center [833, 594] width 156 height 37
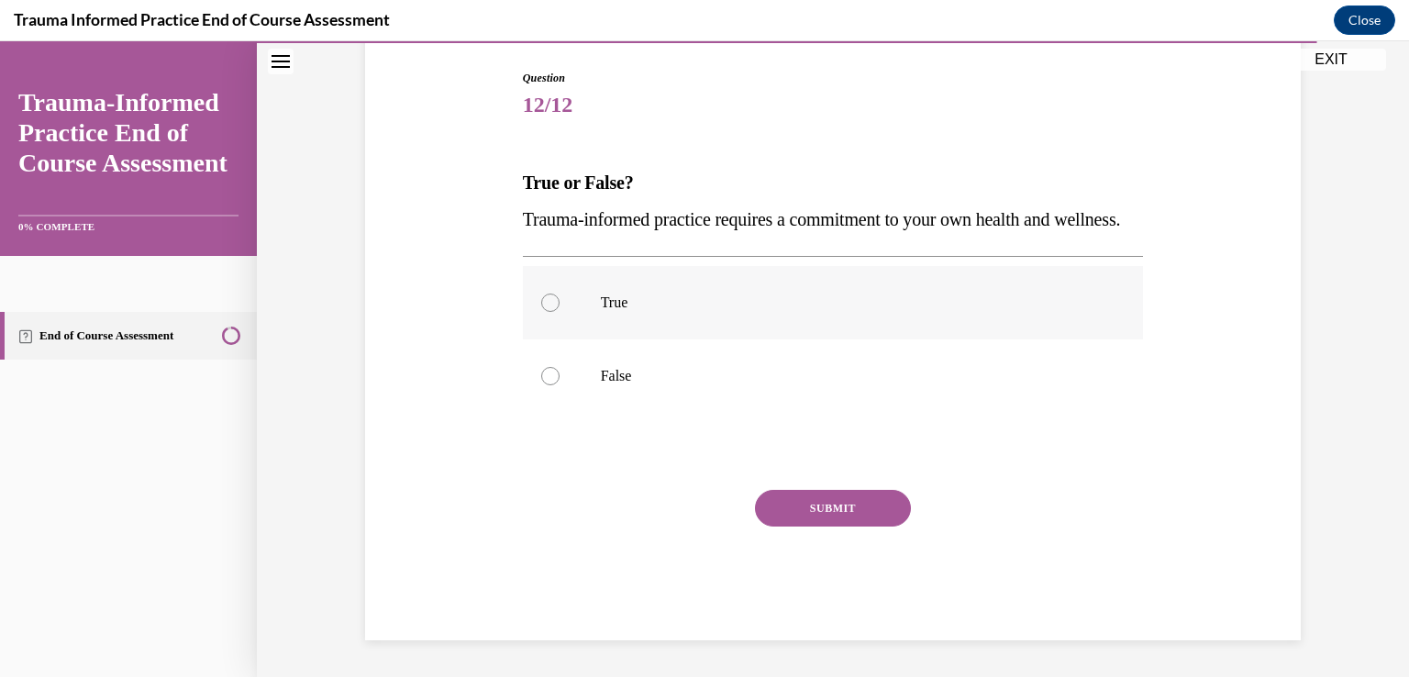
click at [701, 312] on p "True" at bounding box center [849, 303] width 497 height 18
click at [560, 312] on input "True" at bounding box center [550, 303] width 18 height 18
radio input "true"
click at [812, 518] on button "SUBMIT" at bounding box center [833, 508] width 156 height 37
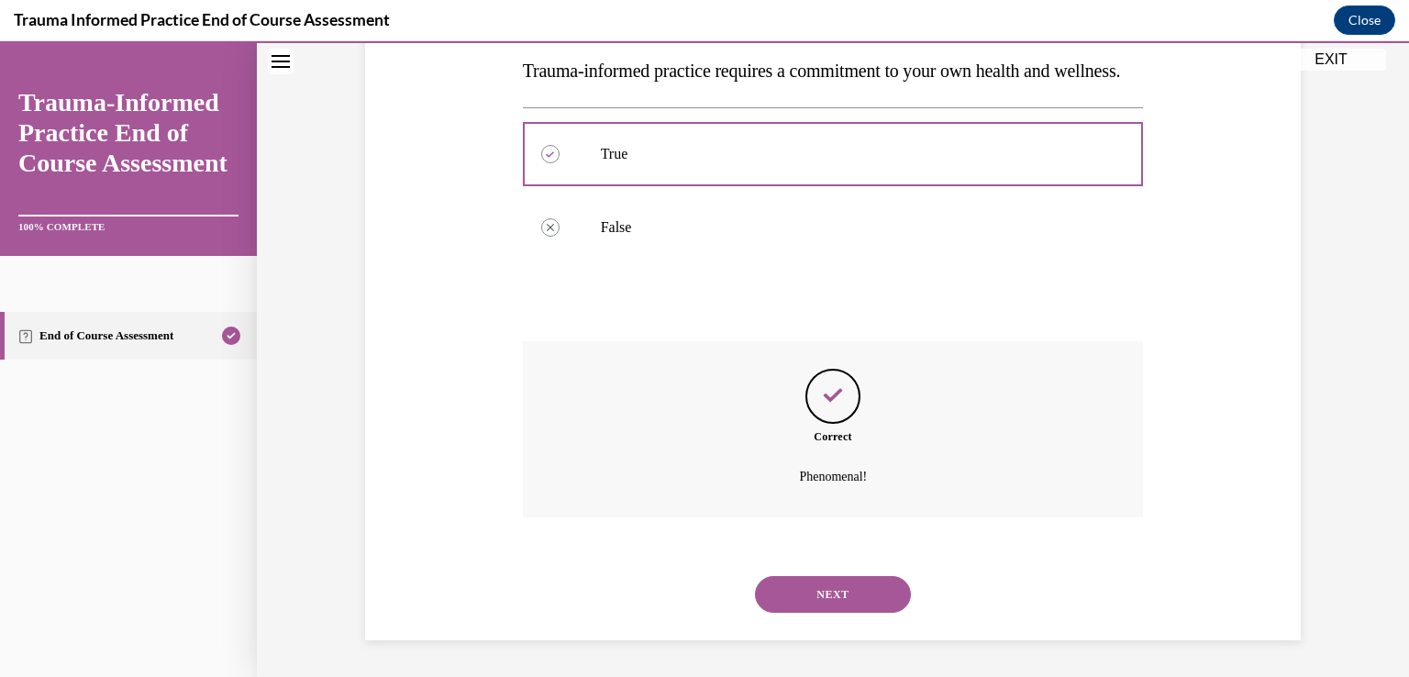
scroll to position [371, 0]
click at [836, 602] on button "NEXT" at bounding box center [833, 594] width 156 height 37
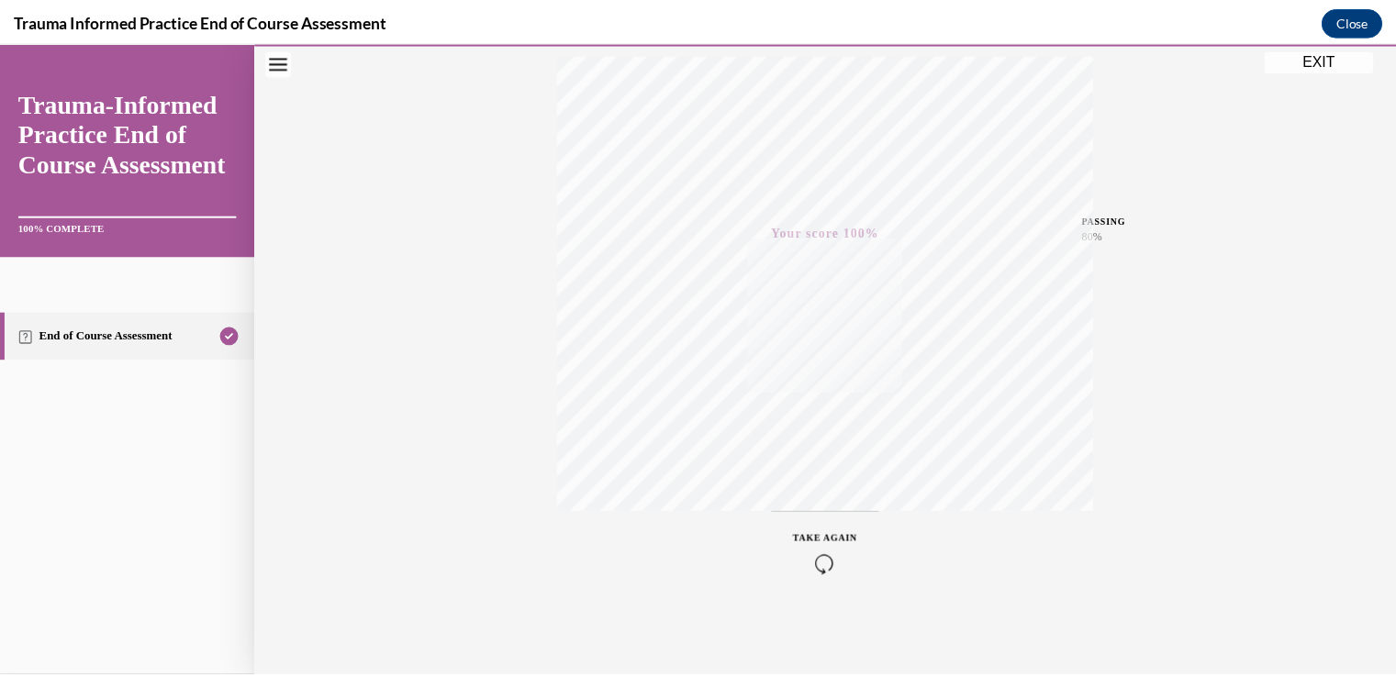
scroll to position [0, 0]
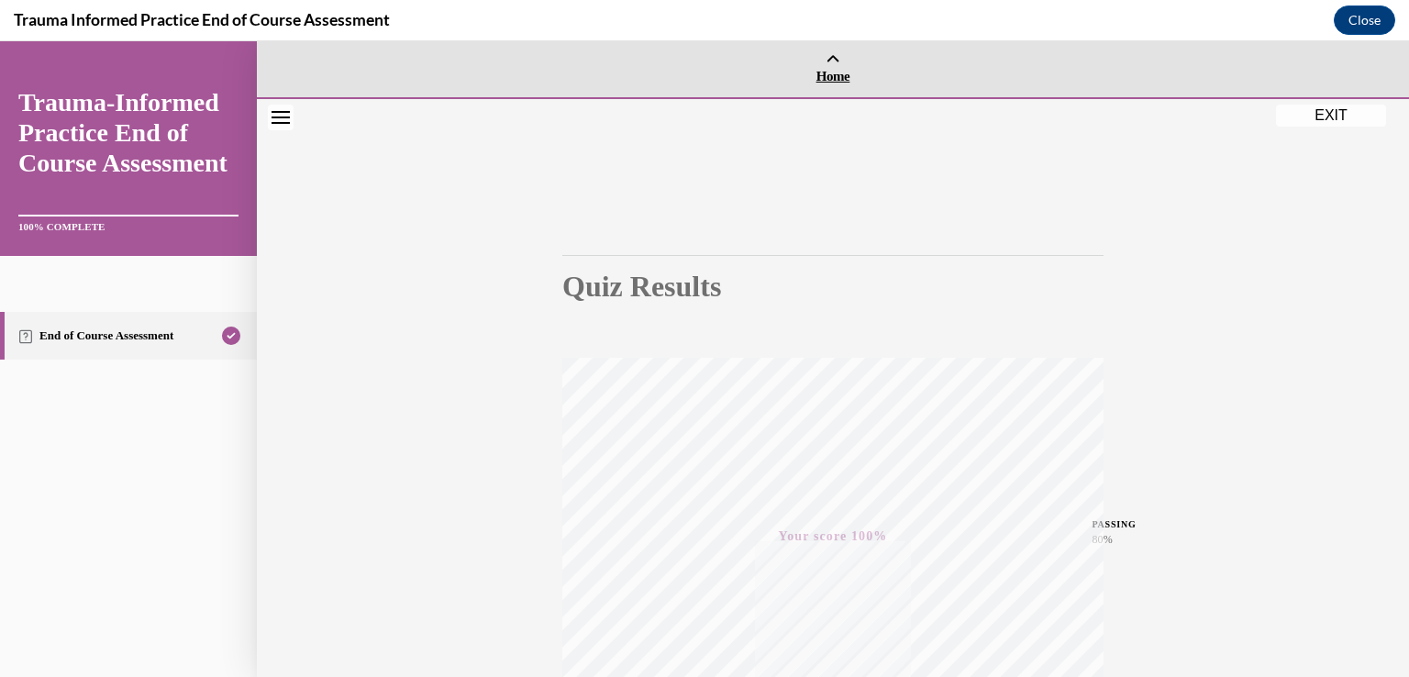
click at [827, 72] on span "Home" at bounding box center [833, 76] width 1143 height 17
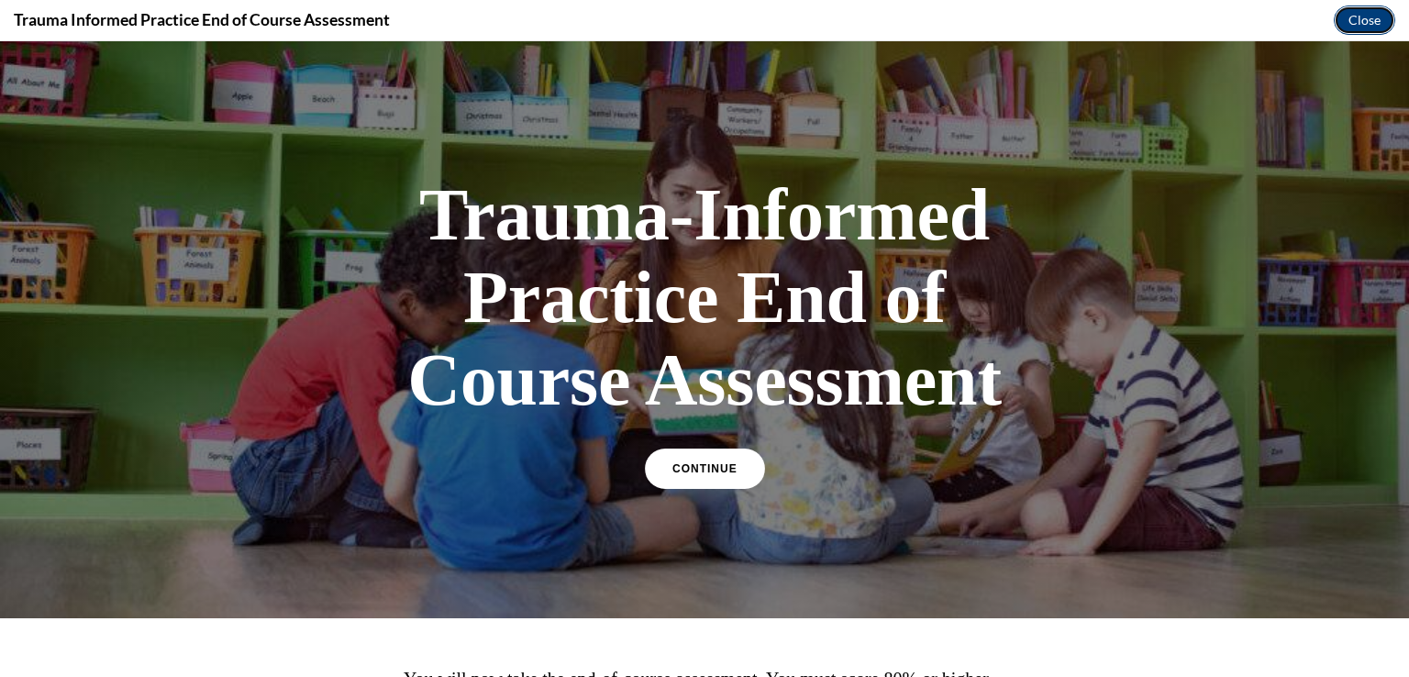
click at [1363, 16] on button "Close" at bounding box center [1364, 20] width 61 height 29
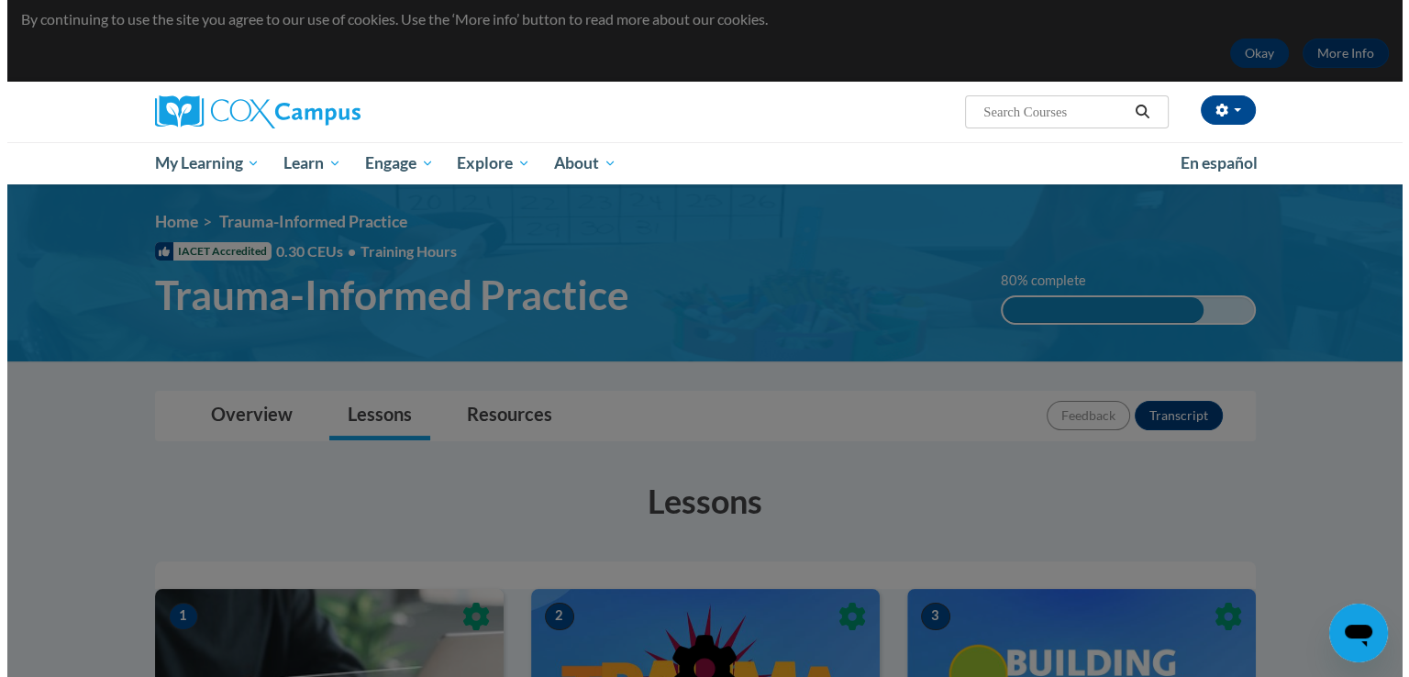
scroll to position [32, 0]
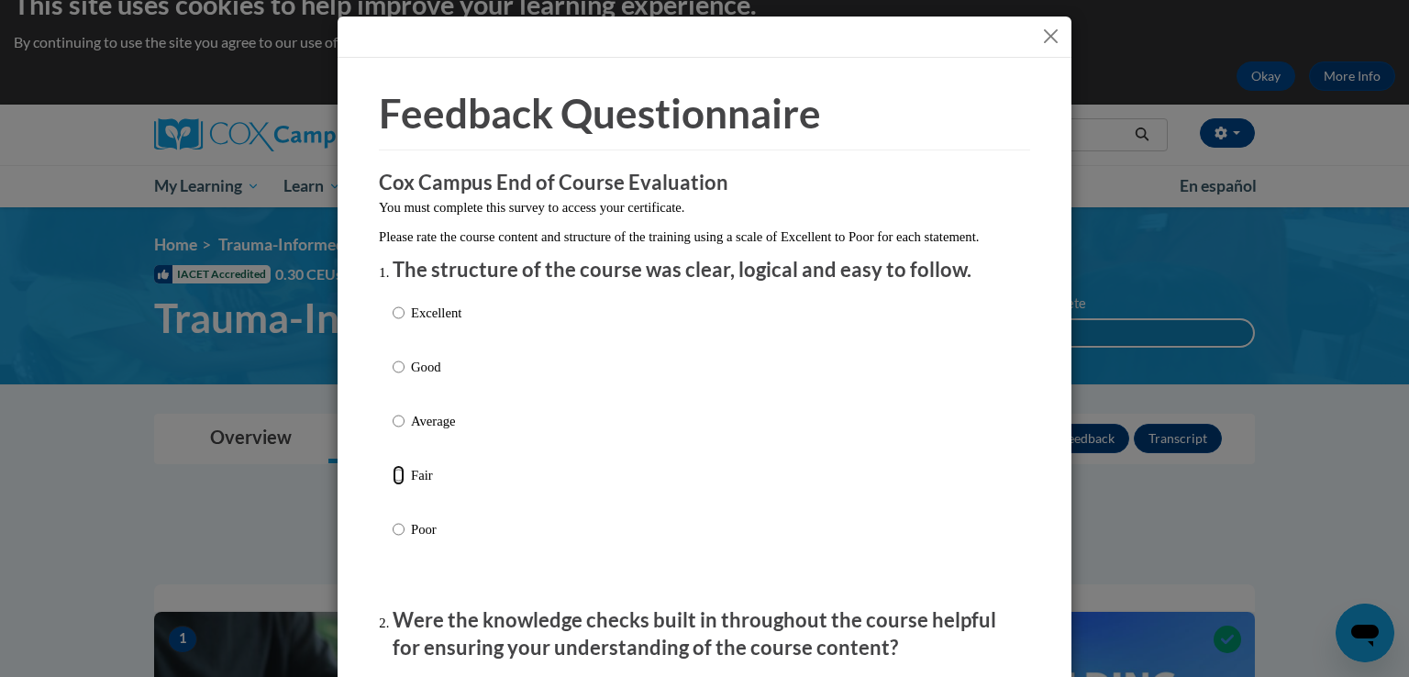
click at [395, 485] on input "Fair" at bounding box center [399, 475] width 12 height 20
radio input "true"
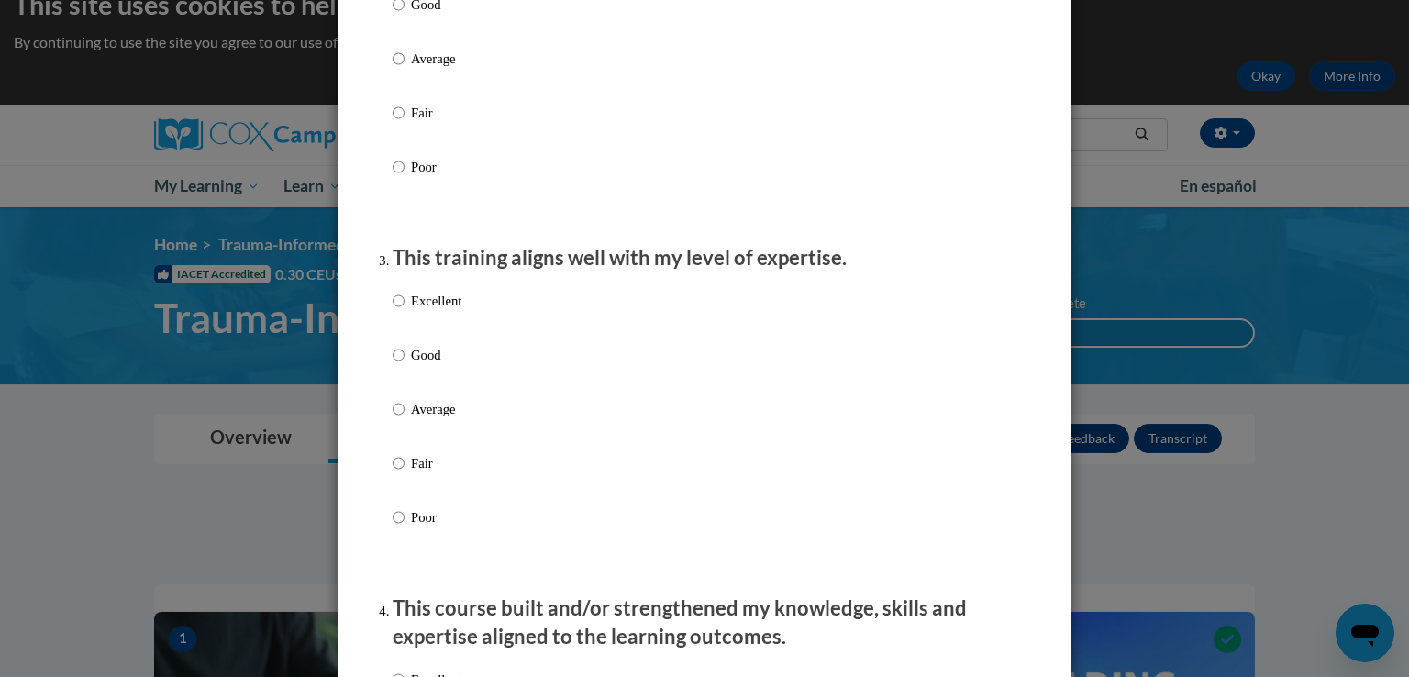
scroll to position [596, 0]
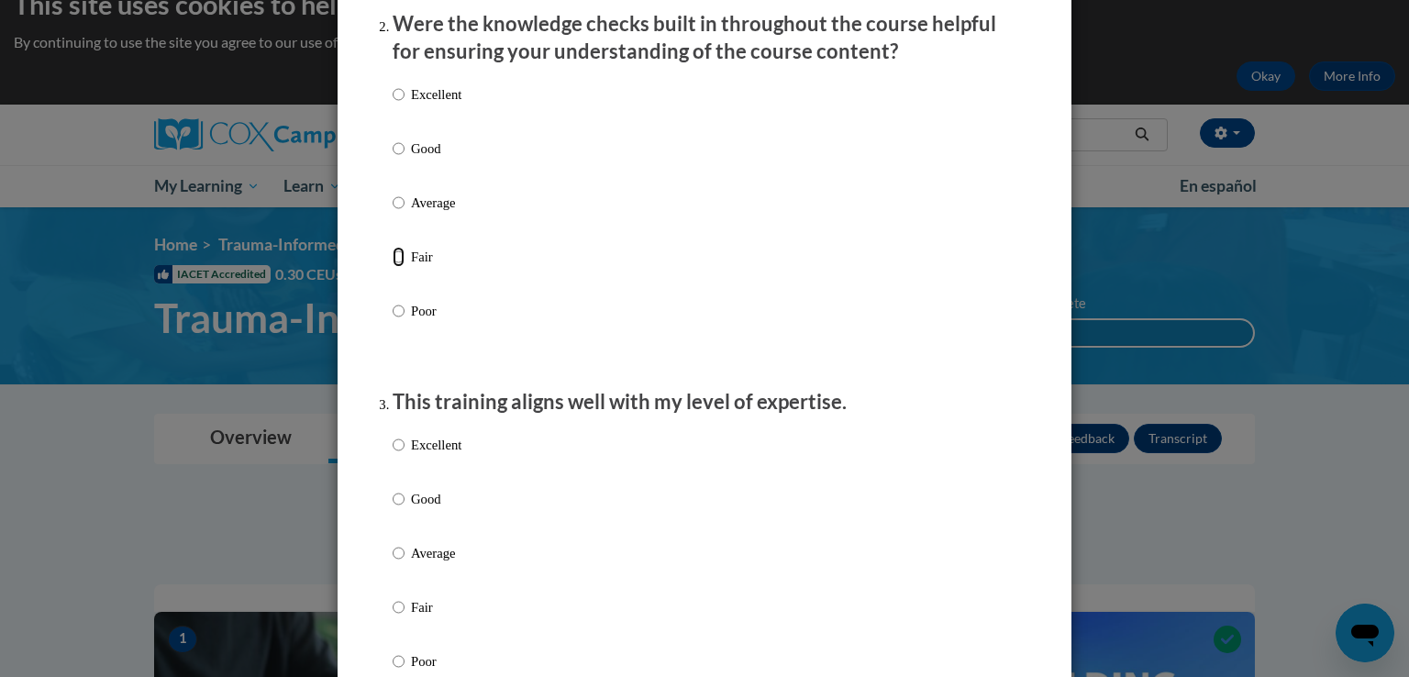
click at [396, 267] on input "Fair" at bounding box center [399, 257] width 12 height 20
radio input "true"
click at [393, 618] on input "Fair" at bounding box center [399, 607] width 12 height 20
radio input "true"
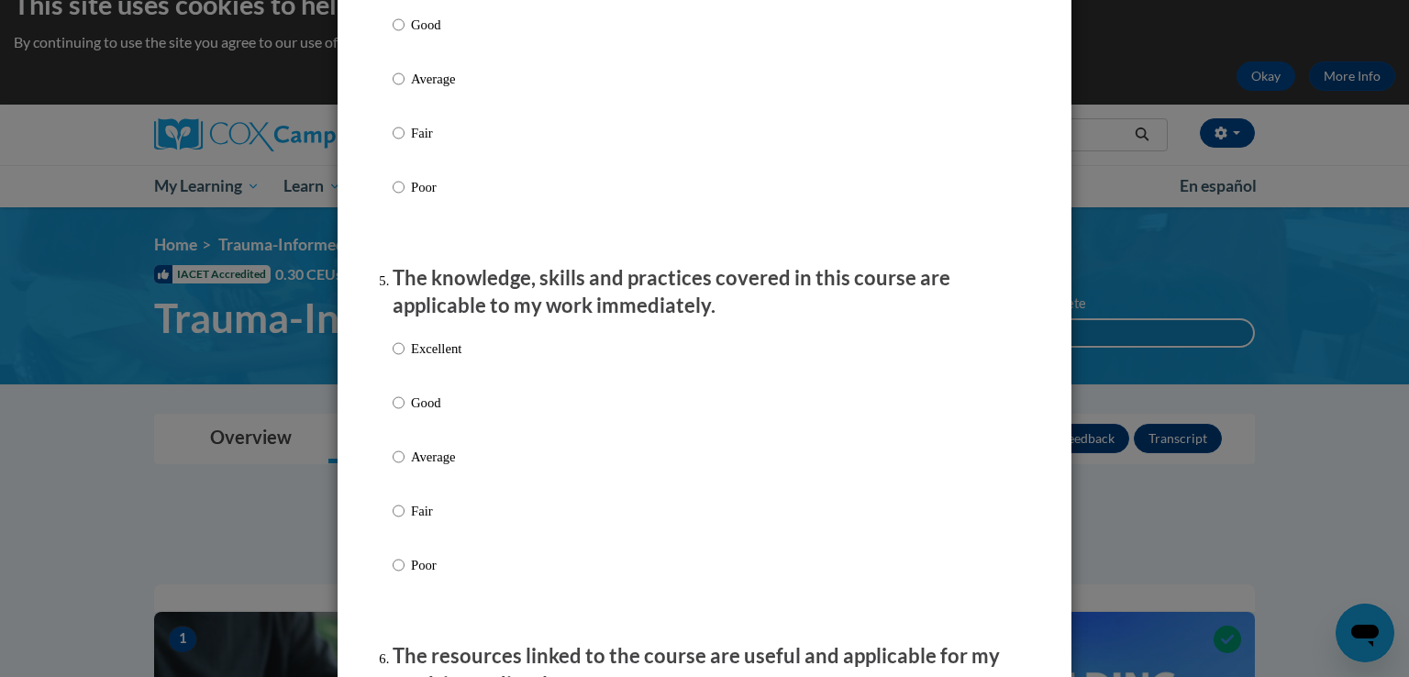
scroll to position [1467, 0]
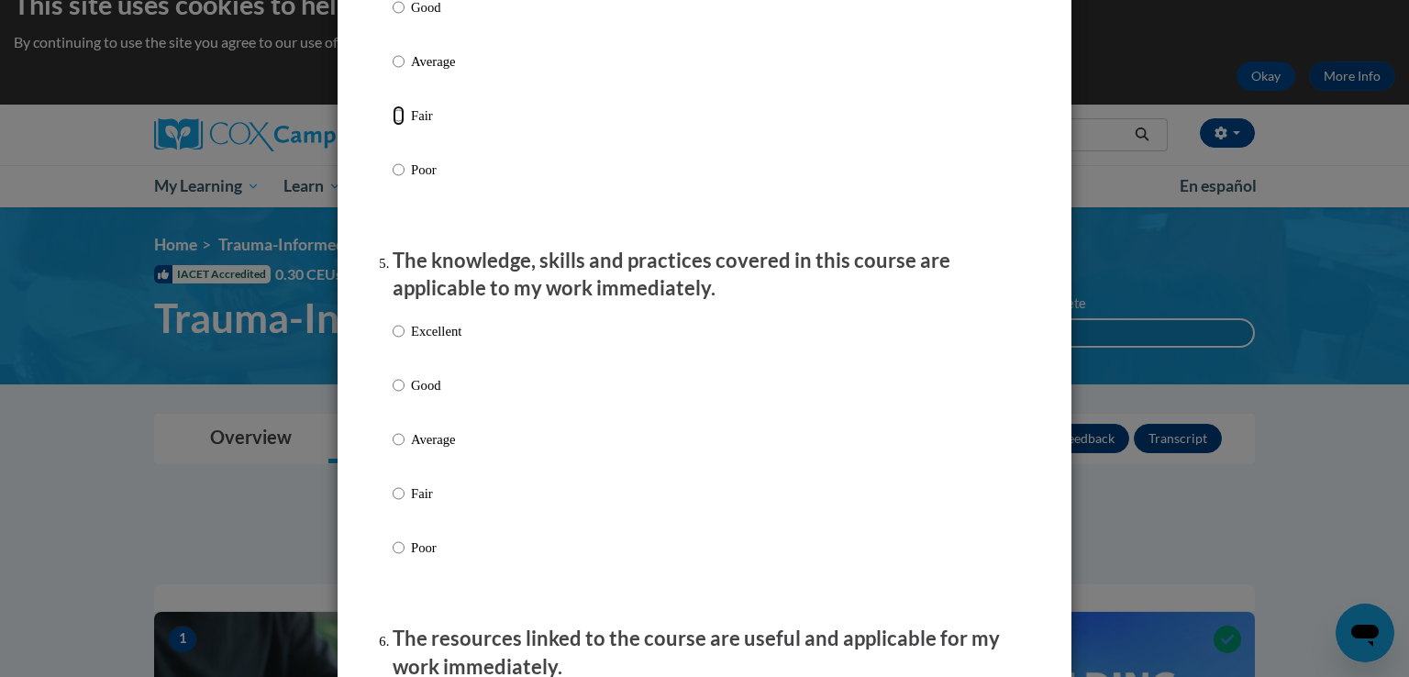
click at [393, 126] on input "Fair" at bounding box center [399, 116] width 12 height 20
radio input "true"
click at [393, 504] on input "Fair" at bounding box center [399, 494] width 12 height 20
radio input "true"
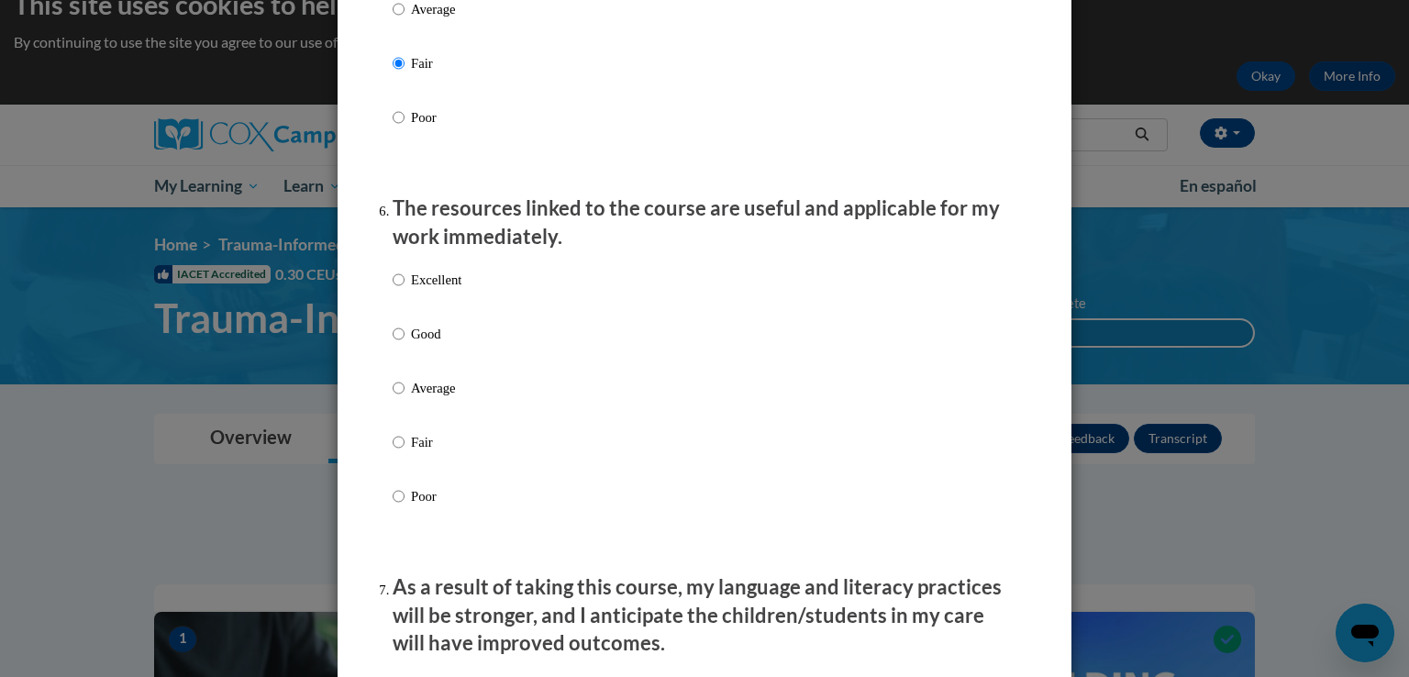
scroll to position [2024, 0]
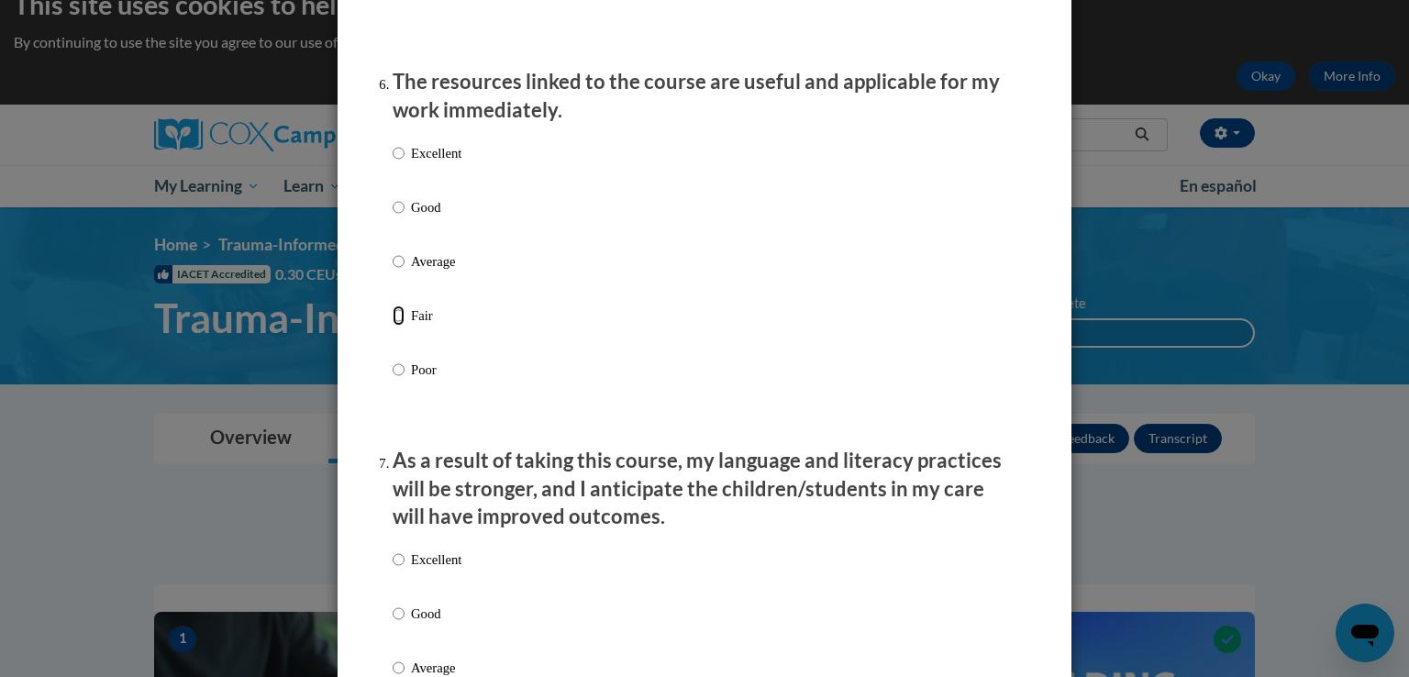
click at [393, 326] on input "Fair" at bounding box center [399, 316] width 12 height 20
radio input "true"
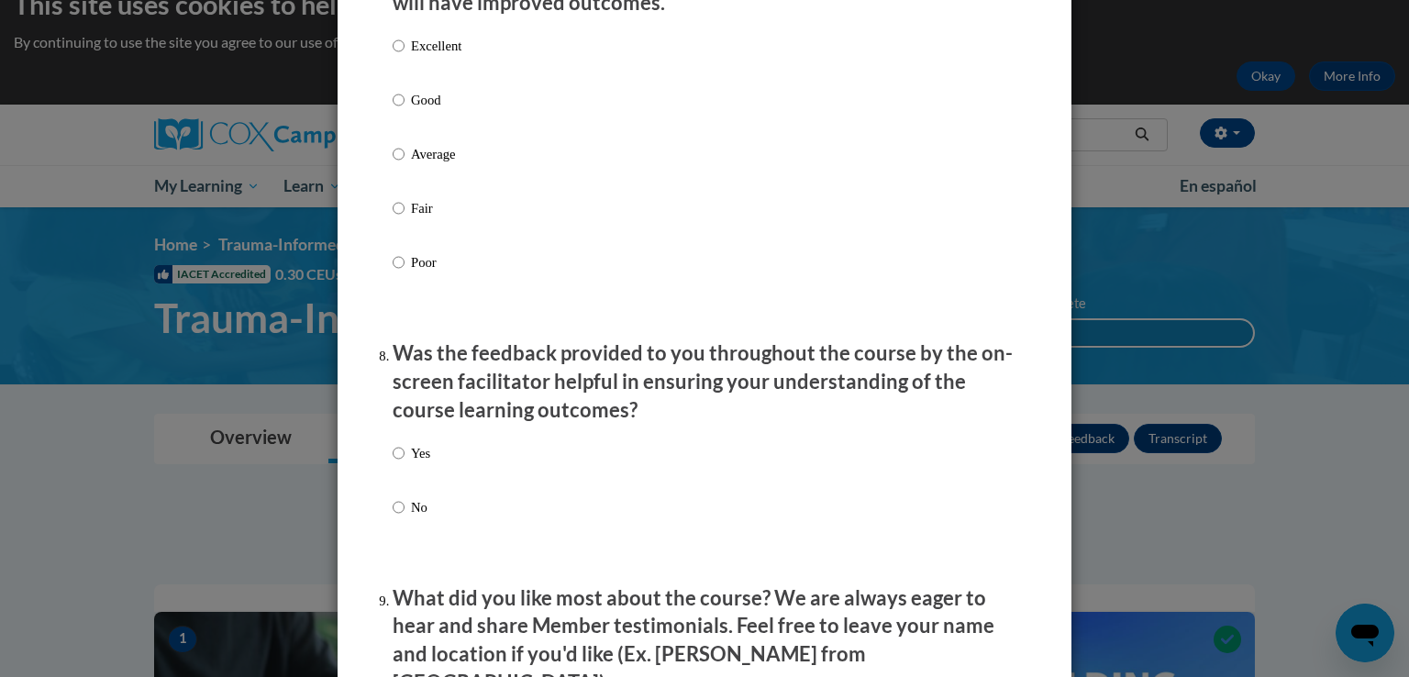
scroll to position [2573, 0]
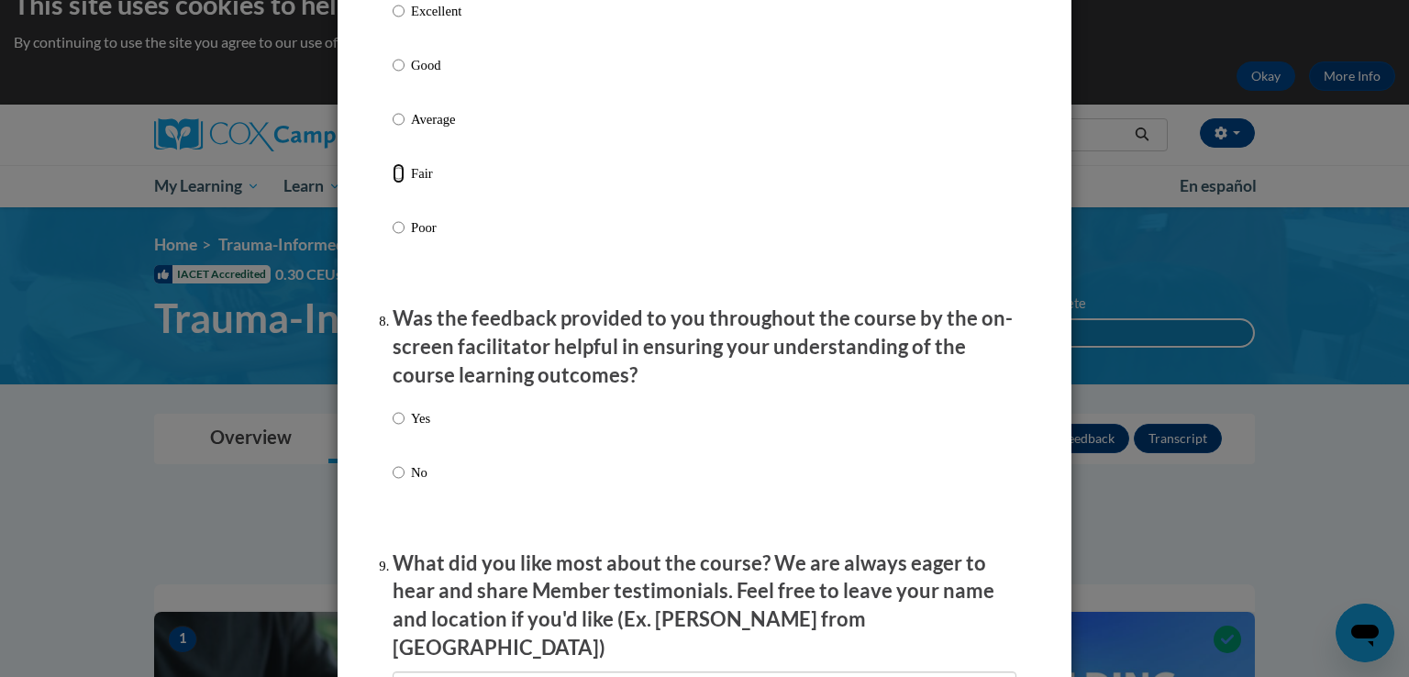
click at [393, 184] on input "Fair" at bounding box center [399, 173] width 12 height 20
radio input "true"
click at [395, 428] on input "Yes" at bounding box center [399, 418] width 12 height 20
radio input "true"
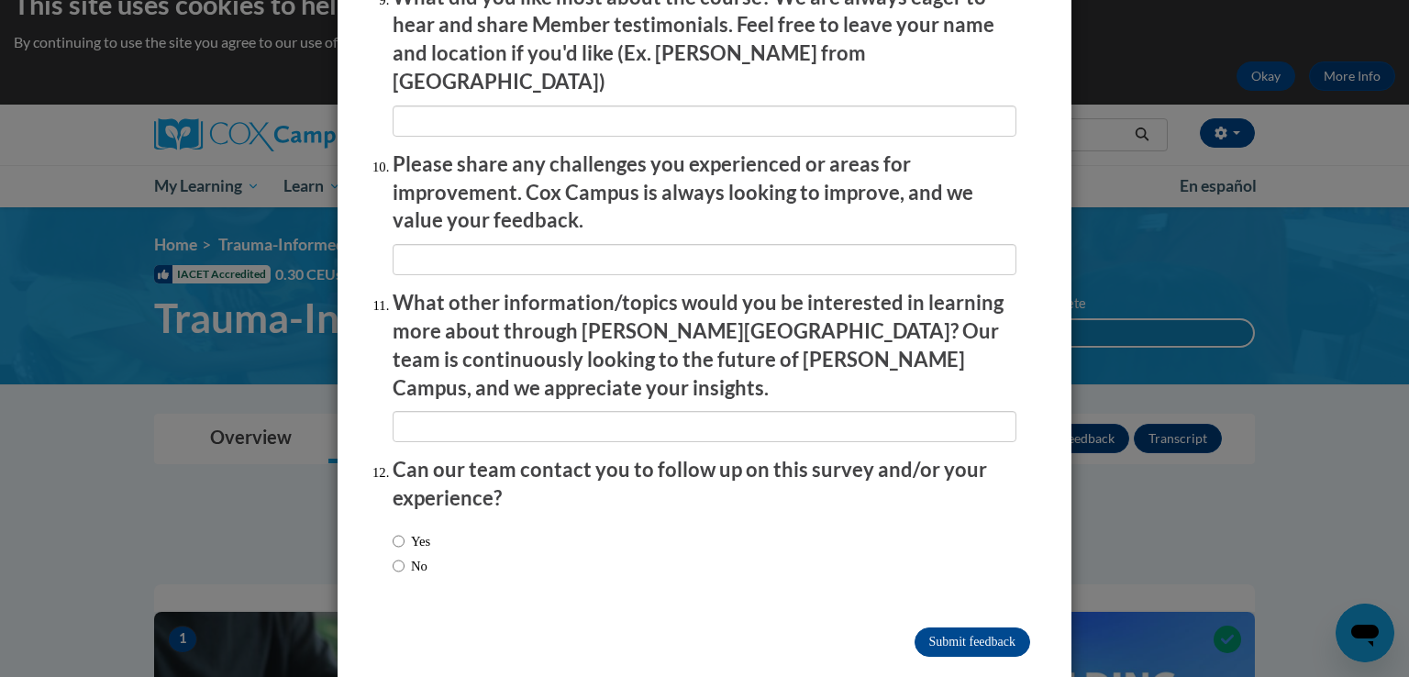
scroll to position [3144, 0]
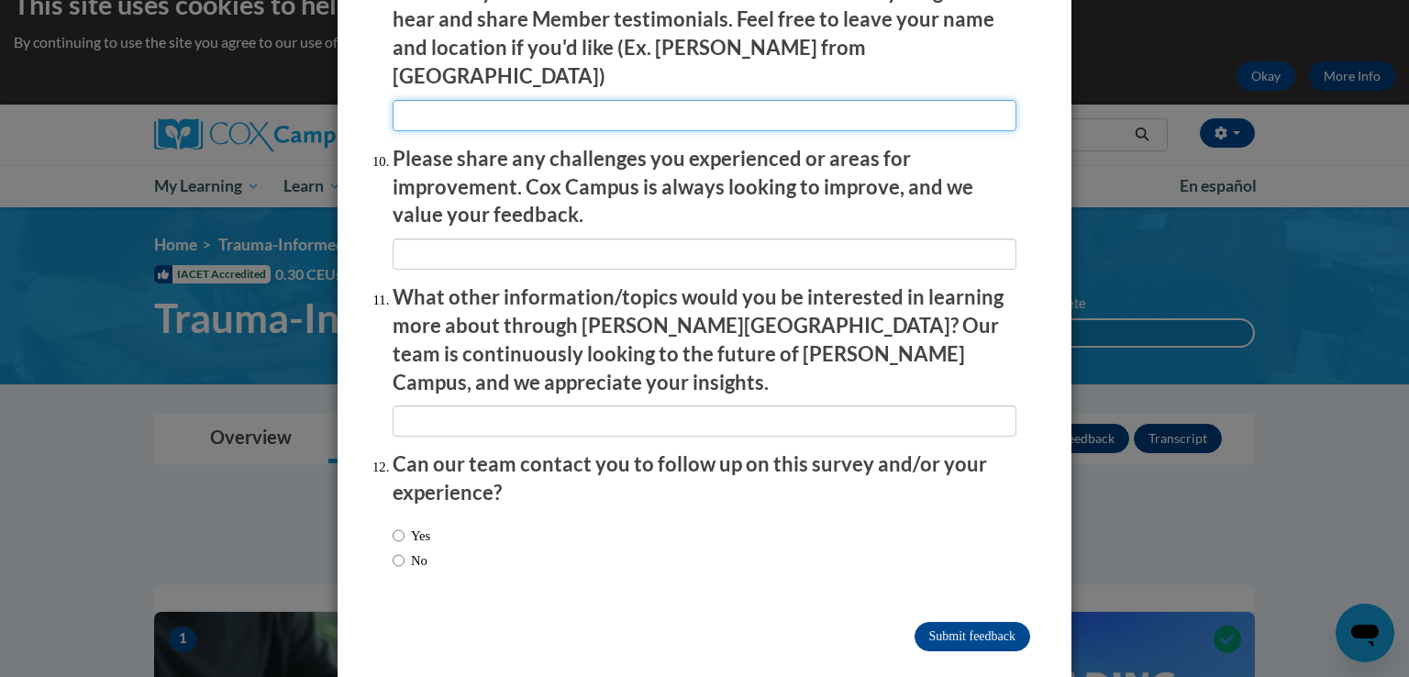
click at [956, 111] on input "textbox" at bounding box center [705, 115] width 624 height 31
type input "n/a"
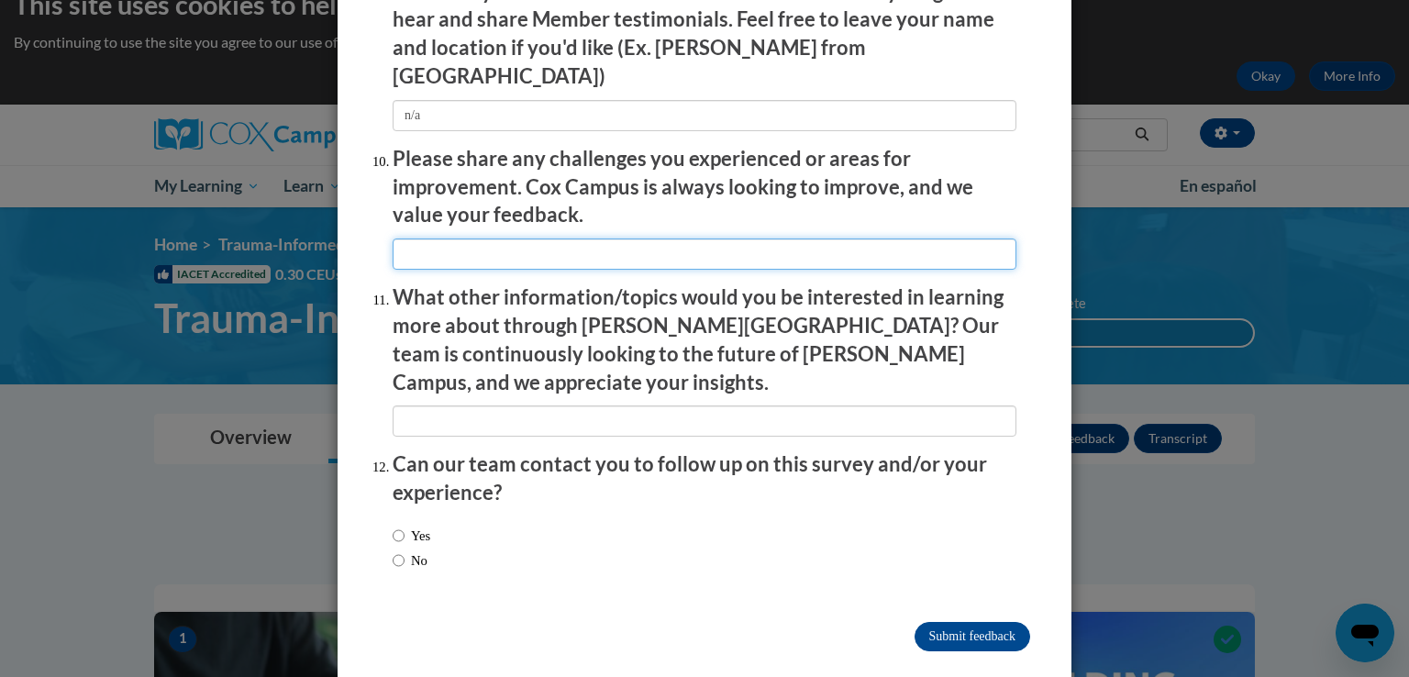
click at [862, 242] on input "textbox" at bounding box center [705, 254] width 624 height 31
type input "n/a"
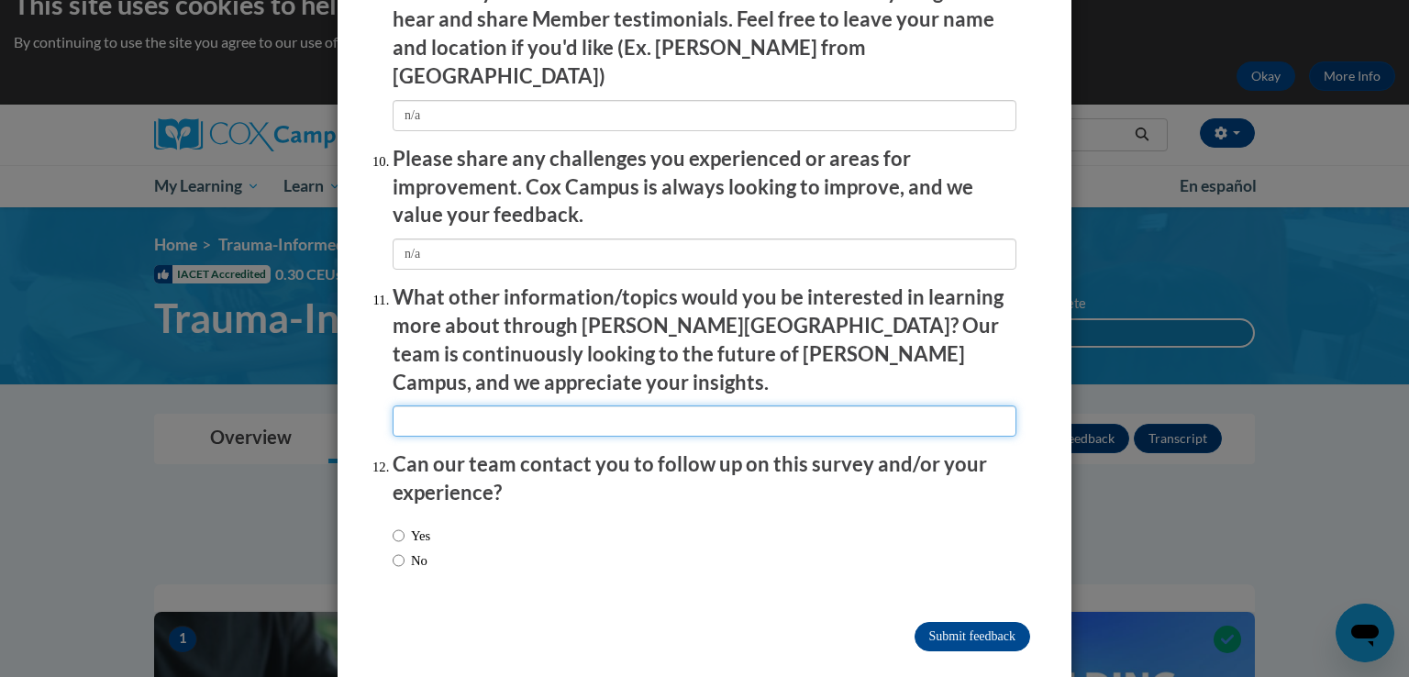
click at [774, 406] on input "textbox" at bounding box center [705, 421] width 624 height 31
type input "n/a"
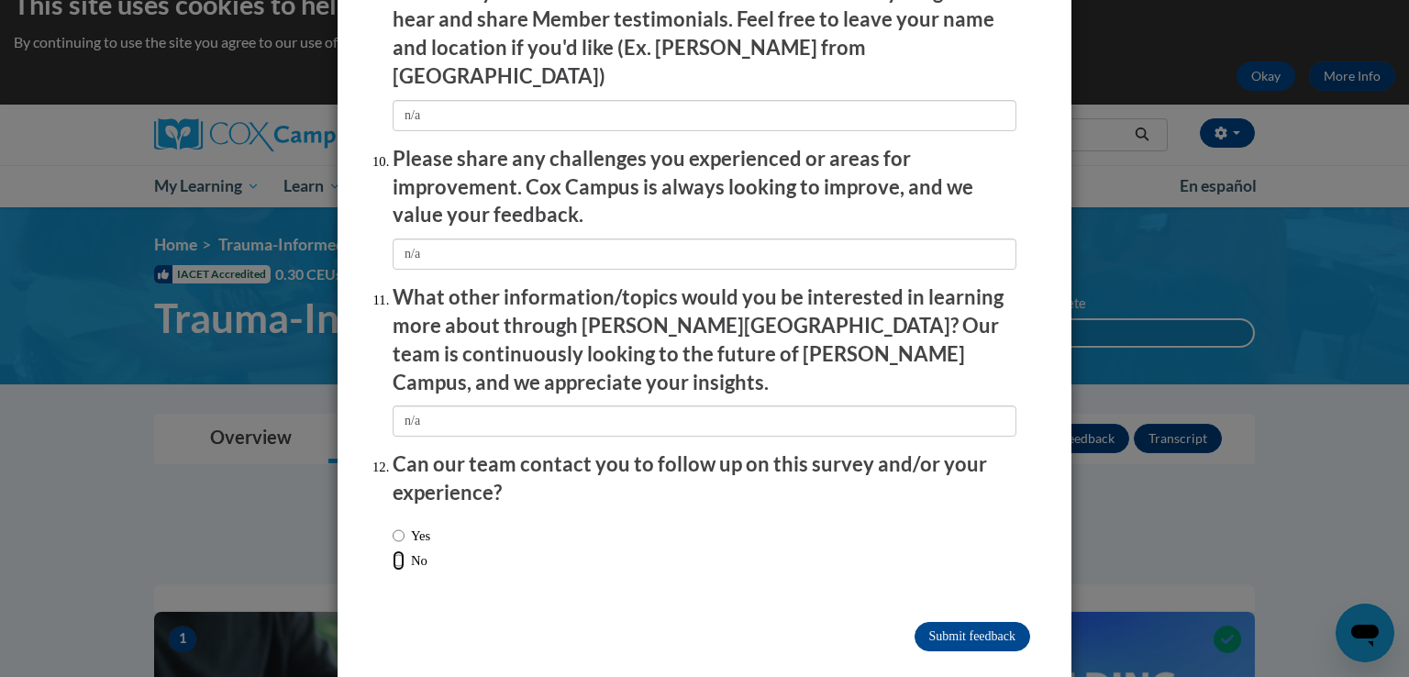
click at [393, 551] on input "No" at bounding box center [399, 561] width 12 height 20
radio input "true"
click at [944, 622] on input "Submit feedback" at bounding box center [973, 636] width 116 height 29
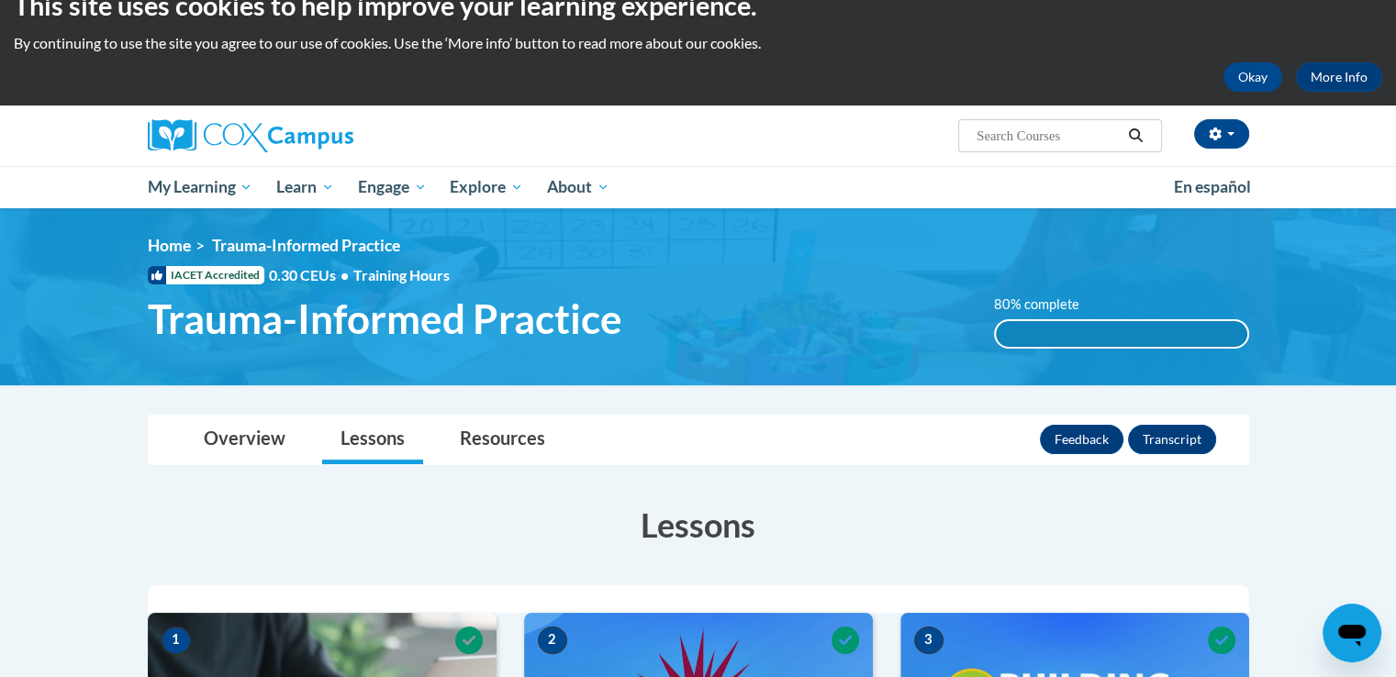
scroll to position [0, 0]
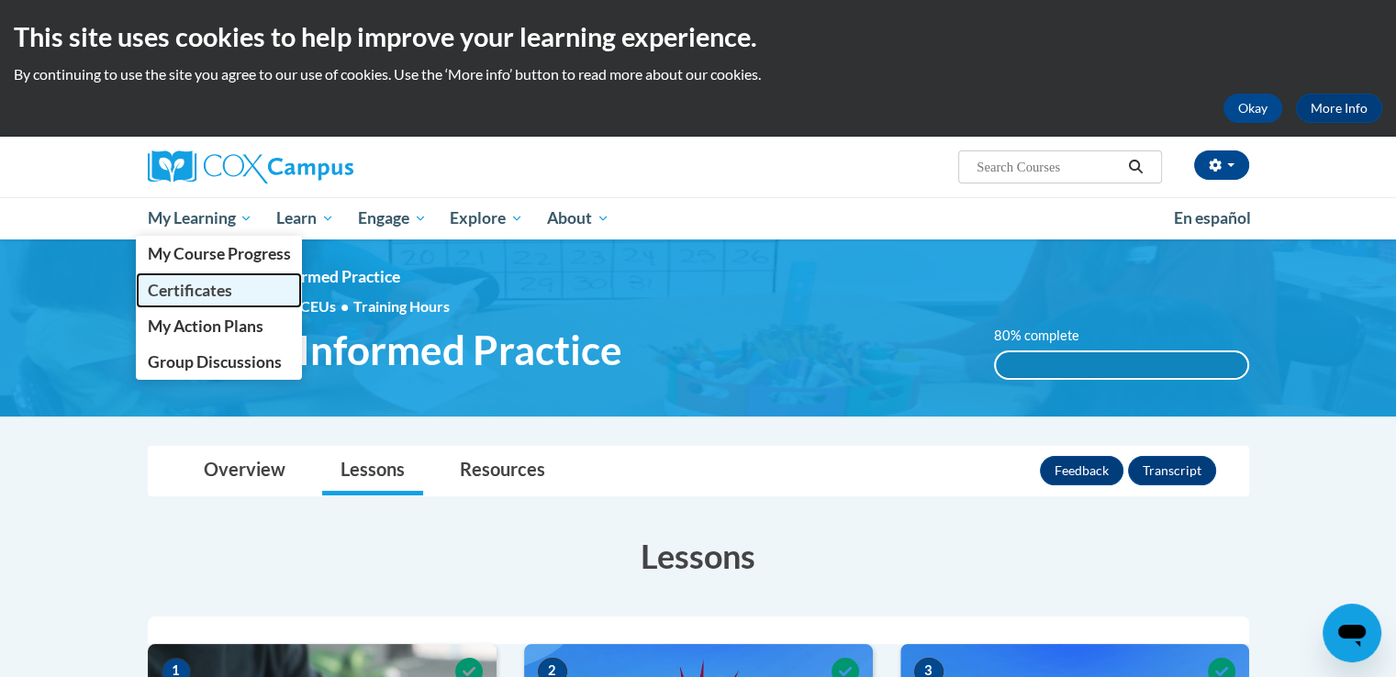
click at [198, 287] on span "Certificates" at bounding box center [189, 290] width 84 height 19
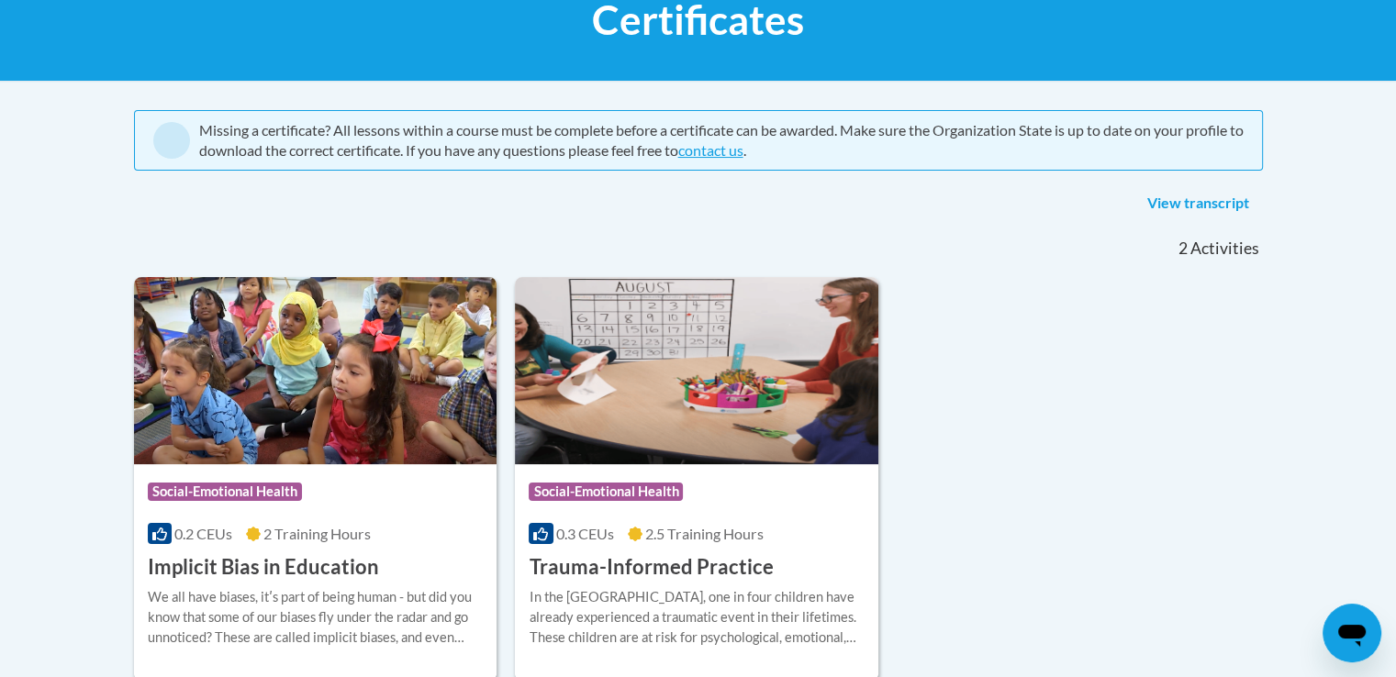
scroll to position [413, 0]
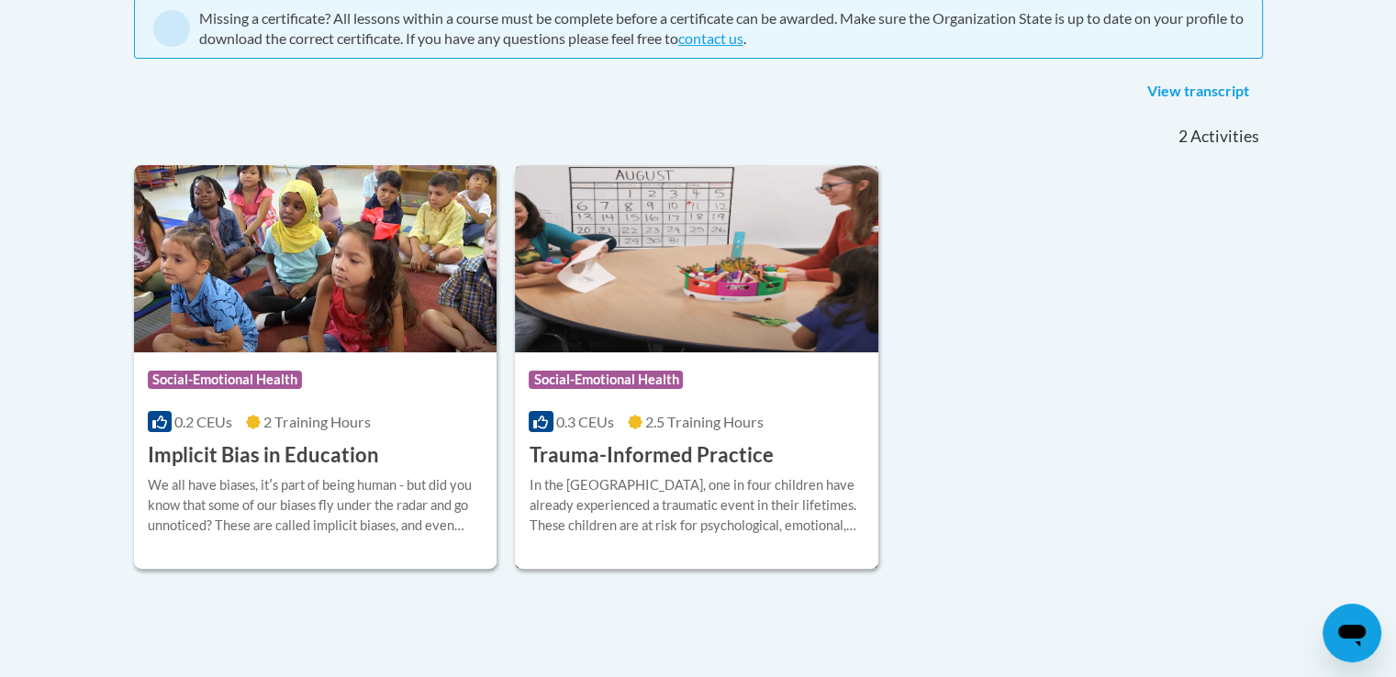
click at [674, 310] on img at bounding box center [696, 258] width 363 height 187
